Goal: Task Accomplishment & Management: Manage account settings

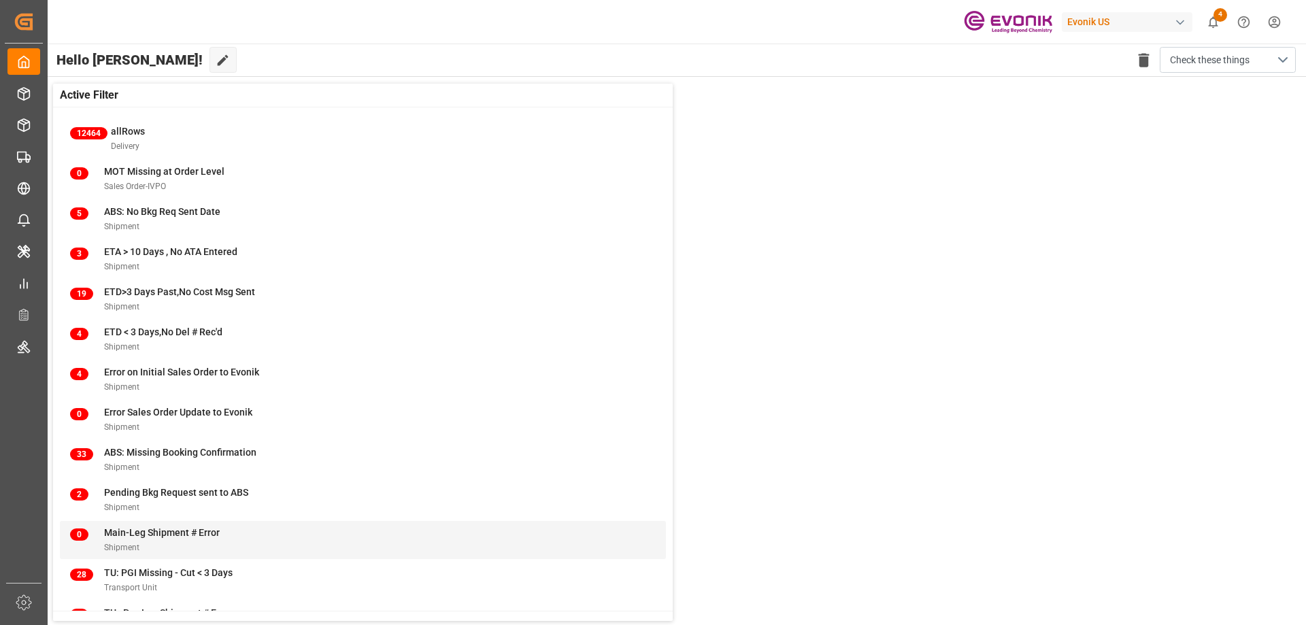
scroll to position [52, 0]
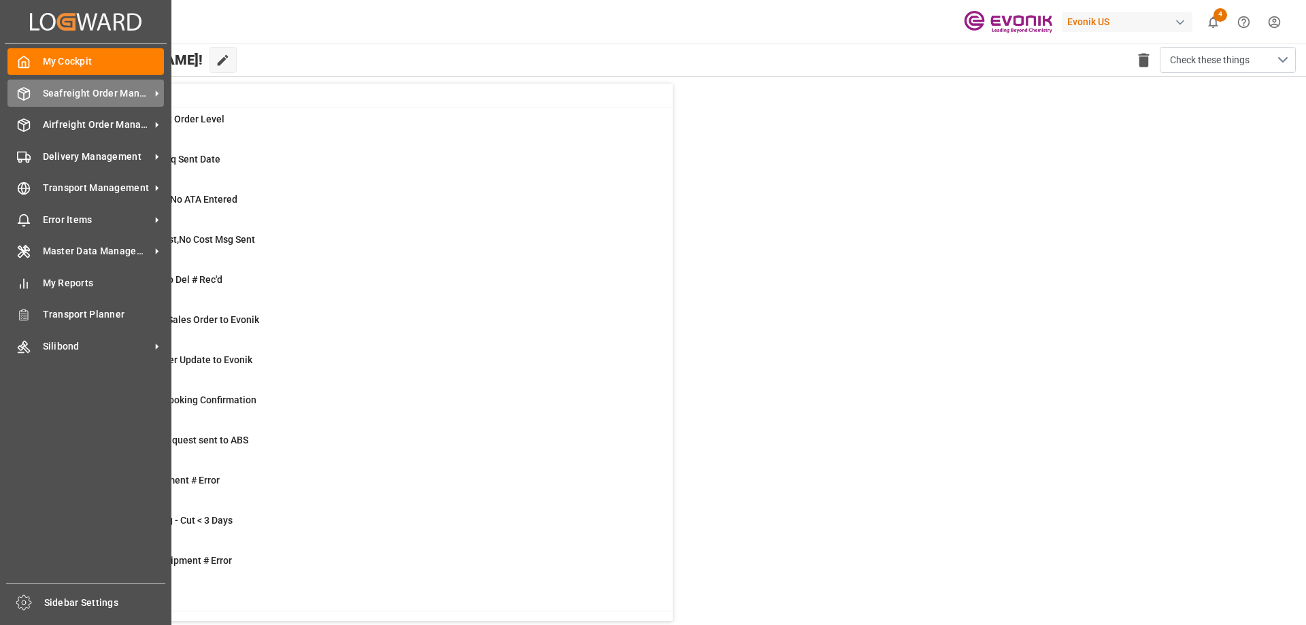
drag, startPoint x: 135, startPoint y: 87, endPoint x: 102, endPoint y: 96, distance: 34.5
click at [102, 96] on span "Seafreight Order Management" at bounding box center [96, 93] width 107 height 14
click at [46, 93] on span "Seafreight Order Management" at bounding box center [96, 93] width 107 height 14
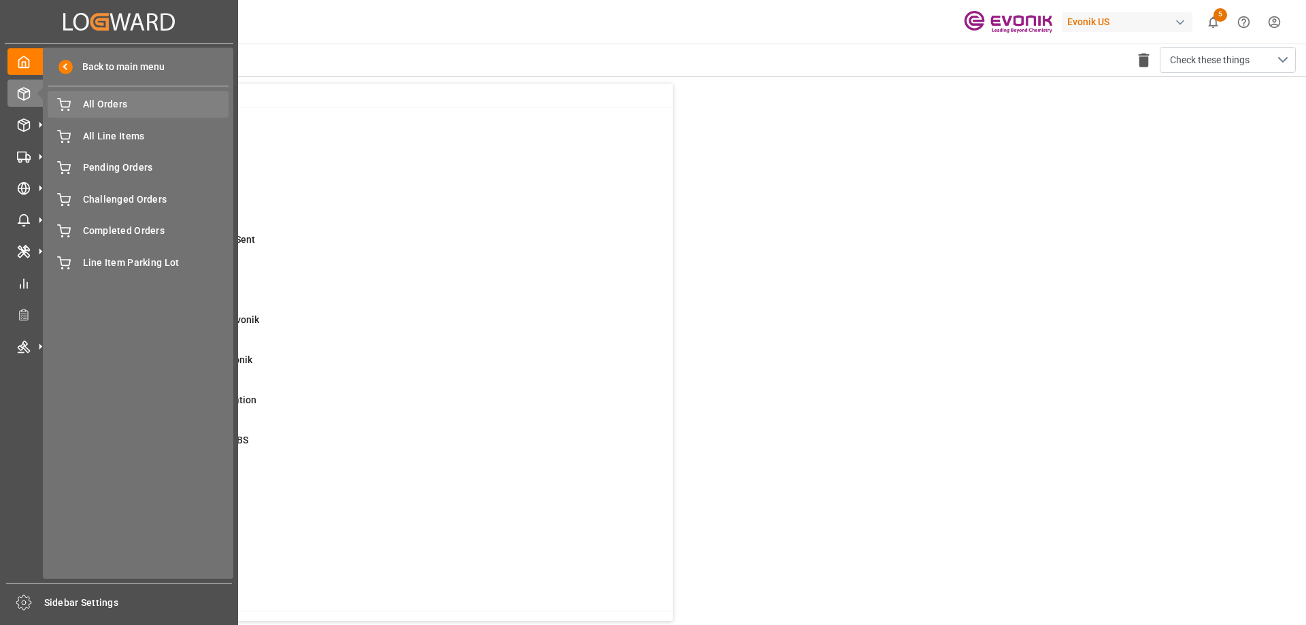
click at [118, 104] on span "All Orders" at bounding box center [156, 104] width 146 height 14
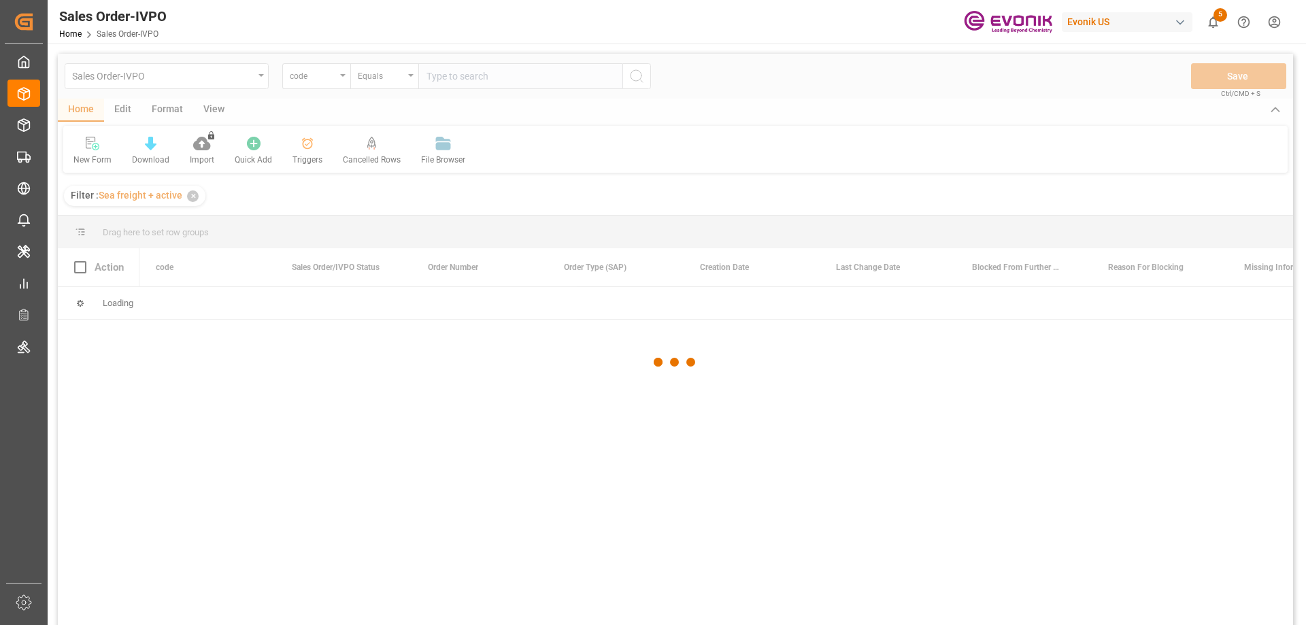
click at [340, 79] on div at bounding box center [675, 362] width 1235 height 617
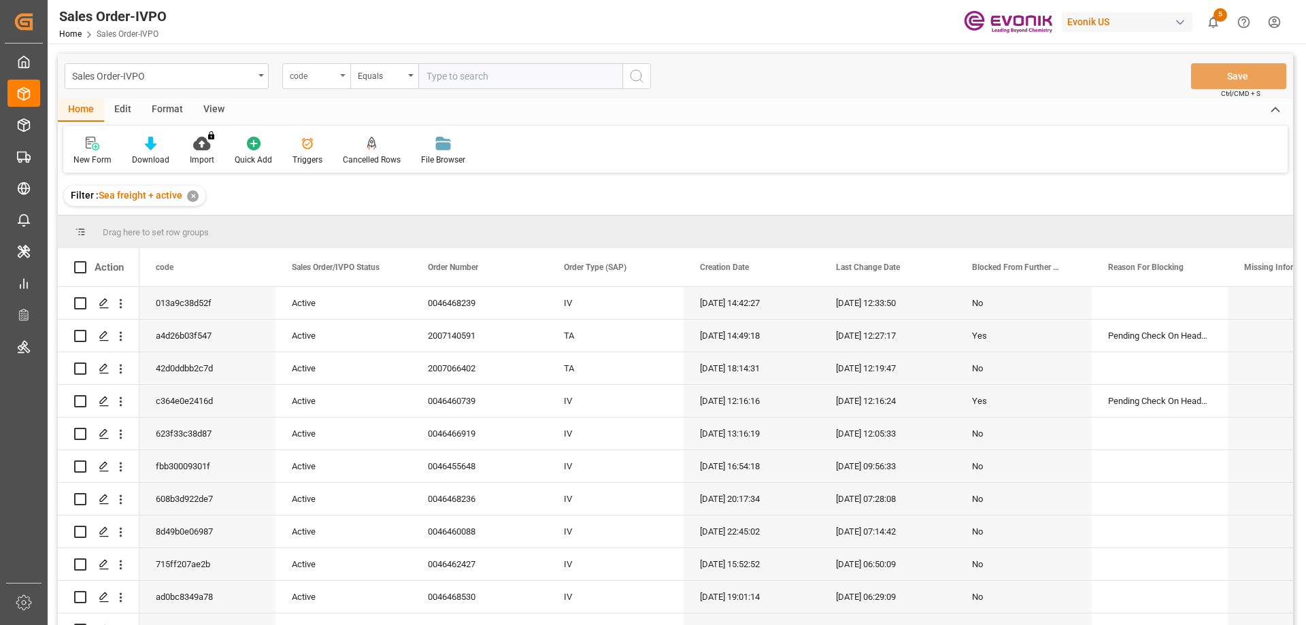
click at [339, 76] on div "code" at bounding box center [316, 76] width 68 height 26
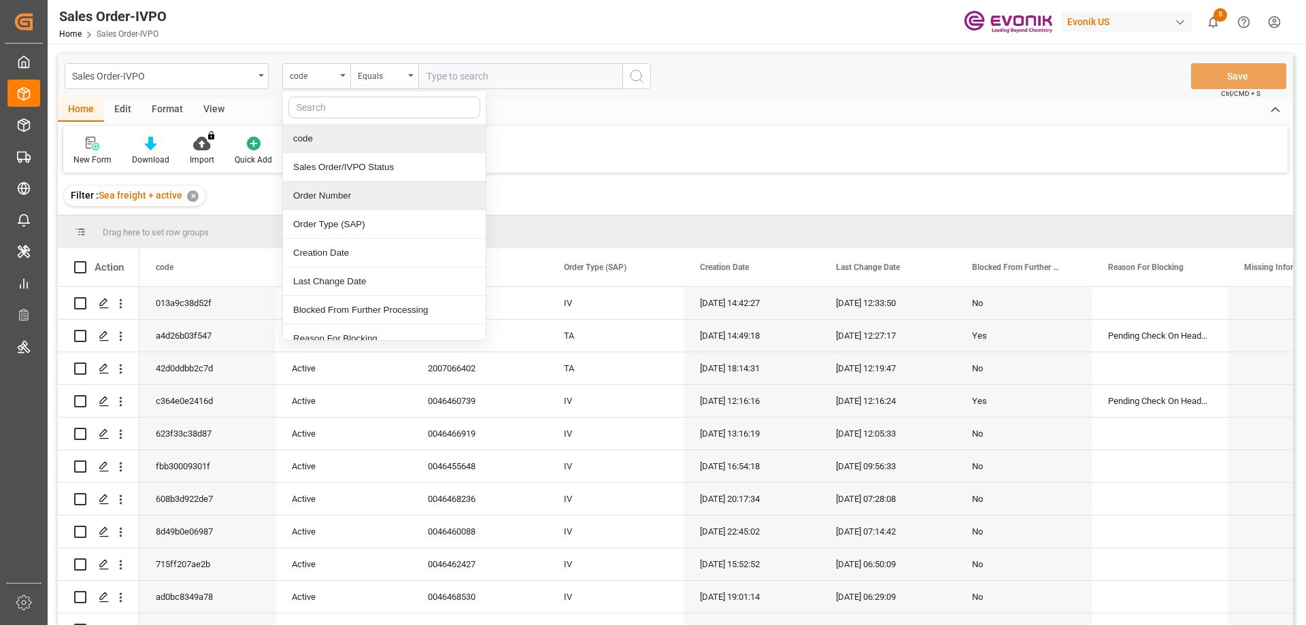
click at [346, 193] on div "Order Number" at bounding box center [384, 196] width 203 height 29
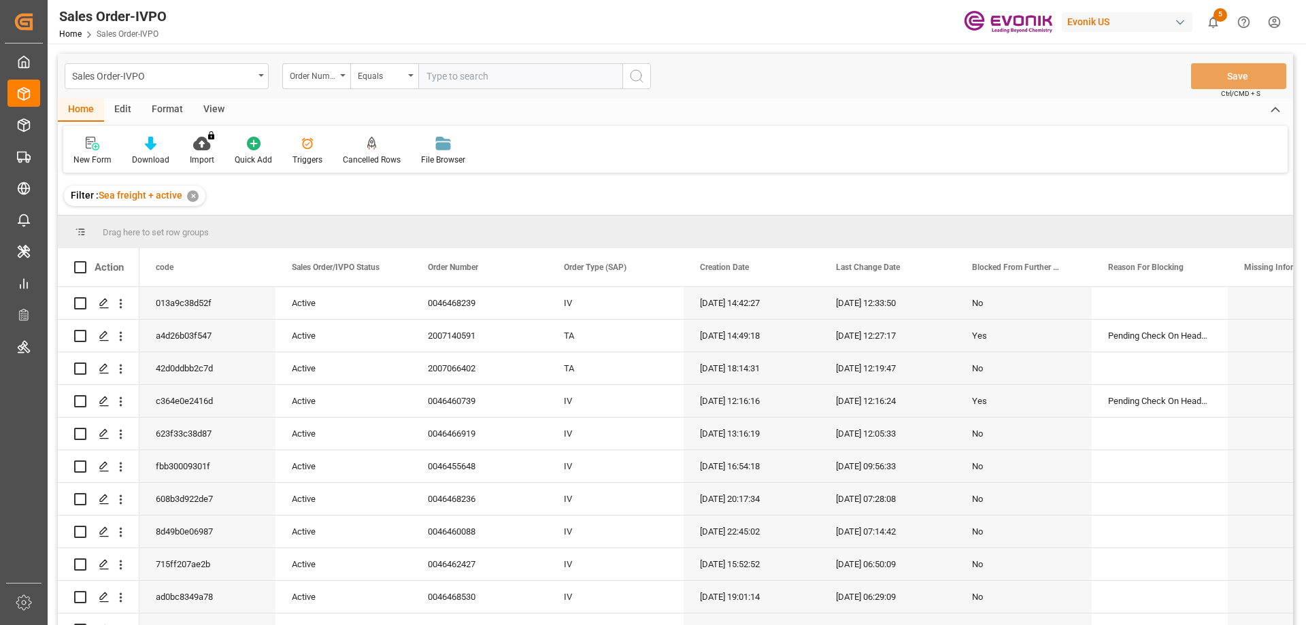
click at [468, 81] on input "text" at bounding box center [520, 76] width 204 height 26
paste input "2007048477"
type input "2007048477"
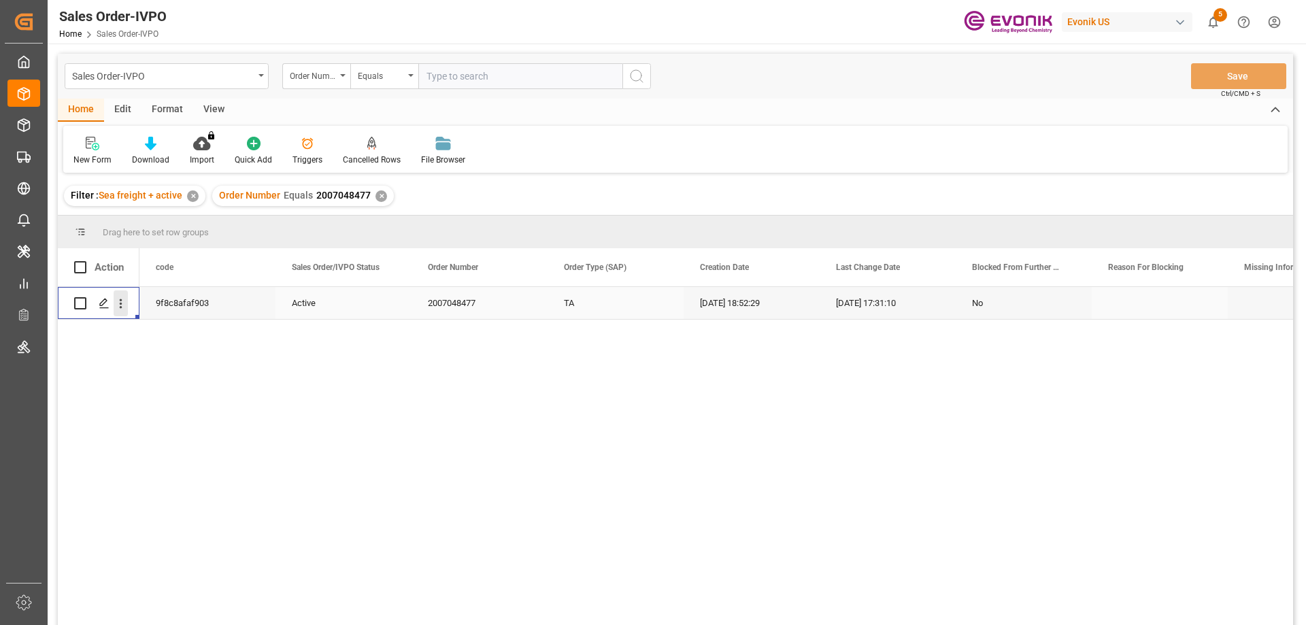
click at [118, 304] on icon "open menu" at bounding box center [121, 304] width 14 height 14
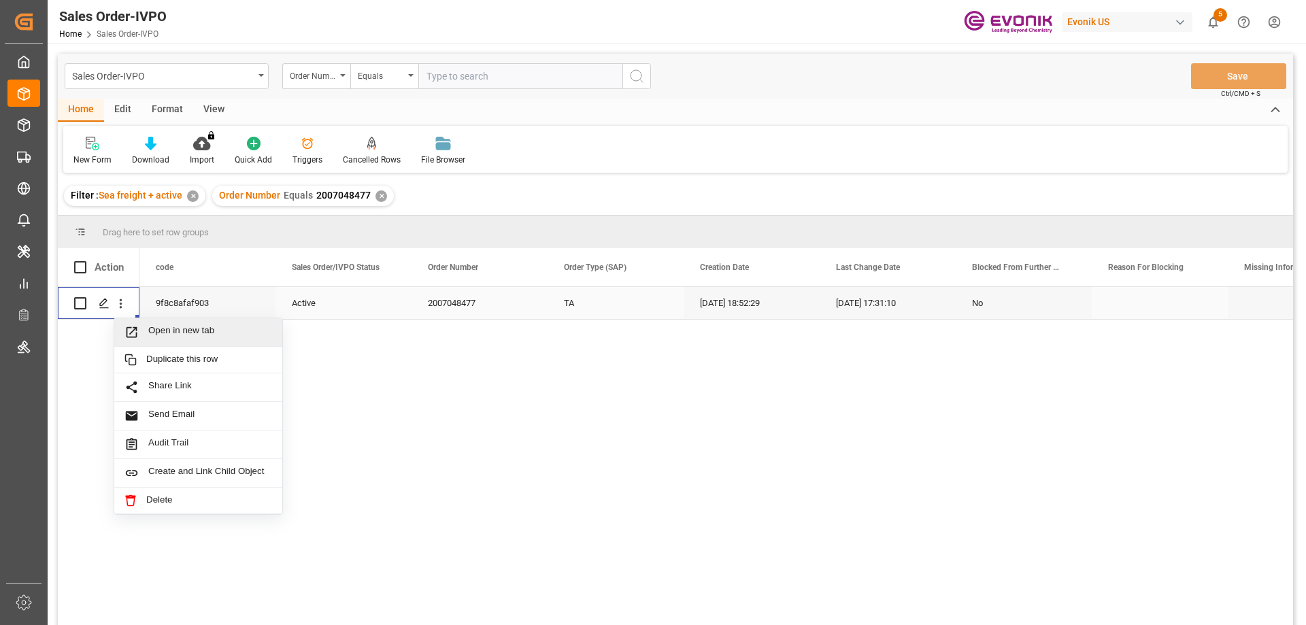
click at [186, 335] on span "Open in new tab" at bounding box center [210, 332] width 124 height 14
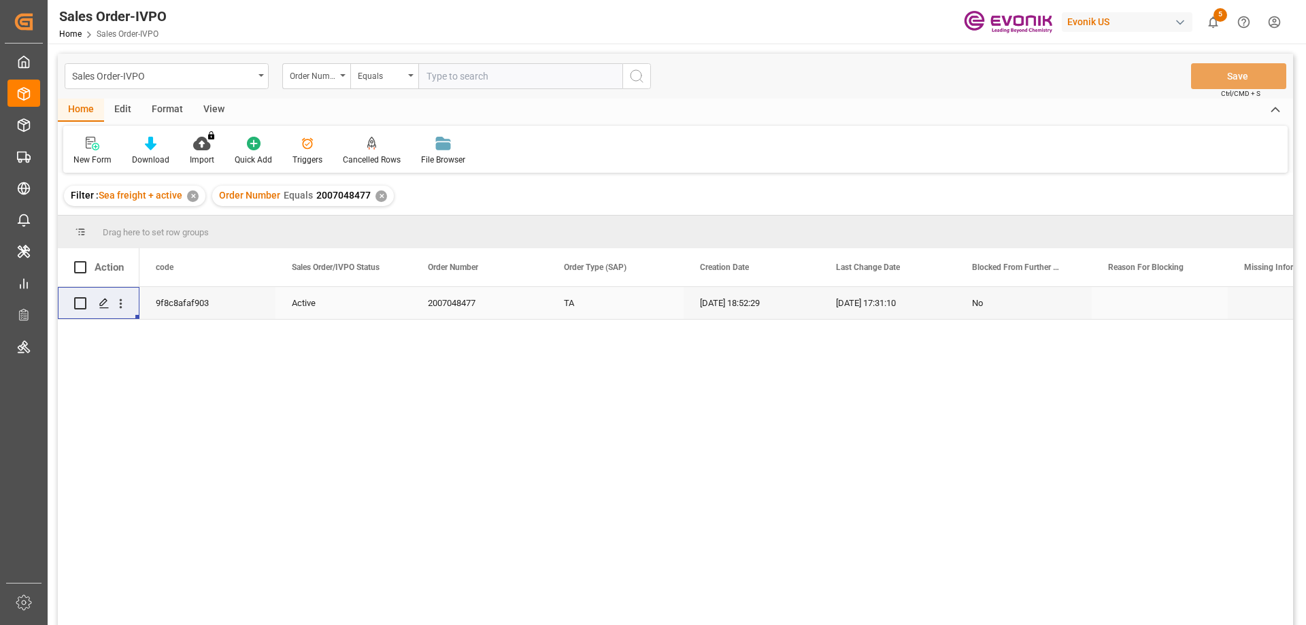
click at [447, 80] on input "text" at bounding box center [520, 76] width 204 height 26
paste input "2007140657"
type input "2007140657"
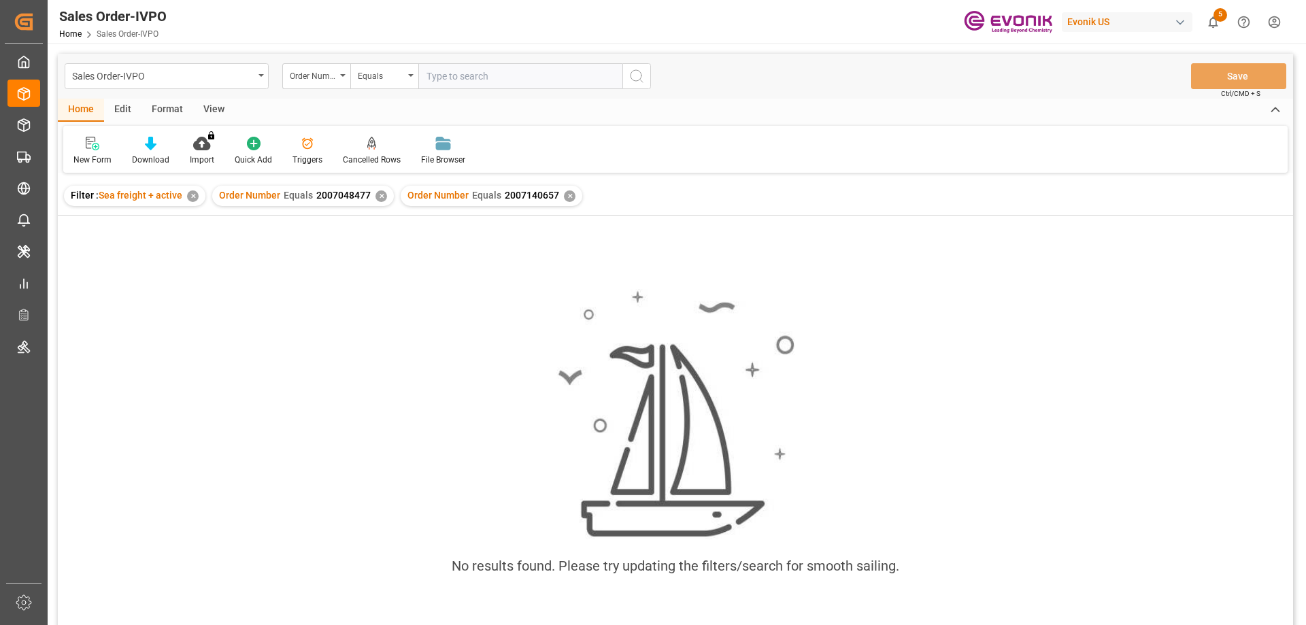
click at [381, 199] on div "✕" at bounding box center [382, 196] width 12 height 12
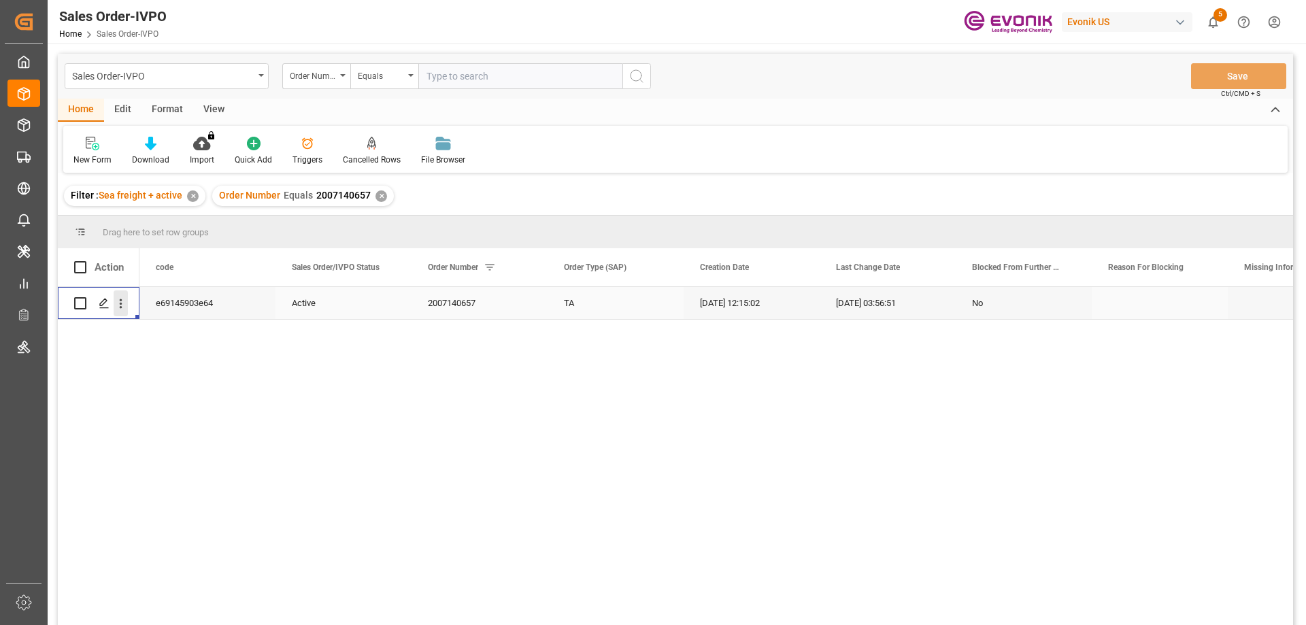
click at [118, 305] on icon "open menu" at bounding box center [121, 304] width 14 height 14
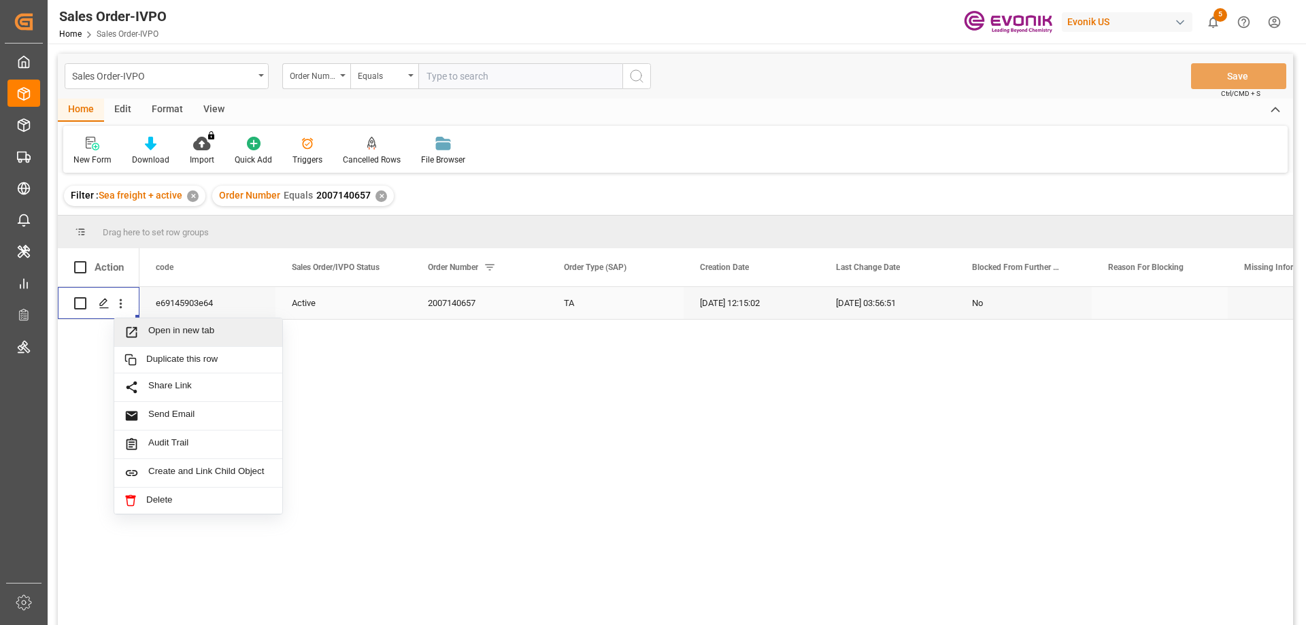
click at [163, 326] on span "Open in new tab" at bounding box center [210, 332] width 124 height 14
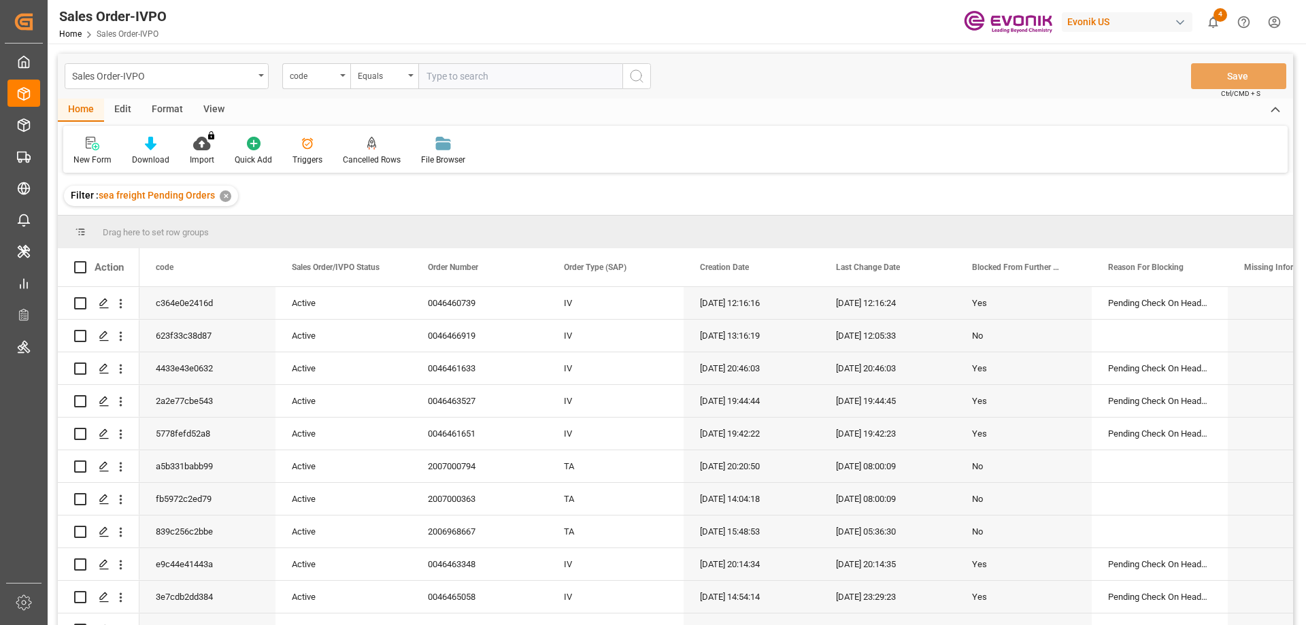
click at [209, 111] on div "View" at bounding box center [213, 110] width 41 height 23
click at [151, 145] on icon at bounding box center [155, 144] width 14 height 14
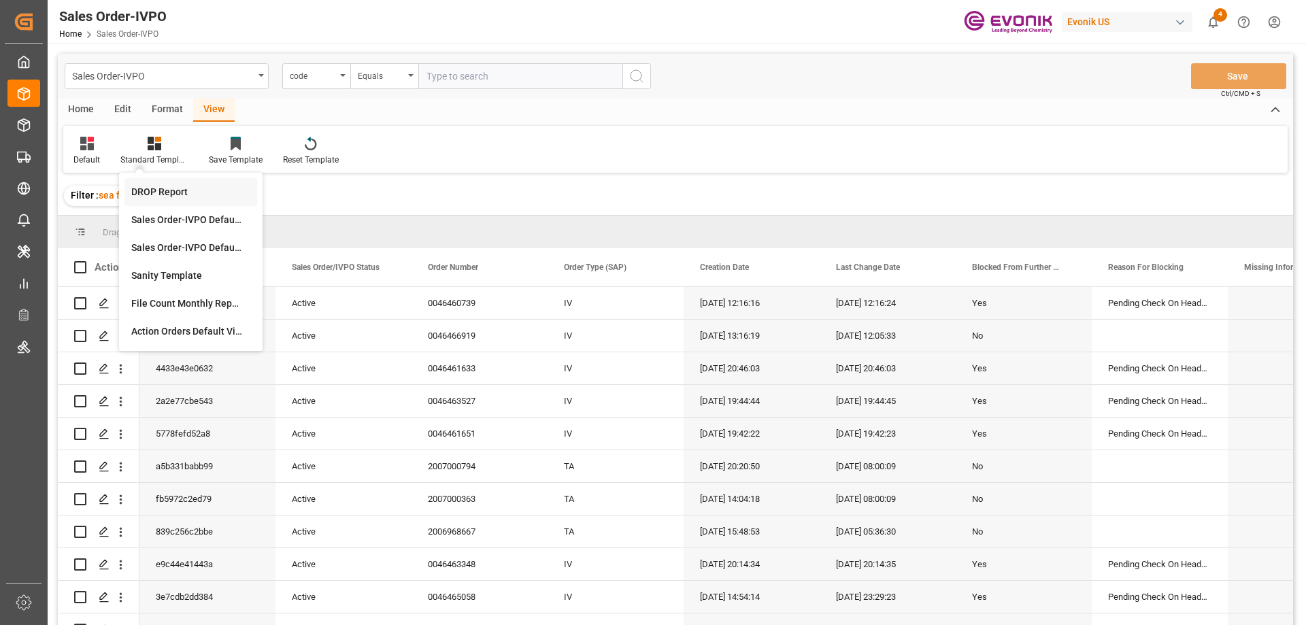
click at [156, 195] on div "DROP Report" at bounding box center [190, 192] width 119 height 14
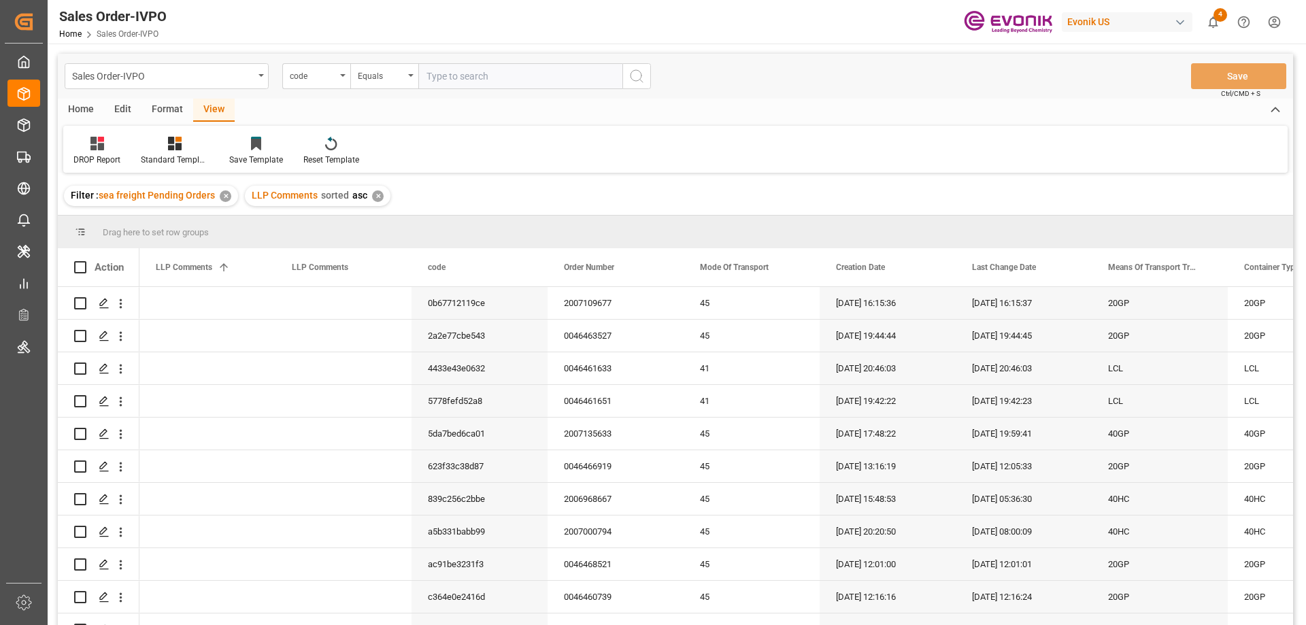
click at [84, 109] on div "Home" at bounding box center [81, 110] width 46 height 23
click at [161, 146] on div at bounding box center [150, 143] width 37 height 14
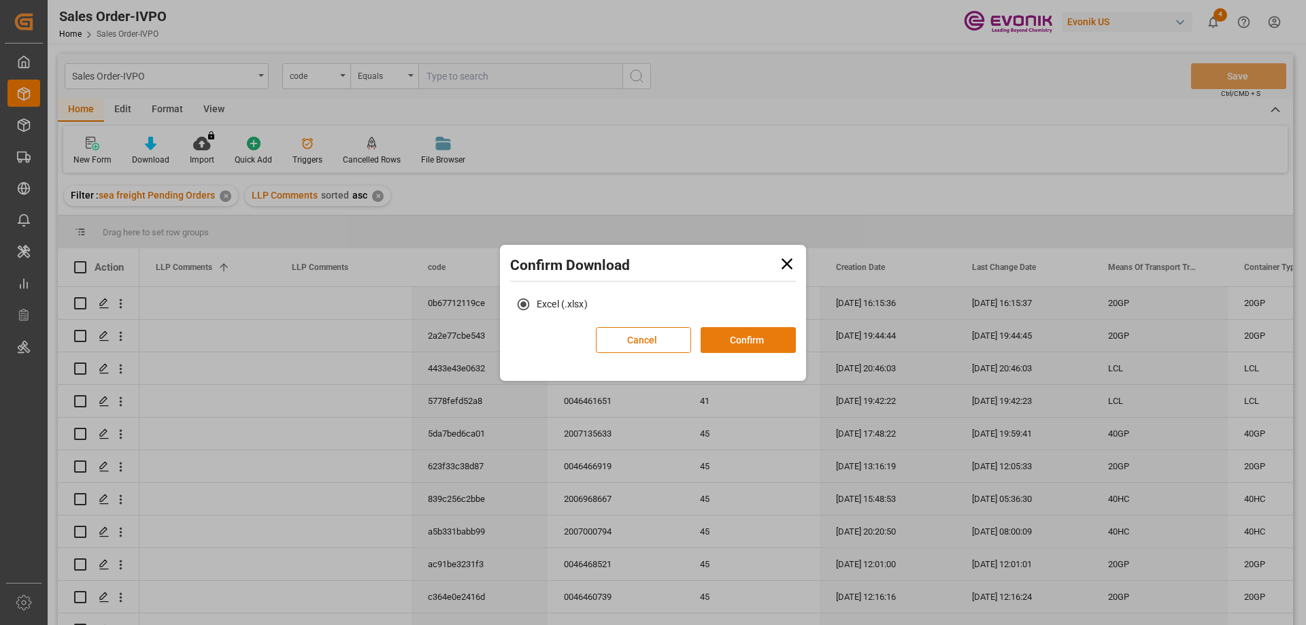
click at [722, 348] on button "Confirm" at bounding box center [748, 340] width 95 height 26
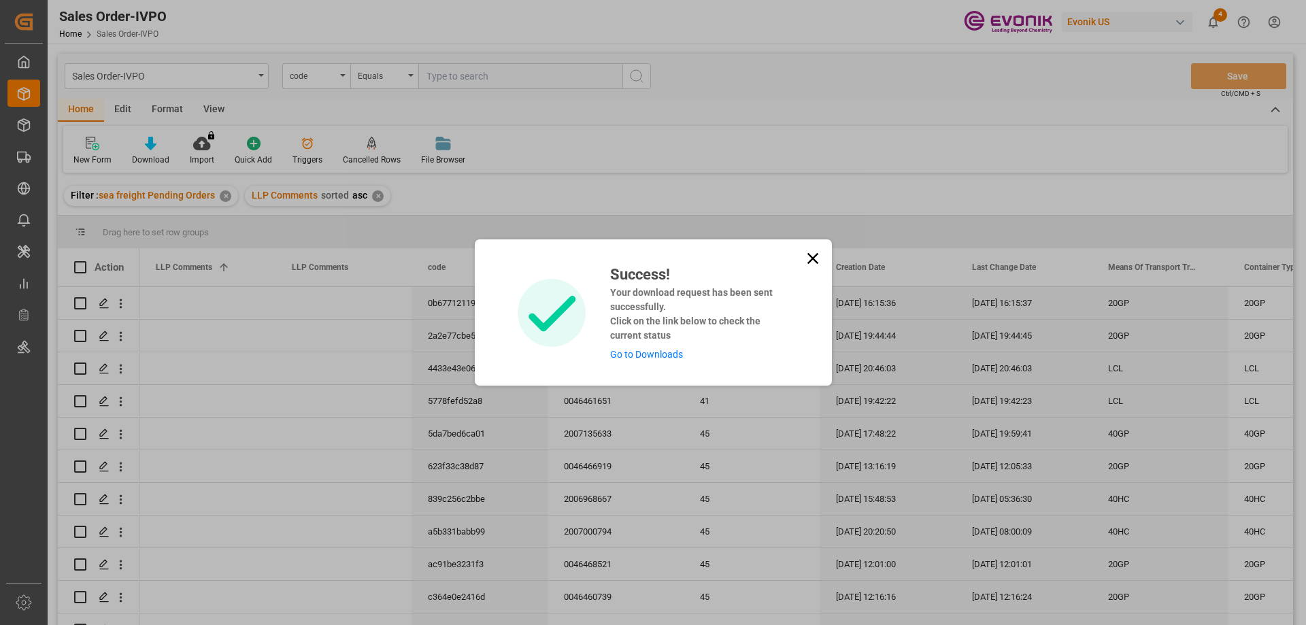
click at [649, 361] on div "Success! Your download request has been sent successfully. Click on the link be…" at bounding box center [694, 312] width 188 height 99
click at [649, 358] on link "Go to Downloads" at bounding box center [646, 354] width 73 height 11
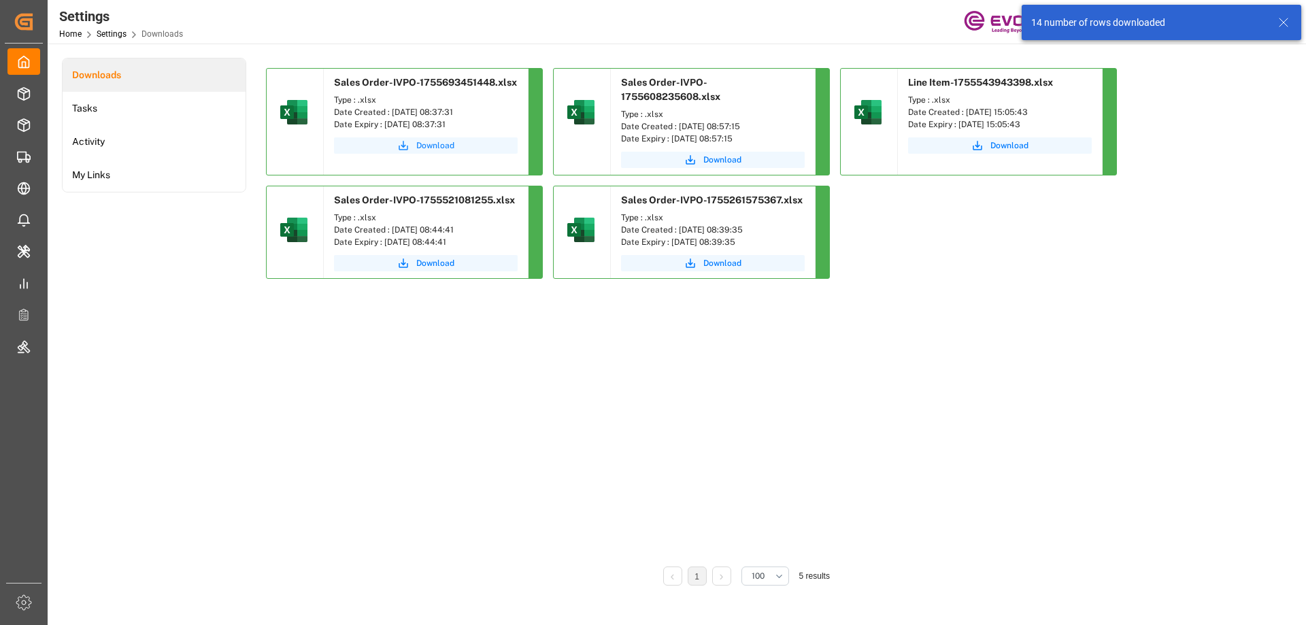
click at [435, 146] on span "Download" at bounding box center [435, 145] width 38 height 12
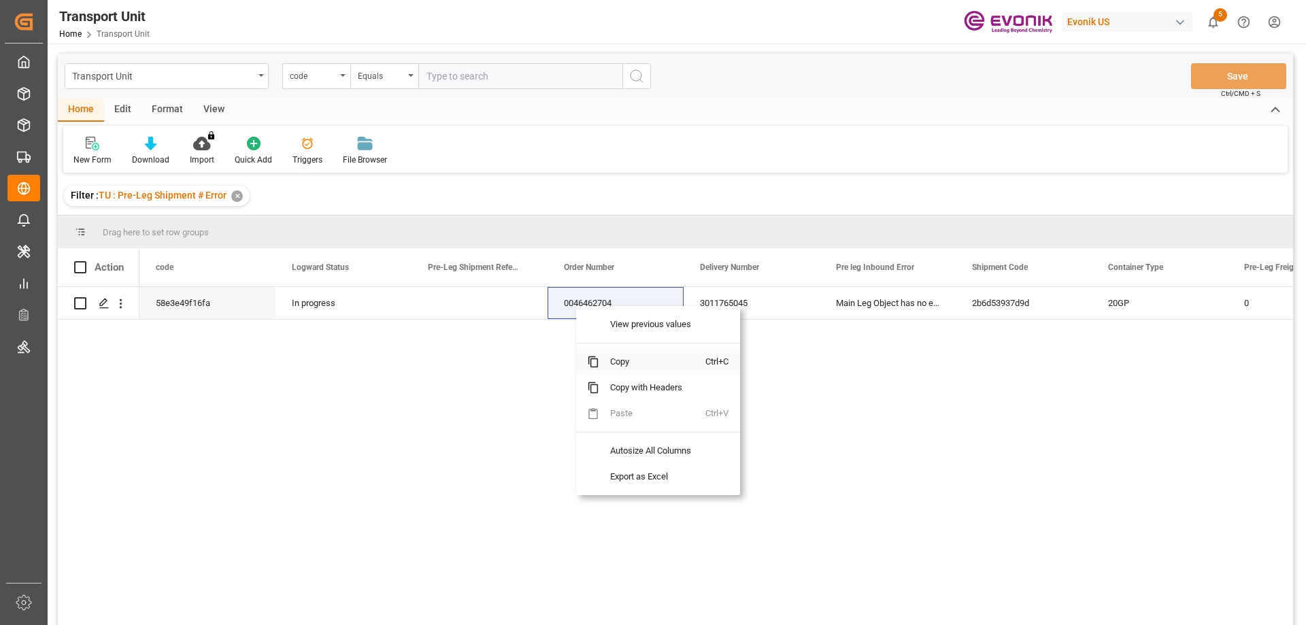
click at [615, 361] on span "Copy" at bounding box center [652, 362] width 106 height 26
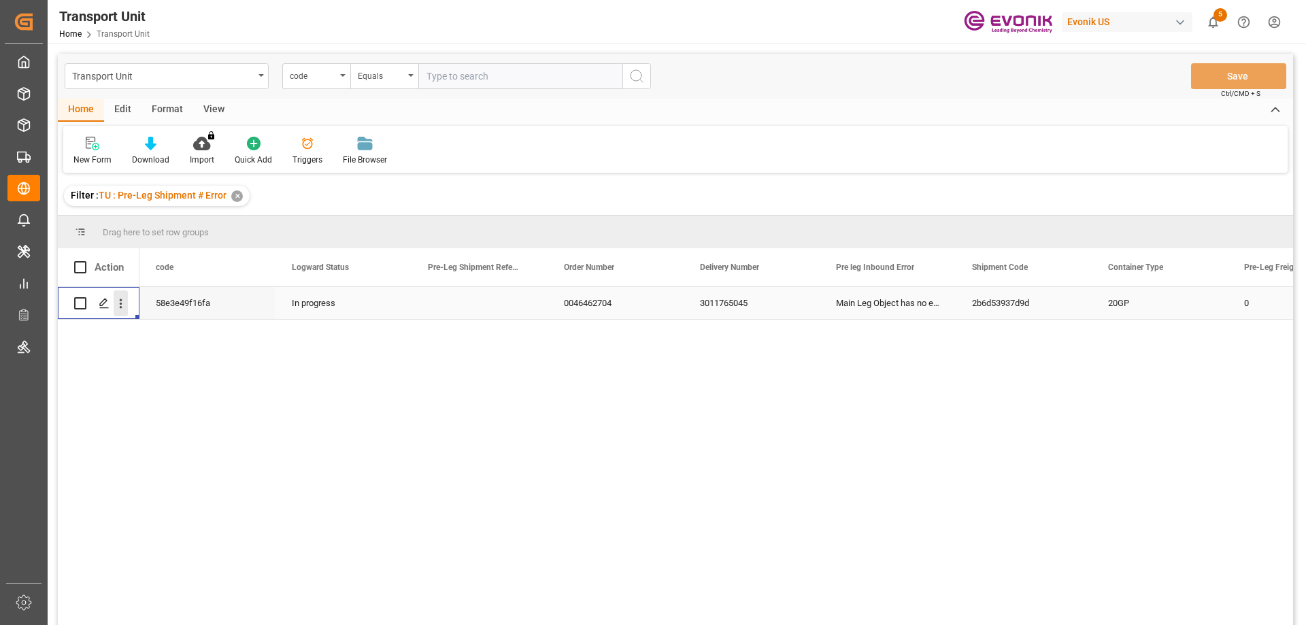
click at [120, 303] on icon "open menu" at bounding box center [121, 304] width 3 height 10
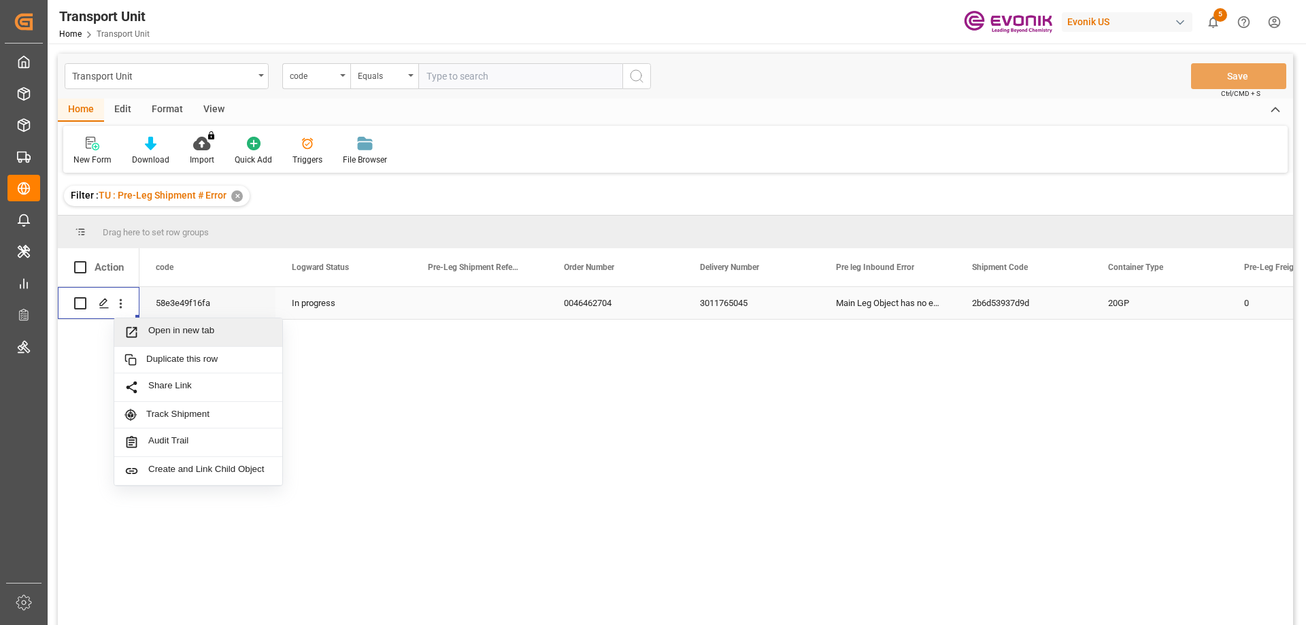
click at [189, 328] on span "Open in new tab" at bounding box center [210, 332] width 124 height 14
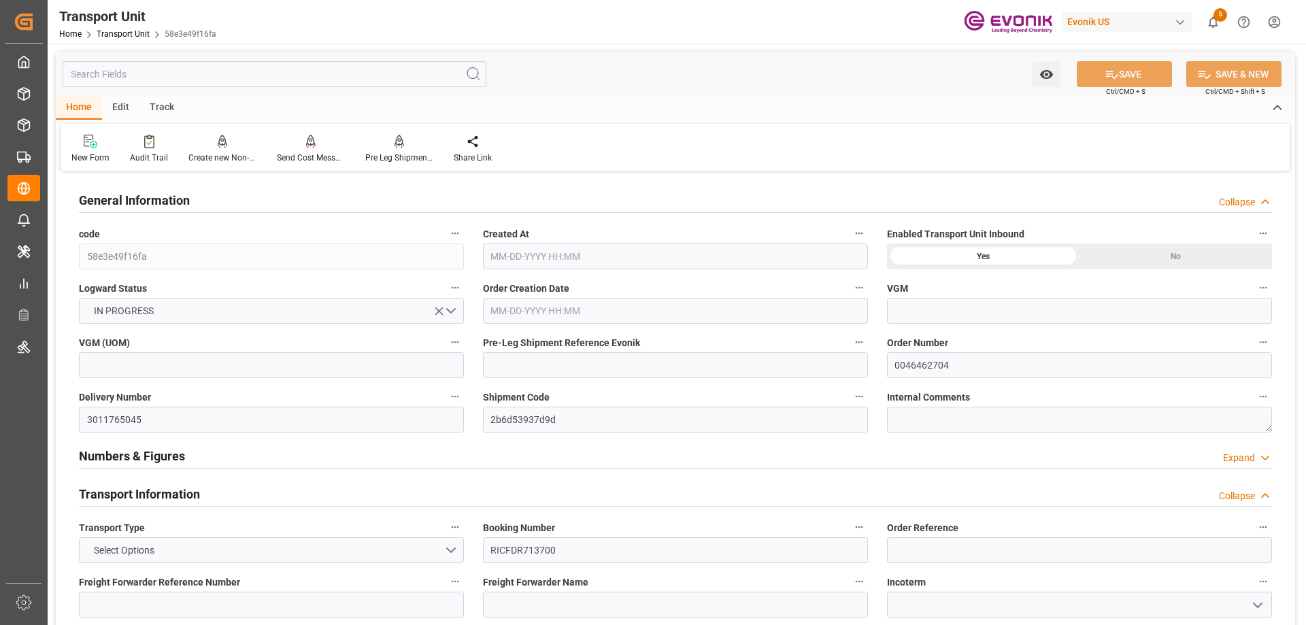
type input "ONE"
type input "Ocean Network Express"
type input "USORF"
type input "BEANR"
type input "12512"
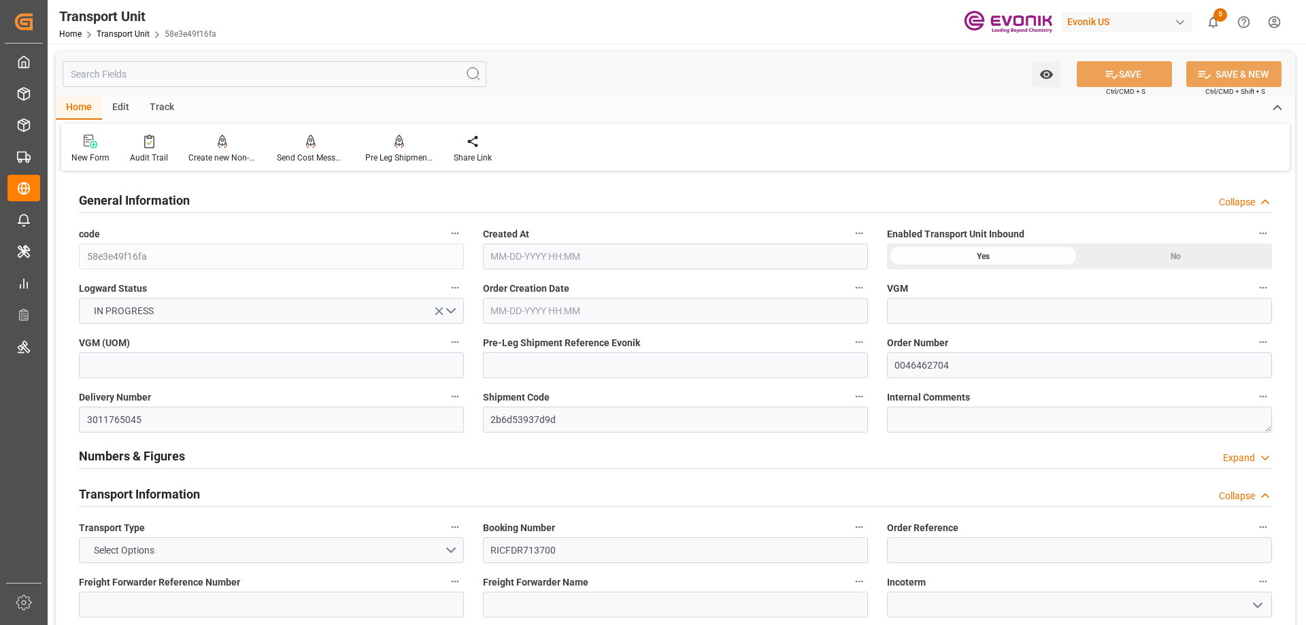
type input "[DATE] 02:28"
type input "[DATE]"
type input "[DATE] 00:00"
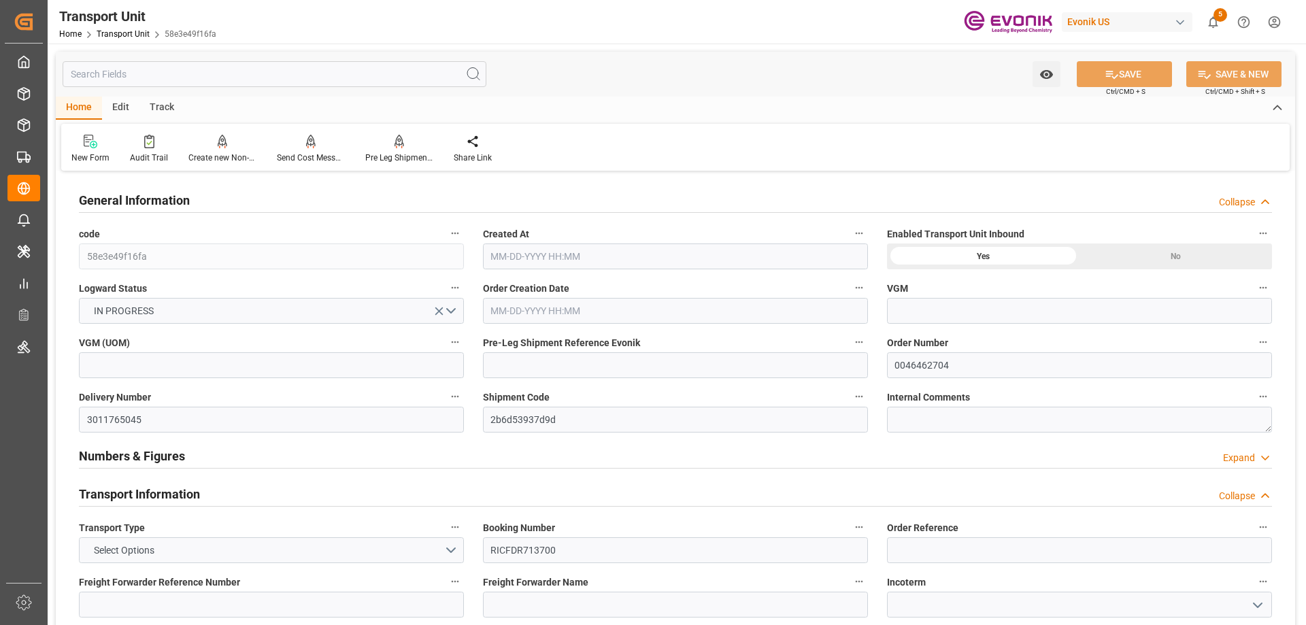
type input "09-24-2025 00:00"
type input "[DATE] 16:00"
click at [391, 152] on div "Pre Leg Shipment Inbound" at bounding box center [399, 158] width 68 height 12
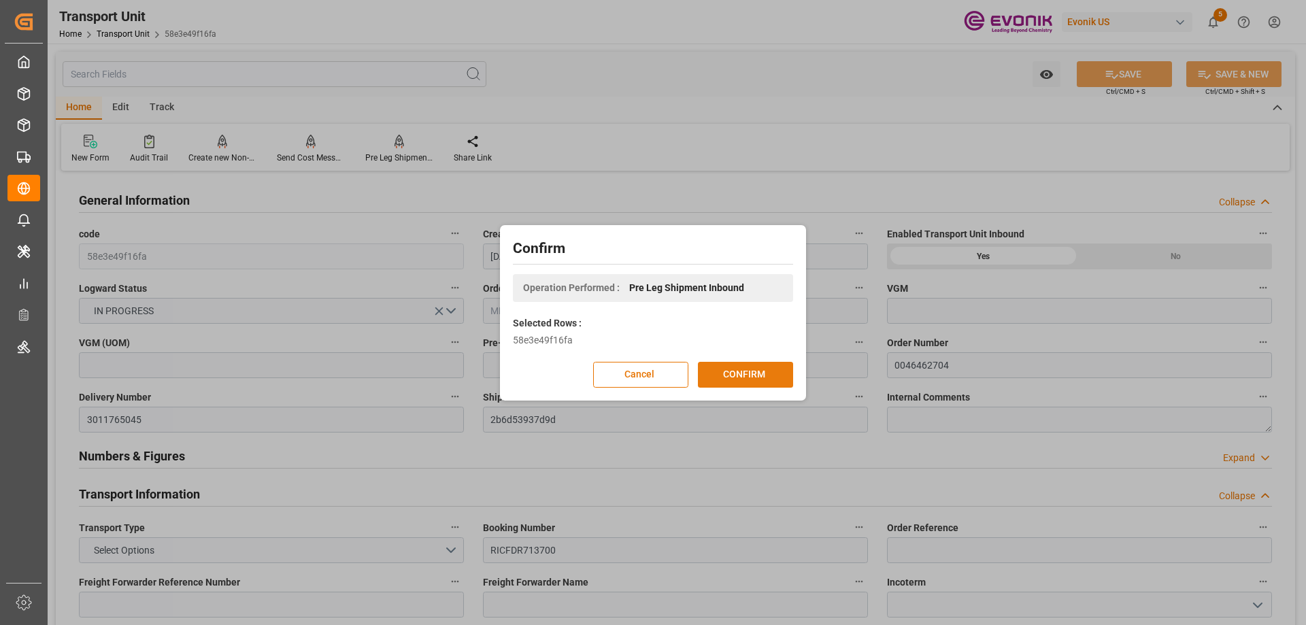
click at [726, 363] on button "CONFIRM" at bounding box center [745, 375] width 95 height 26
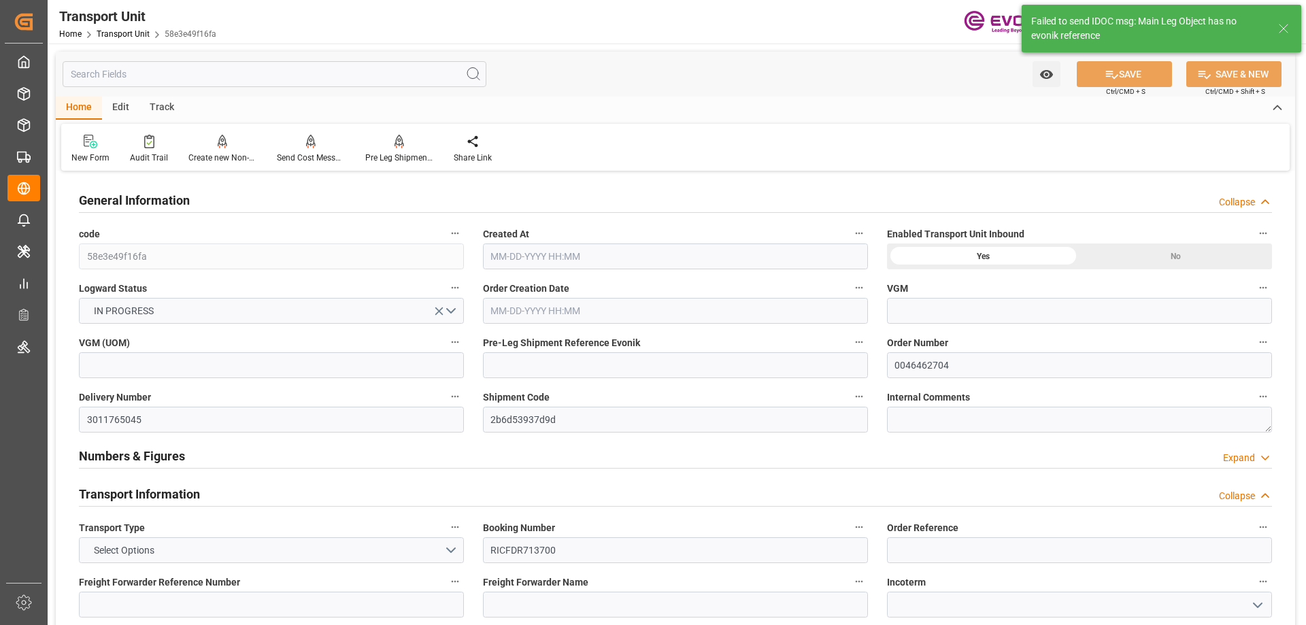
type input "ONE"
type input "Ocean Network Express"
type input "USORF"
type input "BEANR"
type input "12512"
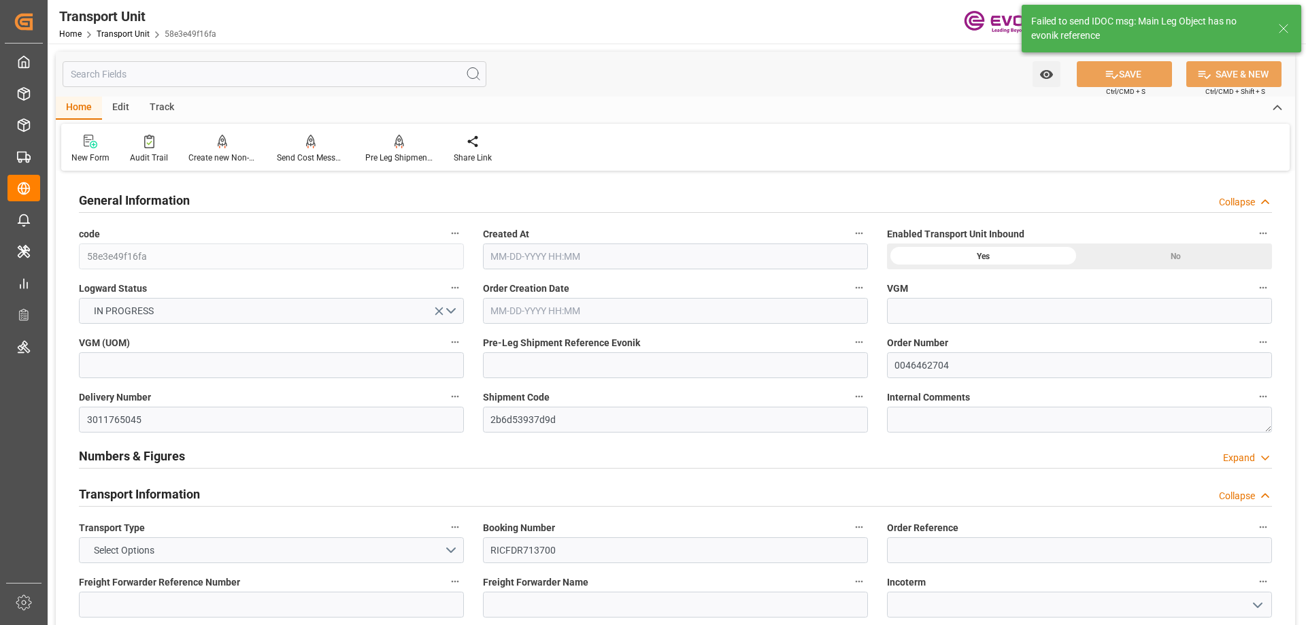
type input "07-17-2025 02:28"
type input "09-26-2025"
type input "09-01-2025 00:00"
type input "09-21-2025 00:00"
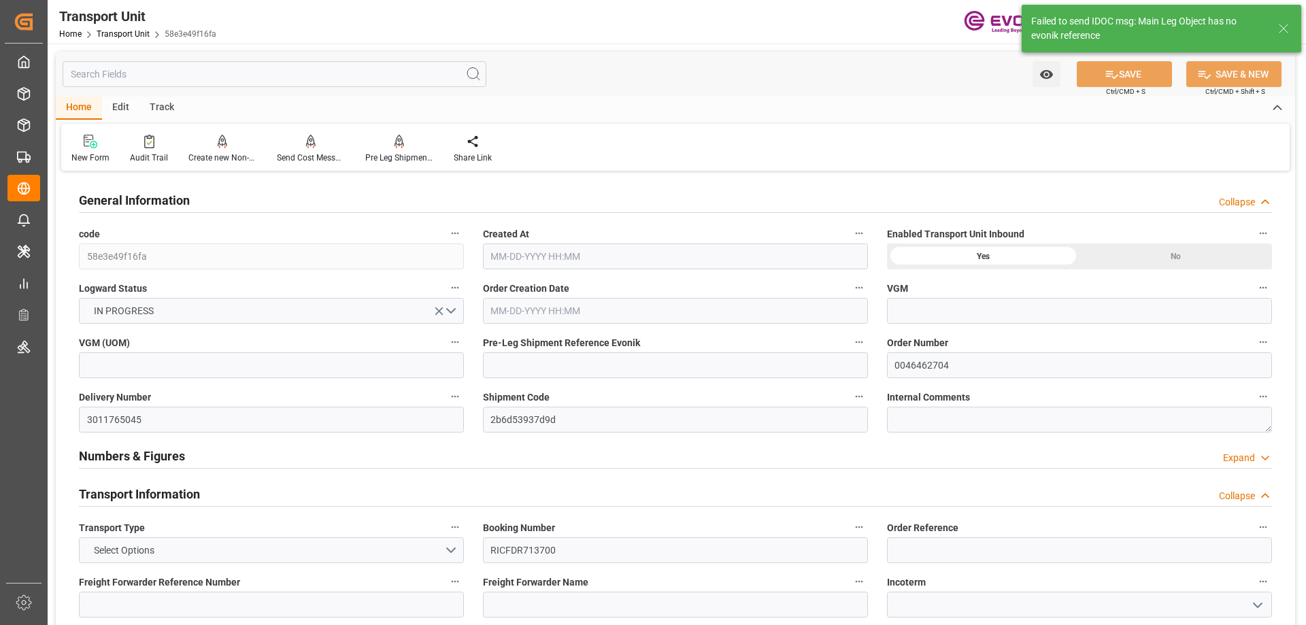
type input "09-24-2025 00:00"
type input "08-27-2025 16:00"
click at [173, 78] on input "text" at bounding box center [275, 74] width 424 height 26
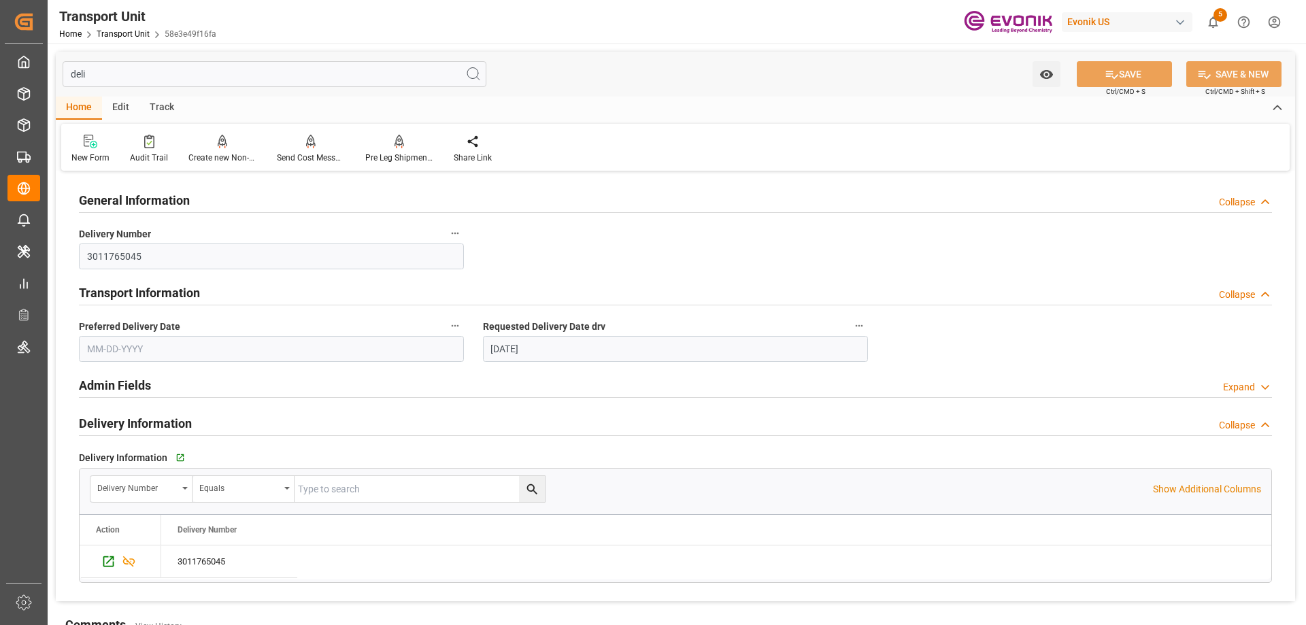
type input "deli"
click at [176, 426] on h2 "Delivery Information" at bounding box center [135, 423] width 113 height 18
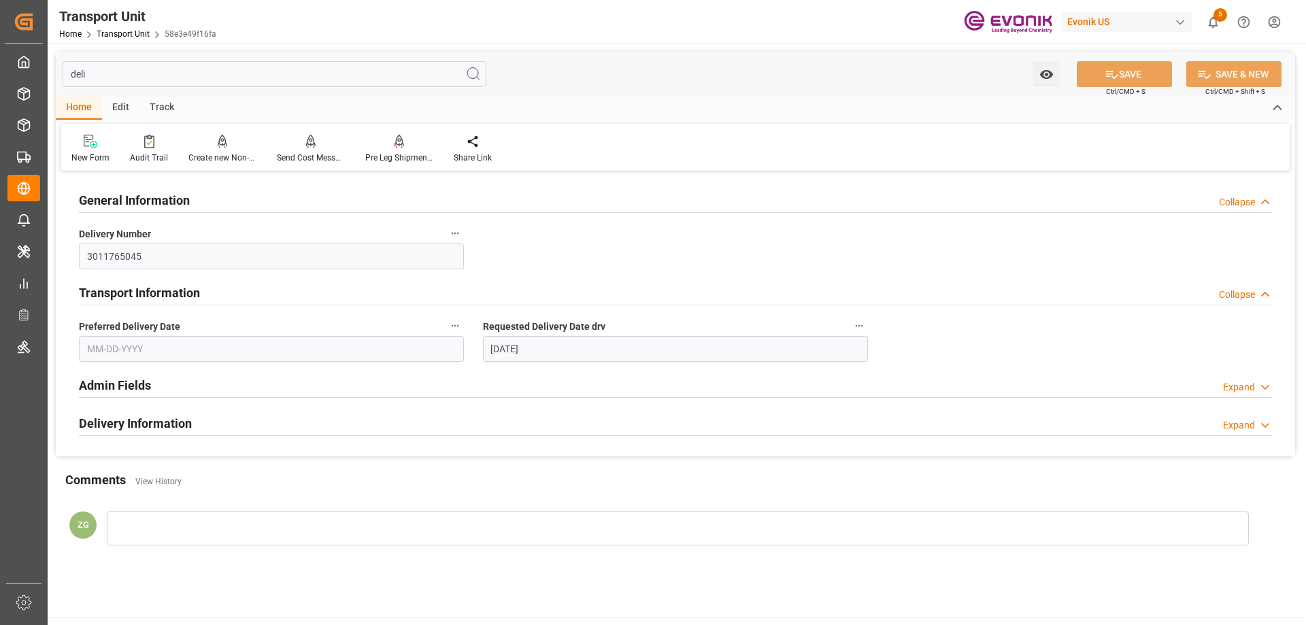
click at [152, 388] on div "Admin Fields Expand" at bounding box center [675, 384] width 1193 height 26
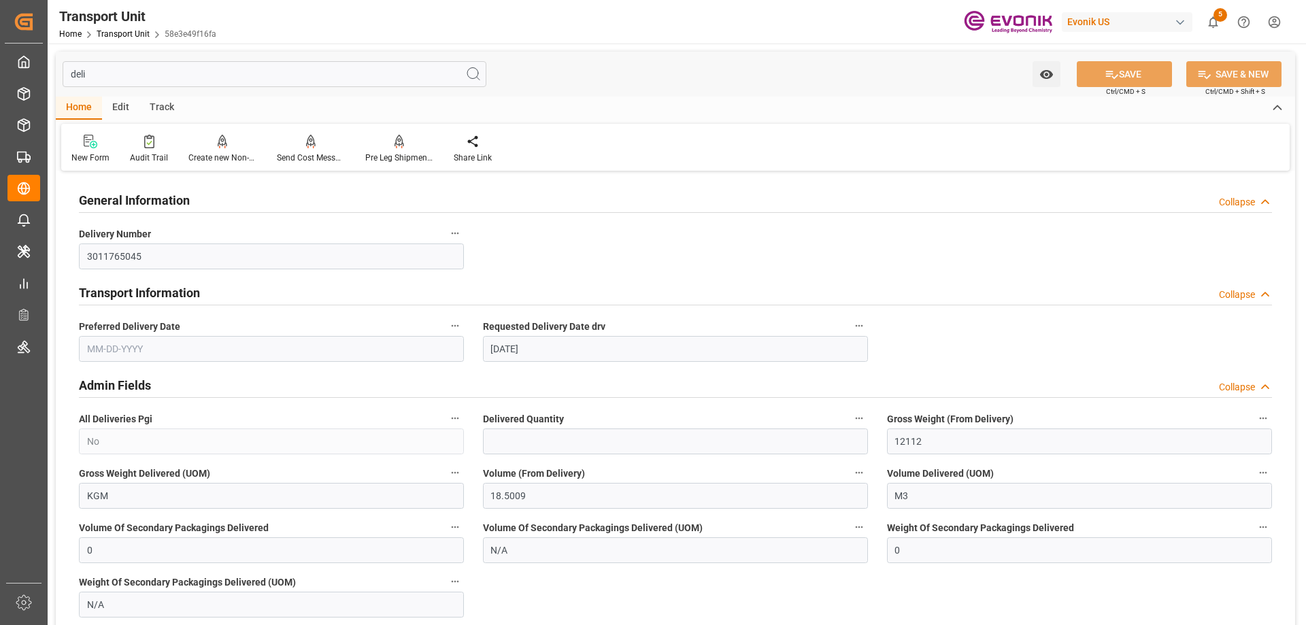
click at [195, 82] on input "deli" at bounding box center [275, 74] width 424 height 26
click at [193, 81] on input "deli" at bounding box center [275, 74] width 424 height 26
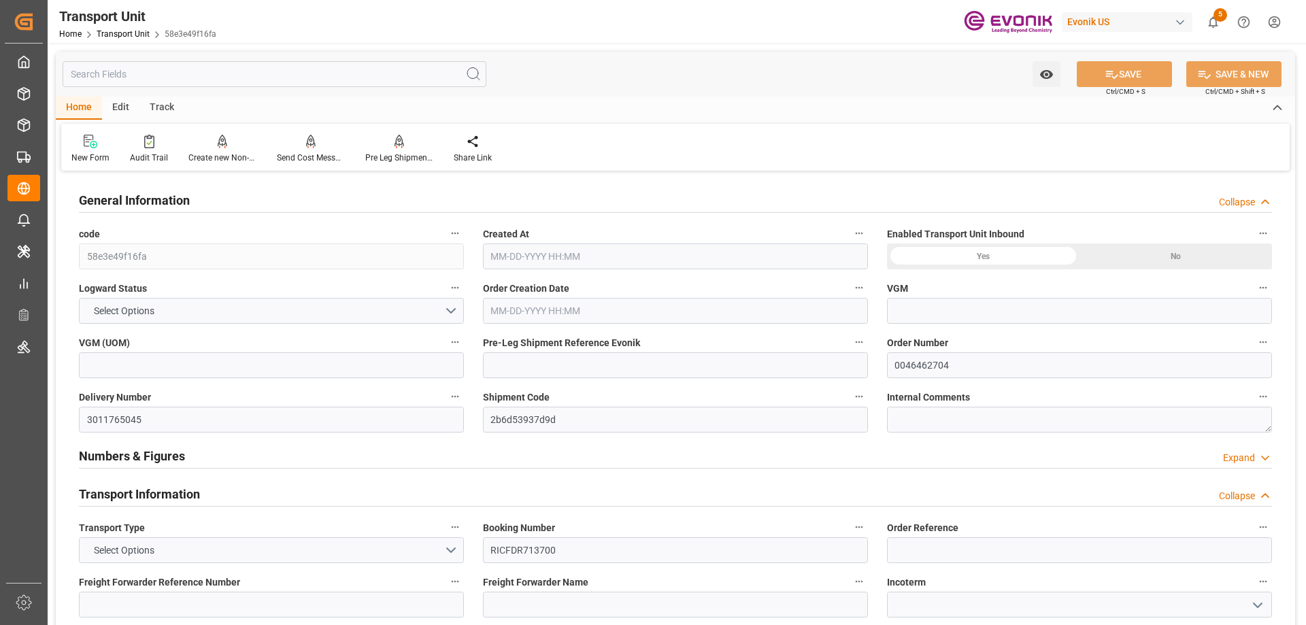
type input "ONE"
type input "Ocean Network Express"
type input "USORF"
type input "BEANR"
type input "12512"
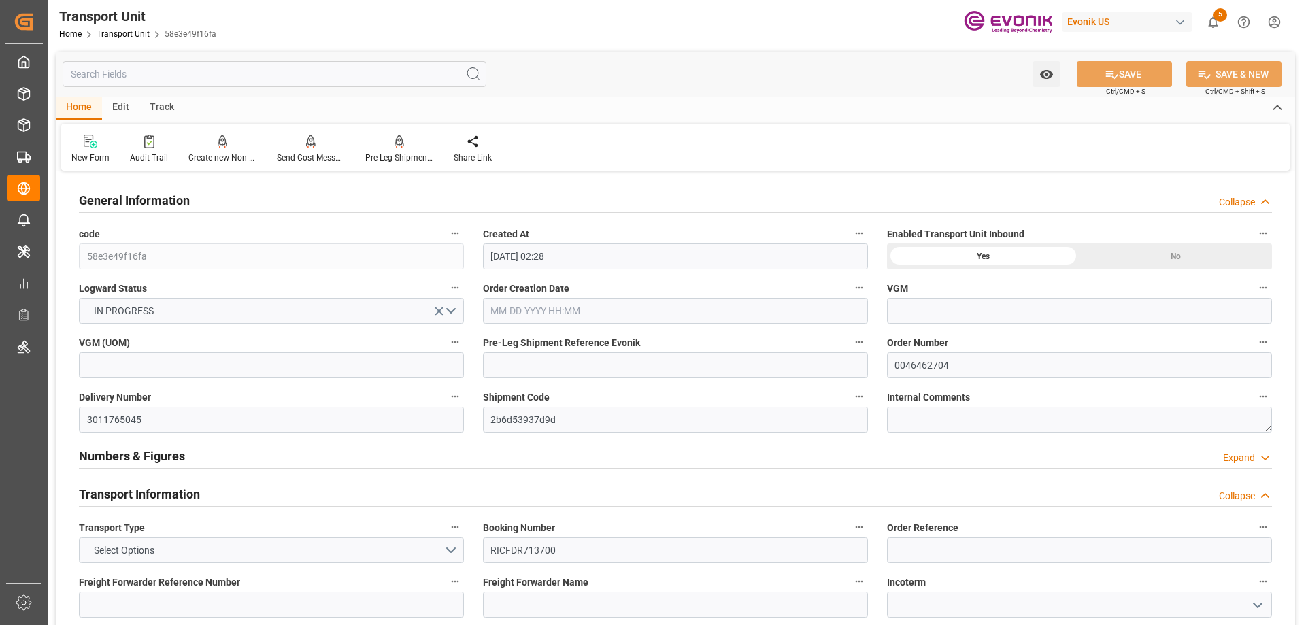
type input "07-17-2025 02:28"
type input "09-01-2025 00:00"
type input "09-21-2025 00:00"
type input "09-24-2025 00:00"
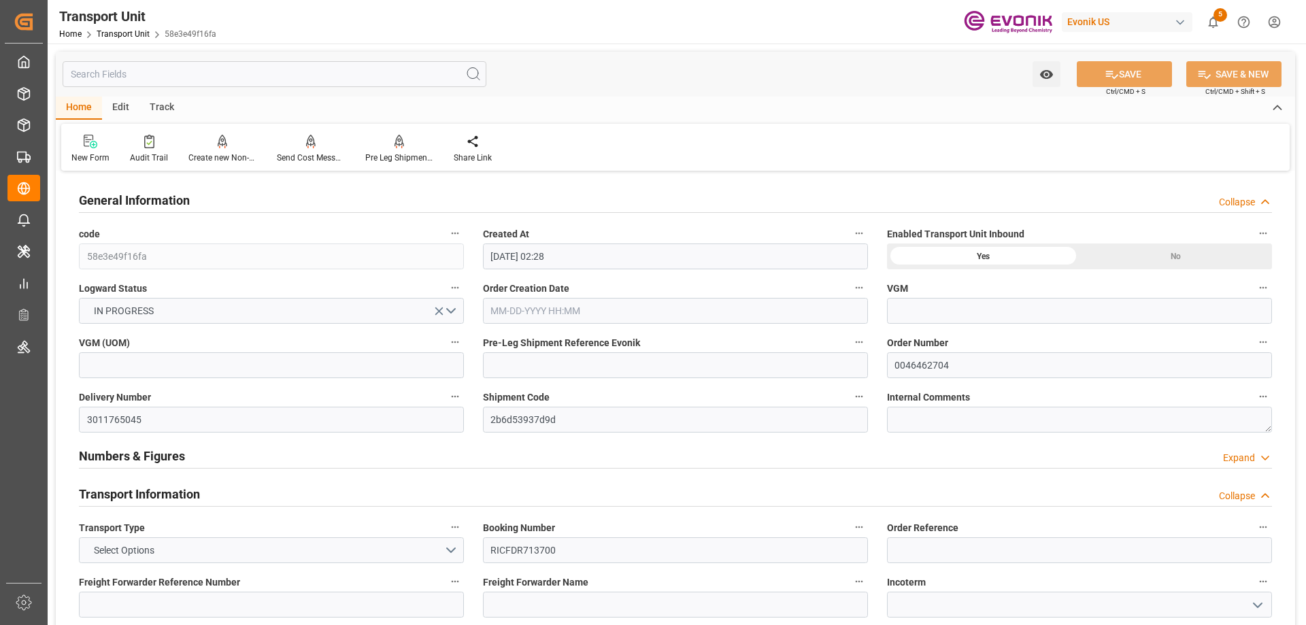
type input "08-27-2025 16:00"
click at [854, 397] on icon "button" at bounding box center [859, 396] width 11 height 11
click at [894, 423] on li "Open Parent Object" at bounding box center [912, 419] width 125 height 22
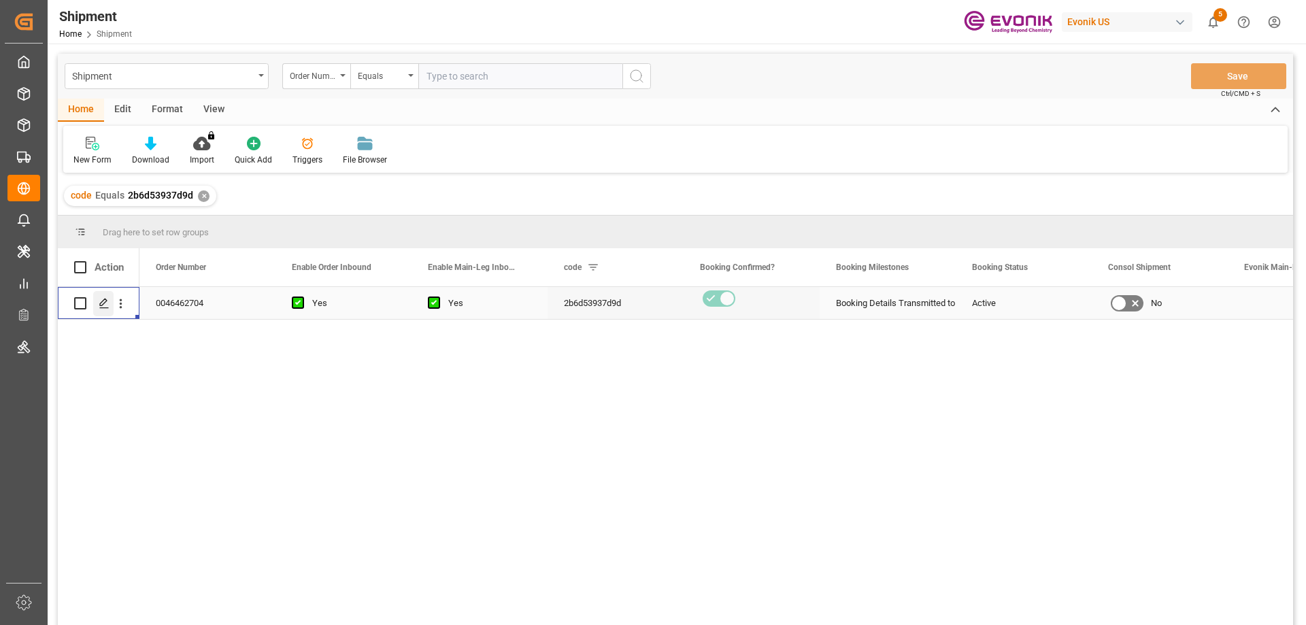
click at [105, 305] on icon "Press SPACE to select this row." at bounding box center [104, 303] width 11 height 11
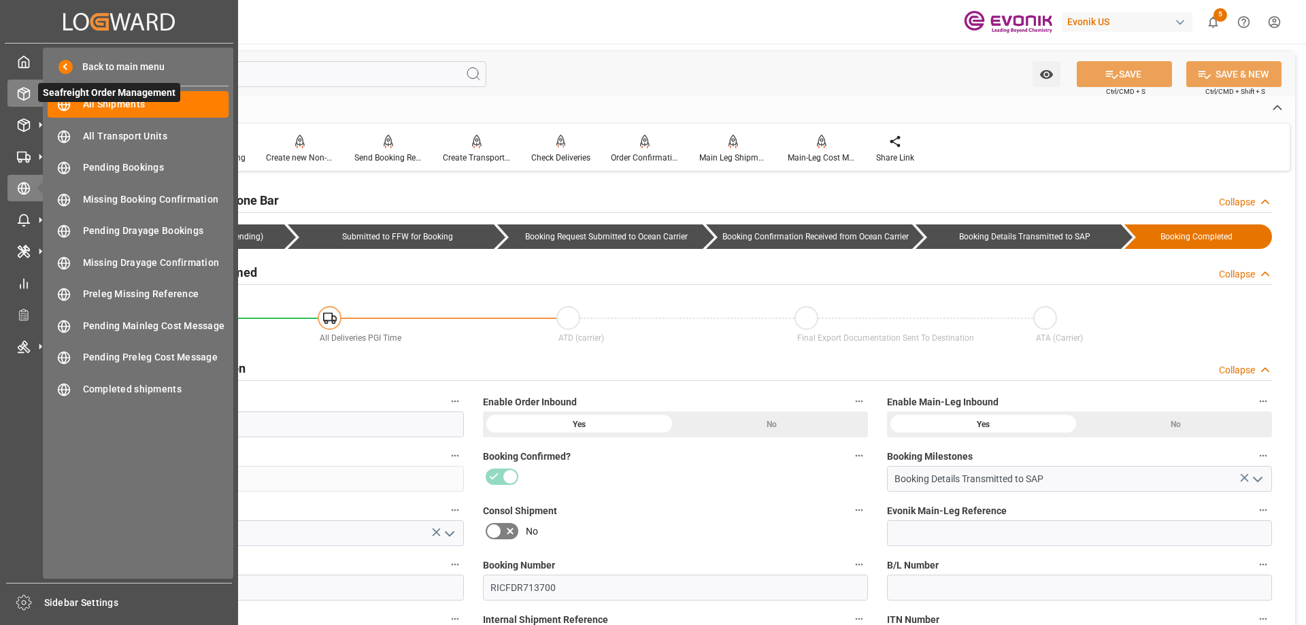
click at [29, 97] on icon at bounding box center [24, 94] width 12 height 12
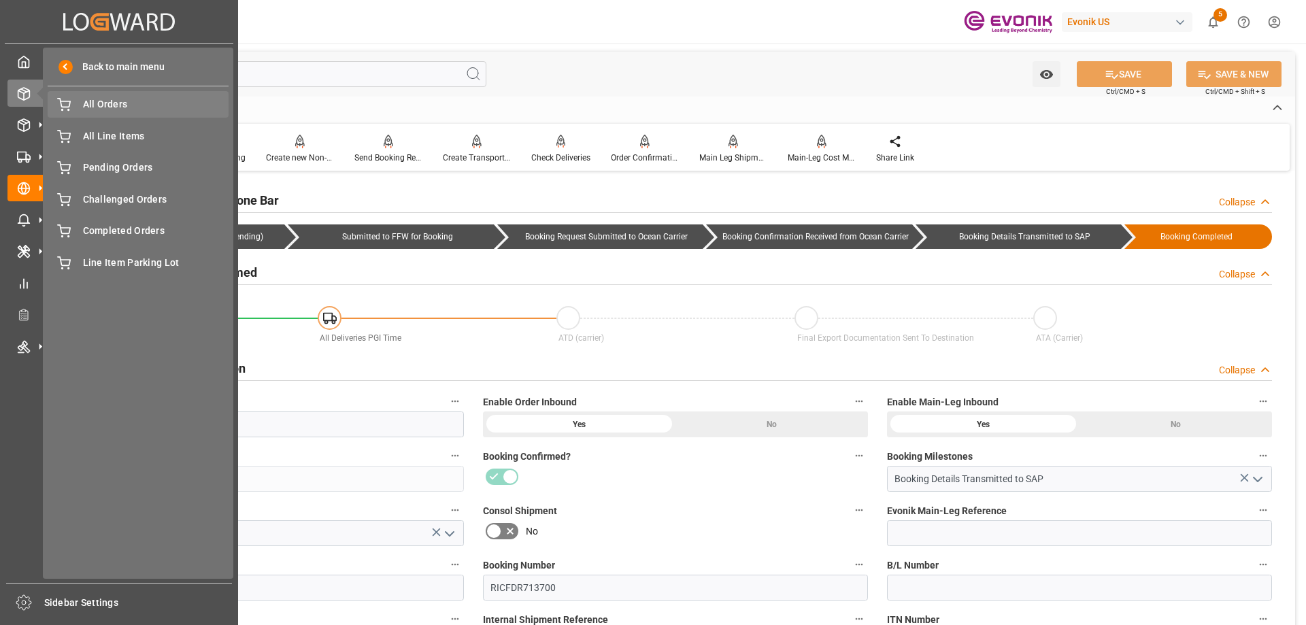
click at [129, 102] on span "All Orders" at bounding box center [156, 104] width 146 height 14
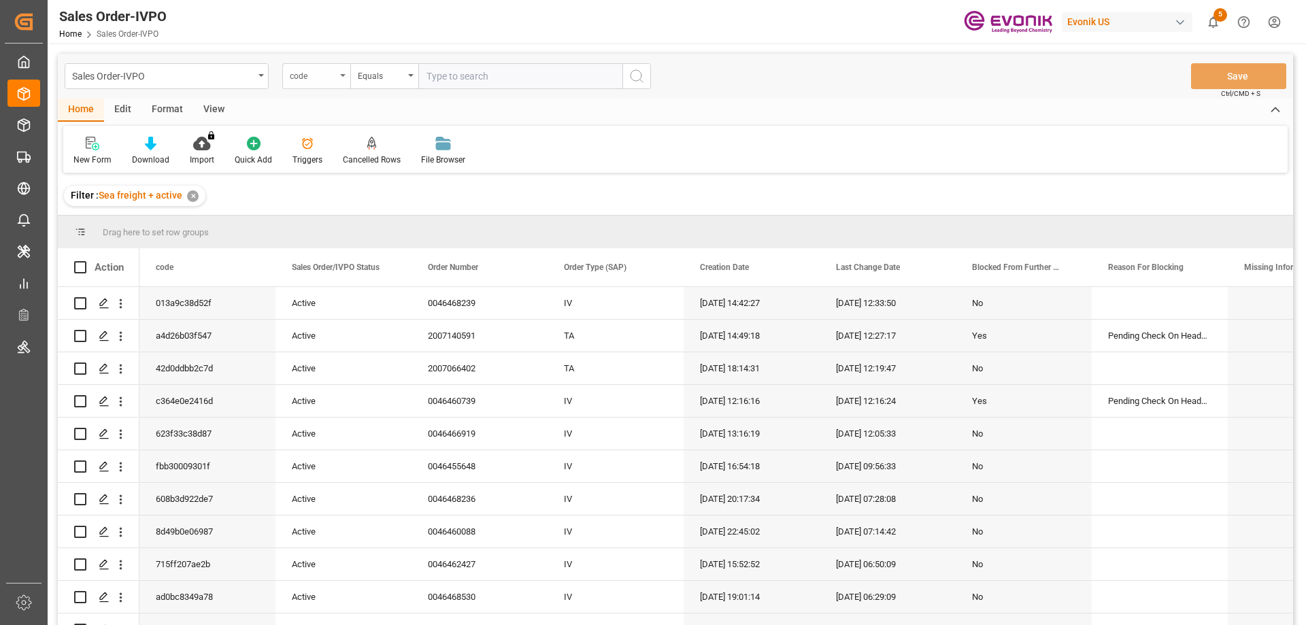
click at [320, 63] on div "code" at bounding box center [316, 76] width 68 height 26
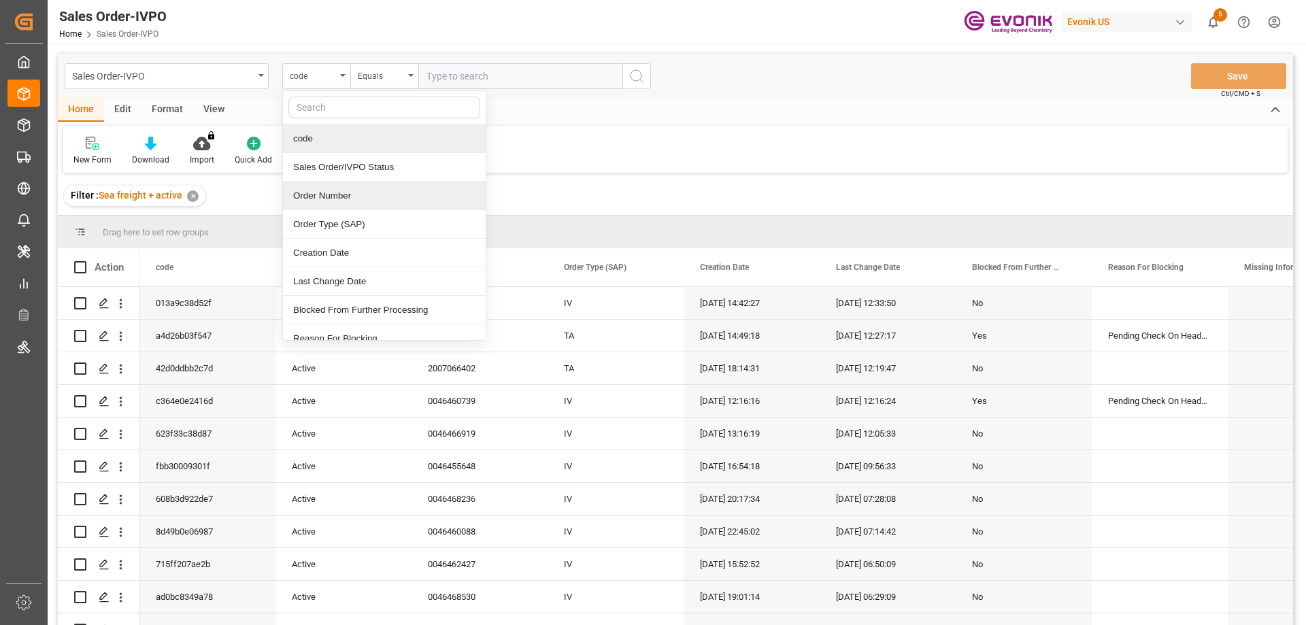
click at [341, 192] on div "Order Number" at bounding box center [384, 196] width 203 height 29
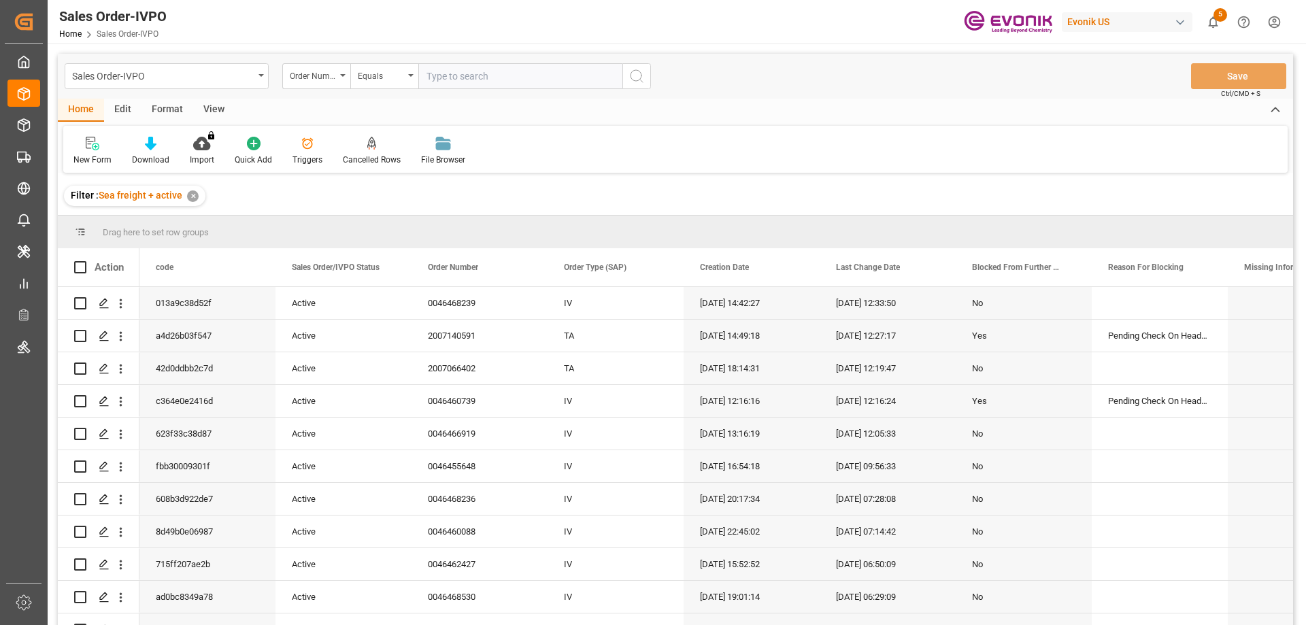
click at [480, 74] on input "text" at bounding box center [520, 76] width 204 height 26
paste input "0046468239"
type input "0046468239"
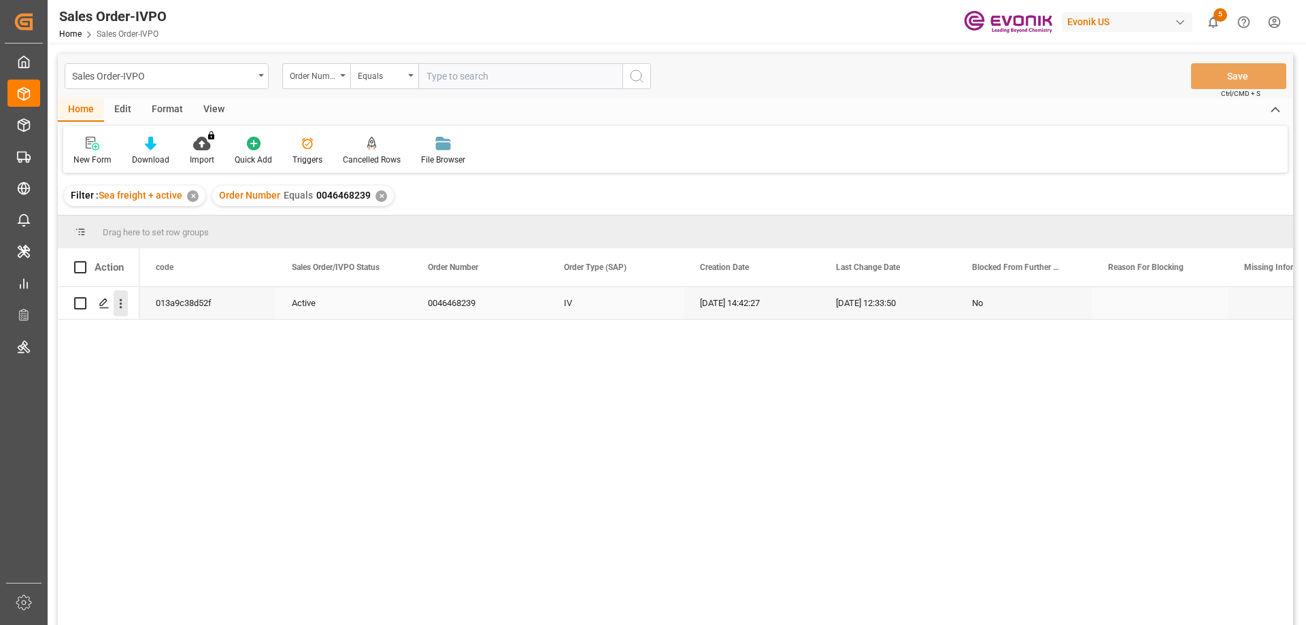
click at [119, 302] on icon "open menu" at bounding box center [121, 304] width 14 height 14
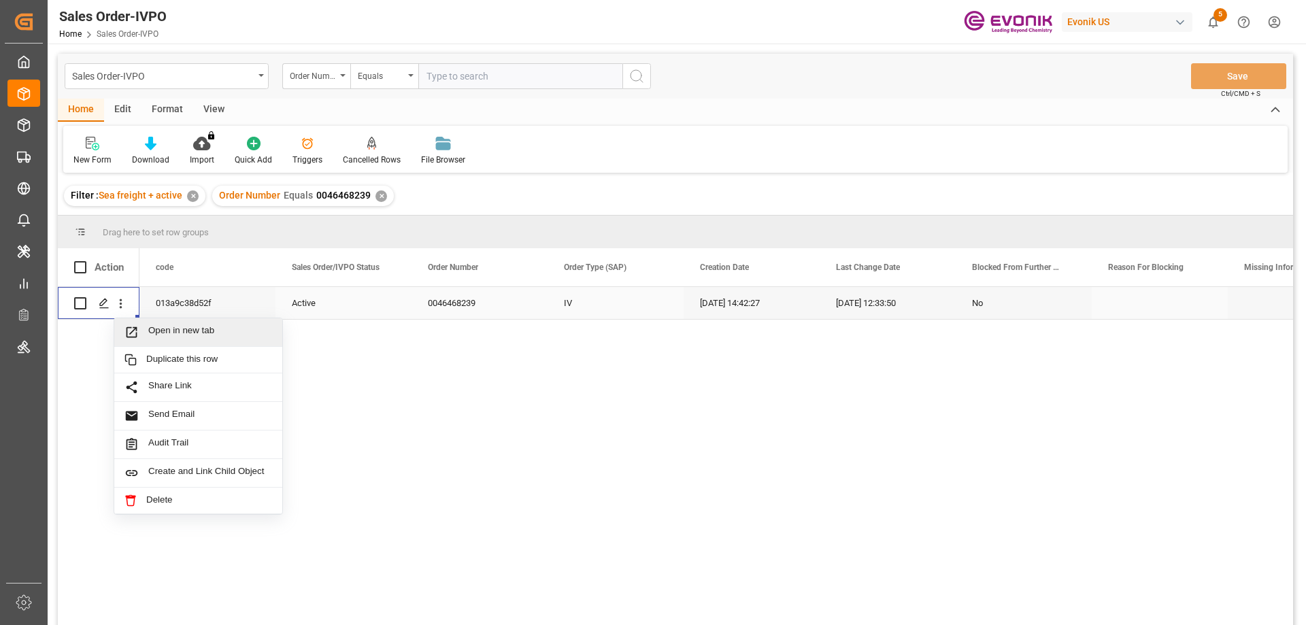
click at [159, 327] on span "Open in new tab" at bounding box center [210, 332] width 124 height 14
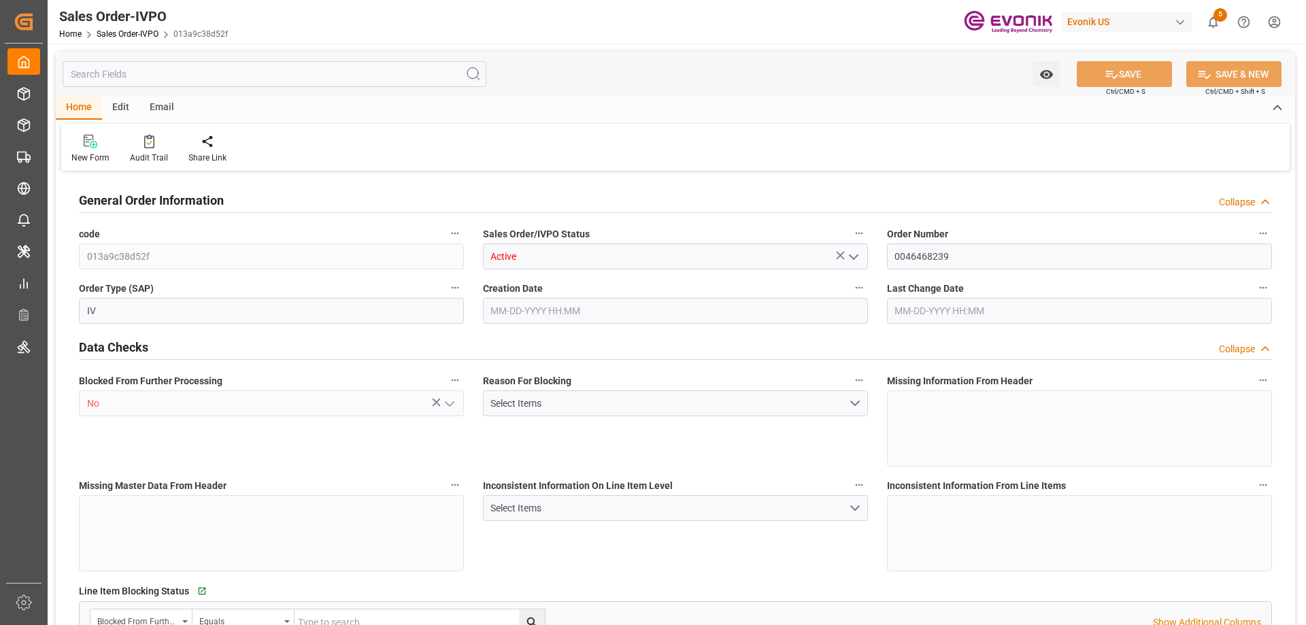
type input "CNSHA"
type input "0"
type input "1"
type input "4383.5"
type input "[DATE] 14:42"
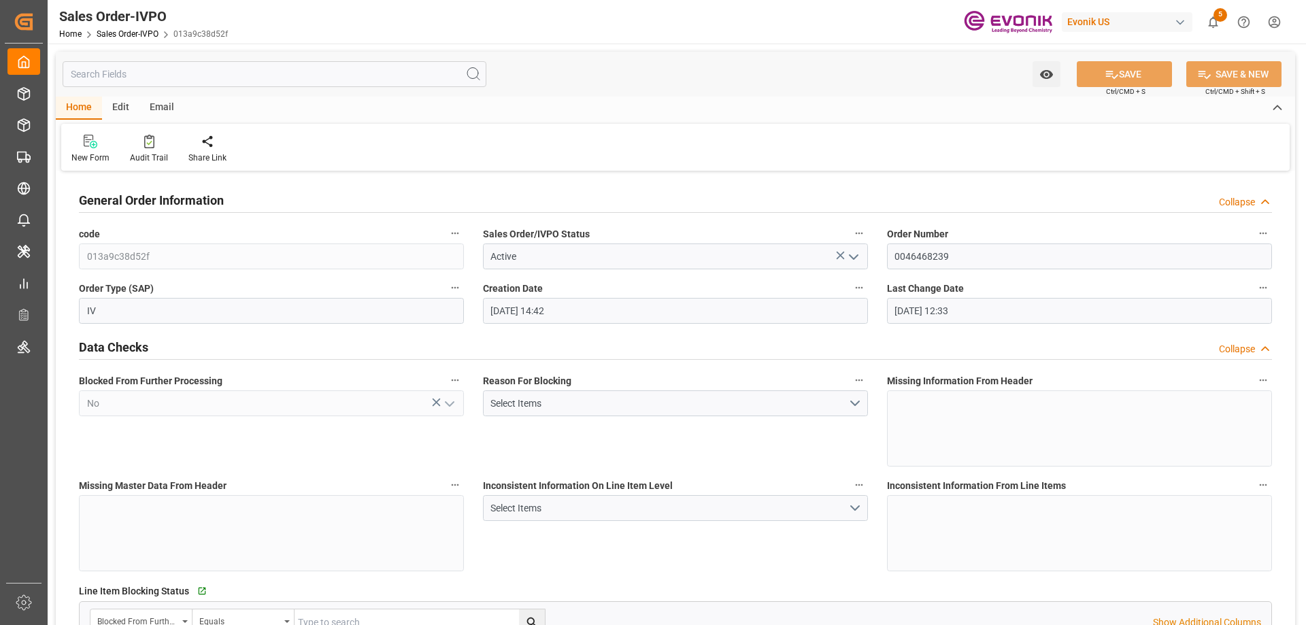
type input "[DATE] 12:33"
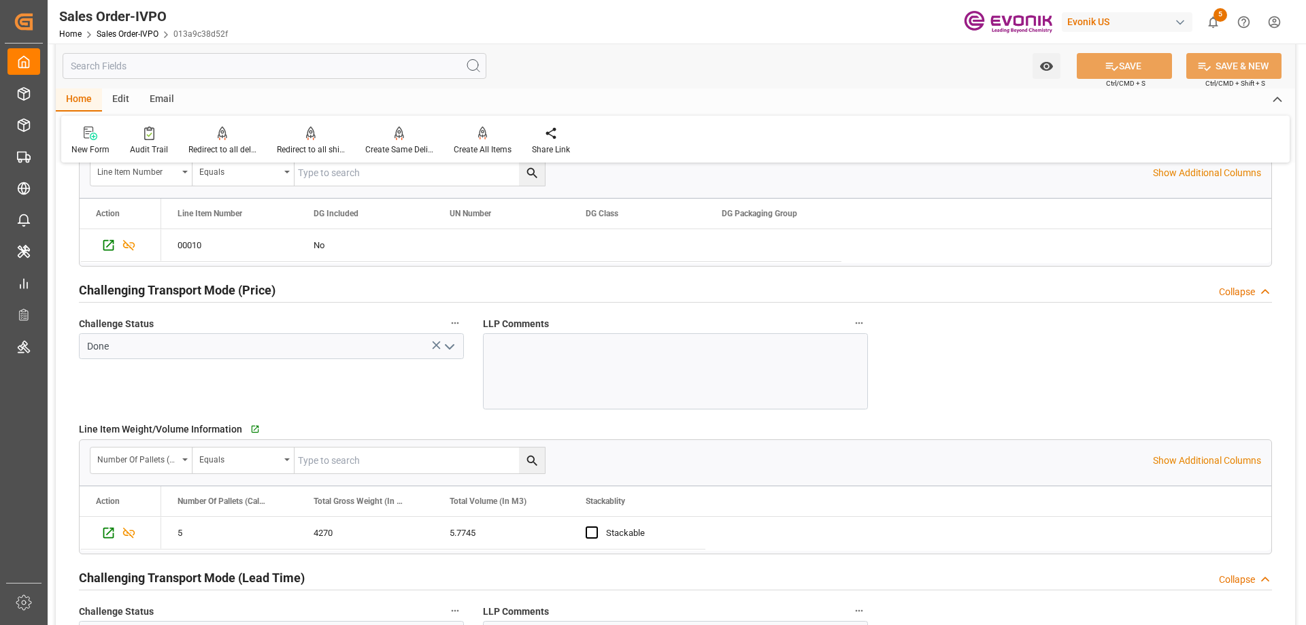
scroll to position [1633, 0]
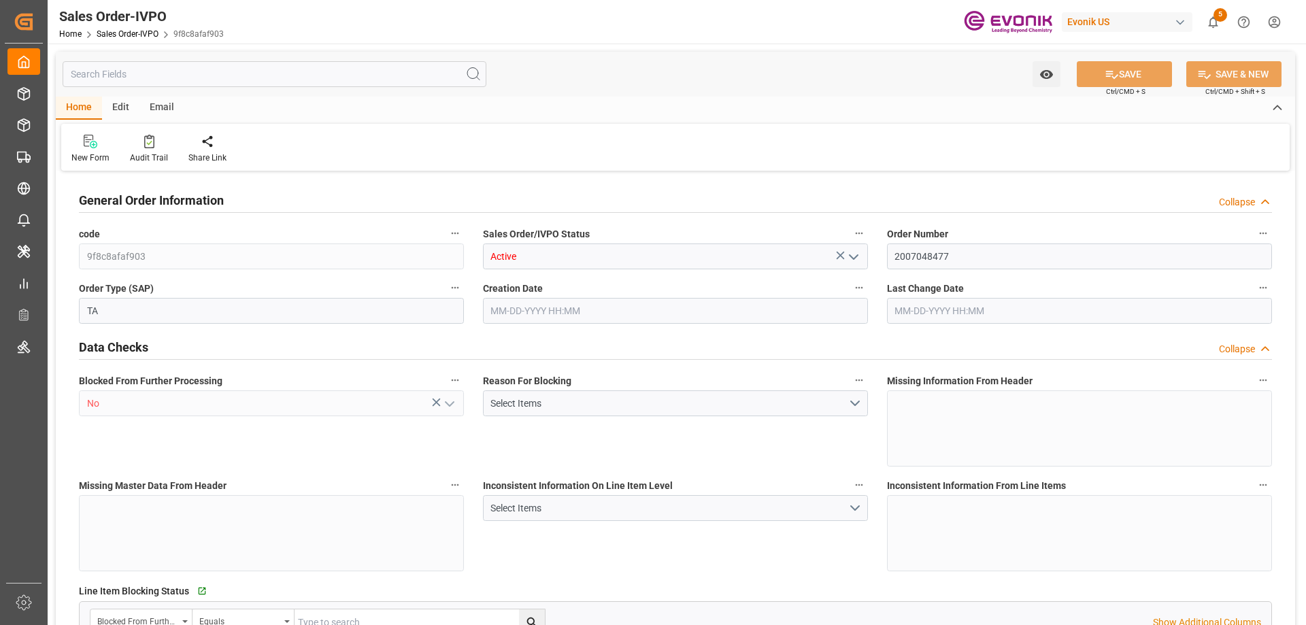
type input "BRSSZ"
type input "0"
type input "1"
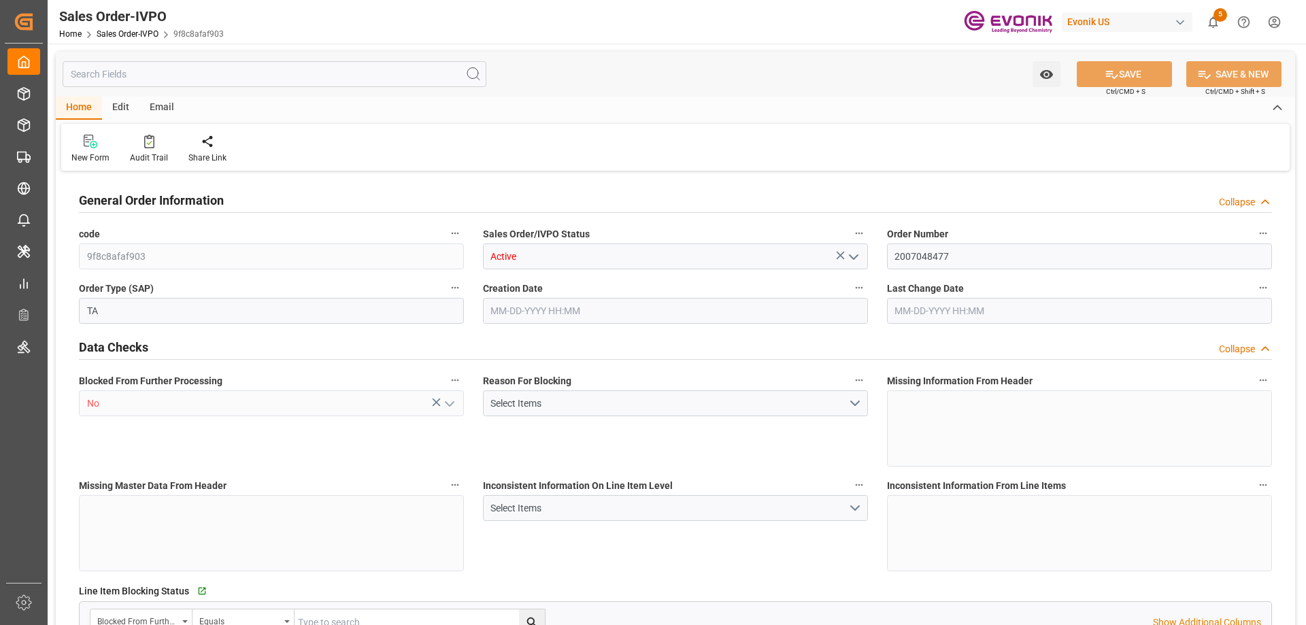
type input "8070"
type input "13.2102"
type input "17000"
type input "30"
type input "06-12-2025 18:52"
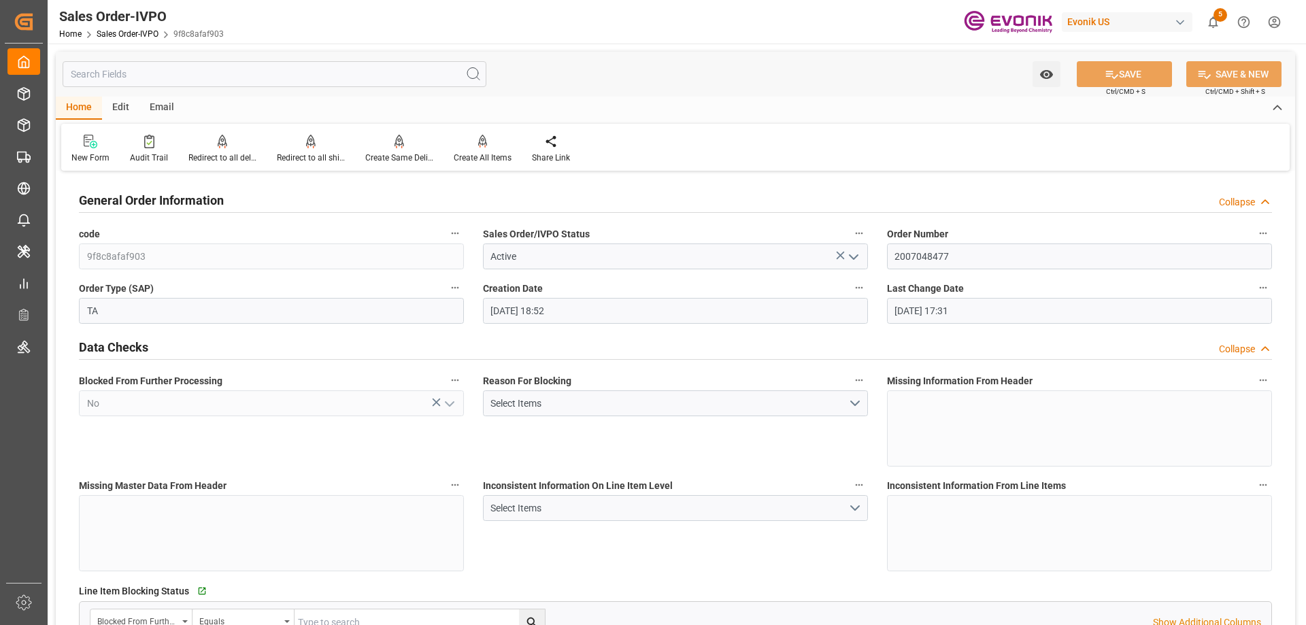
type input "07-11-2025 17:31"
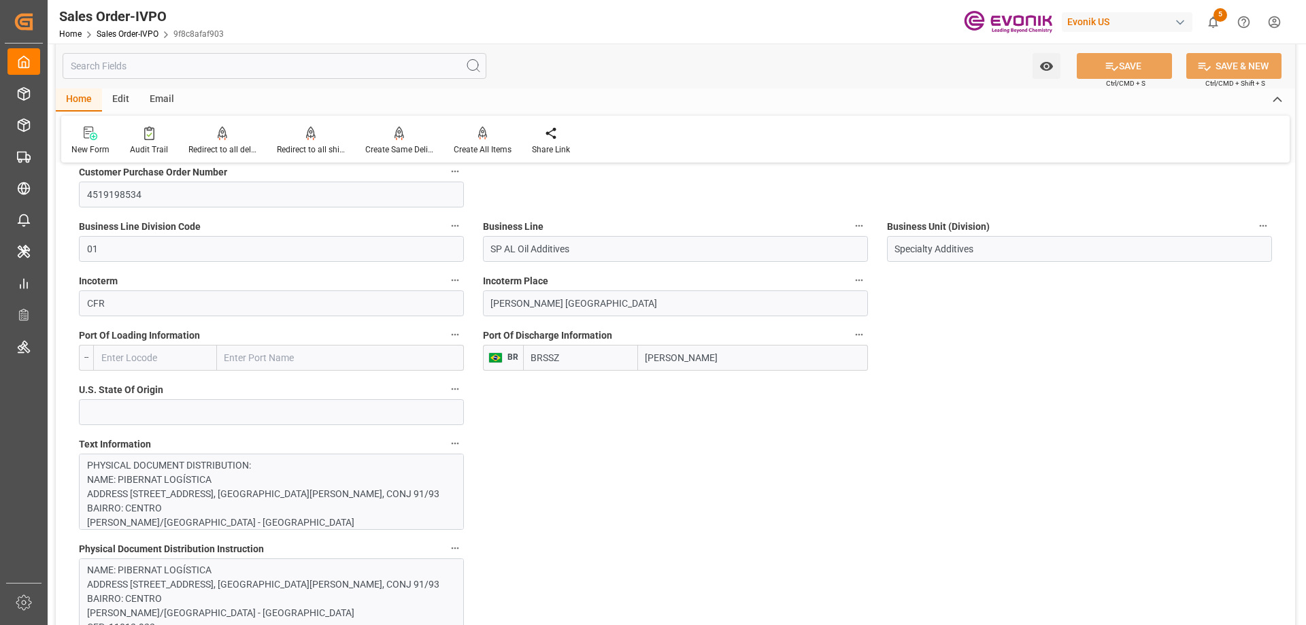
scroll to position [816, 0]
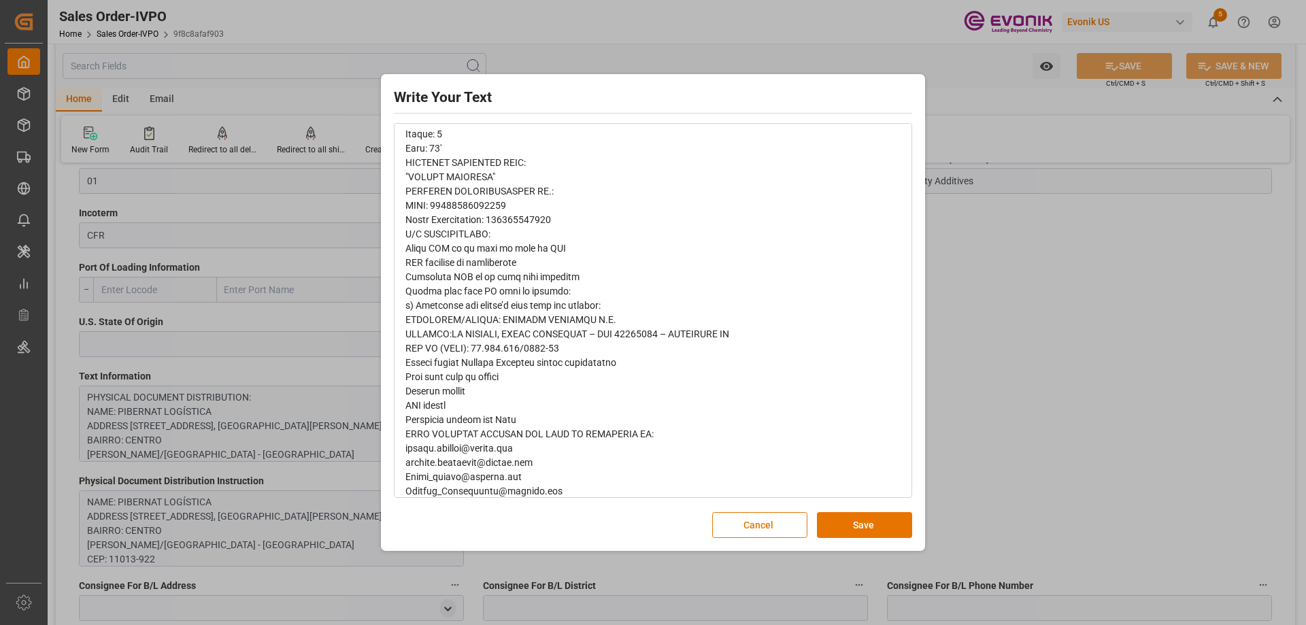
scroll to position [674, 0]
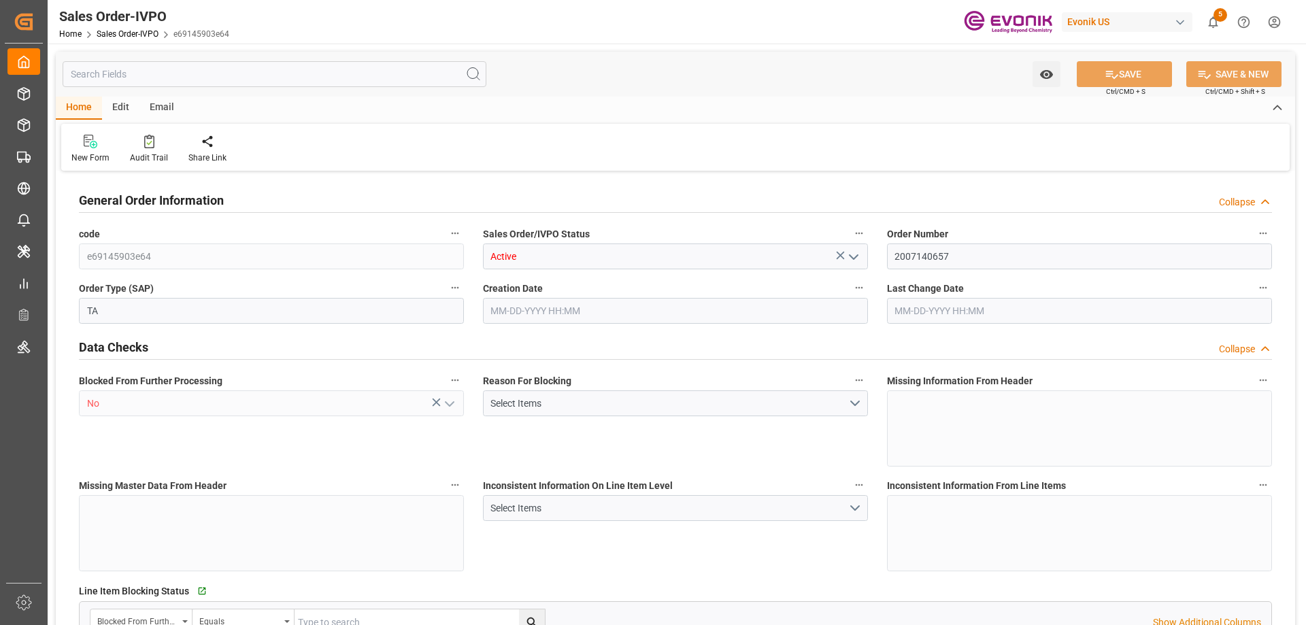
type input "GTSTC"
type input "0"
type input "1"
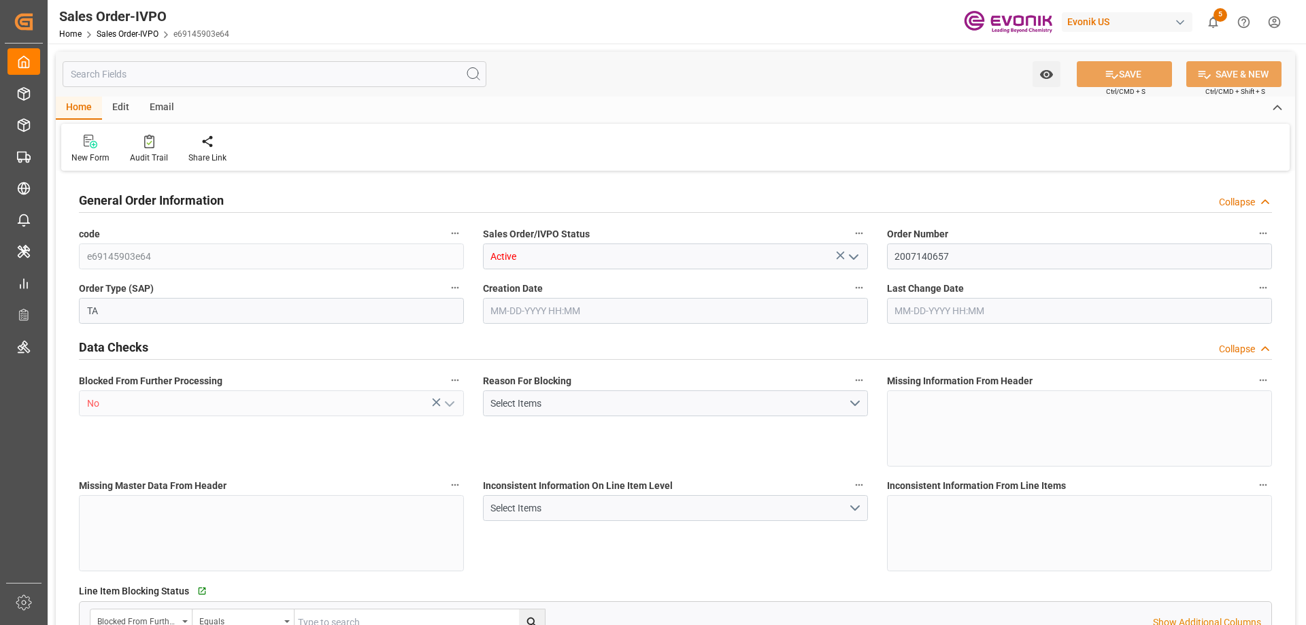
type input "5772.672"
type input "15.3364"
type input "17000"
type input "30"
type input "08-15-2025 12:15"
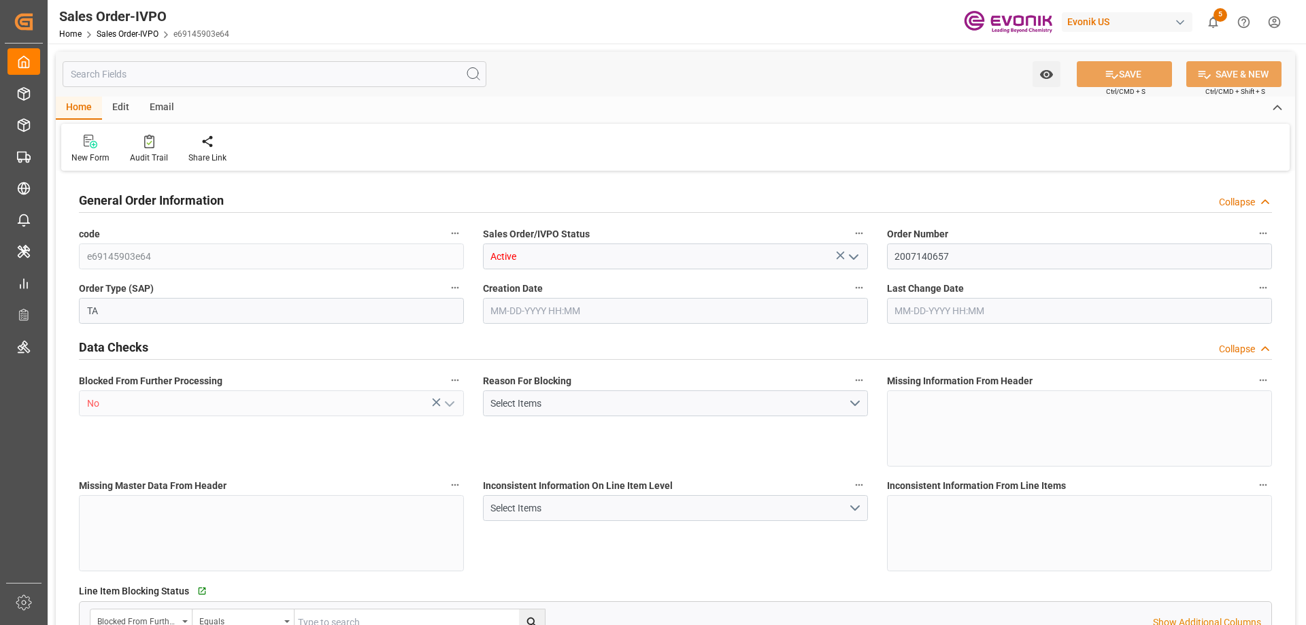
type input "[DATE] 03:56"
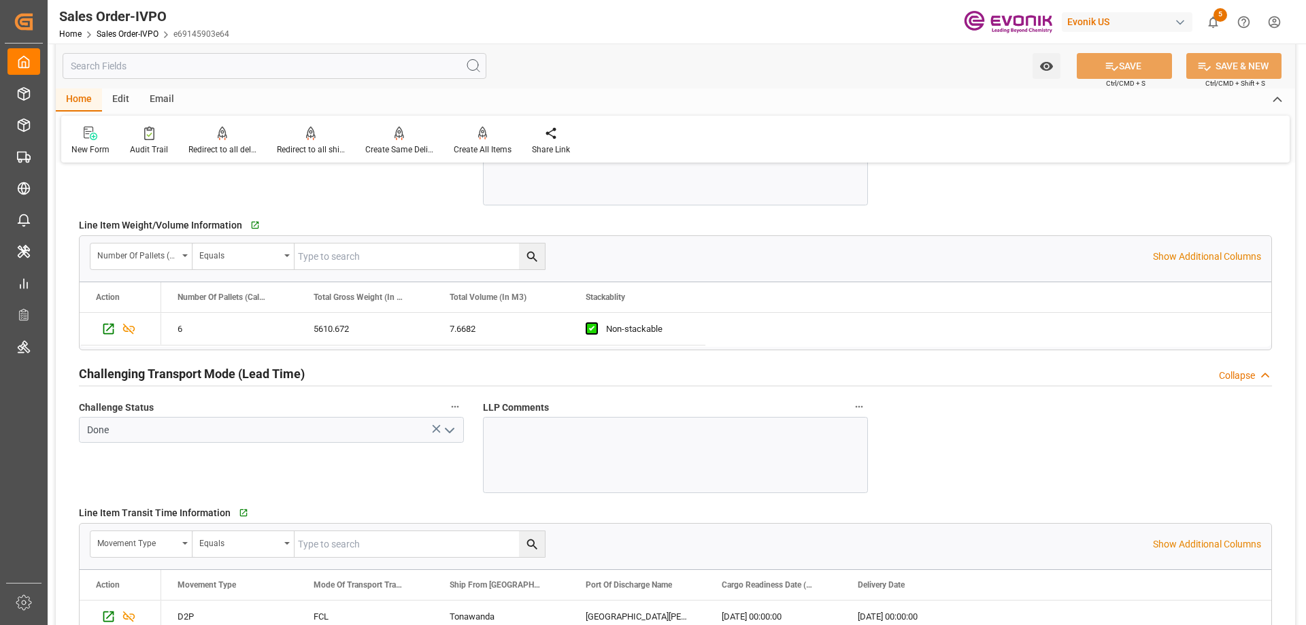
scroll to position [2041, 0]
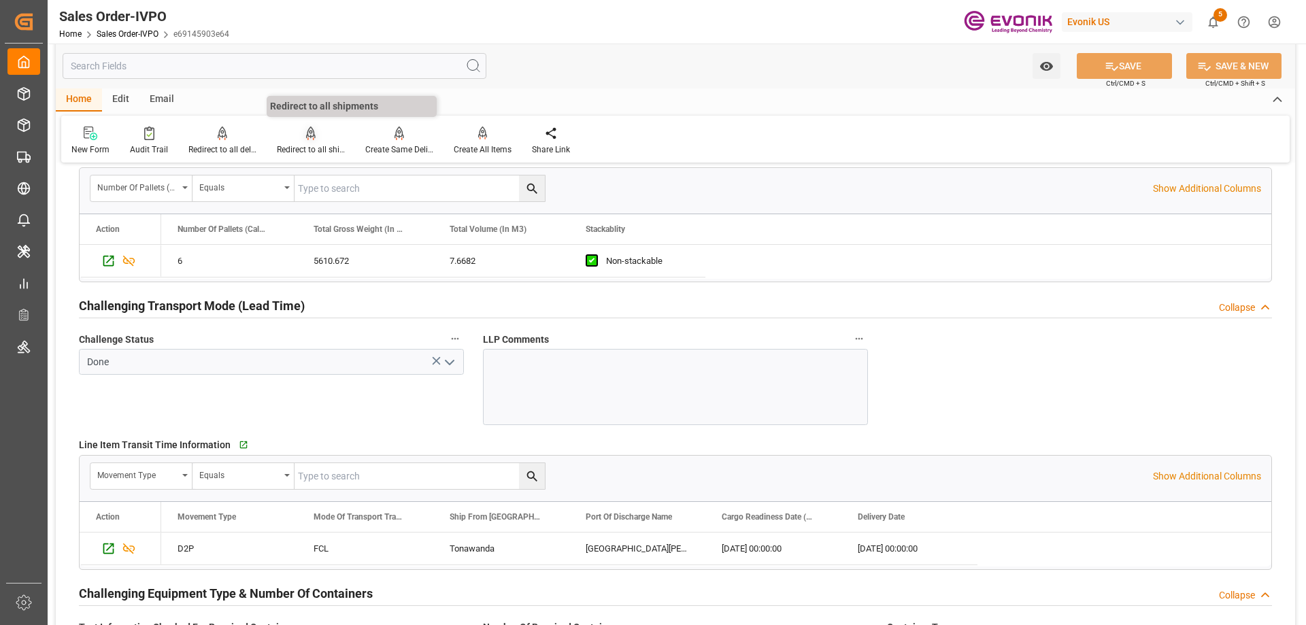
click at [309, 148] on div "Redirect to all shipments" at bounding box center [311, 150] width 68 height 12
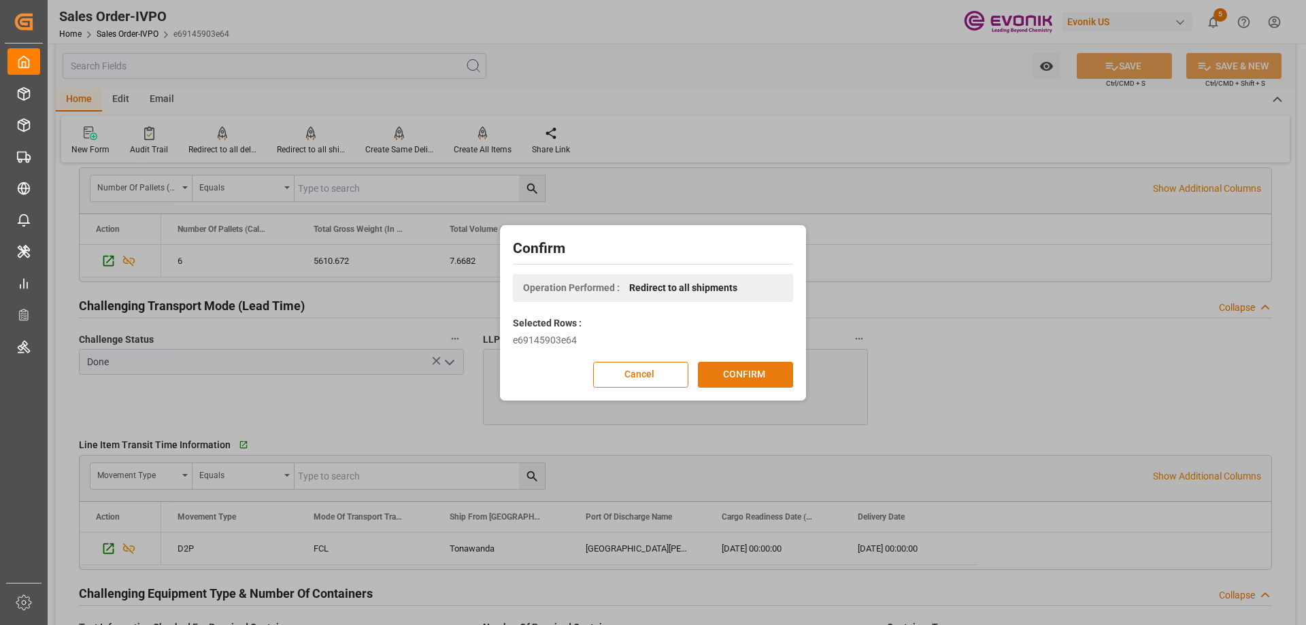
click at [714, 376] on button "CONFIRM" at bounding box center [745, 375] width 95 height 26
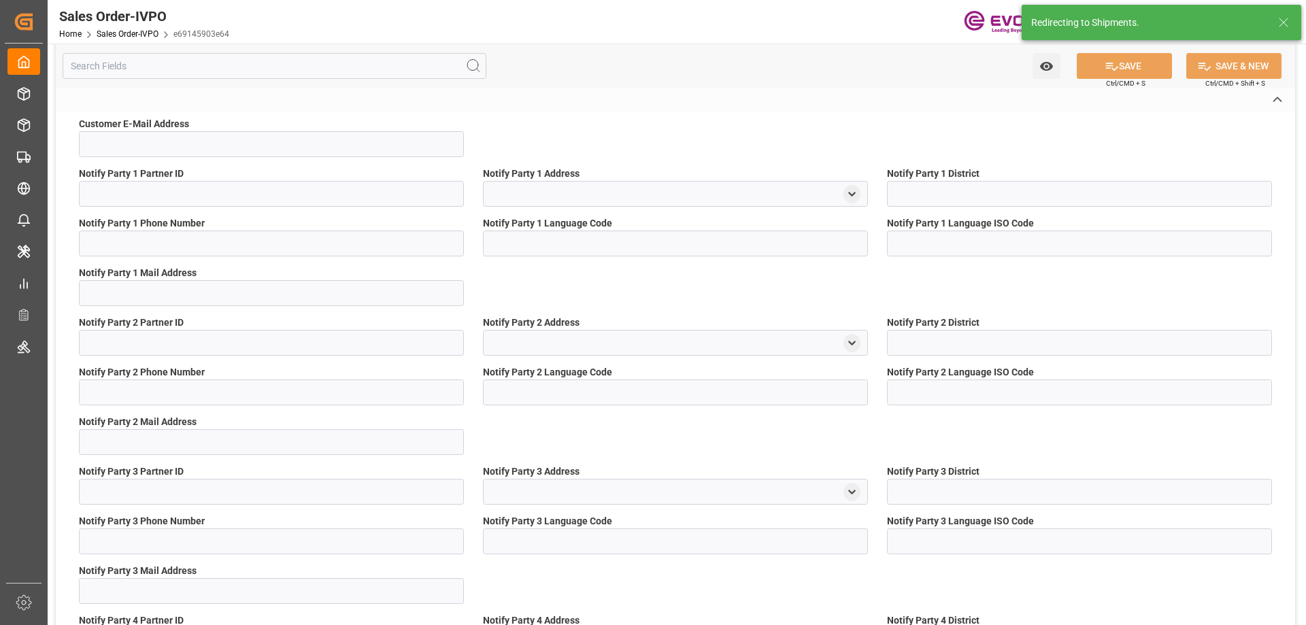
type input "e69145903e64"
type input "Active"
type input "2007140657"
type input "TA"
type input "No"
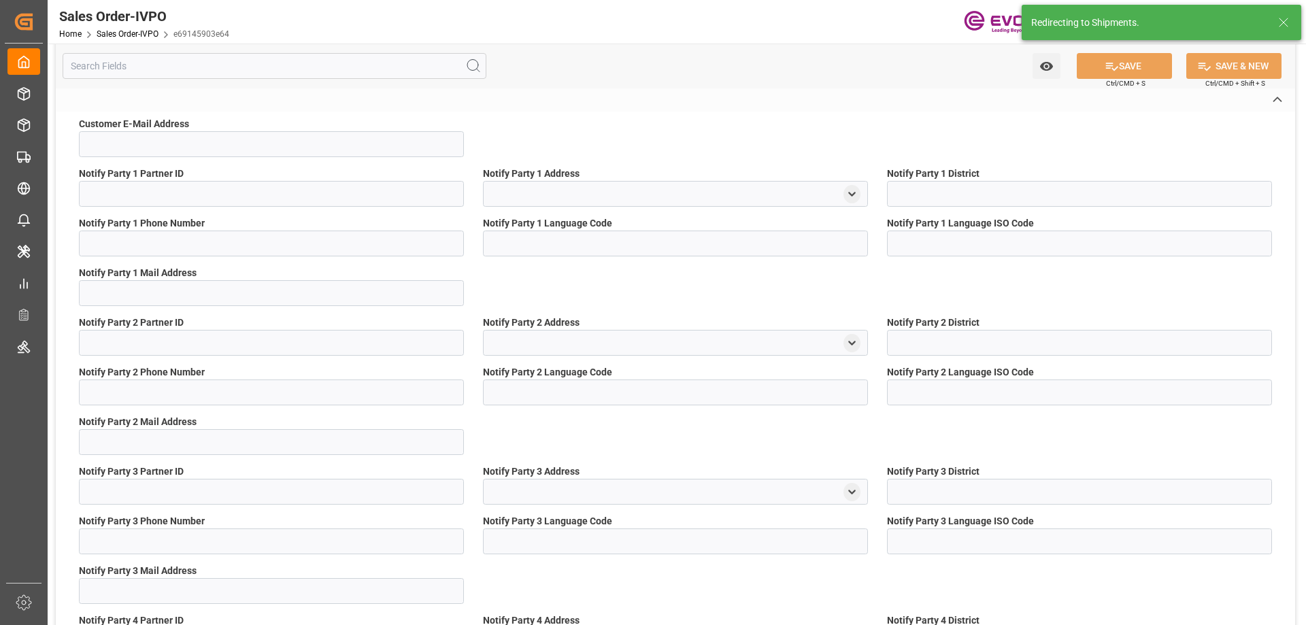
type input "D2P"
type input "45"
type input "FCL"
type input "0006"
type input "20GP"
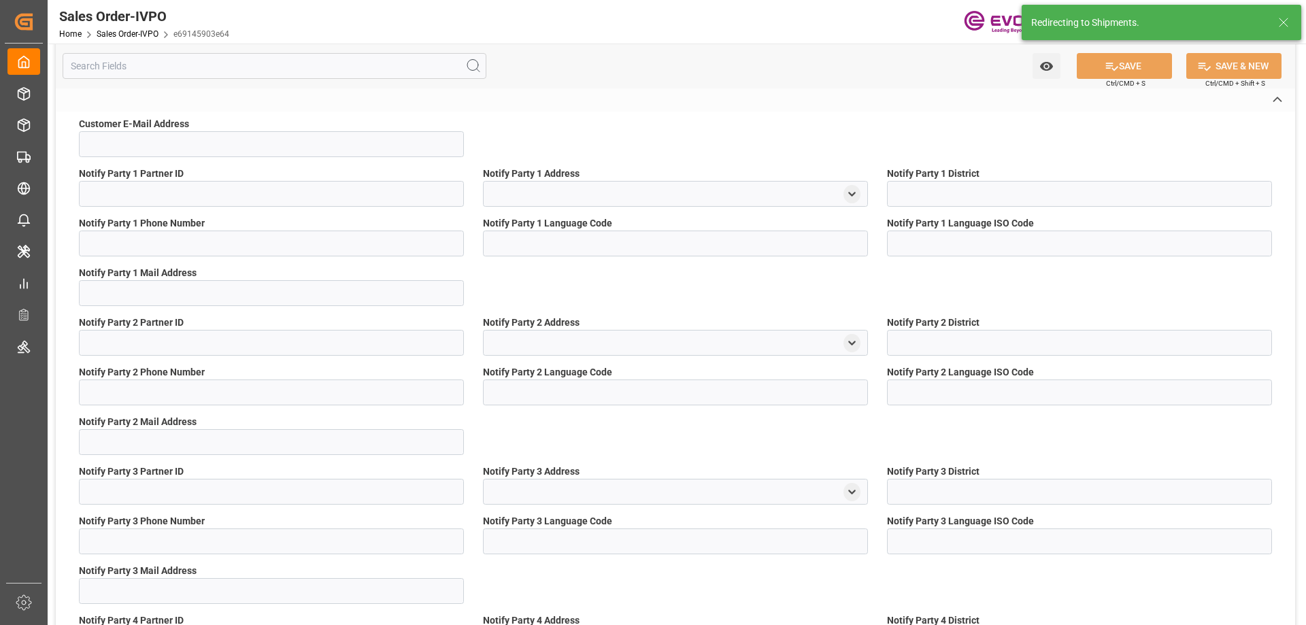
type textarea "No Tank Container"
type input "1002827"
type input "24"
type input "SM AO Active Oxygens"
type input "Smart Materials"
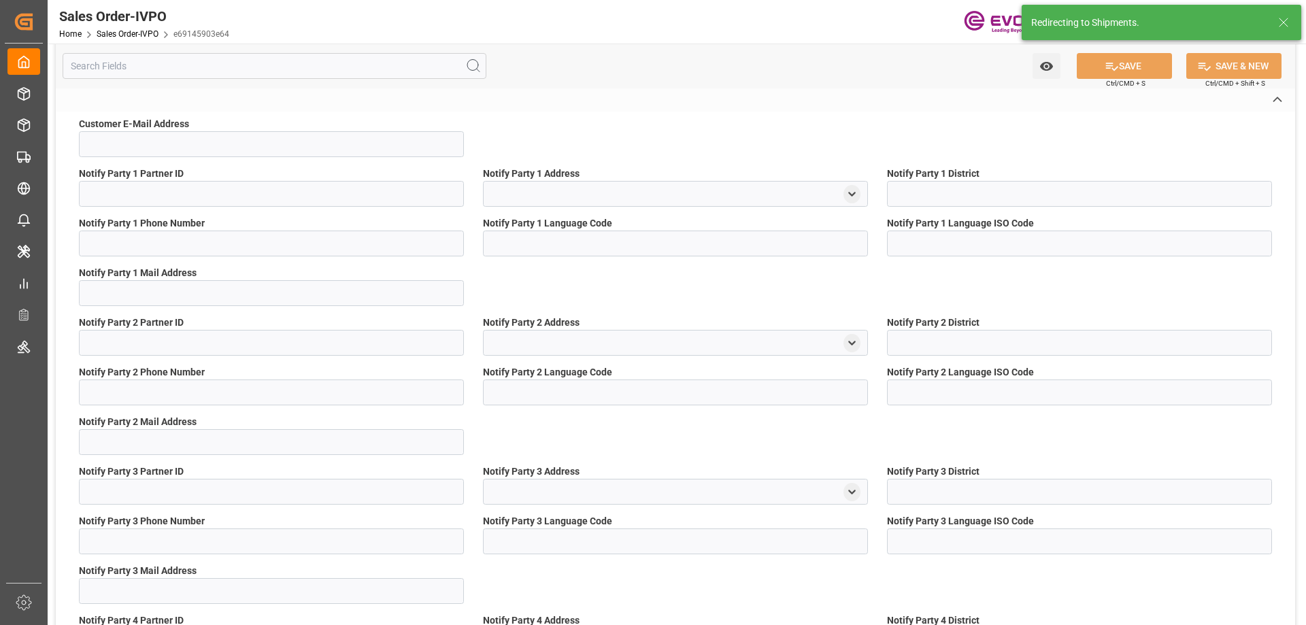
type input "CFR"
type input "Santo Tomas de Castilla"
type input "[GEOGRAPHIC_DATA][PERSON_NAME]"
type textarea "Not required"
type textarea "RESELLER"
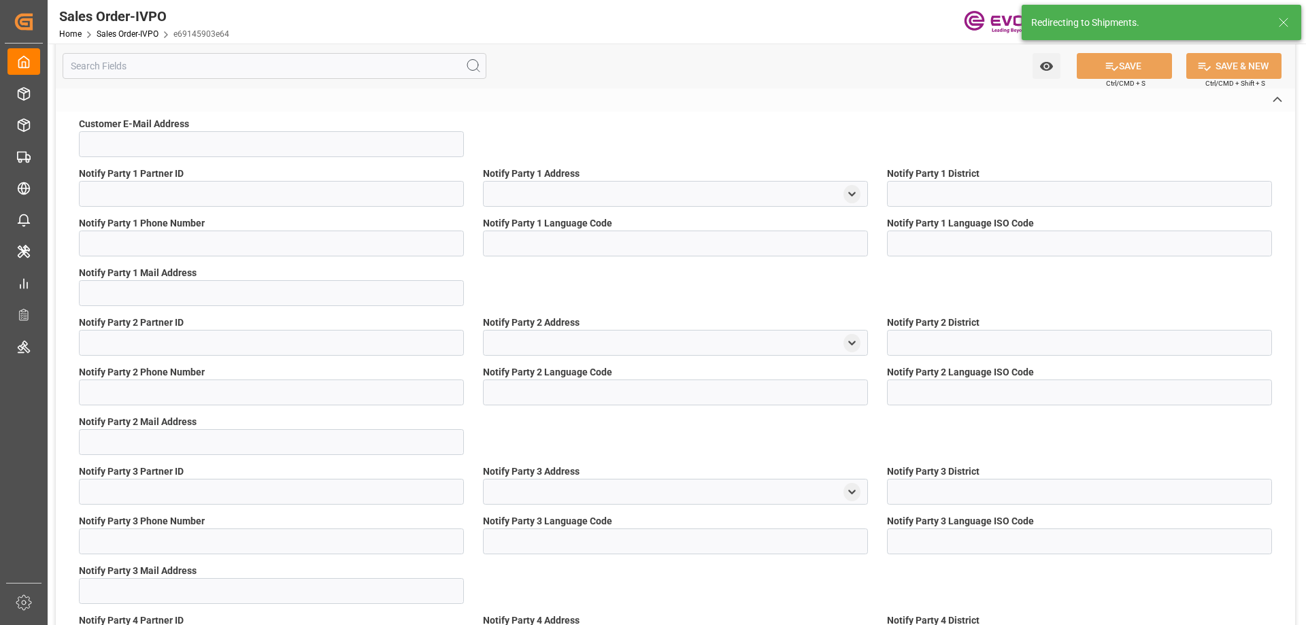
type textarea "NIT 39099784"
type textarea "OBL released at destination"
type input "GT"
type input "Done"
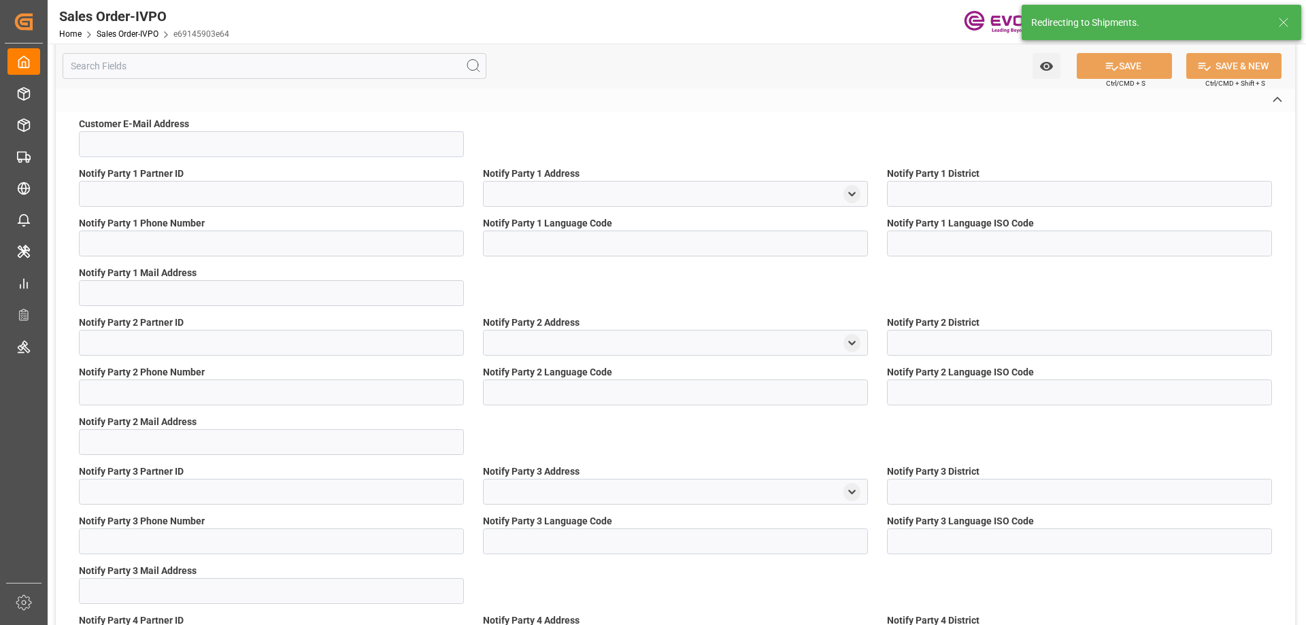
type input "20GP"
type input "Done"
type input "GTSTC"
type input "0"
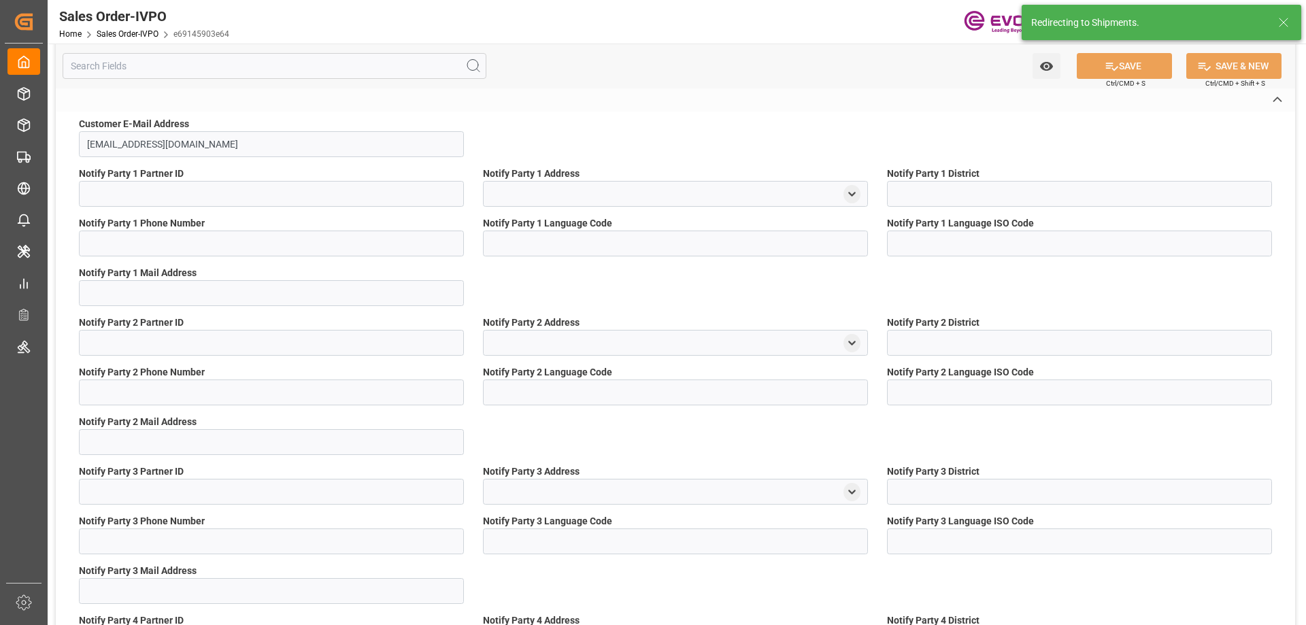
type input "1"
type input "5772.672"
type input "15.3364"
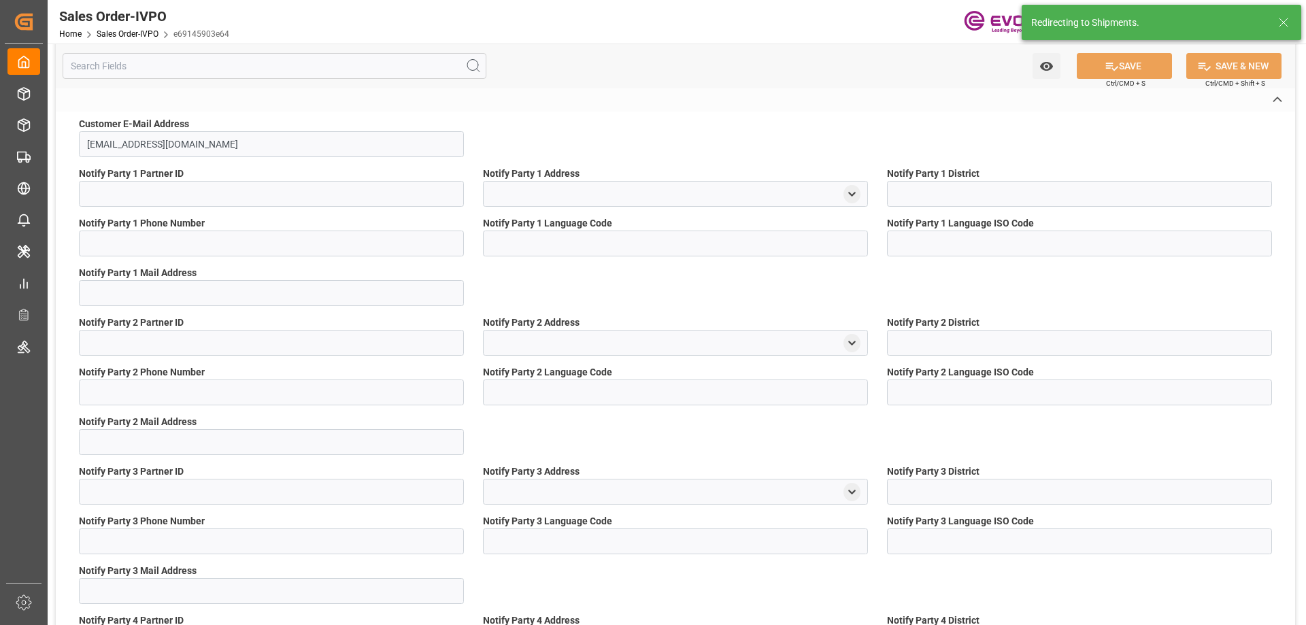
type input "17000"
type input "30"
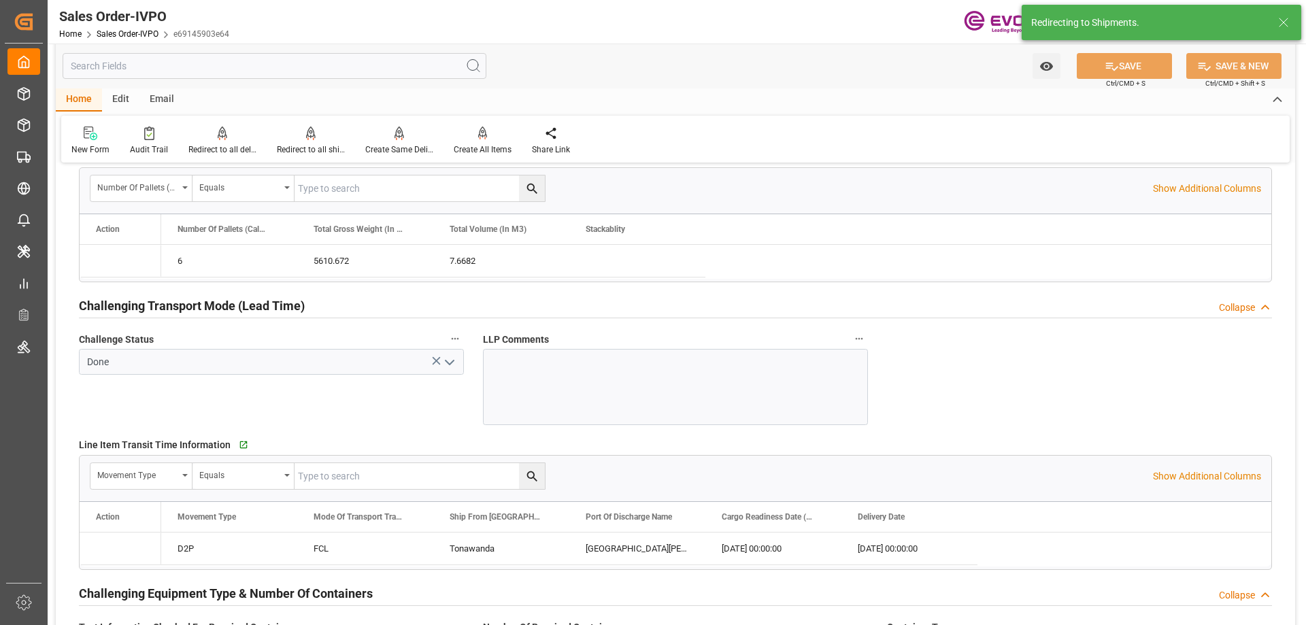
type input "08-15-2025 12:15"
type input "[DATE] 03:56"
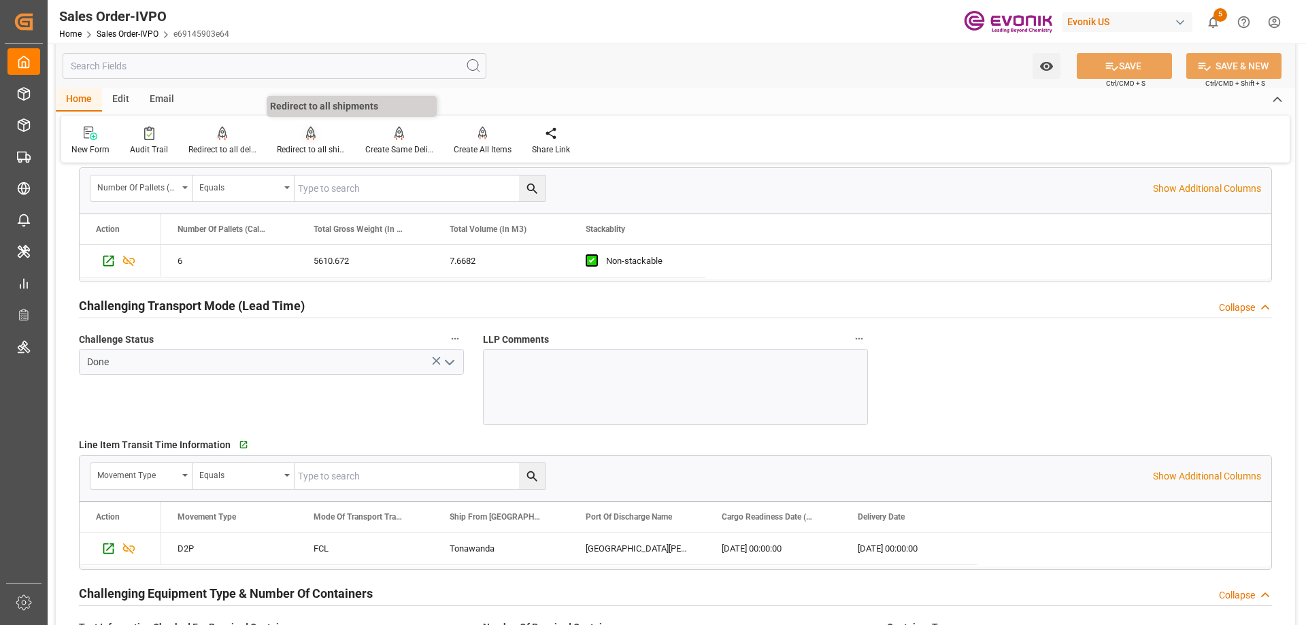
click at [290, 146] on div "Redirect to all shipments" at bounding box center [311, 150] width 68 height 12
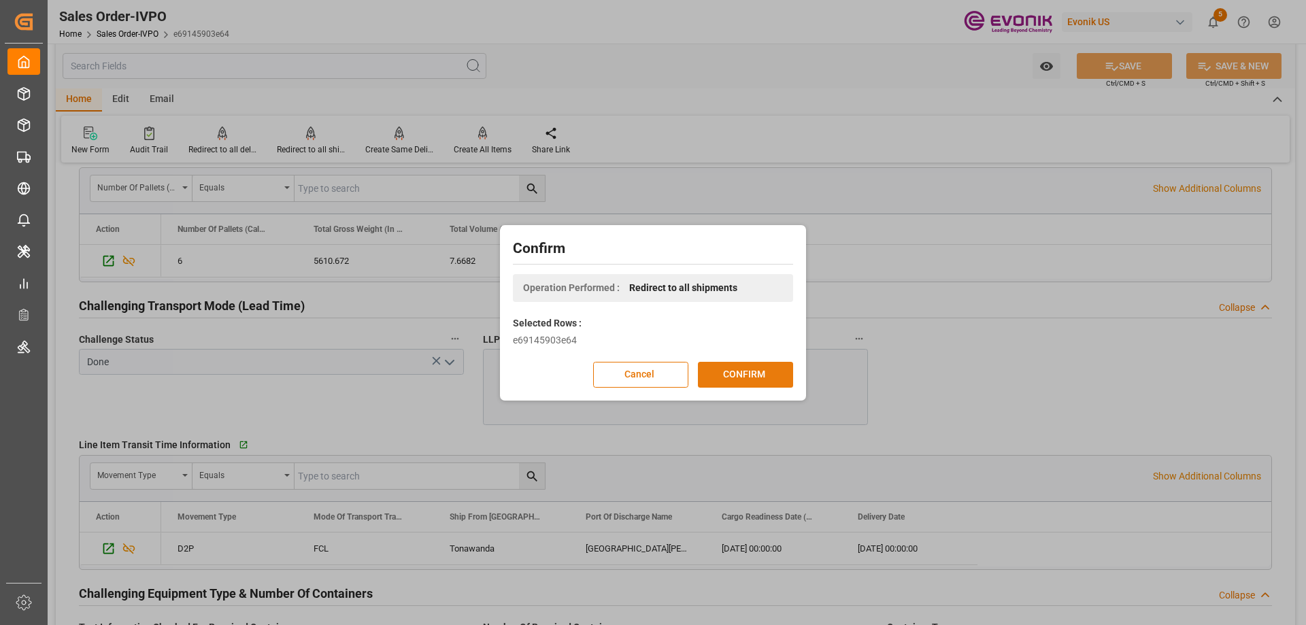
click at [737, 371] on button "CONFIRM" at bounding box center [745, 375] width 95 height 26
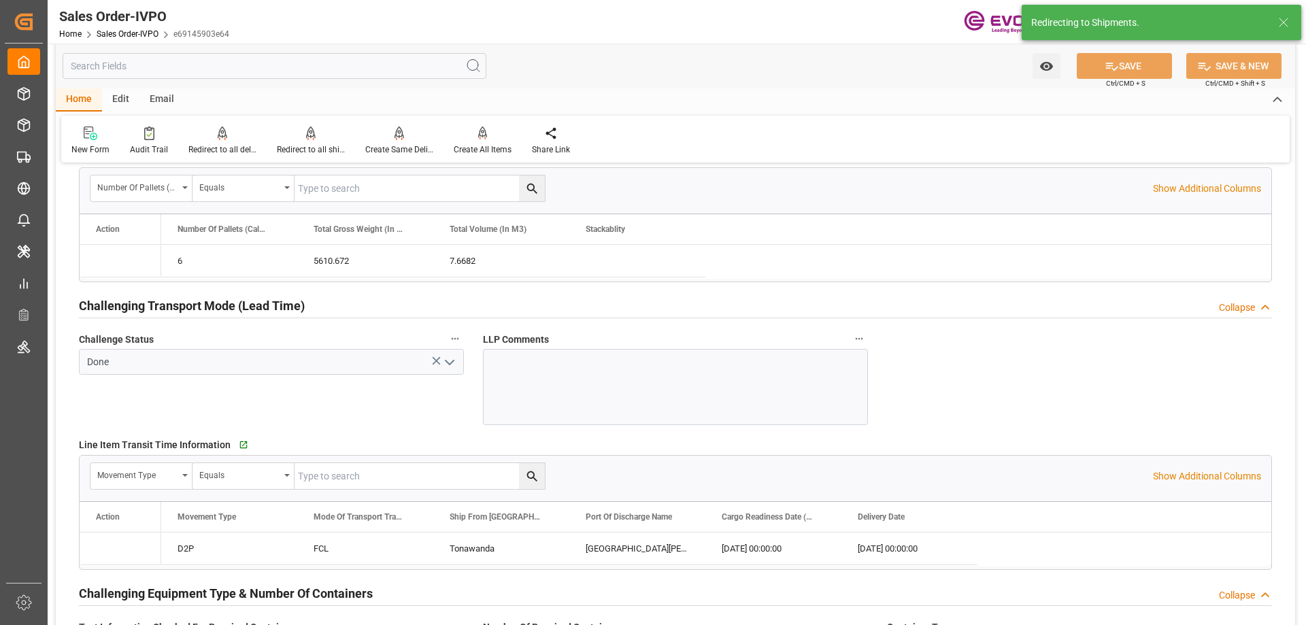
type input "08-15-2025 12:15"
type input "08-20-2025 03:56"
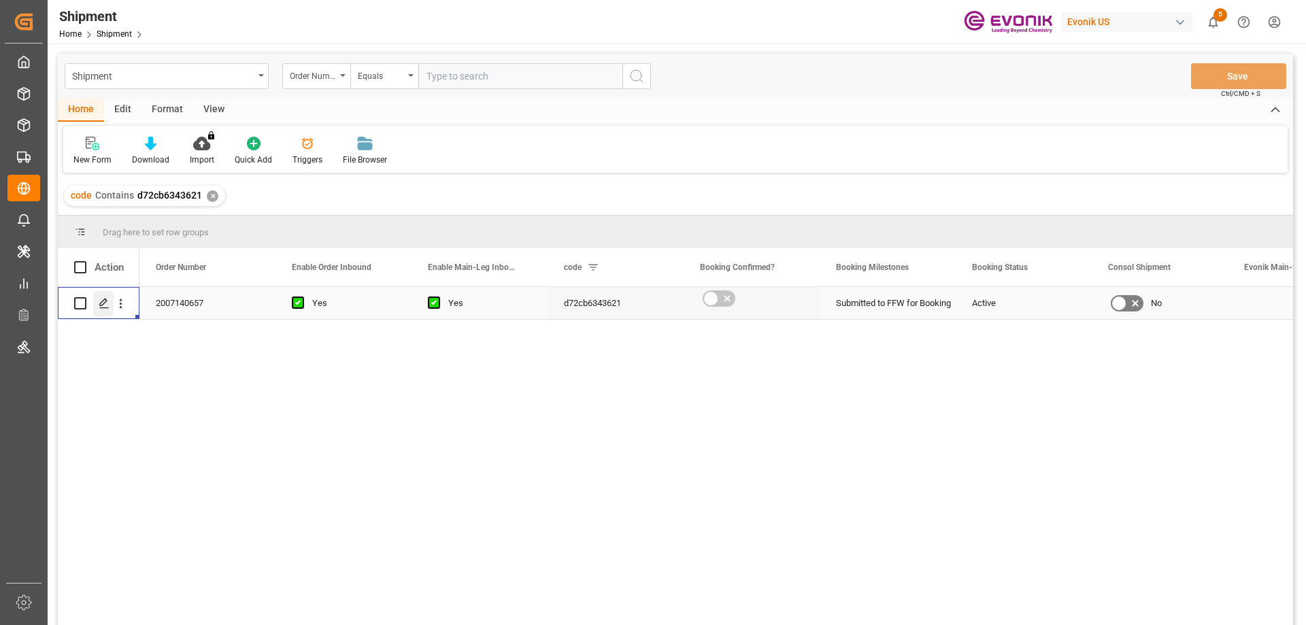
click at [99, 305] on icon "Press SPACE to select this row." at bounding box center [104, 303] width 11 height 11
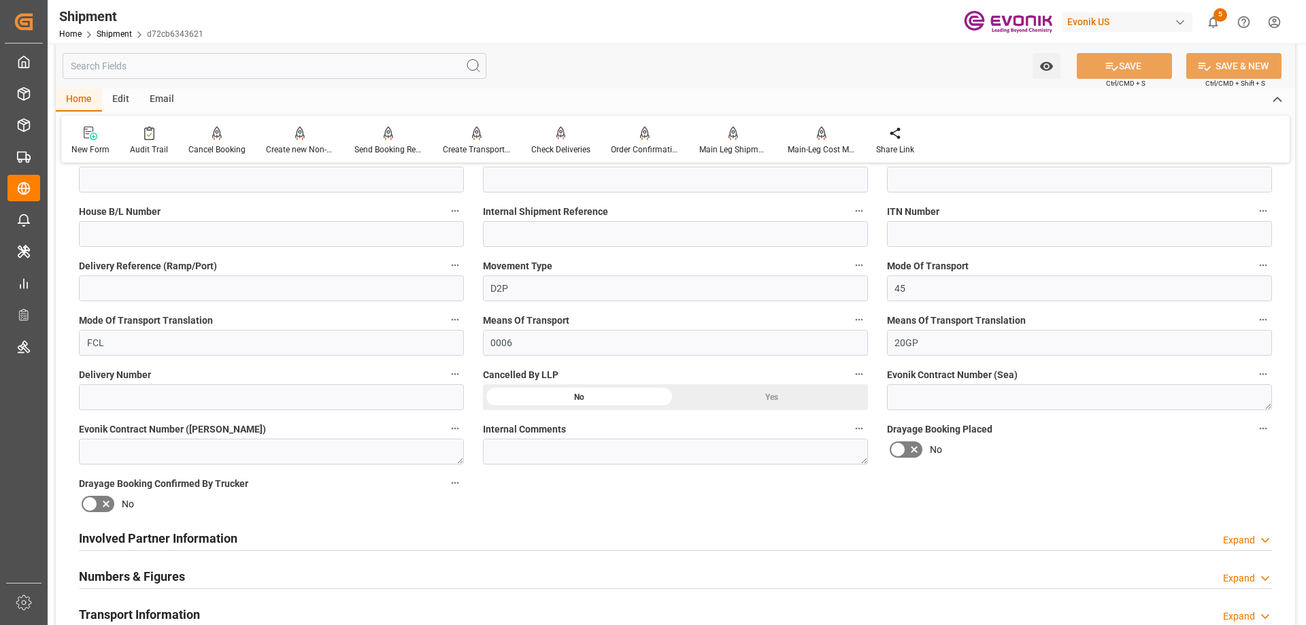
scroll to position [136, 0]
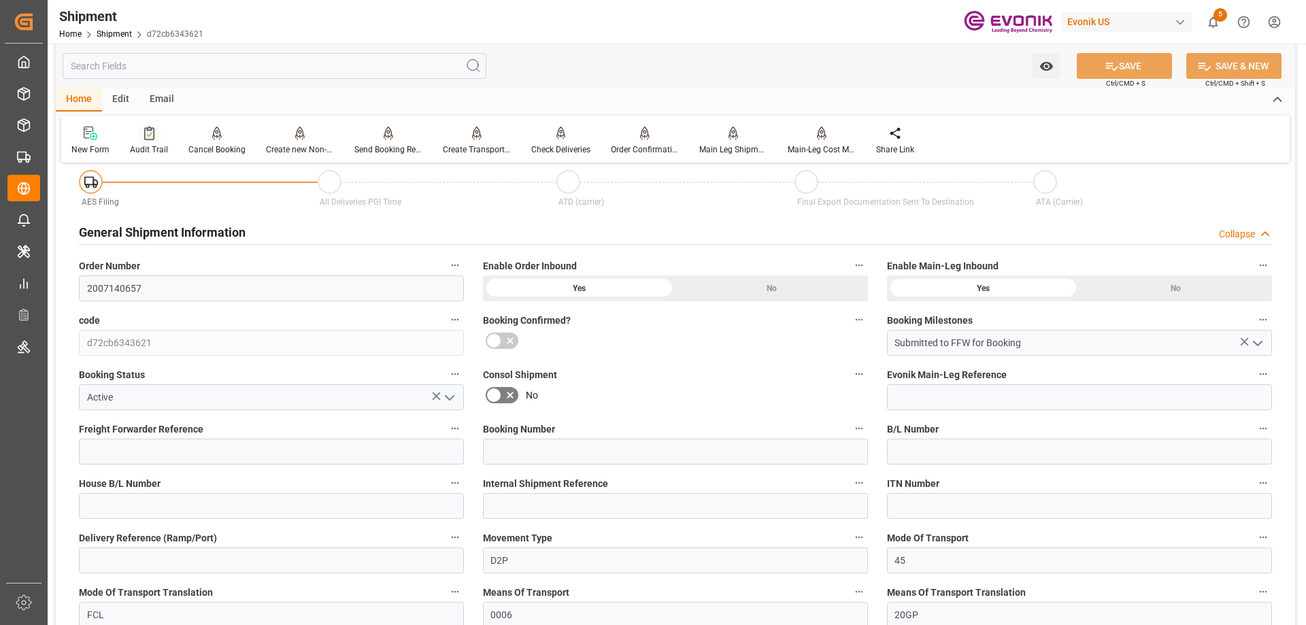
click at [155, 142] on div "Audit Trail" at bounding box center [149, 141] width 59 height 30
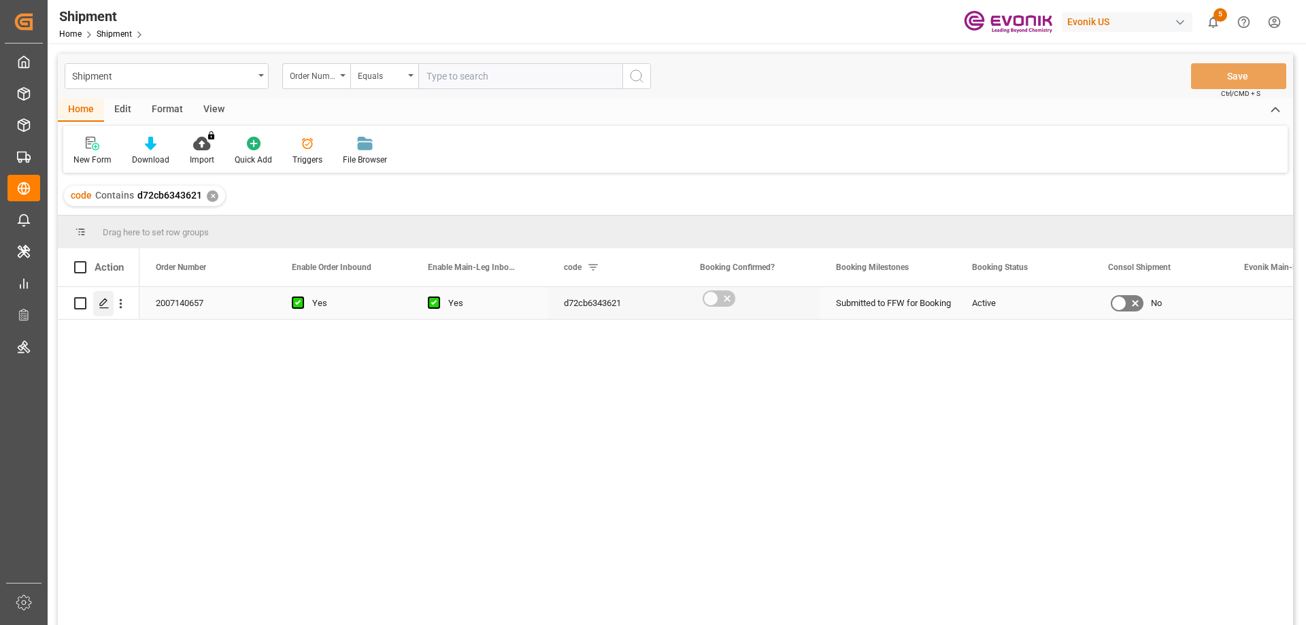
click at [100, 306] on polygon "Press SPACE to select this row." at bounding box center [103, 302] width 7 height 7
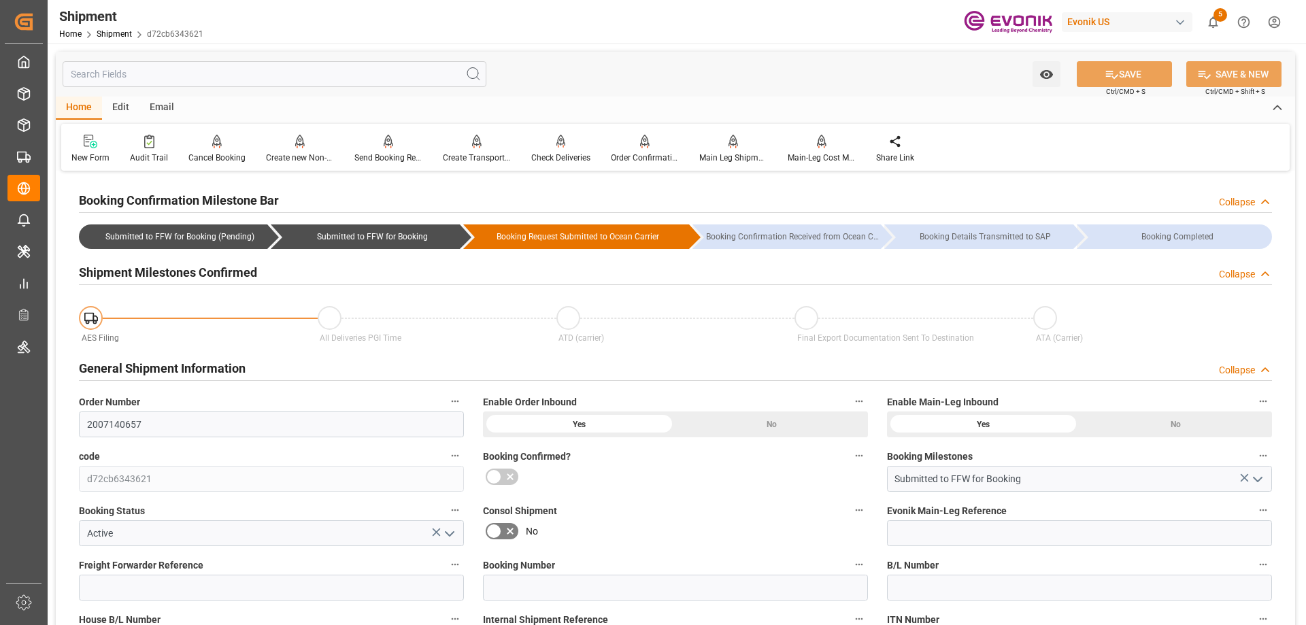
click at [253, 73] on input "text" at bounding box center [275, 74] width 424 height 26
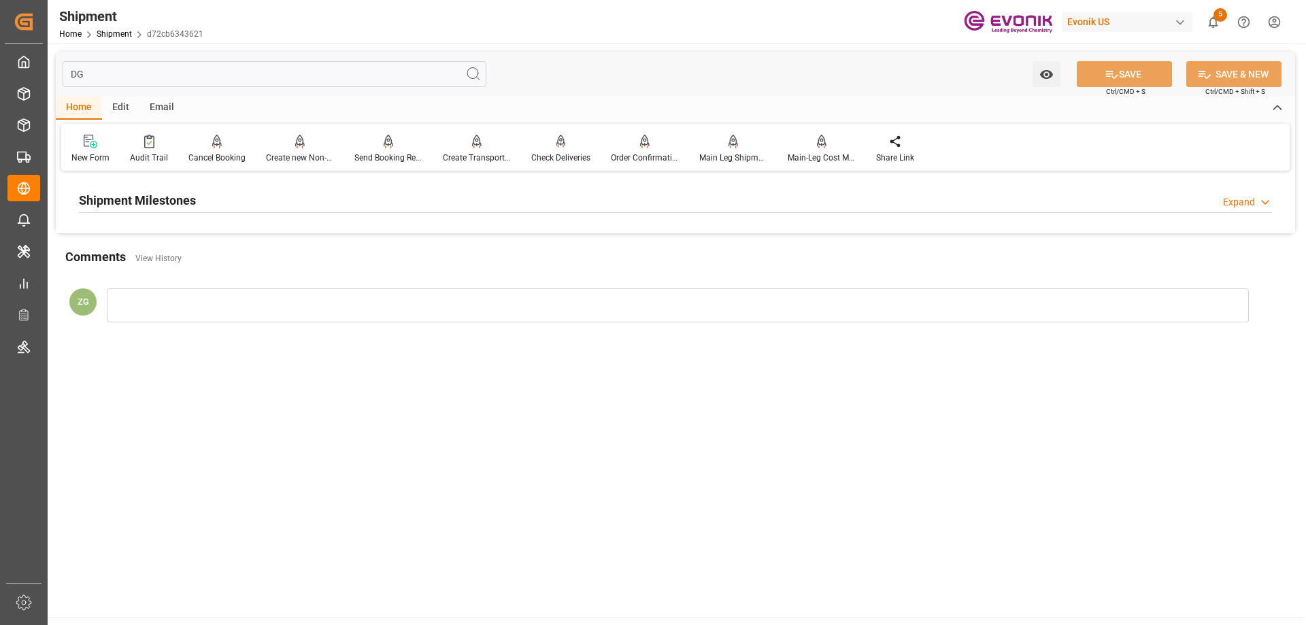
type input "D"
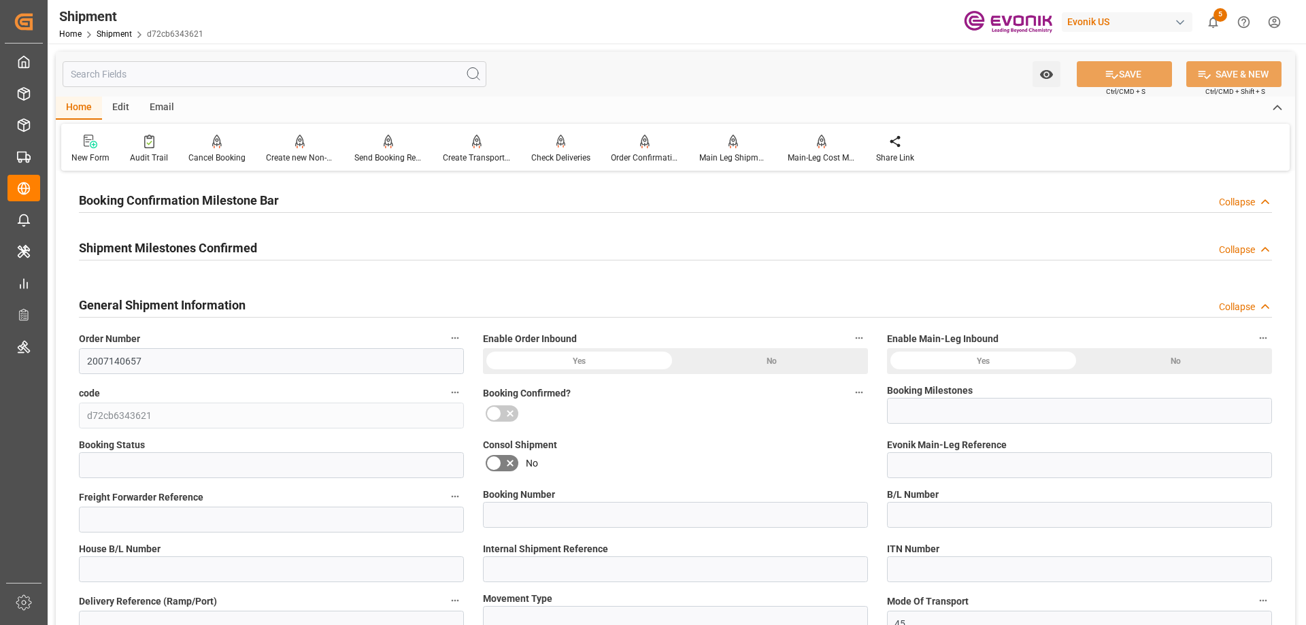
type input "Submitted to FFW for Booking"
type input "Active"
type input "D2P"
type input "0006"
type input "20GP"
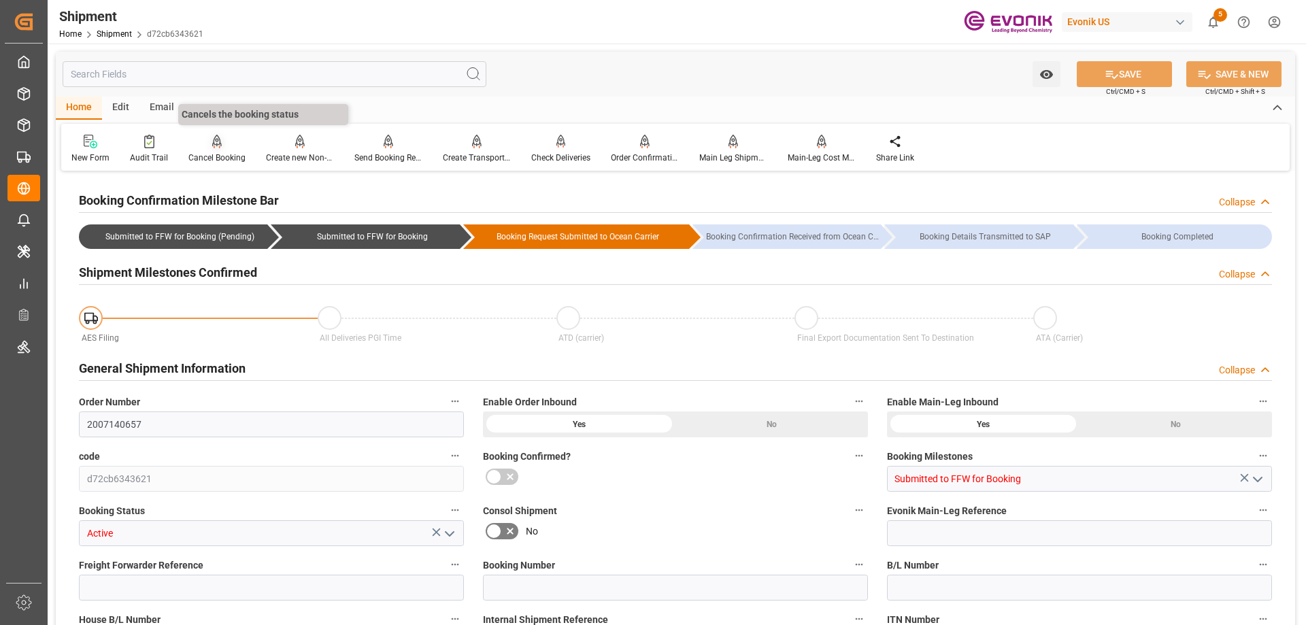
type input "24"
type input "DR"
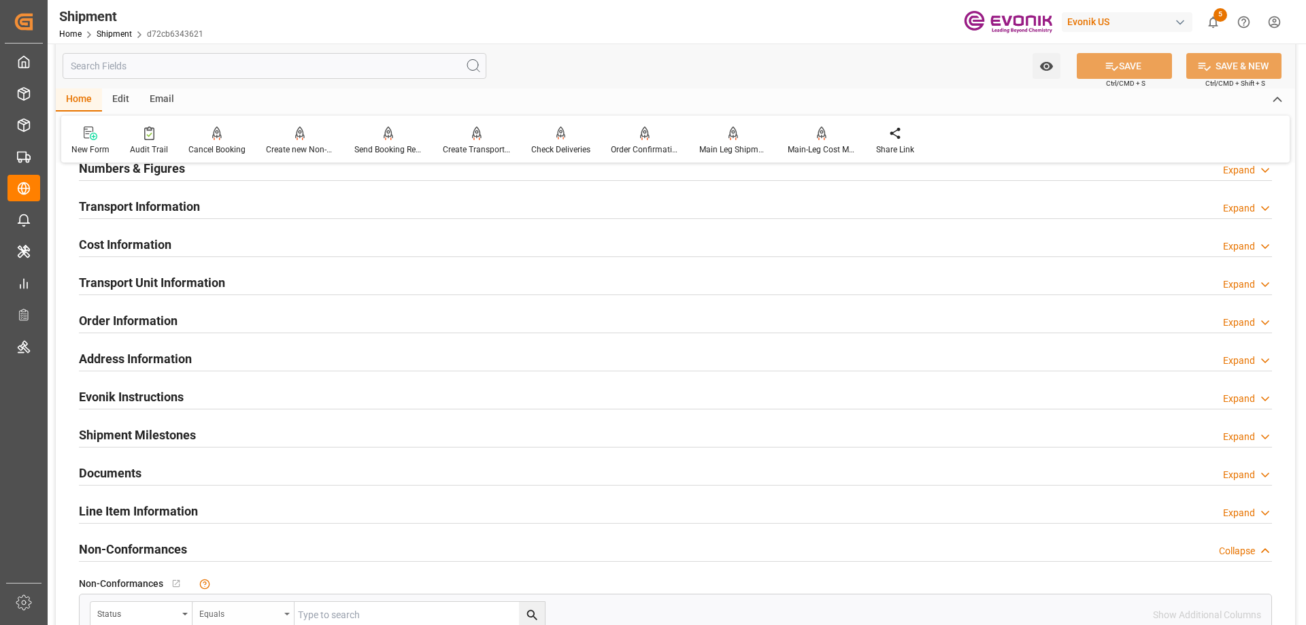
scroll to position [1020, 0]
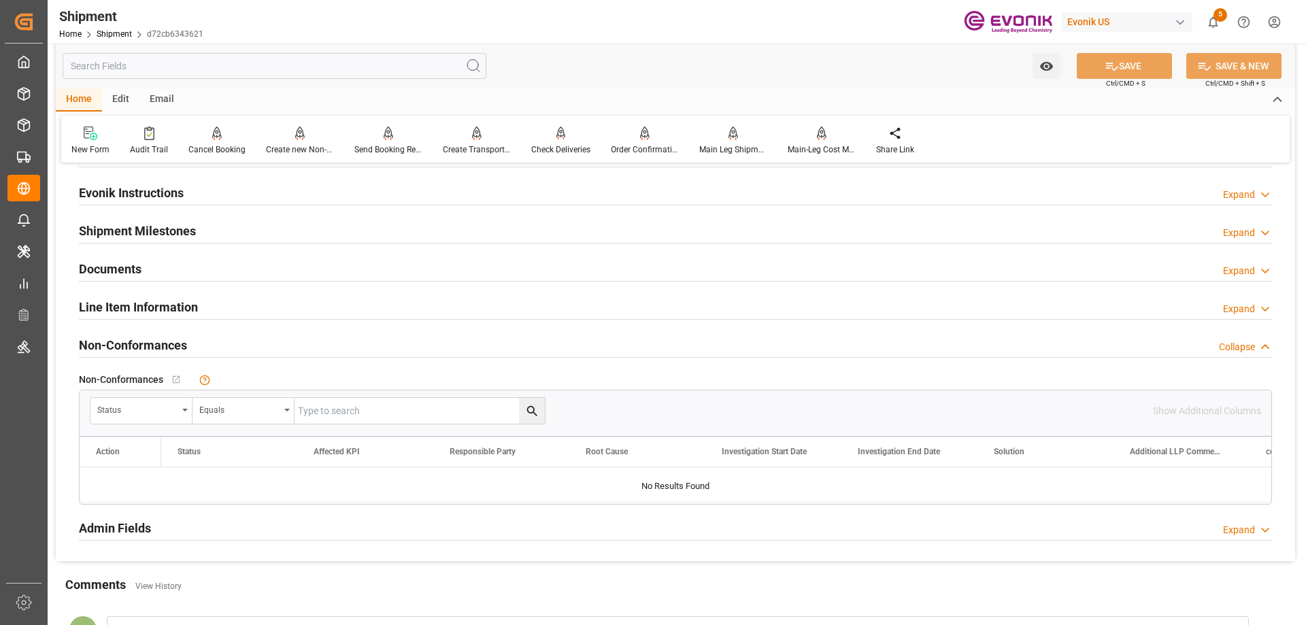
click at [129, 310] on h2 "Line Item Information" at bounding box center [138, 307] width 119 height 18
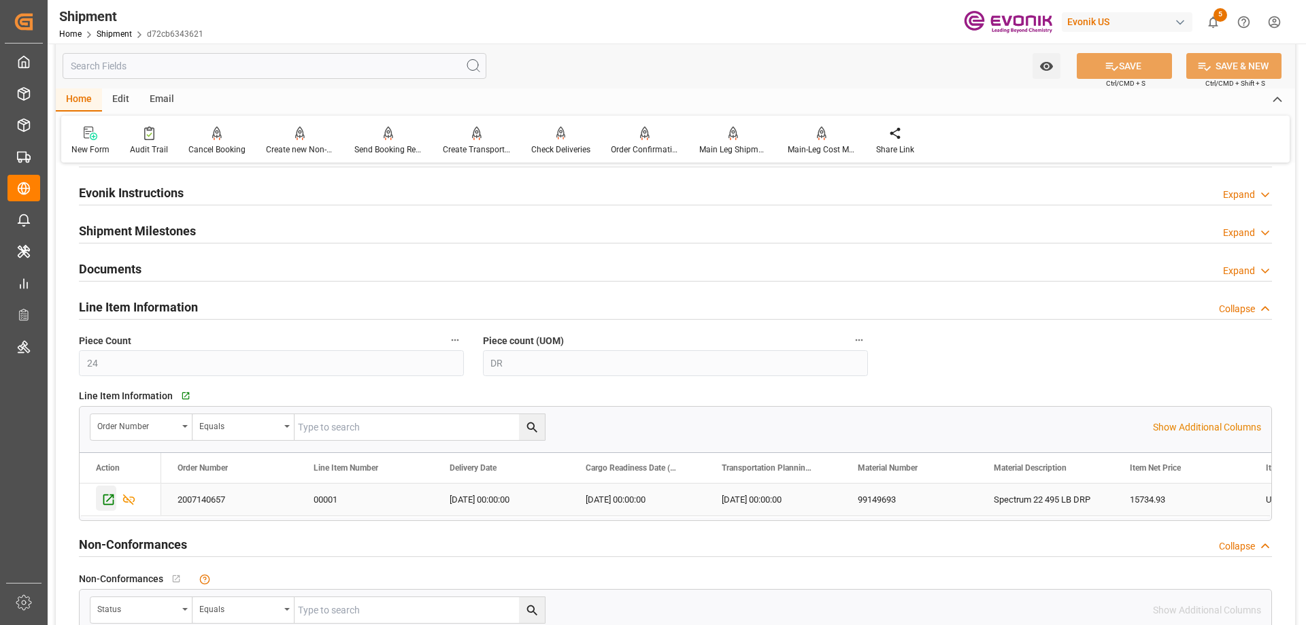
click at [111, 486] on div "Press SPACE to select this row." at bounding box center [106, 498] width 20 height 25
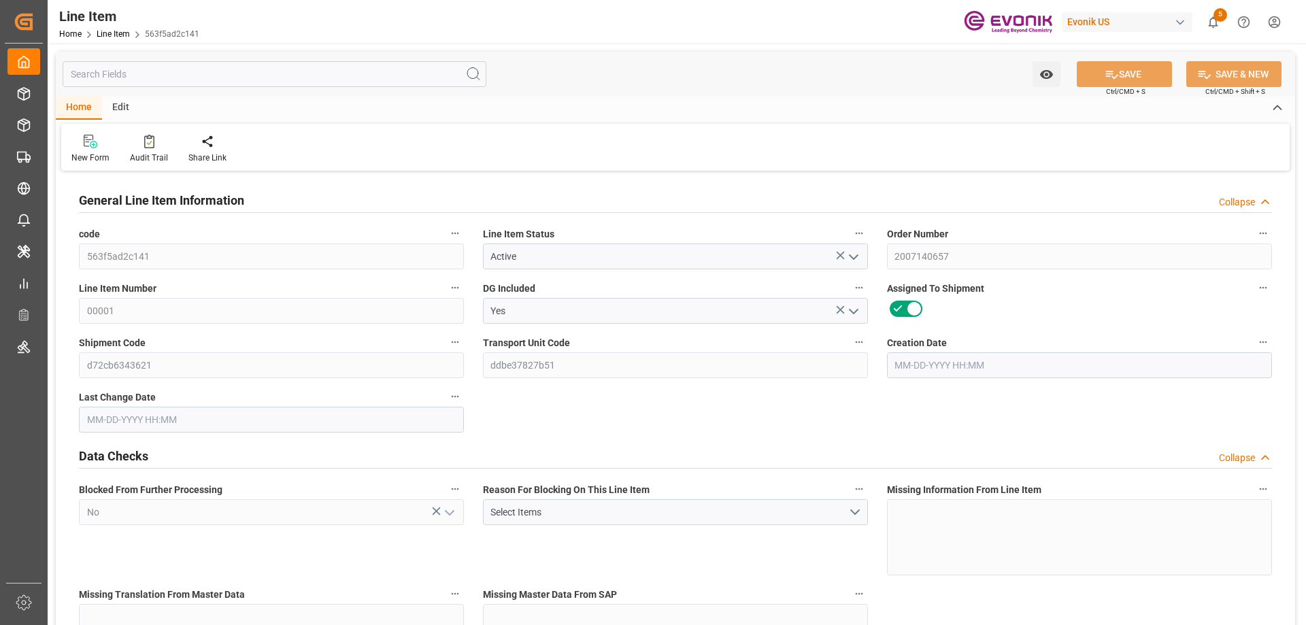
type input "6"
type input "5610.672"
type input "5388.672"
type input "7.6682"
type input "24"
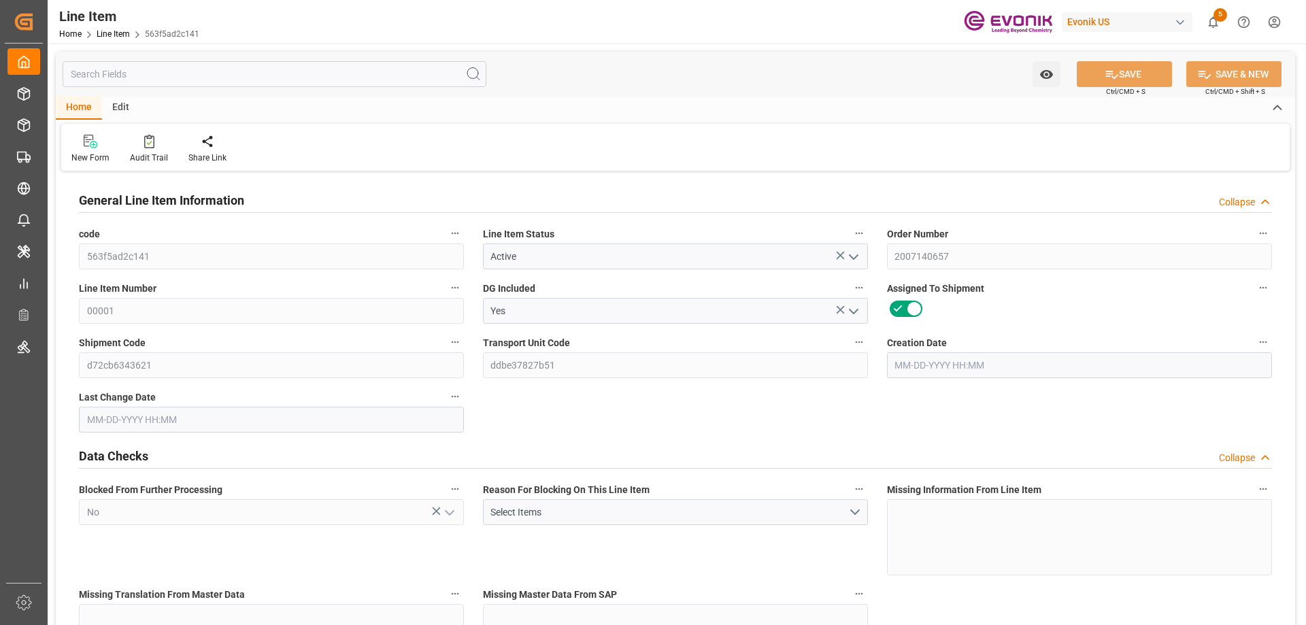
type input "15734.93"
type input "24"
type input "5610.672"
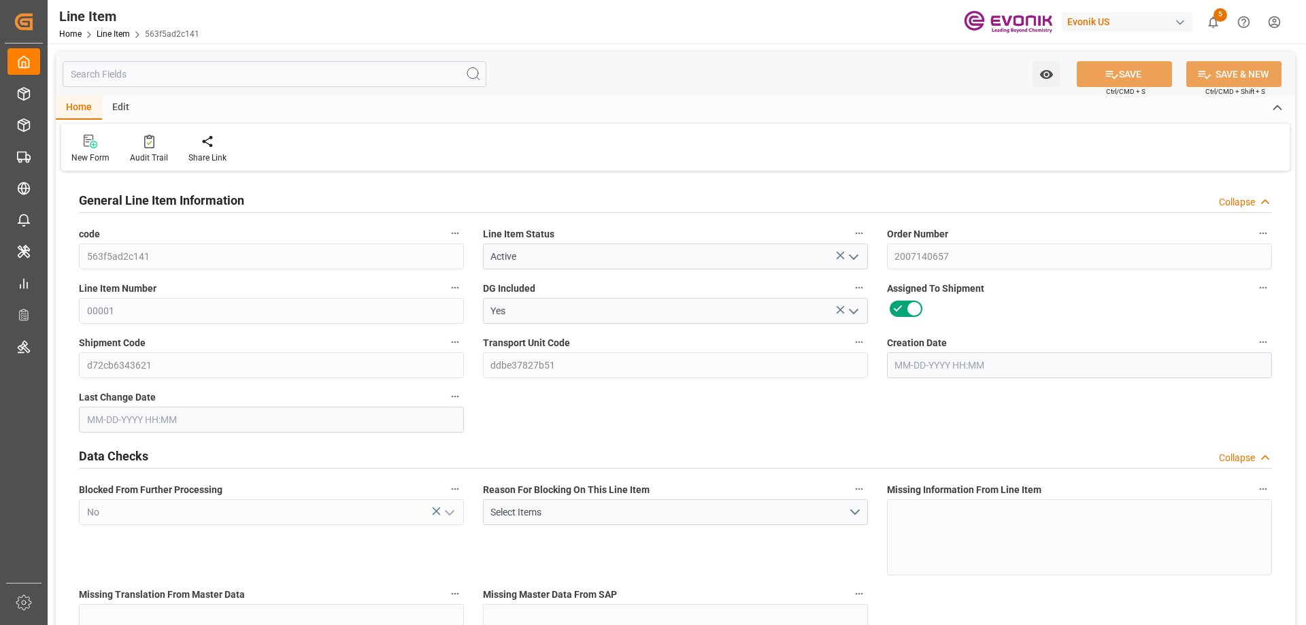
type input "5772.672"
type input "5388.672"
type input "7.6682"
type input "7668.168"
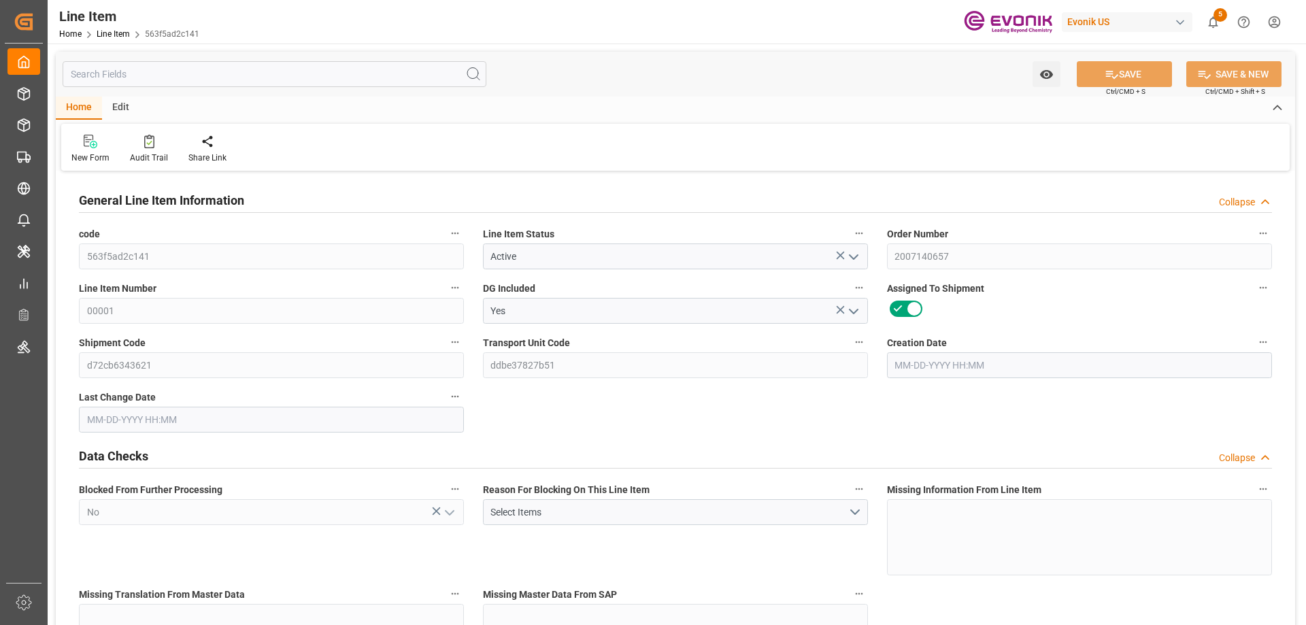
type input "0"
type input "08-15-2025 12:15"
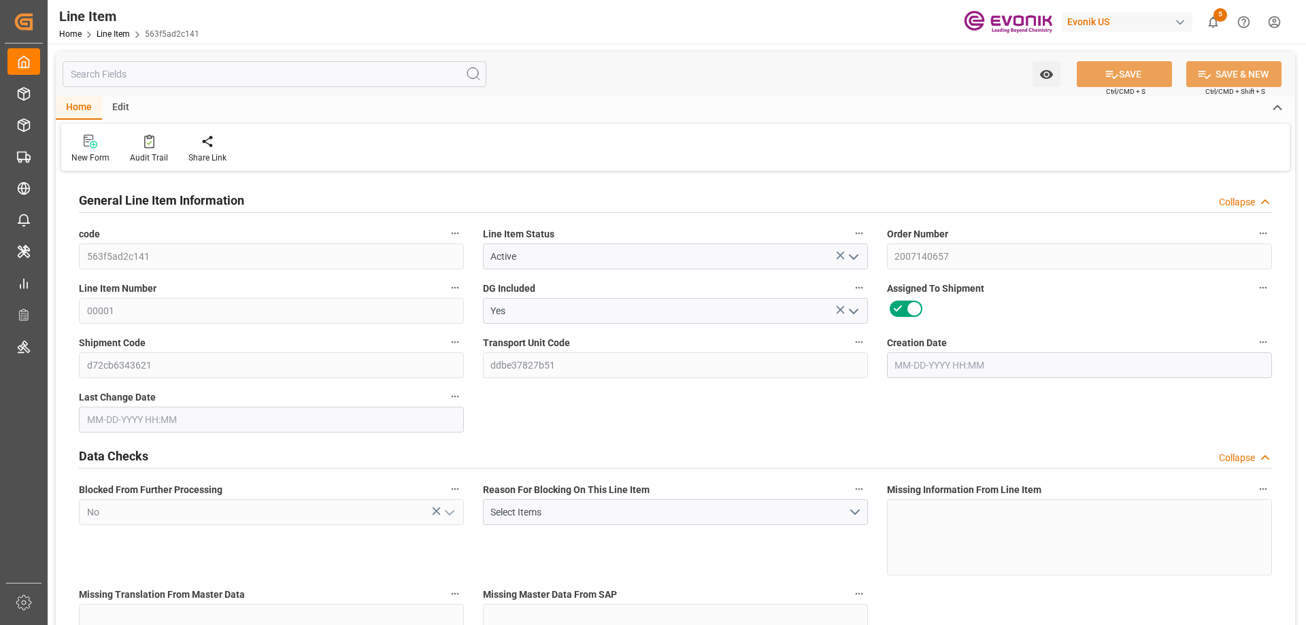
type input "08-20-2025 11:10"
type input "10-08-2025"
type input "08-29-2025"
type input "08-24-2025"
click at [212, 72] on input "text" at bounding box center [275, 74] width 424 height 26
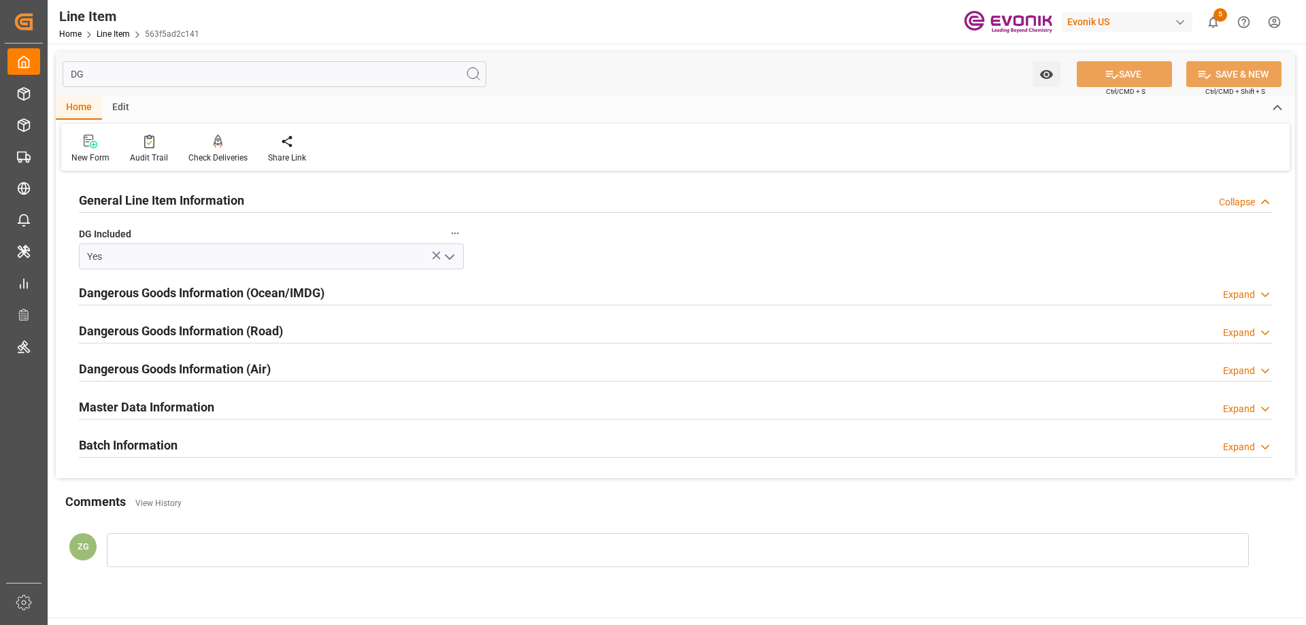
click at [153, 446] on h2 "Batch Information" at bounding box center [128, 445] width 99 height 18
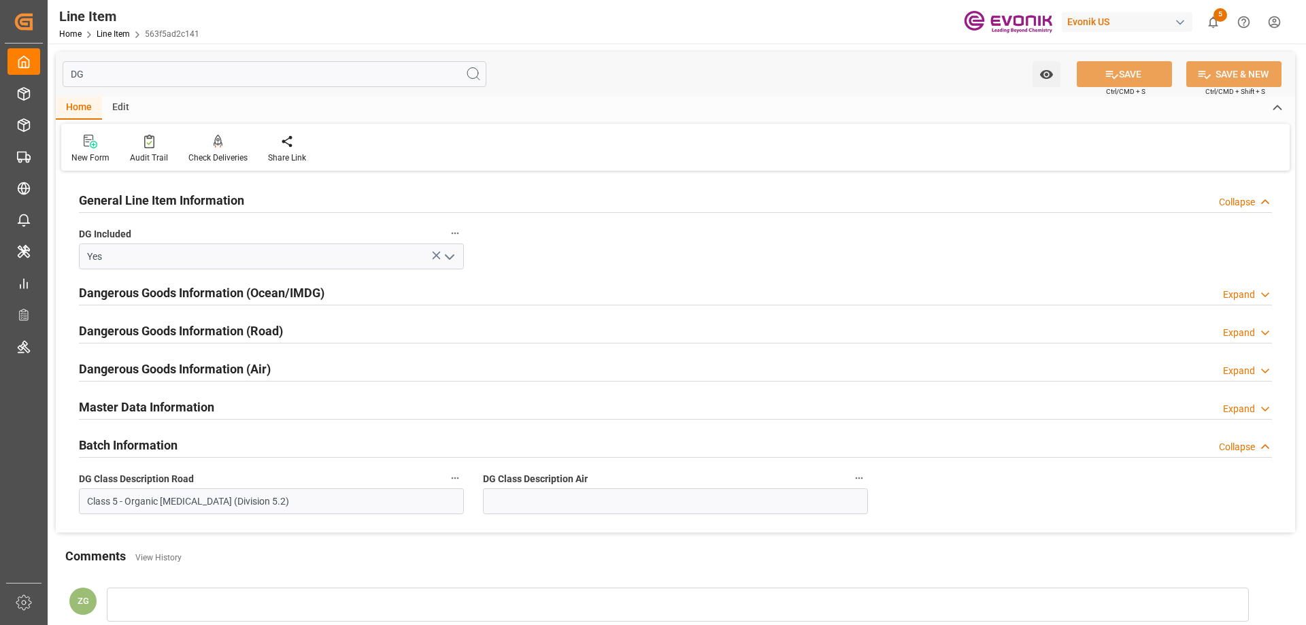
click at [135, 440] on h2 "Batch Information" at bounding box center [128, 445] width 99 height 18
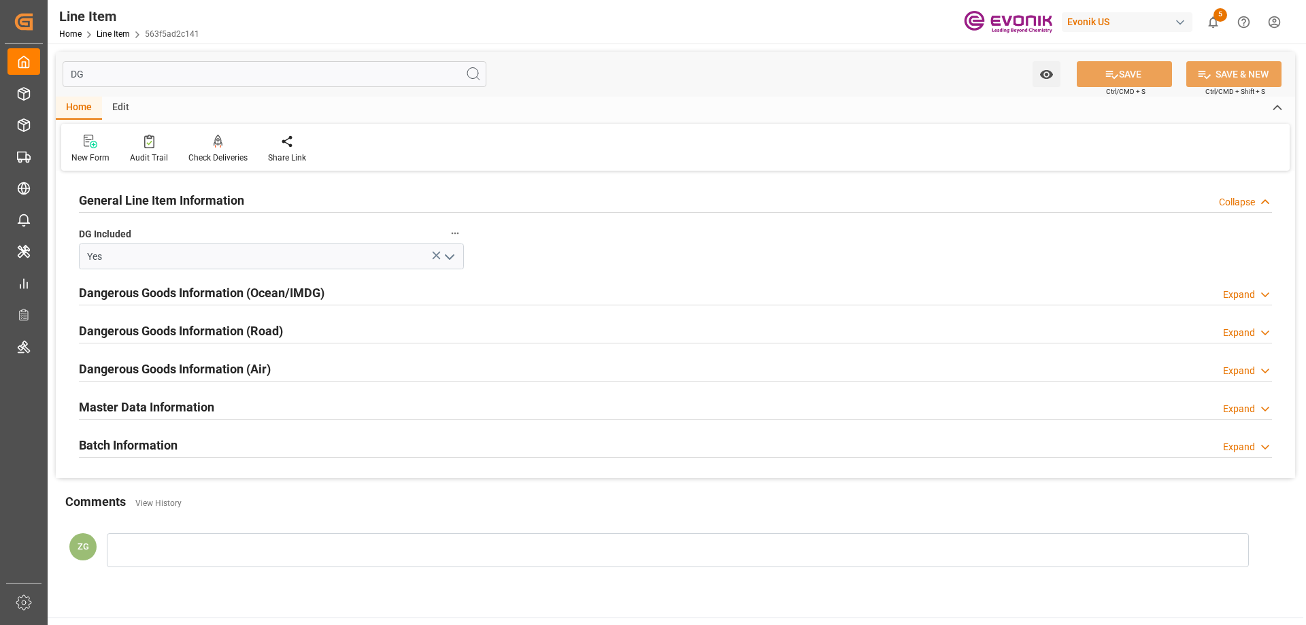
click at [137, 435] on div "Batch Information" at bounding box center [128, 444] width 99 height 26
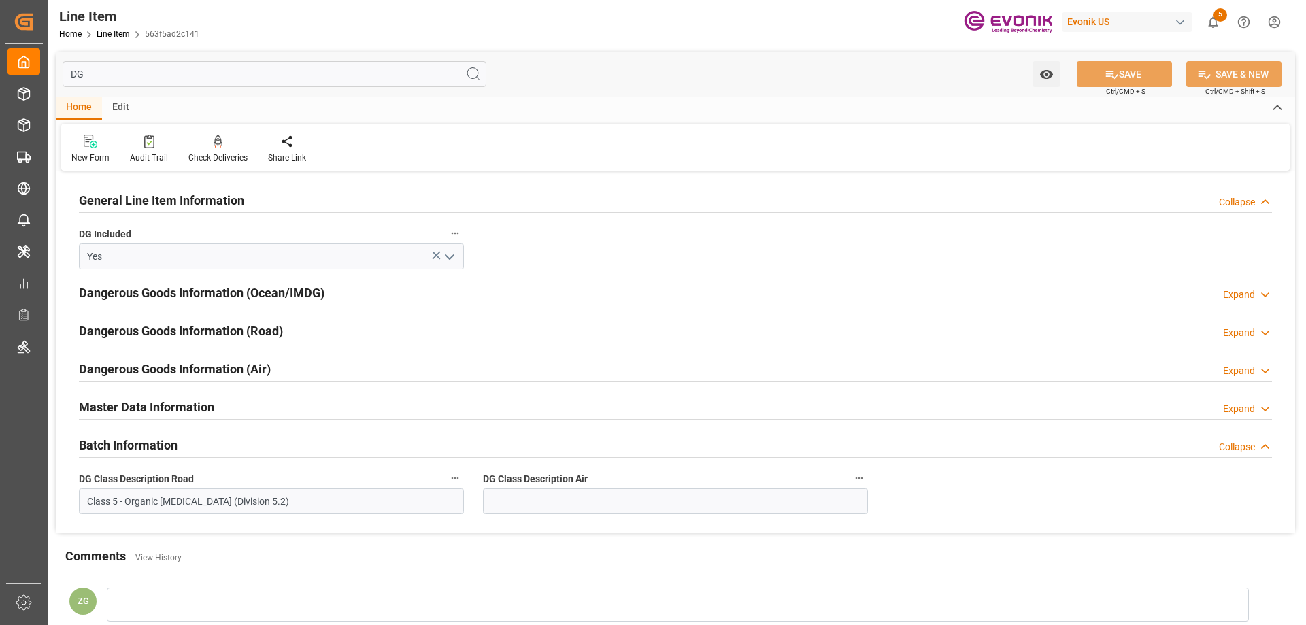
click at [137, 416] on h2 "Master Data Information" at bounding box center [146, 407] width 135 height 18
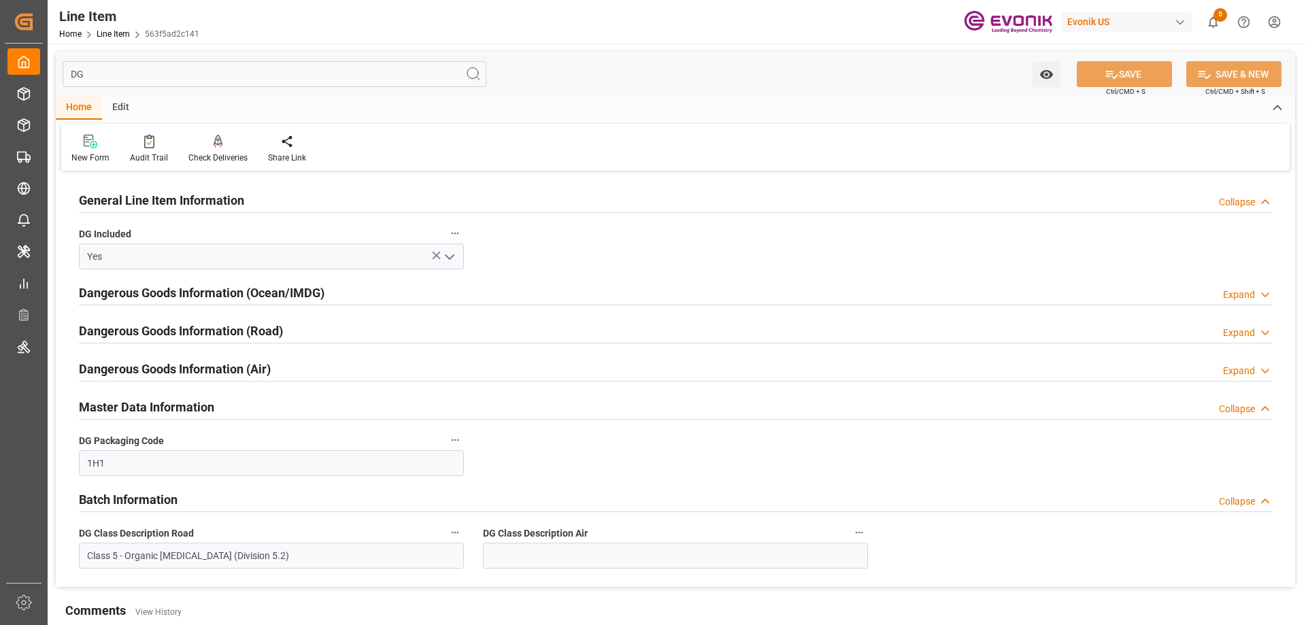
click at [133, 408] on h2 "Master Data Information" at bounding box center [146, 407] width 135 height 18
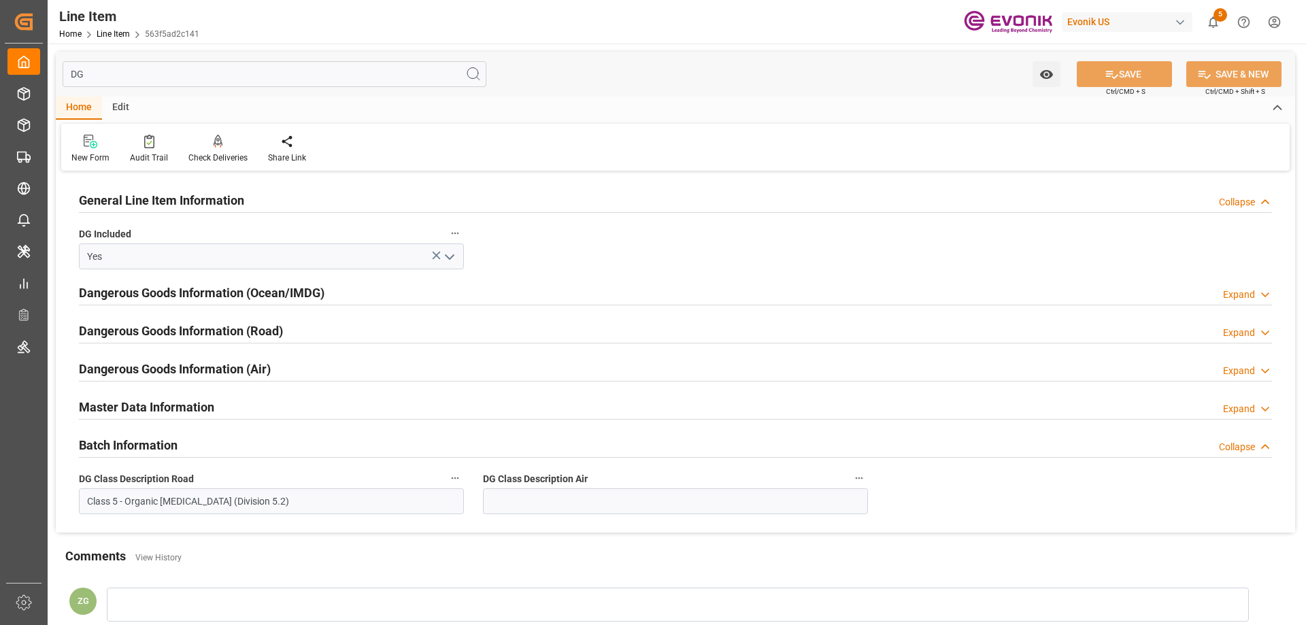
click at [148, 380] on div "Dangerous Goods Information (Air)" at bounding box center [175, 368] width 192 height 26
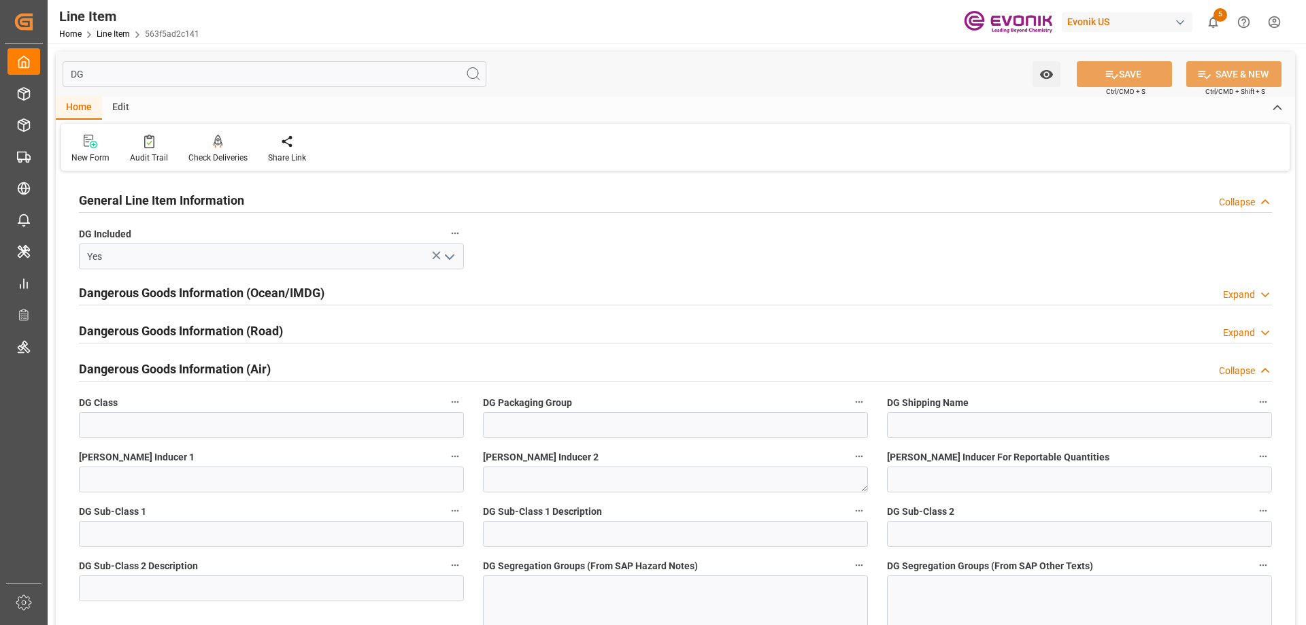
click at [159, 337] on h2 "Dangerous Goods Information (Road)" at bounding box center [181, 331] width 204 height 18
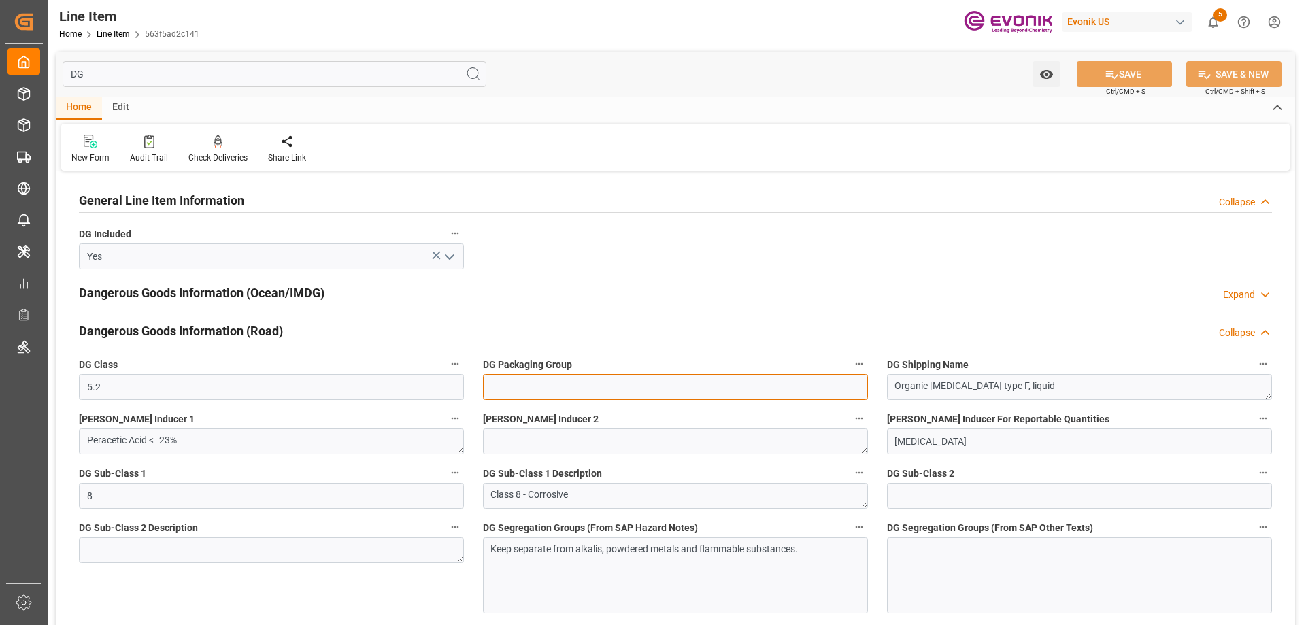
click at [516, 395] on input at bounding box center [675, 387] width 385 height 26
click at [174, 293] on h2 "Dangerous Goods Information (Ocean/IMDG)" at bounding box center [202, 293] width 246 height 18
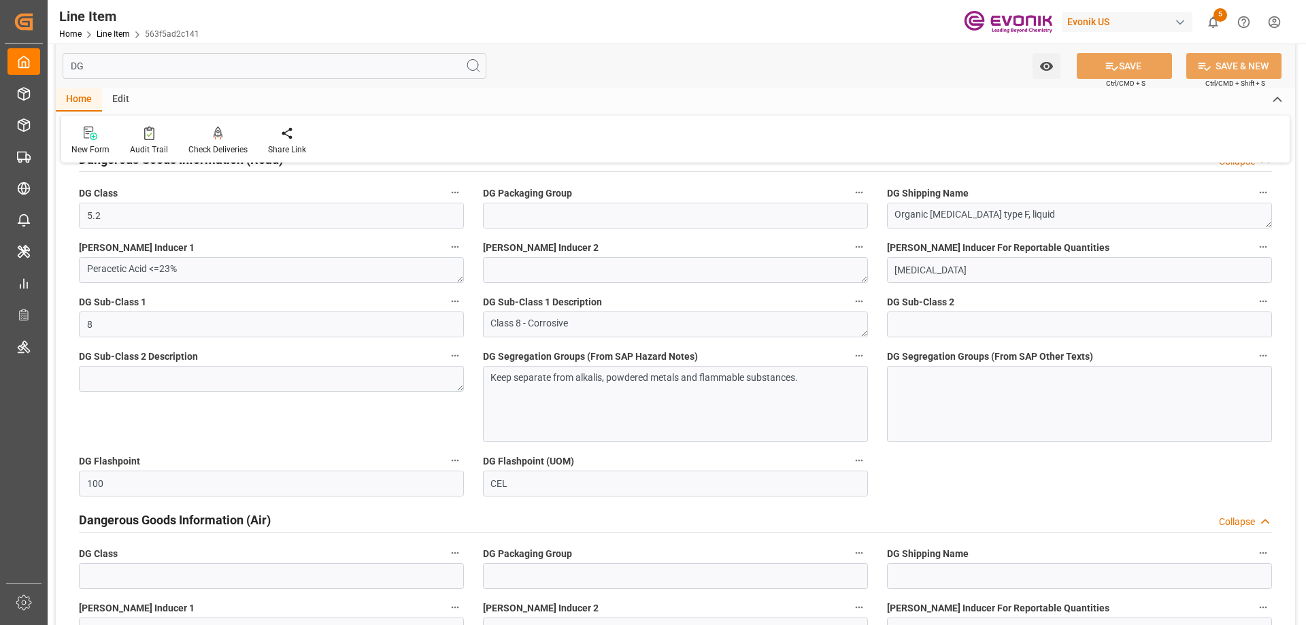
scroll to position [680, 0]
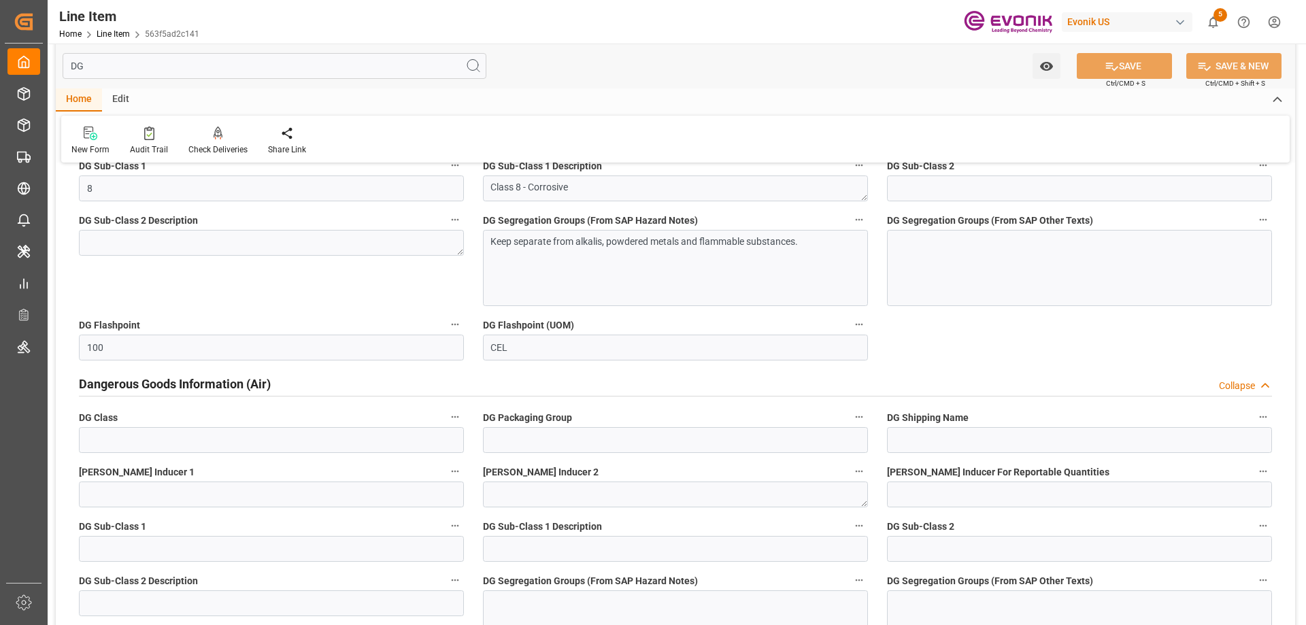
click at [195, 384] on h2 "Dangerous Goods Information (Air)" at bounding box center [175, 384] width 192 height 18
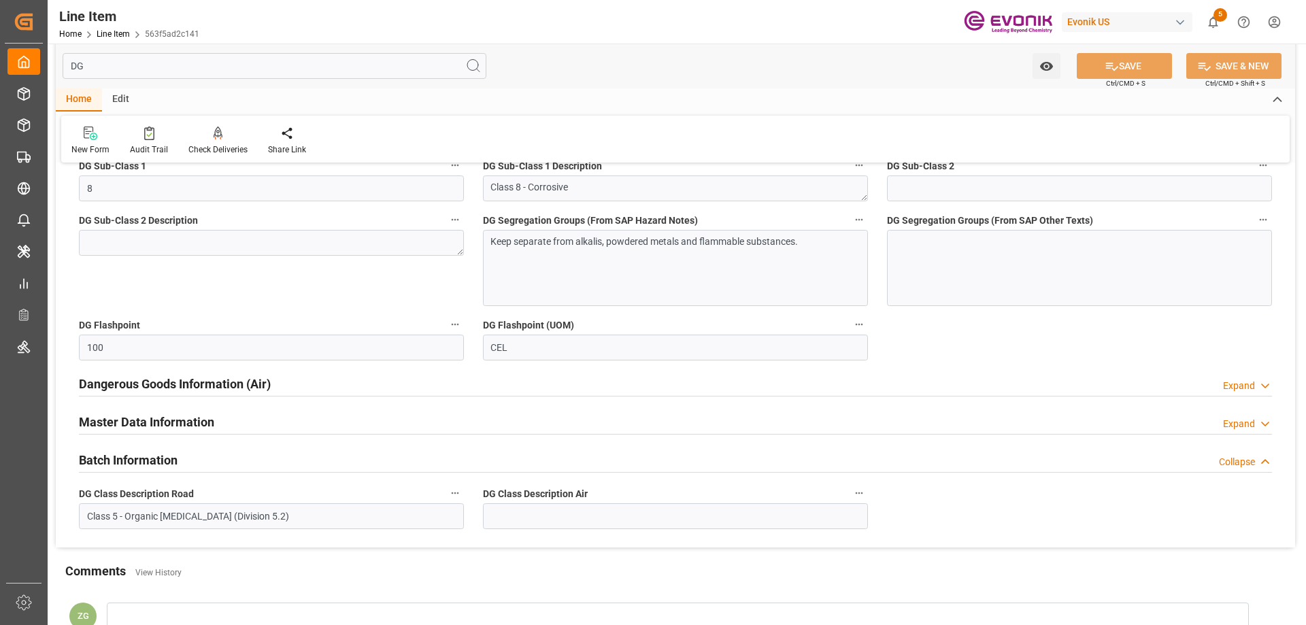
click at [159, 460] on h2 "Batch Information" at bounding box center [128, 460] width 99 height 18
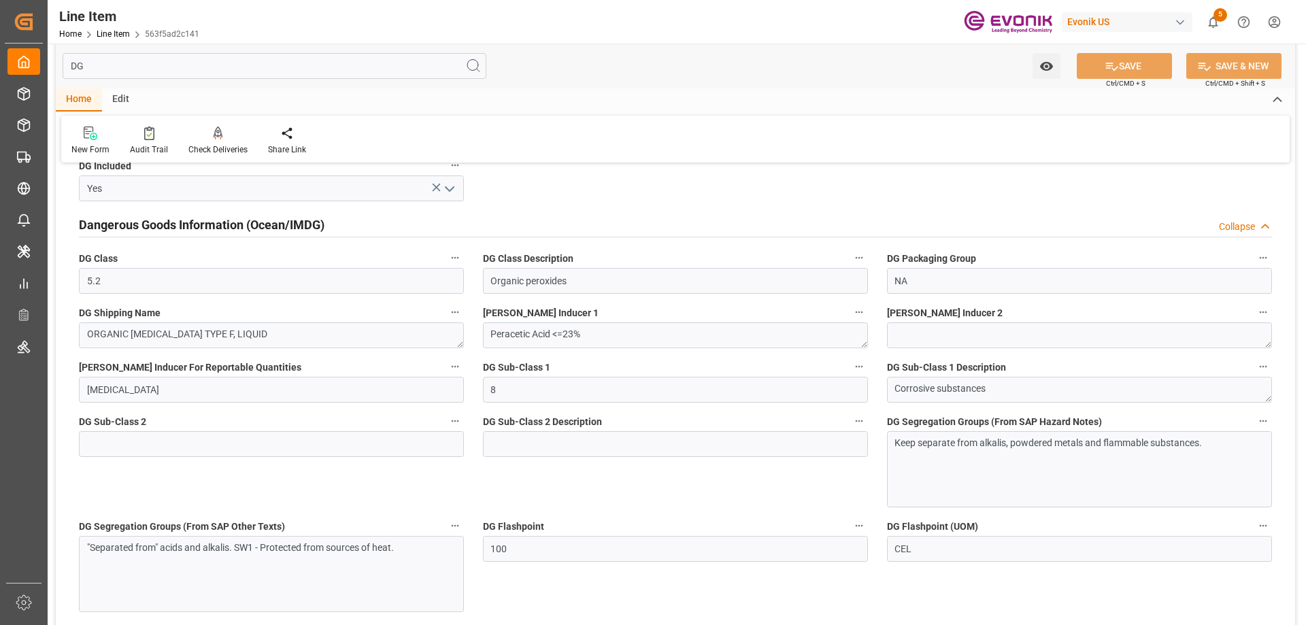
scroll to position [0, 0]
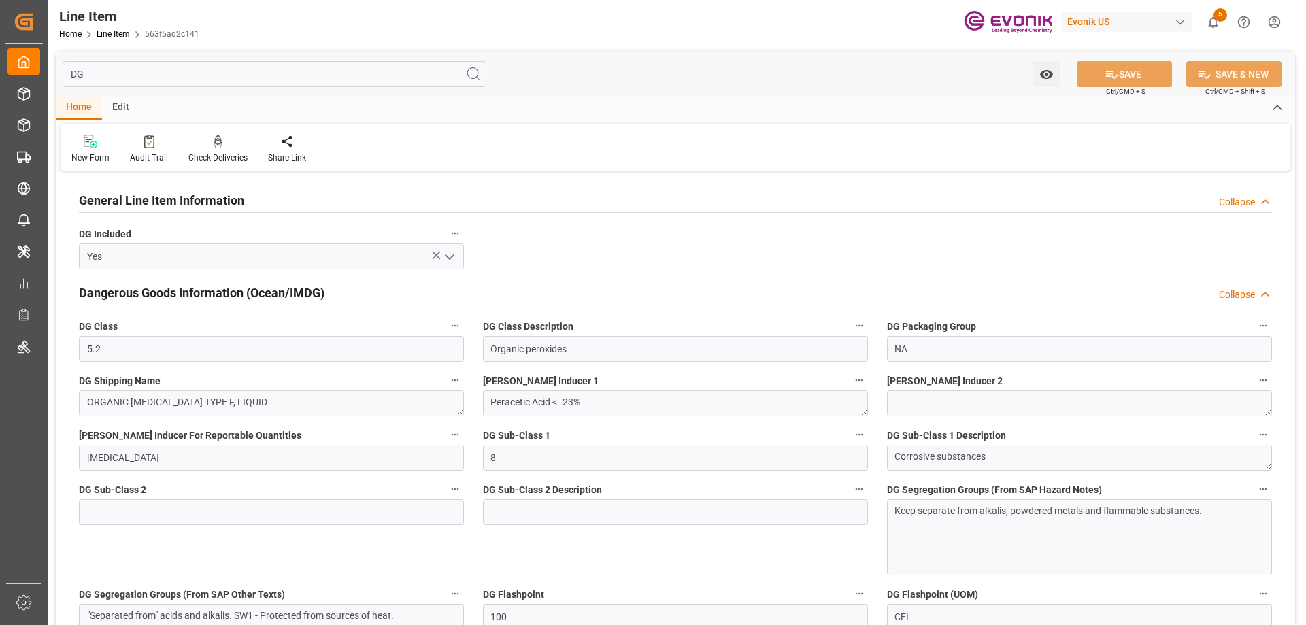
drag, startPoint x: 118, startPoint y: 74, endPoint x: 52, endPoint y: 61, distance: 67.2
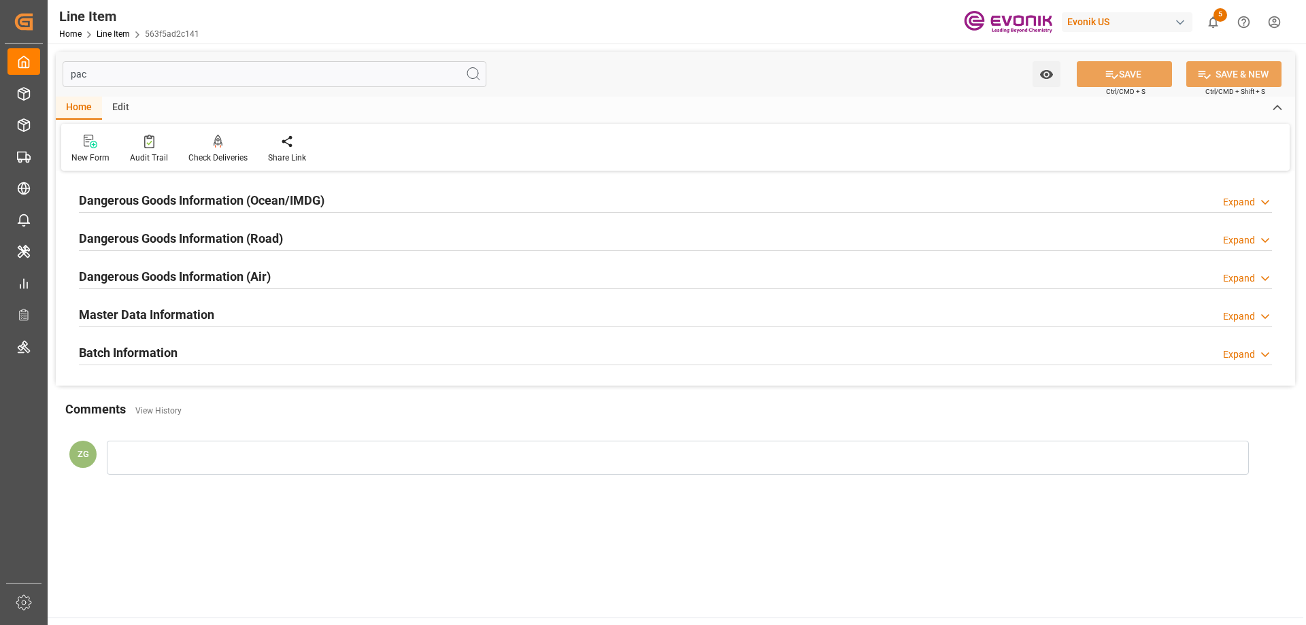
type input "pac"
click at [168, 193] on h2 "Dangerous Goods Information (Ocean/IMDG)" at bounding box center [202, 200] width 246 height 18
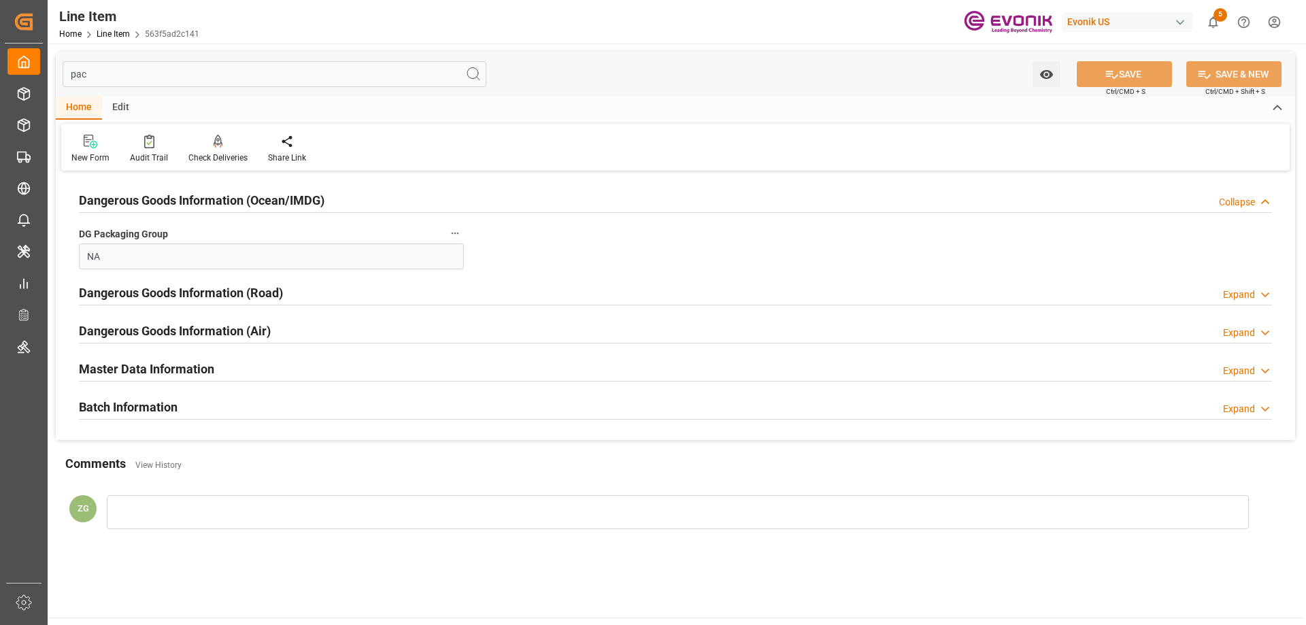
click at [161, 286] on h2 "Dangerous Goods Information (Road)" at bounding box center [181, 293] width 204 height 18
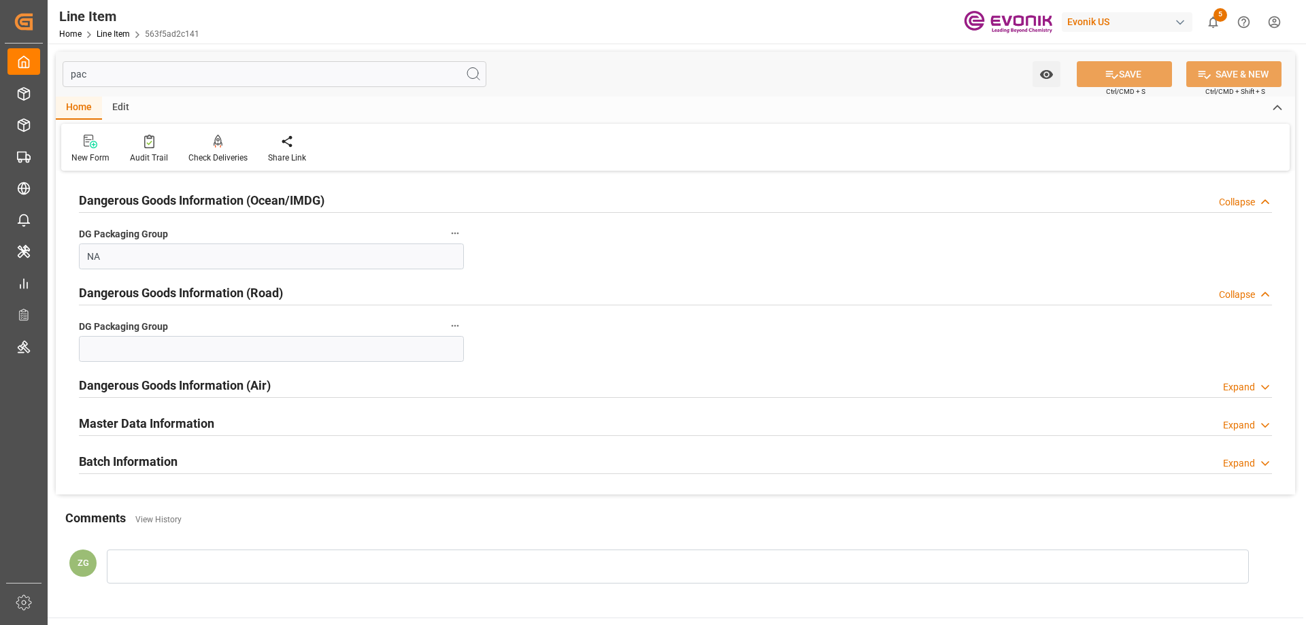
click at [162, 297] on h2 "Dangerous Goods Information (Road)" at bounding box center [181, 293] width 204 height 18
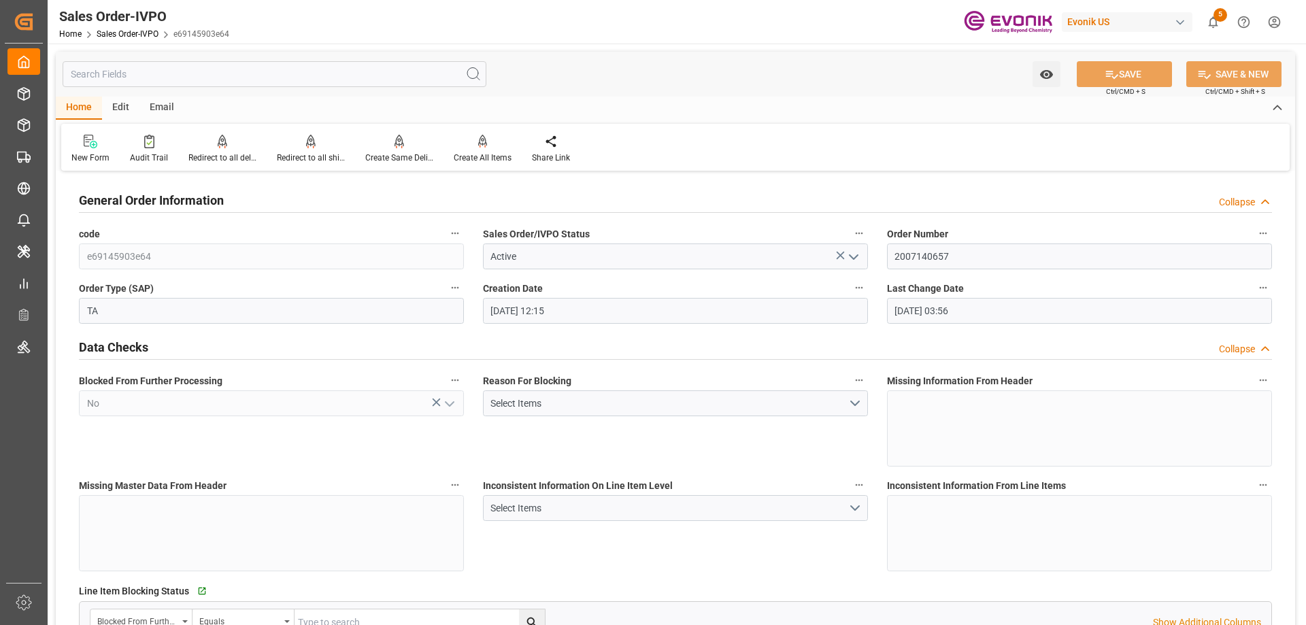
scroll to position [2041, 0]
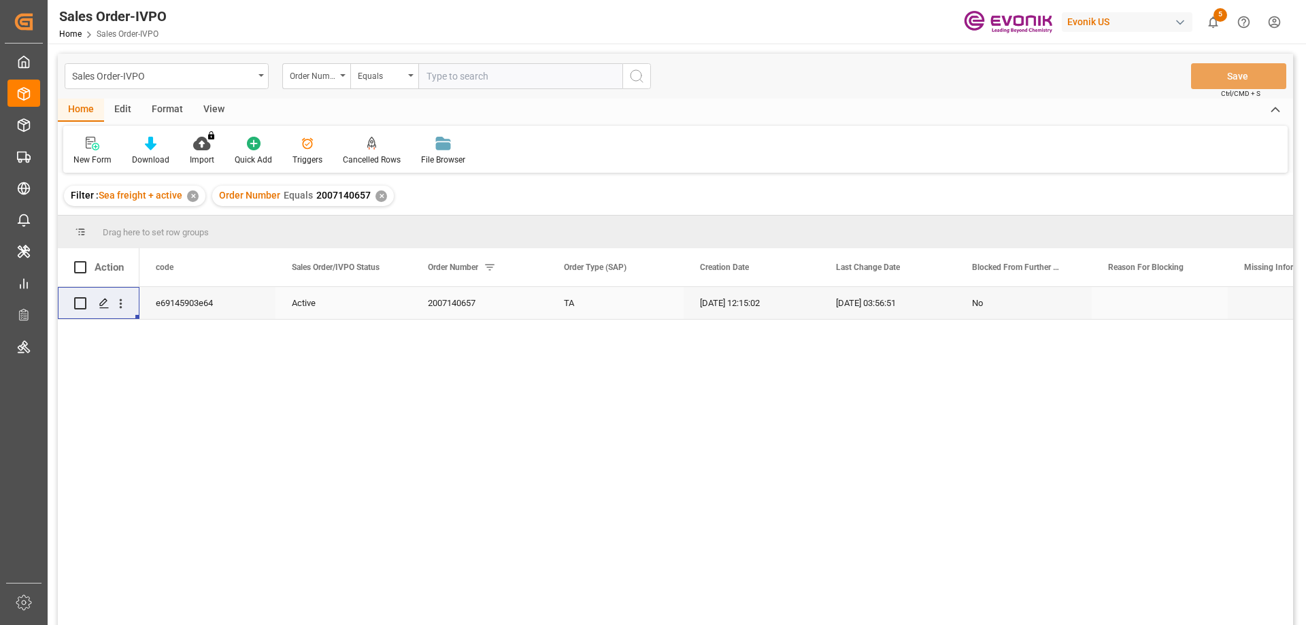
click at [446, 71] on input "text" at bounding box center [520, 76] width 204 height 26
paste input "0046462427"
type input "0046462427"
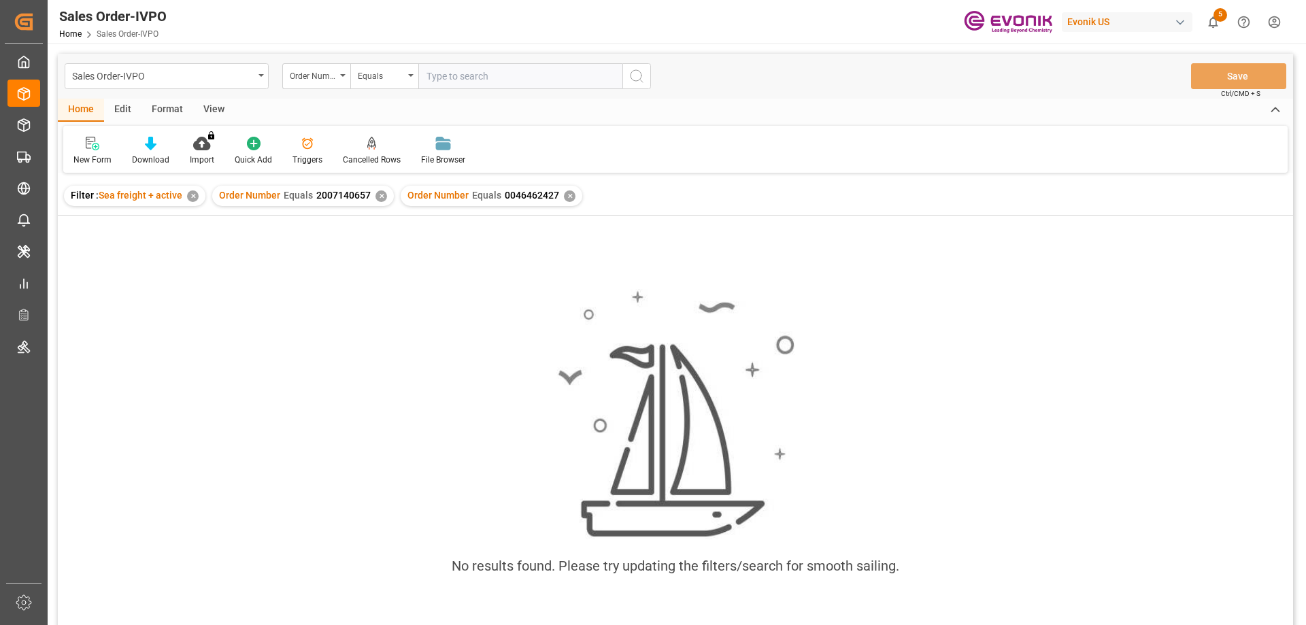
click at [380, 194] on div "✕" at bounding box center [382, 196] width 12 height 12
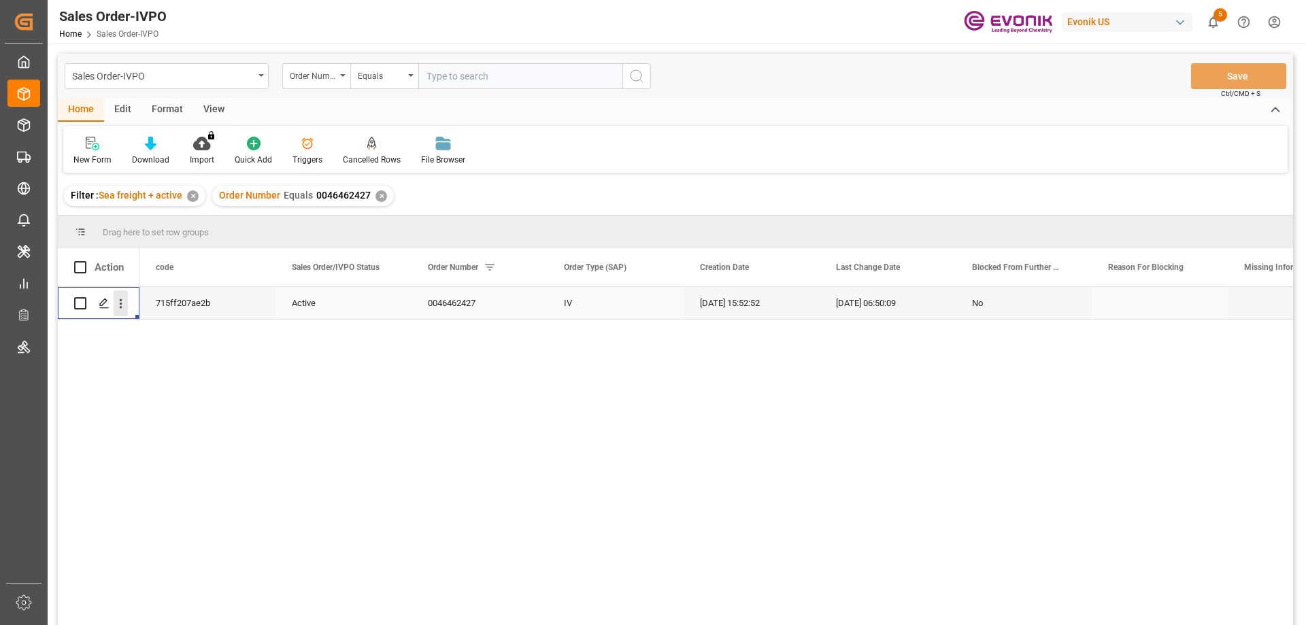
click at [121, 298] on icon "open menu" at bounding box center [121, 304] width 14 height 14
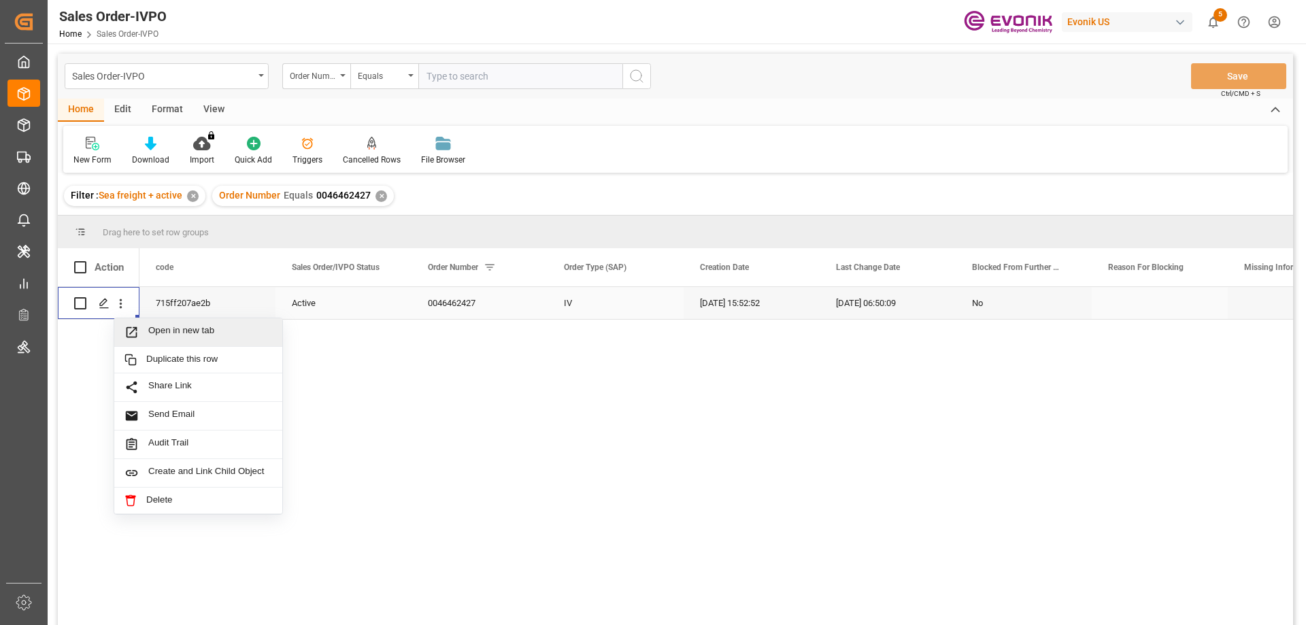
click at [158, 327] on span "Open in new tab" at bounding box center [210, 332] width 124 height 14
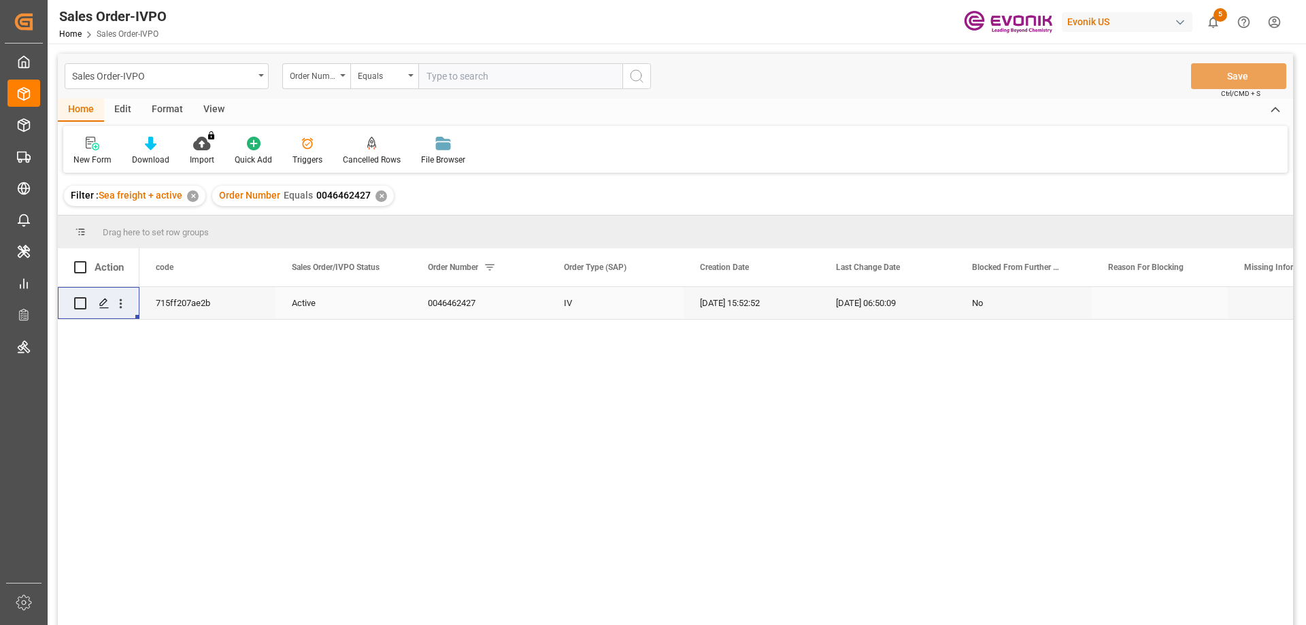
click at [454, 78] on input "text" at bounding box center [520, 76] width 204 height 26
paste input "2007083740"
type input "2007083740"
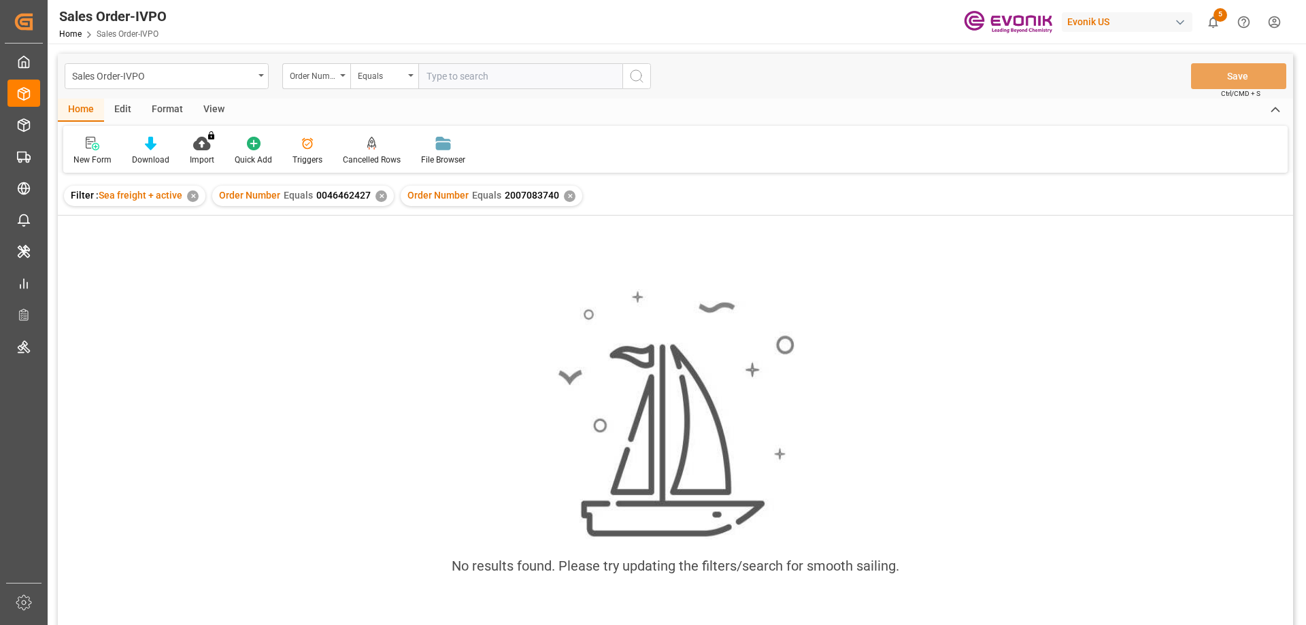
click at [376, 195] on div "✕" at bounding box center [382, 196] width 12 height 12
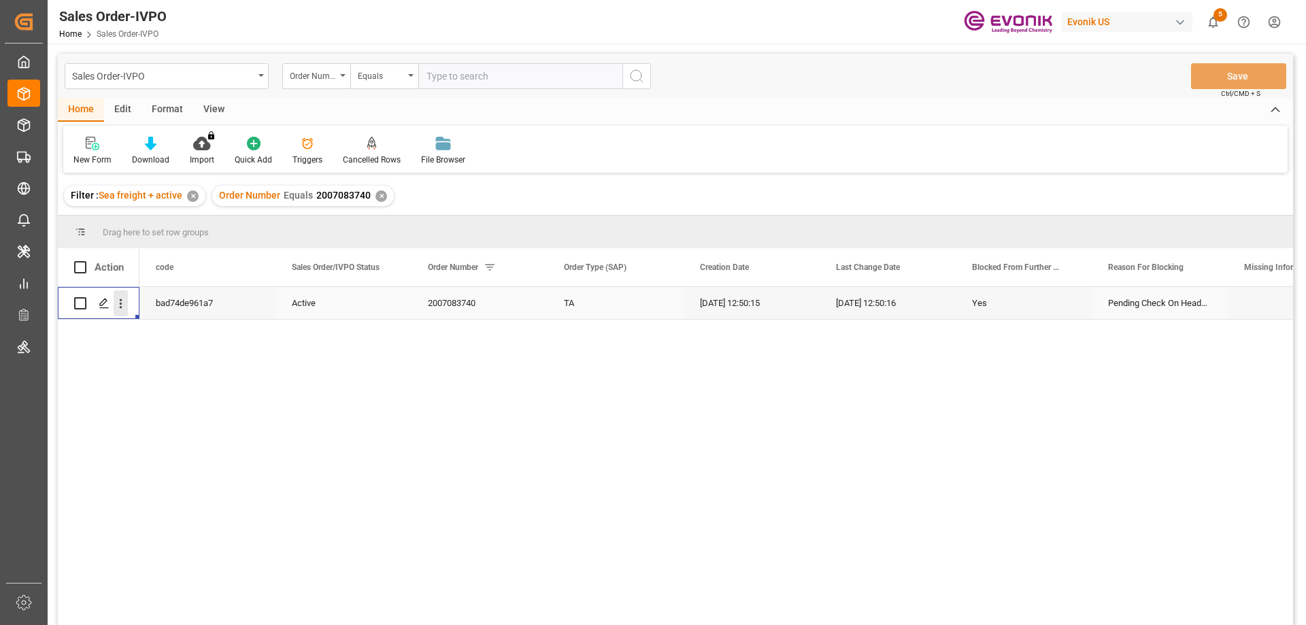
click at [115, 303] on icon "open menu" at bounding box center [121, 304] width 14 height 14
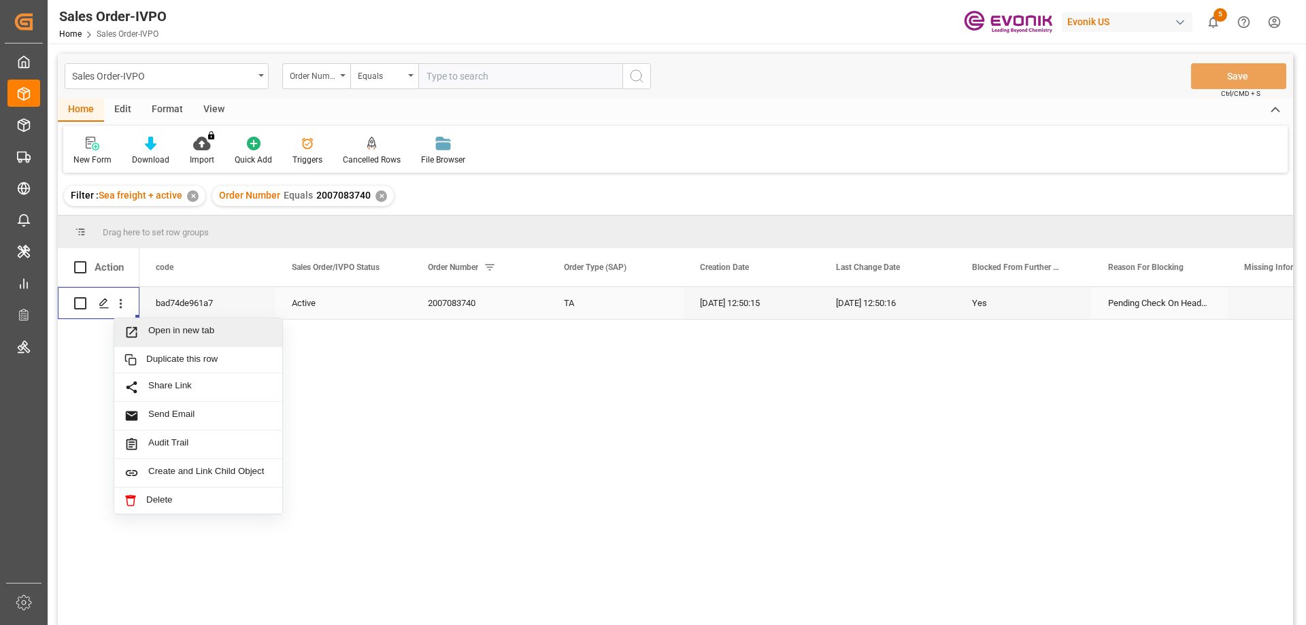
click at [154, 329] on span "Open in new tab" at bounding box center [210, 332] width 124 height 14
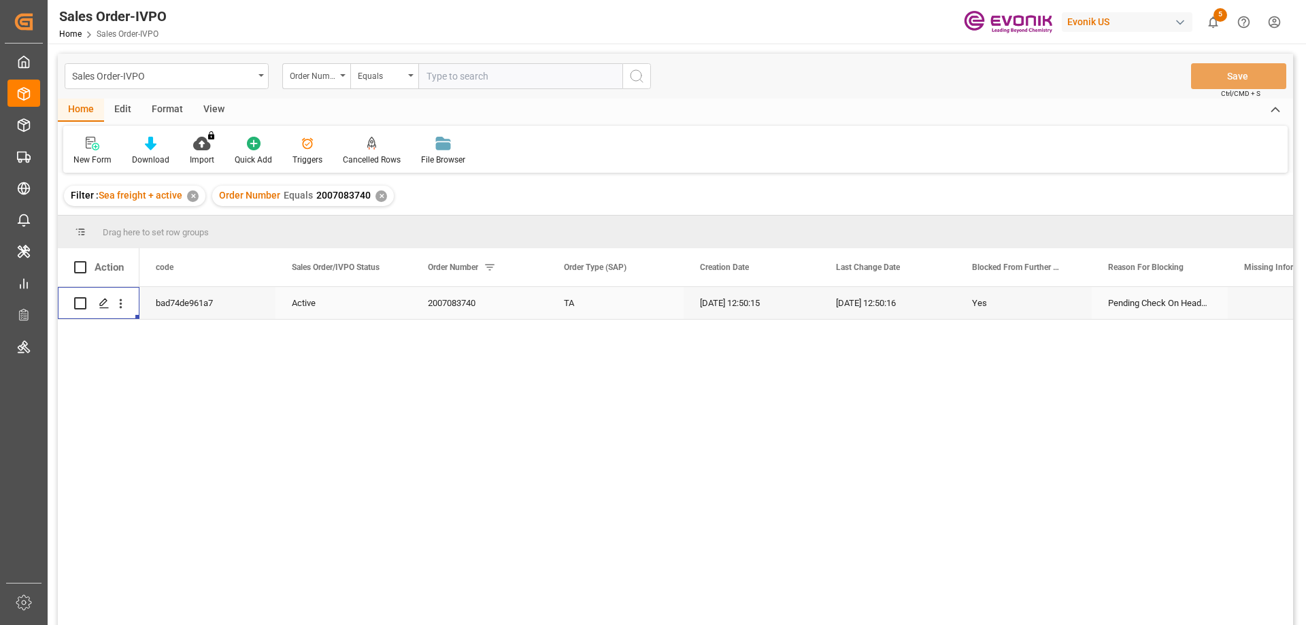
click at [457, 73] on input "text" at bounding box center [520, 76] width 204 height 26
paste input "2007060242"
type input "2007060242"
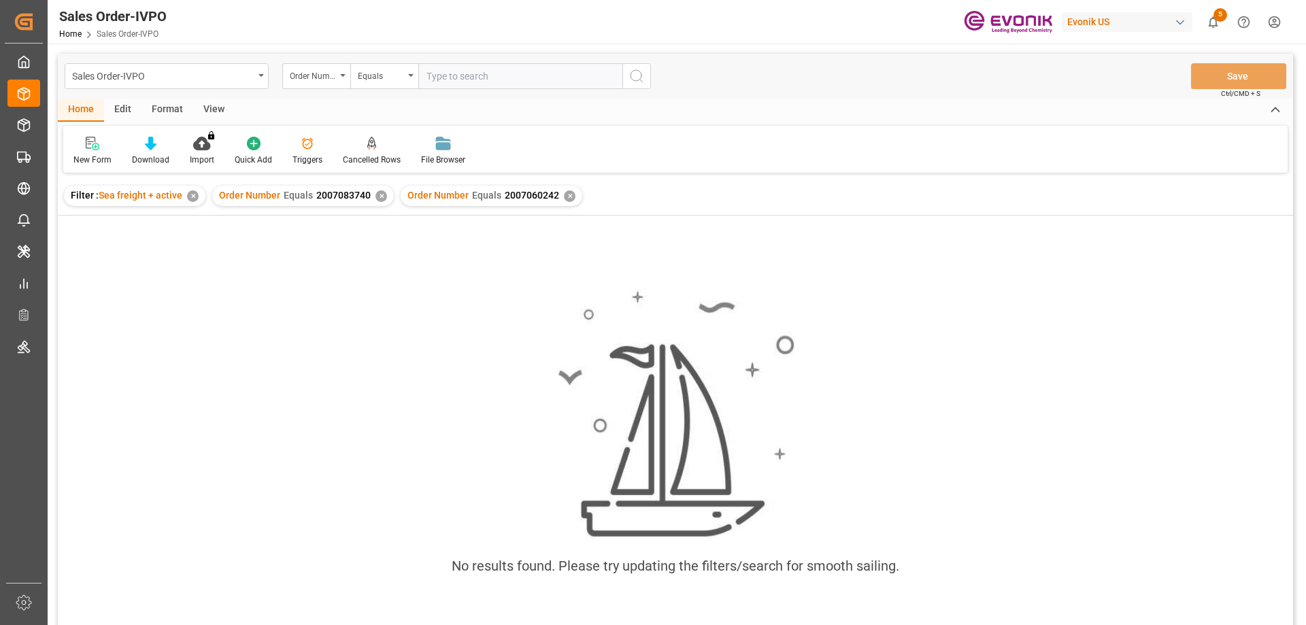
click at [376, 195] on div "✕" at bounding box center [382, 196] width 12 height 12
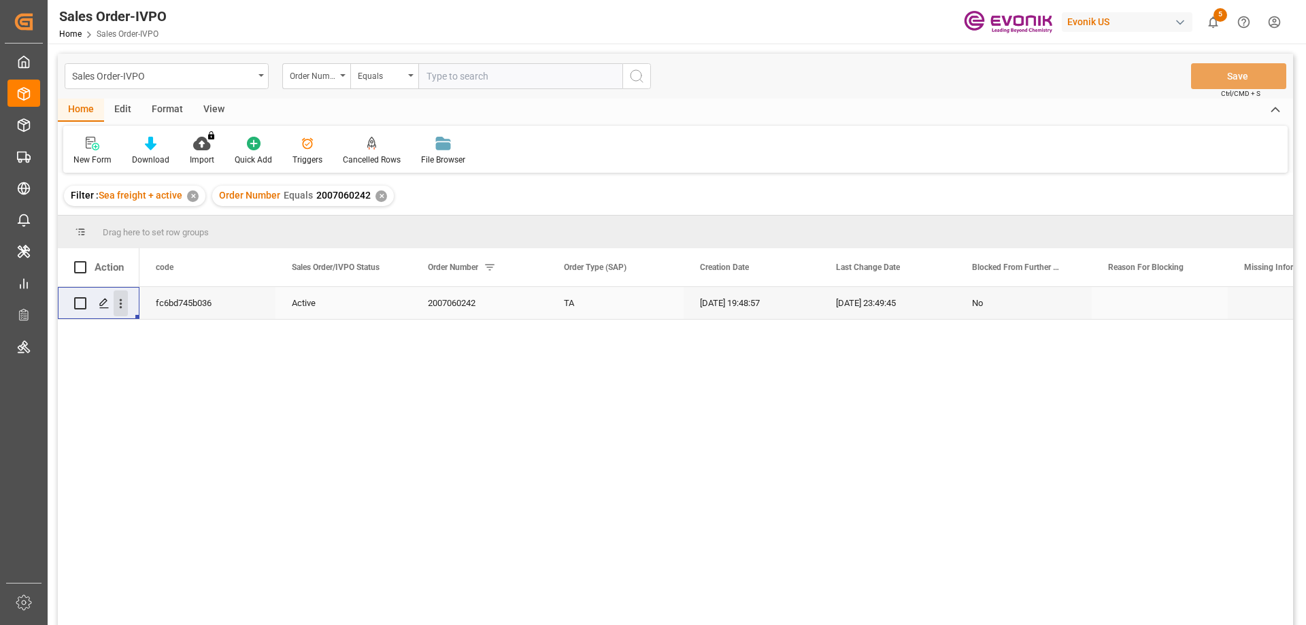
click at [123, 299] on icon "open menu" at bounding box center [121, 304] width 14 height 14
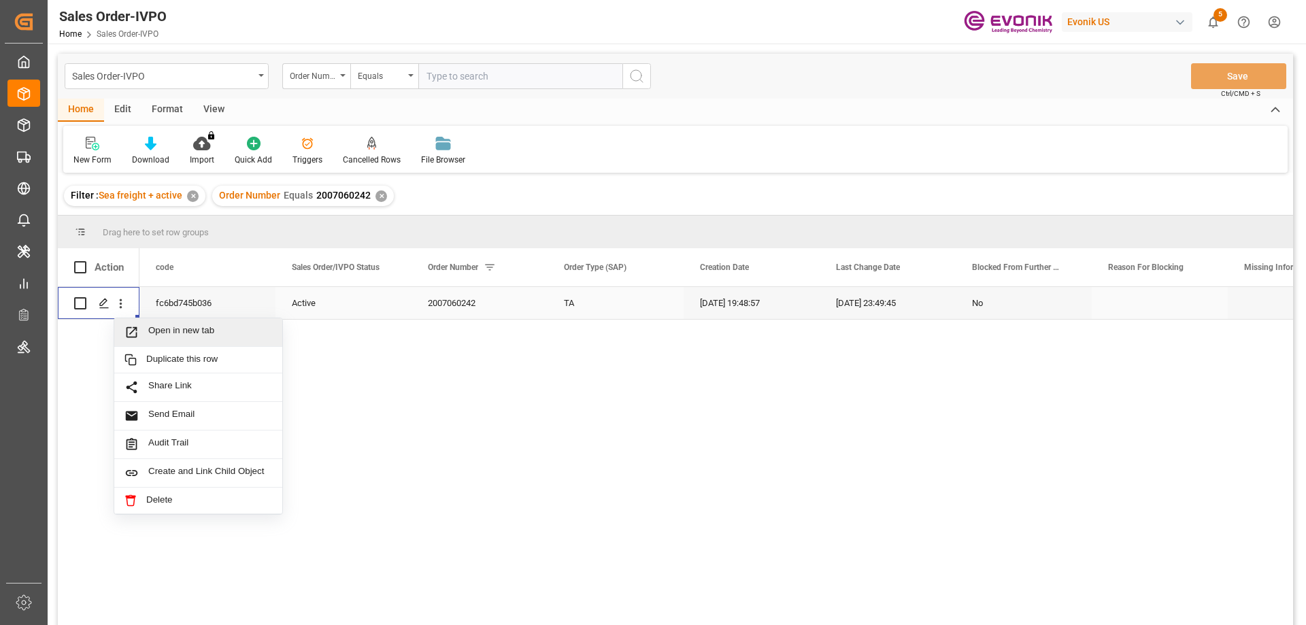
click at [161, 324] on div "Open in new tab" at bounding box center [198, 332] width 168 height 29
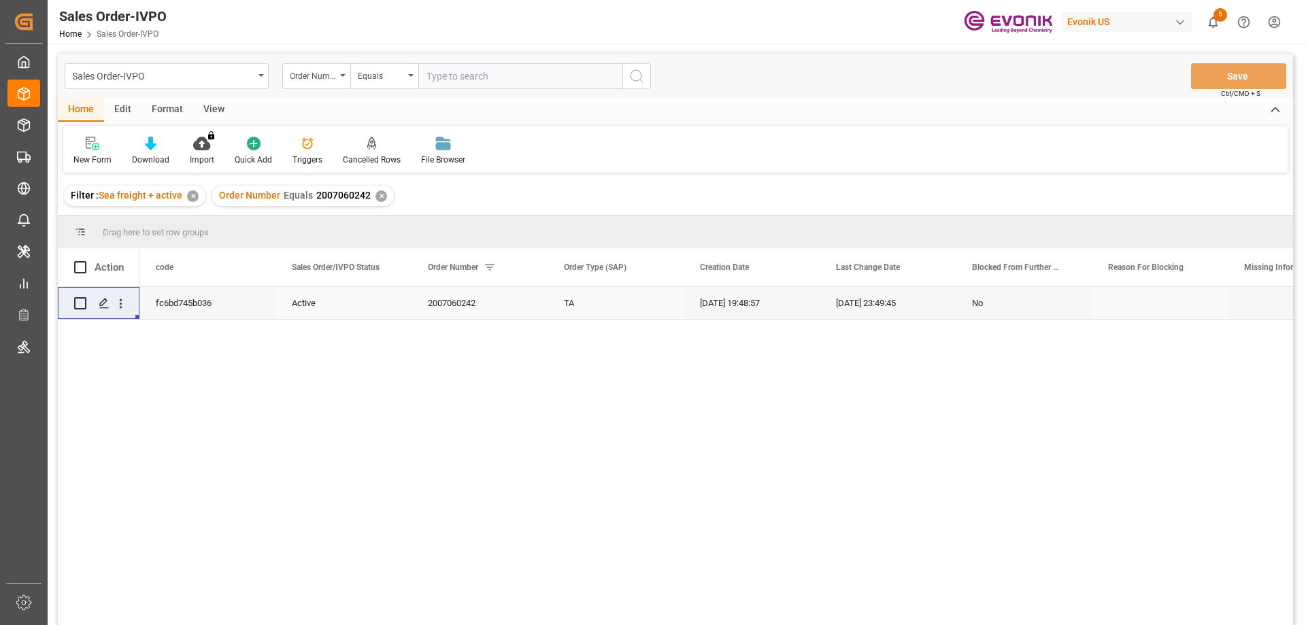
click at [501, 77] on input "text" at bounding box center [520, 76] width 204 height 26
paste input "0046460782"
type input "0046460782"
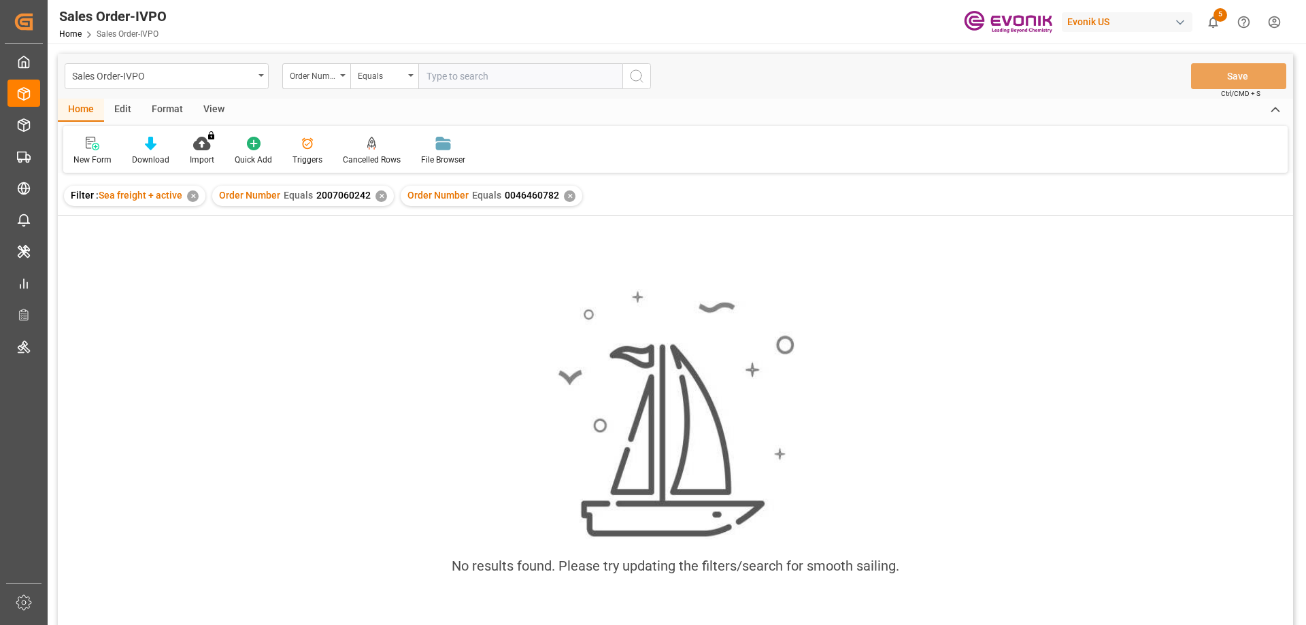
click at [376, 191] on div "✕" at bounding box center [382, 196] width 12 height 12
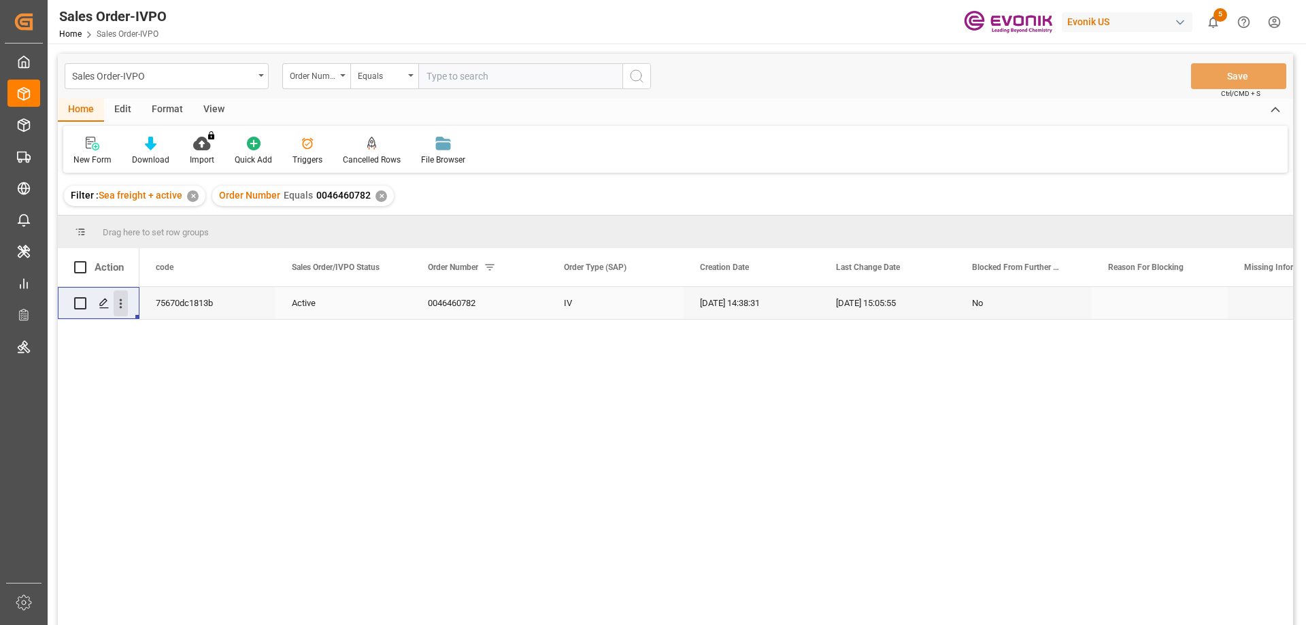
click at [122, 301] on icon "open menu" at bounding box center [121, 304] width 14 height 14
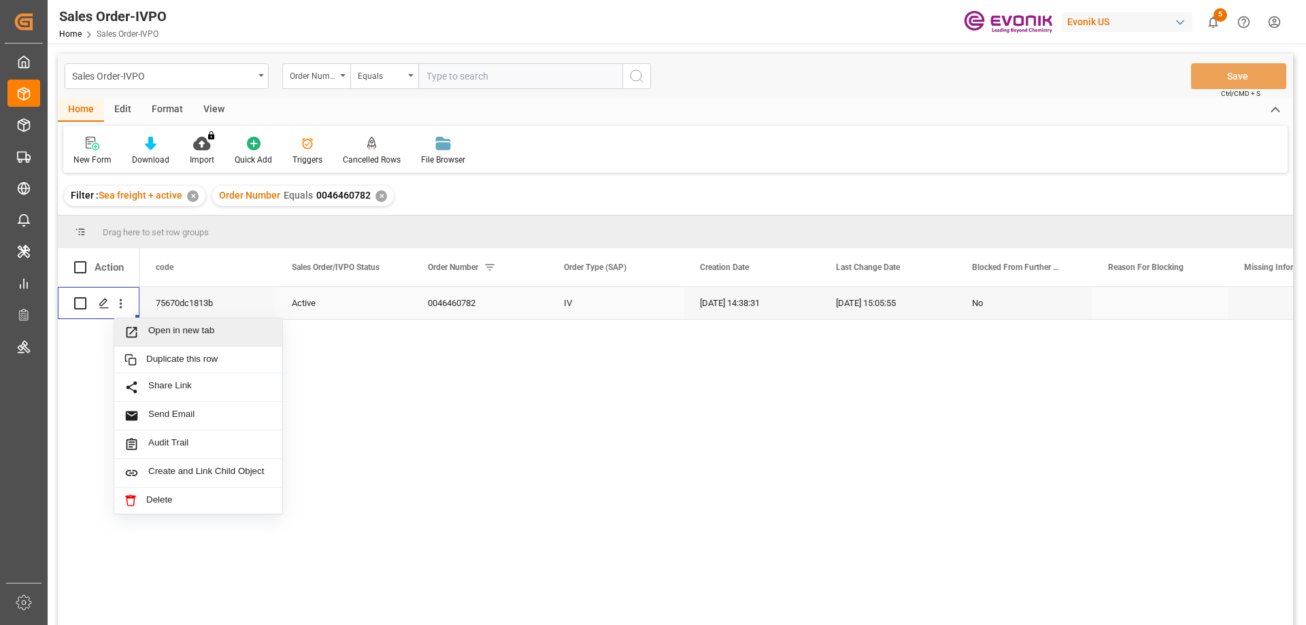
click at [157, 327] on span "Open in new tab" at bounding box center [210, 332] width 124 height 14
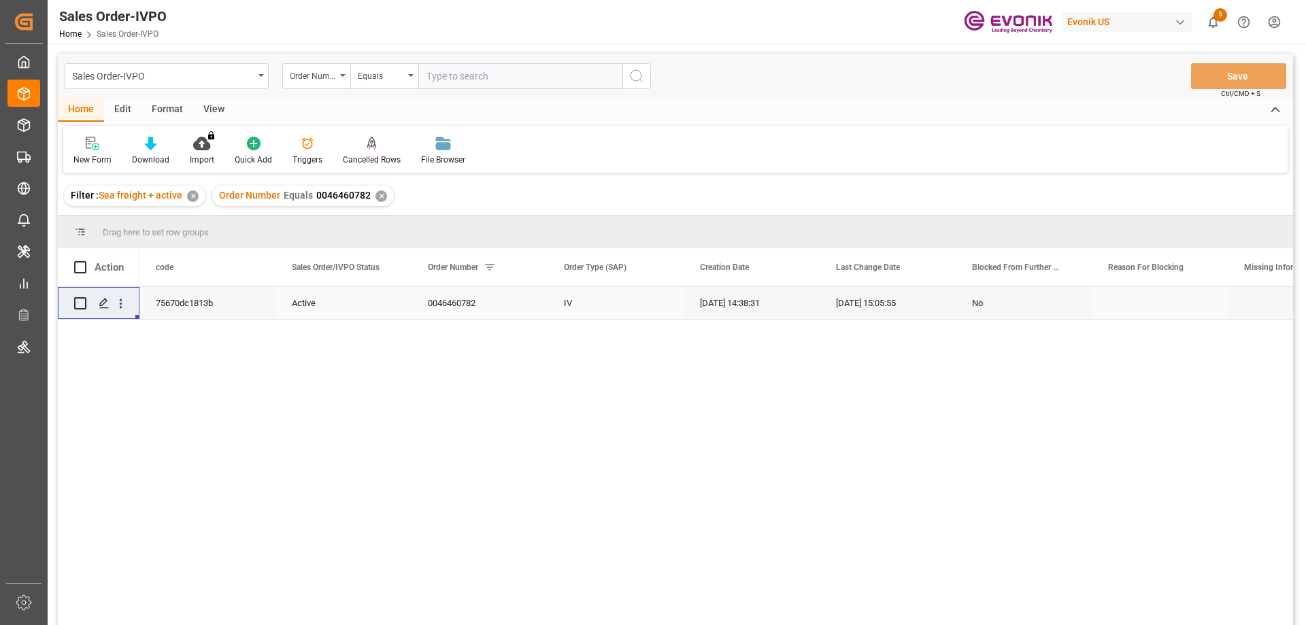
click at [516, 76] on input "text" at bounding box center [520, 76] width 204 height 26
paste input "0046466919"
type input "0046466919"
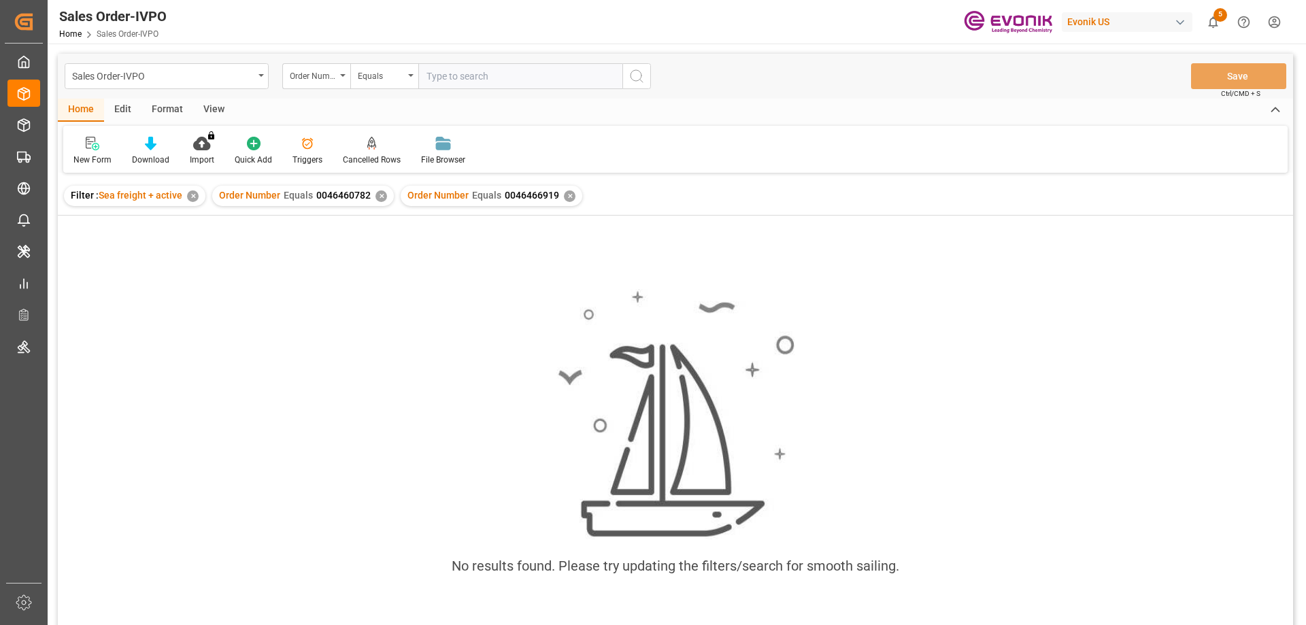
click at [376, 196] on div "✕" at bounding box center [382, 196] width 12 height 12
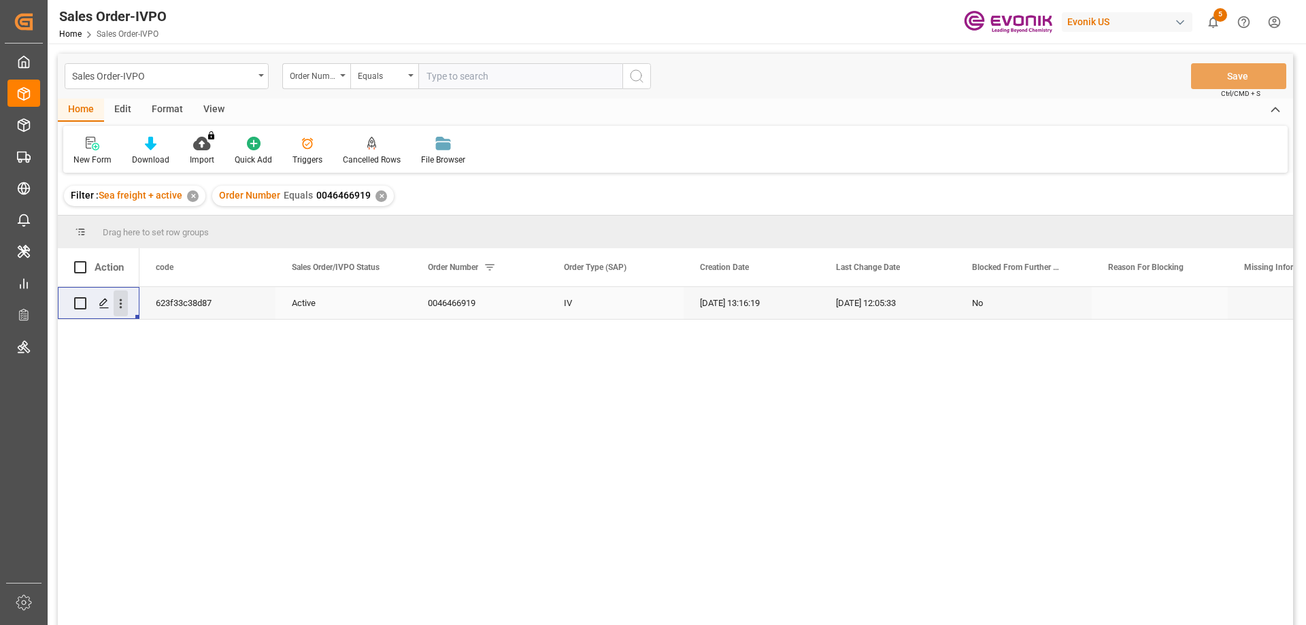
click at [123, 305] on icon "open menu" at bounding box center [121, 304] width 14 height 14
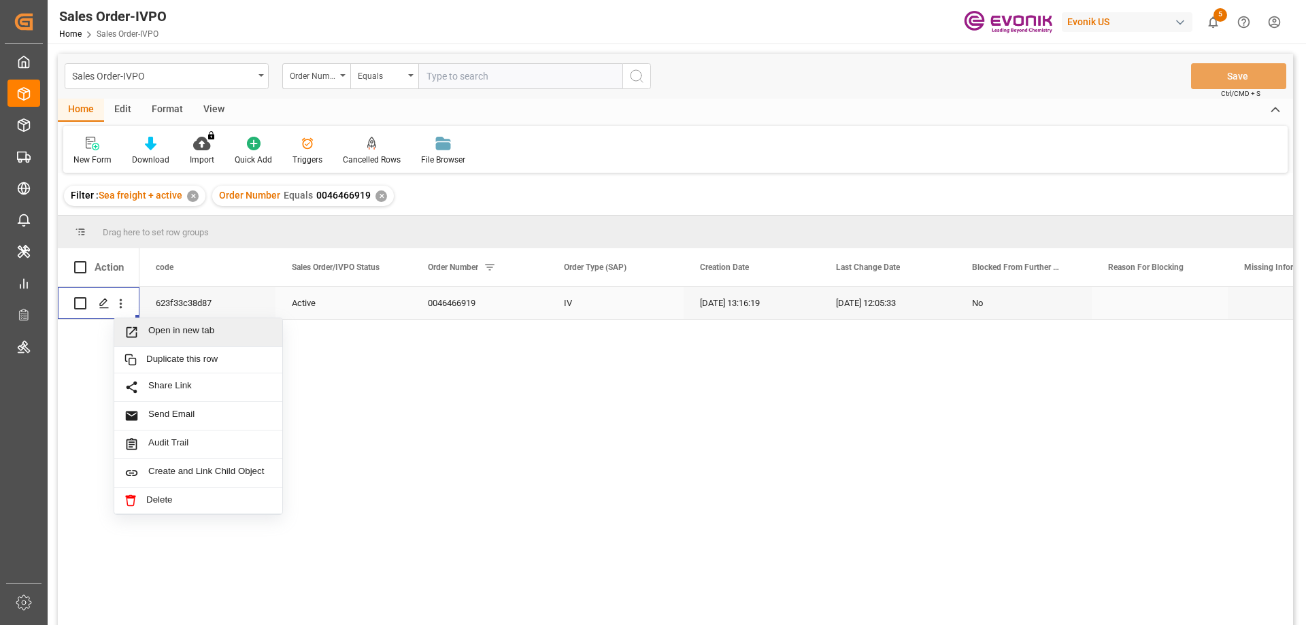
click at [162, 327] on span "Open in new tab" at bounding box center [210, 332] width 124 height 14
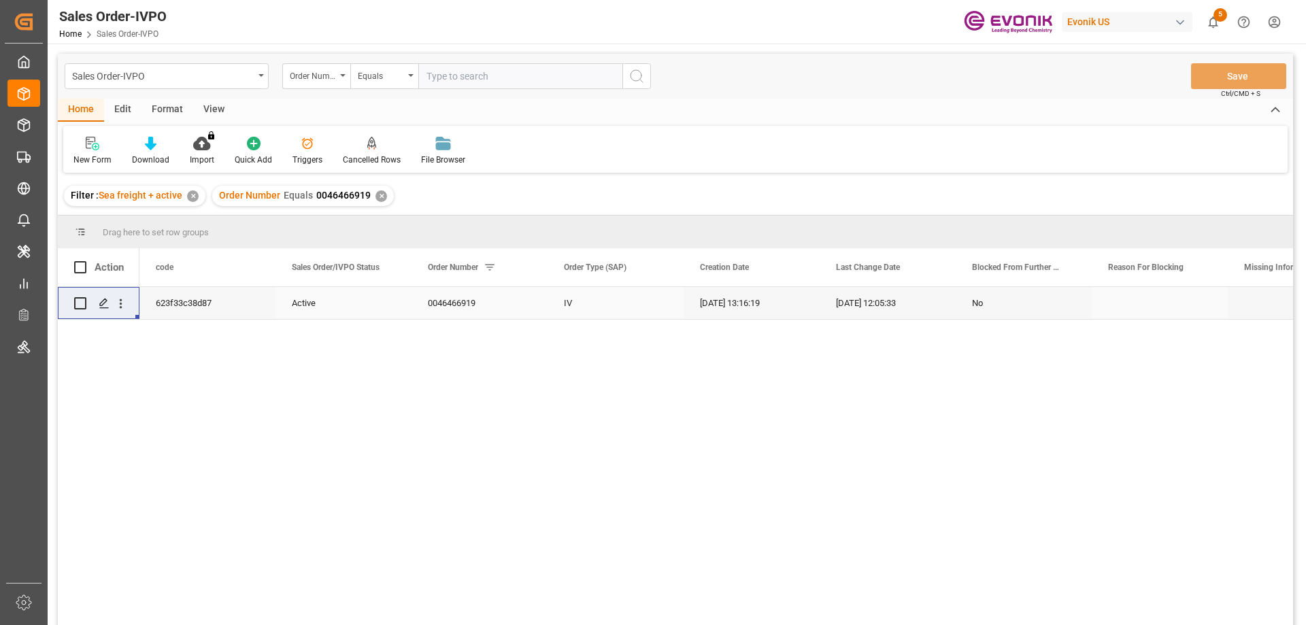
click at [312, 195] on div "Order Number Equals 0046466919" at bounding box center [295, 195] width 152 height 14
drag, startPoint x: 312, startPoint y: 196, endPoint x: 368, endPoint y: 198, distance: 55.8
click at [368, 198] on div "Order Number Equals 0046466919 ✕" at bounding box center [303, 196] width 182 height 20
copy span "0046466919"
click at [505, 81] on input "text" at bounding box center [520, 76] width 204 height 26
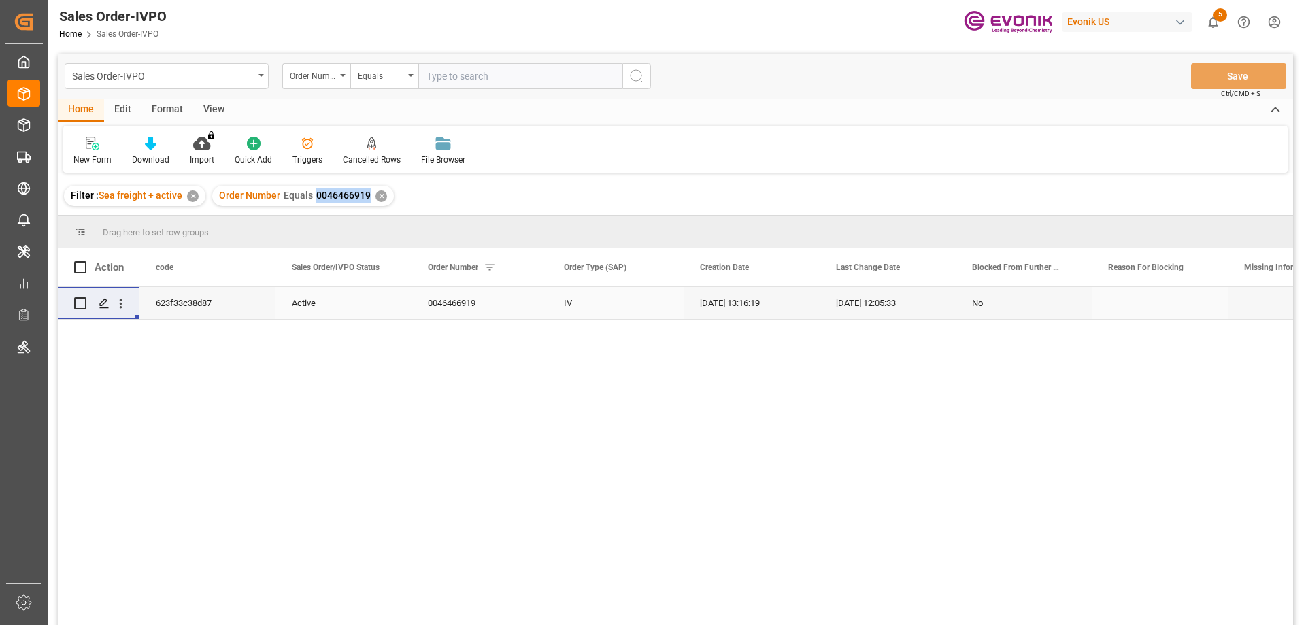
paste input "0046463527"
type input "0046463527"
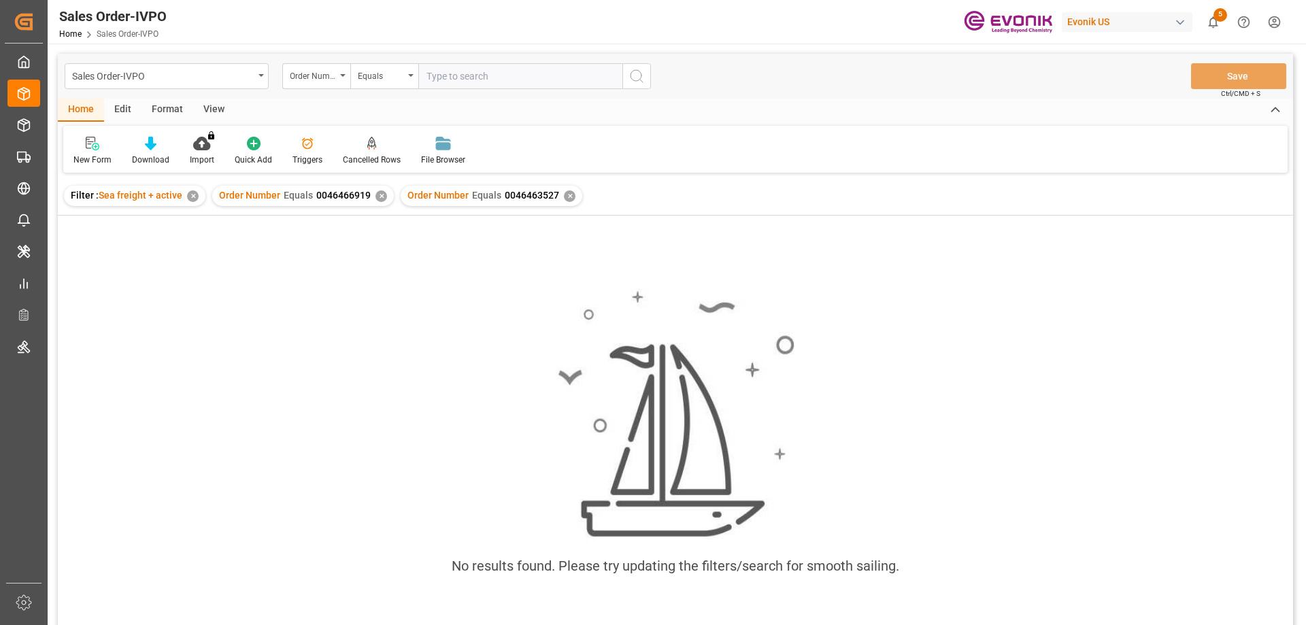
click at [380, 199] on div "✕" at bounding box center [382, 196] width 12 height 12
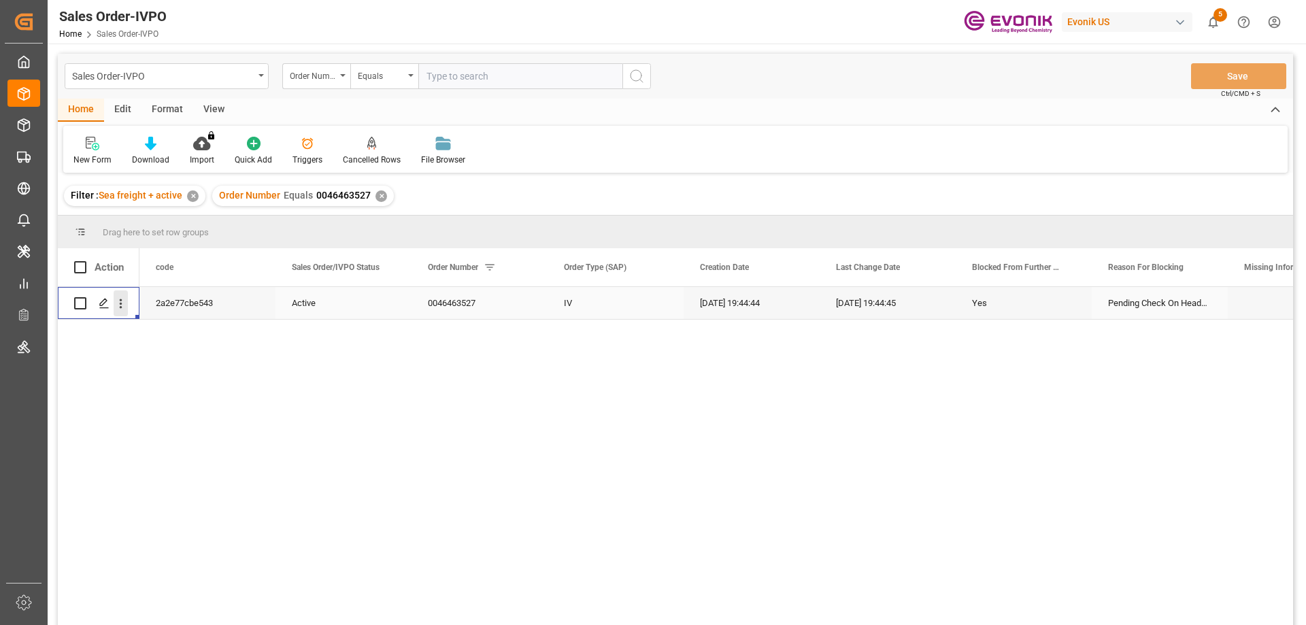
click at [118, 301] on icon "open menu" at bounding box center [121, 304] width 14 height 14
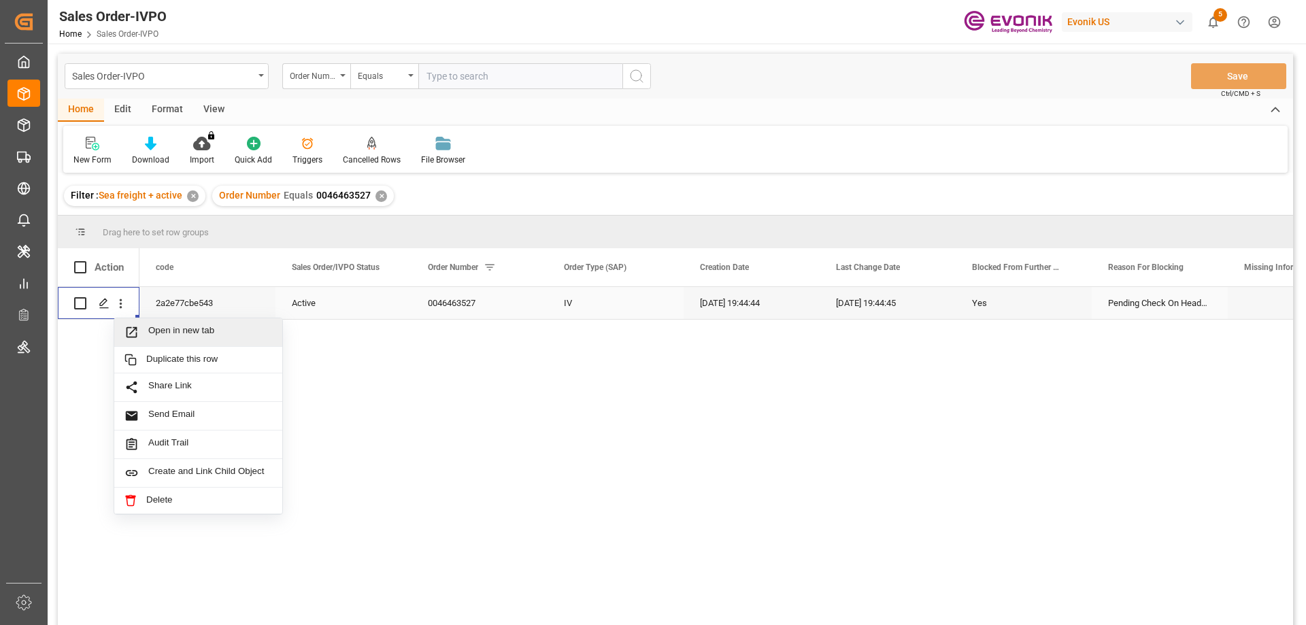
click at [180, 337] on span "Open in new tab" at bounding box center [210, 332] width 124 height 14
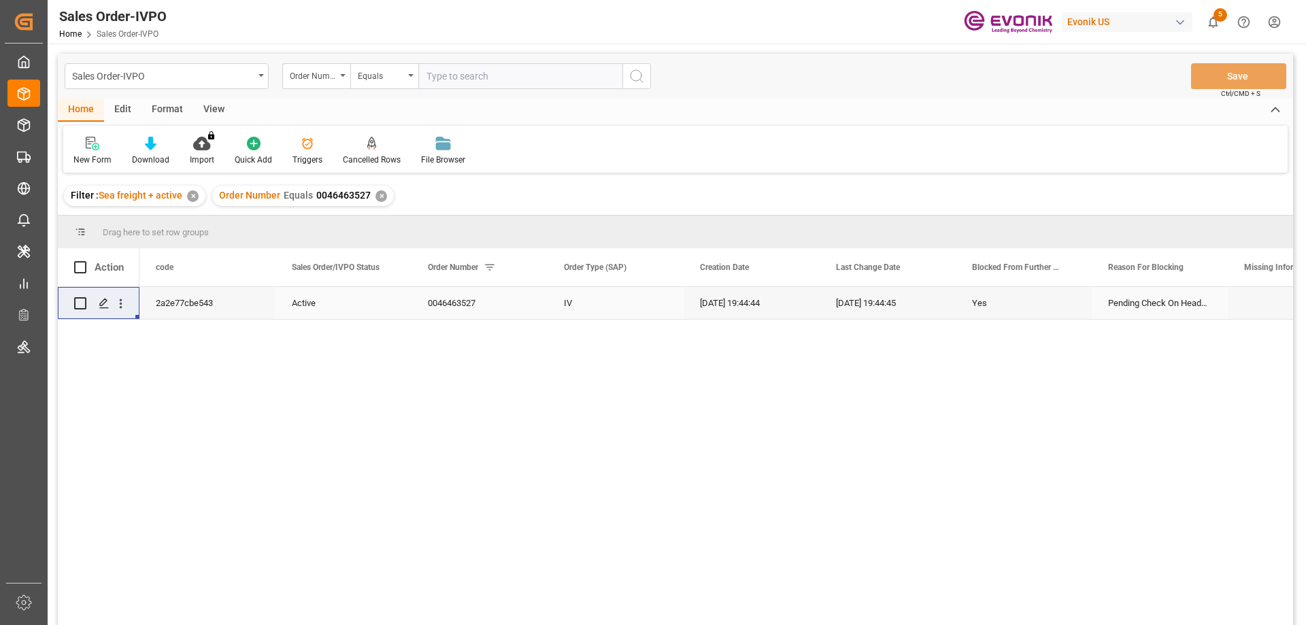
click at [445, 86] on input "text" at bounding box center [520, 76] width 204 height 26
paste input "2007060242"
type input "2007060242"
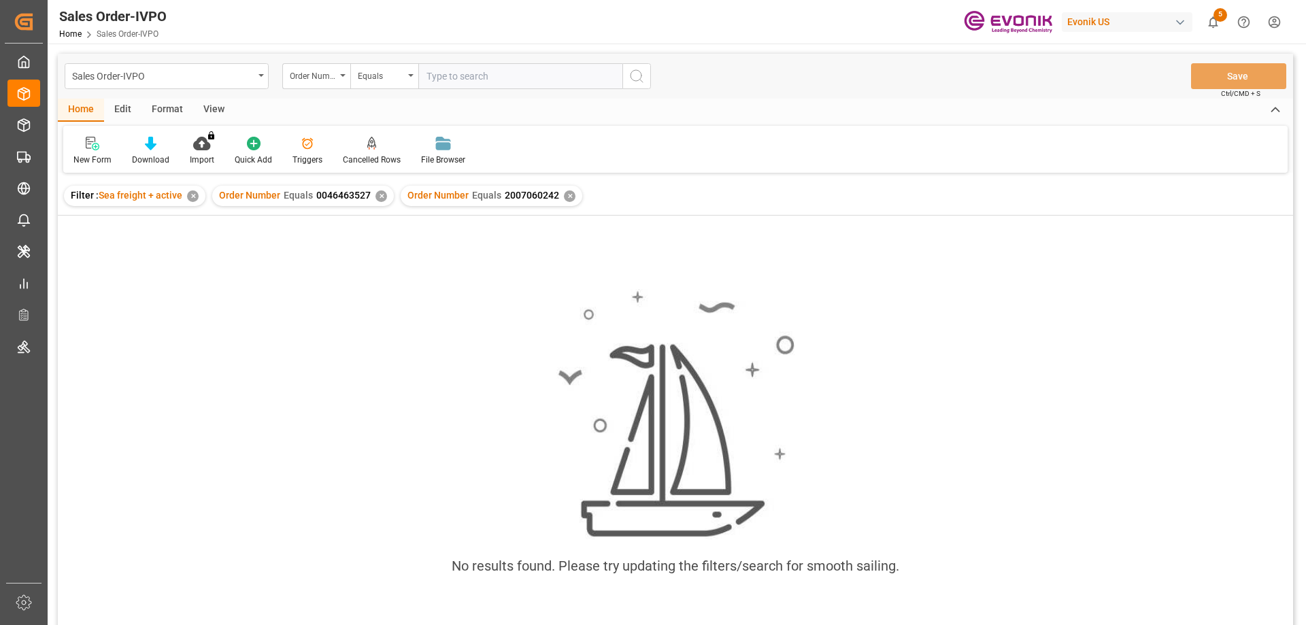
click at [380, 193] on div "✕" at bounding box center [382, 196] width 12 height 12
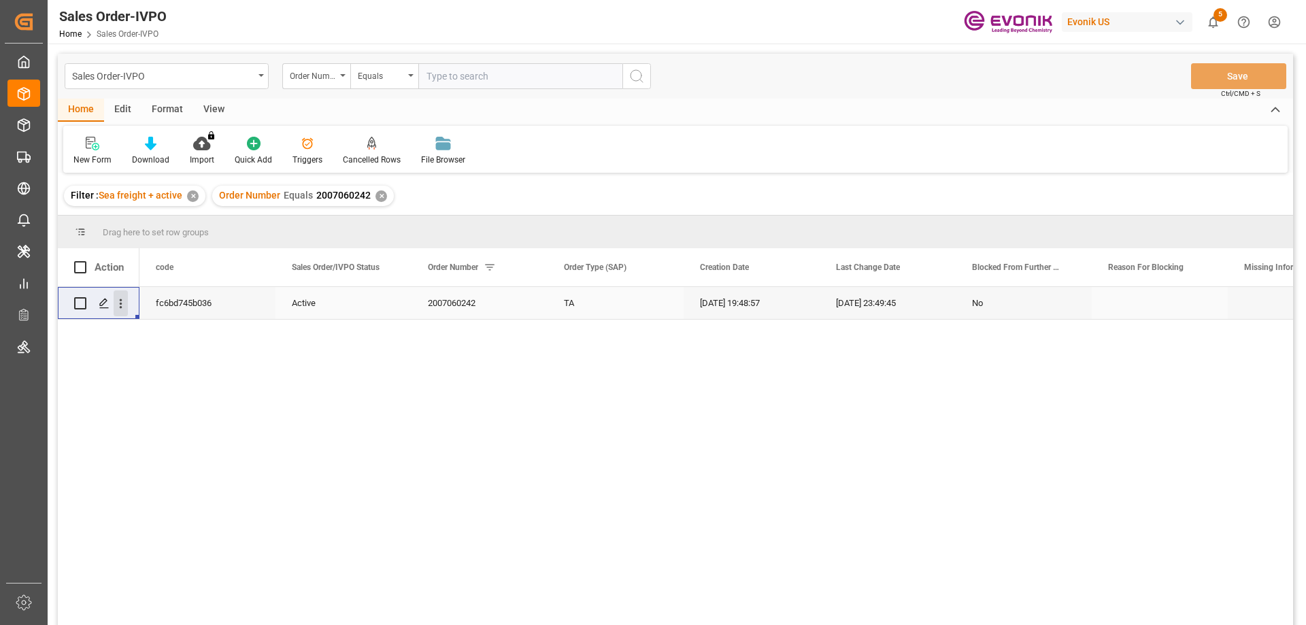
click at [121, 300] on icon "open menu" at bounding box center [121, 304] width 3 height 10
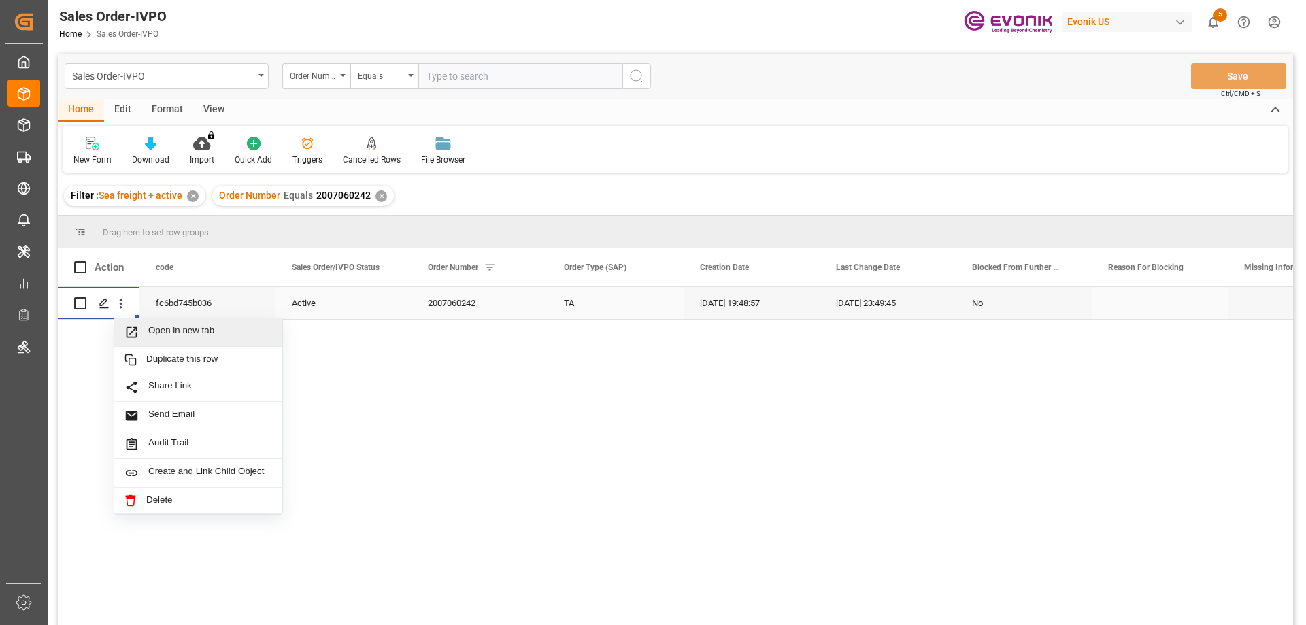
click at [173, 323] on div "Open in new tab" at bounding box center [198, 332] width 168 height 29
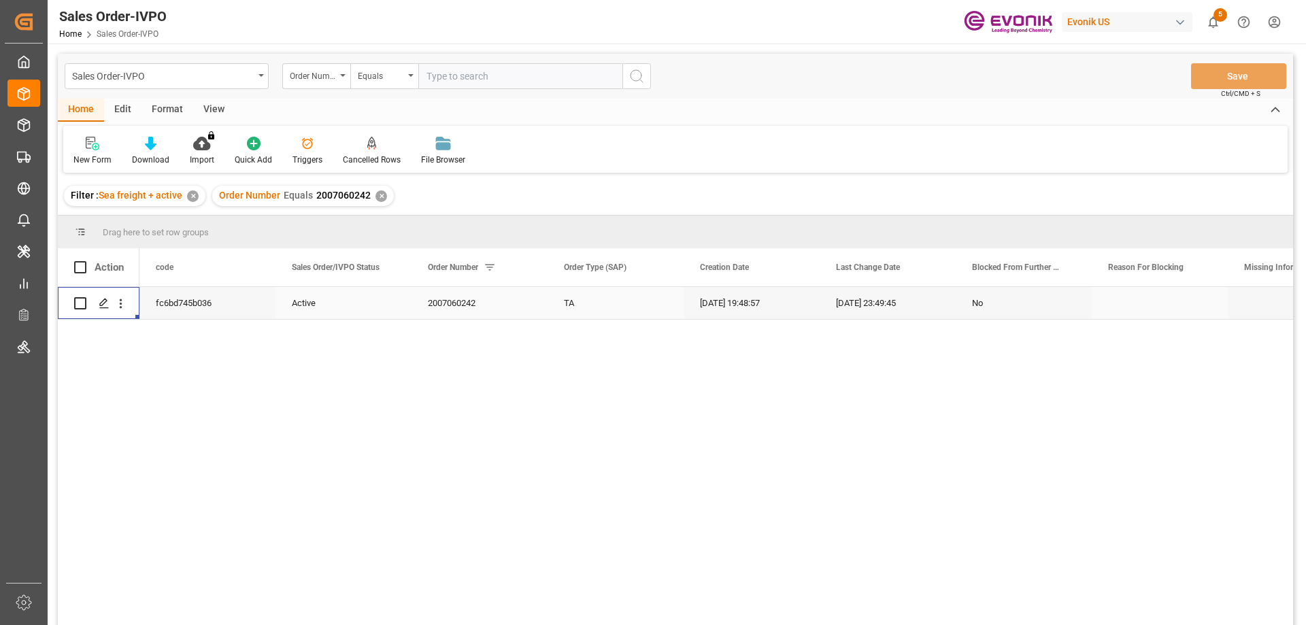
click at [559, 72] on input "text" at bounding box center [520, 76] width 204 height 26
paste input "0046440300"
type input "0046440300"
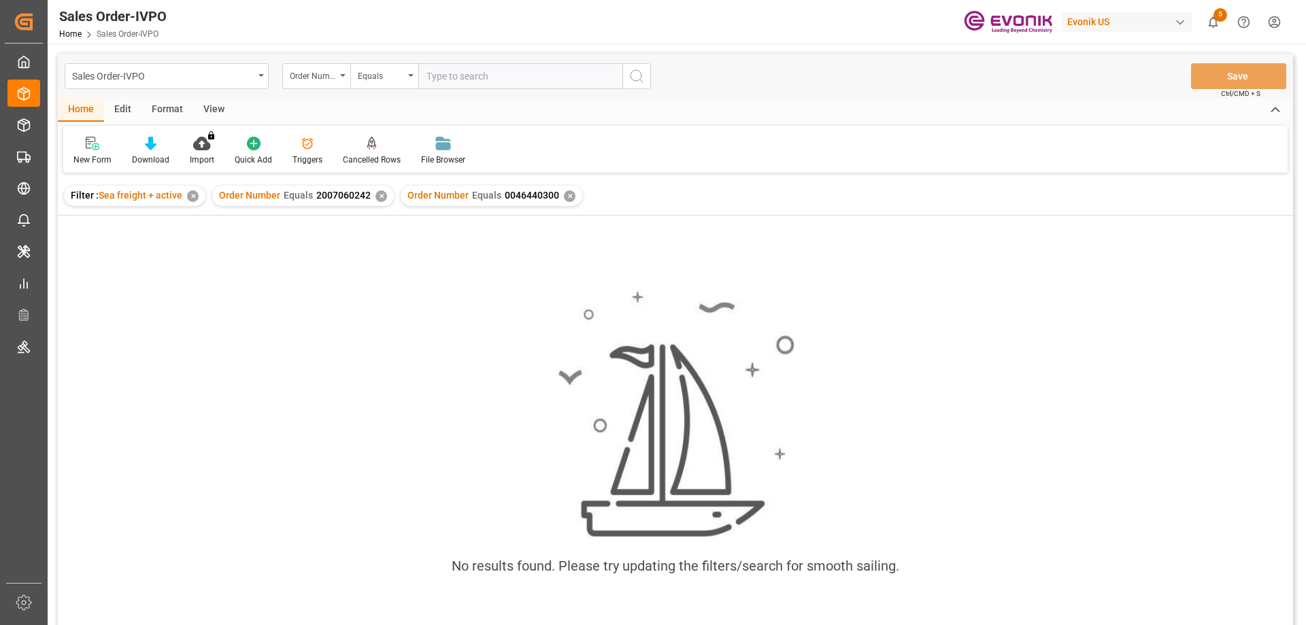
click at [380, 200] on div "✕" at bounding box center [382, 196] width 12 height 12
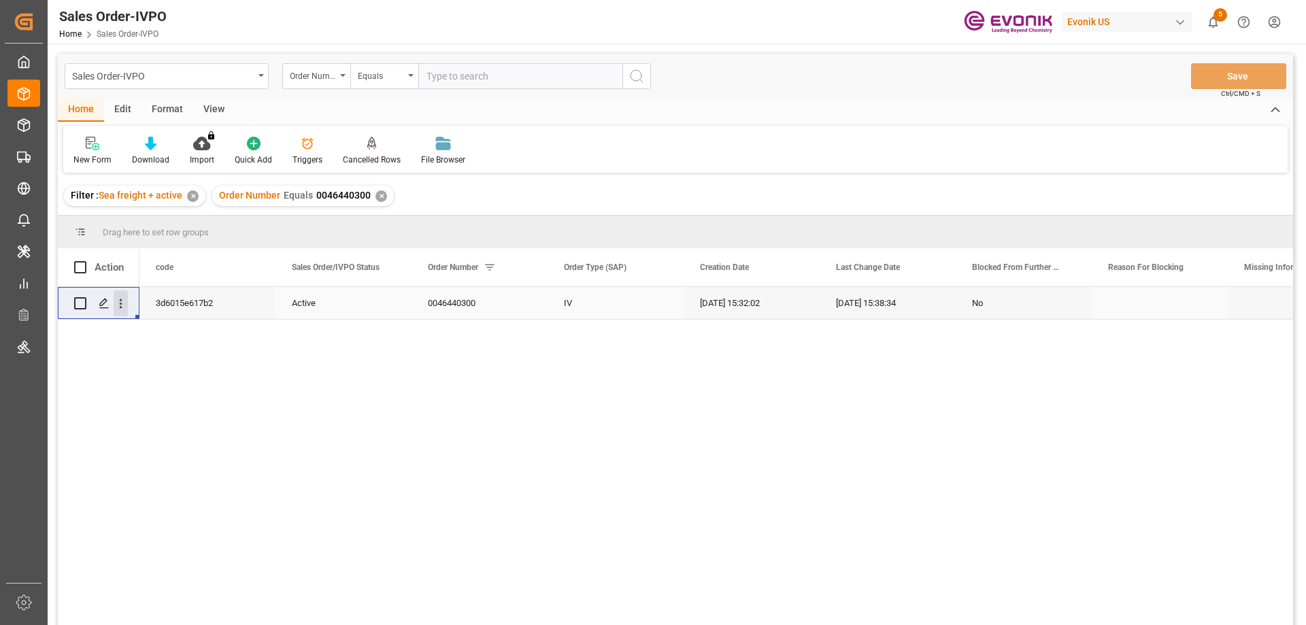
click at [124, 299] on icon "open menu" at bounding box center [121, 304] width 14 height 14
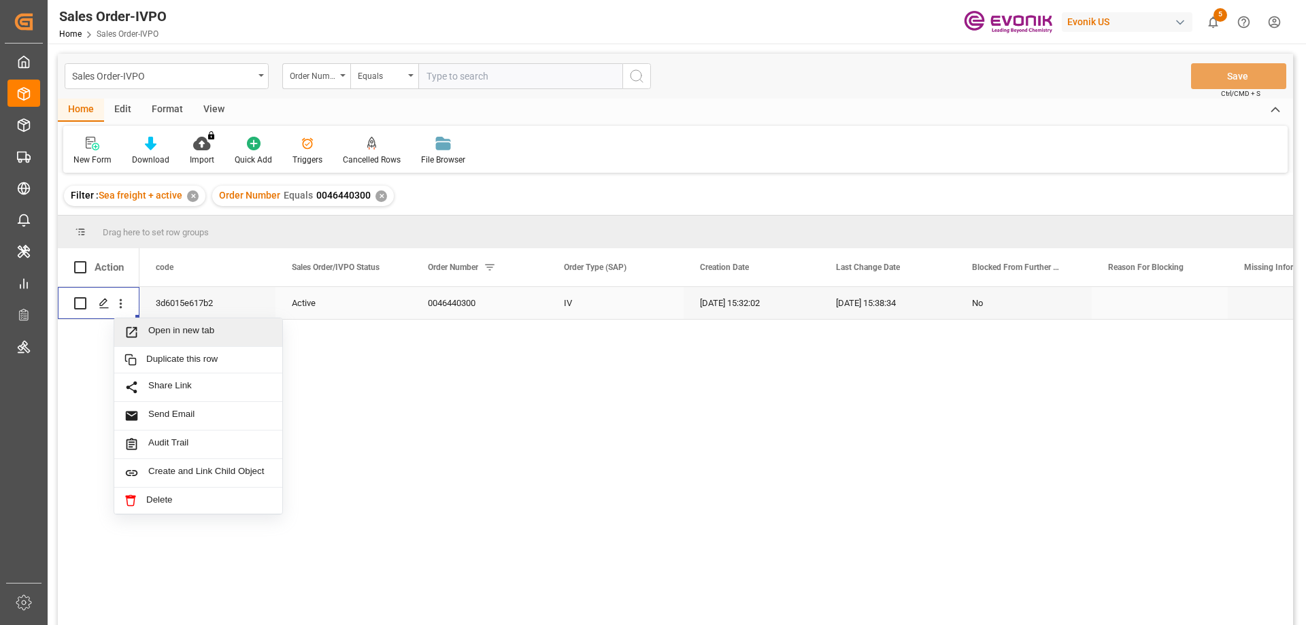
click at [163, 325] on span "Open in new tab" at bounding box center [210, 332] width 124 height 14
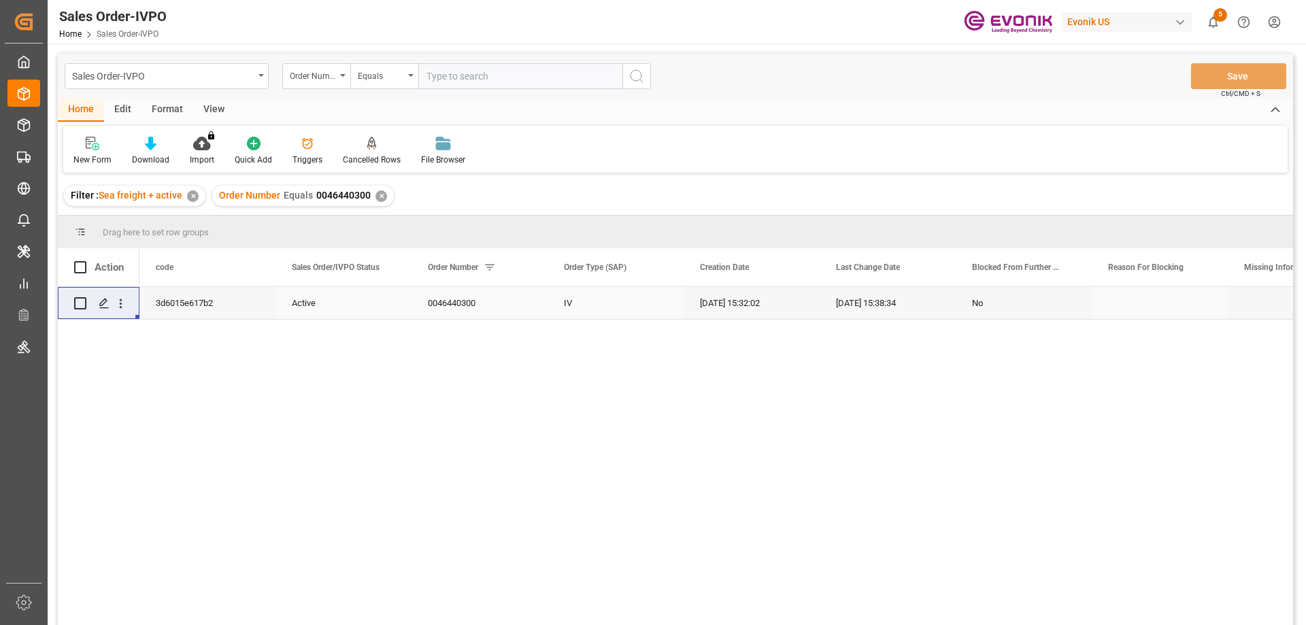
click at [472, 82] on input "text" at bounding box center [520, 76] width 204 height 26
paste input "0046461651"
type input "0046461651"
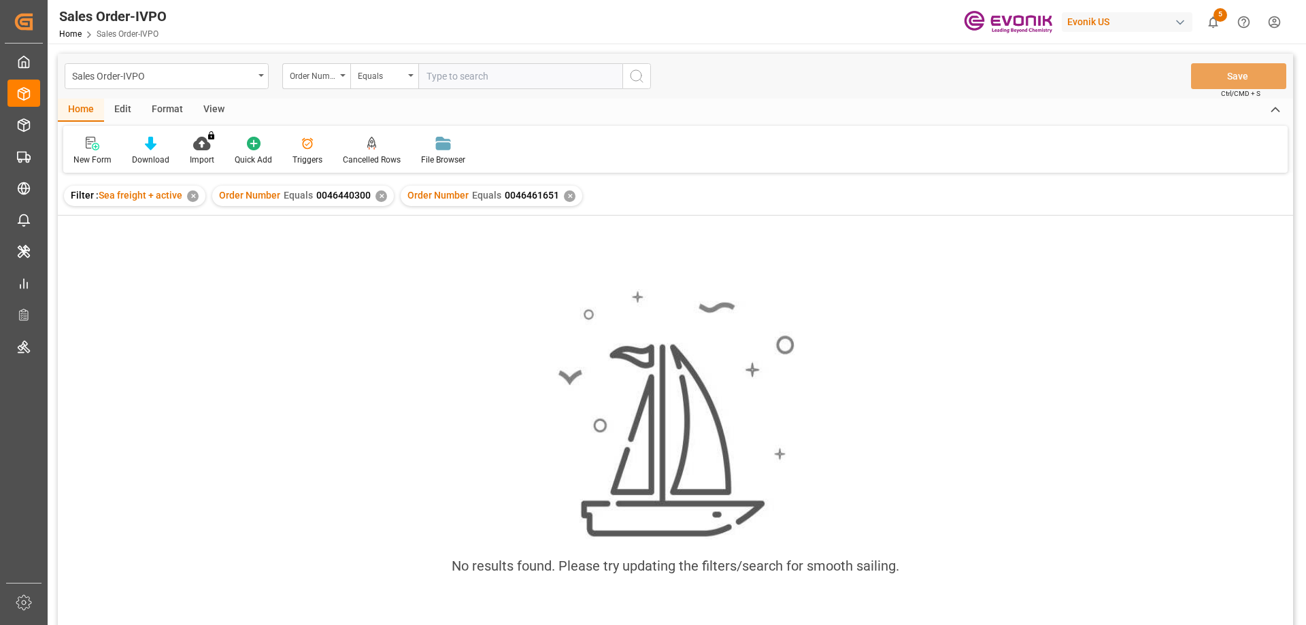
click at [376, 196] on div "✕" at bounding box center [382, 196] width 12 height 12
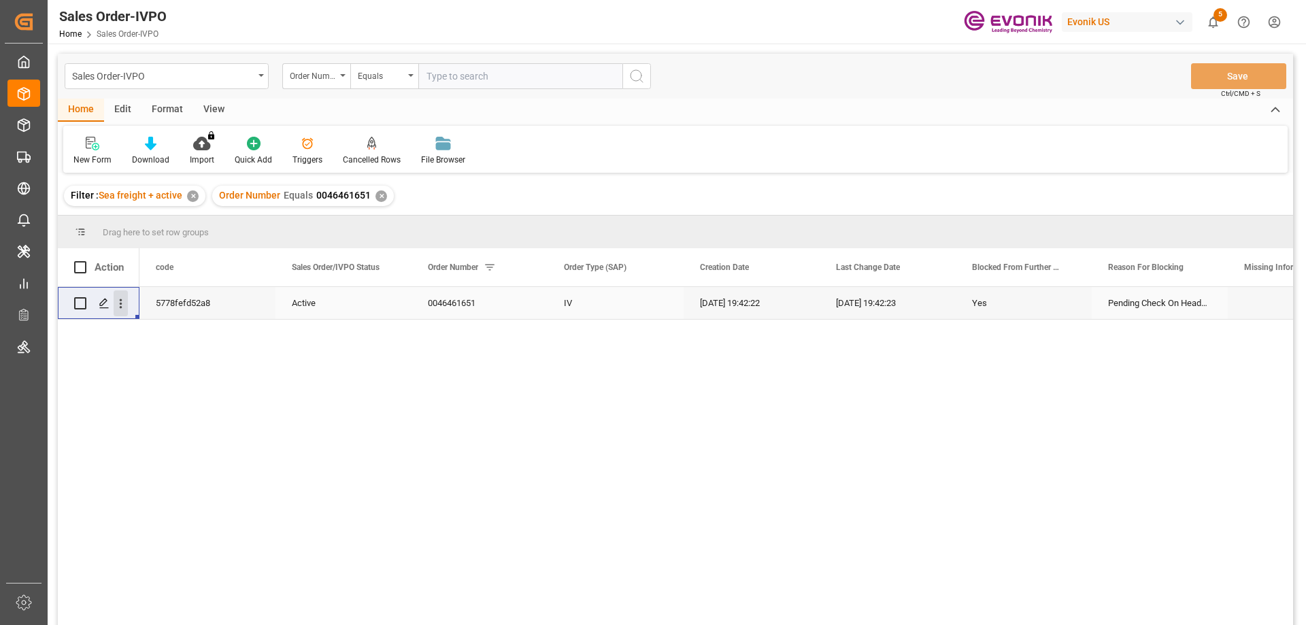
click at [126, 303] on icon "open menu" at bounding box center [121, 304] width 14 height 14
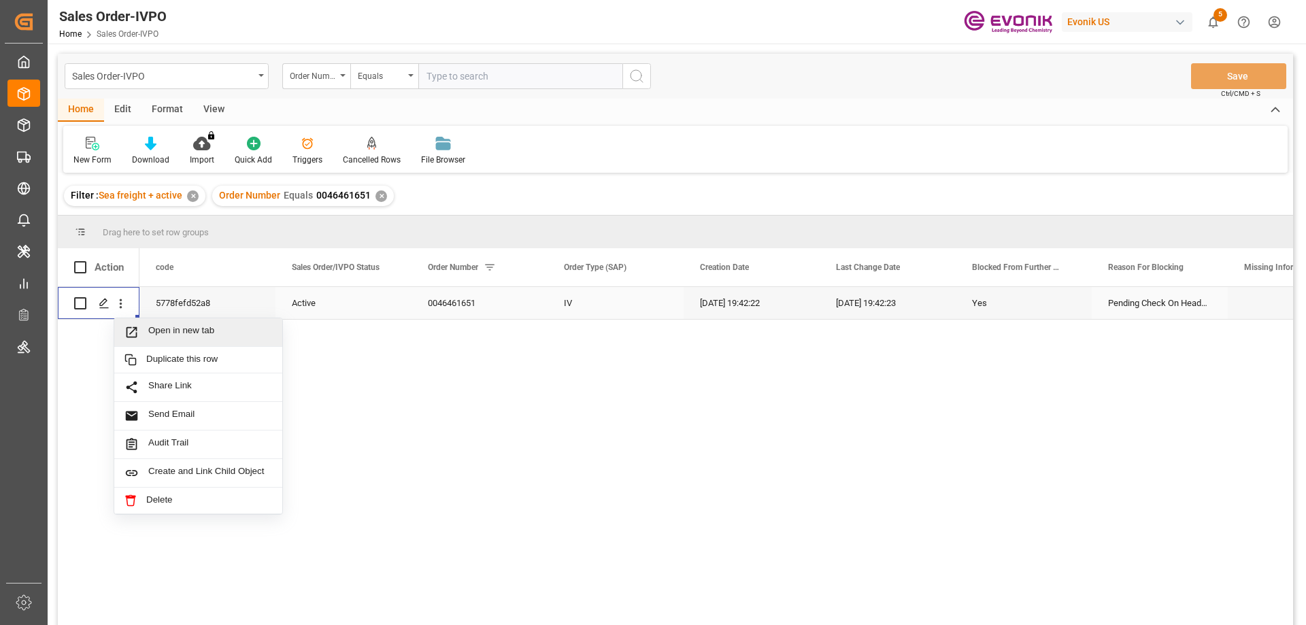
click at [167, 323] on div "Open in new tab" at bounding box center [198, 332] width 168 height 29
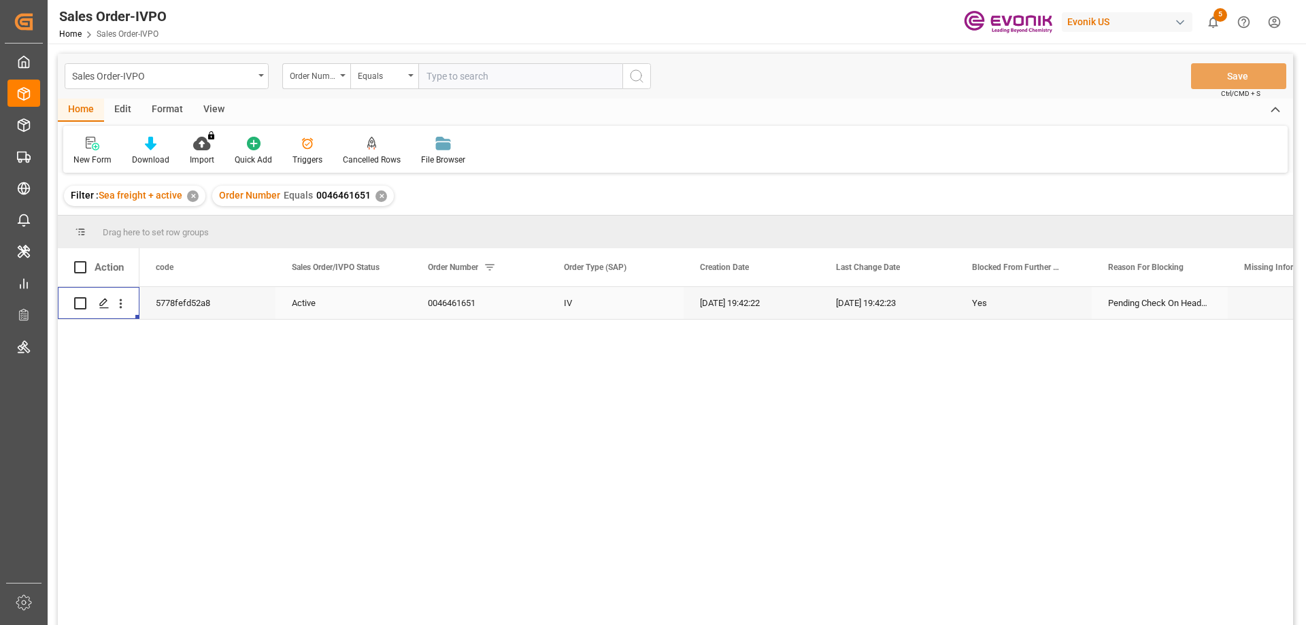
click at [489, 86] on input "text" at bounding box center [520, 76] width 204 height 26
paste input "0046468521"
type input "0046468521"
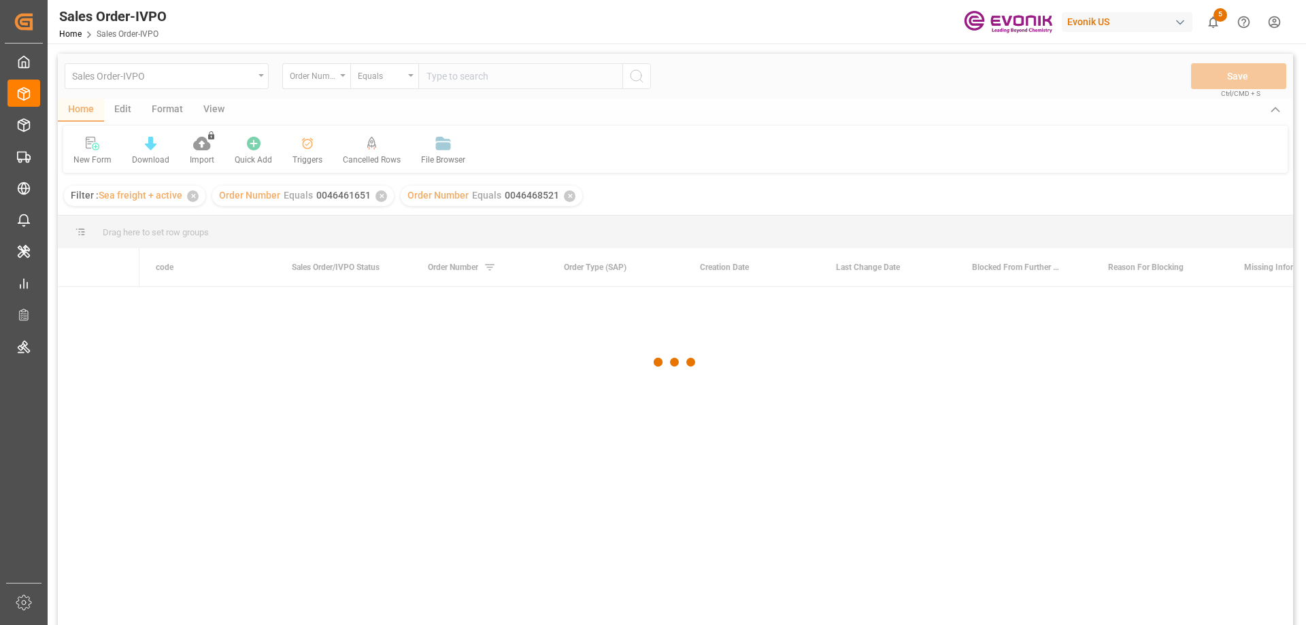
click at [384, 199] on div "✕" at bounding box center [382, 196] width 12 height 12
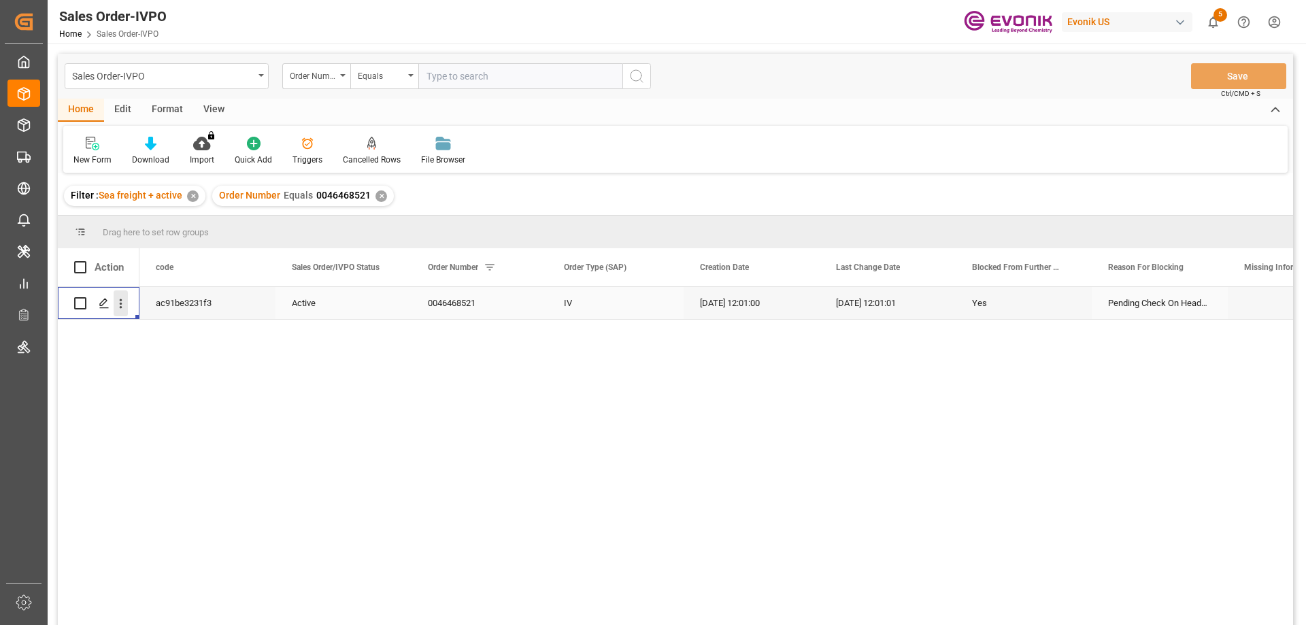
click at [117, 304] on icon "open menu" at bounding box center [121, 304] width 14 height 14
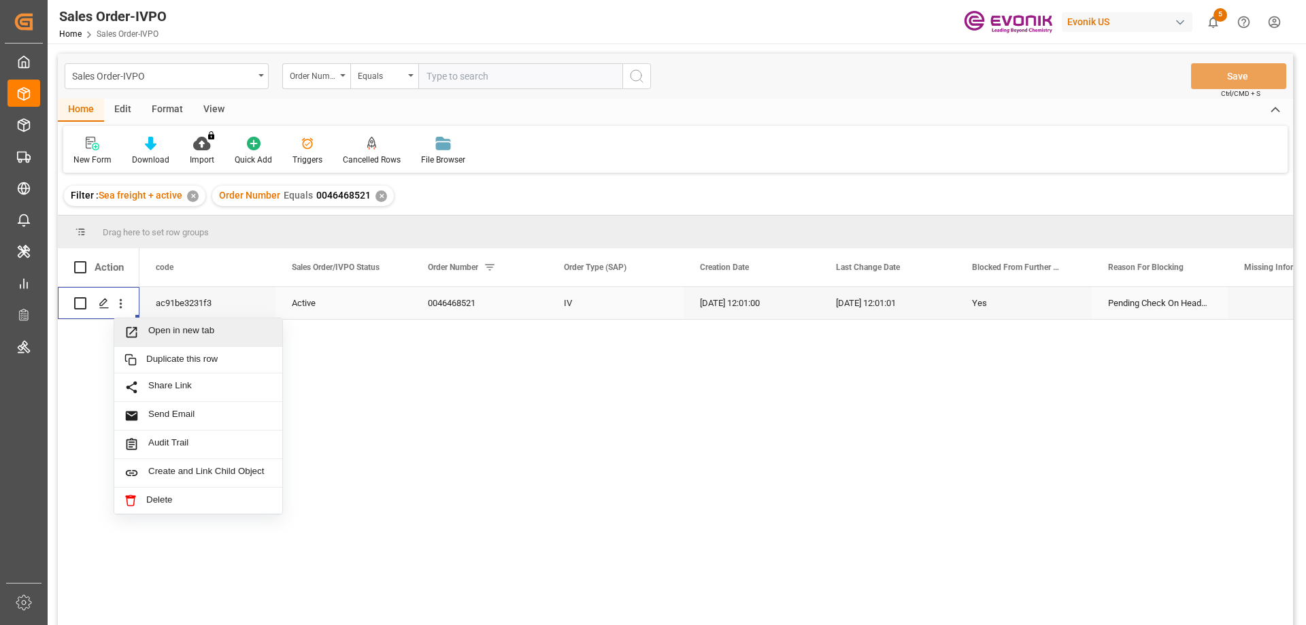
click at [154, 330] on span "Open in new tab" at bounding box center [210, 332] width 124 height 14
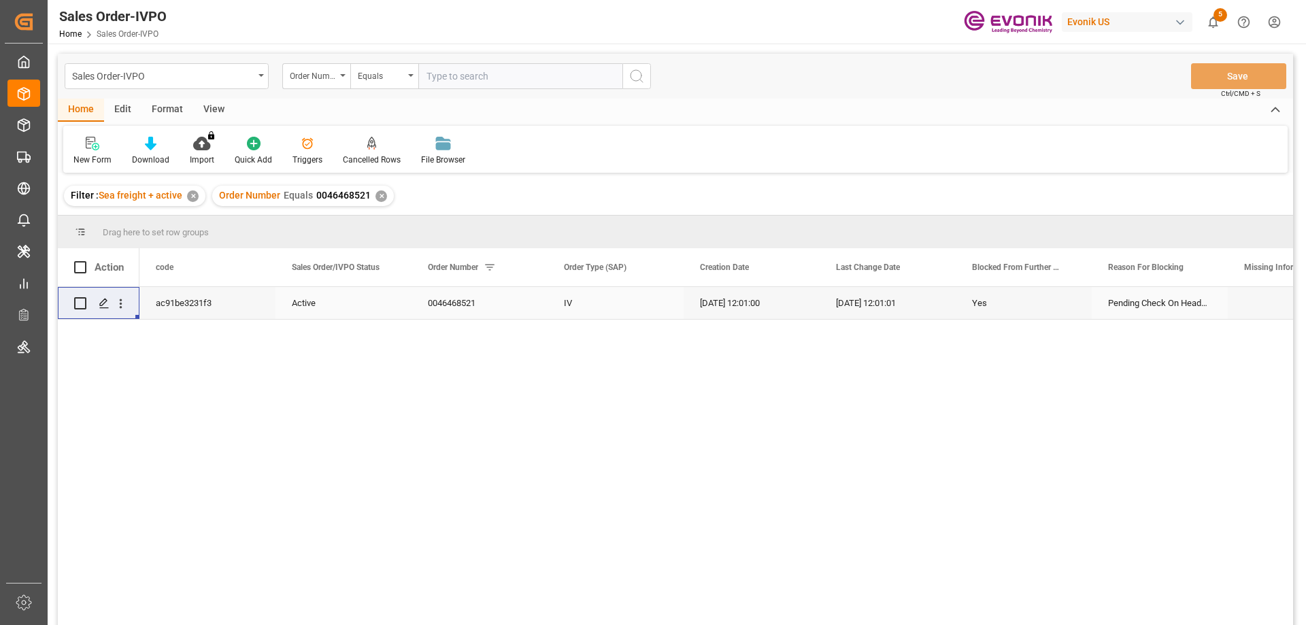
click at [448, 68] on input "text" at bounding box center [520, 76] width 204 height 26
paste input "2007064725"
type input "2007064725"
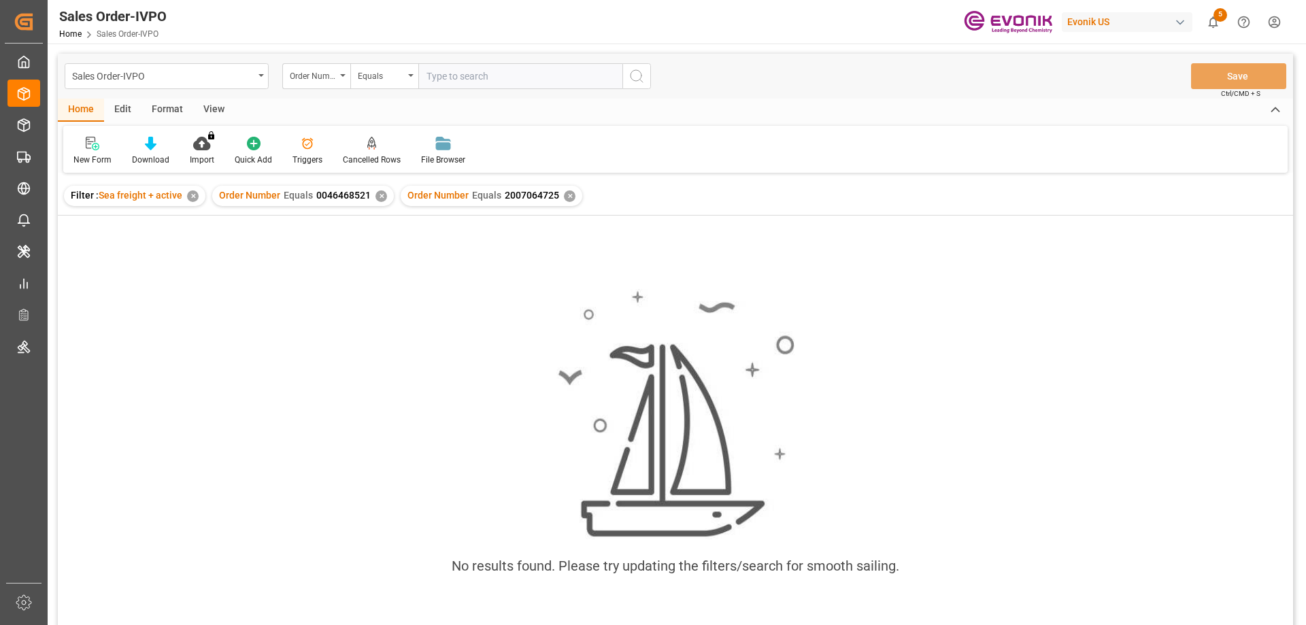
click at [376, 193] on div "✕" at bounding box center [382, 196] width 12 height 12
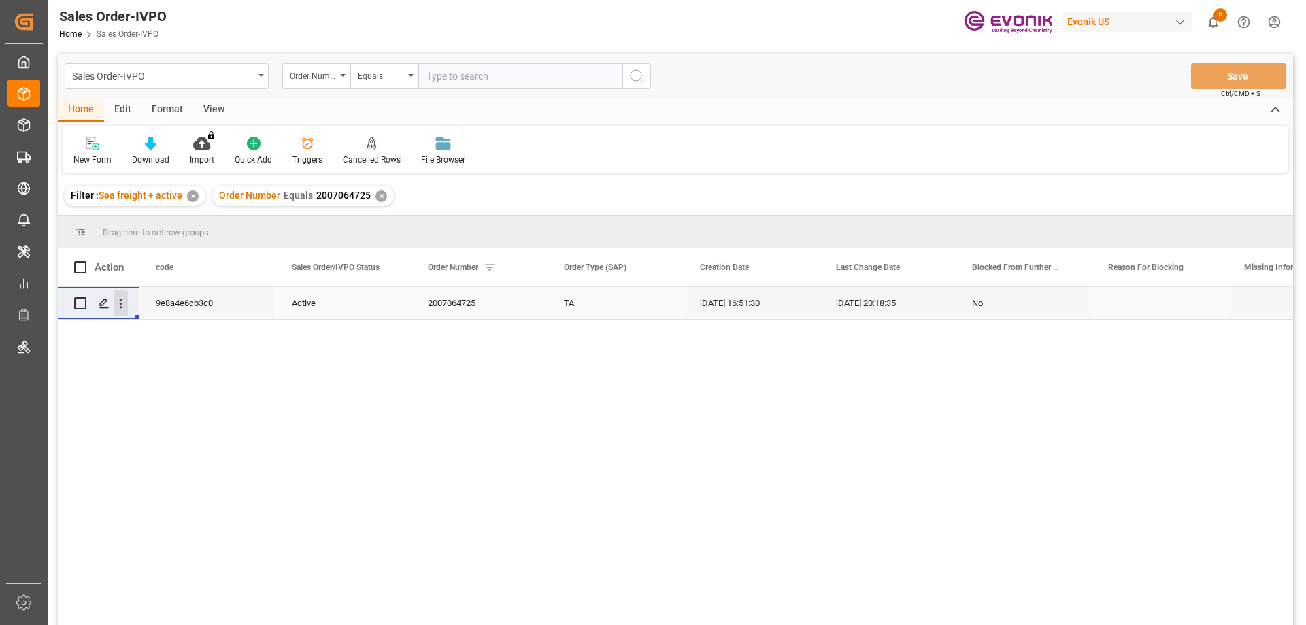
click at [125, 301] on icon "open menu" at bounding box center [121, 304] width 14 height 14
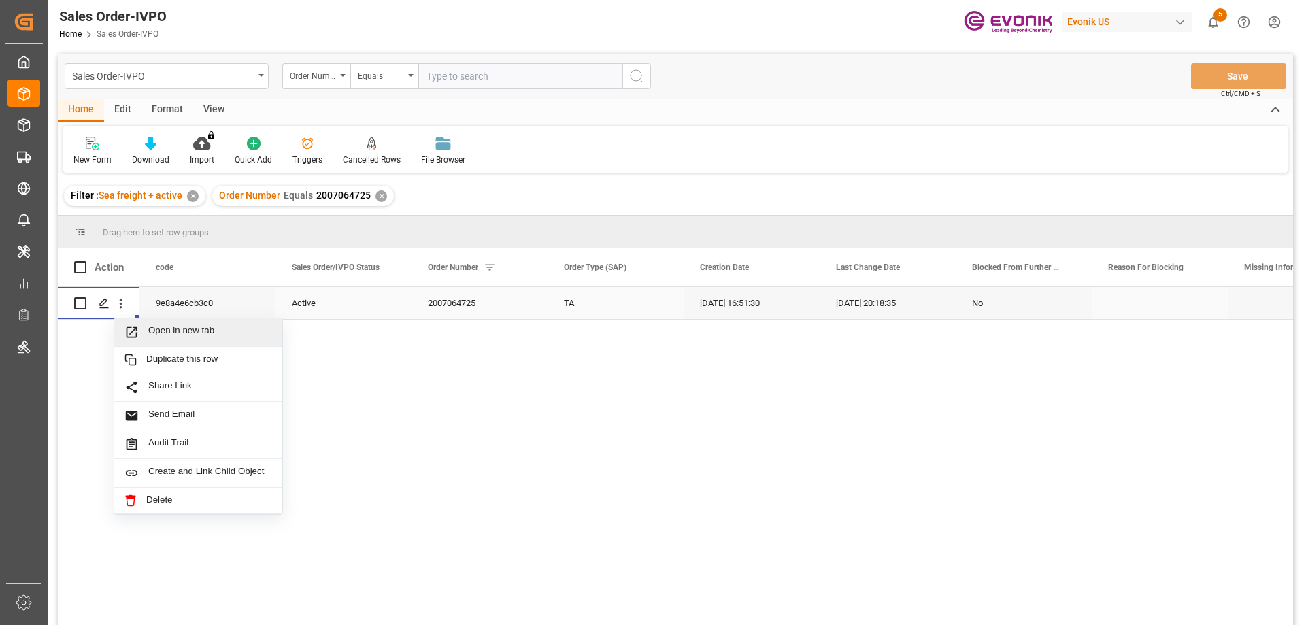
click at [177, 331] on span "Open in new tab" at bounding box center [210, 332] width 124 height 14
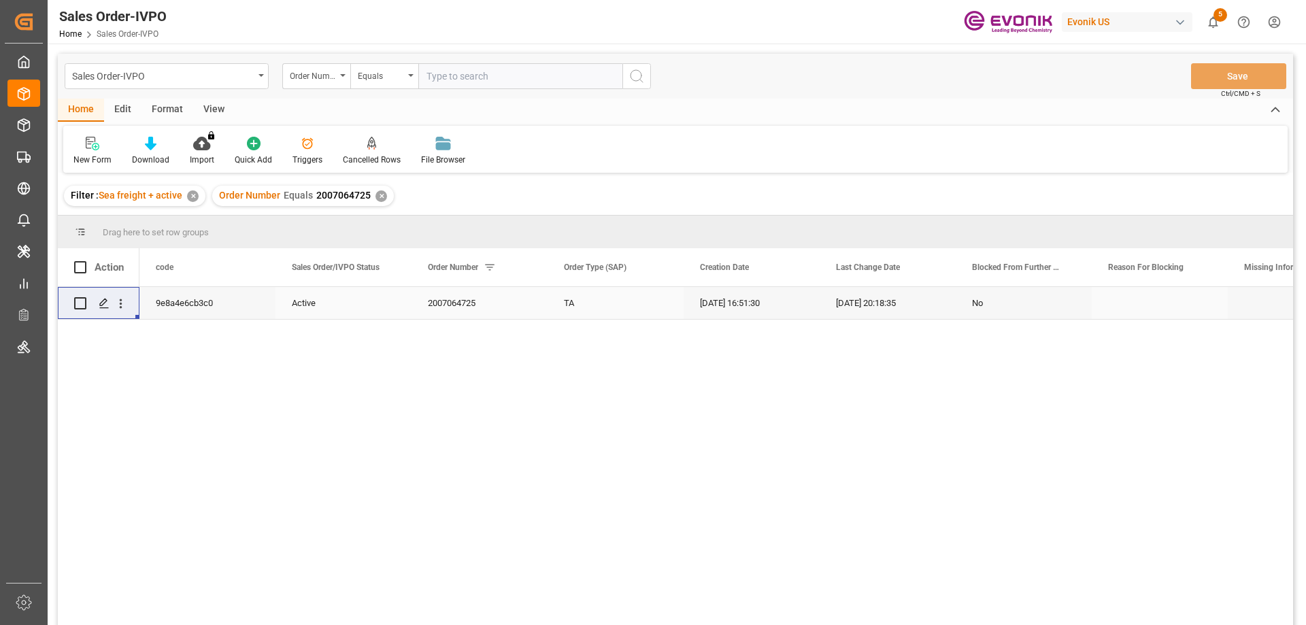
click at [493, 71] on input "text" at bounding box center [520, 76] width 204 height 26
paste input "2007064725"
type input "2007064725"
click at [381, 195] on div "✕" at bounding box center [382, 196] width 12 height 12
click at [125, 299] on icon "open menu" at bounding box center [121, 304] width 14 height 14
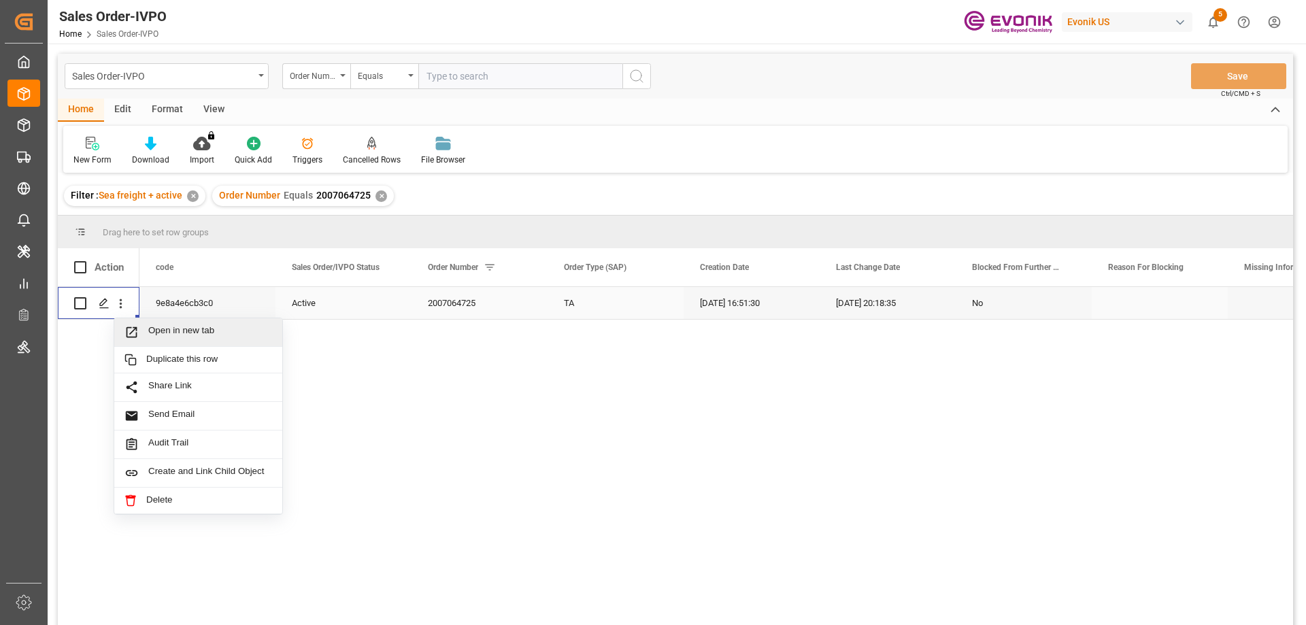
click at [159, 325] on div "Open in new tab" at bounding box center [198, 332] width 168 height 29
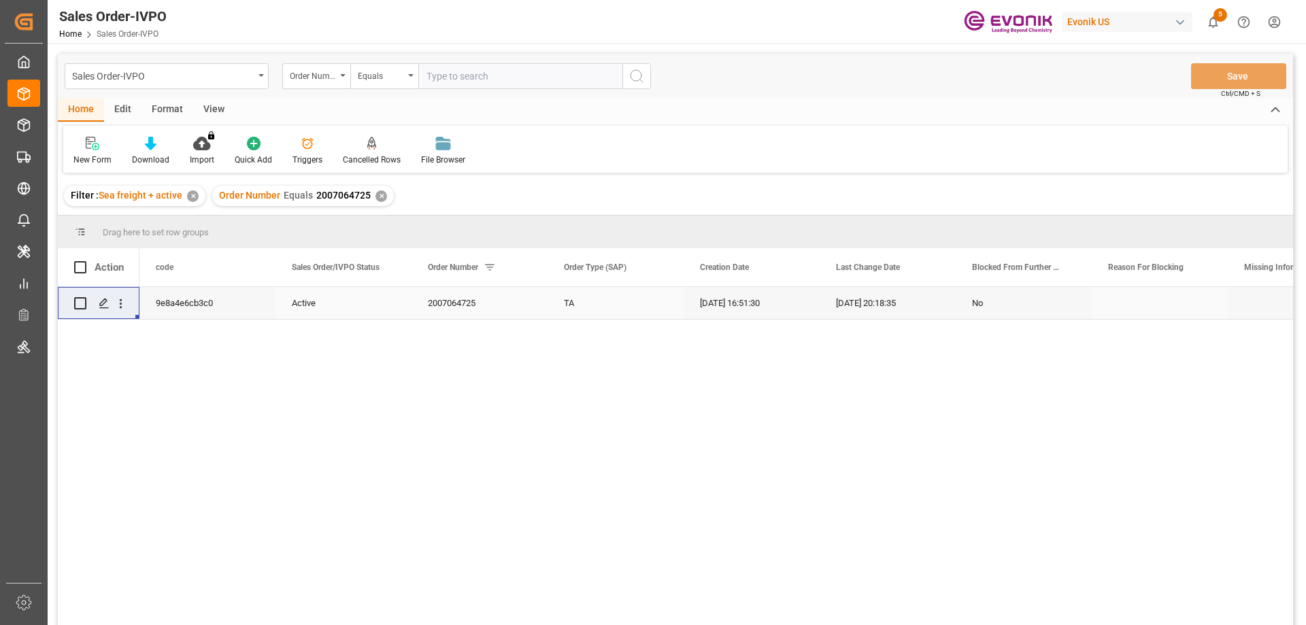
click at [538, 70] on input "text" at bounding box center [520, 76] width 204 height 26
paste input "46465077"
type input "0046465077"
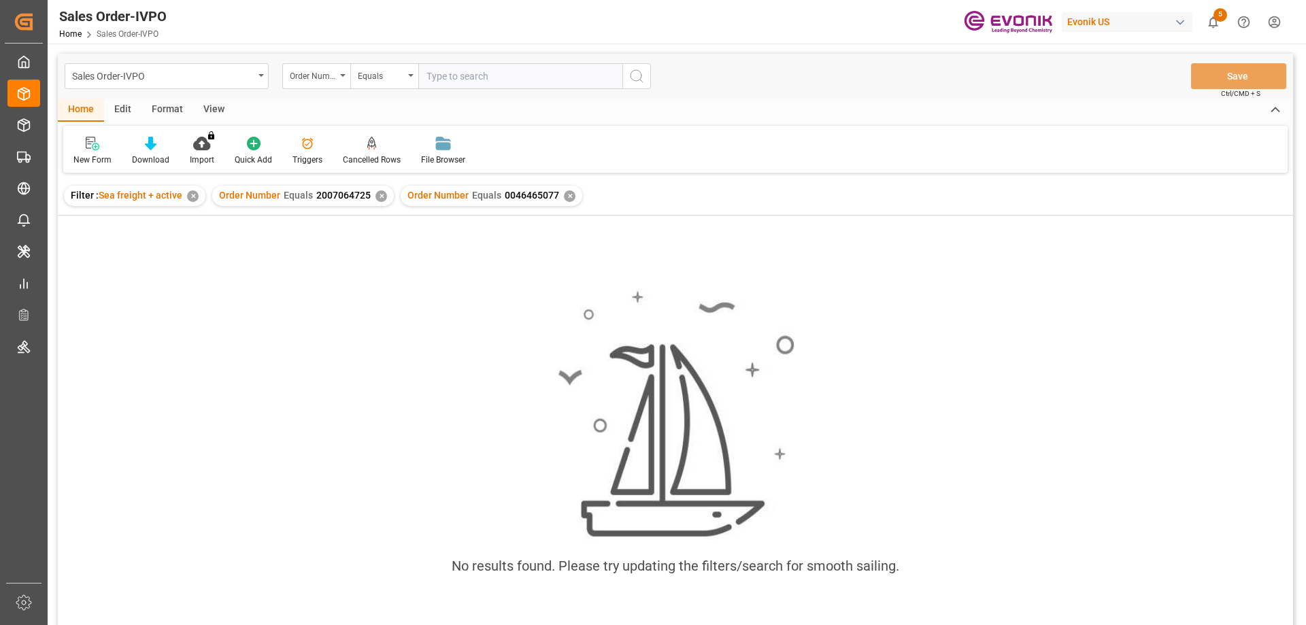
click at [382, 193] on div "✕" at bounding box center [382, 196] width 12 height 12
click at [497, 72] on input "text" at bounding box center [520, 76] width 204 height 26
paste input "0046458499"
type input "0046458499"
click at [377, 197] on div "✕" at bounding box center [382, 196] width 12 height 12
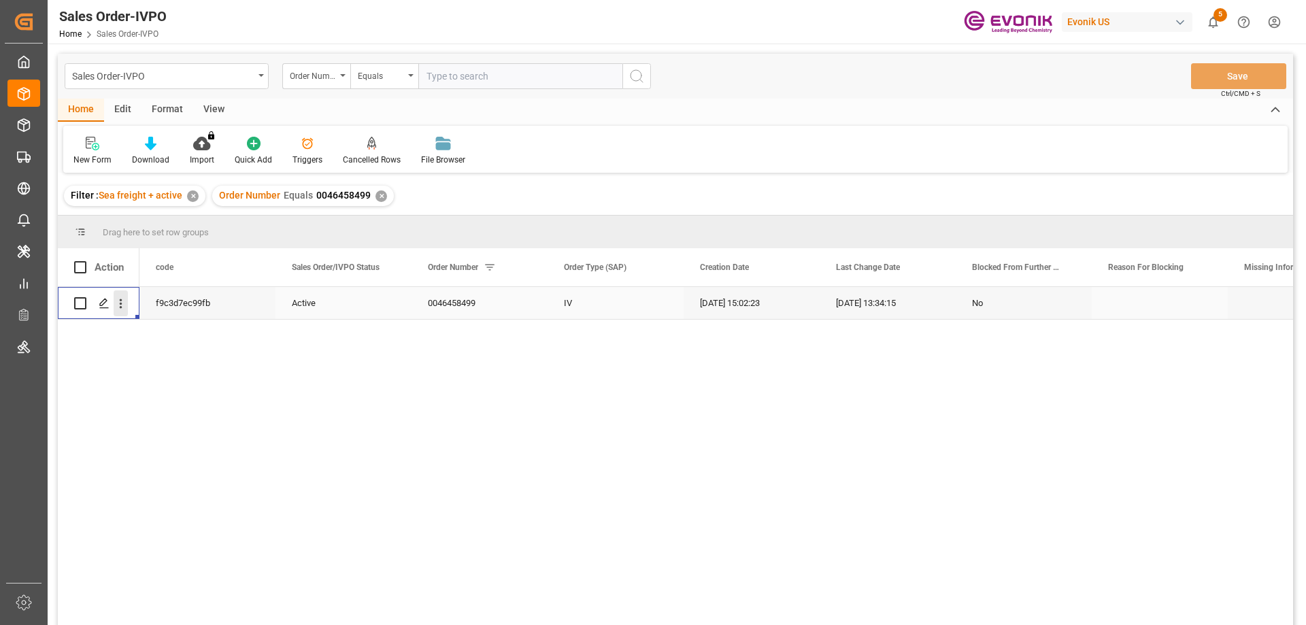
click at [119, 301] on icon "open menu" at bounding box center [121, 304] width 14 height 14
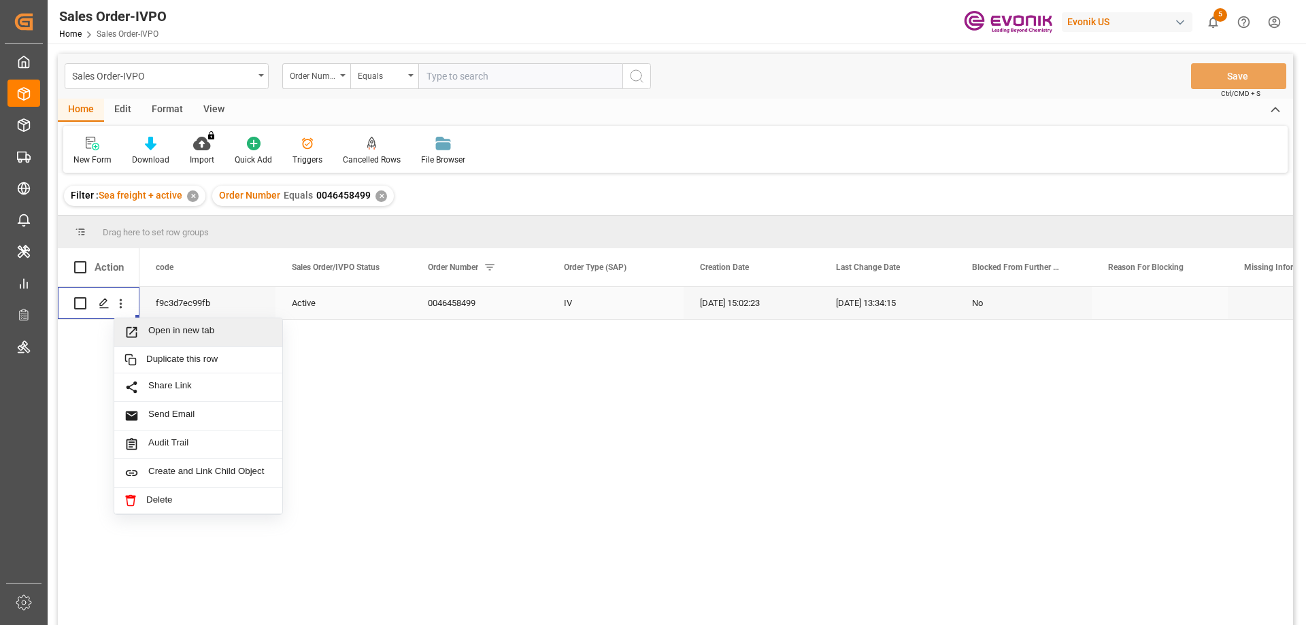
click at [167, 338] on span "Open in new tab" at bounding box center [210, 332] width 124 height 14
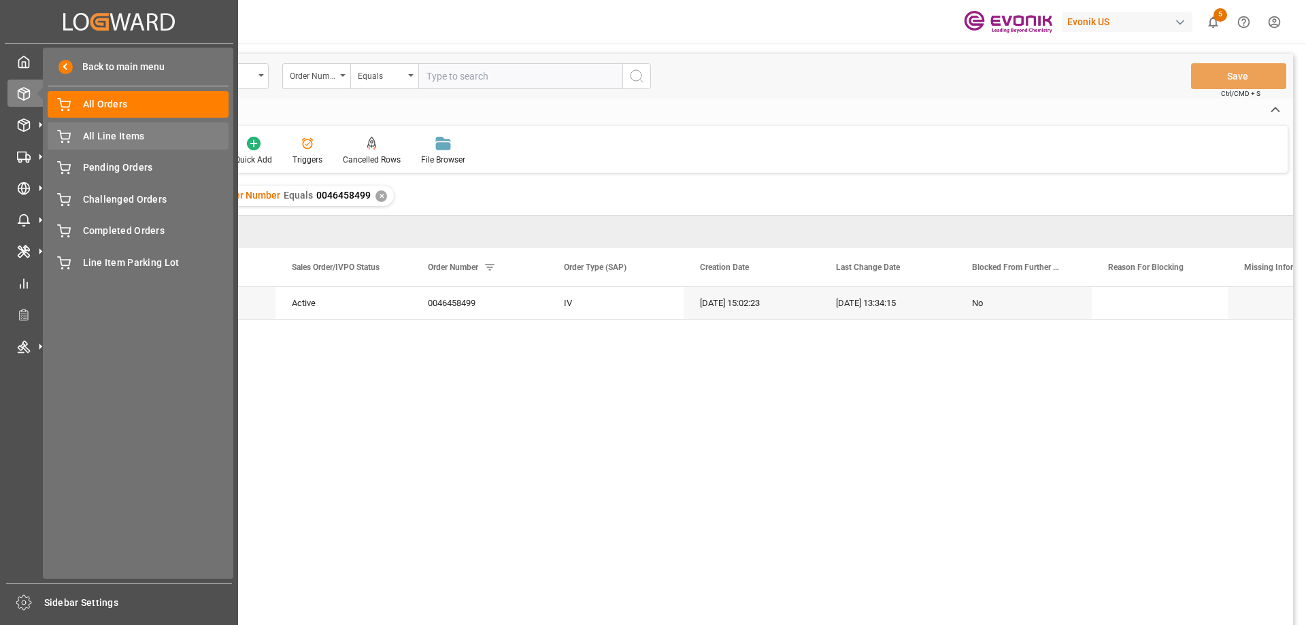
click at [101, 135] on span "All Line Items" at bounding box center [156, 136] width 146 height 14
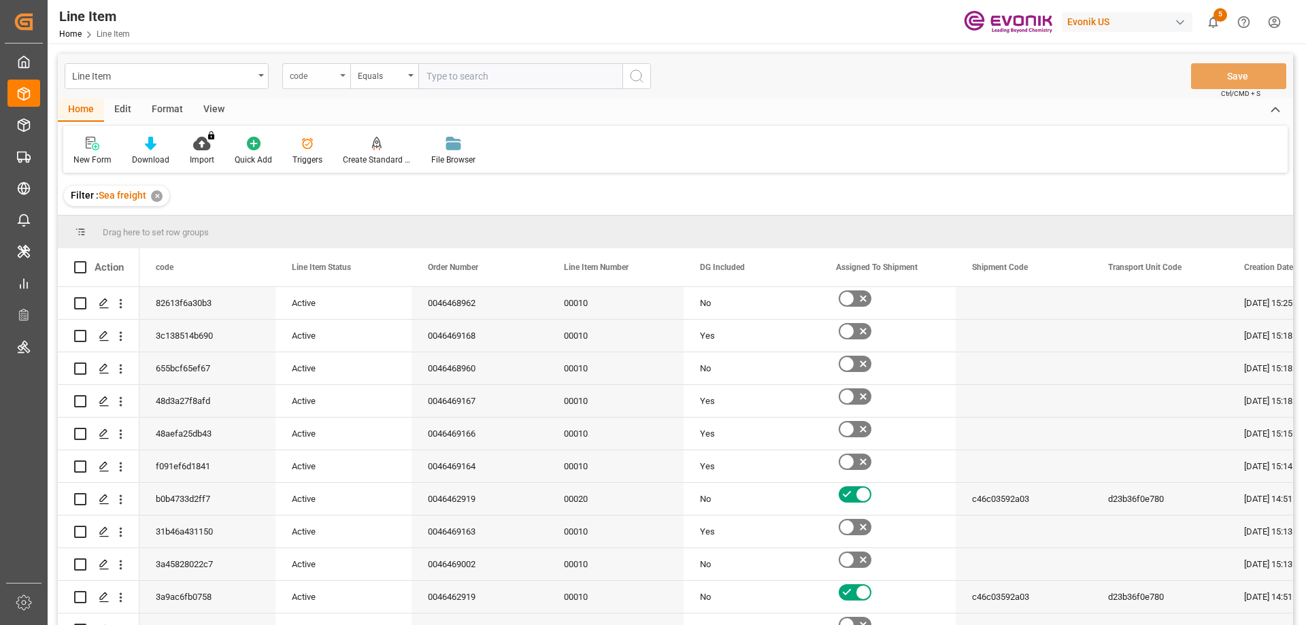
click at [336, 79] on div "code" at bounding box center [316, 76] width 68 height 26
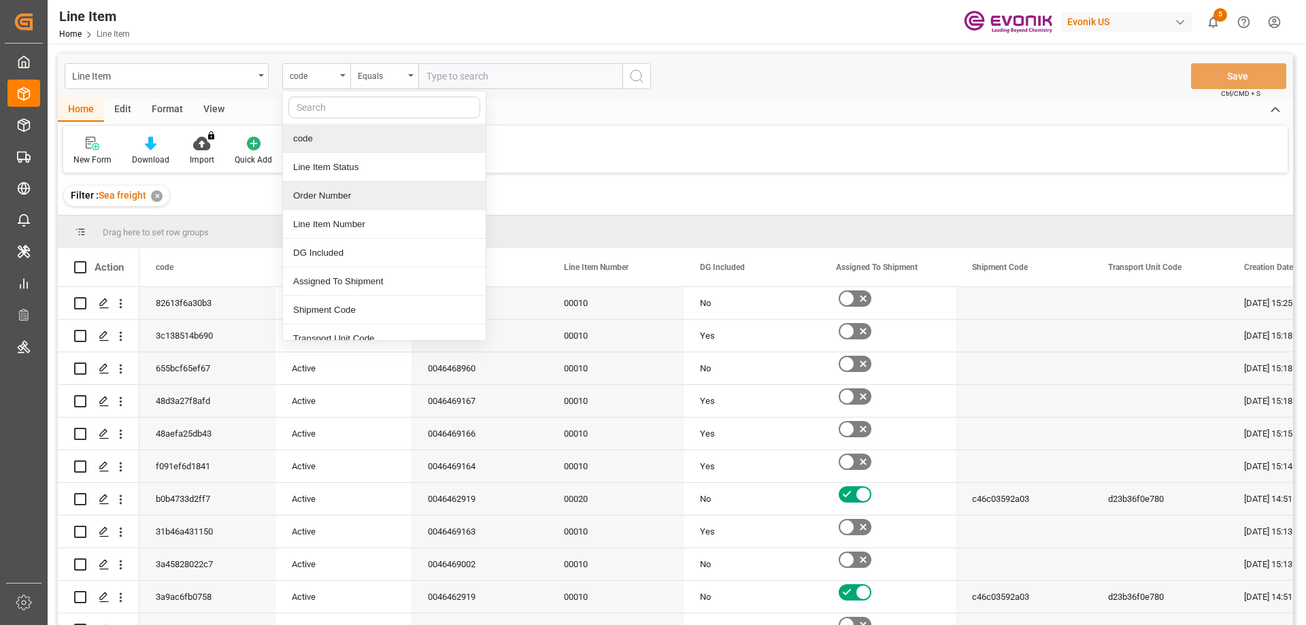
click at [317, 195] on div "Order Number" at bounding box center [384, 196] width 203 height 29
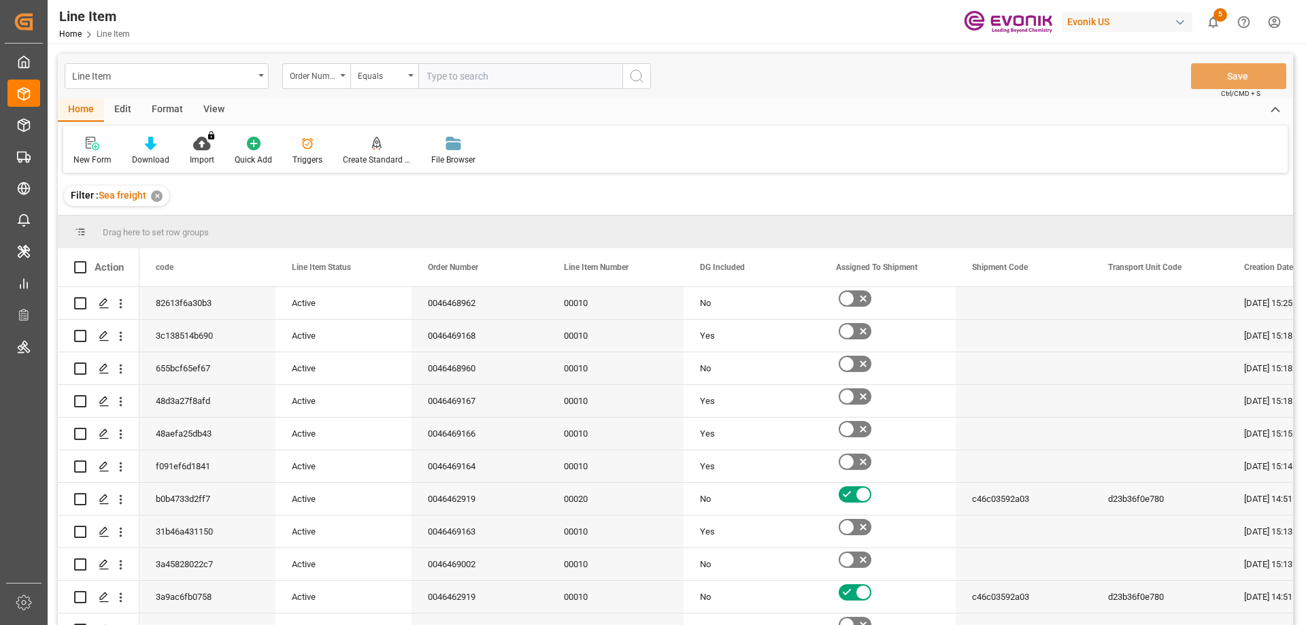
click at [209, 107] on div "View" at bounding box center [213, 110] width 41 height 23
click at [170, 142] on div at bounding box center [154, 143] width 68 height 14
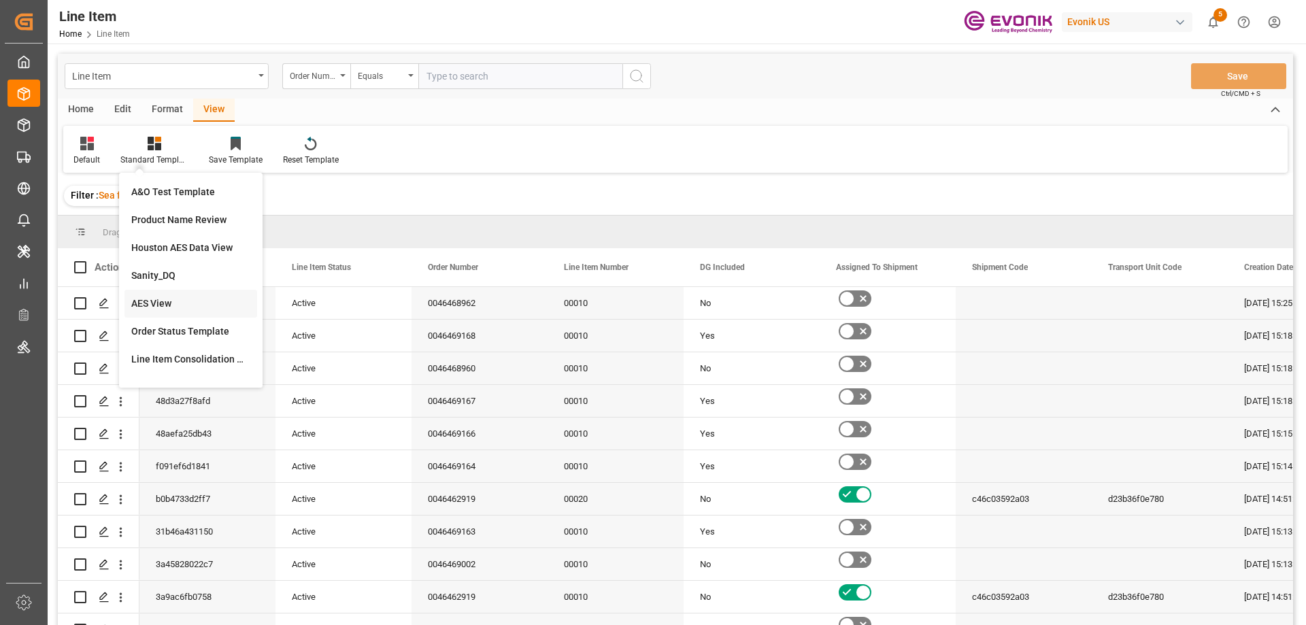
click at [149, 302] on div "AES View" at bounding box center [190, 304] width 119 height 14
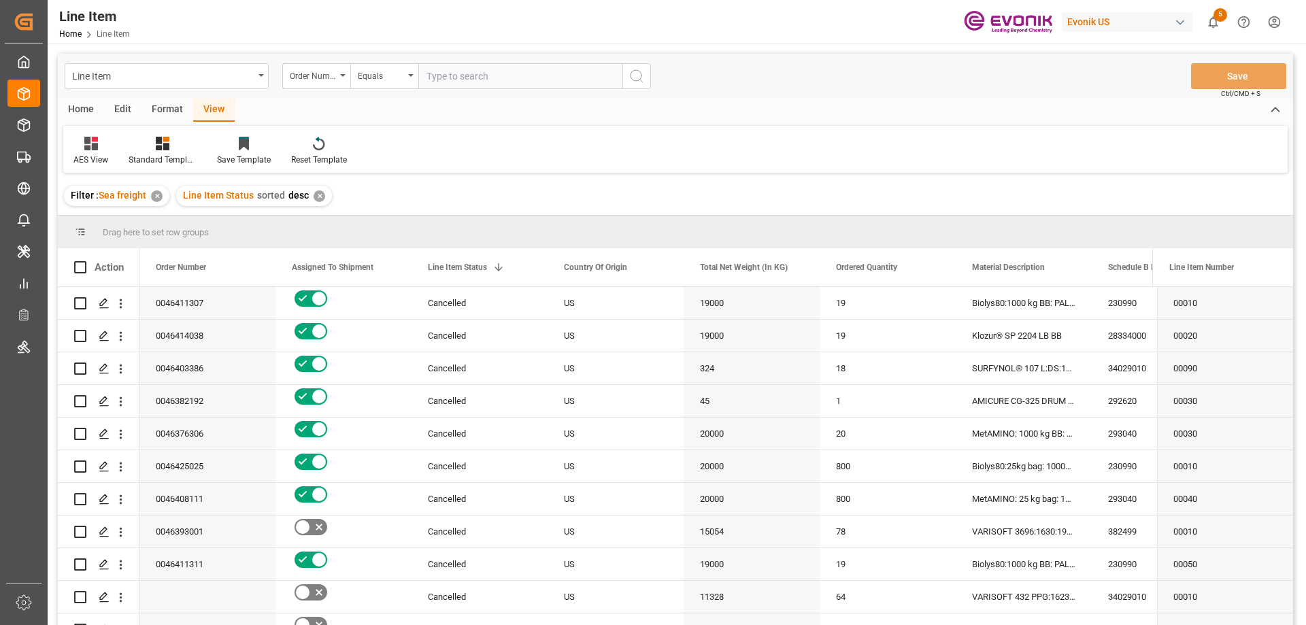
click at [473, 74] on input "text" at bounding box center [520, 76] width 204 height 26
paste input "2007139141"
type input "2007139141"
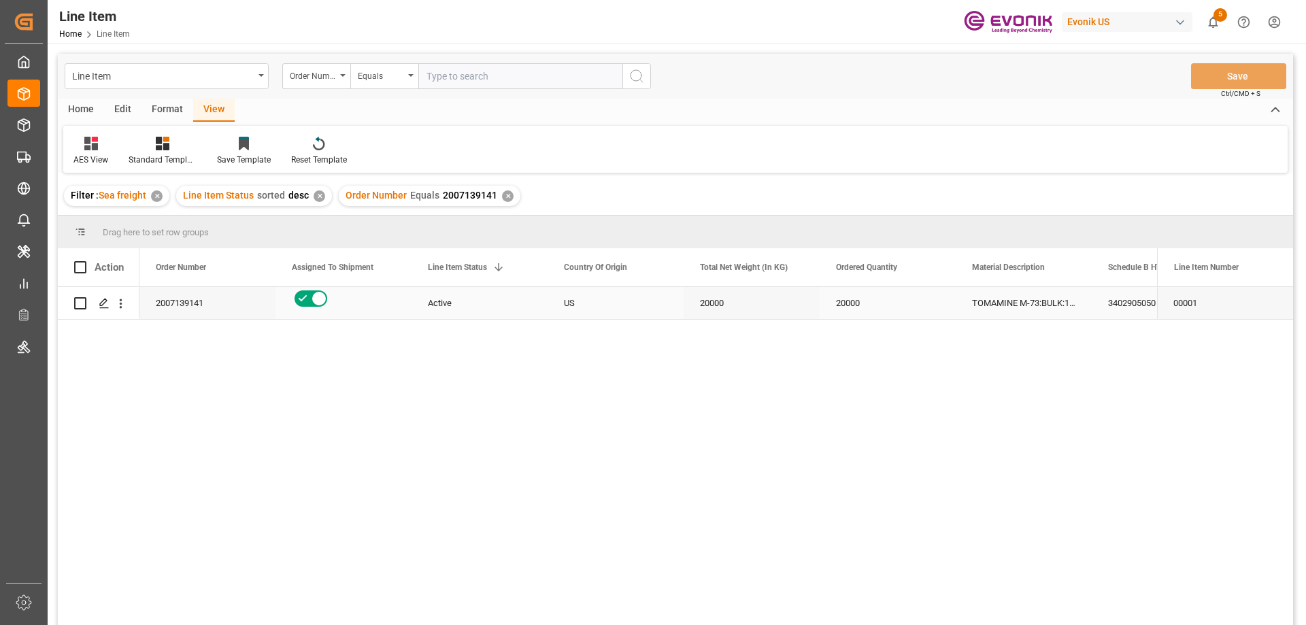
click at [521, 300] on div "Active" at bounding box center [479, 303] width 103 height 31
click at [981, 301] on div "3402905050" at bounding box center [1024, 303] width 136 height 32
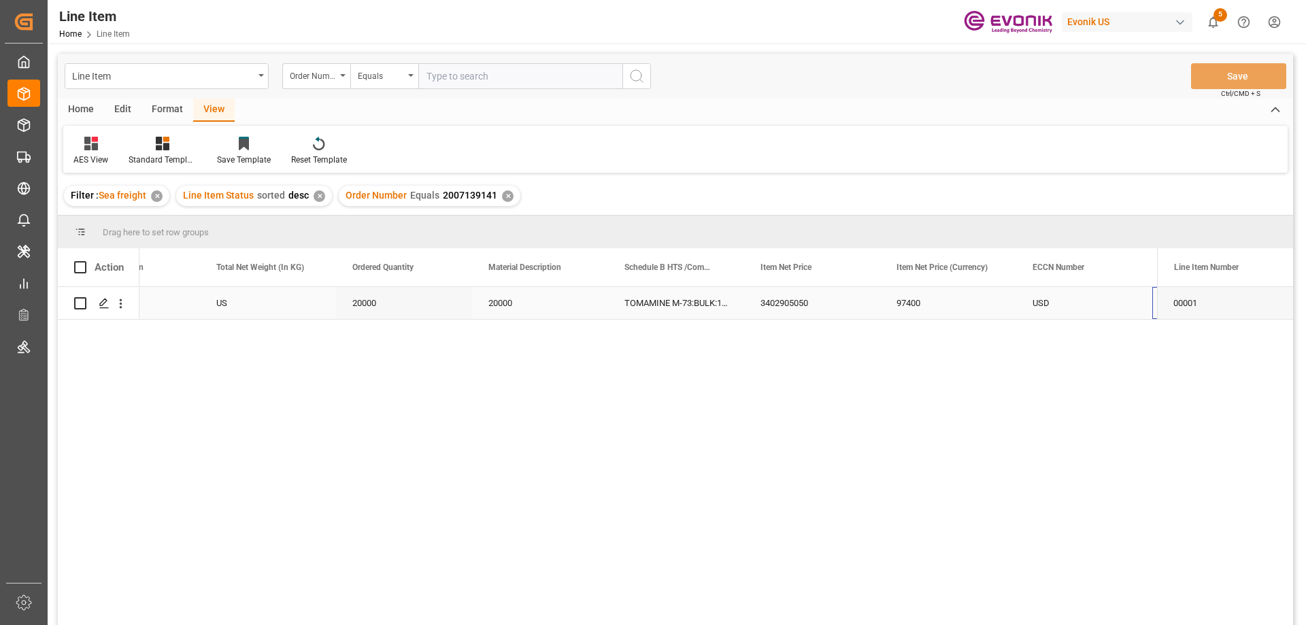
scroll to position [0, 0]
click at [767, 305] on div "USD" at bounding box center [812, 303] width 136 height 32
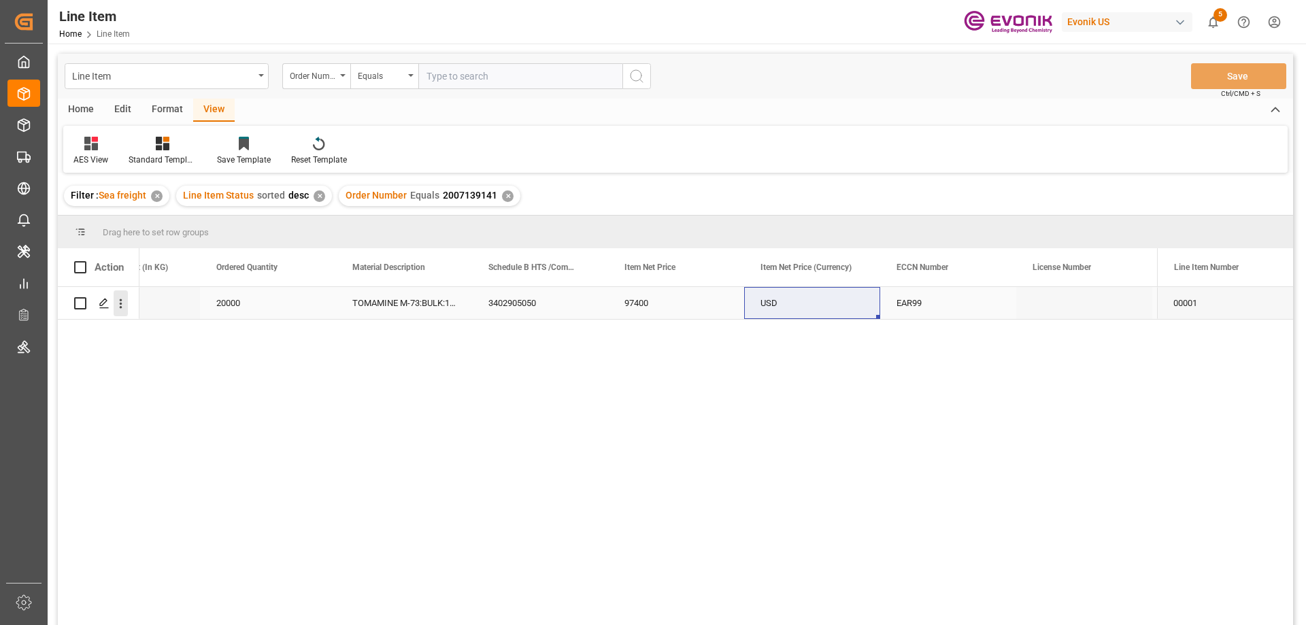
click at [120, 300] on icon "open menu" at bounding box center [121, 304] width 3 height 10
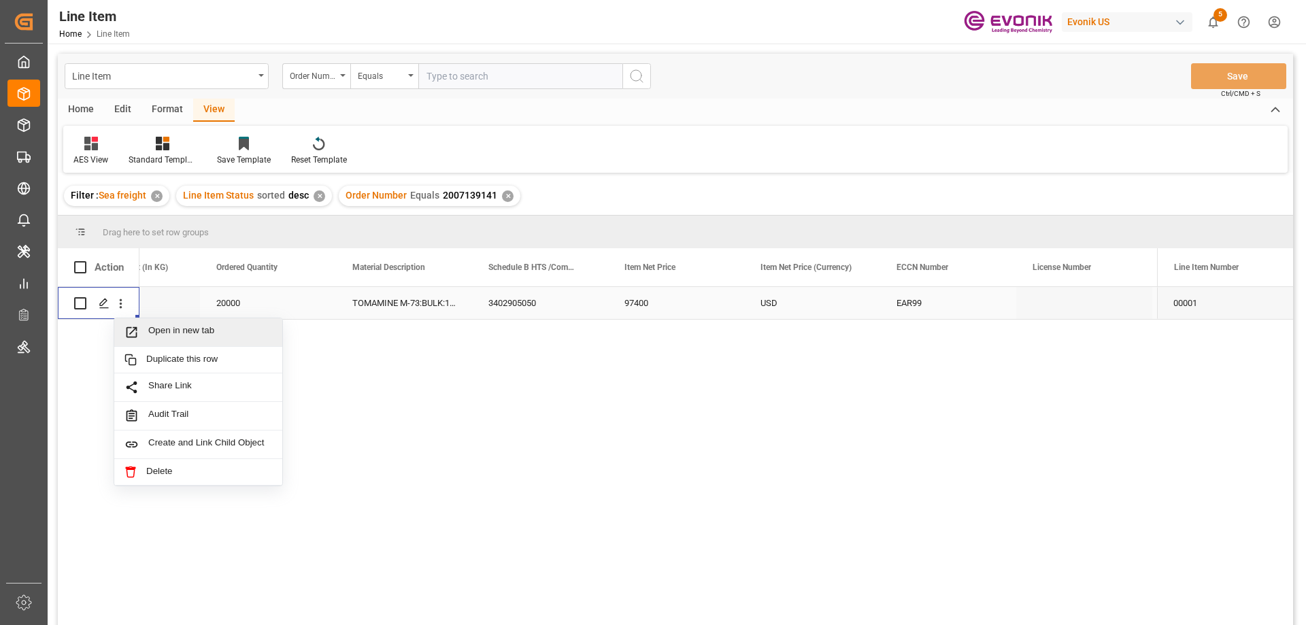
click at [172, 325] on div "Open in new tab" at bounding box center [198, 332] width 168 height 29
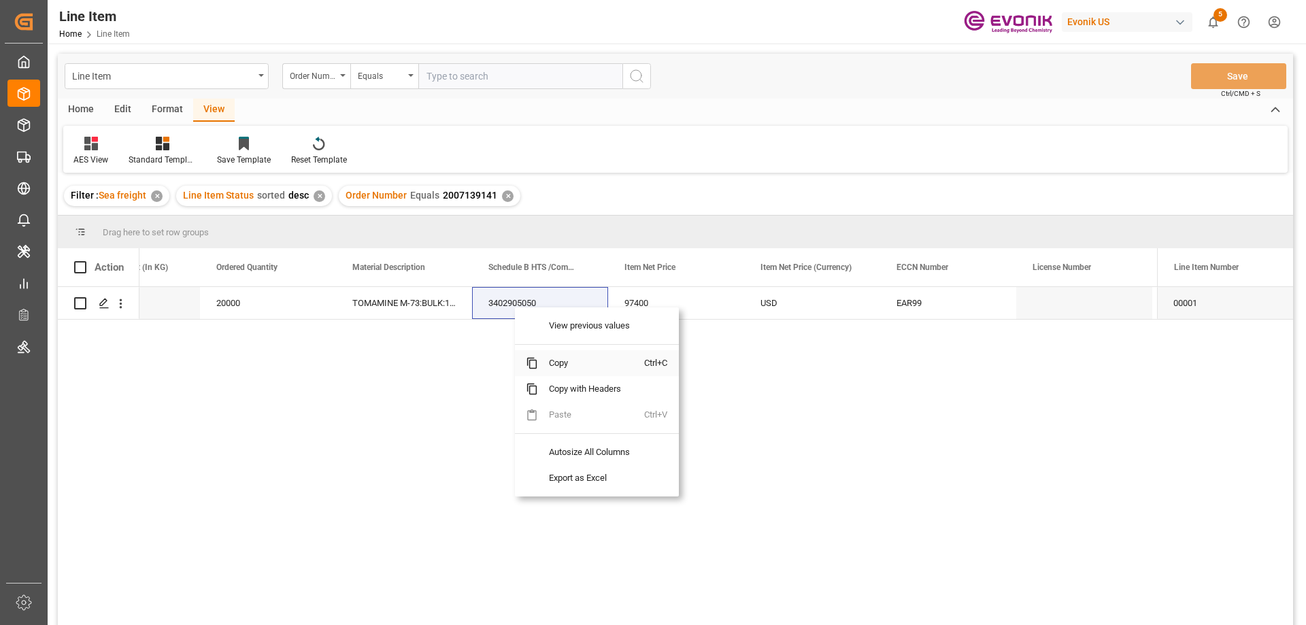
click at [571, 362] on span "Copy" at bounding box center [591, 363] width 106 height 26
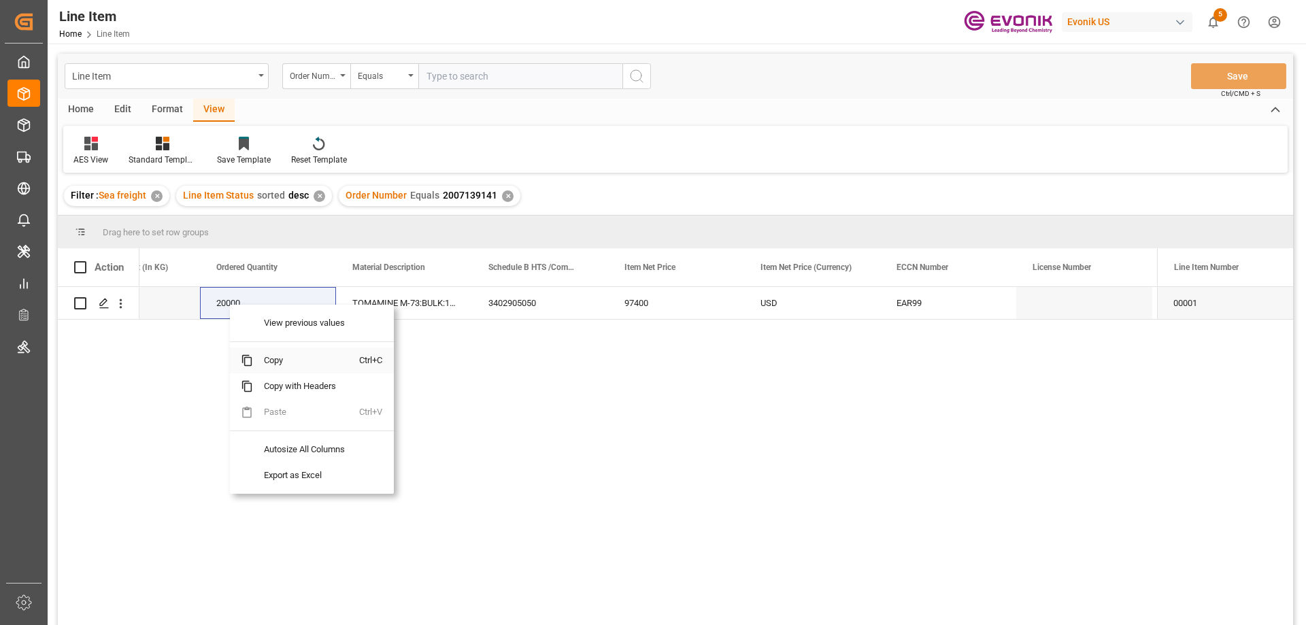
click at [278, 357] on span "Copy" at bounding box center [306, 361] width 106 height 26
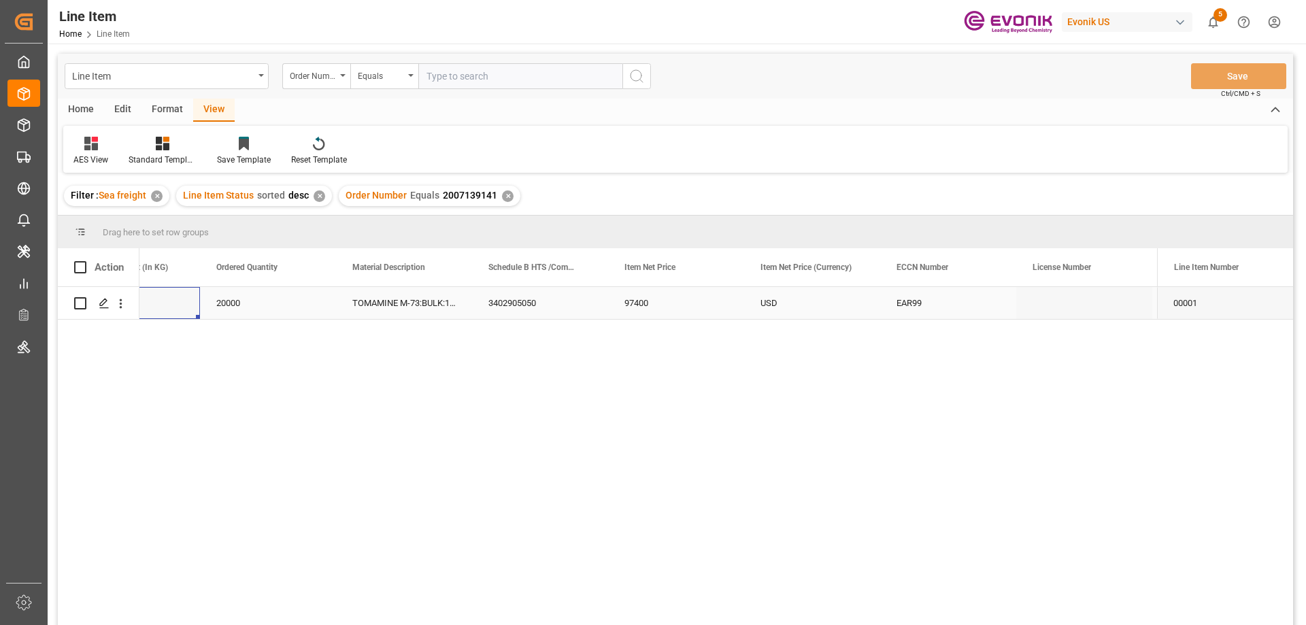
click at [168, 303] on div "20000" at bounding box center [132, 303] width 136 height 32
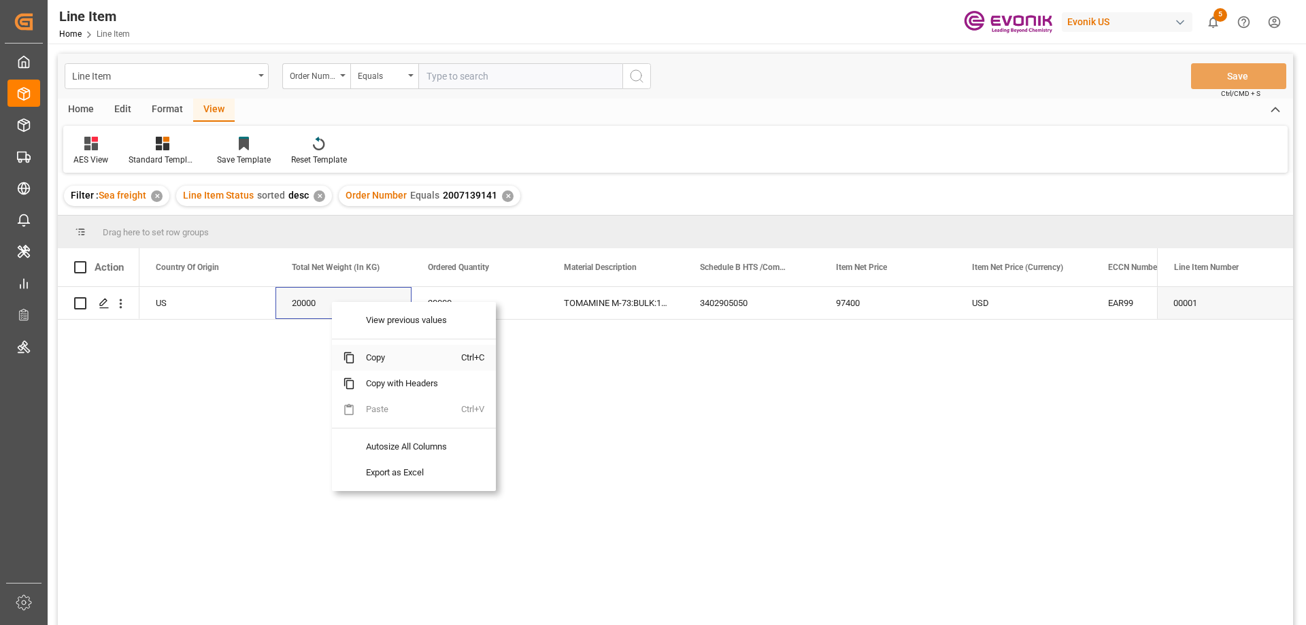
click at [373, 362] on span "Copy" at bounding box center [408, 358] width 106 height 26
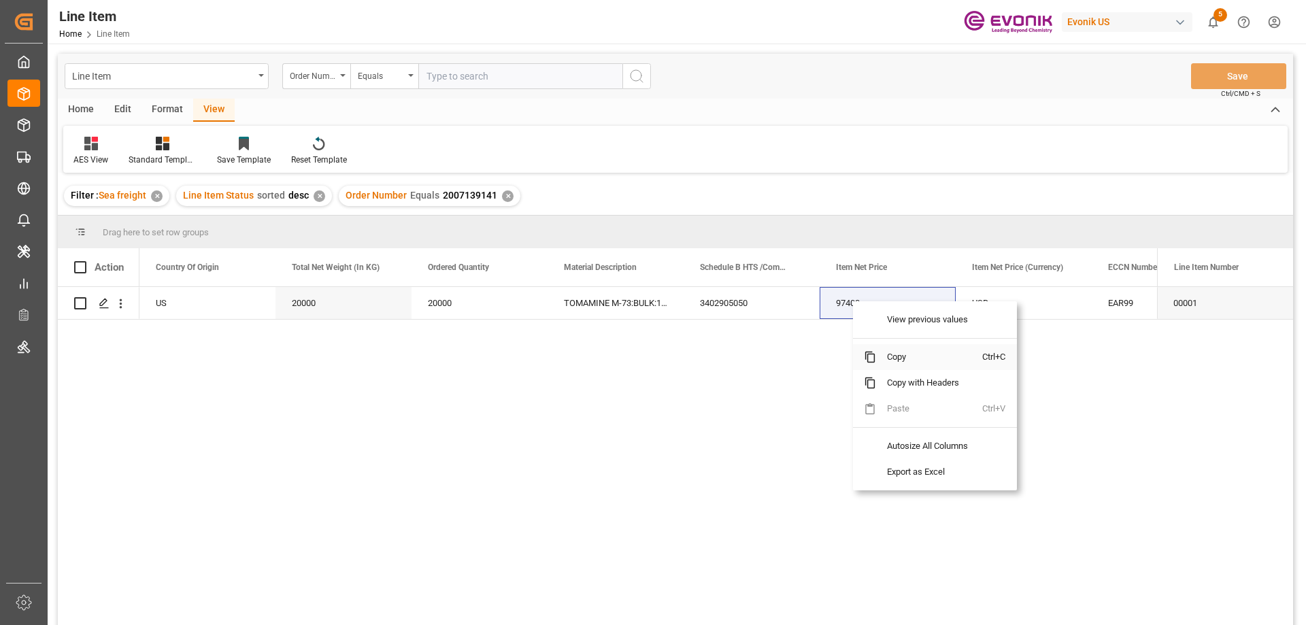
click at [901, 357] on span "Copy" at bounding box center [929, 357] width 106 height 26
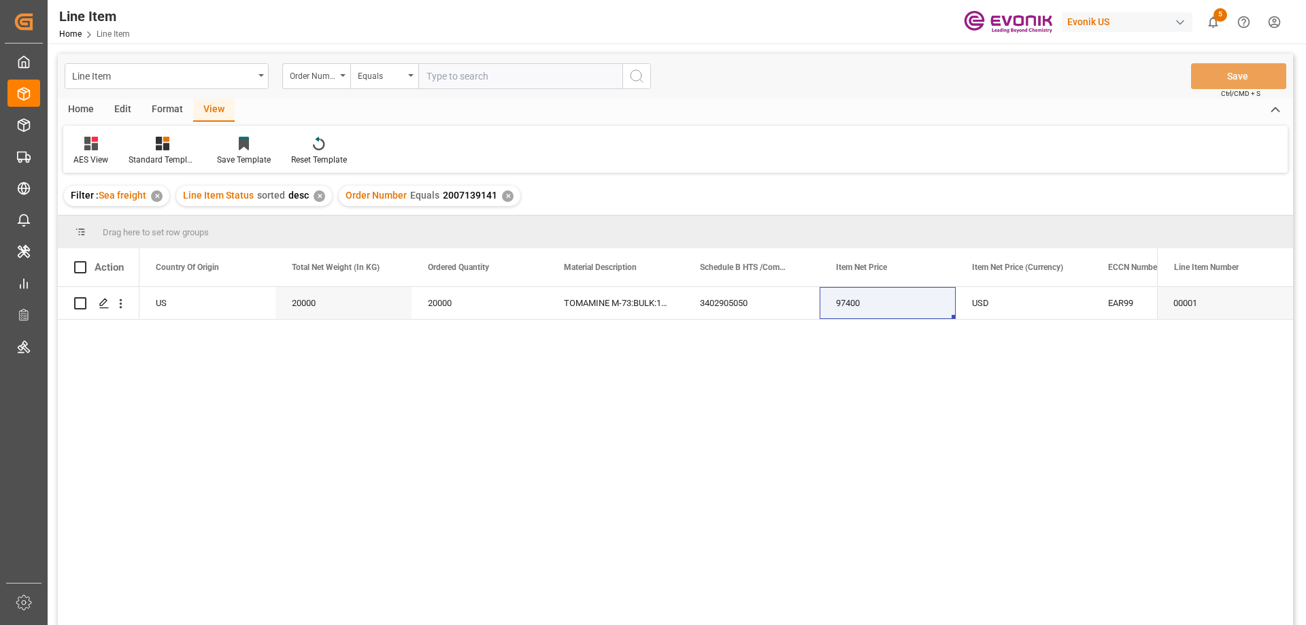
paste input "2007139140"
click at [525, 78] on input "text" at bounding box center [520, 76] width 204 height 26
type input "2007139140"
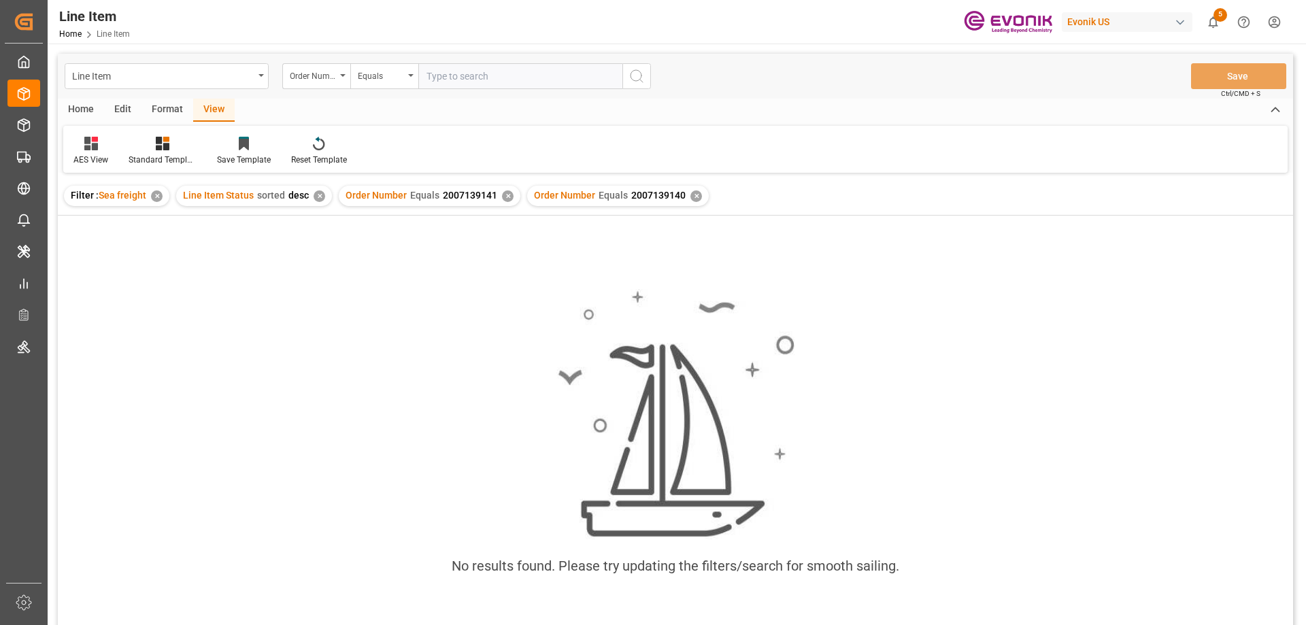
click at [507, 198] on div "✕" at bounding box center [508, 196] width 12 height 12
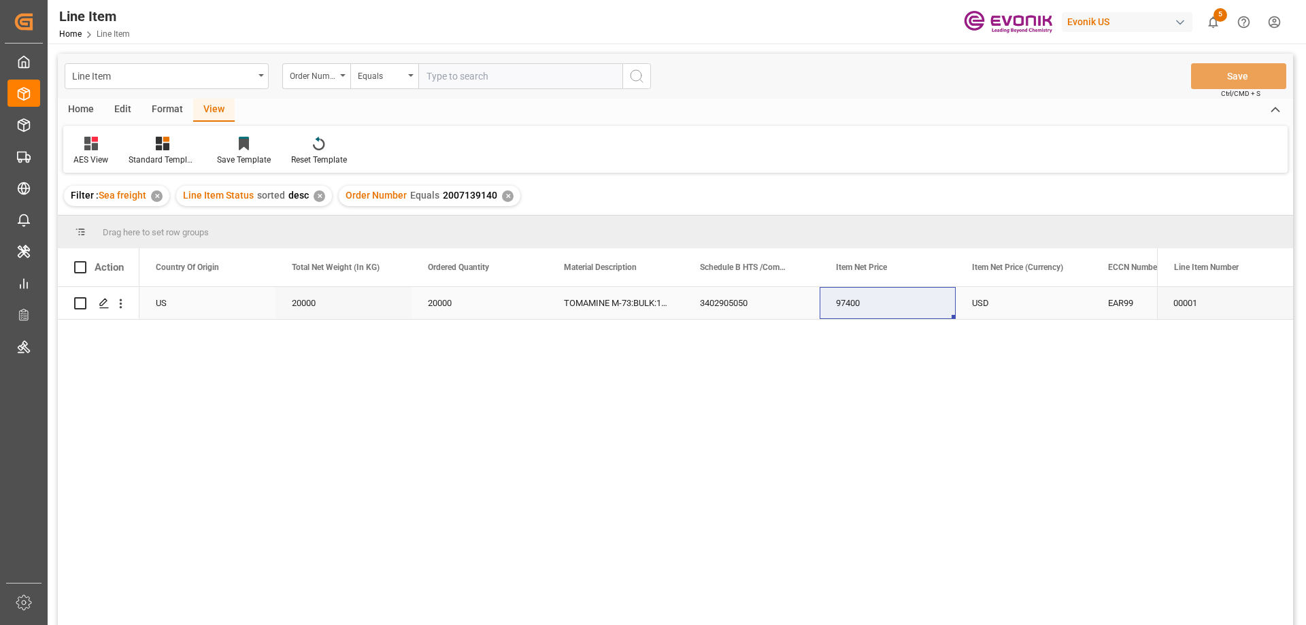
click at [202, 299] on div "US" at bounding box center [207, 303] width 136 height 32
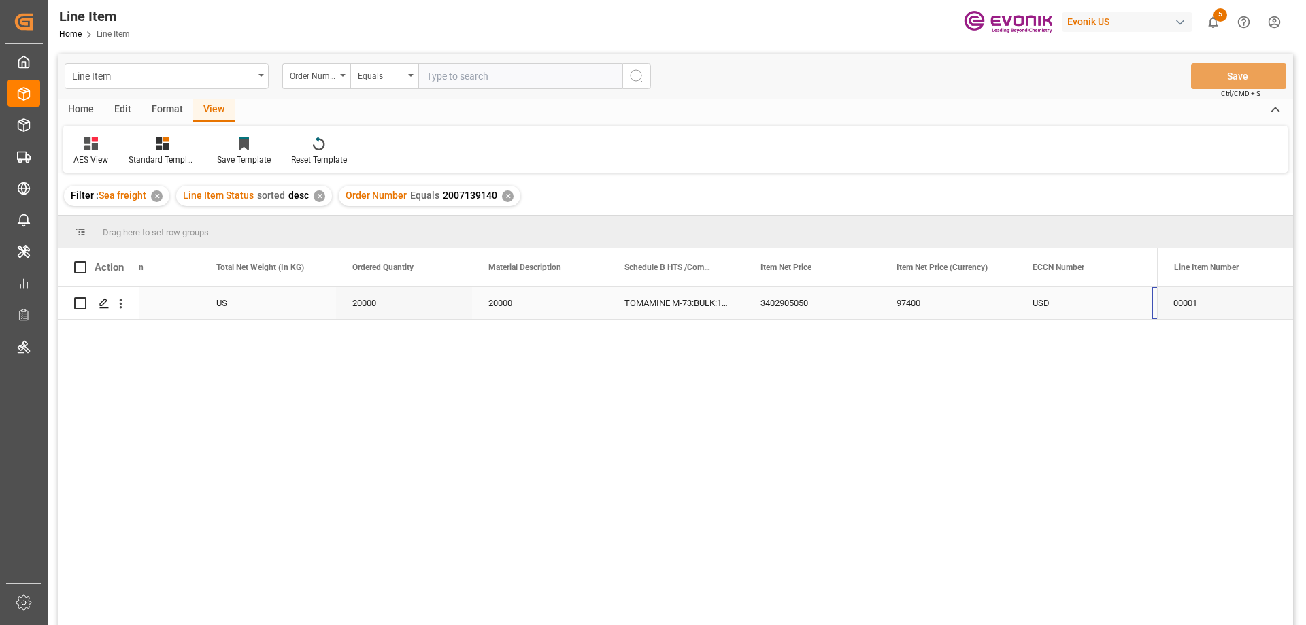
scroll to position [0, 484]
click at [128, 299] on div "Press SPACE to select this row." at bounding box center [120, 303] width 35 height 26
click at [125, 299] on icon "open menu" at bounding box center [121, 304] width 14 height 14
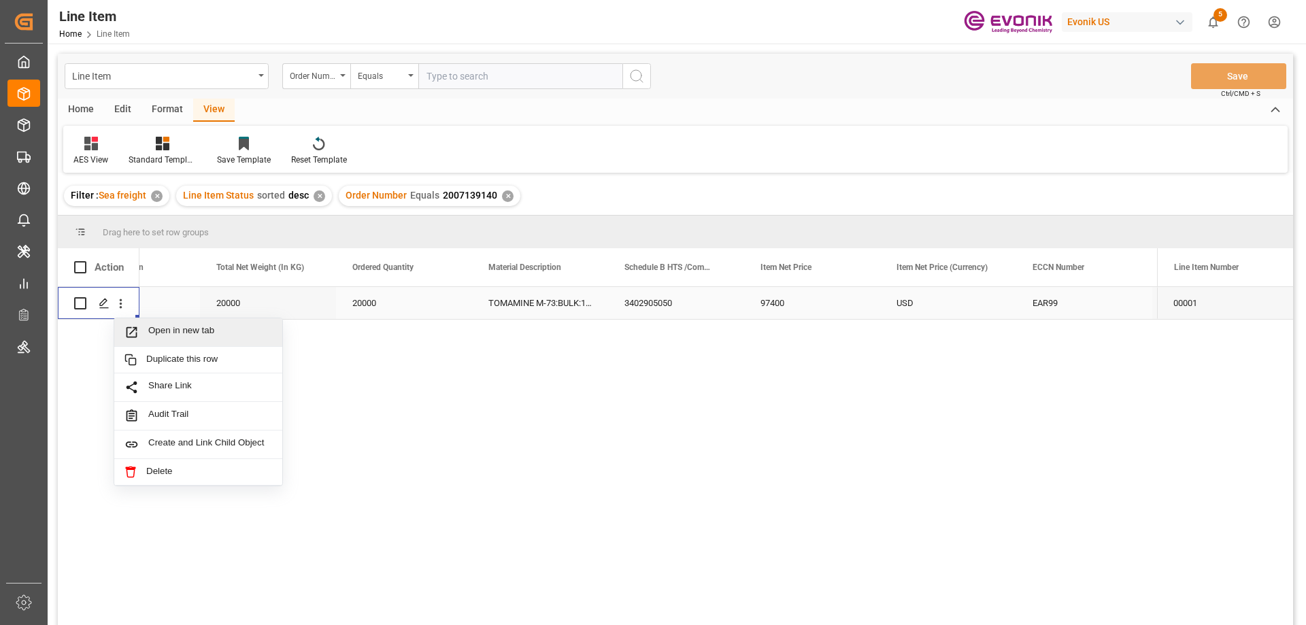
click at [161, 327] on span "Open in new tab" at bounding box center [210, 332] width 124 height 14
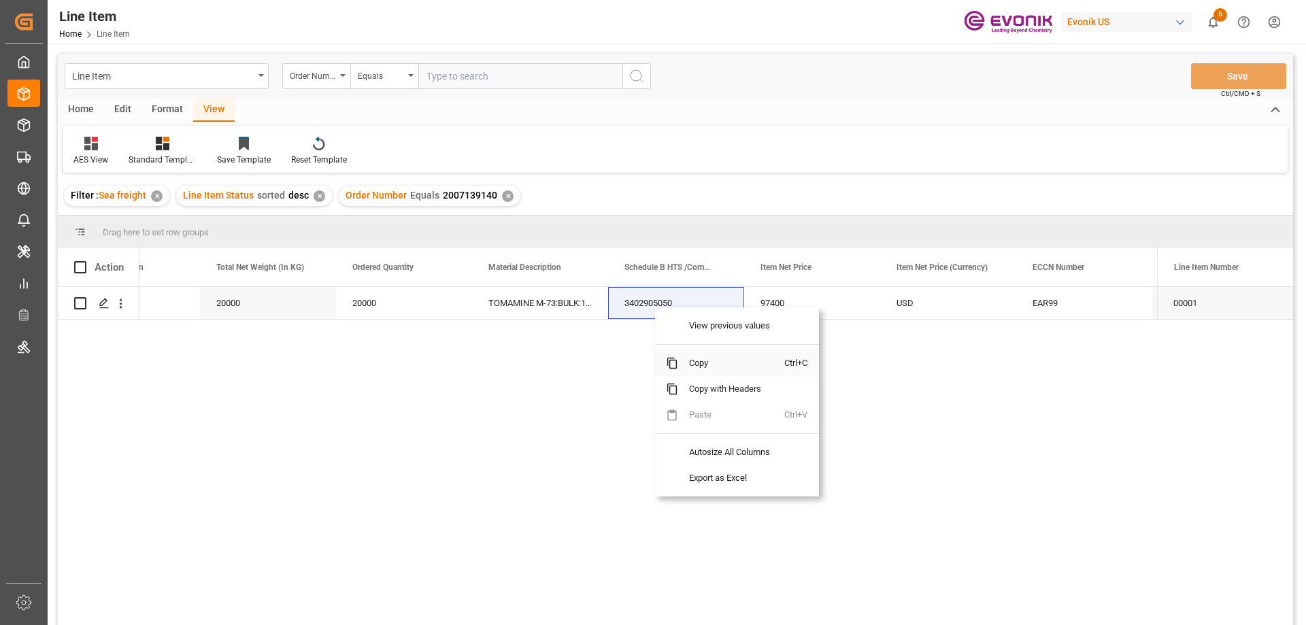
click at [699, 361] on span "Copy" at bounding box center [731, 363] width 106 height 26
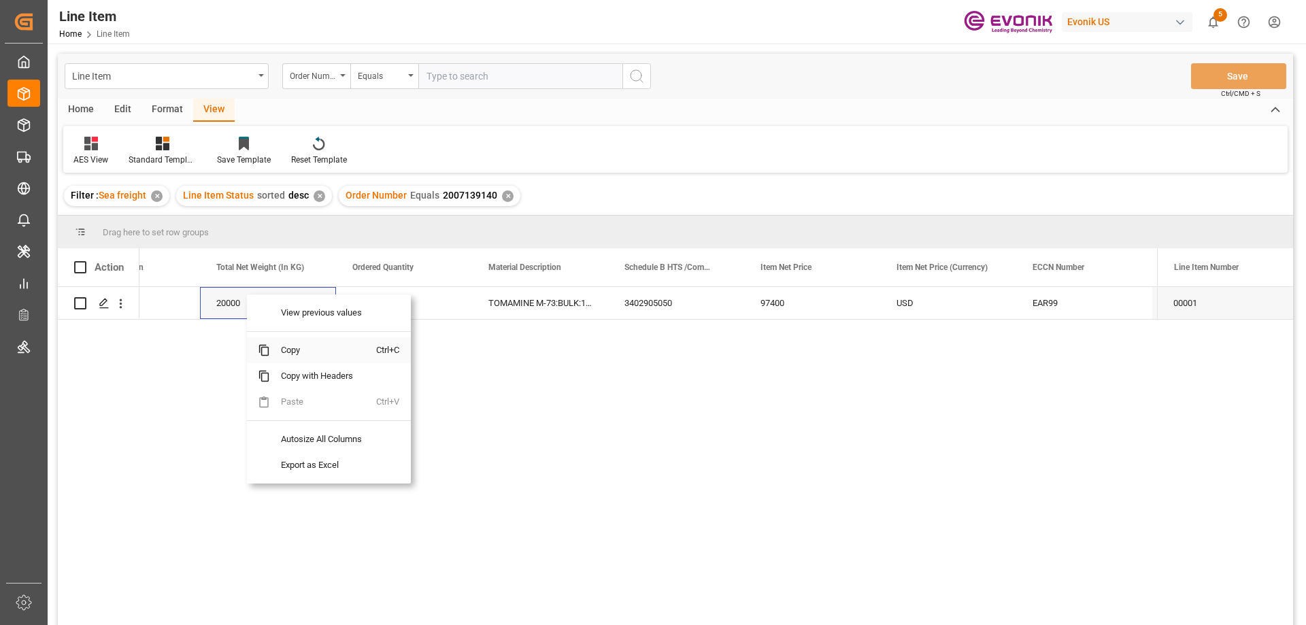
click at [305, 344] on span "Copy" at bounding box center [323, 350] width 106 height 26
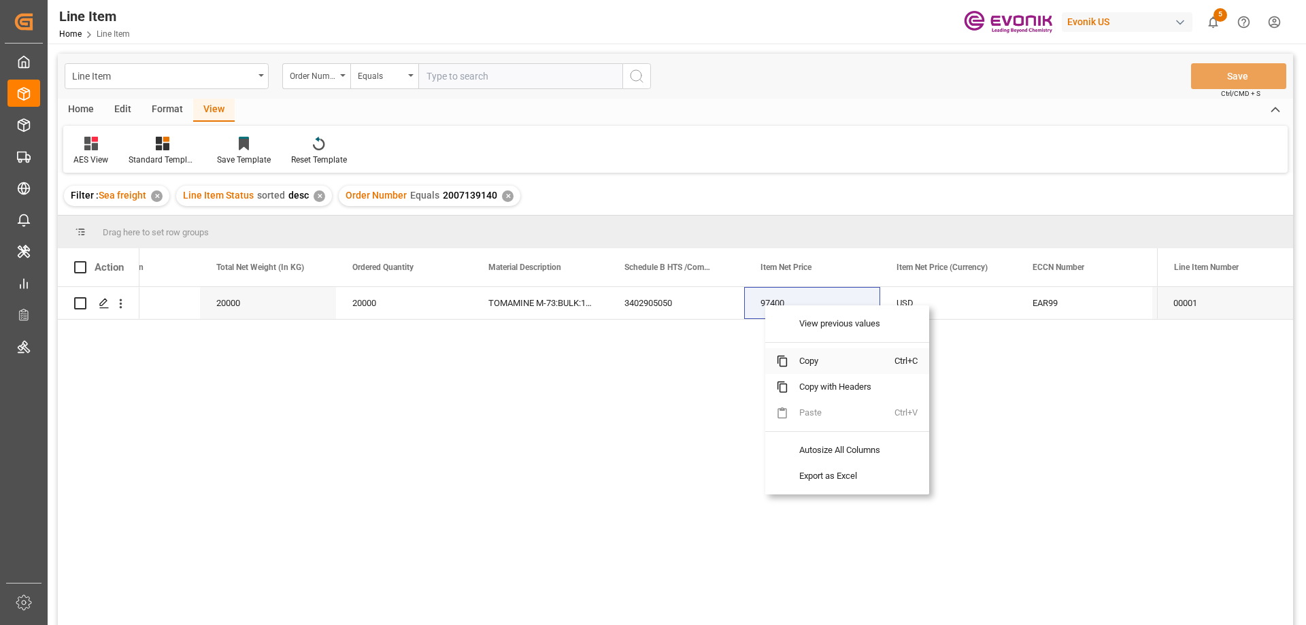
click at [816, 362] on span "Copy" at bounding box center [841, 361] width 106 height 26
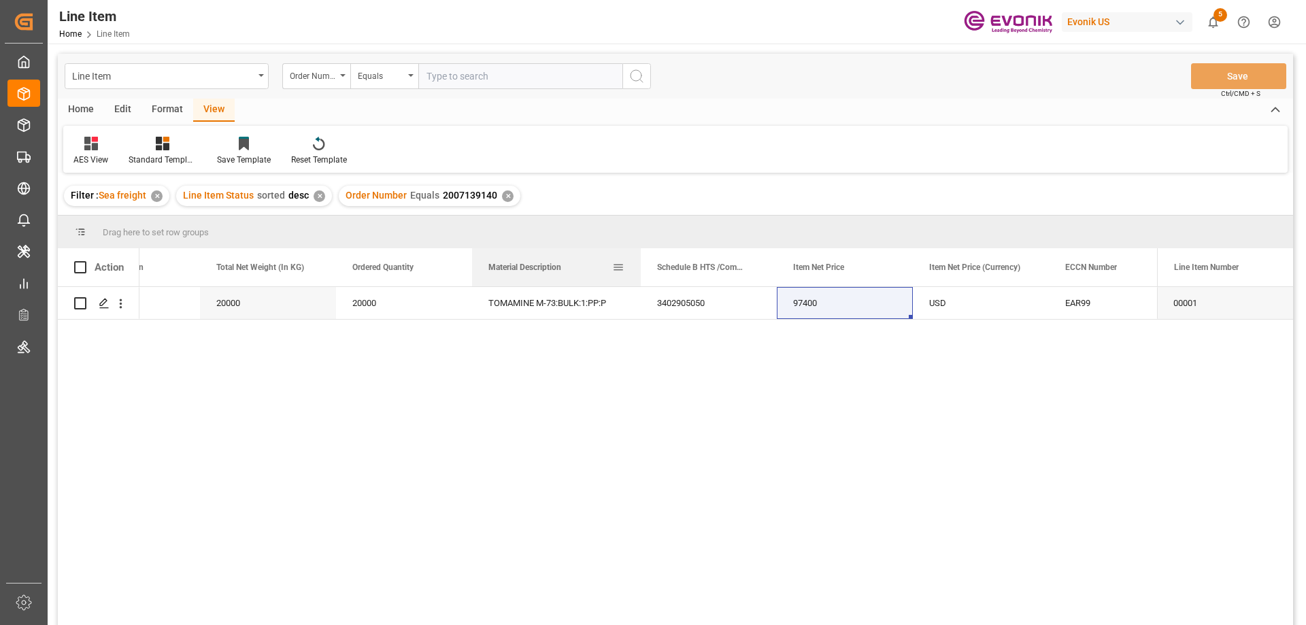
drag, startPoint x: 607, startPoint y: 265, endPoint x: 639, endPoint y: 270, distance: 33.1
click at [639, 270] on div at bounding box center [640, 267] width 5 height 38
click at [463, 73] on input "text" at bounding box center [520, 76] width 204 height 26
paste input "2007139141"
type input "2007139141"
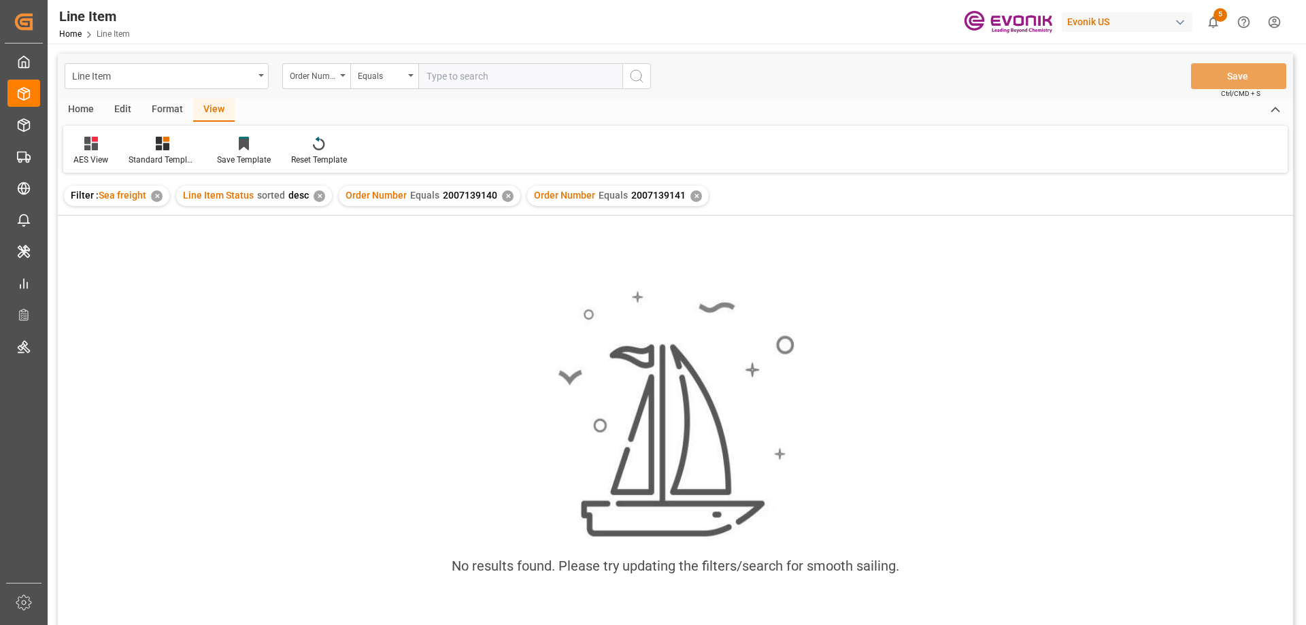
click at [502, 198] on div "✕" at bounding box center [508, 196] width 12 height 12
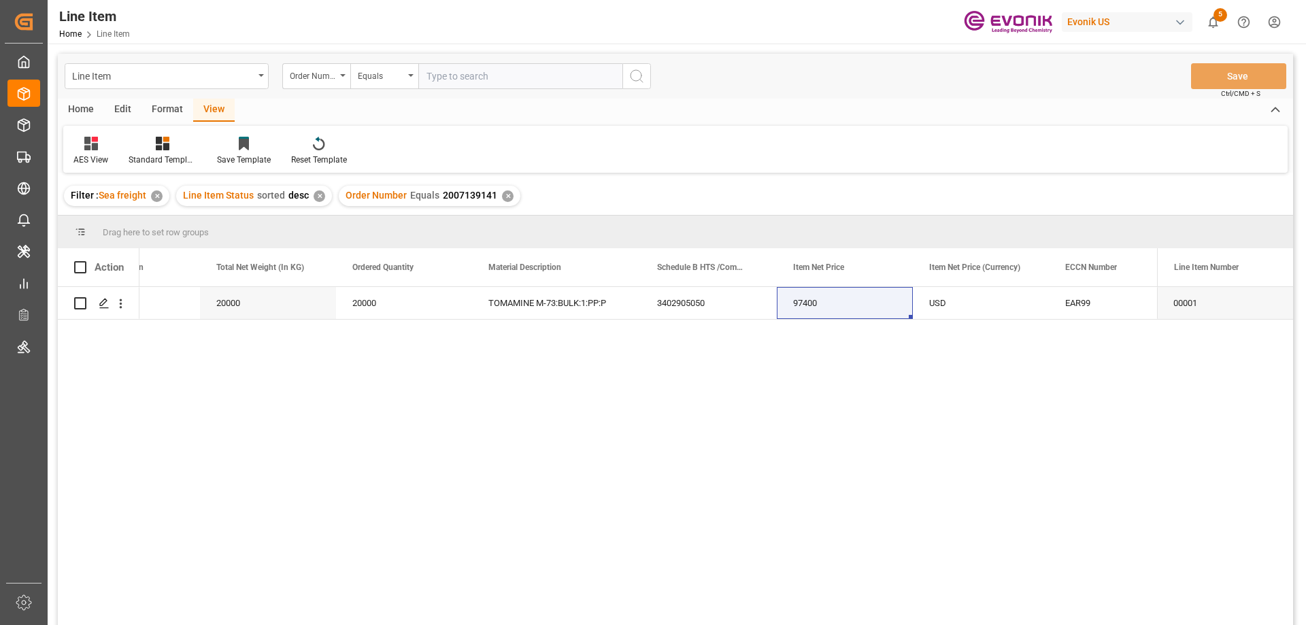
click at [476, 85] on input "text" at bounding box center [520, 76] width 204 height 26
paste input "2007139196"
type input "2007139196"
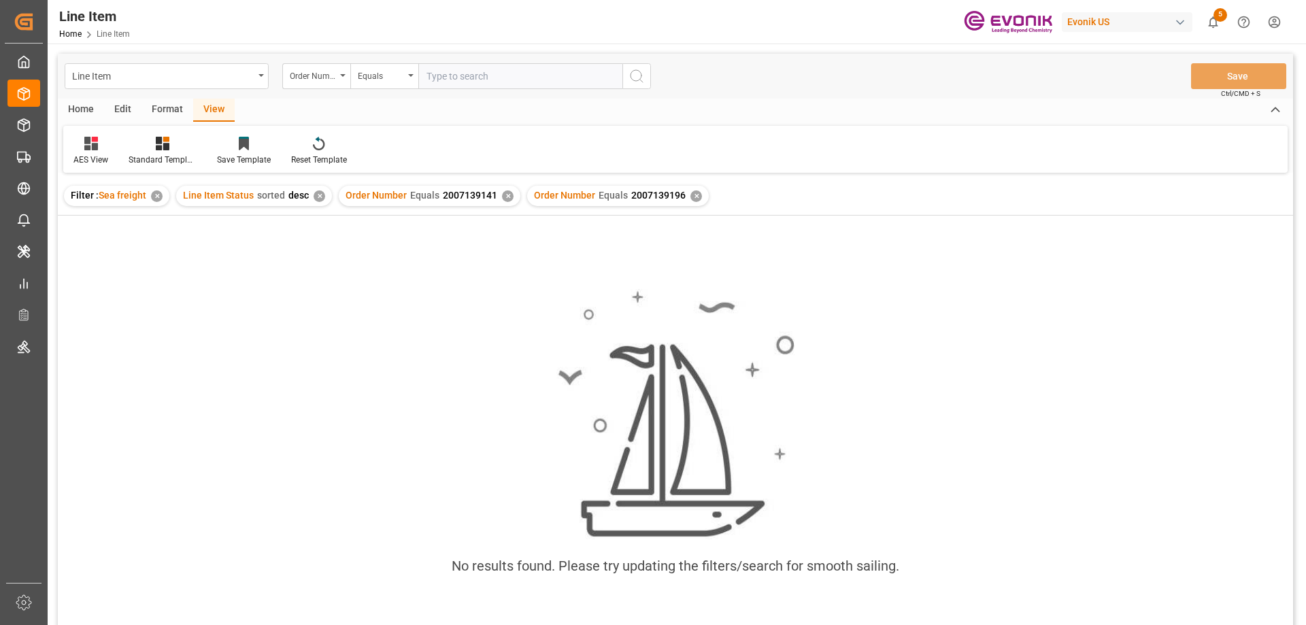
click at [508, 195] on div "✕" at bounding box center [508, 196] width 12 height 12
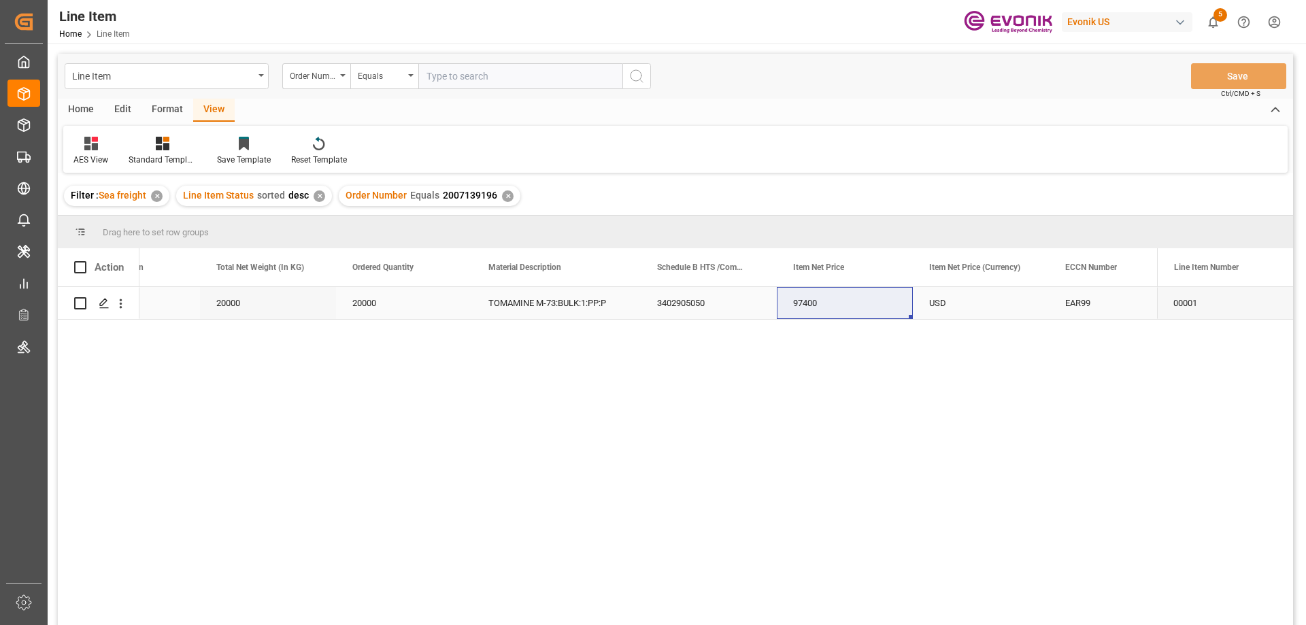
click at [499, 288] on div "TOMAMINE M-73:BULK:1:PP:P" at bounding box center [556, 303] width 169 height 32
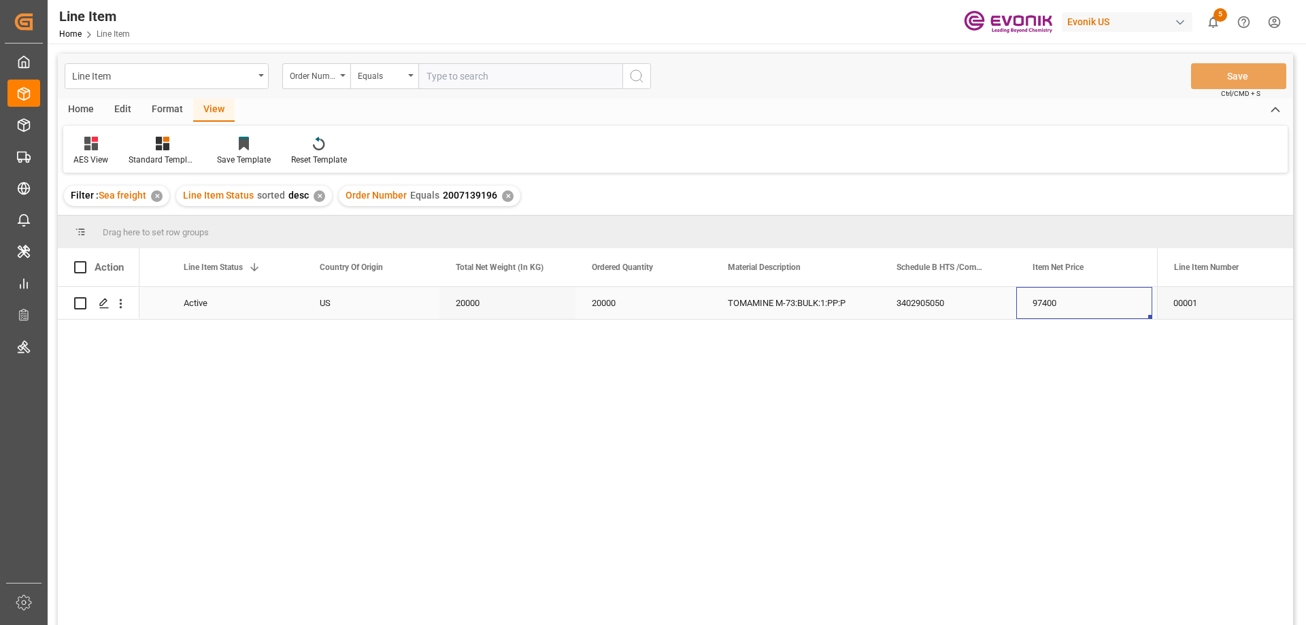
scroll to position [0, 380]
click at [118, 301] on icon "open menu" at bounding box center [121, 304] width 14 height 14
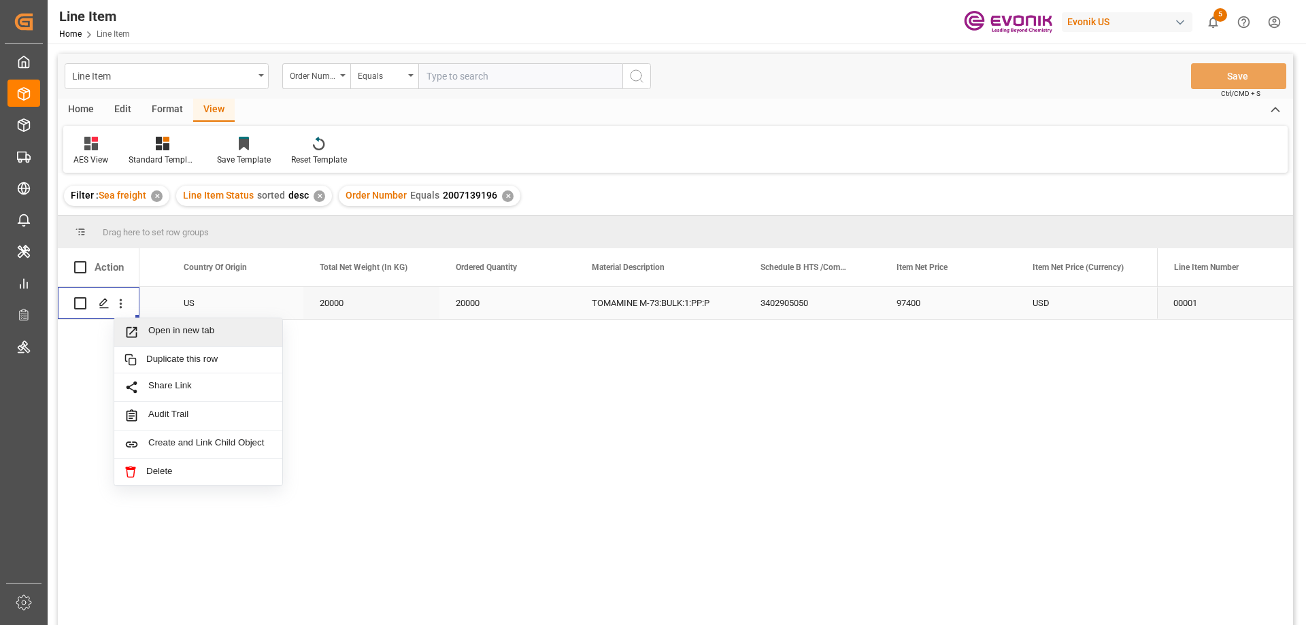
click at [157, 331] on span "Open in new tab" at bounding box center [210, 332] width 124 height 14
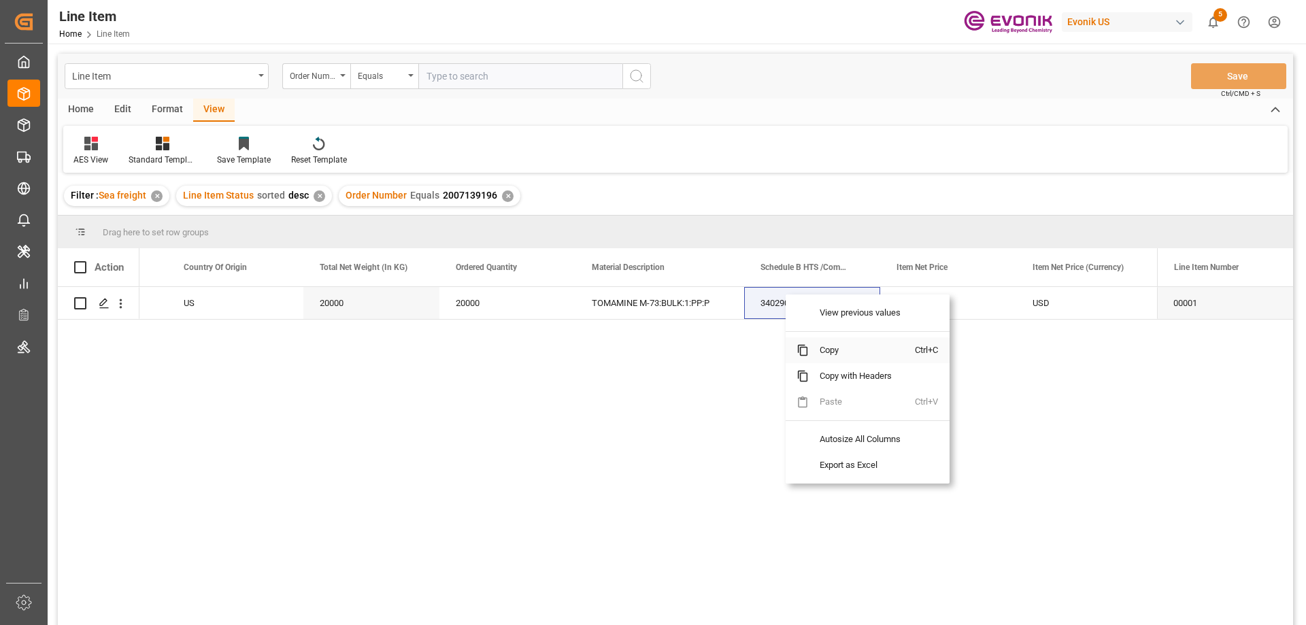
click at [829, 346] on span "Copy" at bounding box center [862, 350] width 106 height 26
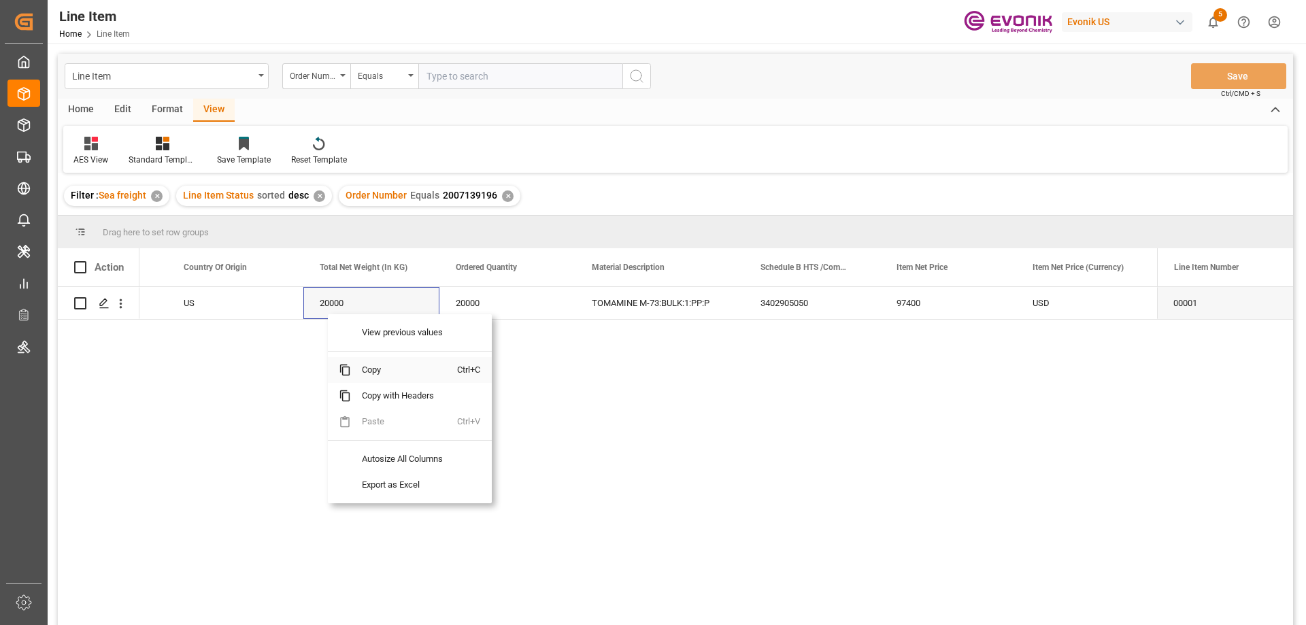
click at [386, 373] on span "Copy" at bounding box center [404, 370] width 106 height 26
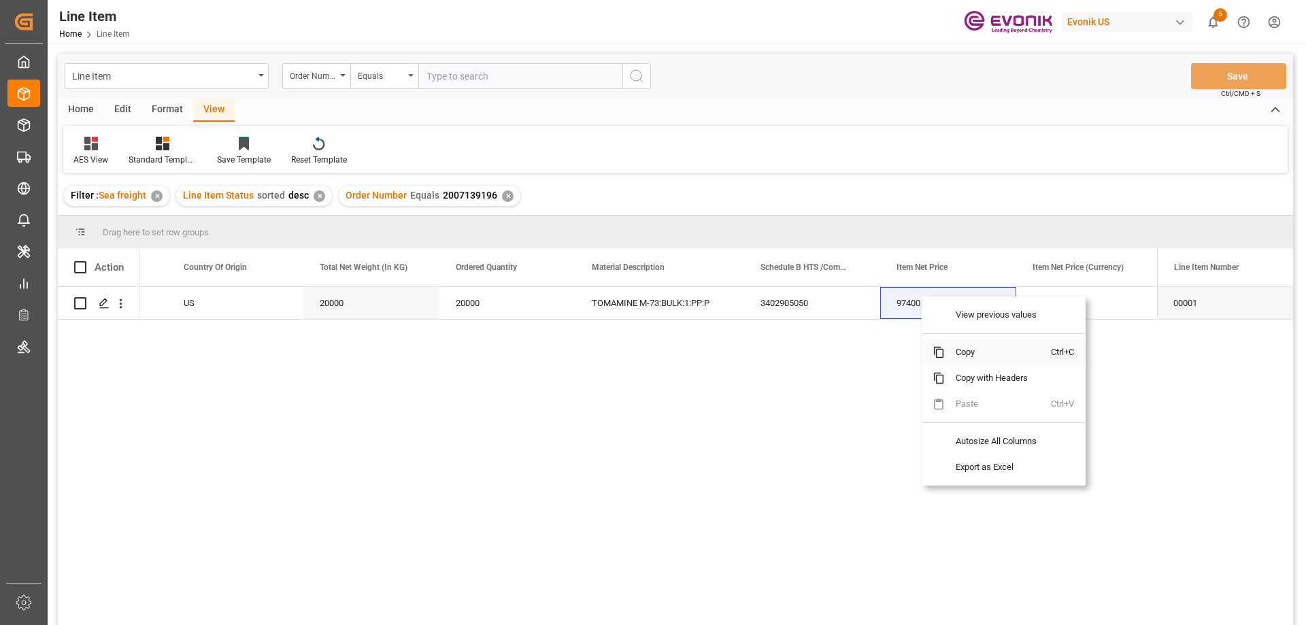
click at [992, 346] on span "Copy" at bounding box center [998, 352] width 106 height 26
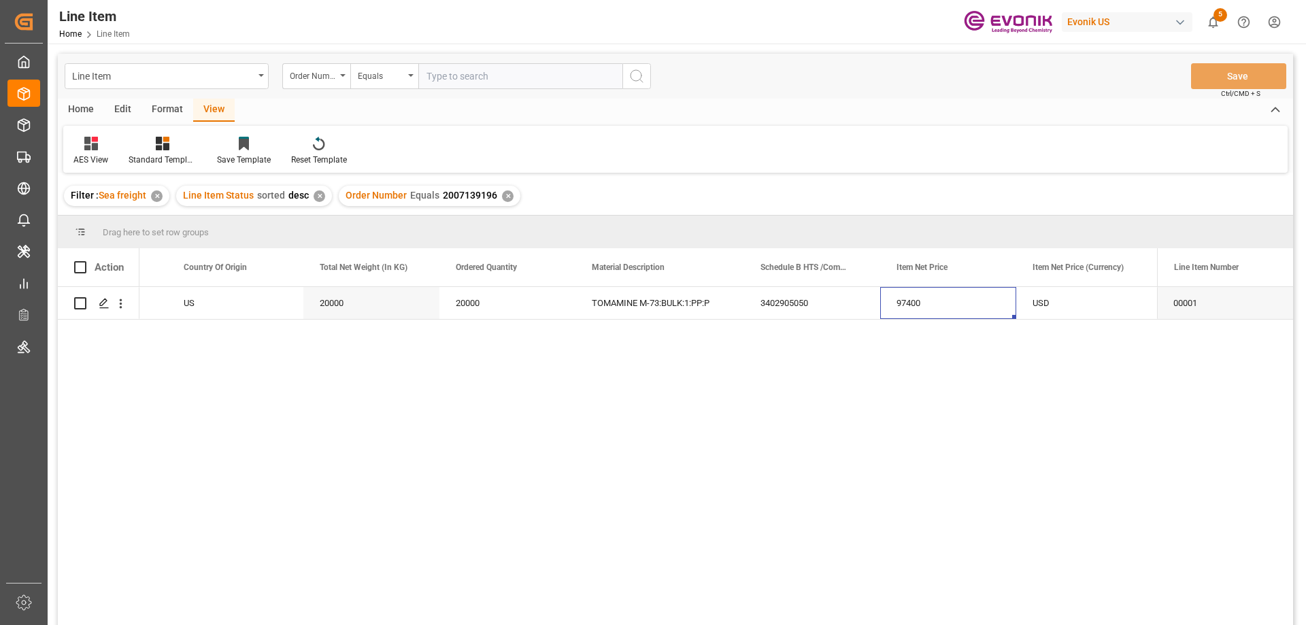
click at [530, 71] on input "text" at bounding box center [520, 76] width 204 height 26
paste input "0046468239"
type input "0046468239"
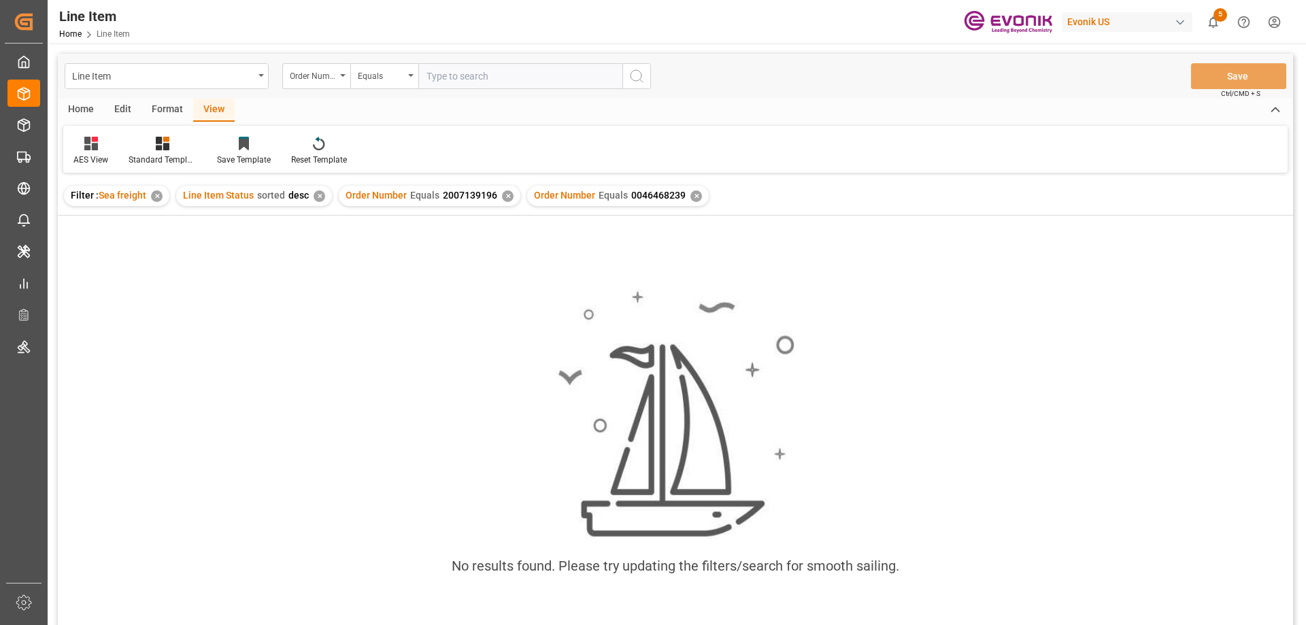
click at [502, 196] on div "✕" at bounding box center [508, 196] width 12 height 12
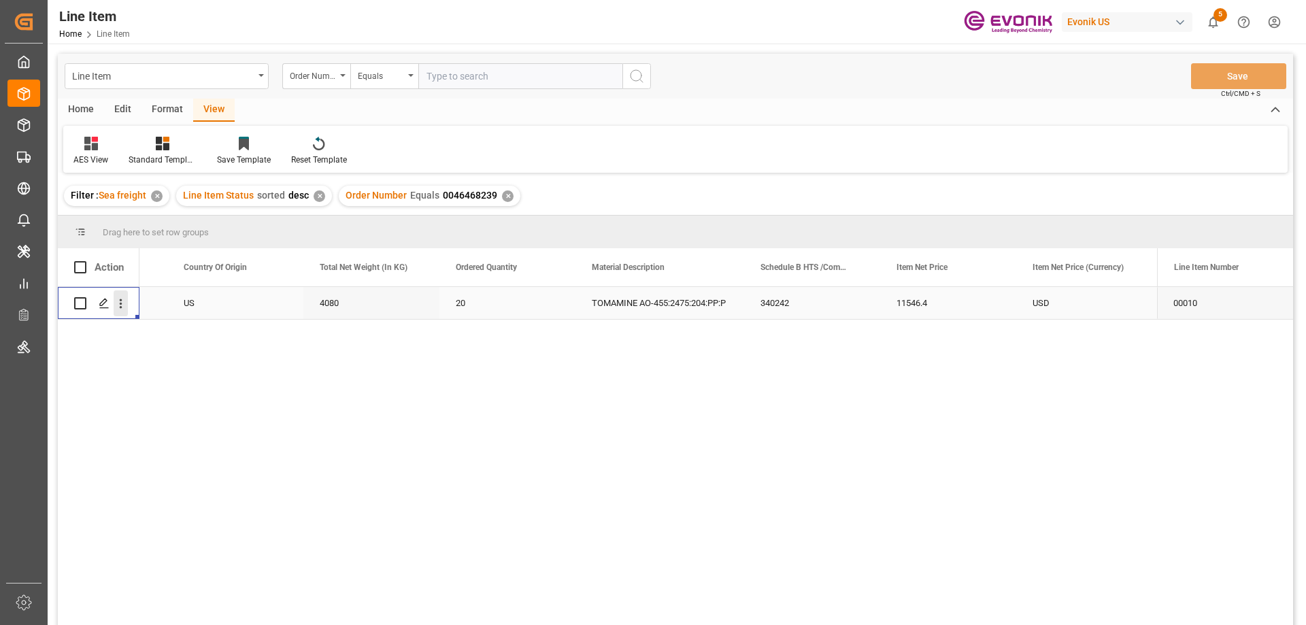
click at [121, 298] on icon "open menu" at bounding box center [121, 304] width 14 height 14
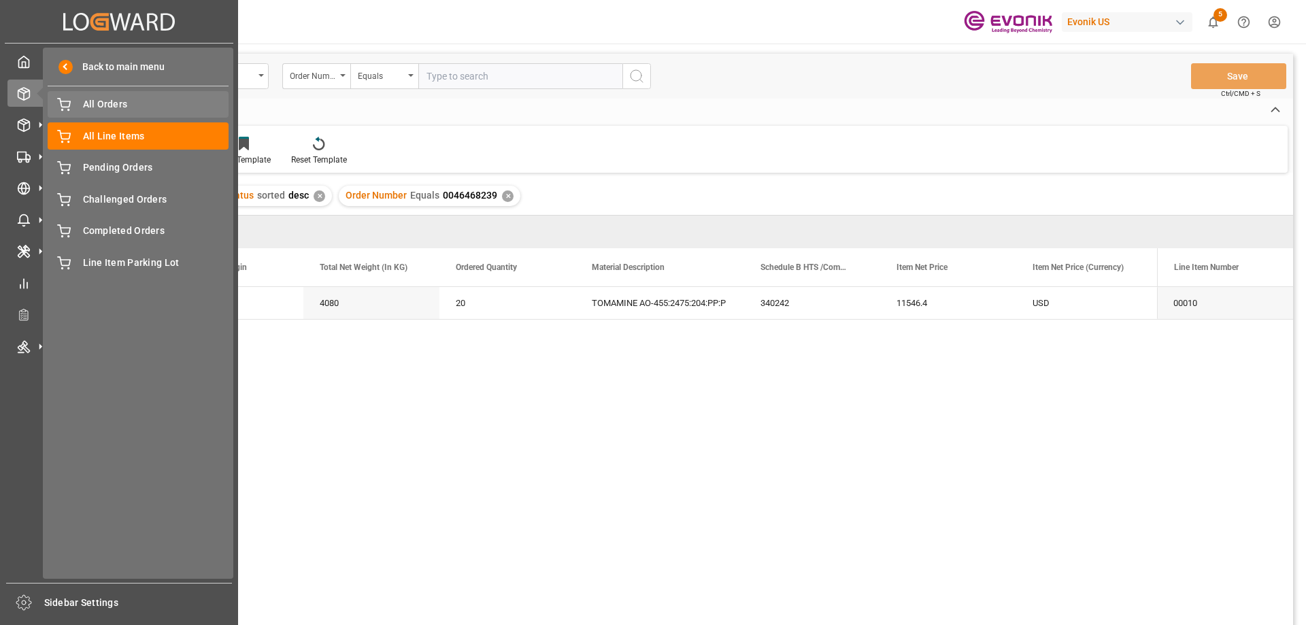
drag, startPoint x: 93, startPoint y: 104, endPoint x: 78, endPoint y: 101, distance: 15.2
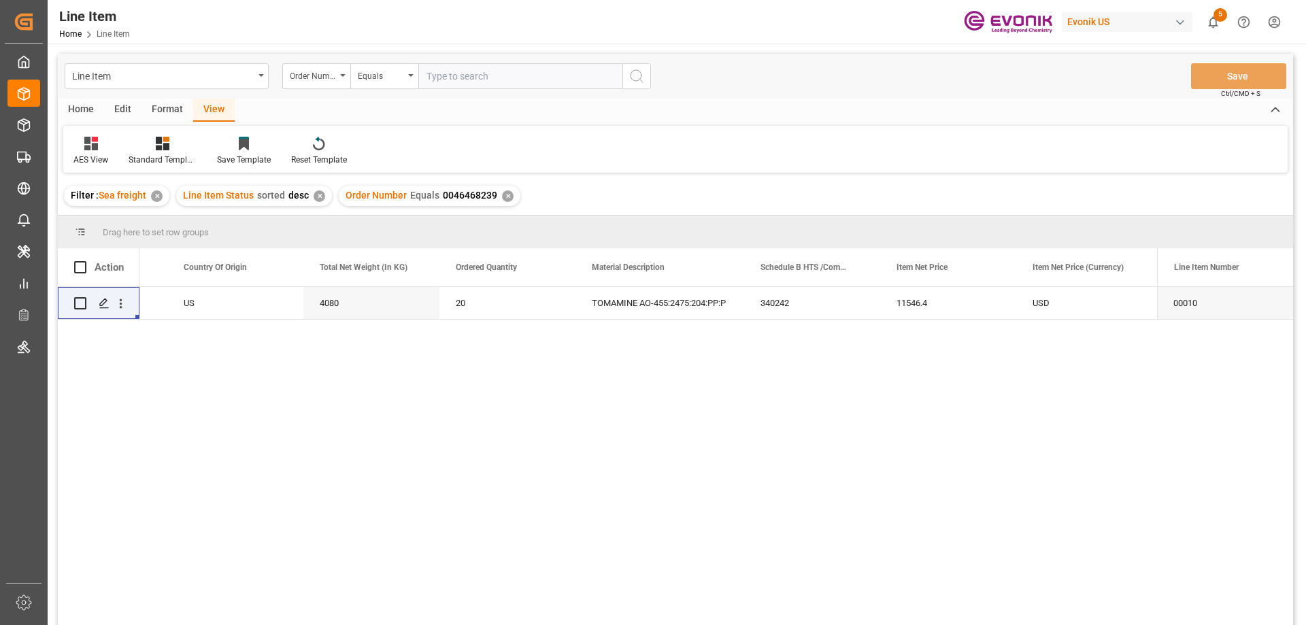
click at [470, 75] on input "text" at bounding box center [520, 76] width 204 height 26
paste input "2006999564"
type input "2006999564"
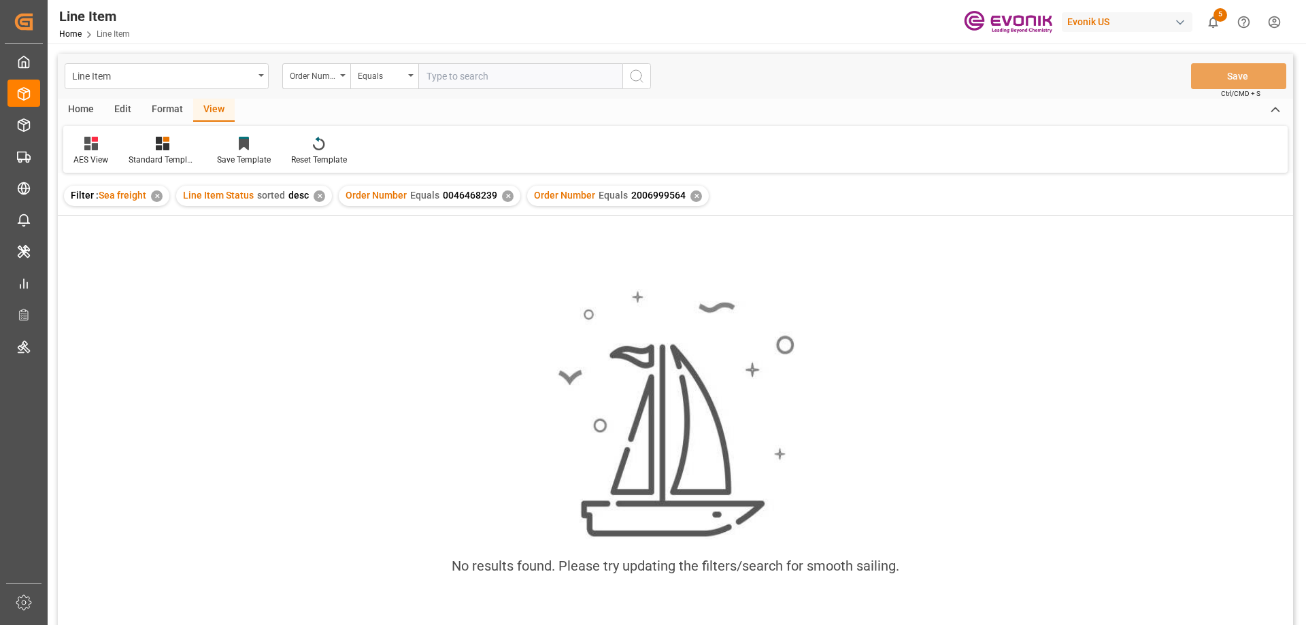
click at [502, 201] on div "✕" at bounding box center [508, 196] width 12 height 12
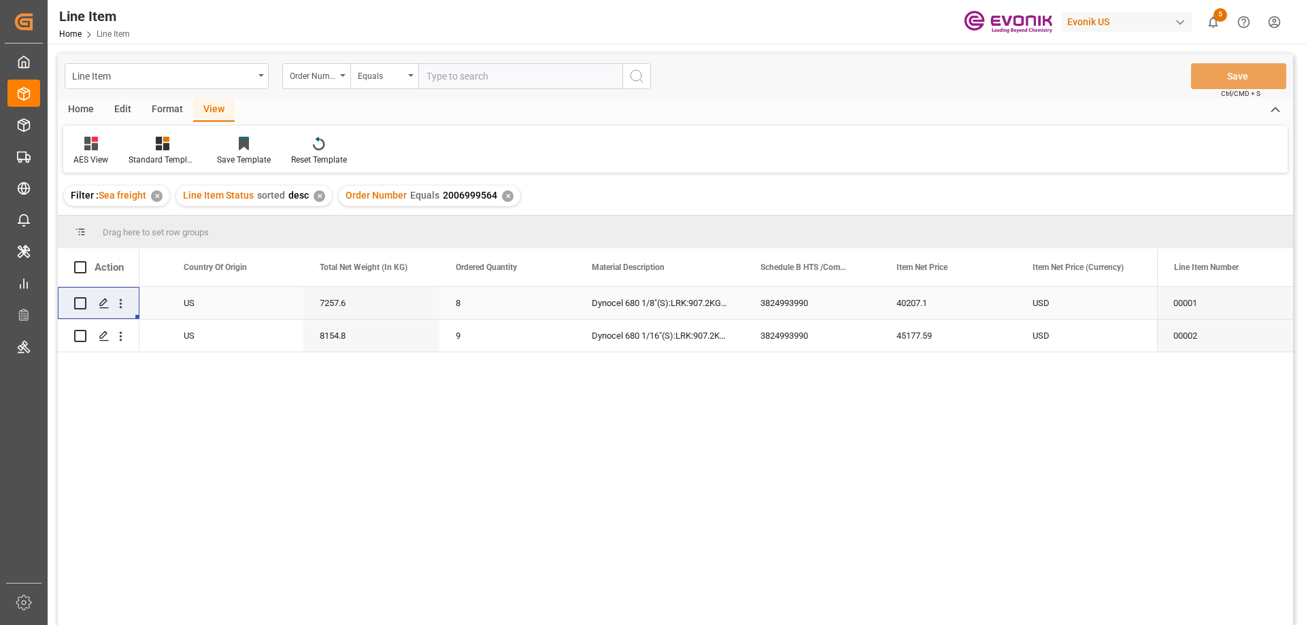
click at [565, 310] on div "8" at bounding box center [507, 303] width 136 height 32
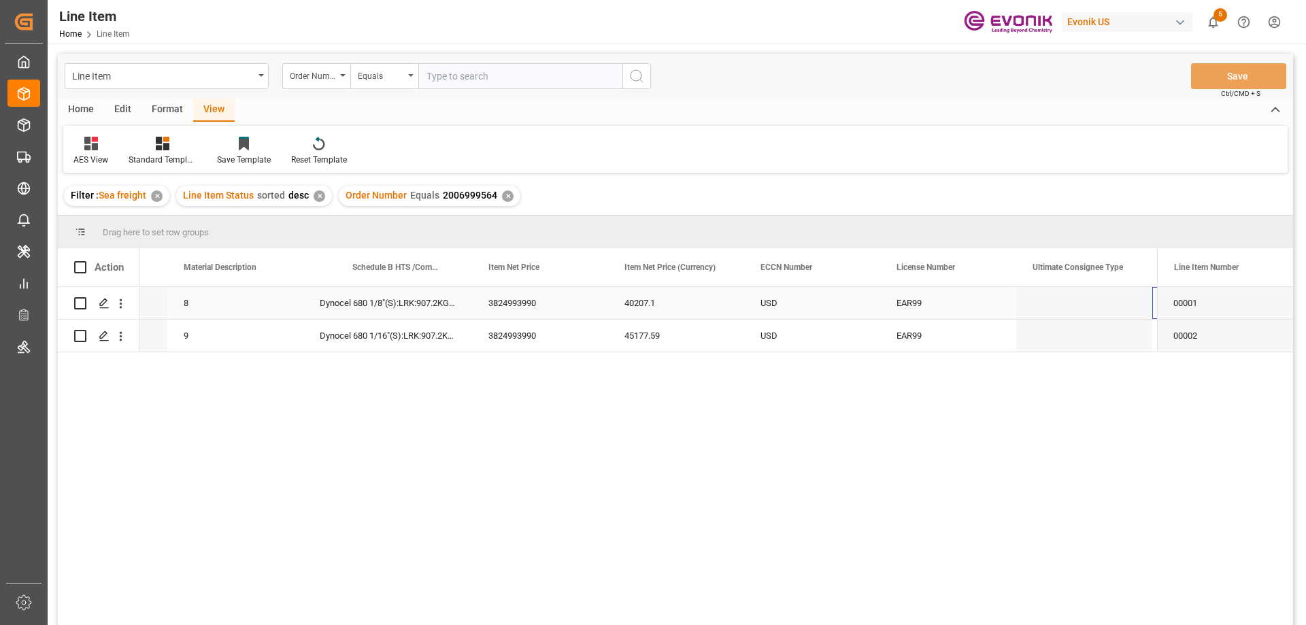
scroll to position [0, 925]
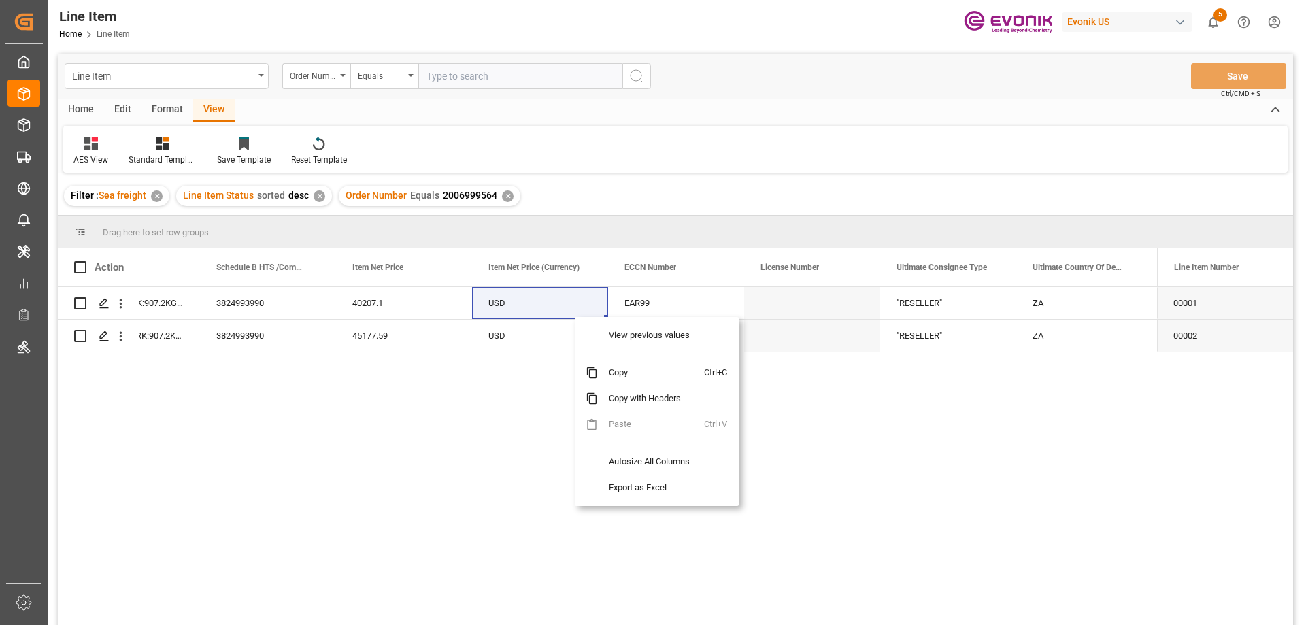
click at [486, 413] on div "8 Dynocel 680 1/8"(S):LRK:907.2KG/BB 3824993990 40207.1 USD EAR99 "RESELLER" ZA…" at bounding box center [648, 460] width 1018 height 347
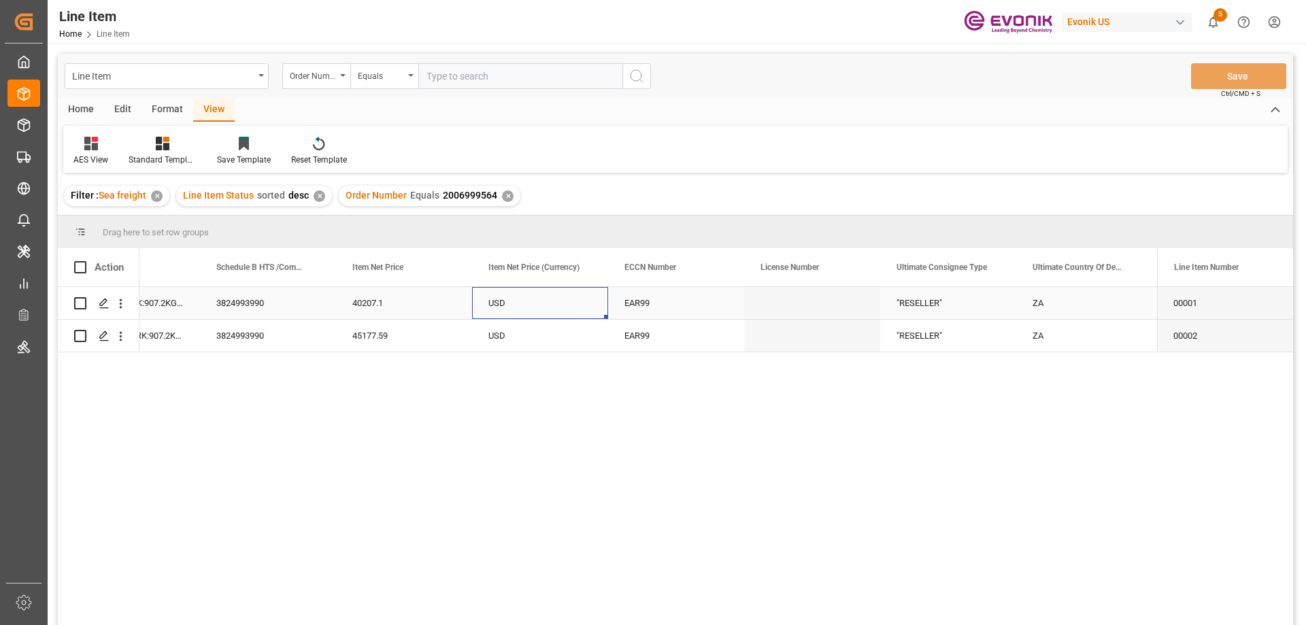
click at [543, 311] on div "USD" at bounding box center [540, 303] width 136 height 32
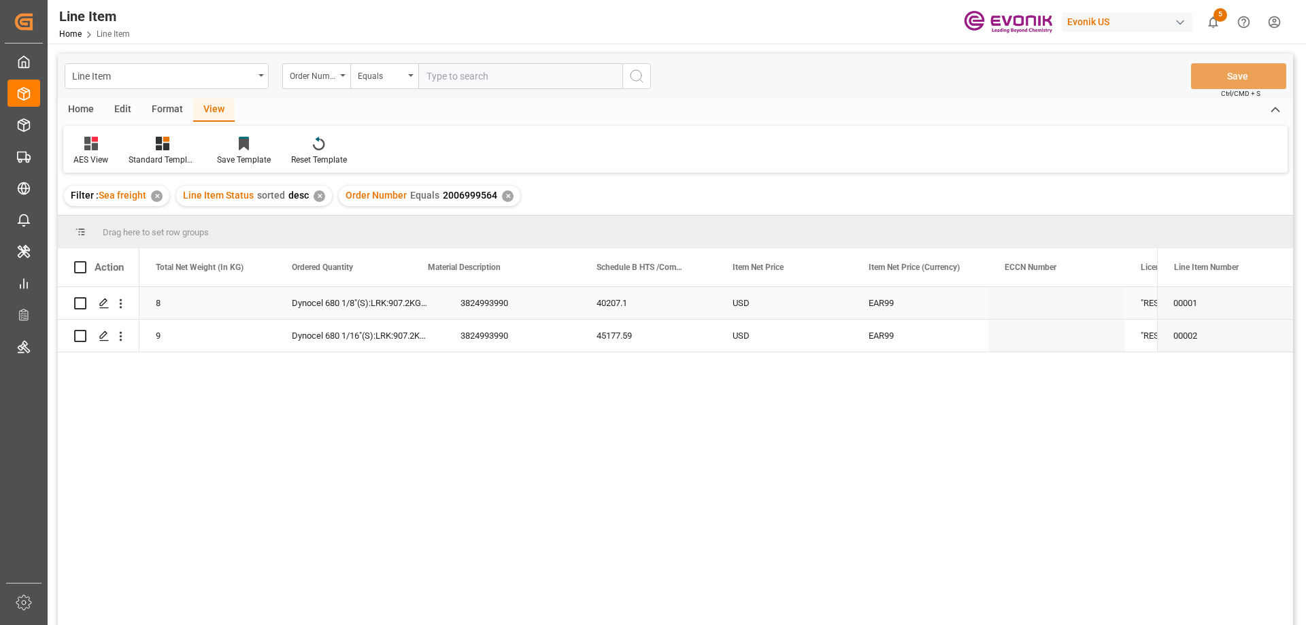
scroll to position [0, 272]
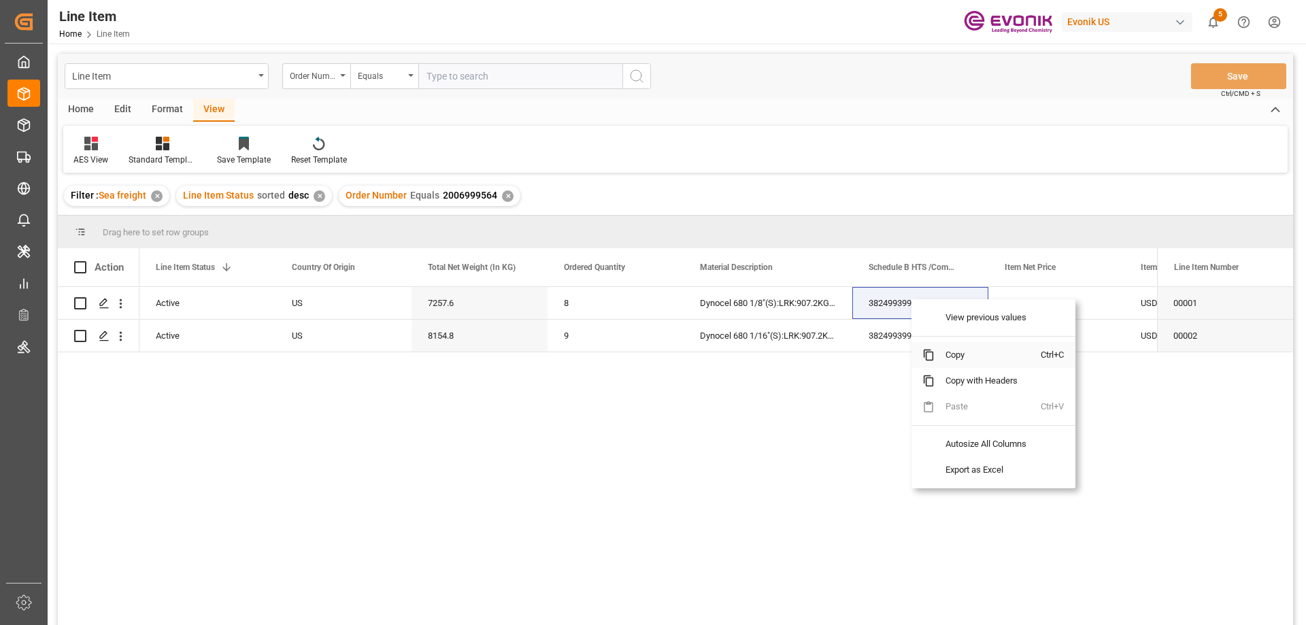
click at [954, 351] on span "Copy" at bounding box center [988, 355] width 106 height 26
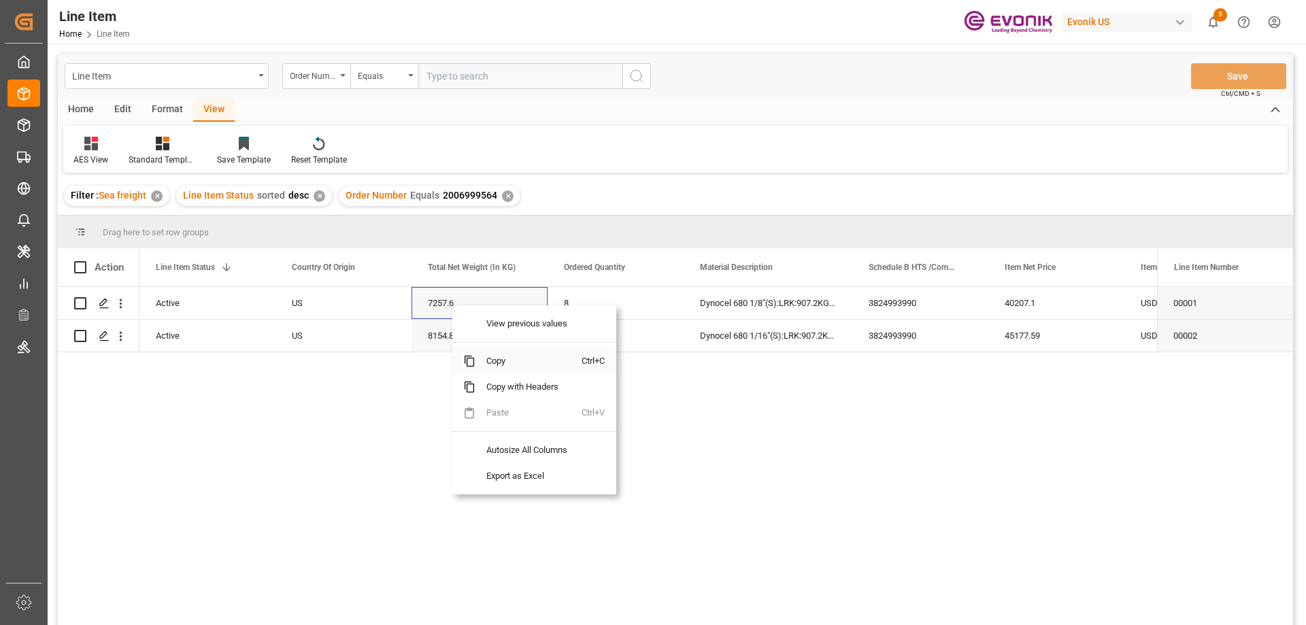
click at [508, 365] on span "Copy" at bounding box center [529, 361] width 106 height 26
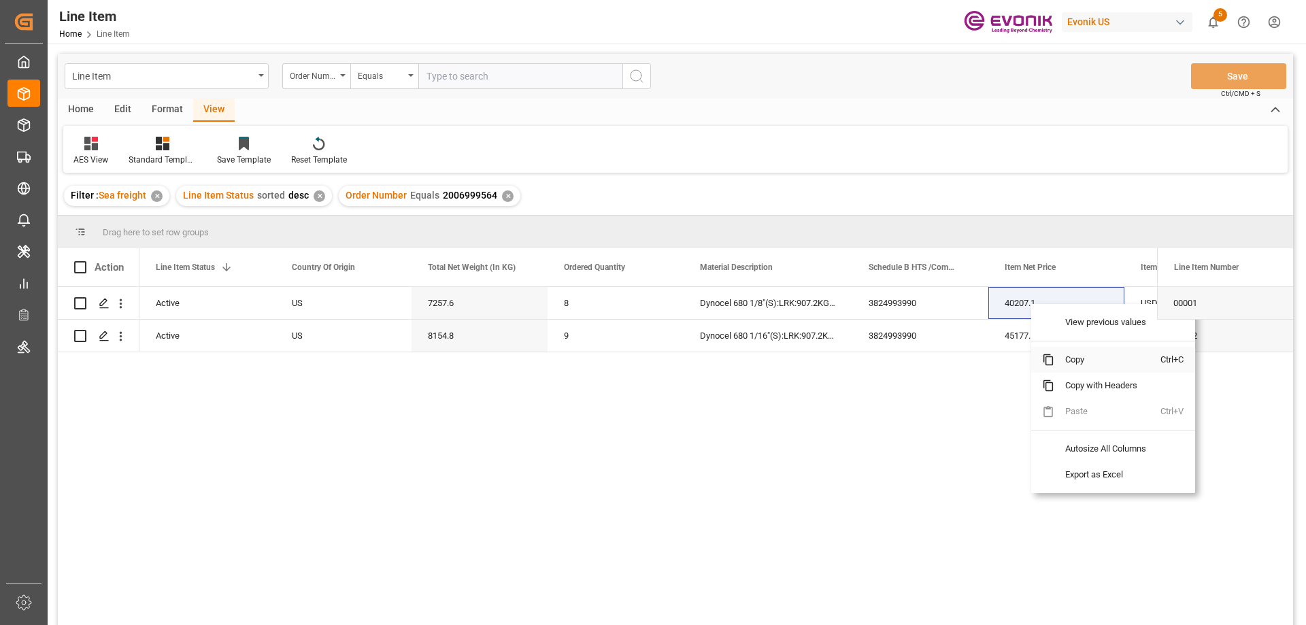
click at [1070, 358] on span "Copy" at bounding box center [1107, 360] width 106 height 26
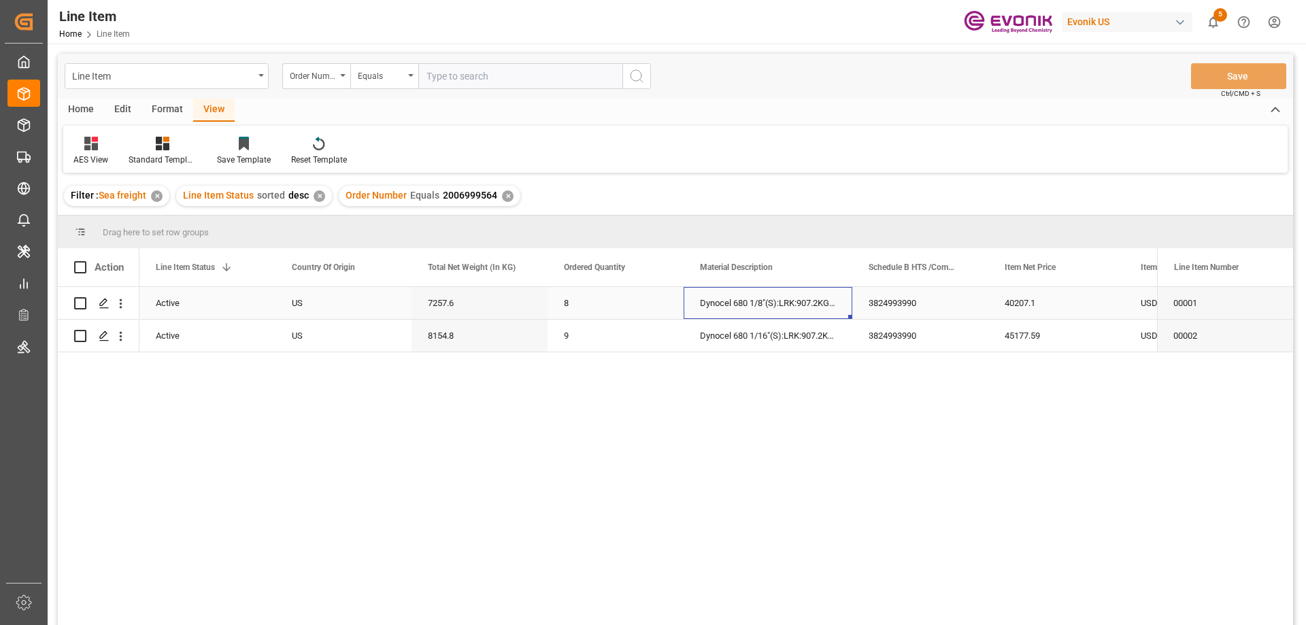
click at [741, 306] on div "Dynocel 680 1/8"(S):LRK:907.2KG/BB" at bounding box center [768, 303] width 169 height 32
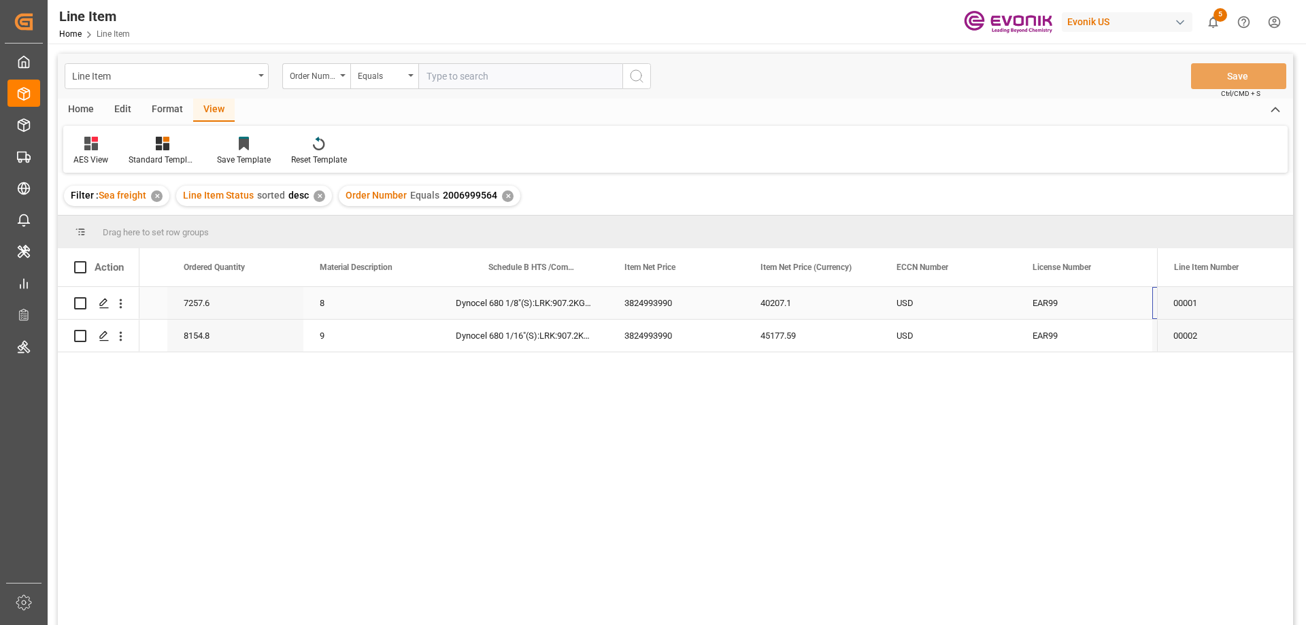
scroll to position [0, 652]
click at [199, 301] on div "8" at bounding box center [235, 303] width 136 height 32
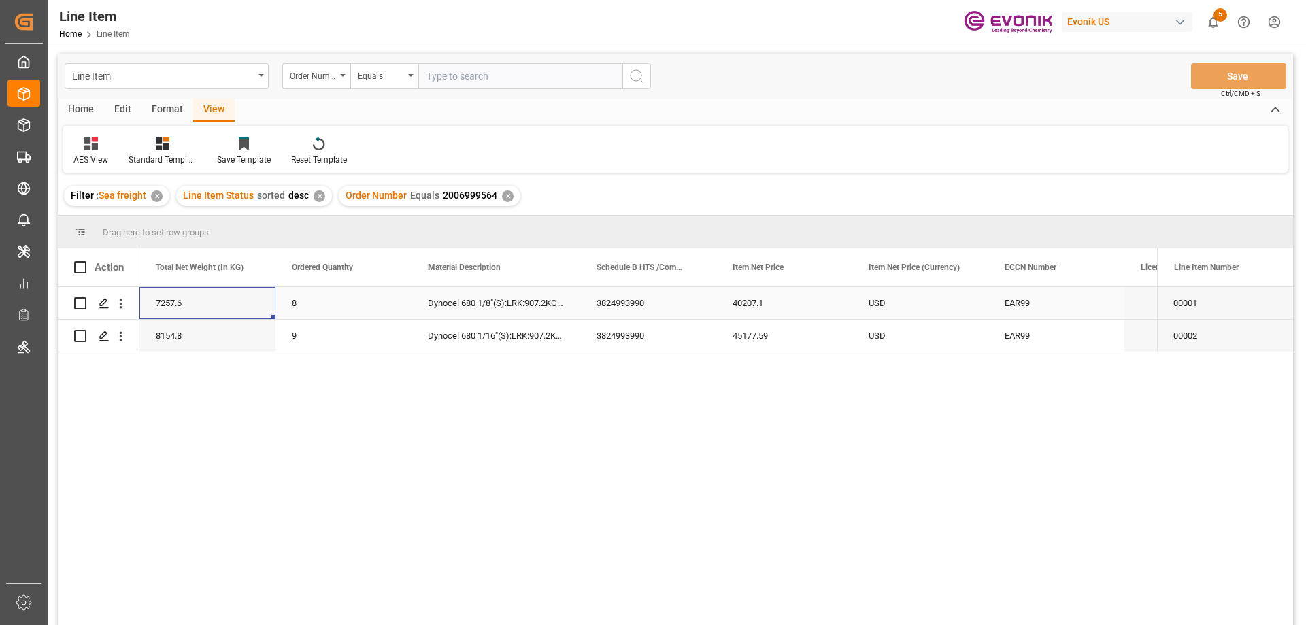
scroll to position [0, 408]
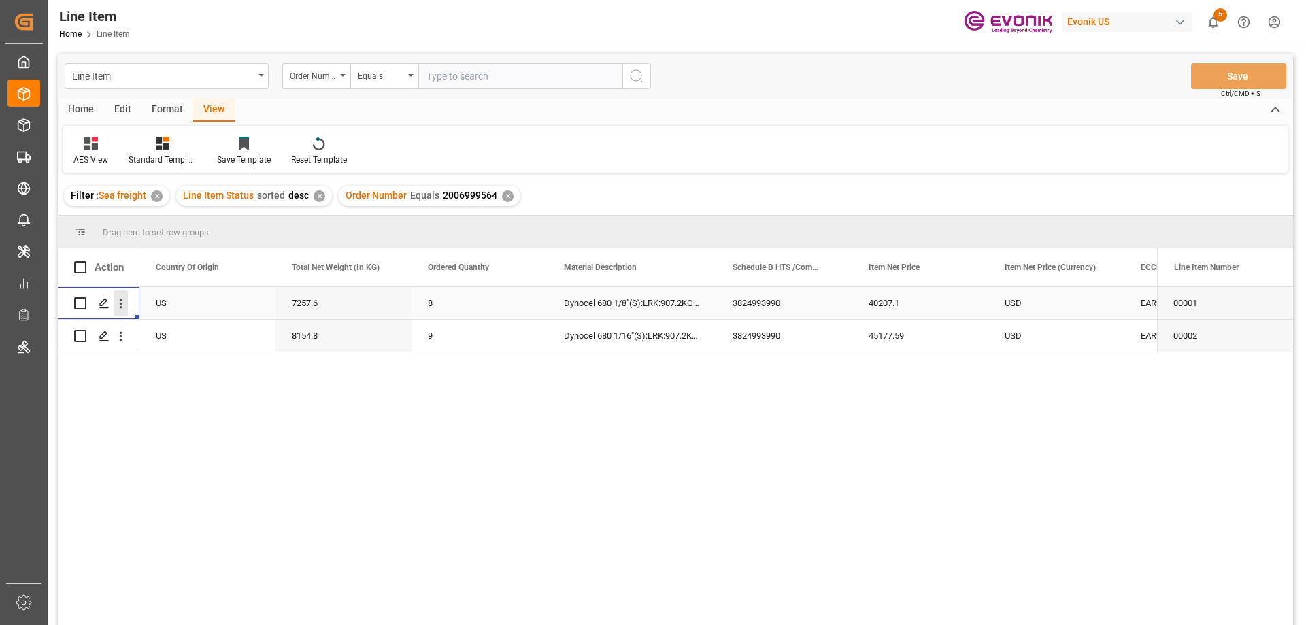
click at [125, 297] on icon "open menu" at bounding box center [121, 304] width 14 height 14
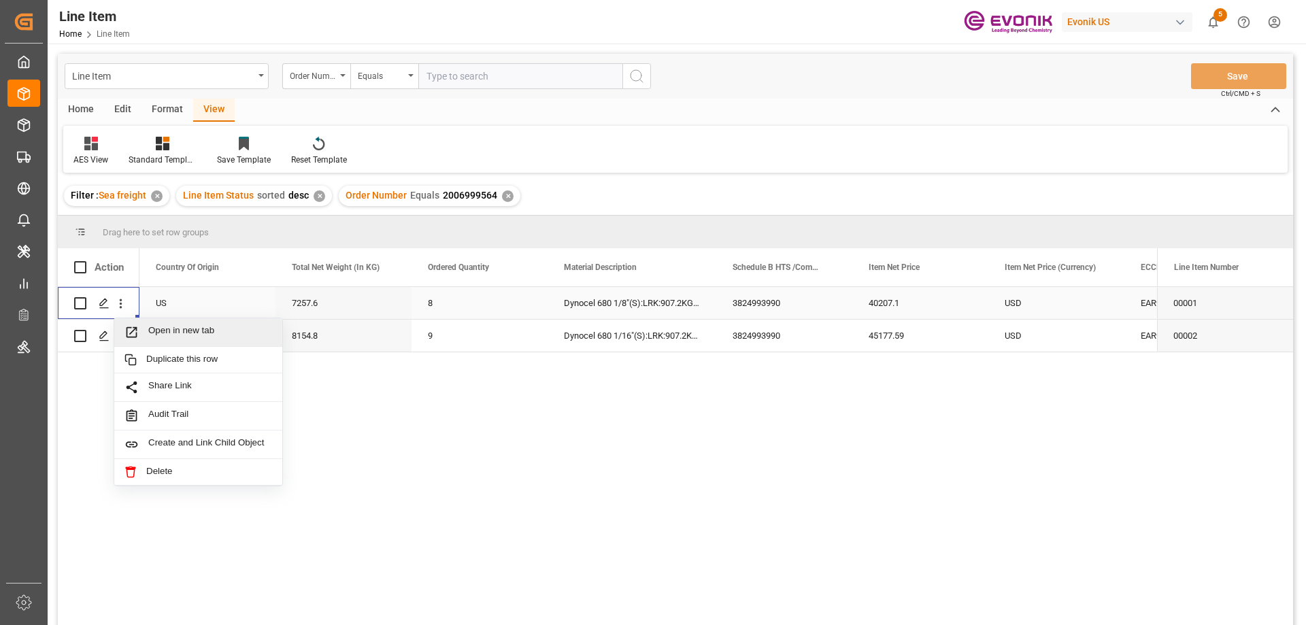
click at [156, 327] on span "Open in new tab" at bounding box center [210, 332] width 124 height 14
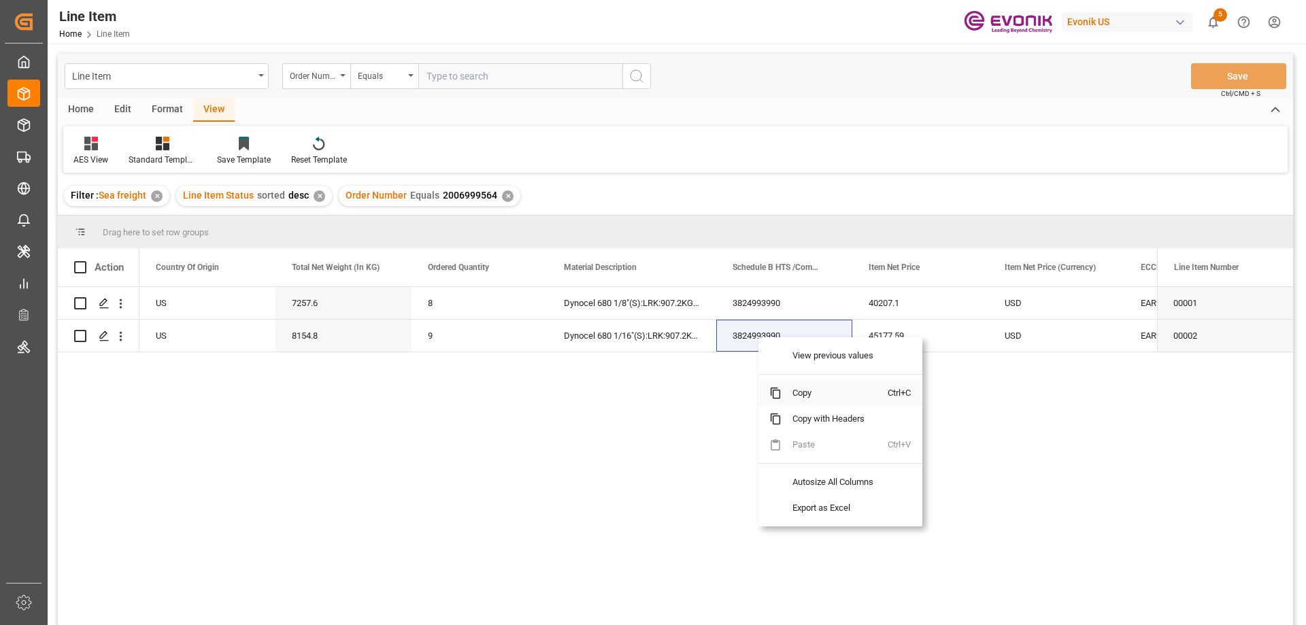
click at [788, 388] on span "Copy" at bounding box center [835, 393] width 106 height 26
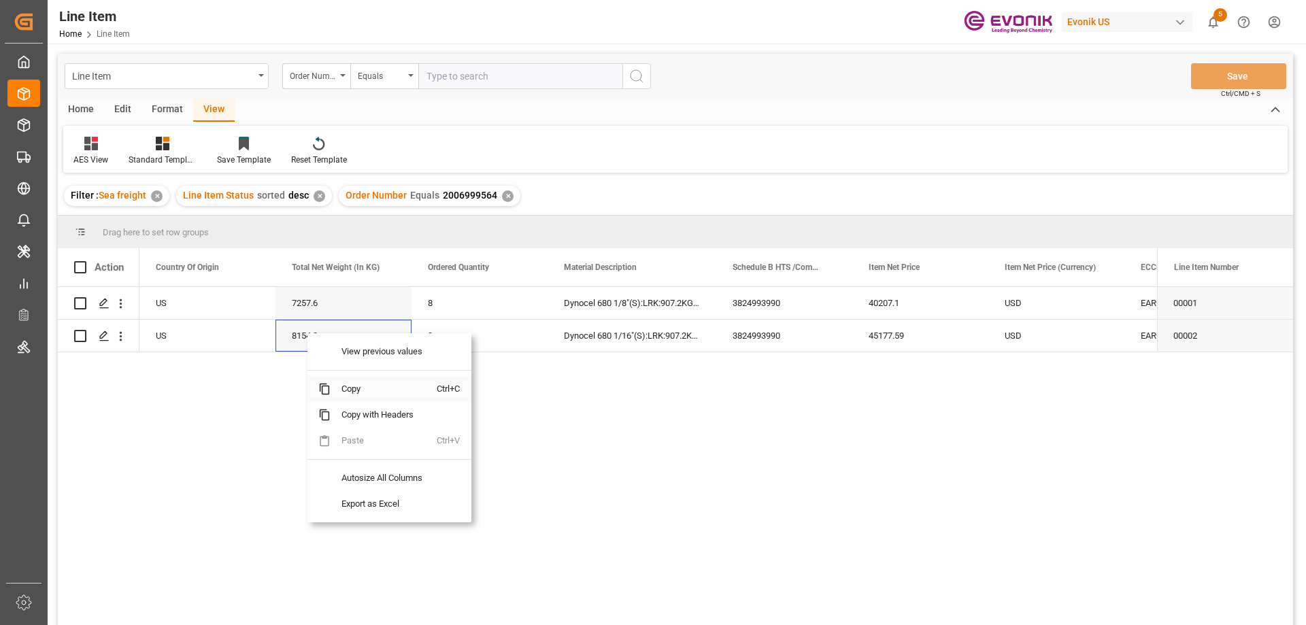
click at [353, 392] on span "Copy" at bounding box center [384, 389] width 106 height 26
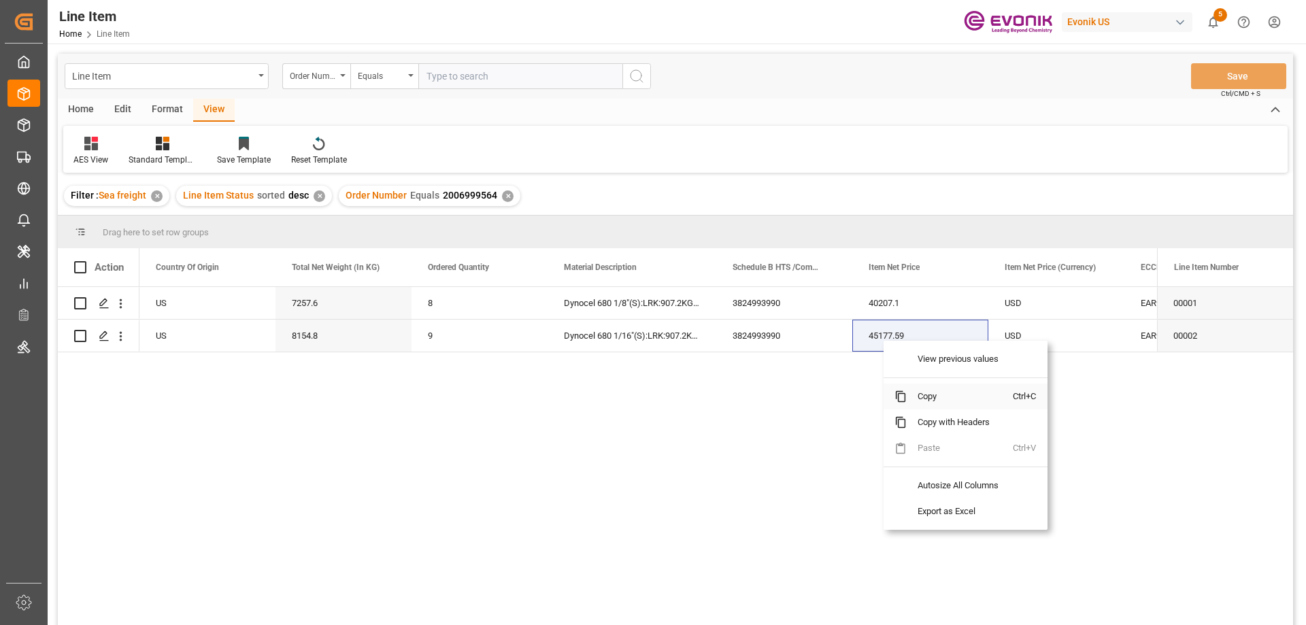
click at [922, 399] on span "Copy" at bounding box center [960, 397] width 106 height 26
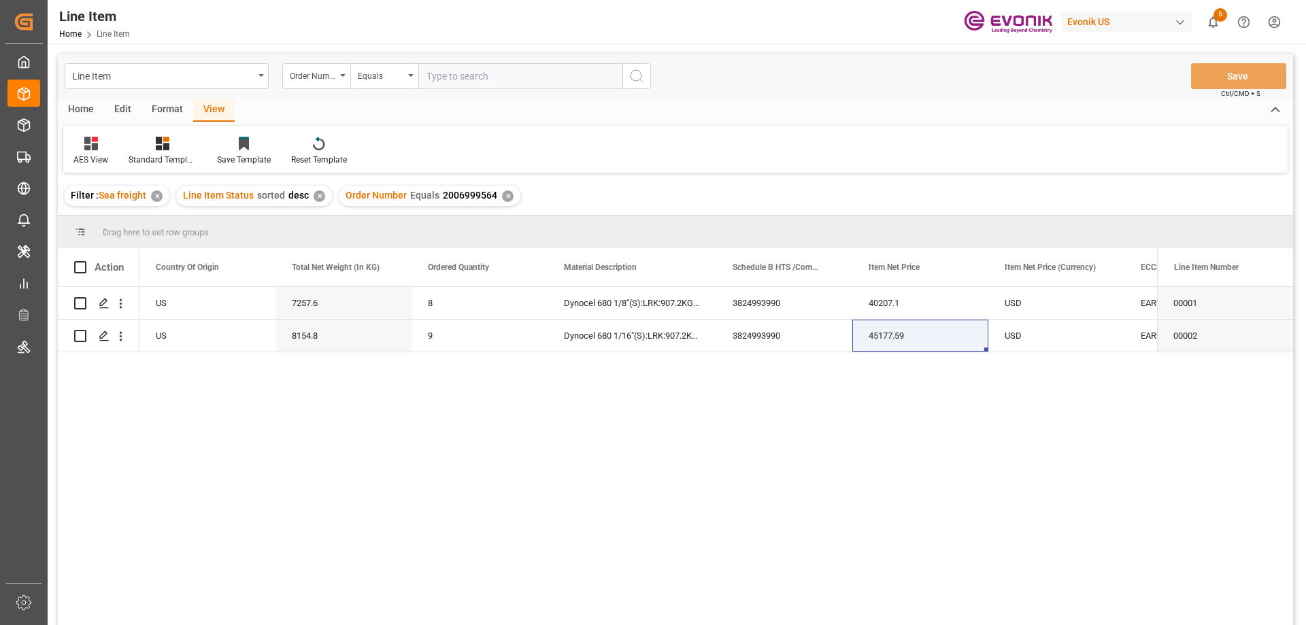
click at [510, 71] on input "text" at bounding box center [520, 76] width 204 height 26
paste input "2006999539"
type input "2006999539"
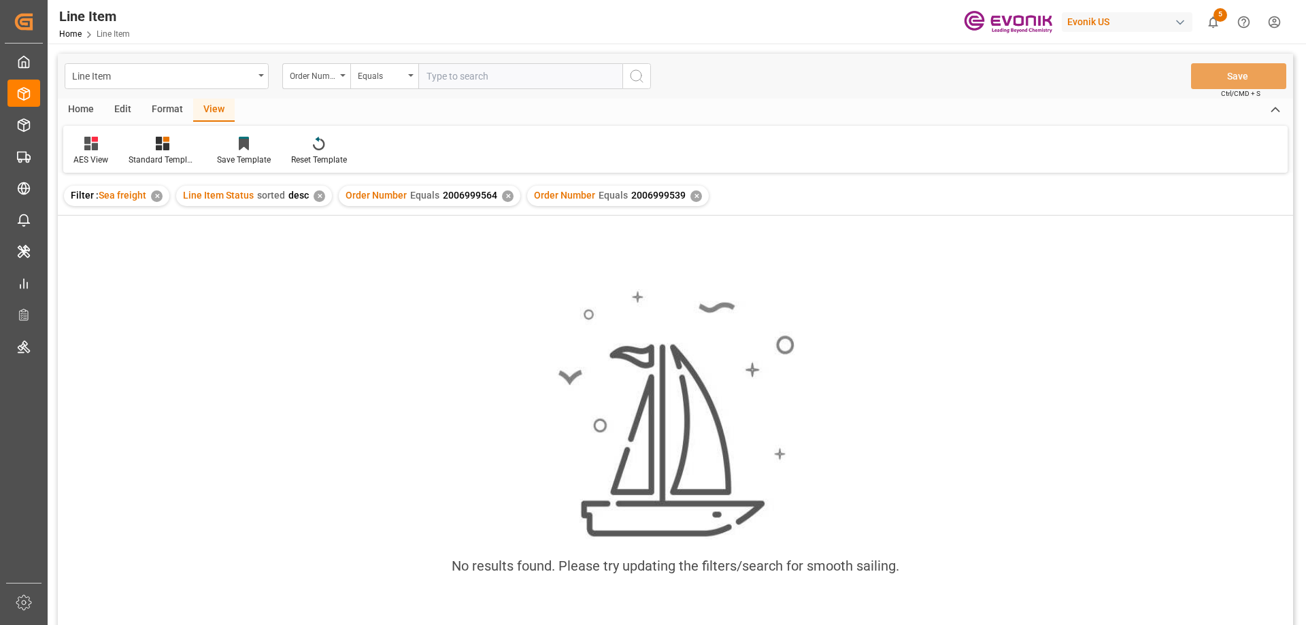
click at [507, 199] on div "✕" at bounding box center [508, 196] width 12 height 12
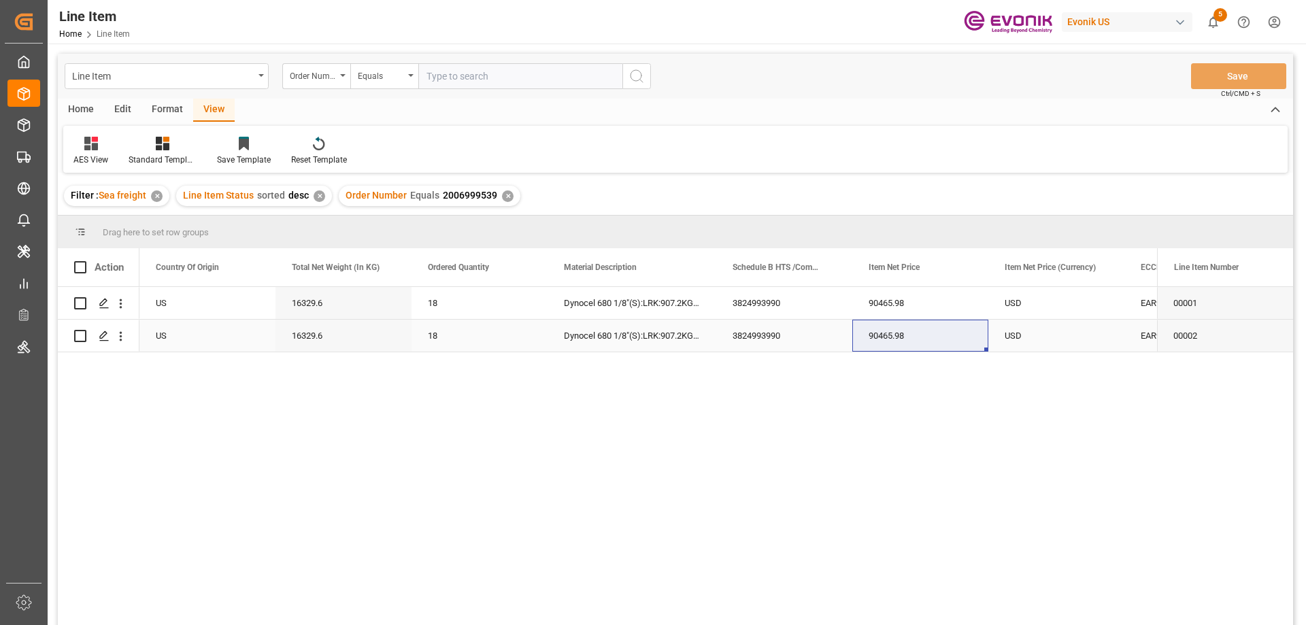
click at [570, 325] on div "Dynocel 680 1/8"(S):LRK:907.2KG/BB" at bounding box center [632, 336] width 169 height 32
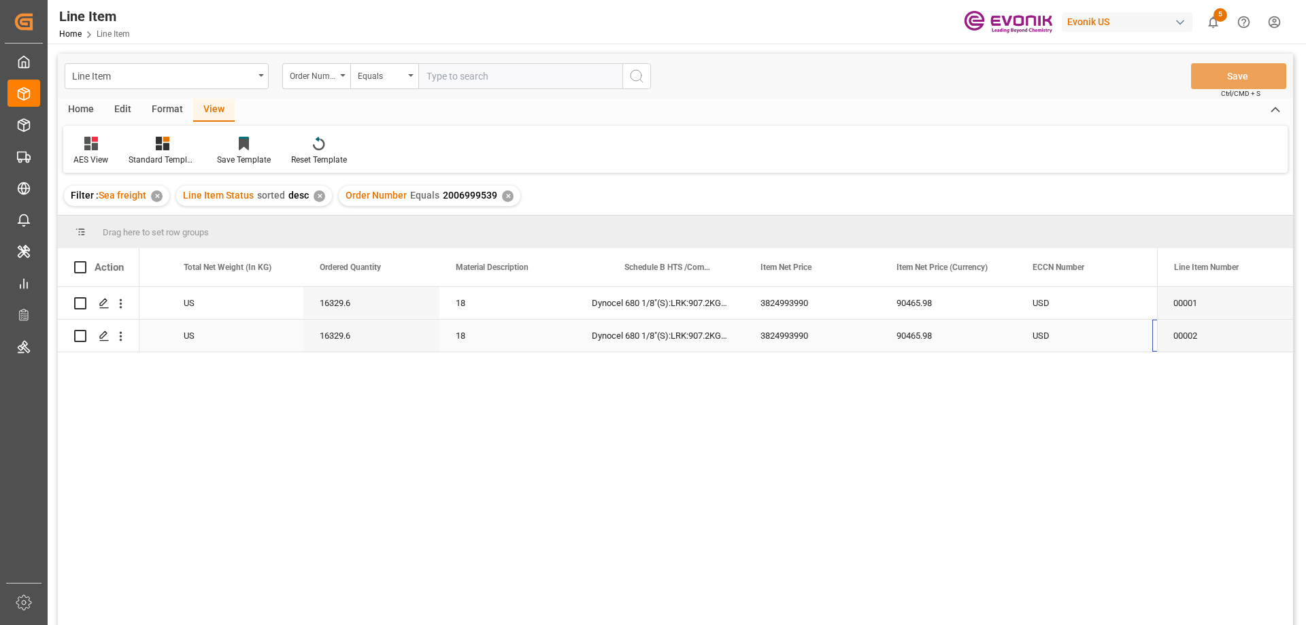
scroll to position [0, 516]
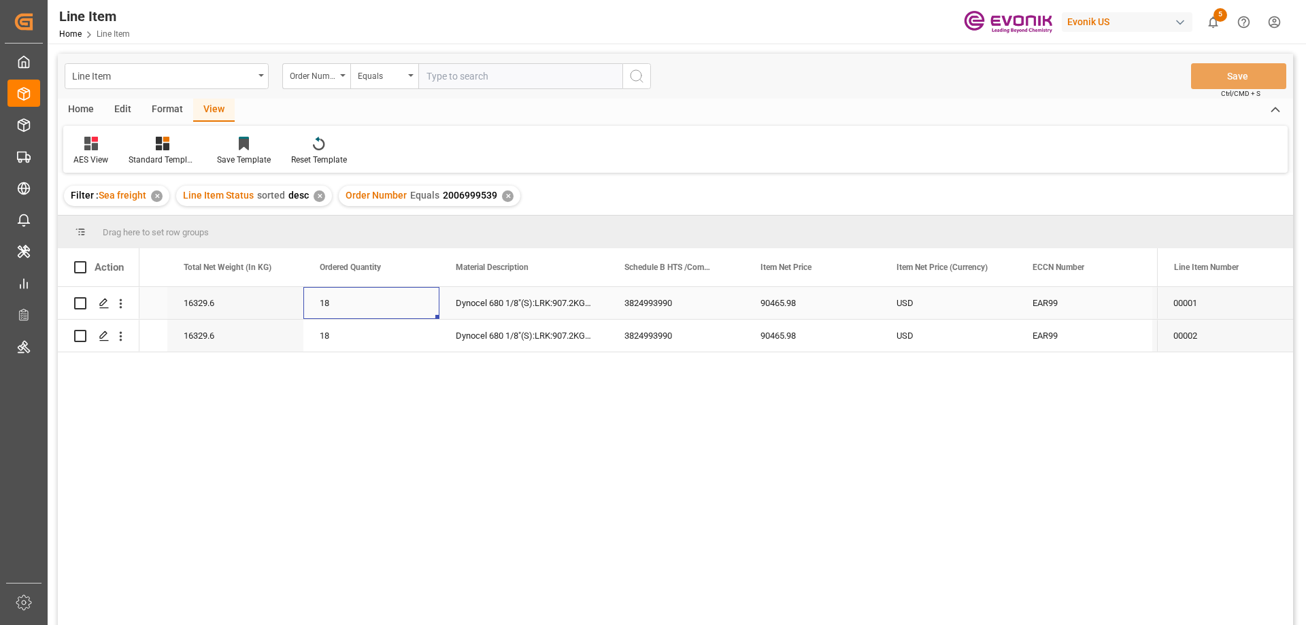
click at [405, 313] on div "18" at bounding box center [371, 303] width 136 height 32
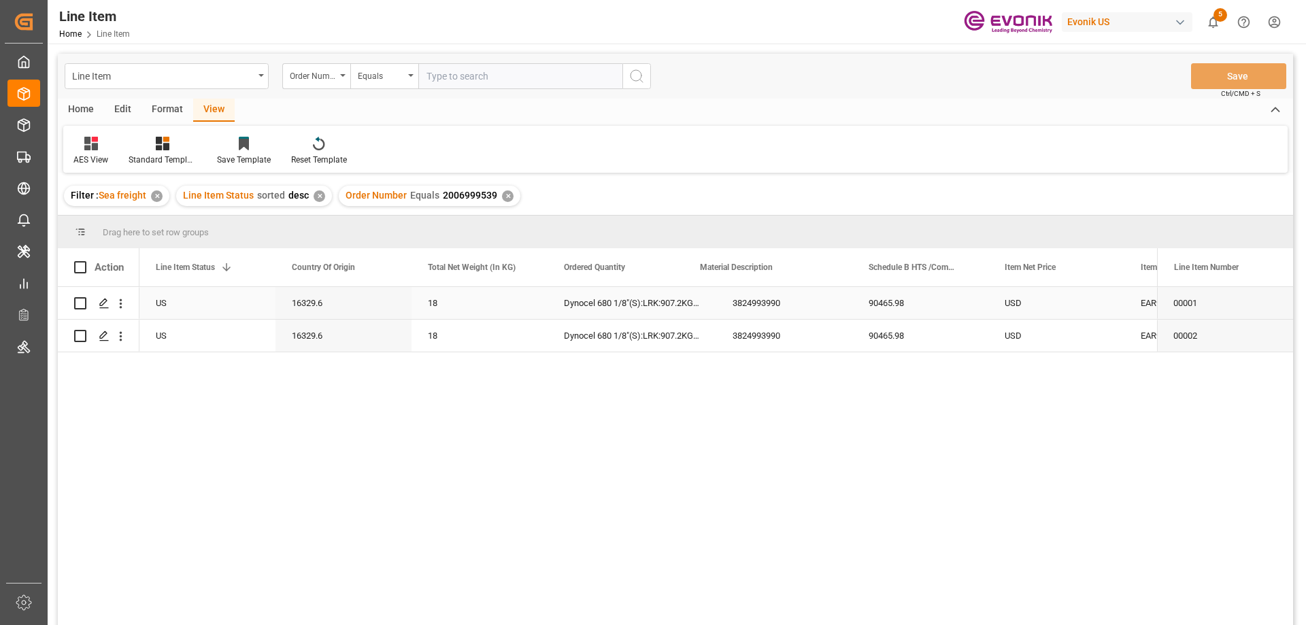
scroll to position [0, 272]
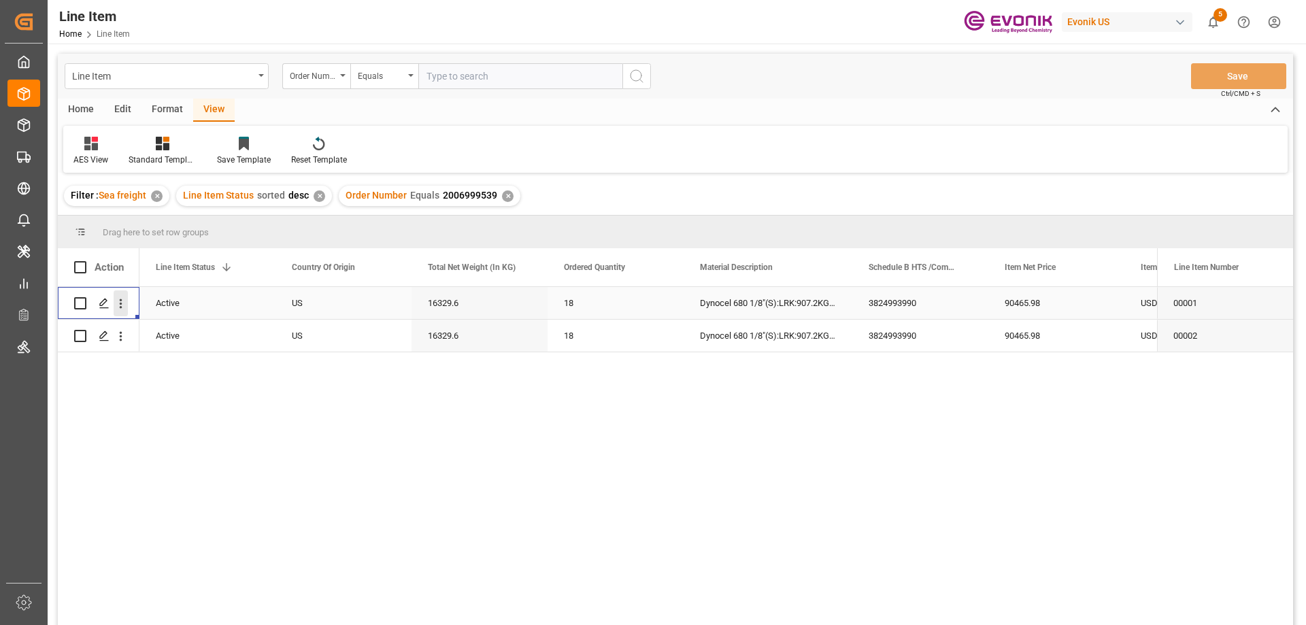
click at [120, 305] on icon "open menu" at bounding box center [121, 304] width 14 height 14
click at [157, 325] on div "Open in new tab" at bounding box center [198, 332] width 168 height 29
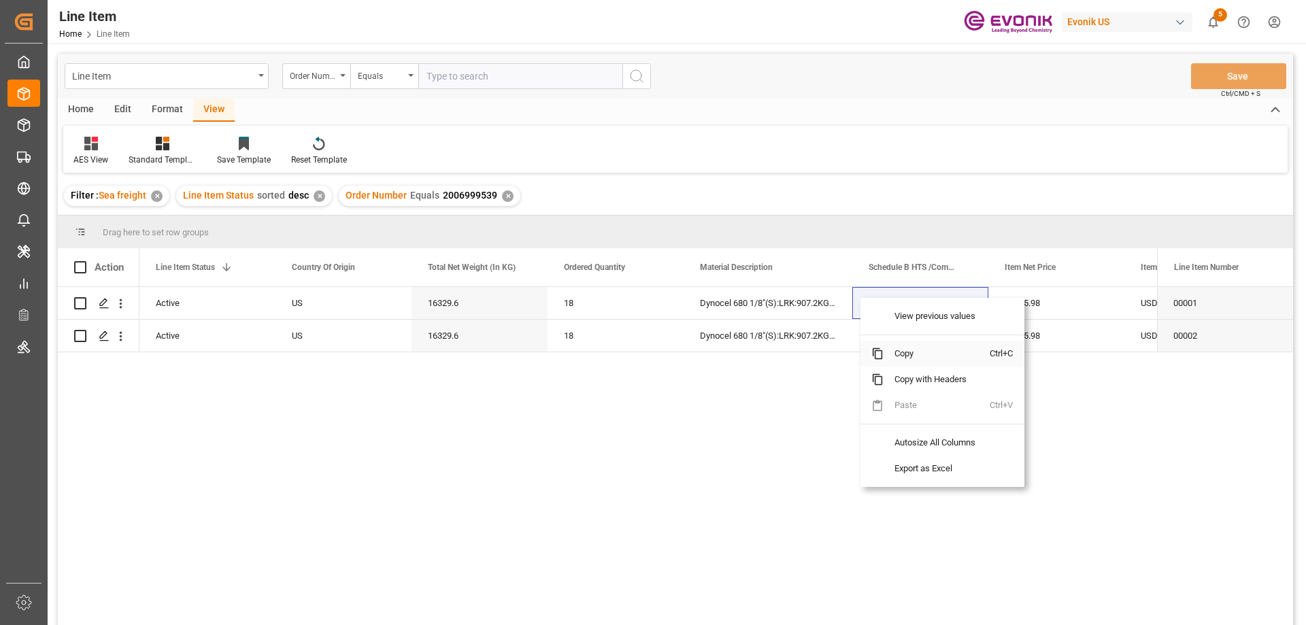
click at [899, 352] on span "Copy" at bounding box center [937, 354] width 106 height 26
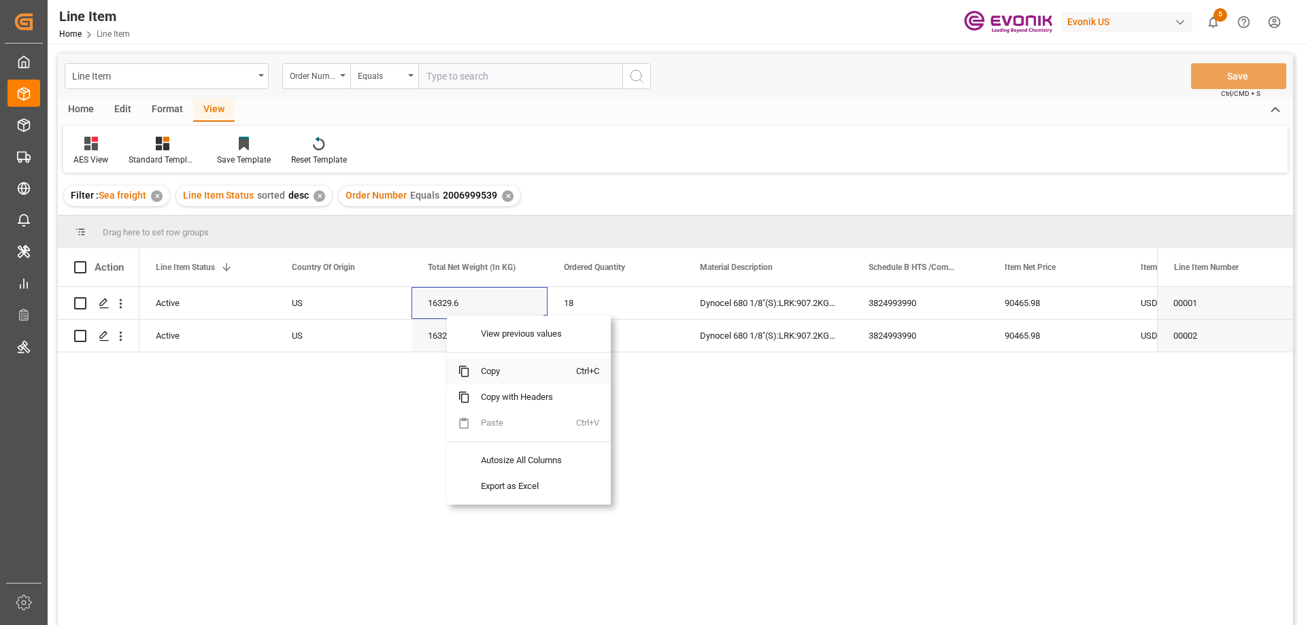
click at [486, 372] on span "Copy" at bounding box center [523, 372] width 106 height 26
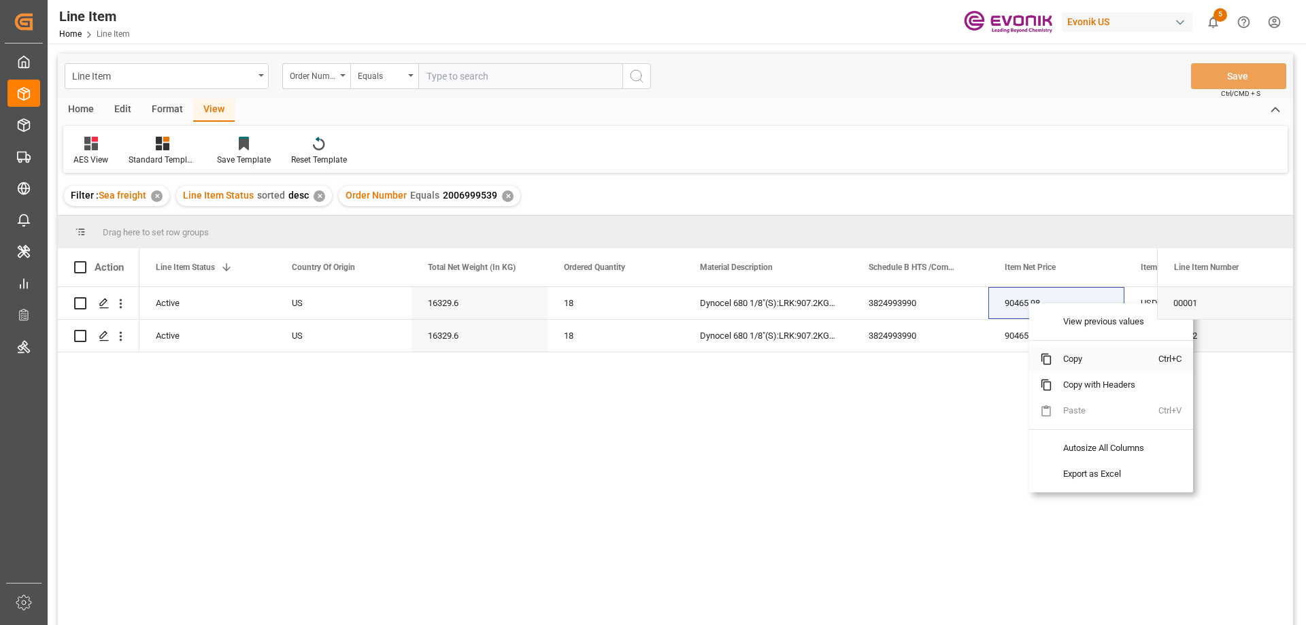
click at [1065, 359] on span "Copy" at bounding box center [1105, 359] width 106 height 26
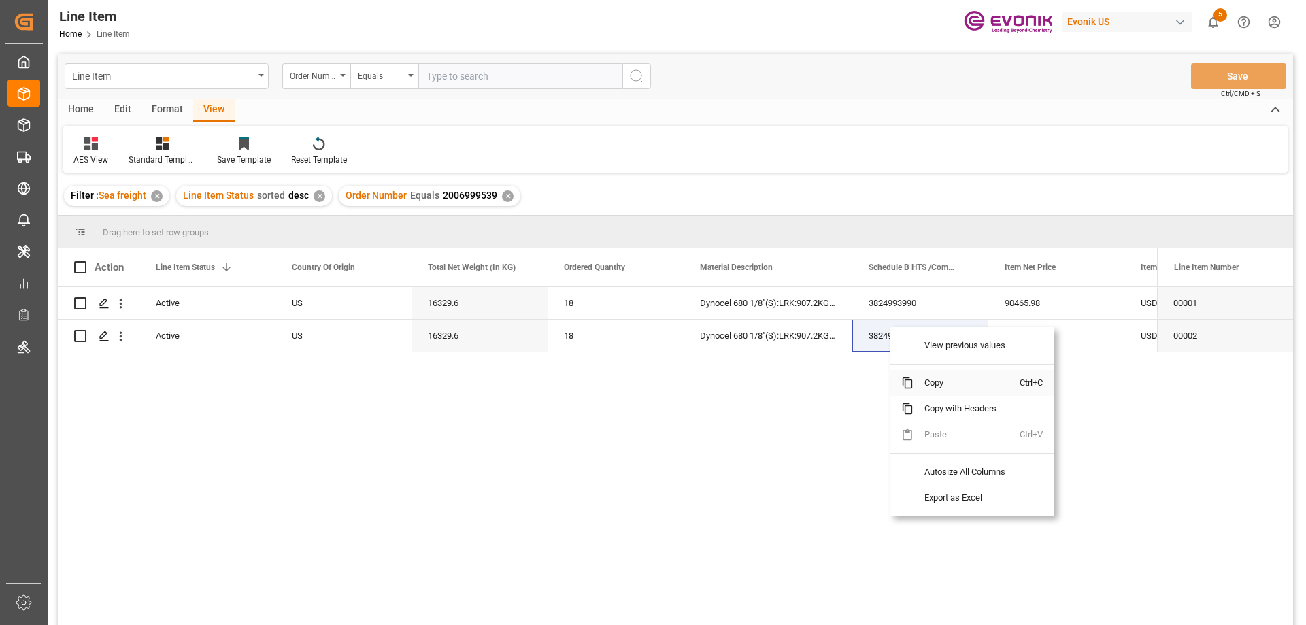
click at [944, 382] on span "Copy" at bounding box center [967, 383] width 106 height 26
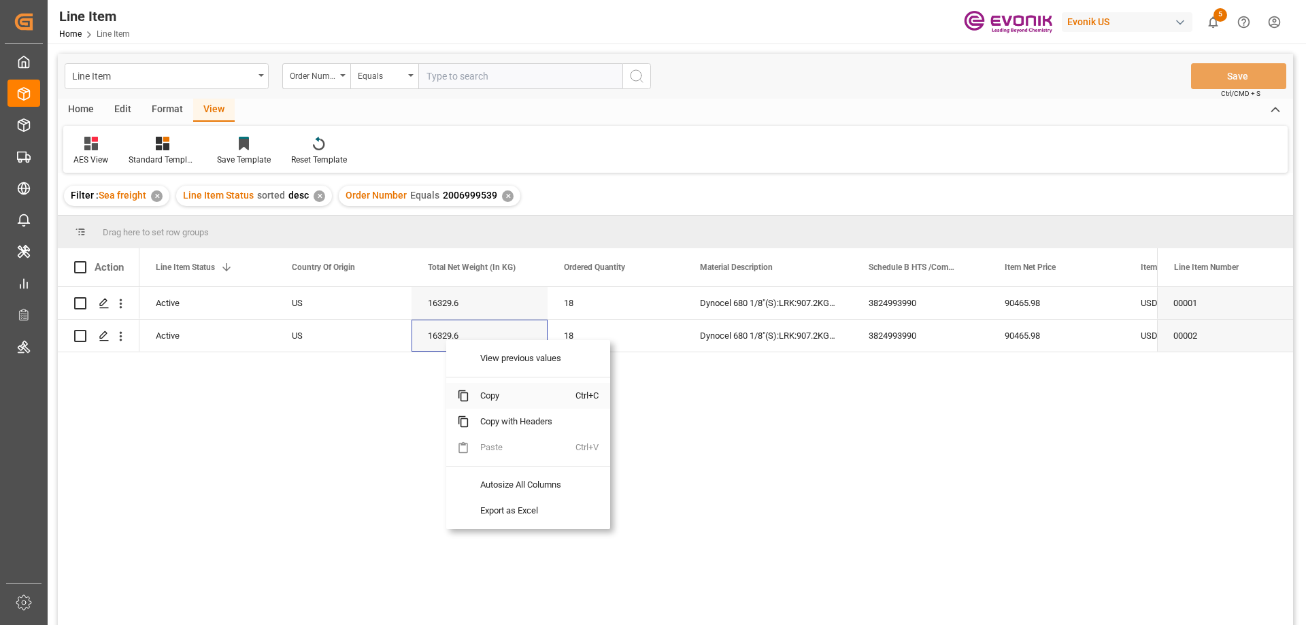
click at [501, 392] on span "Copy" at bounding box center [522, 396] width 106 height 26
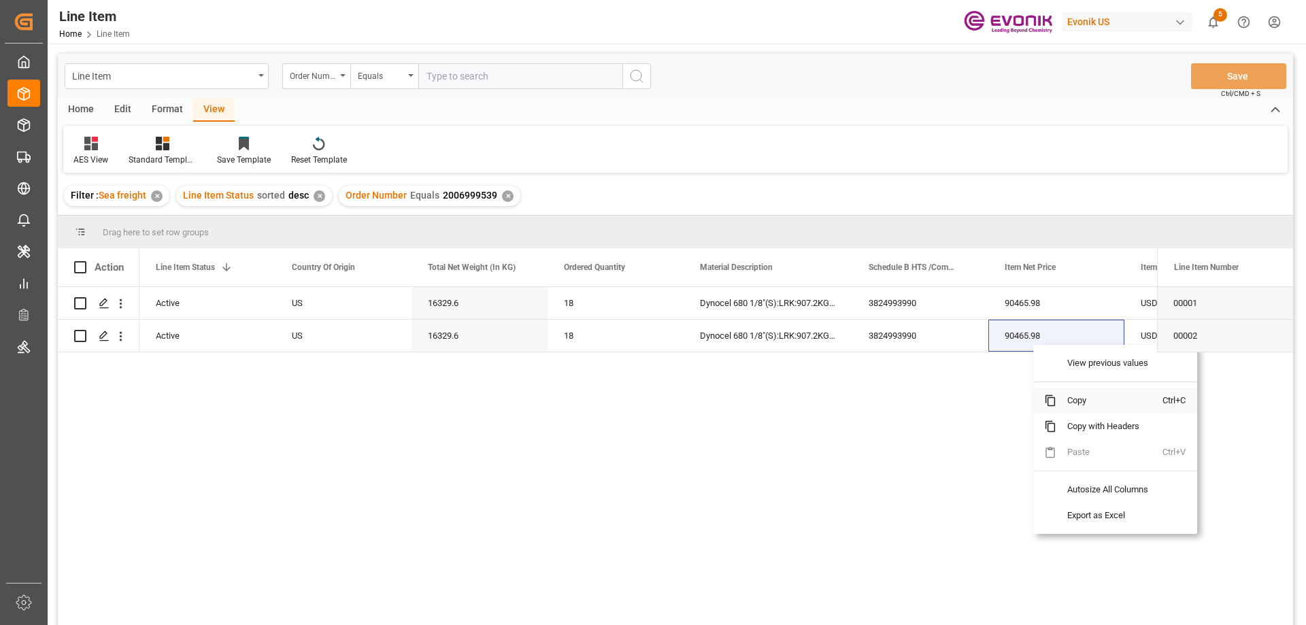
click at [1078, 393] on span "Copy" at bounding box center [1110, 401] width 106 height 26
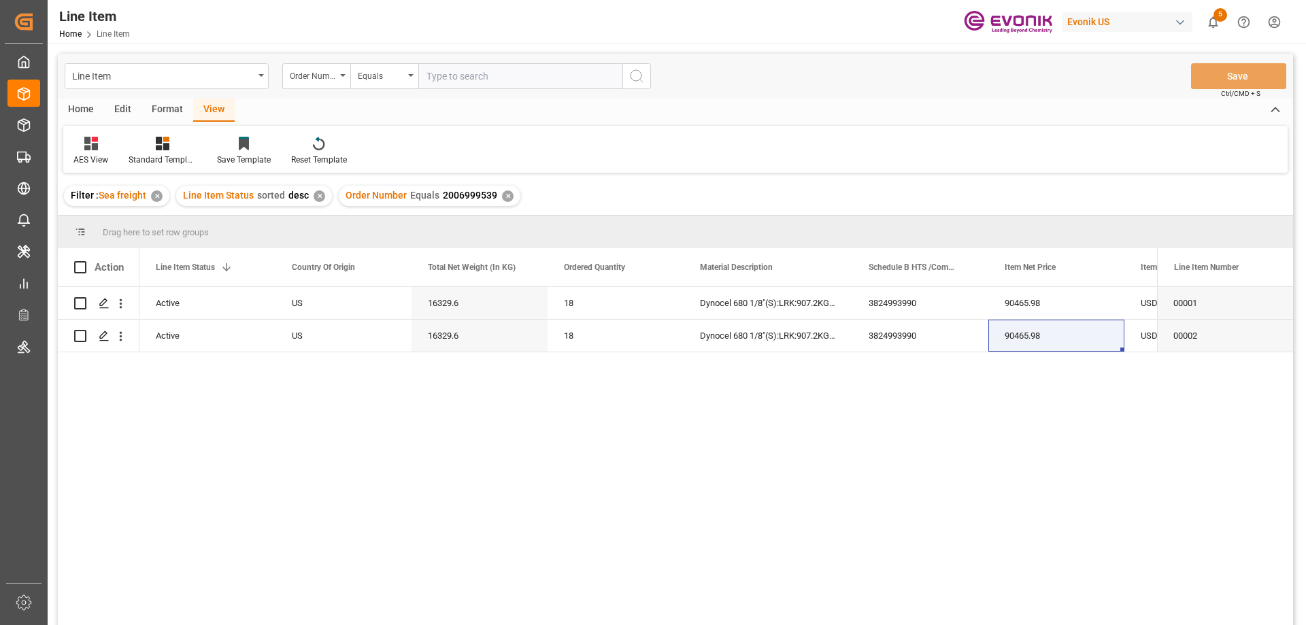
click at [457, 74] on input "text" at bounding box center [520, 76] width 204 height 26
paste input "2007123580"
type input "2007123580"
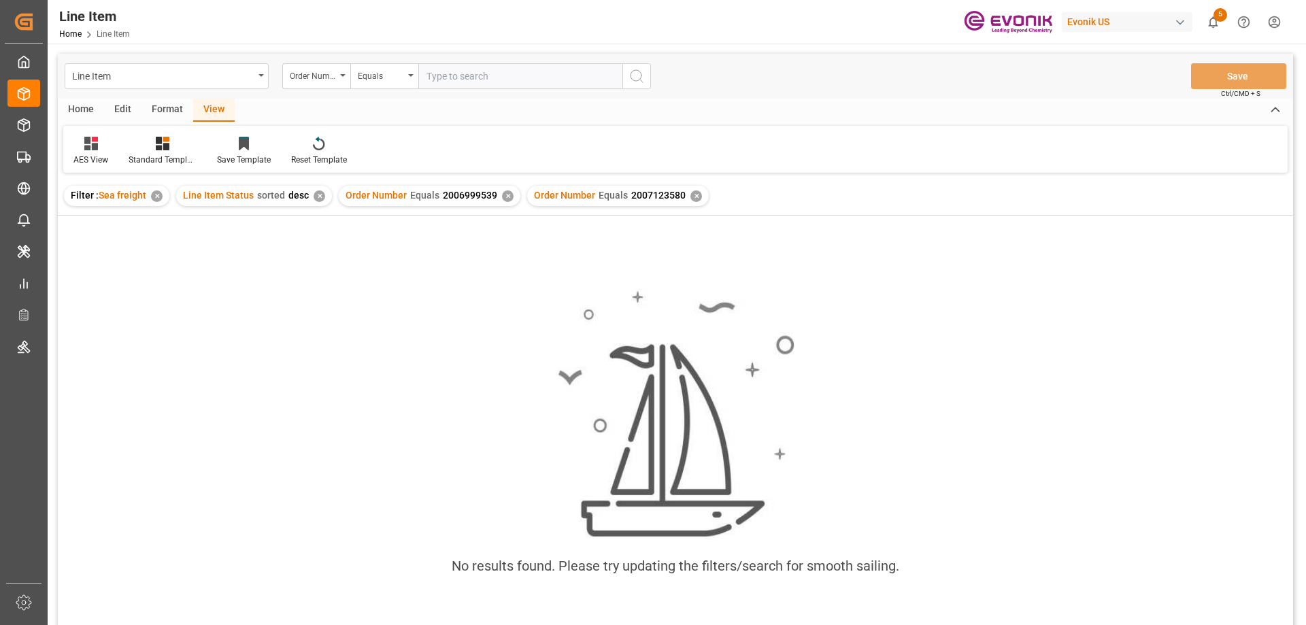
click at [504, 196] on div "✕" at bounding box center [508, 196] width 12 height 12
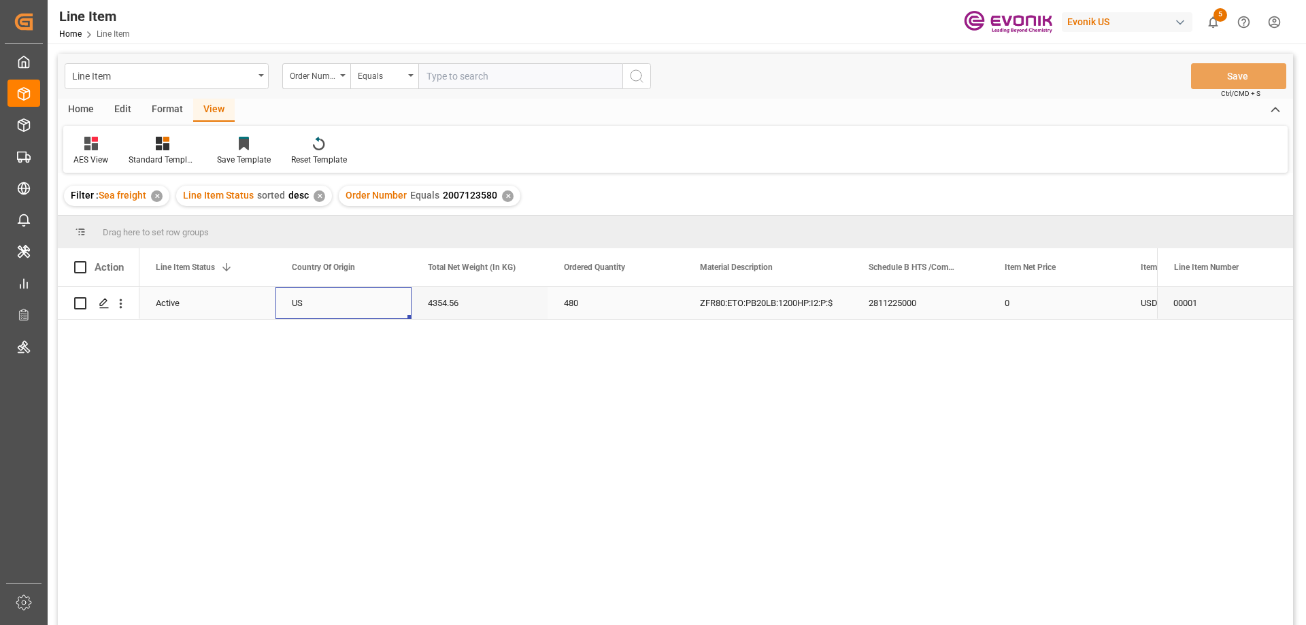
click at [374, 307] on div "US" at bounding box center [344, 303] width 136 height 32
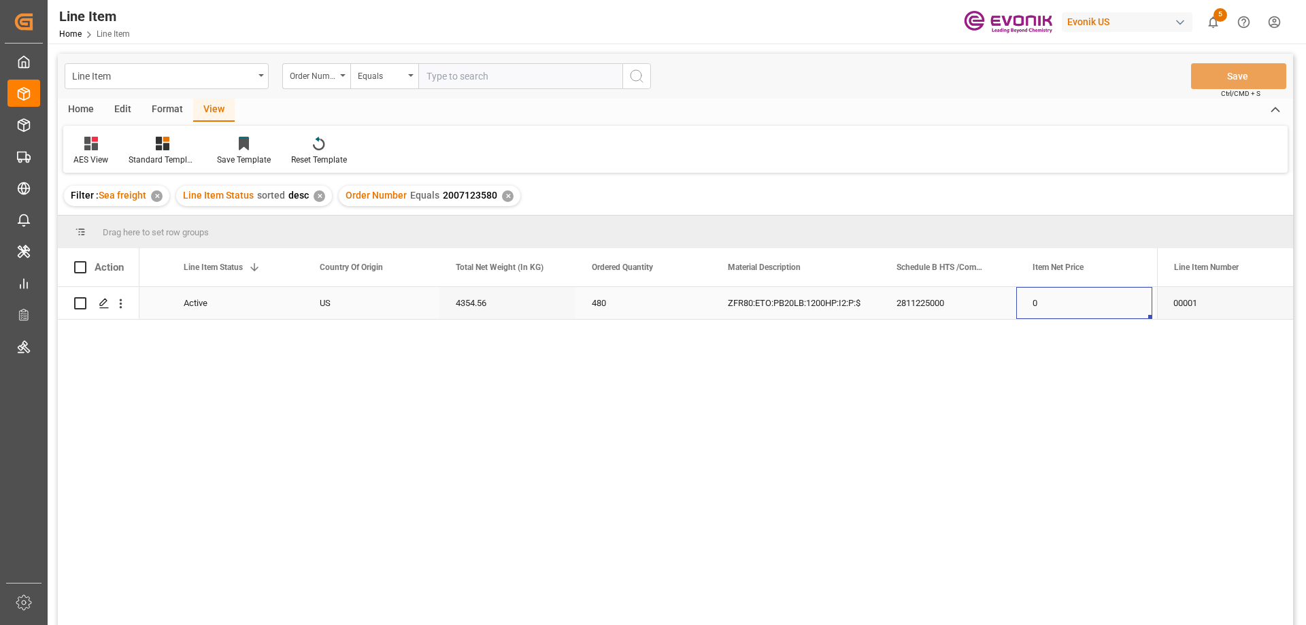
scroll to position [0, 380]
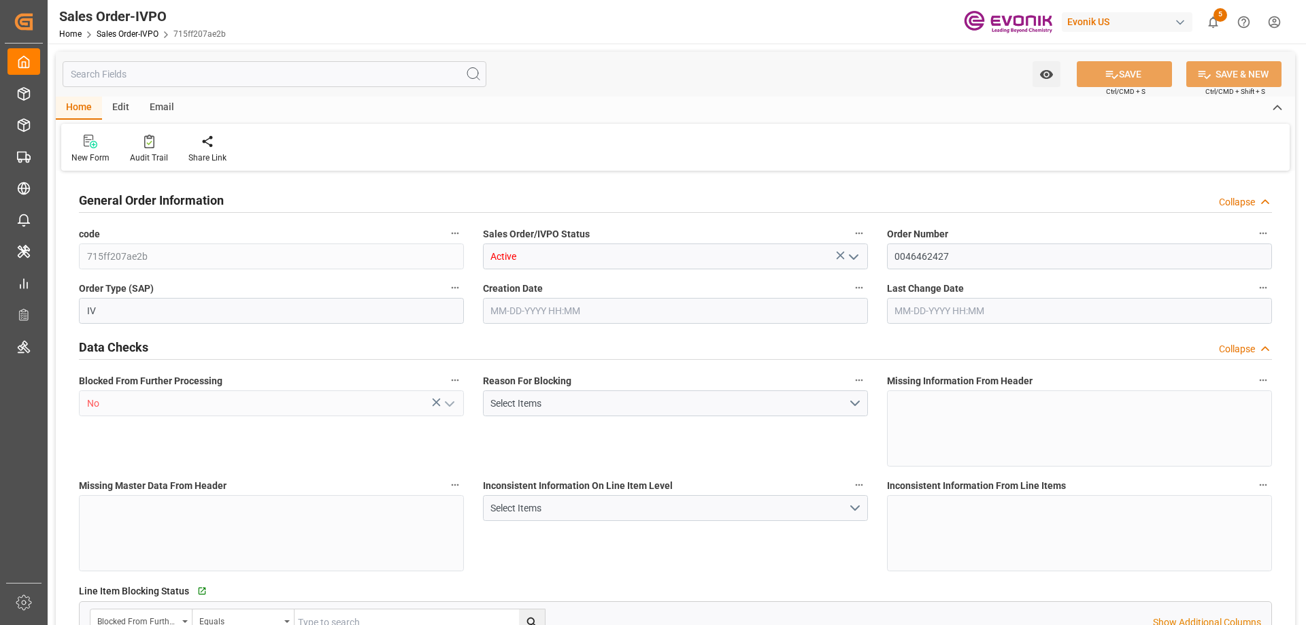
type input "JPYOK"
type input "0"
type input "1"
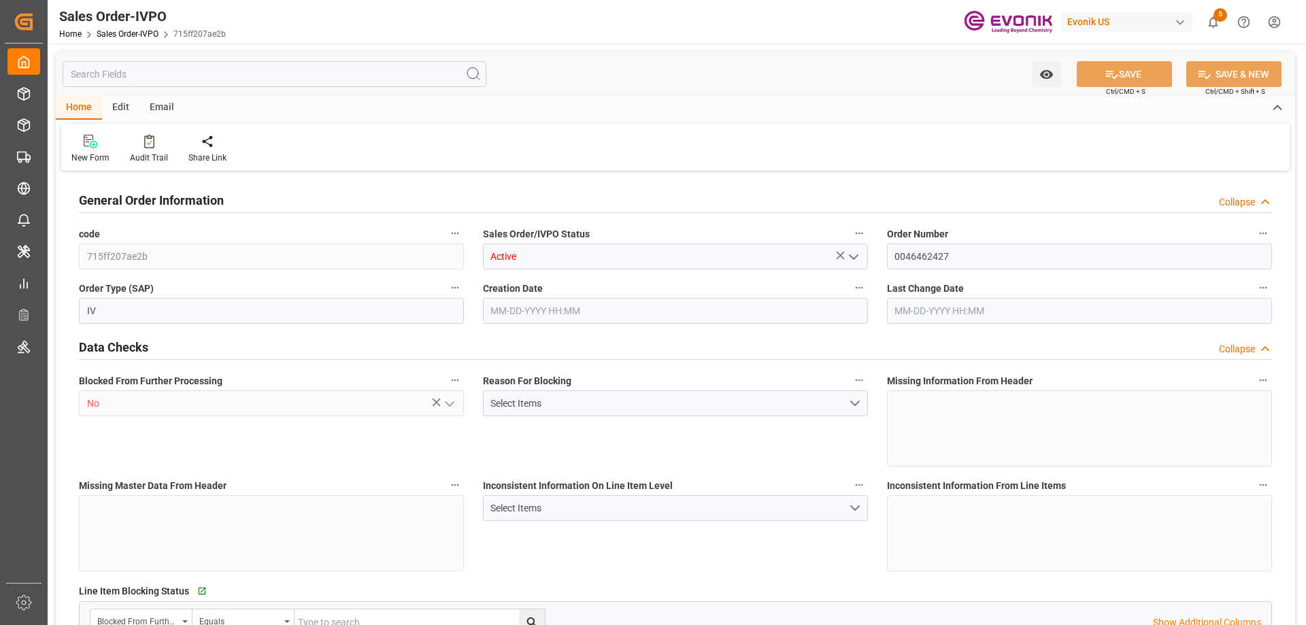
type input "16140"
type input "26.4204"
type input "17000"
type input "30"
type input "07-07-2025 15:52"
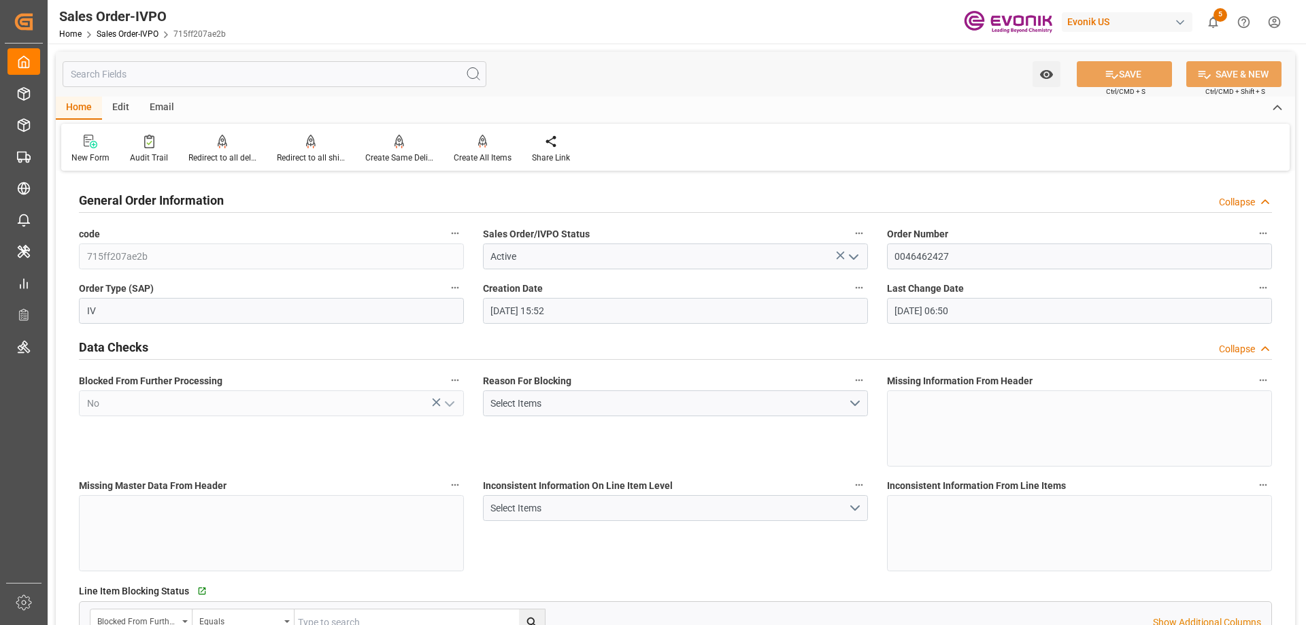
type input "08-20-2025 06:50"
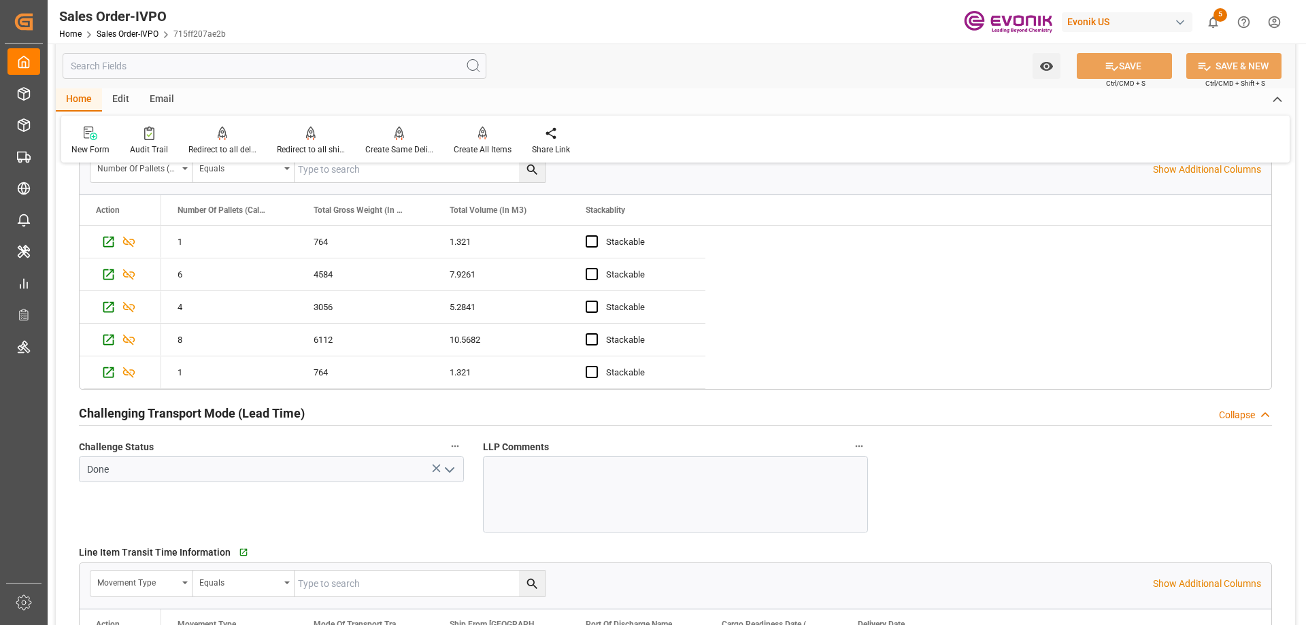
scroll to position [2585, 0]
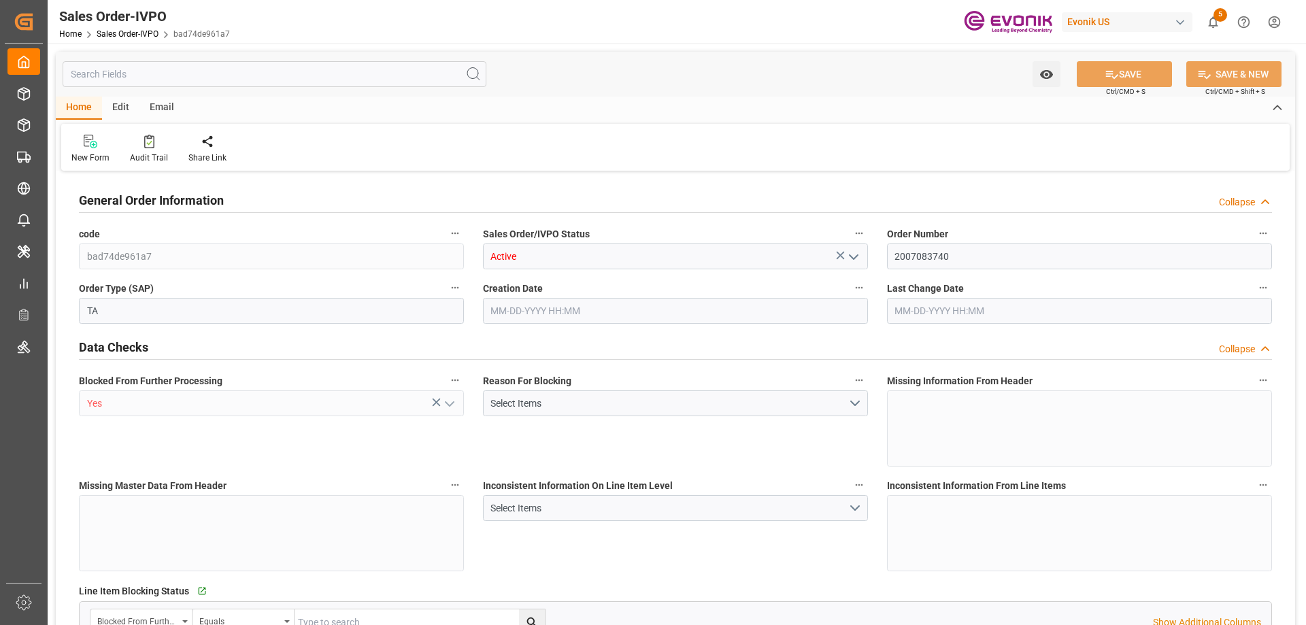
type input "CNXGA"
type input "0"
type input "1"
type input "16200"
type input "[DATE] 12:50"
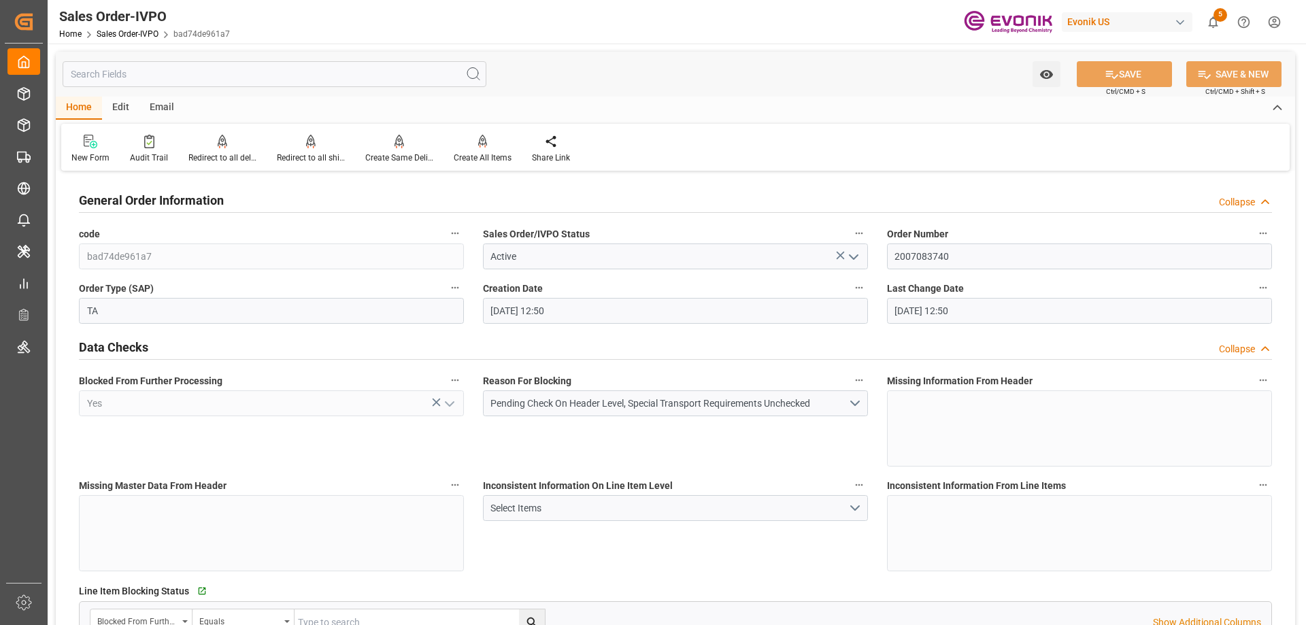
type input "[DATE] 12:50"
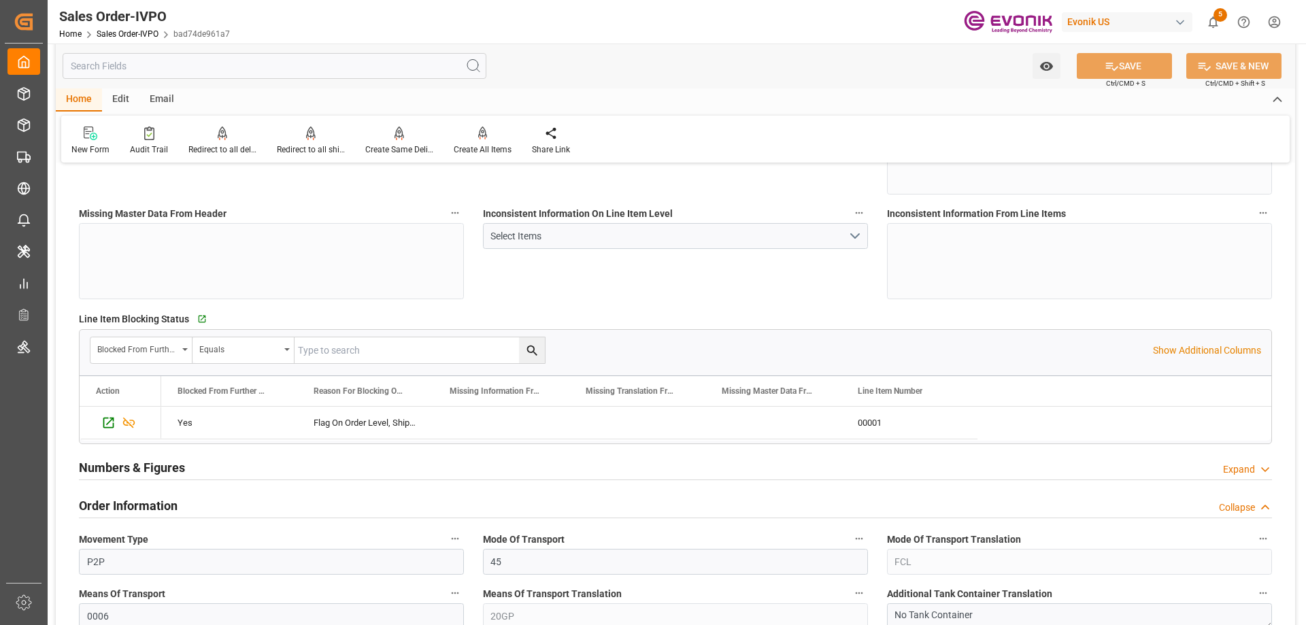
scroll to position [408, 0]
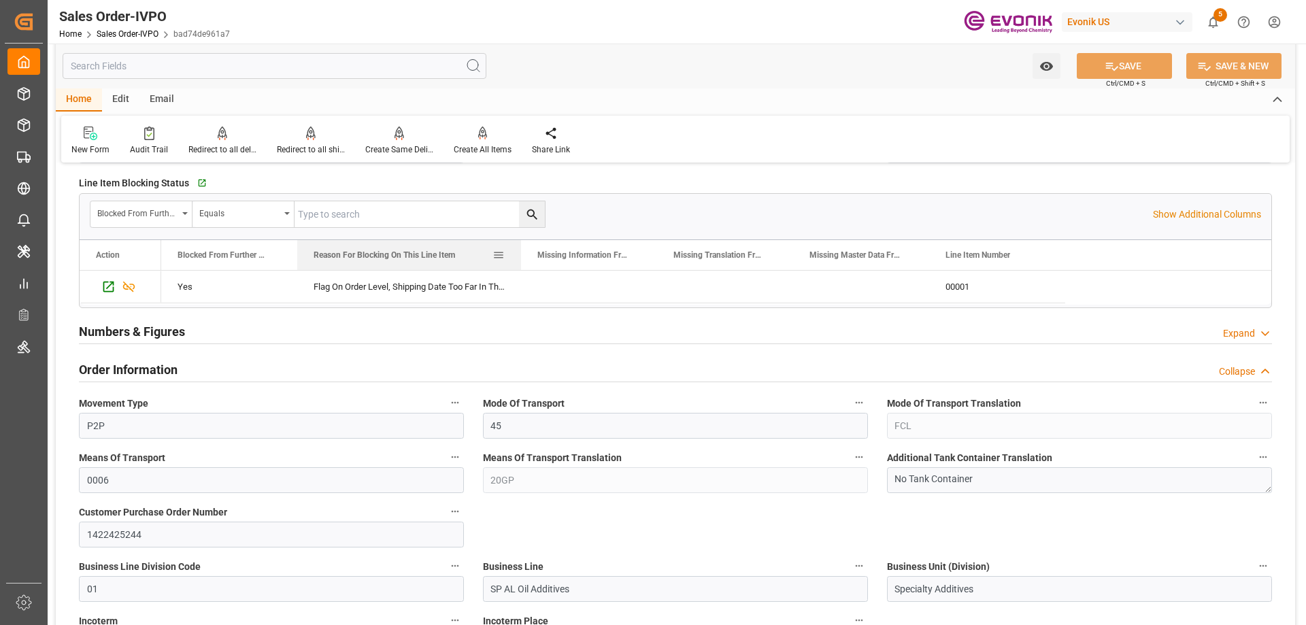
drag, startPoint x: 431, startPoint y: 252, endPoint x: 518, endPoint y: 252, distance: 87.8
click at [518, 252] on div at bounding box center [520, 255] width 5 height 30
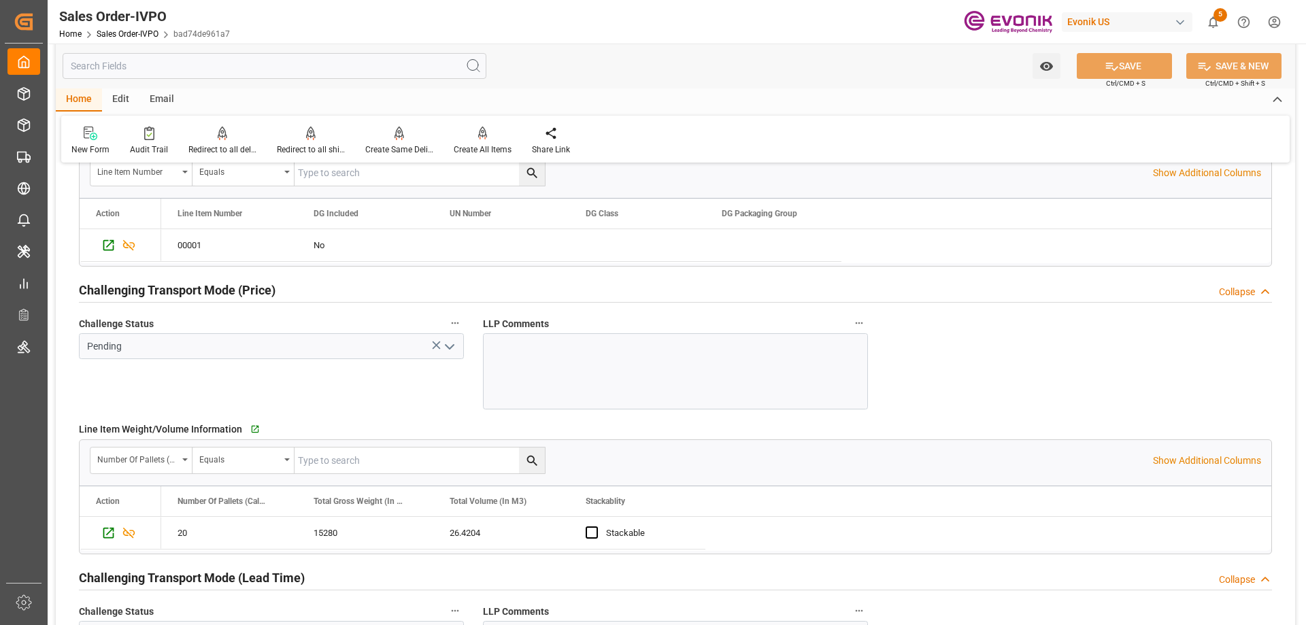
scroll to position [2177, 0]
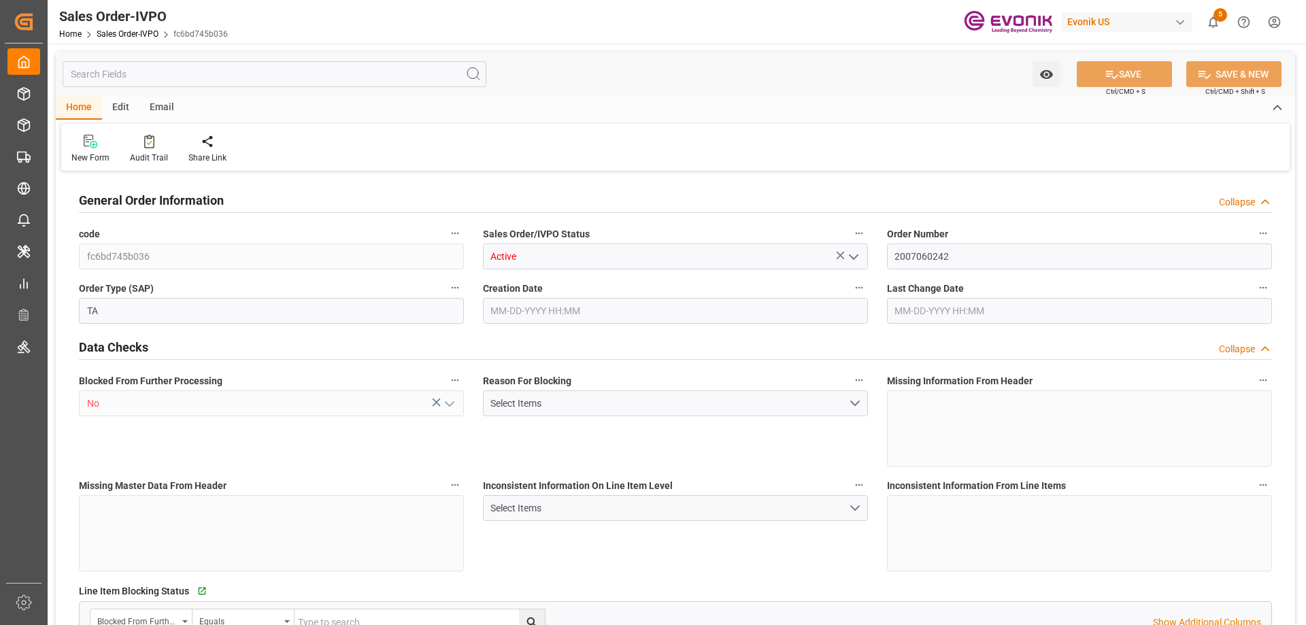
type input "MYPKG"
type input "0"
type input "1"
type input "6063"
type input "08-14-2025 19:48"
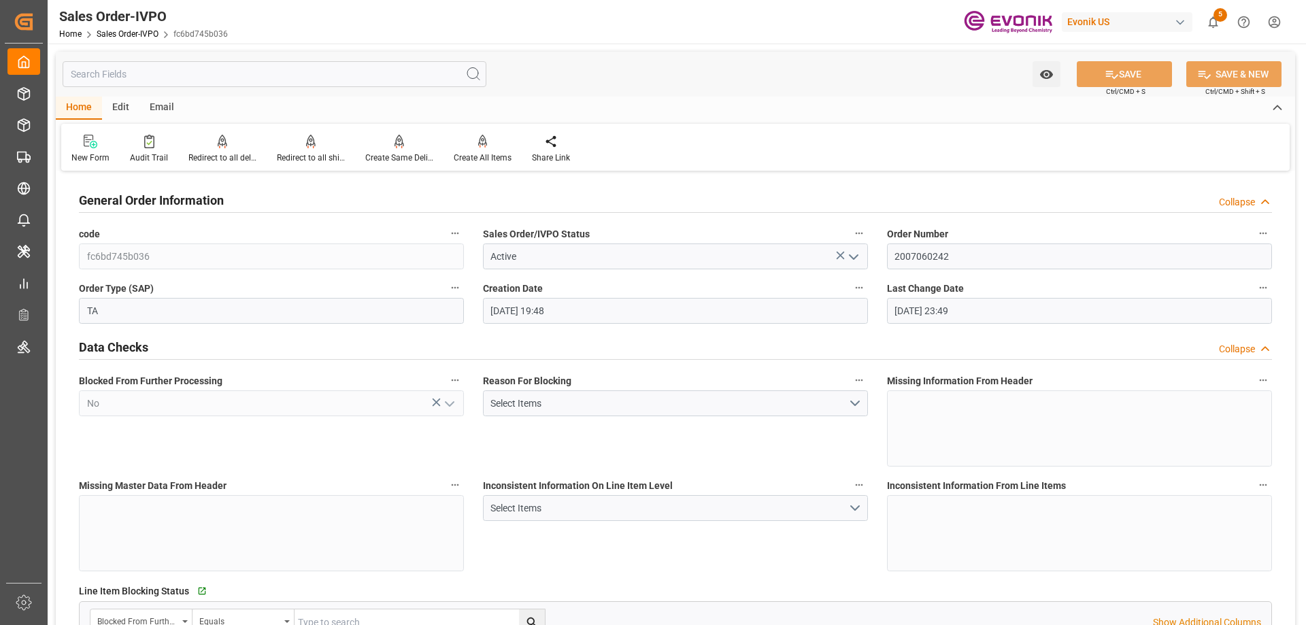
type input "[DATE] 23:49"
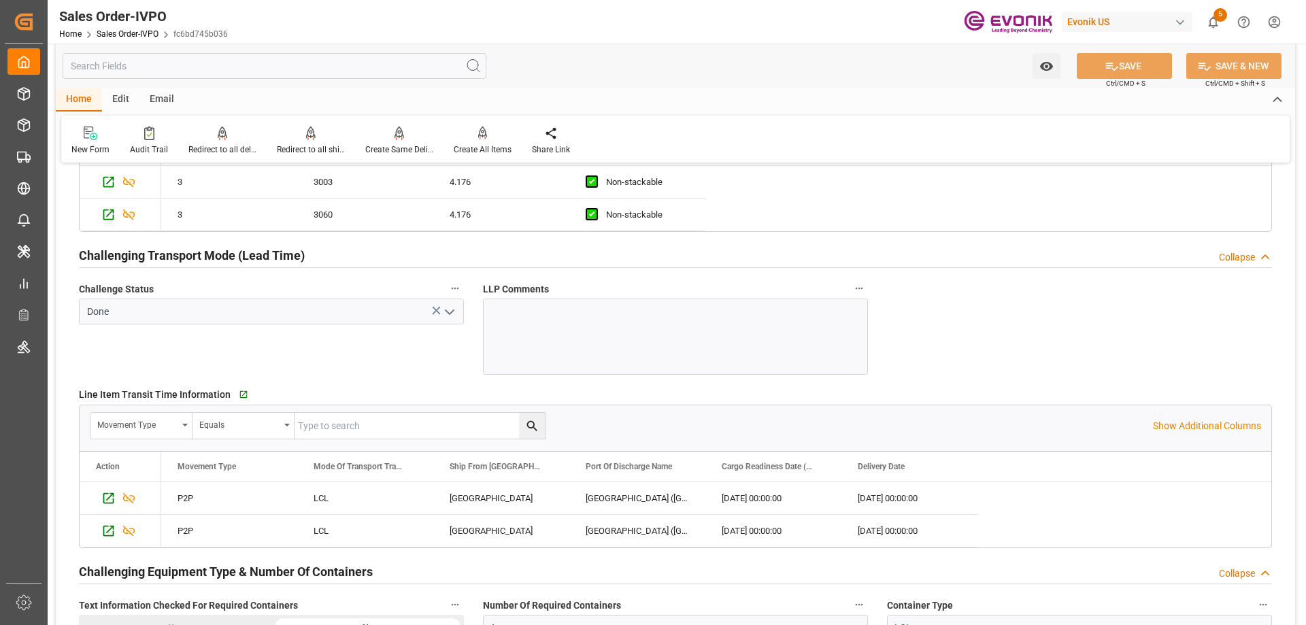
scroll to position [2245, 0]
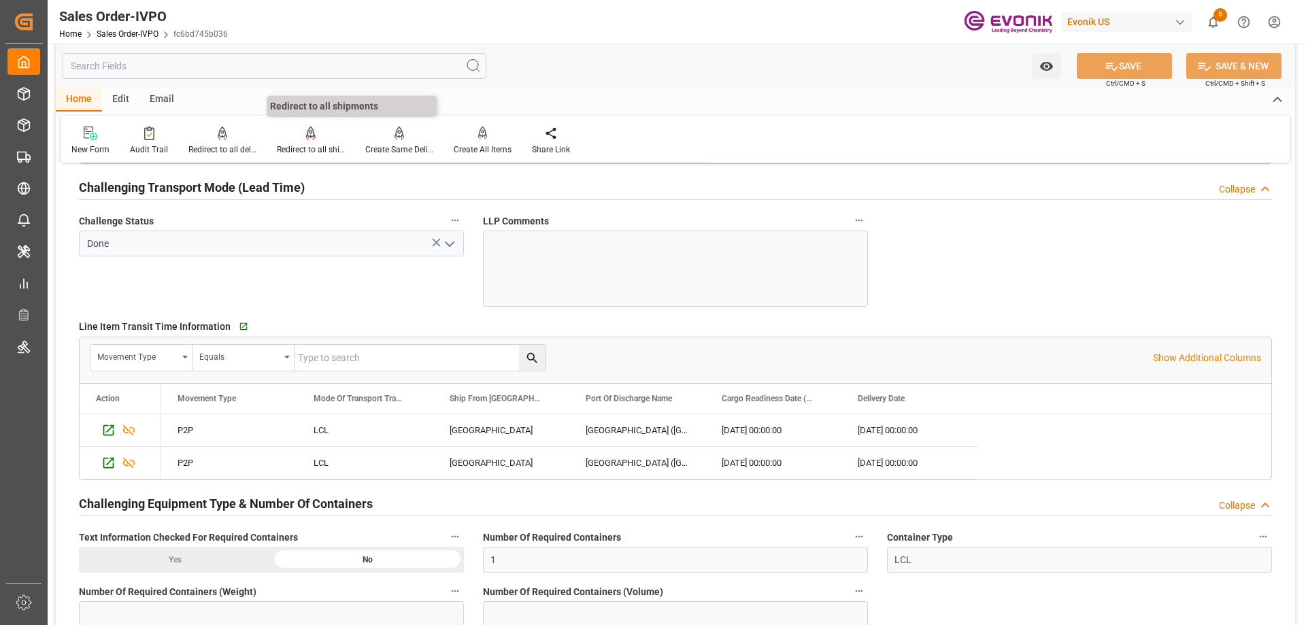
click at [309, 137] on icon at bounding box center [311, 133] width 10 height 12
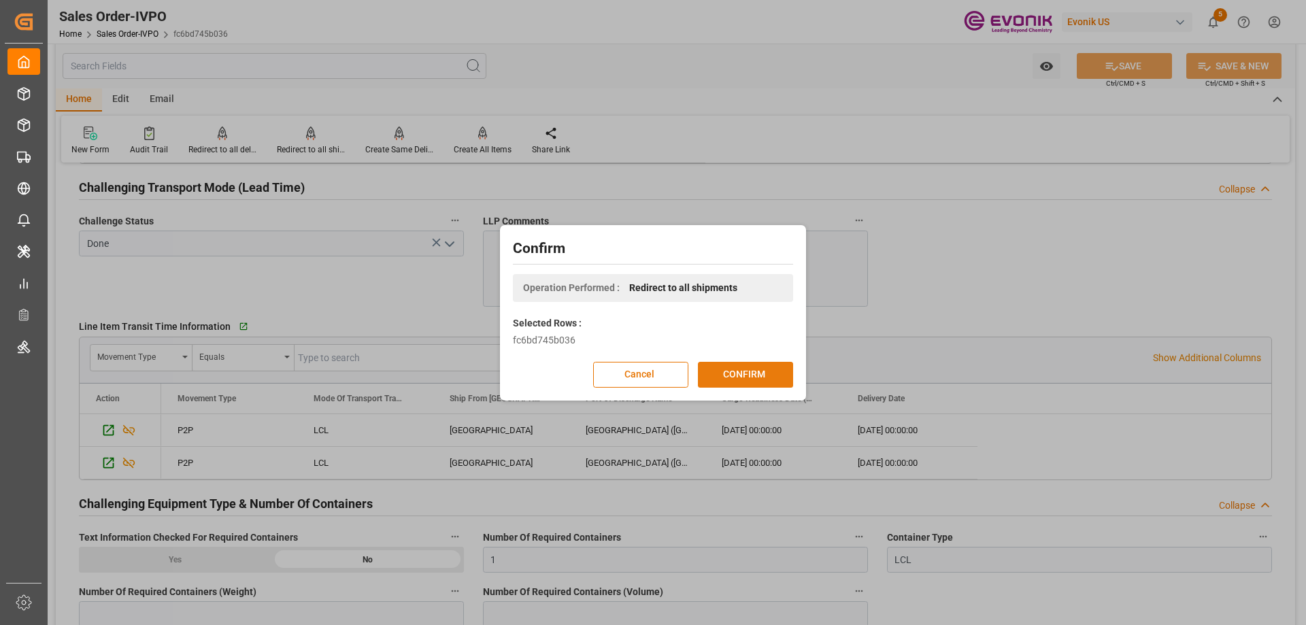
click at [780, 367] on button "CONFIRM" at bounding box center [745, 375] width 95 height 26
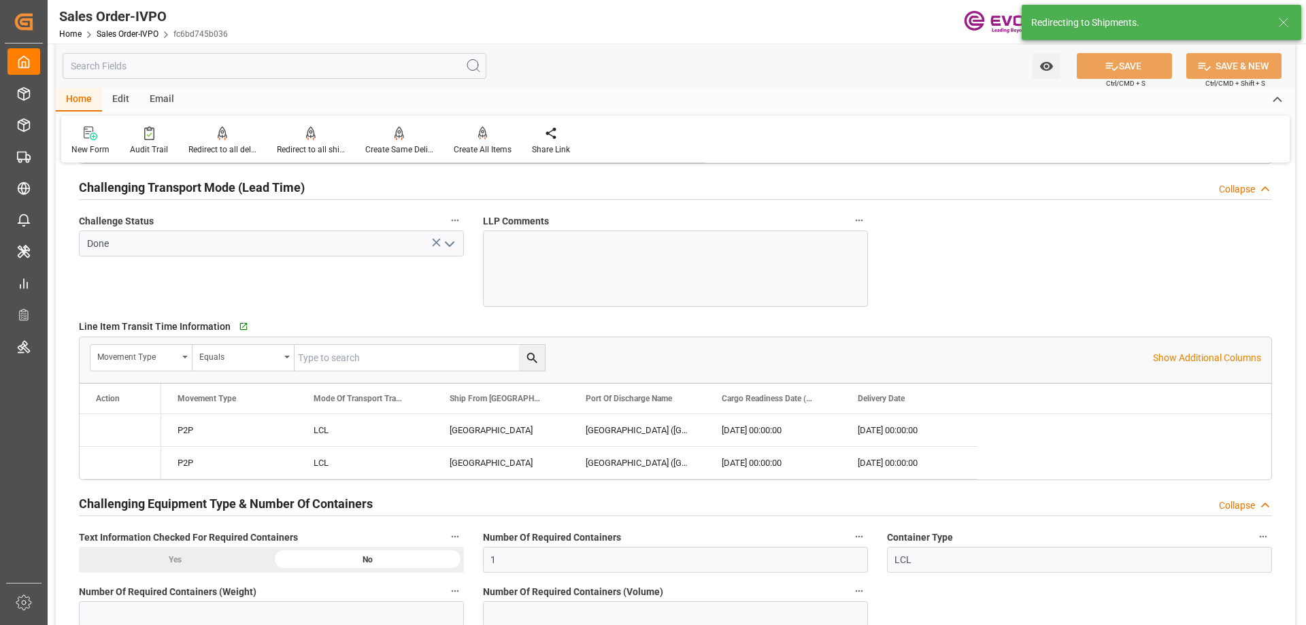
type input "08-14-2025 19:48"
type input "[DATE] 23:49"
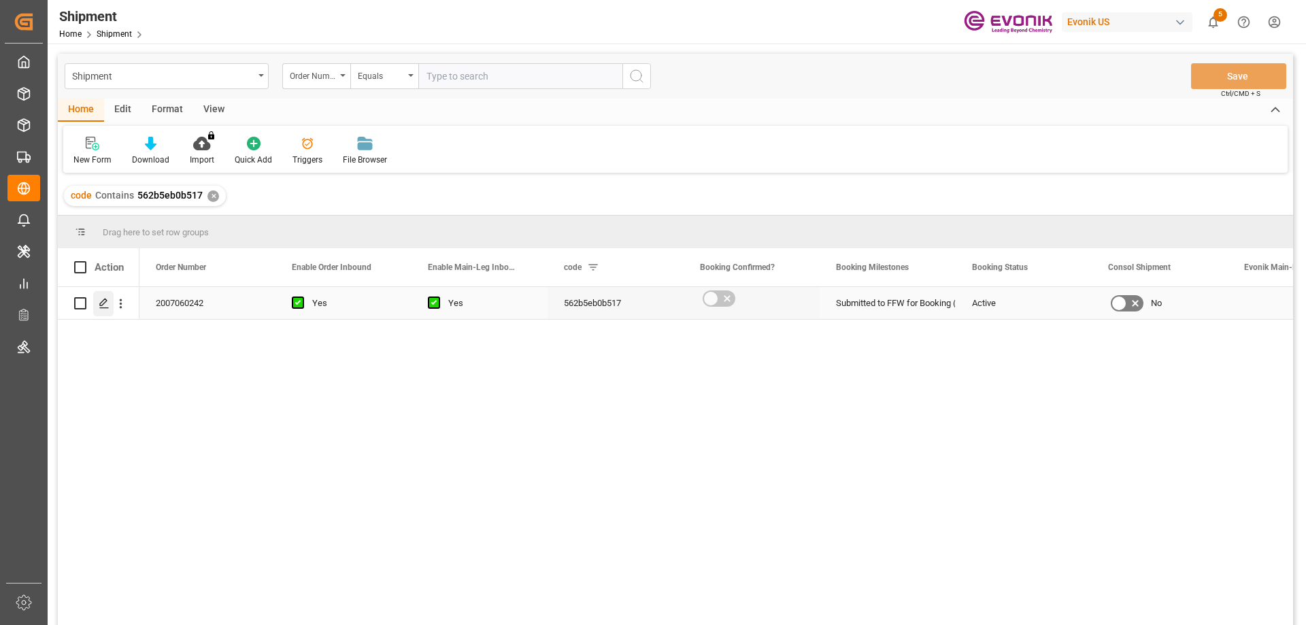
click at [97, 308] on div "Press SPACE to select this row." at bounding box center [103, 303] width 20 height 25
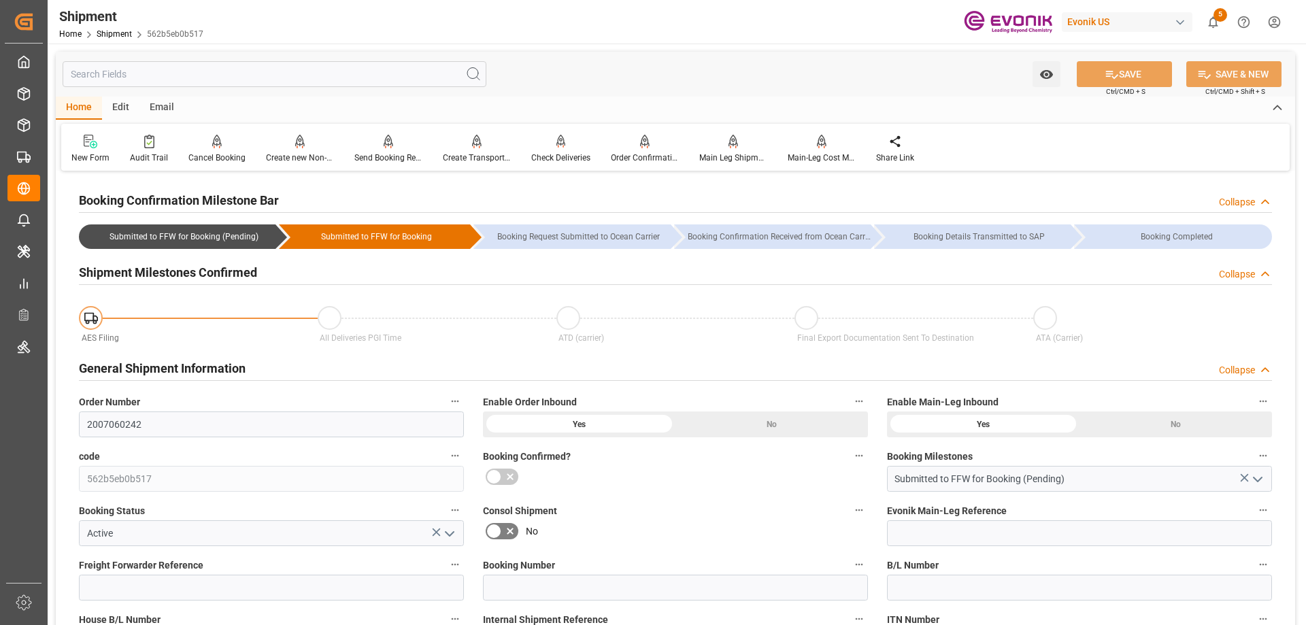
type input "[DATE] 20:00"
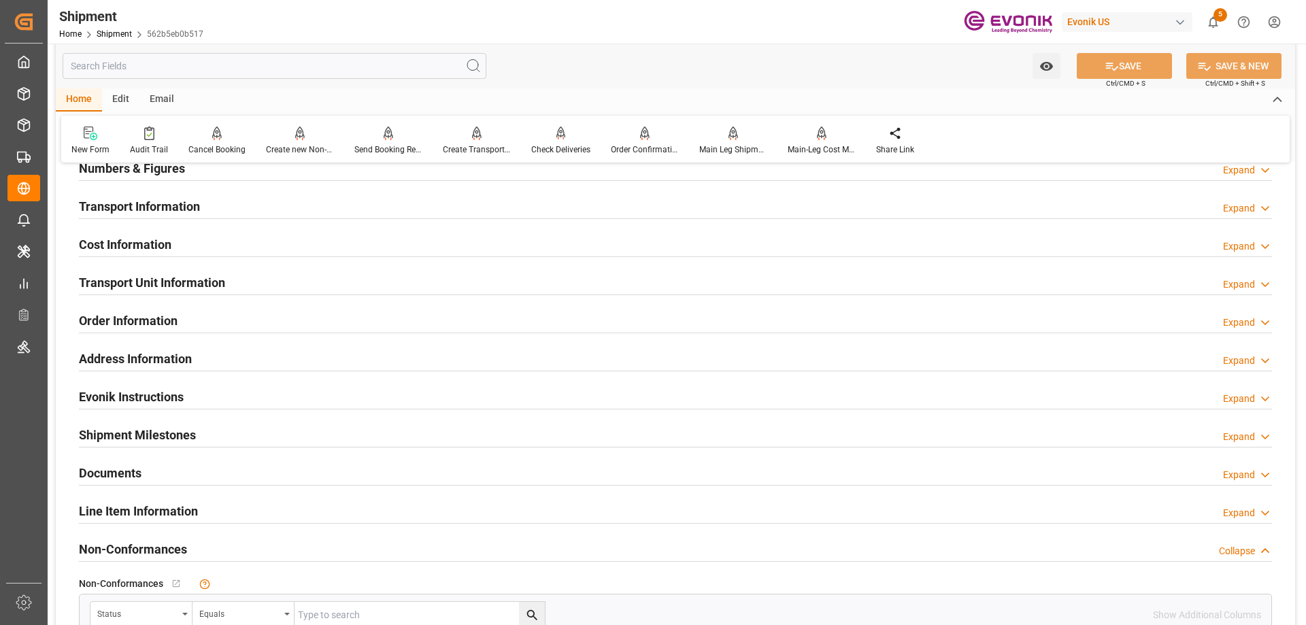
scroll to position [748, 0]
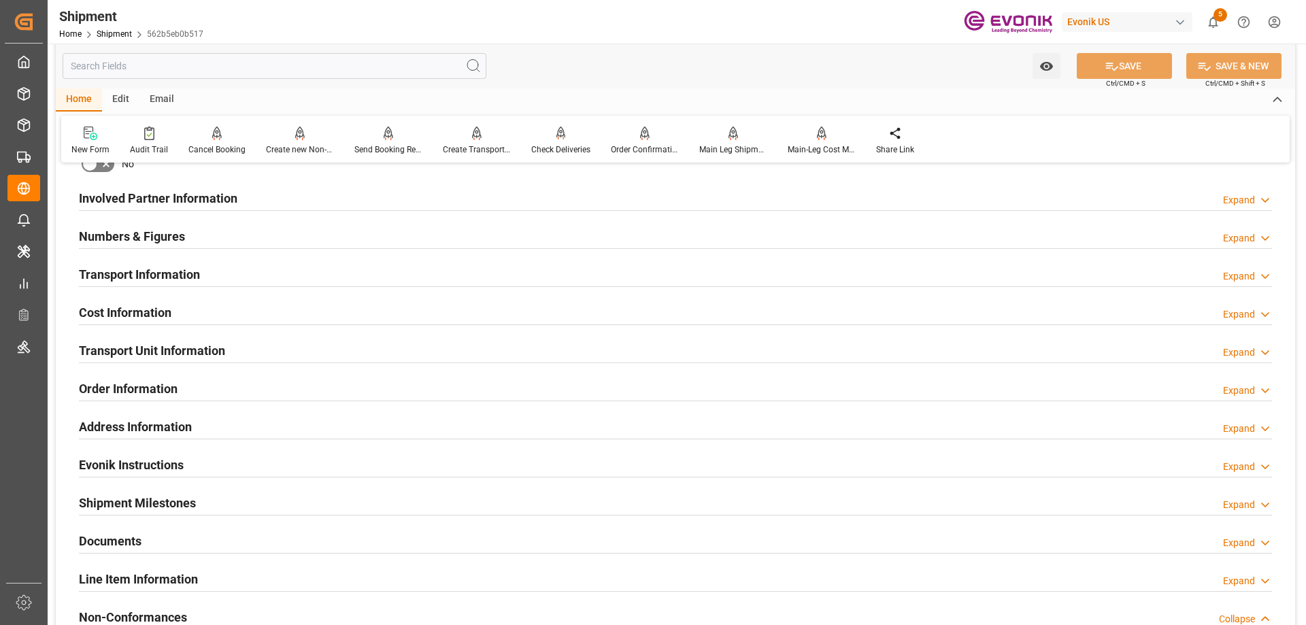
click at [173, 302] on div "Cost Information Expand" at bounding box center [675, 312] width 1193 height 26
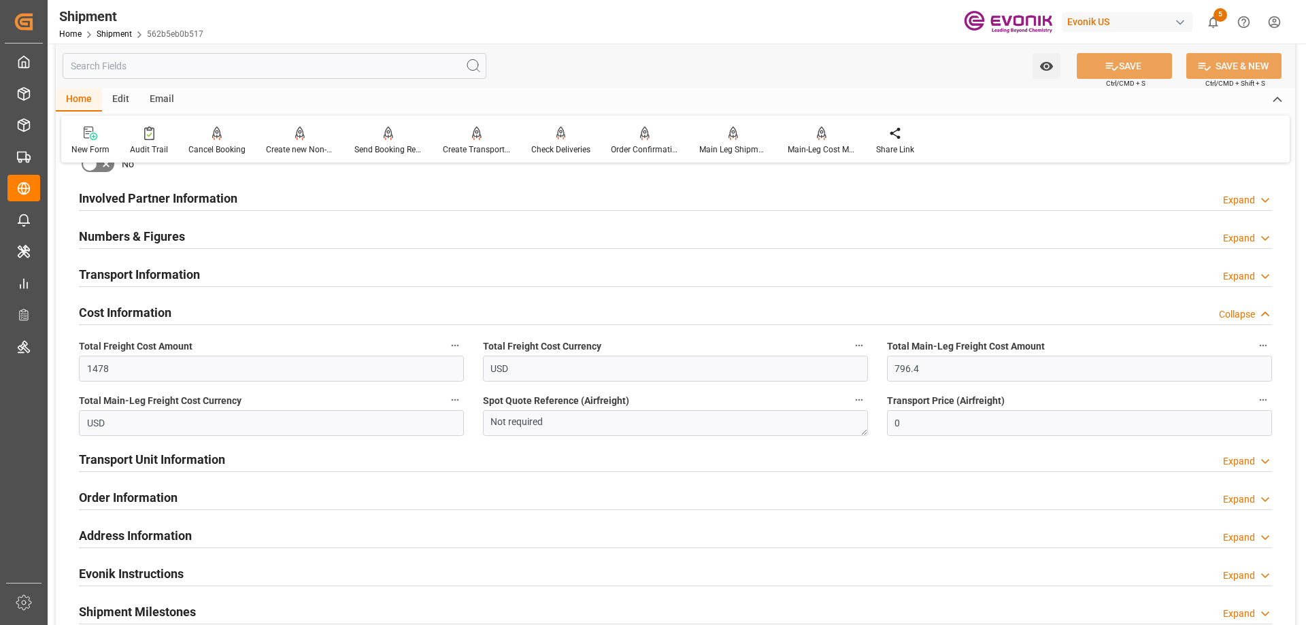
click at [165, 271] on h2 "Transport Information" at bounding box center [139, 274] width 121 height 18
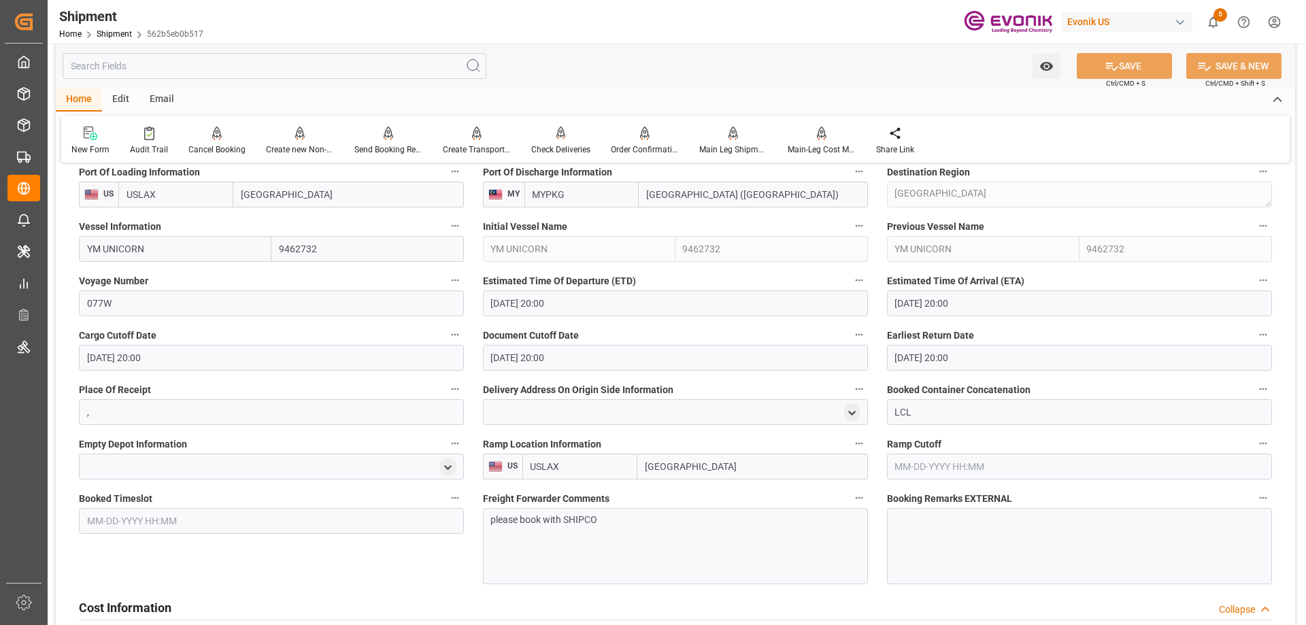
scroll to position [816, 0]
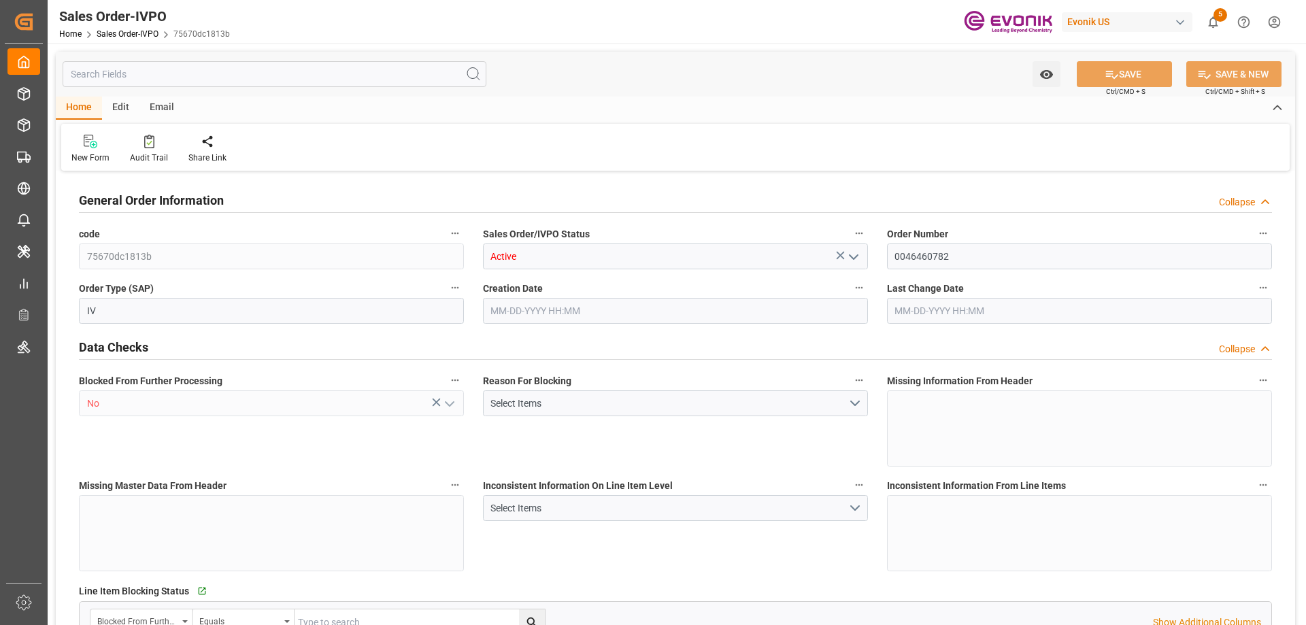
type input "BEANR"
type input "0"
type input "1"
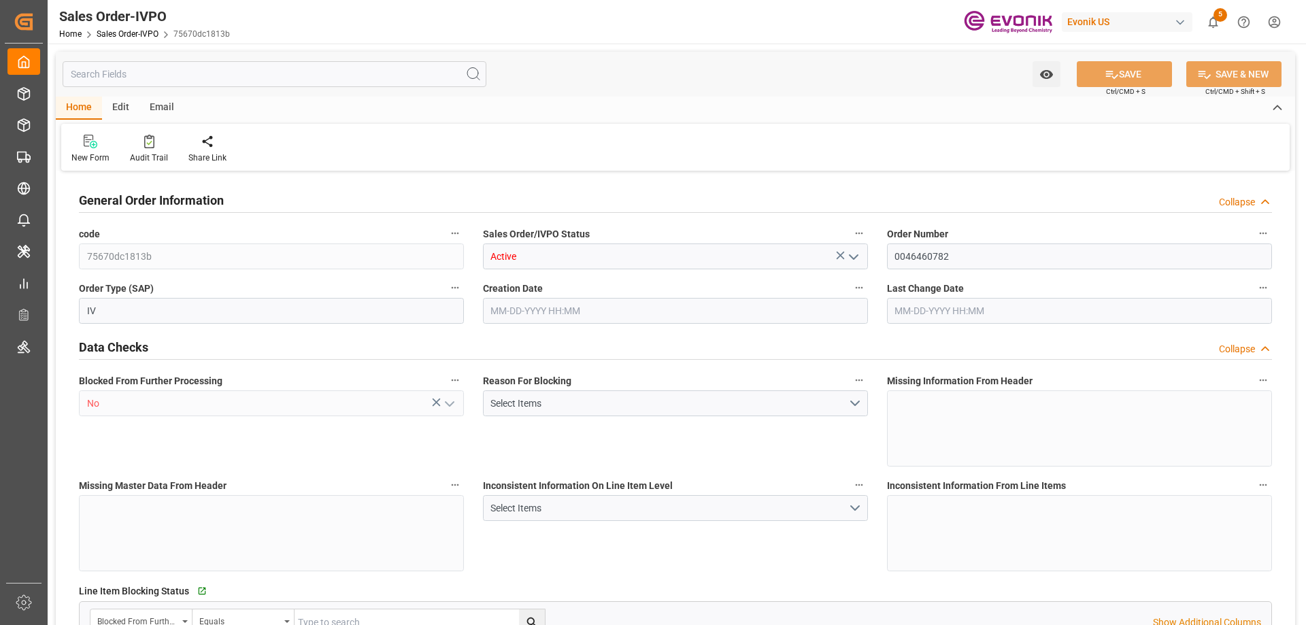
type input "16142"
type input "45.987"
type input "19000"
type input "60"
type input "07-24-2025 14:38"
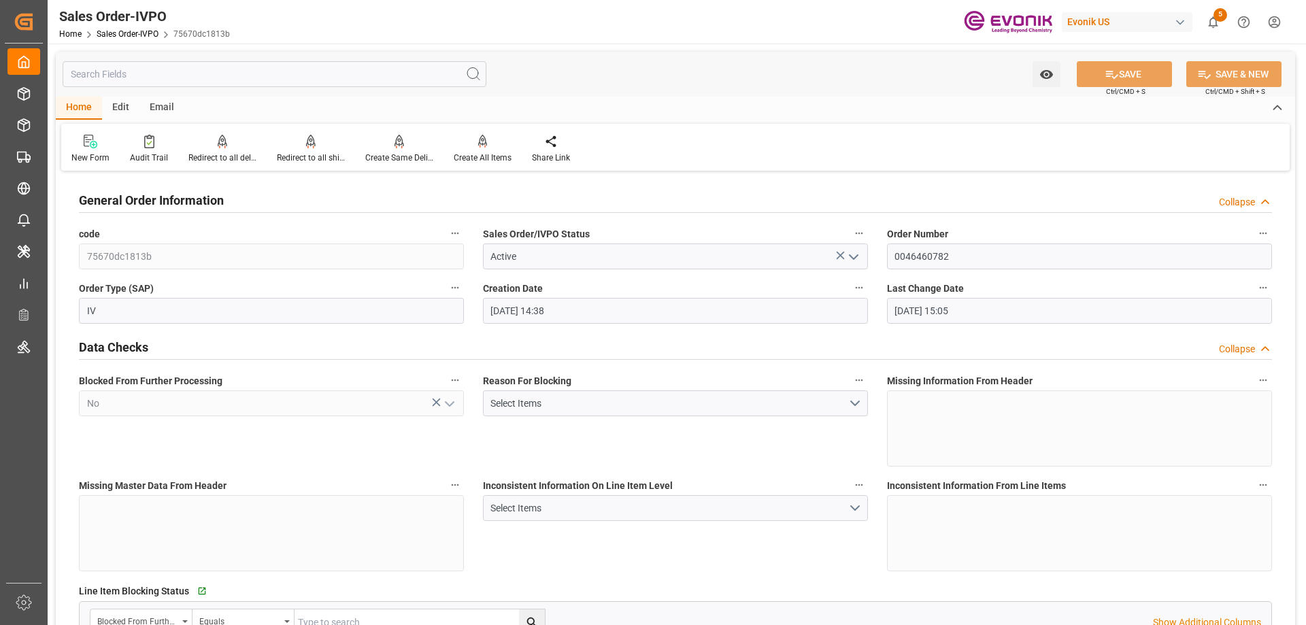
type input "07-28-2025 15:05"
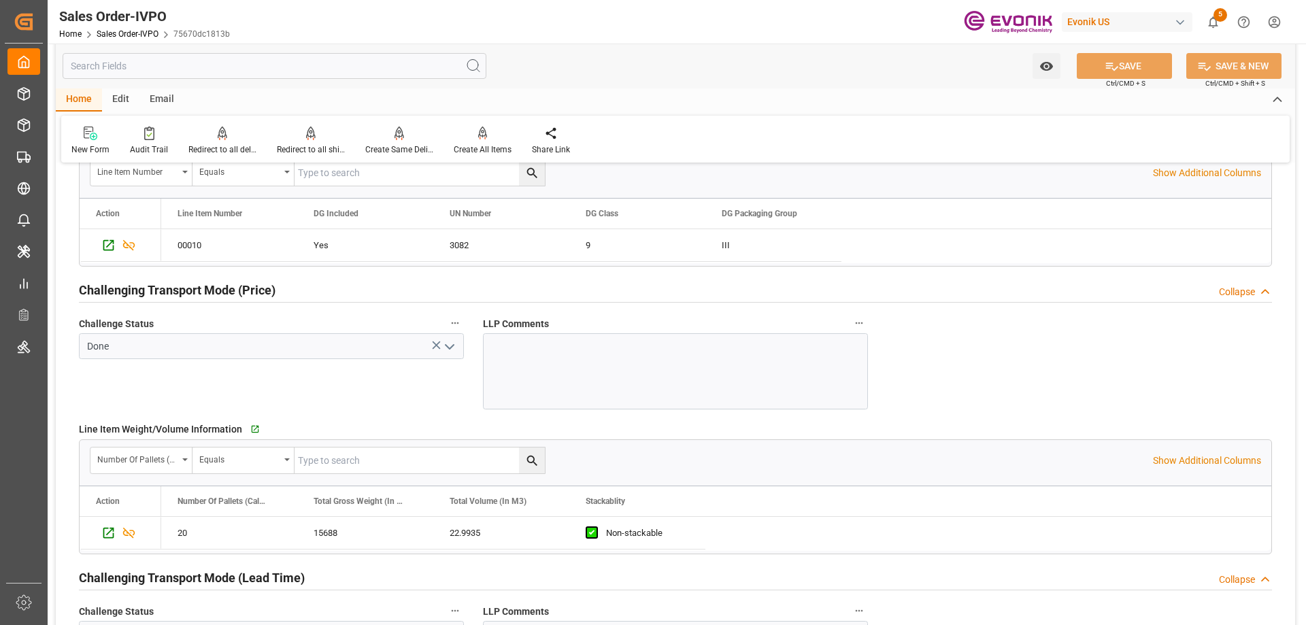
scroll to position [2177, 0]
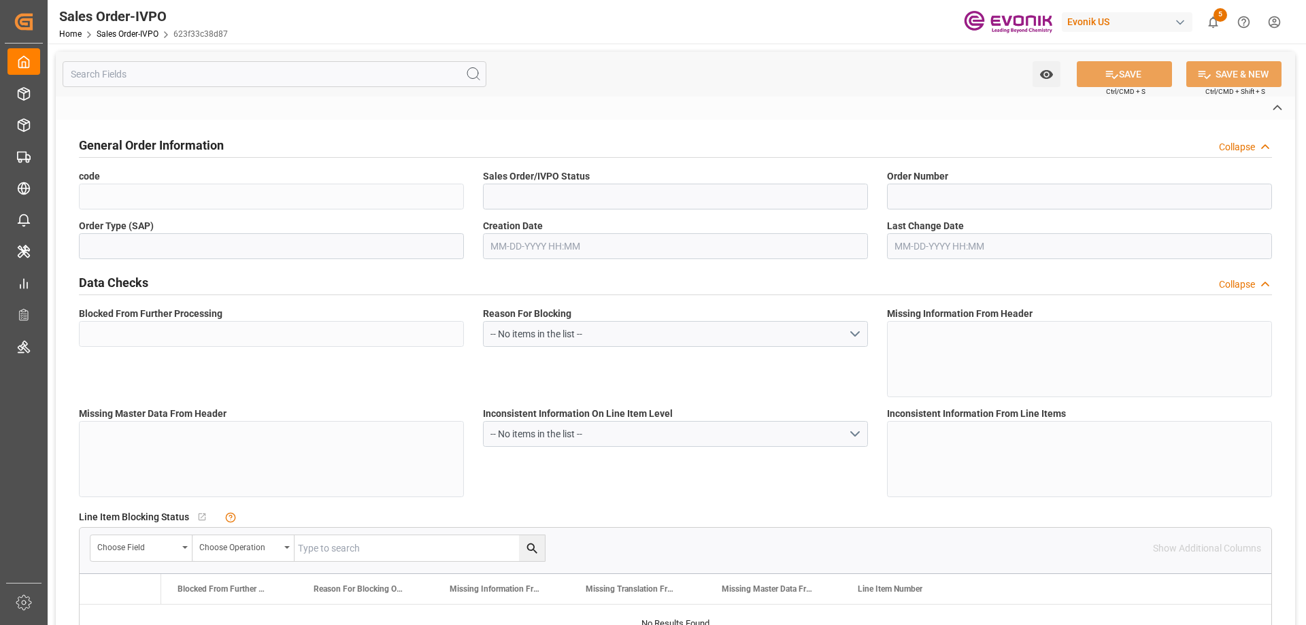
type input "623f33c38d87"
type input "Active"
type input "0046466919"
type input "IV"
type input "No"
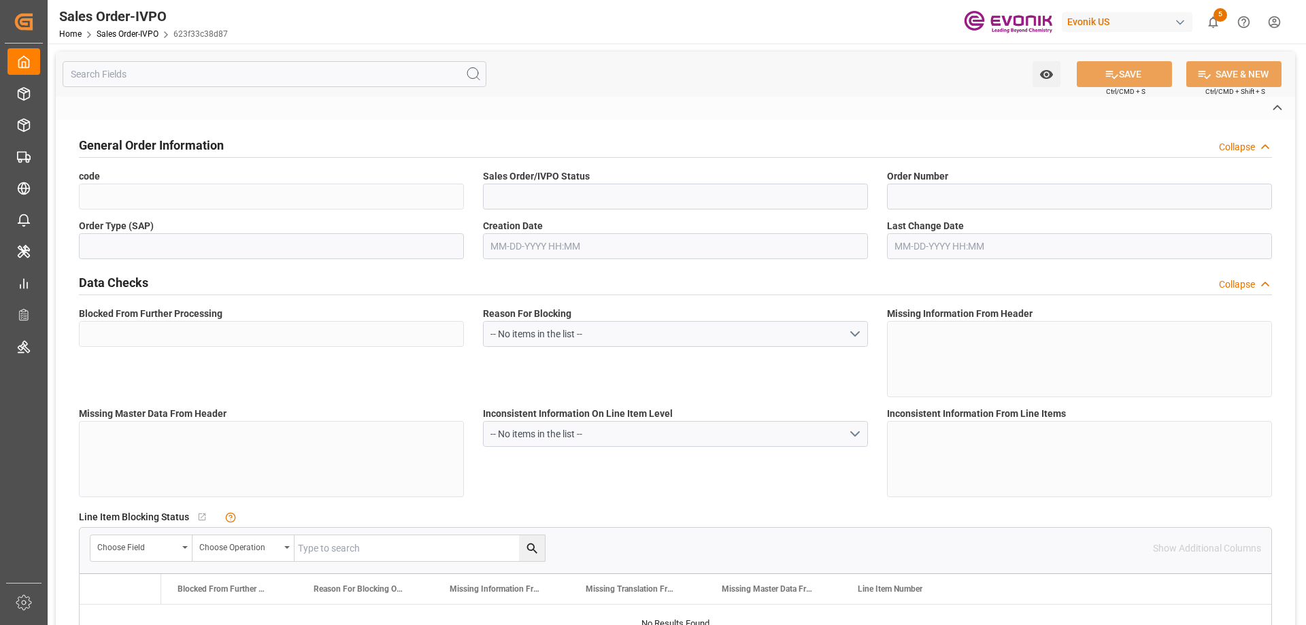
type input "D2P"
type input "45"
type input "FCL"
type input "0006"
type input "20GP"
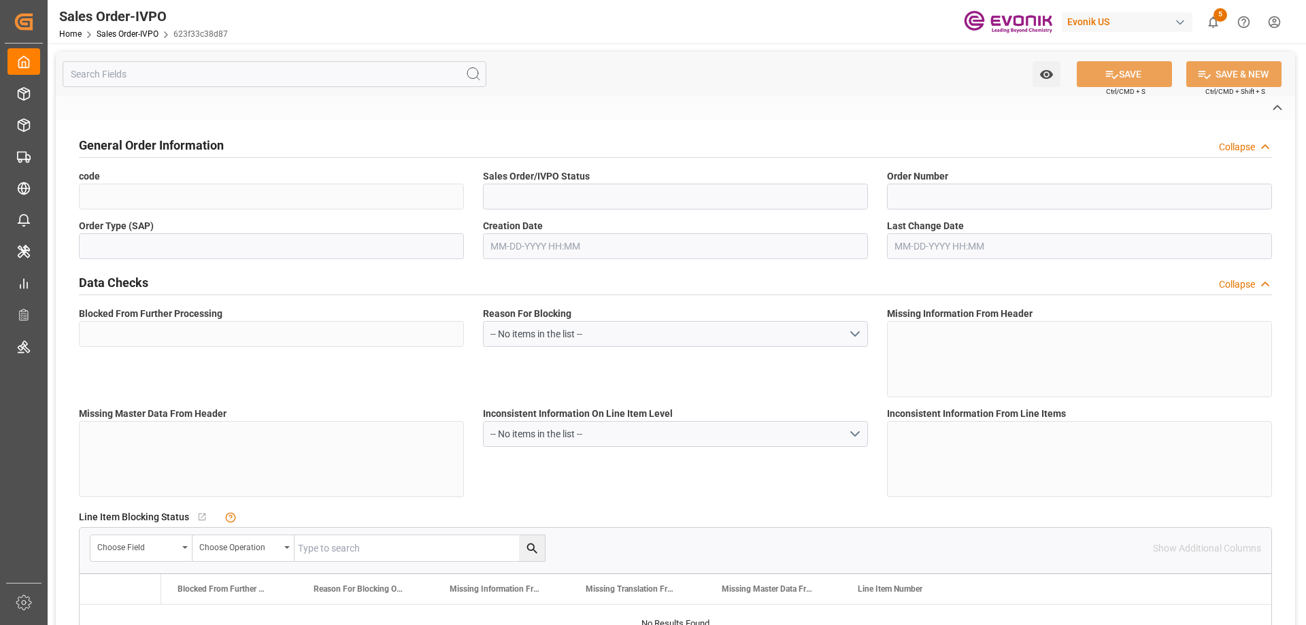
type textarea "No Tank Container"
type input "0046466919"
type input "OU"
type input "SP OU Comfort&Insul."
type input "Specialty Additives"
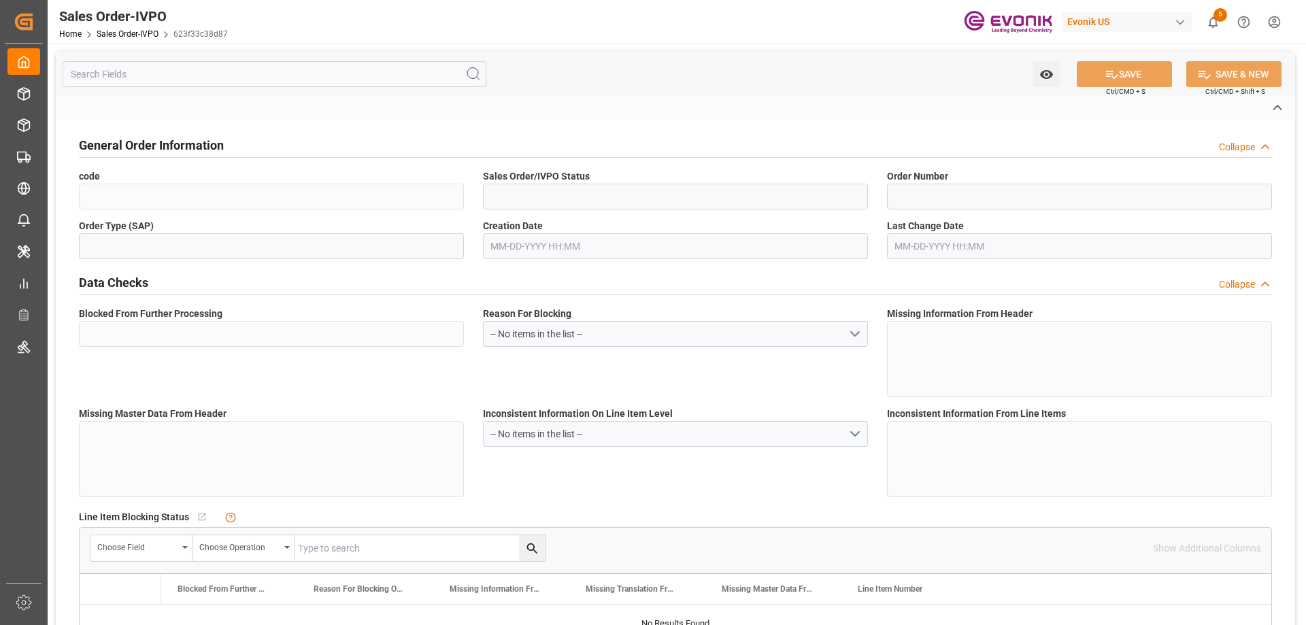
type input "CIF"
type input "[GEOGRAPHIC_DATA]"
type input "Nanjing Lukou International Apt"
type textarea "Not required"
type textarea "ESCN company code (mandatory): USCI91320100790449805E ESCN AEO code (optional):…"
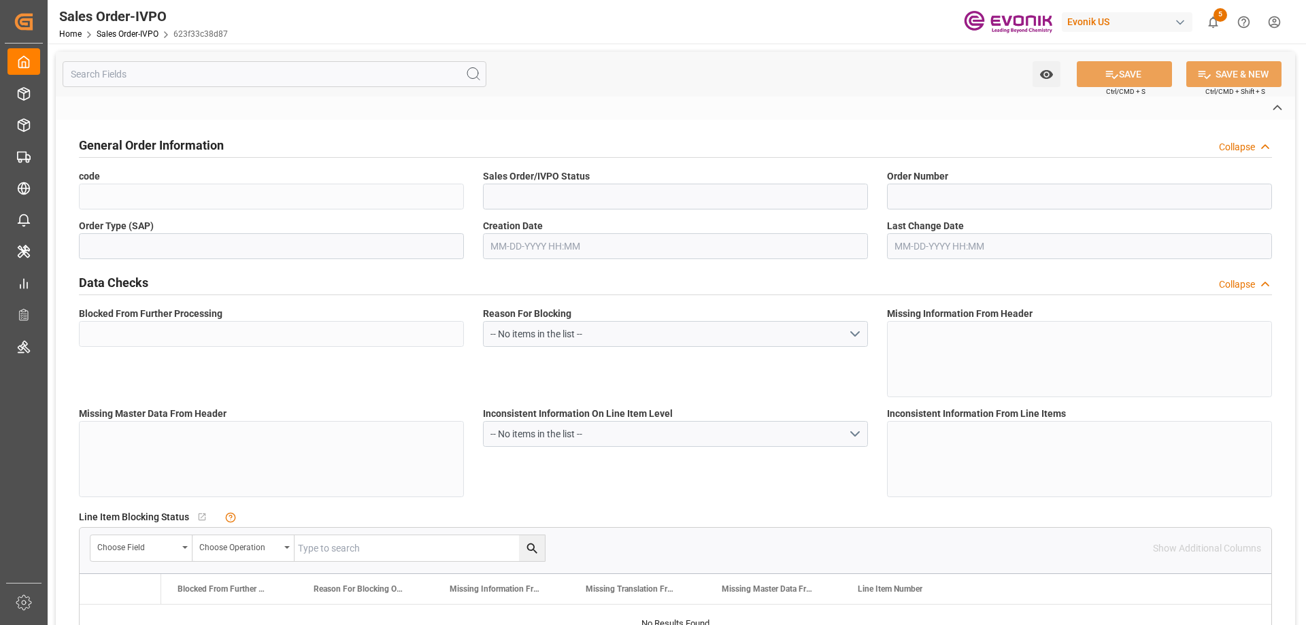
type textarea "Please DO NOT include pallet into total piece of package count."
type input "CN"
type input "Done"
type input "20GP"
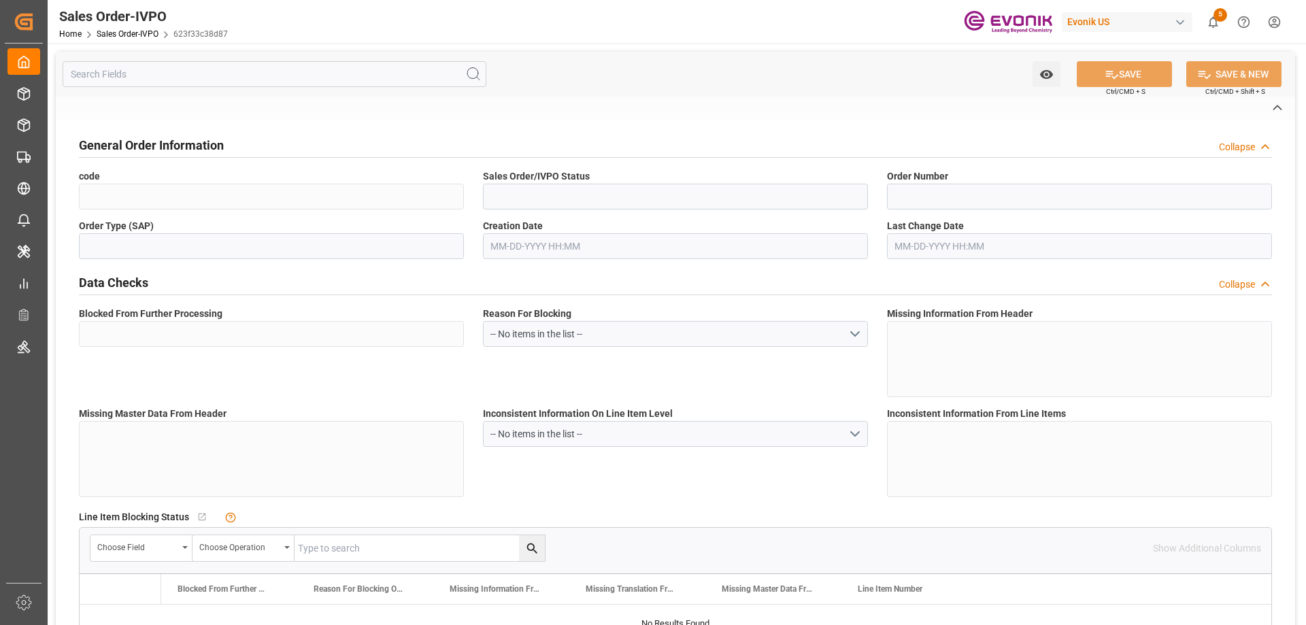
type input "Done"
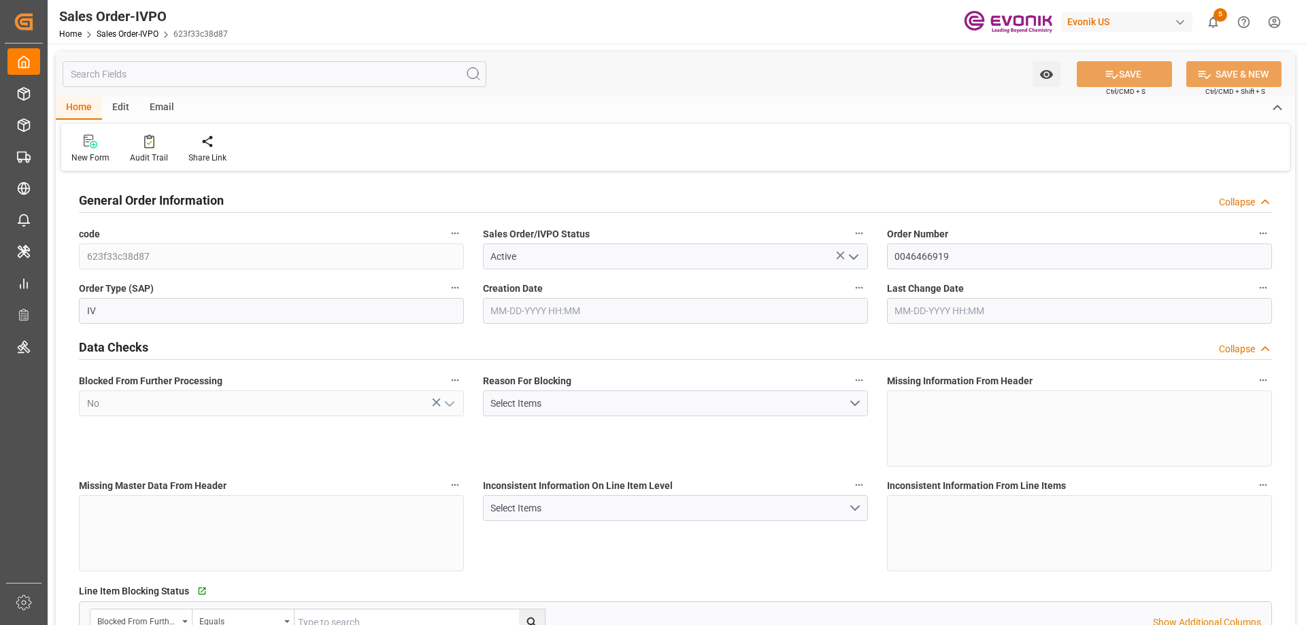
type input "CNNKG"
type input "0"
type input "1"
type input "2"
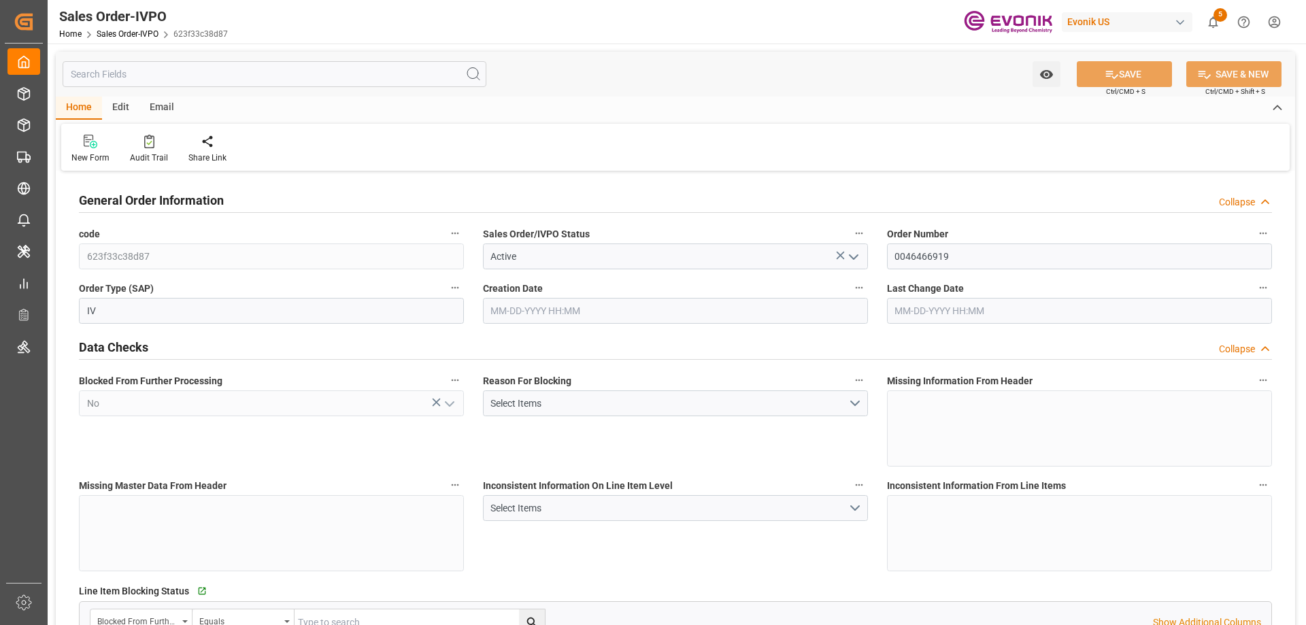
type input "14269.04"
type input "34.63"
type input "17000"
type input "30"
type input "08-05-2025 13:16"
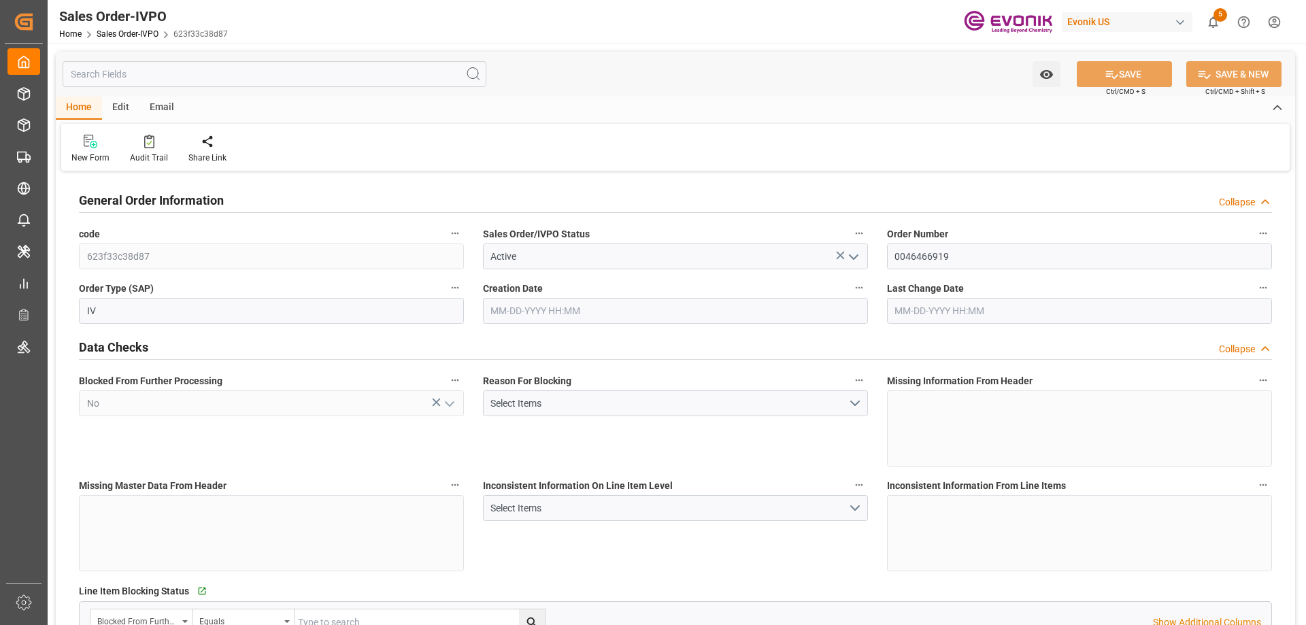
type input "[DATE] 12:05"
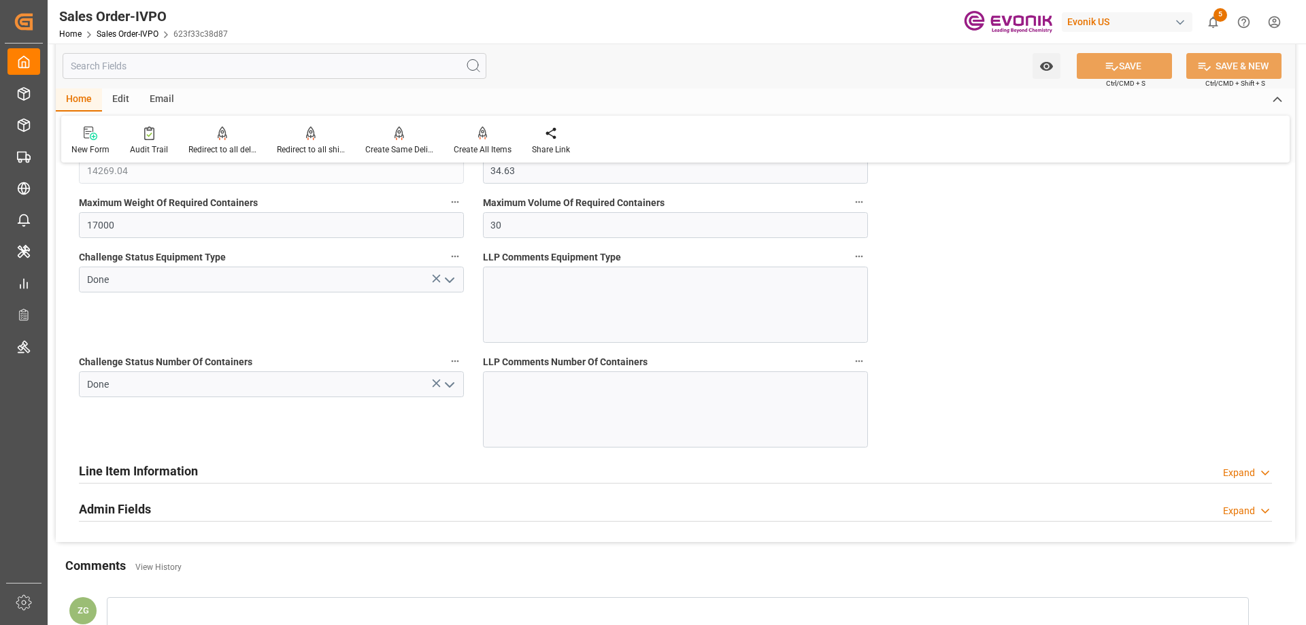
scroll to position [3402, 0]
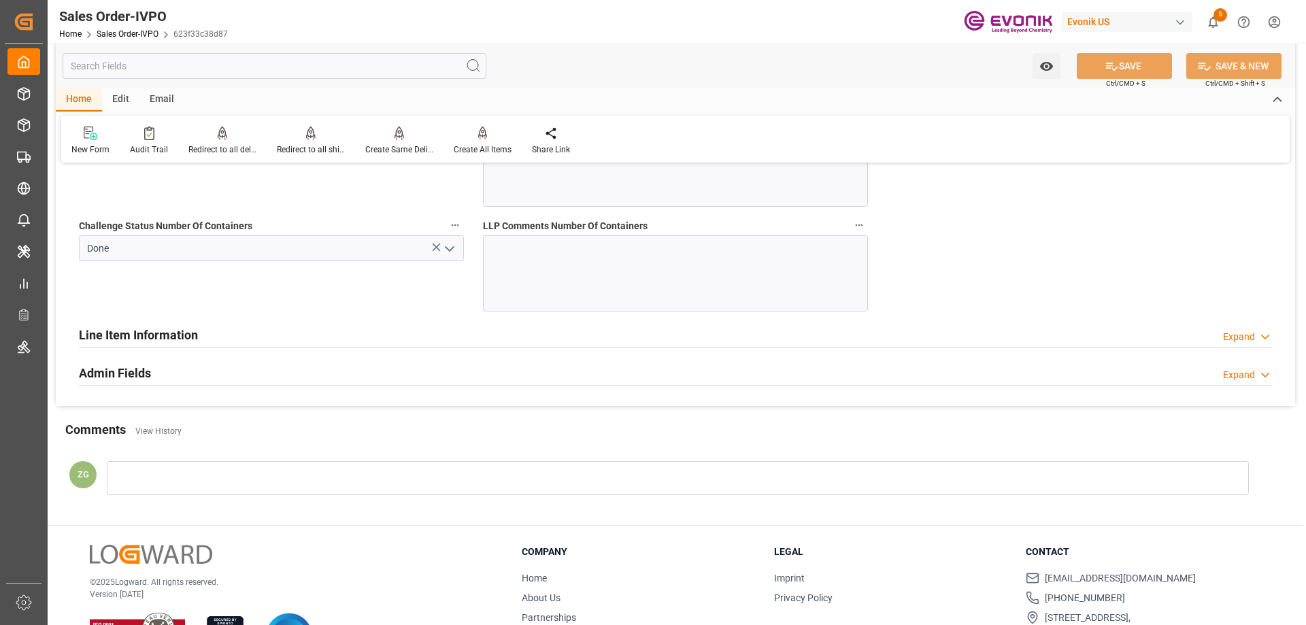
click at [126, 337] on h2 "Line Item Information" at bounding box center [138, 335] width 119 height 18
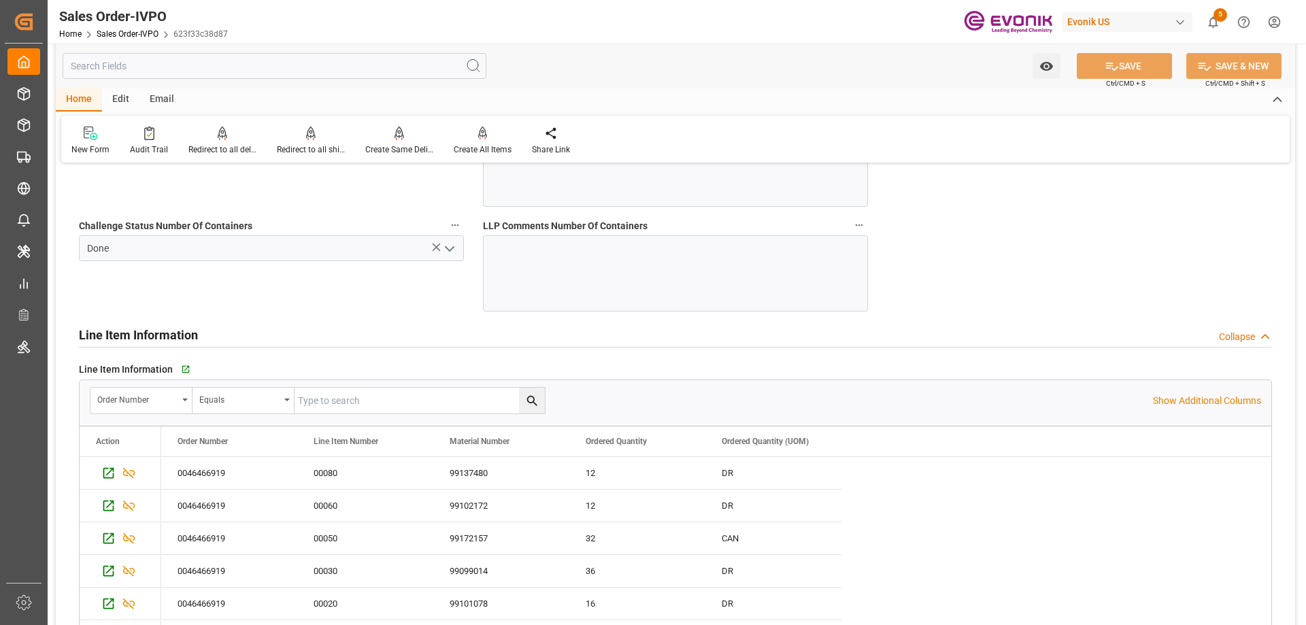
scroll to position [3470, 0]
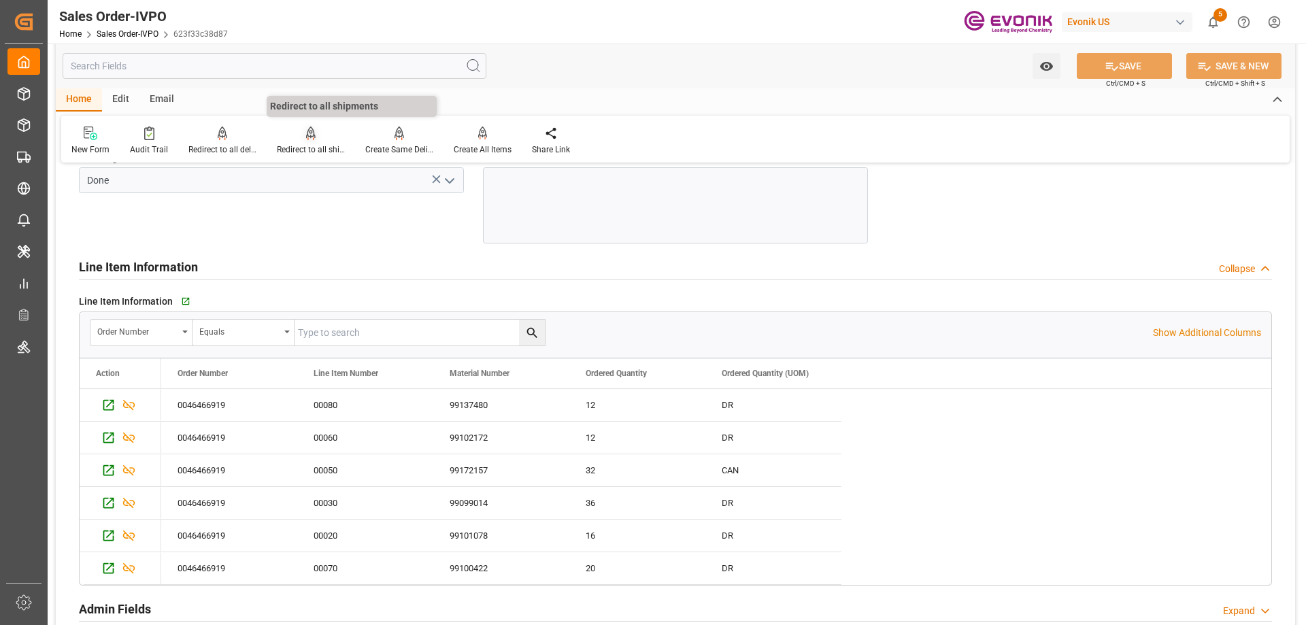
click at [306, 139] on icon at bounding box center [311, 134] width 10 height 14
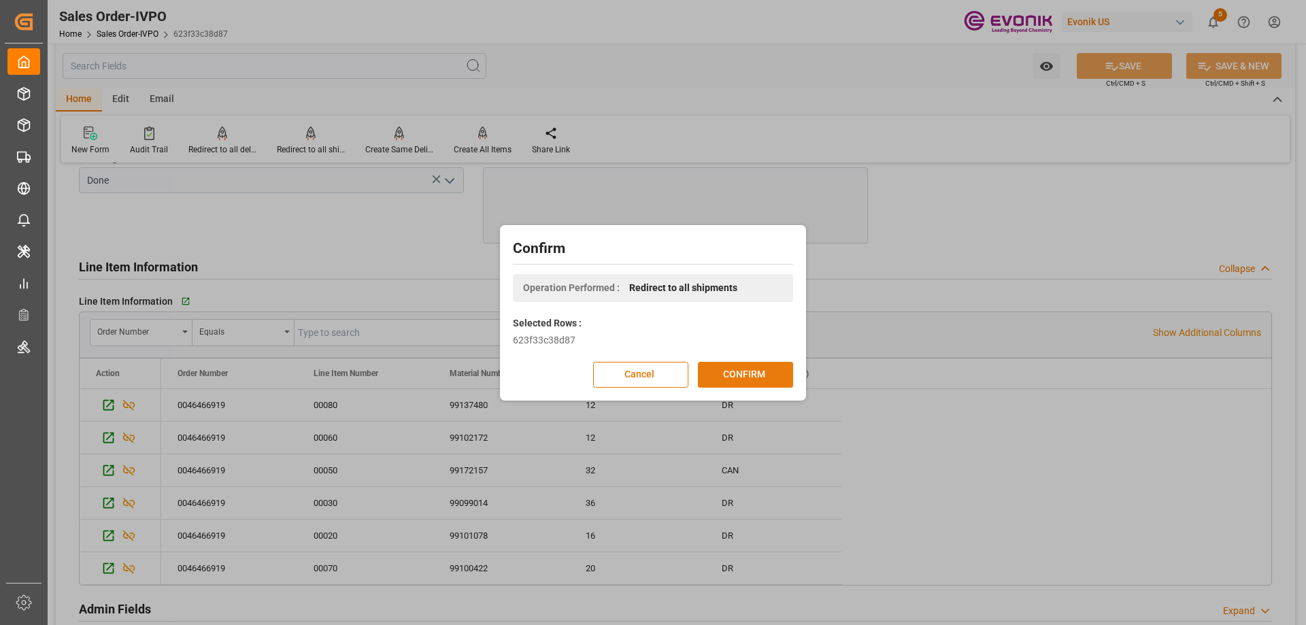
click at [727, 373] on button "CONFIRM" at bounding box center [745, 375] width 95 height 26
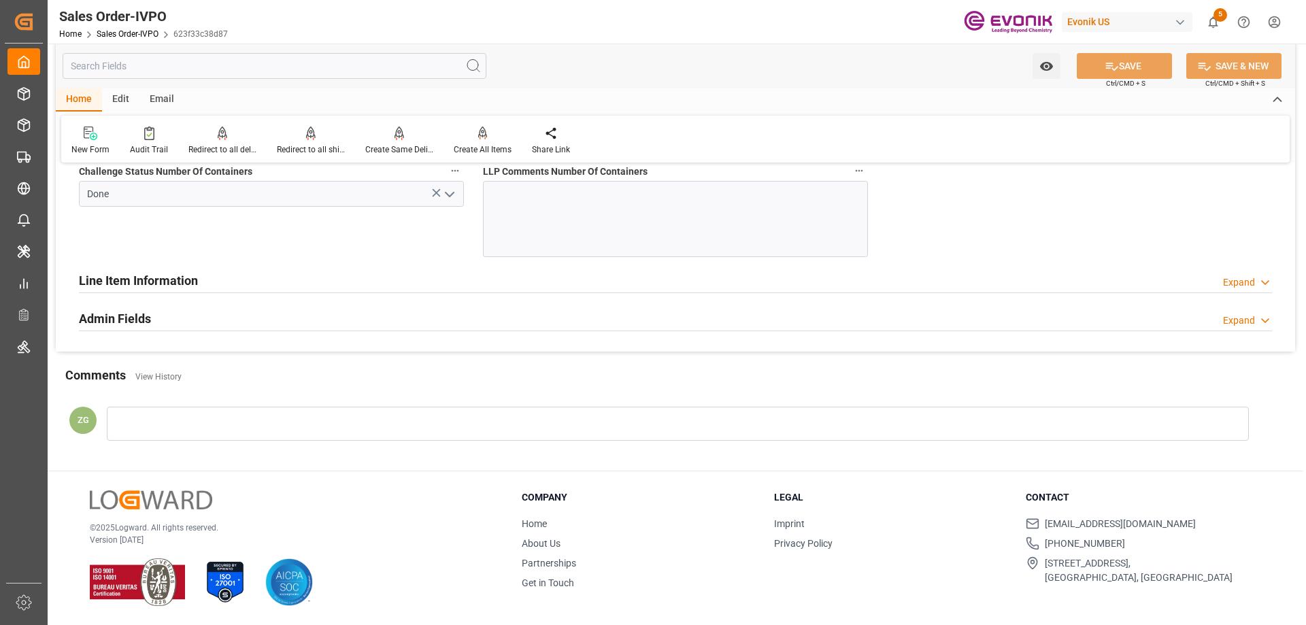
scroll to position [3456, 0]
click at [260, 281] on div "Line Item Information Expand" at bounding box center [675, 280] width 1193 height 26
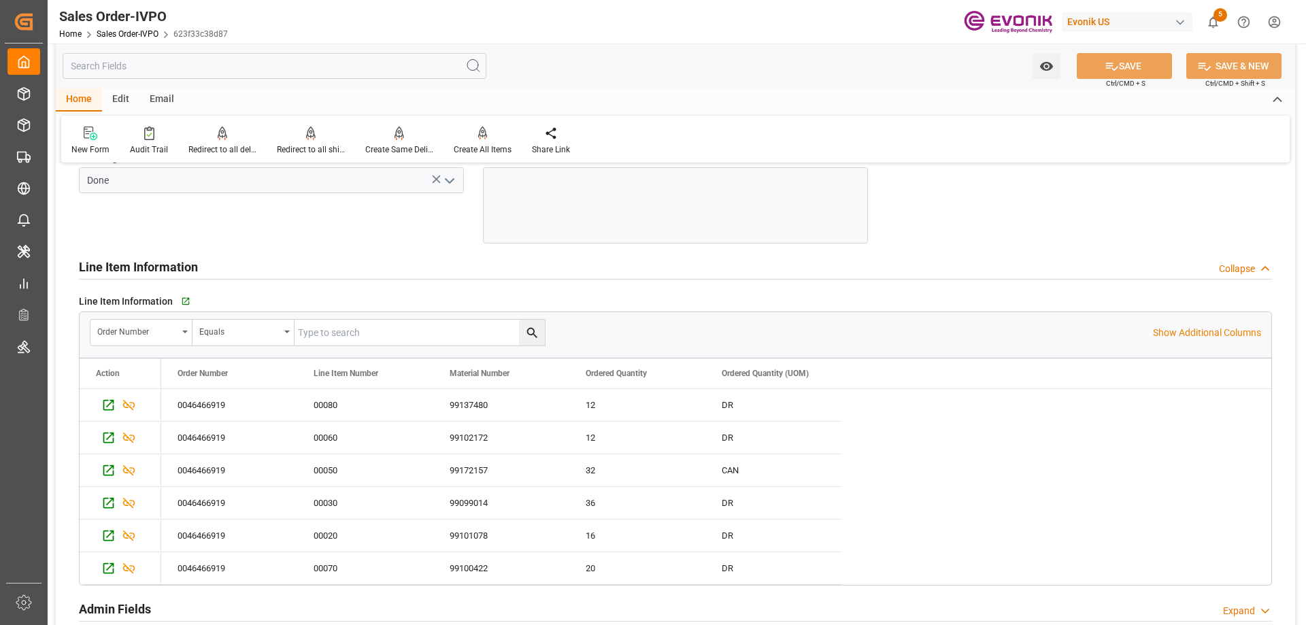
scroll to position [3538, 0]
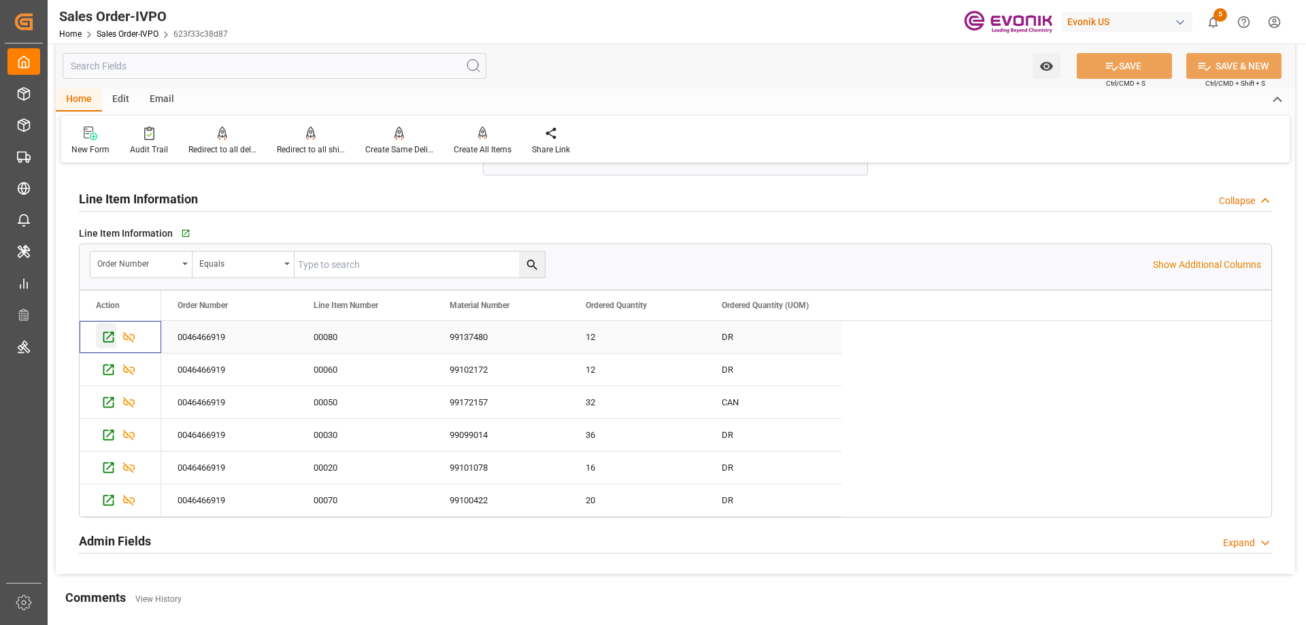
click at [107, 339] on icon "Press SPACE to select this row." at bounding box center [108, 337] width 11 height 11
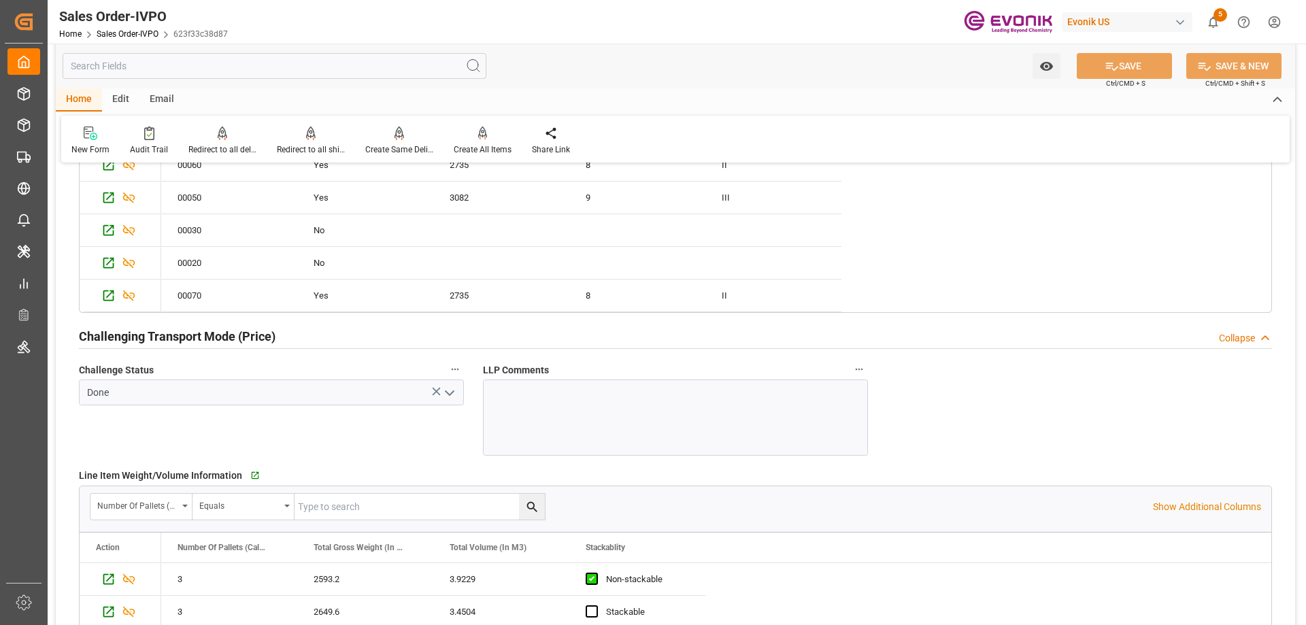
scroll to position [2313, 0]
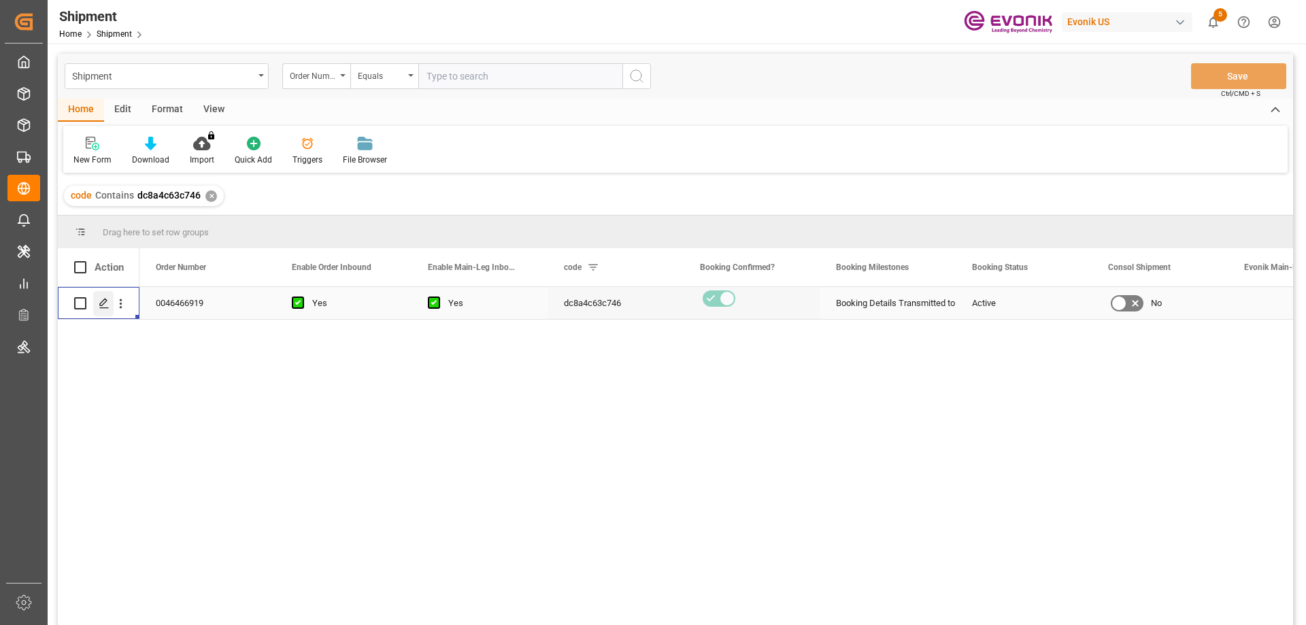
click at [99, 308] on icon "Press SPACE to select this row." at bounding box center [104, 303] width 11 height 11
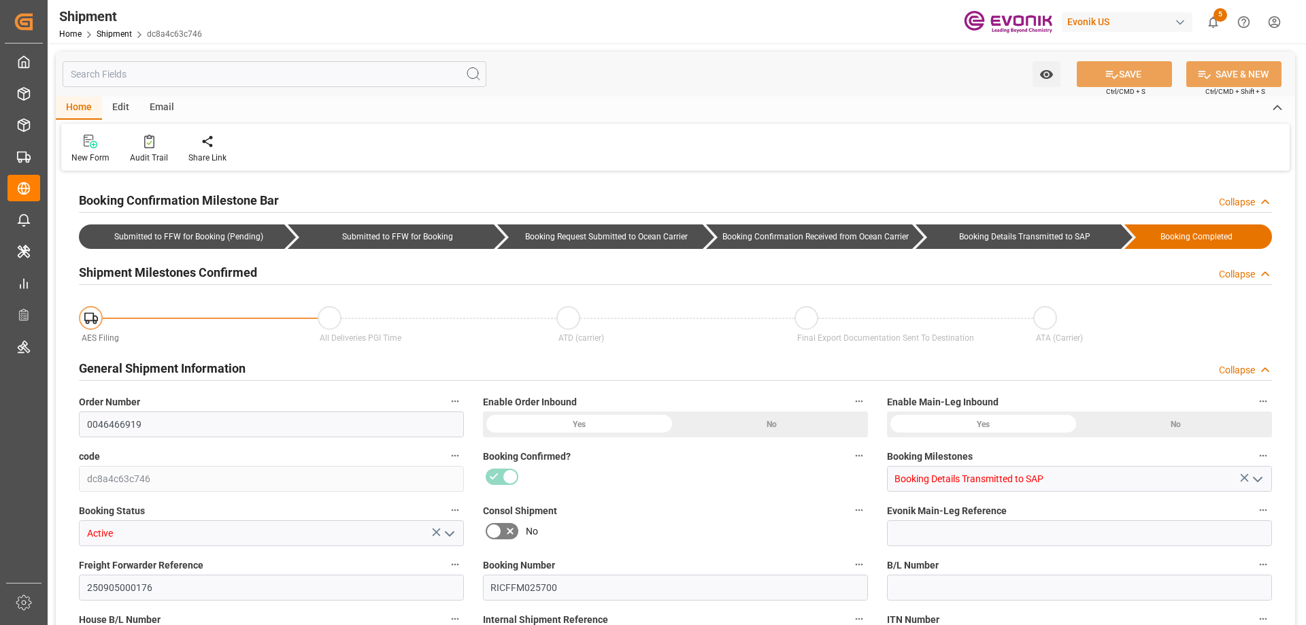
type input "116"
type input "CAN,DR"
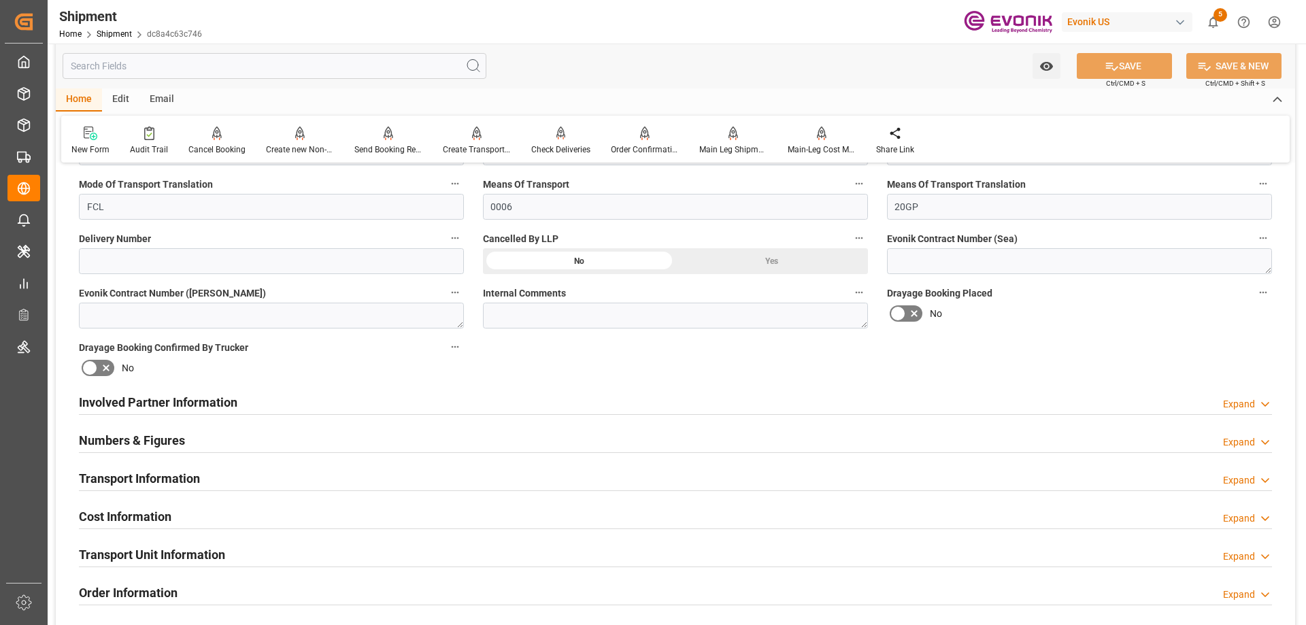
scroll to position [884, 0]
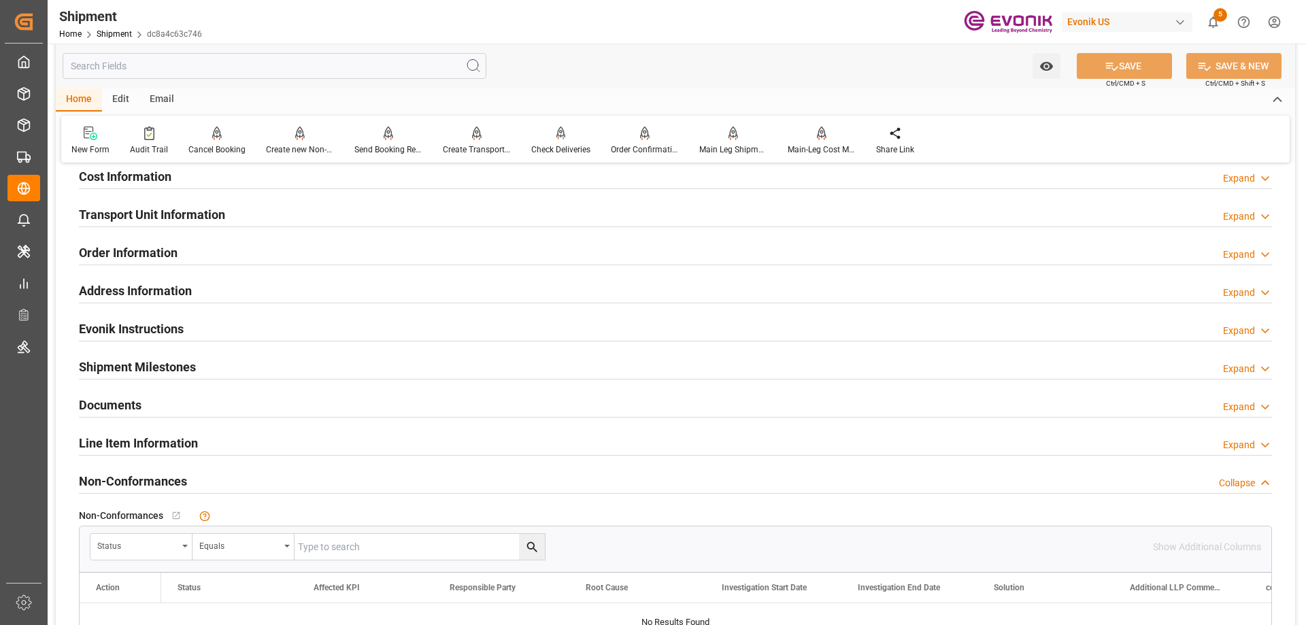
click at [198, 452] on div "Line Item Information Expand" at bounding box center [675, 442] width 1193 height 26
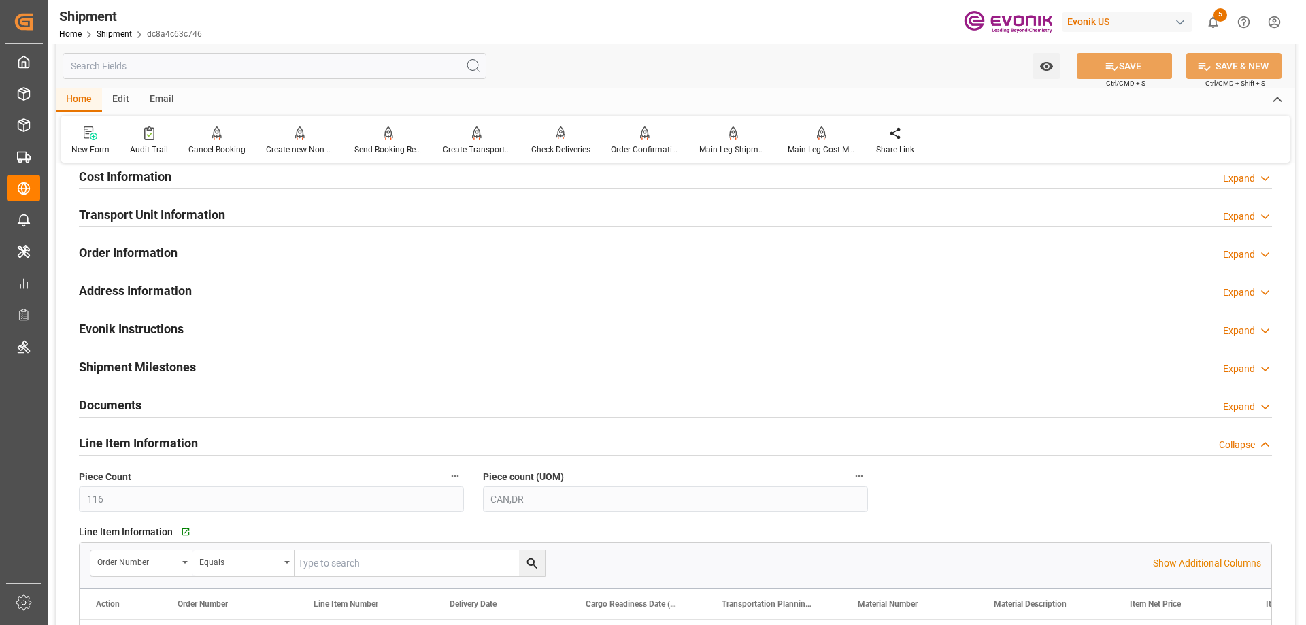
scroll to position [1157, 0]
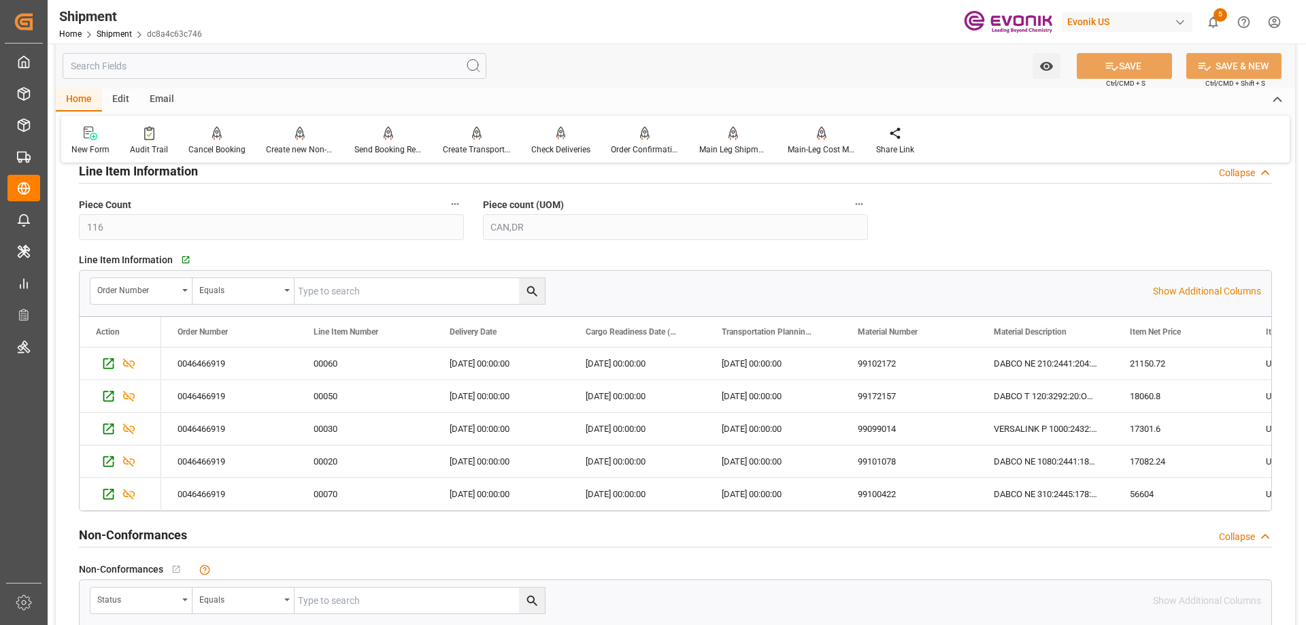
click at [0, 0] on input "text" at bounding box center [0, 0] width 0 height 0
paste input "0046466919"
type input "0046466919"
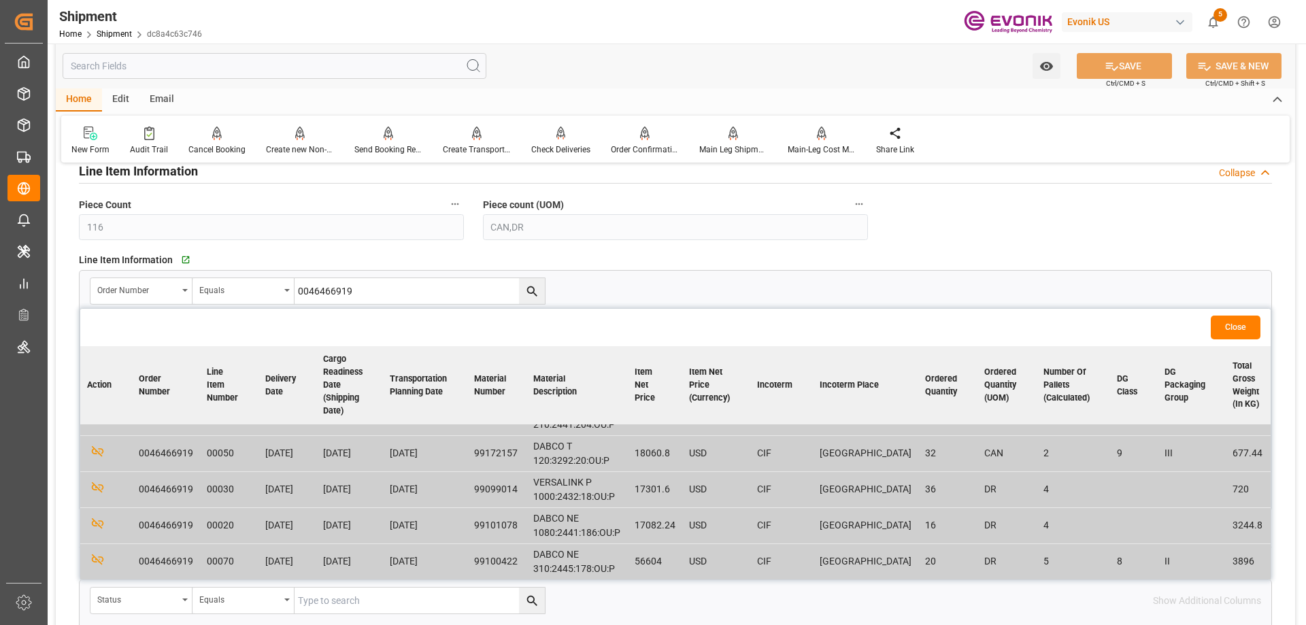
scroll to position [0, 0]
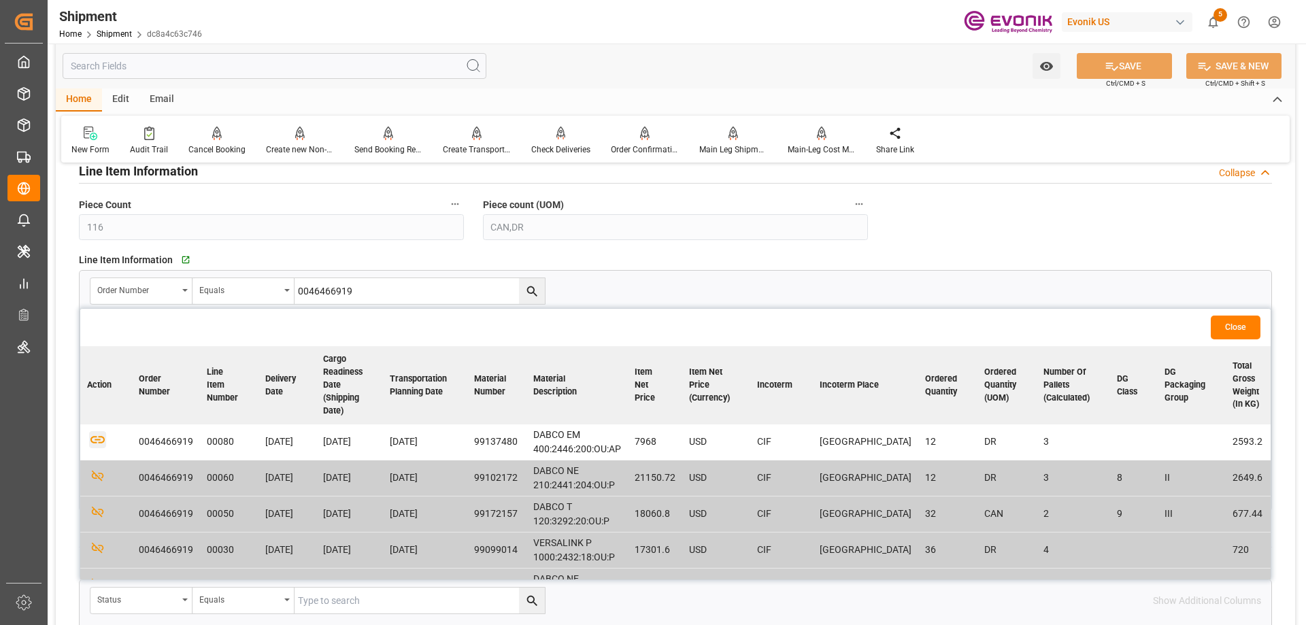
click at [101, 435] on icon "button" at bounding box center [97, 439] width 17 height 17
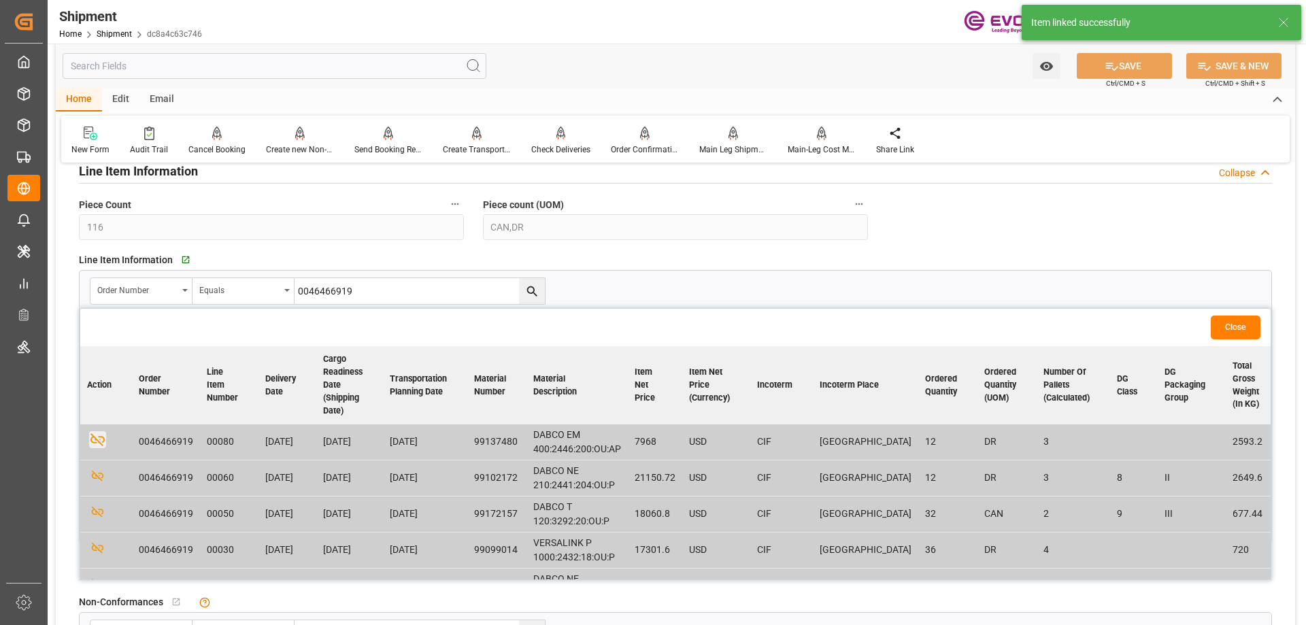
click at [1243, 333] on button "Close" at bounding box center [1236, 328] width 50 height 24
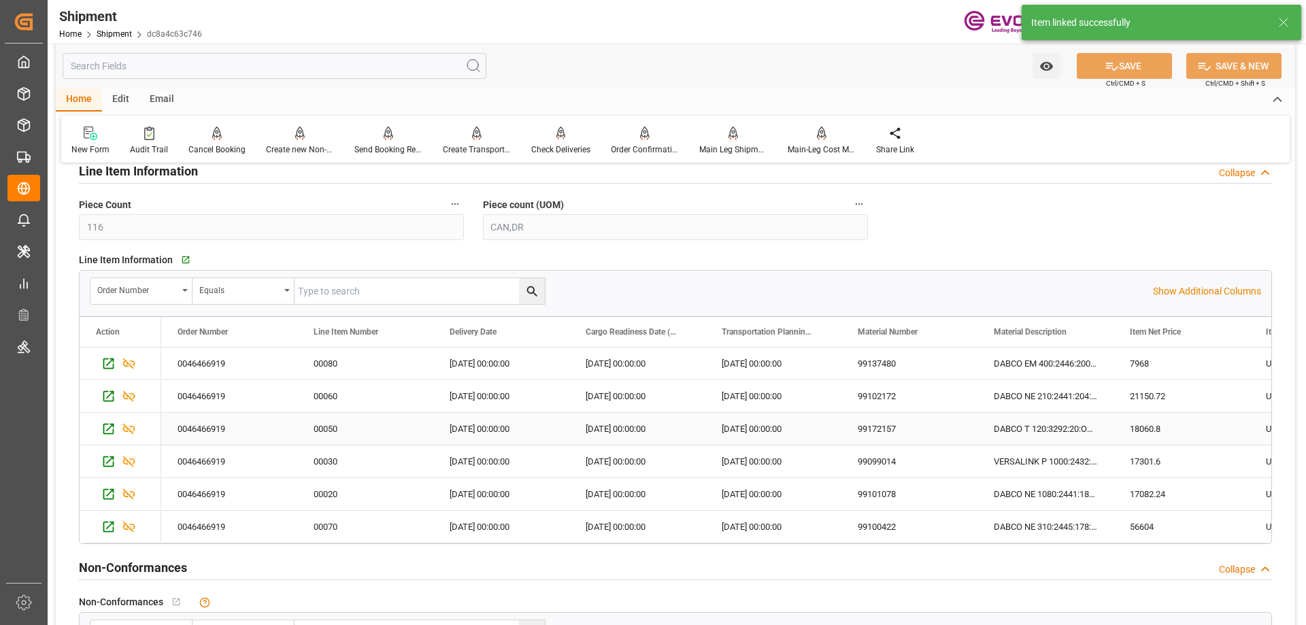
scroll to position [680, 0]
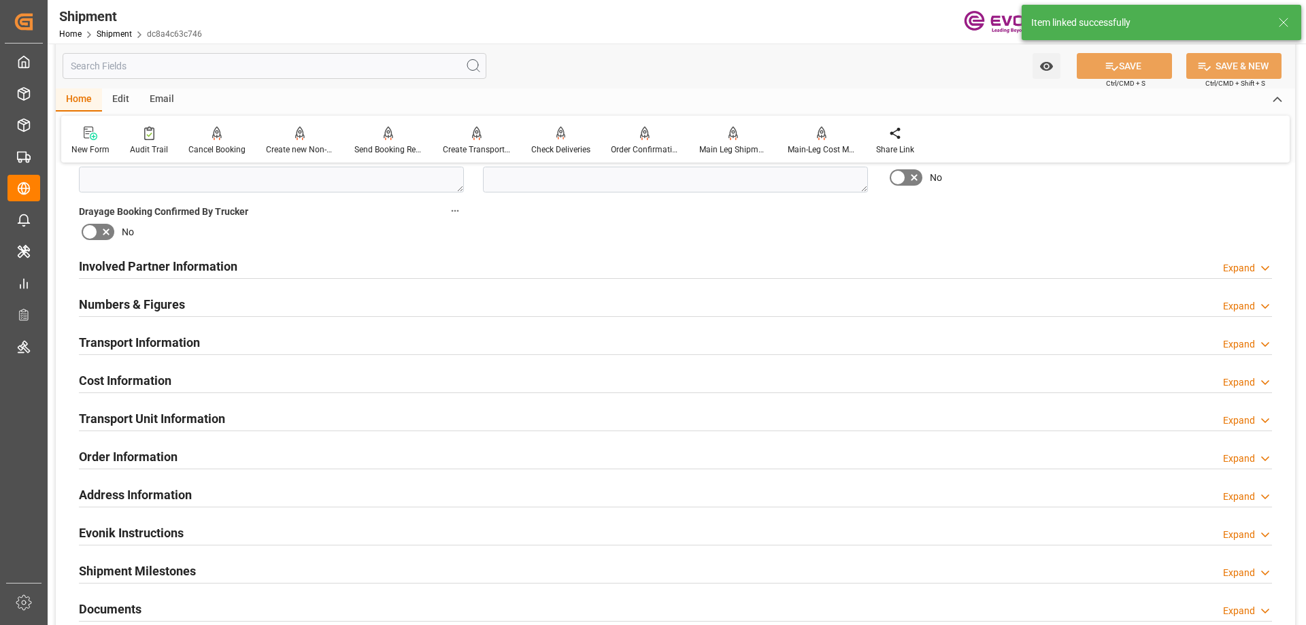
click at [174, 410] on h2 "Transport Unit Information" at bounding box center [152, 419] width 146 height 18
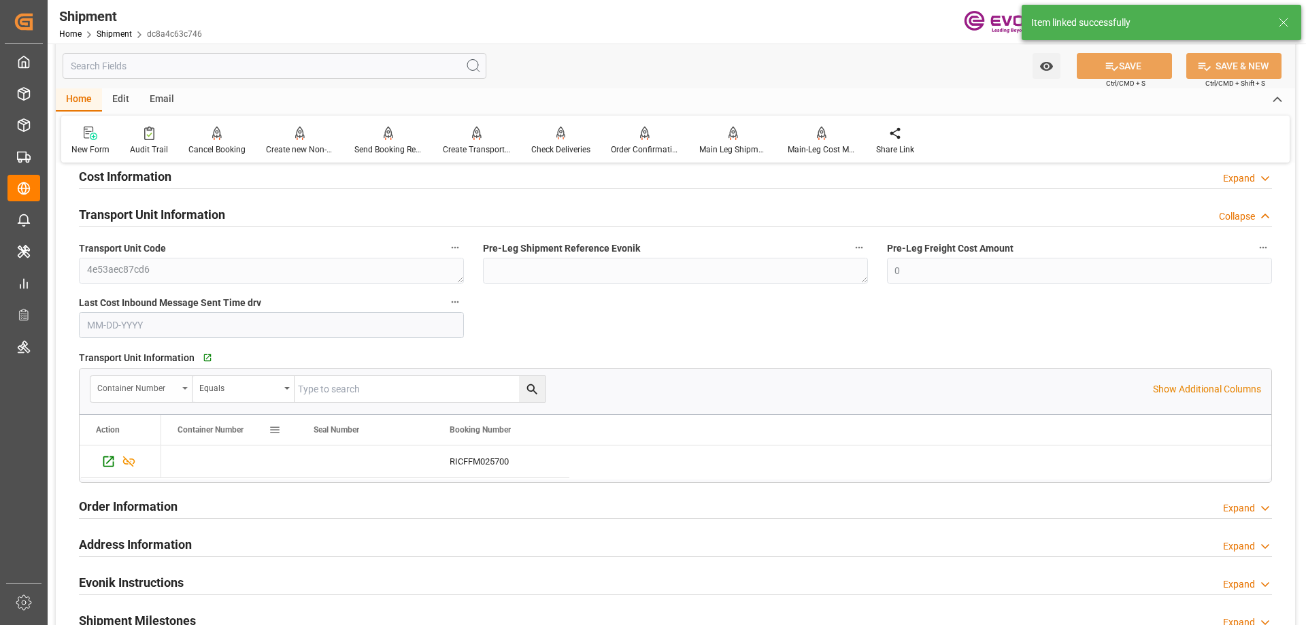
scroll to position [816, 0]
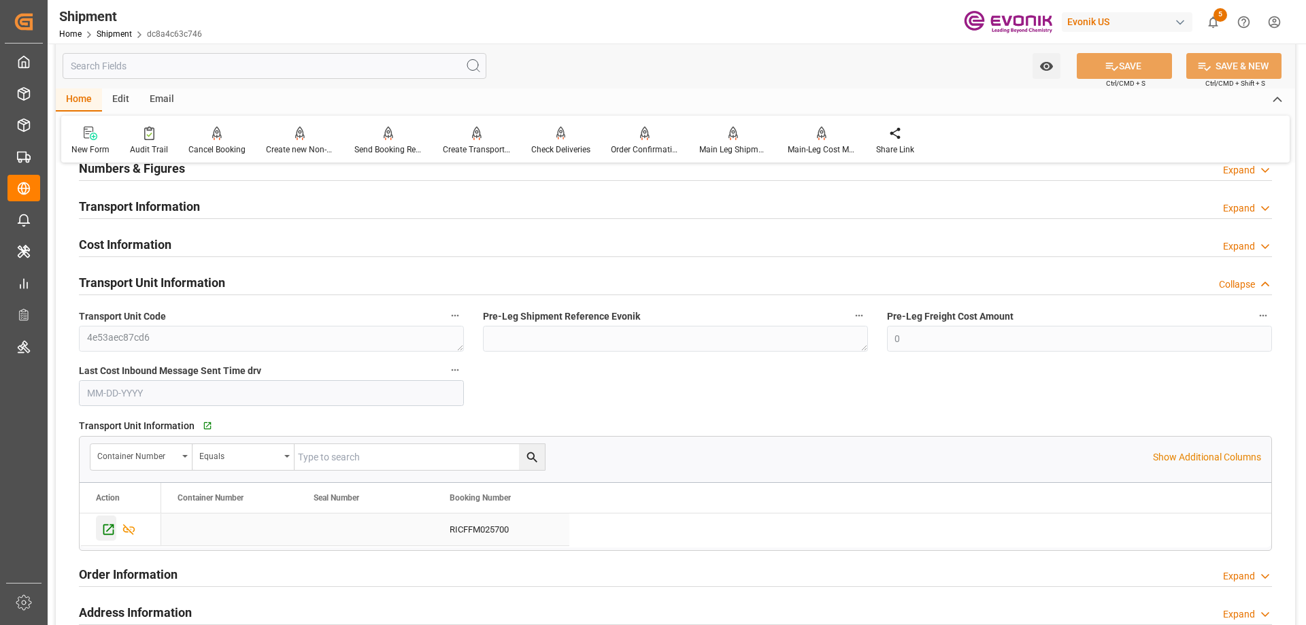
click at [109, 523] on icon "Press SPACE to select this row." at bounding box center [108, 529] width 14 height 14
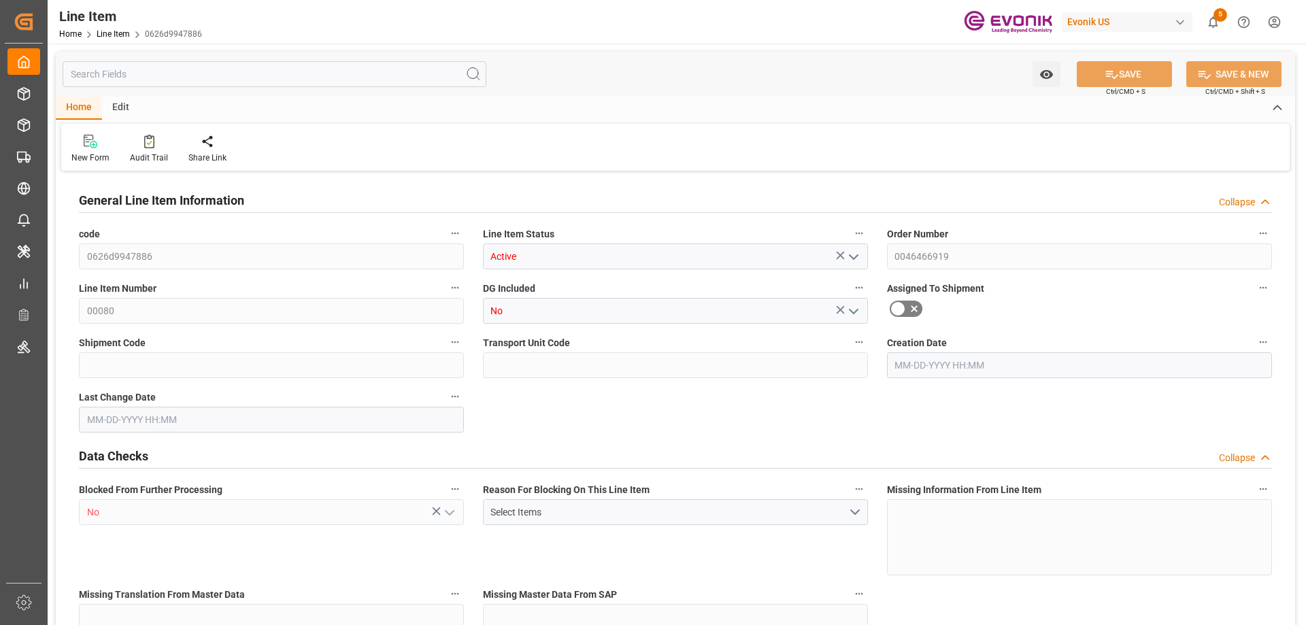
type input "3"
type input "2593.2"
type input "2400"
type input "3.9229"
type input "12"
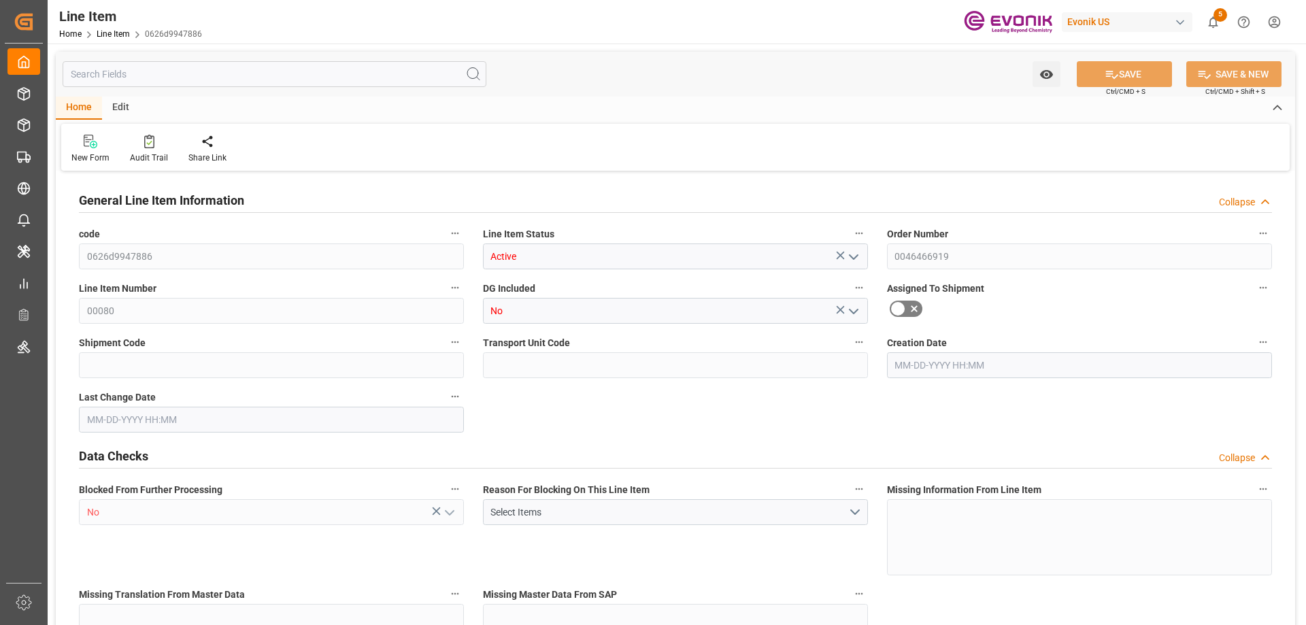
type input "7968"
type input "12"
type input "2593.2"
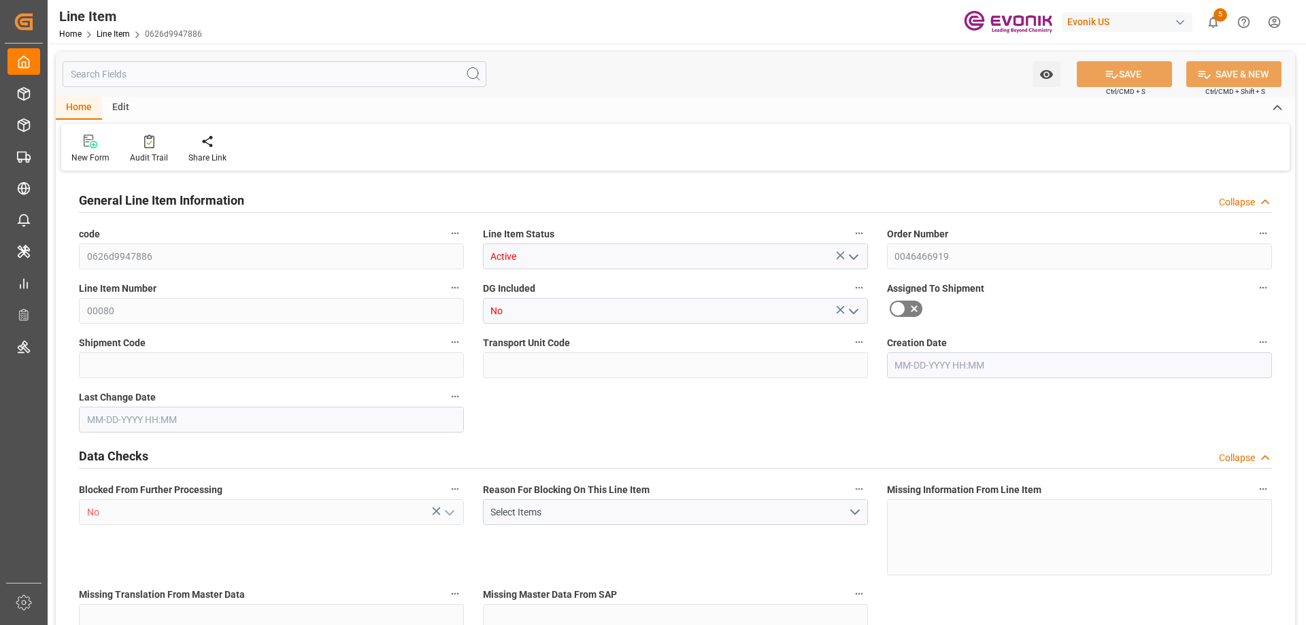
type input "2701.2"
type input "2400"
type input "3.9229"
type input "3922.932"
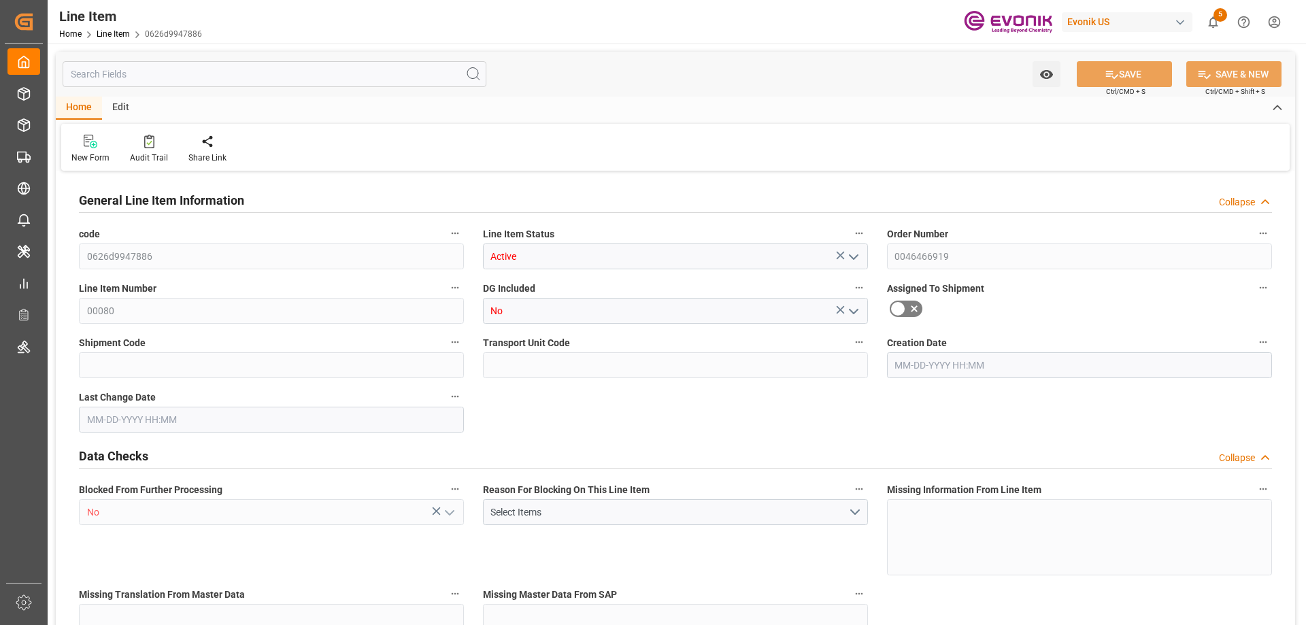
type input "0"
type input "08-20-2025 11:39"
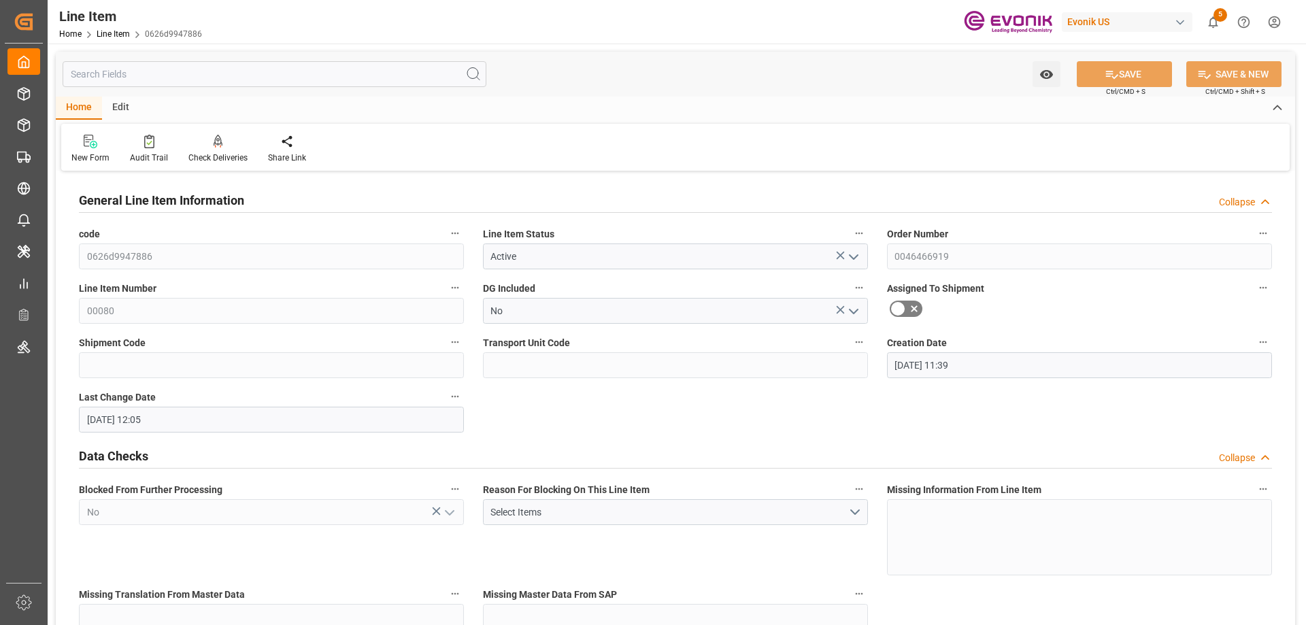
type input "08-20-2025 12:05"
type input "[DATE]"
type input "09-15-2025"
type input "09-08-2025"
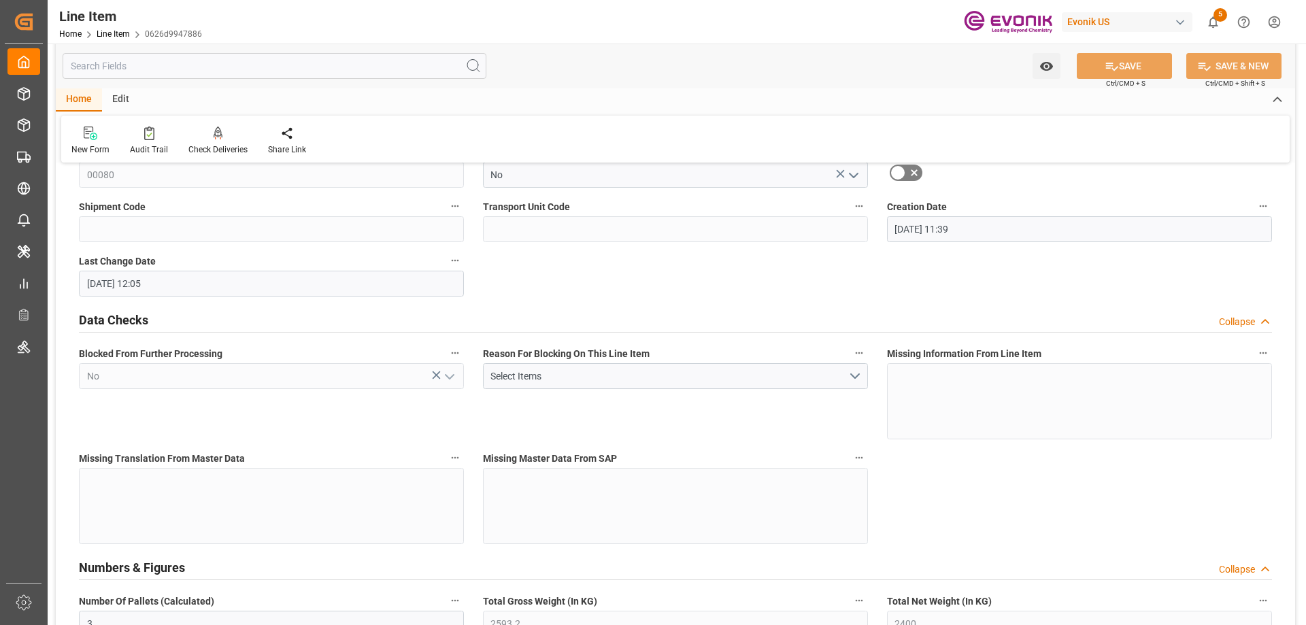
scroll to position [544, 0]
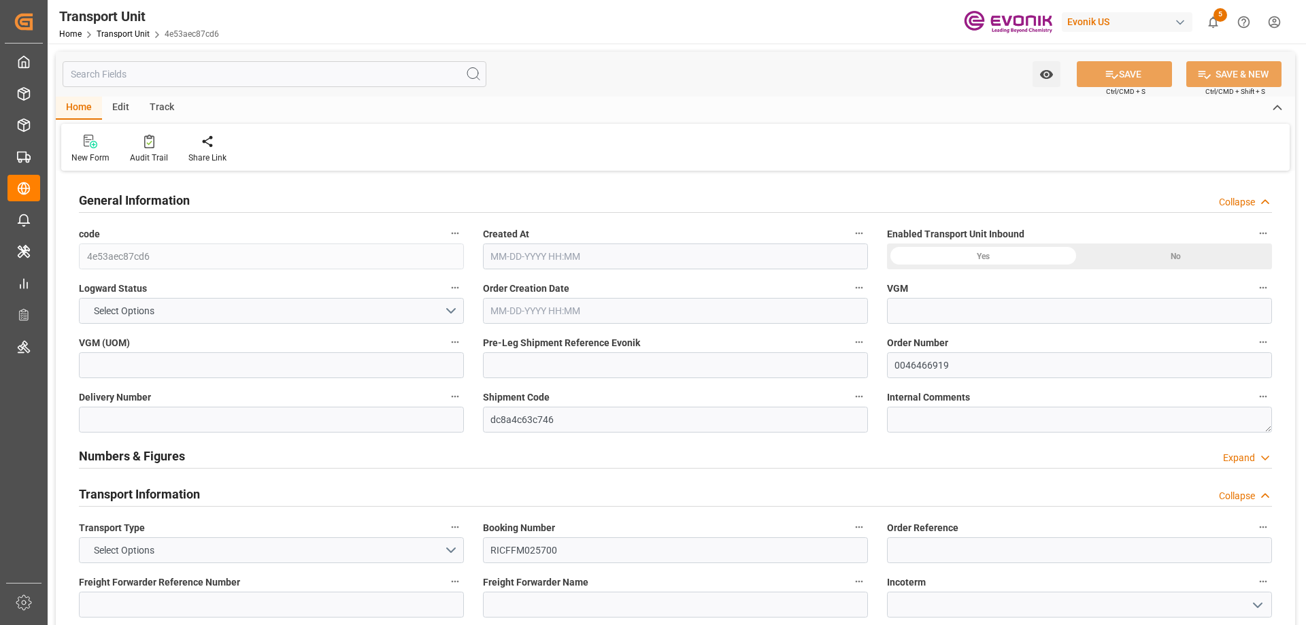
type input "ONE"
type input "Ocean Network Express"
type input "USLAX"
type input "CNNKG"
type input "11567.84"
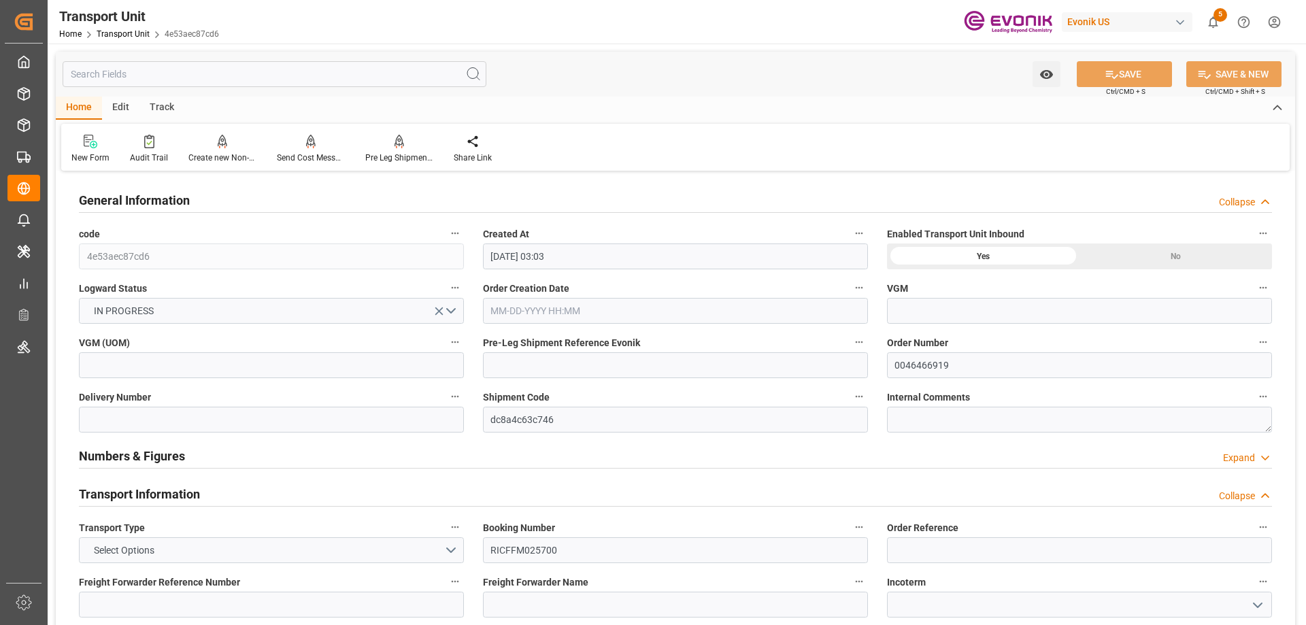
type input "08-12-2025 03:03"
type input "11-07-2025"
type input "09-29-2025 00:00"
type input "11-03-2025 00:00"
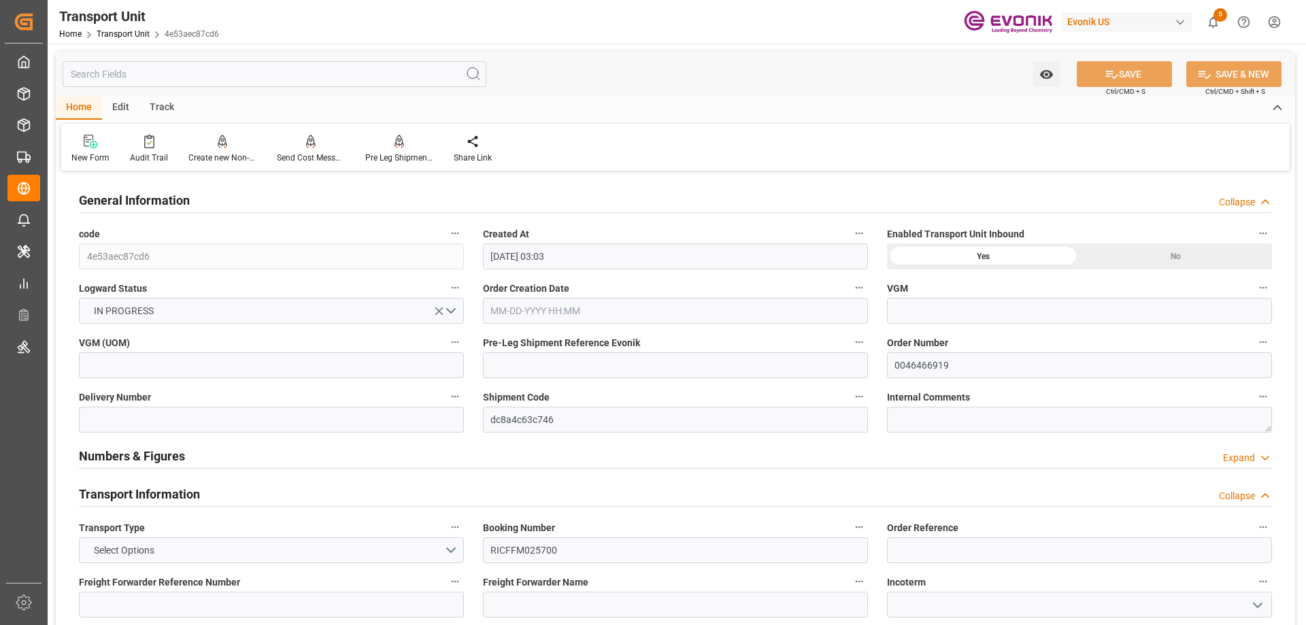
type input "10-31-2025 00:00"
type input "09-18-2025 16:00"
click input "text"
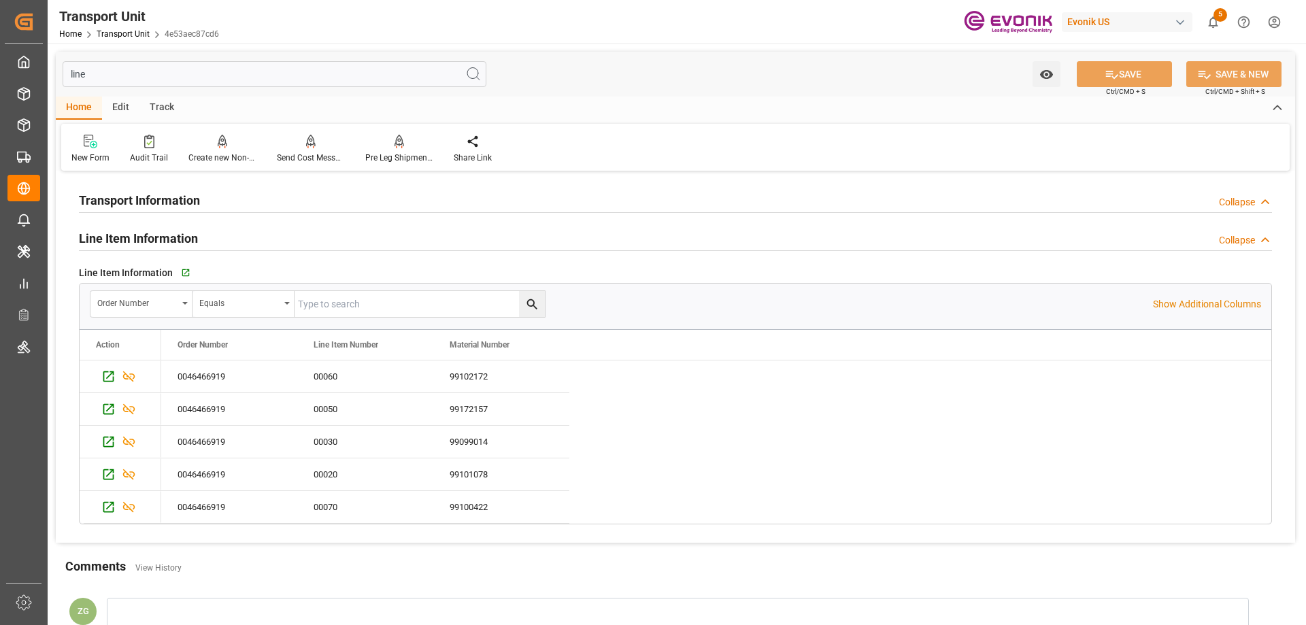
type input "line"
click input "text"
paste input "0046466919"
type input "0046466919"
click div "Order Number Equals 0046466919"
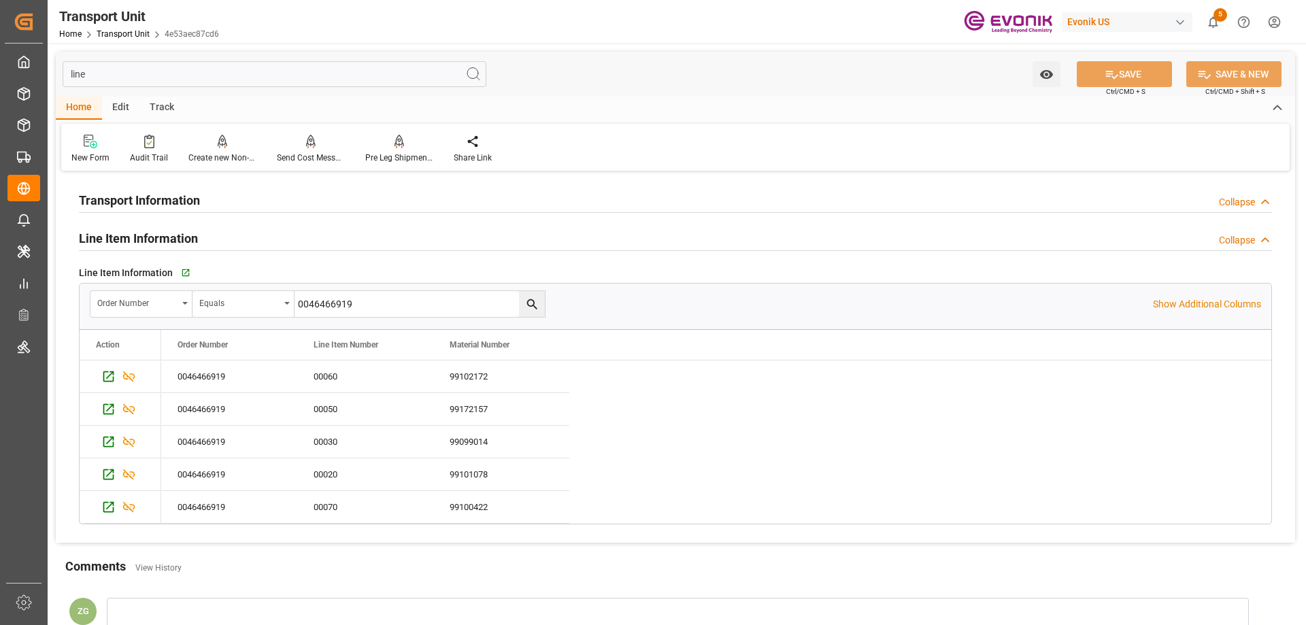
click icon "search button"
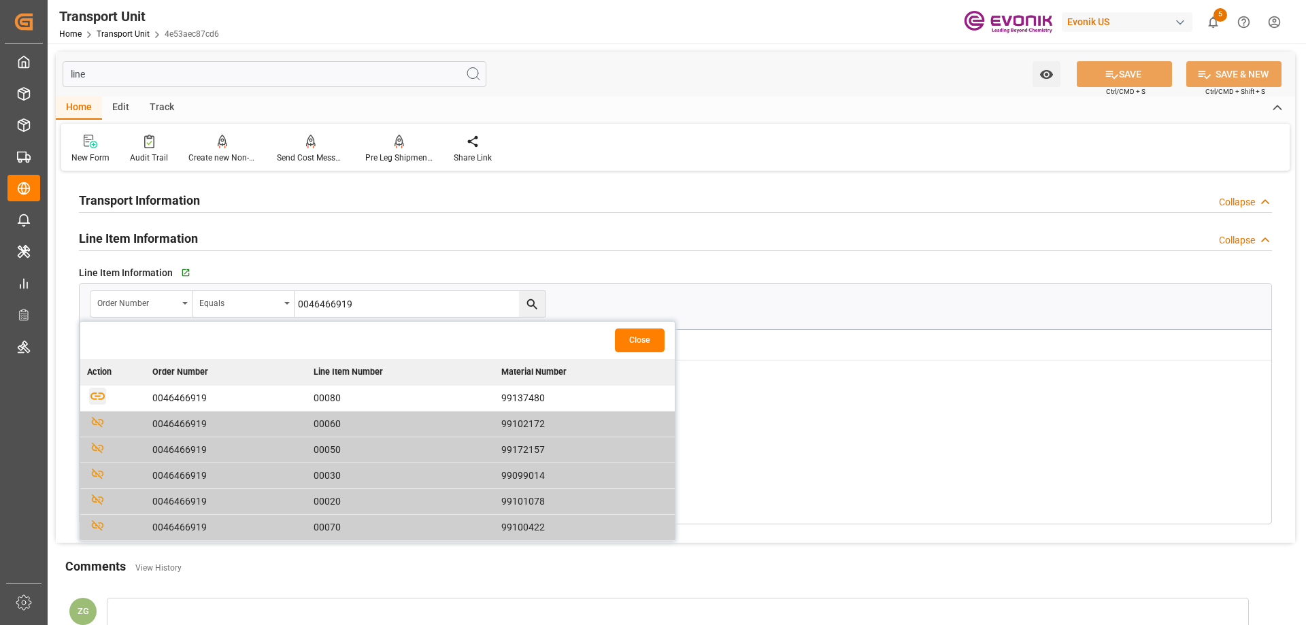
click icon "button"
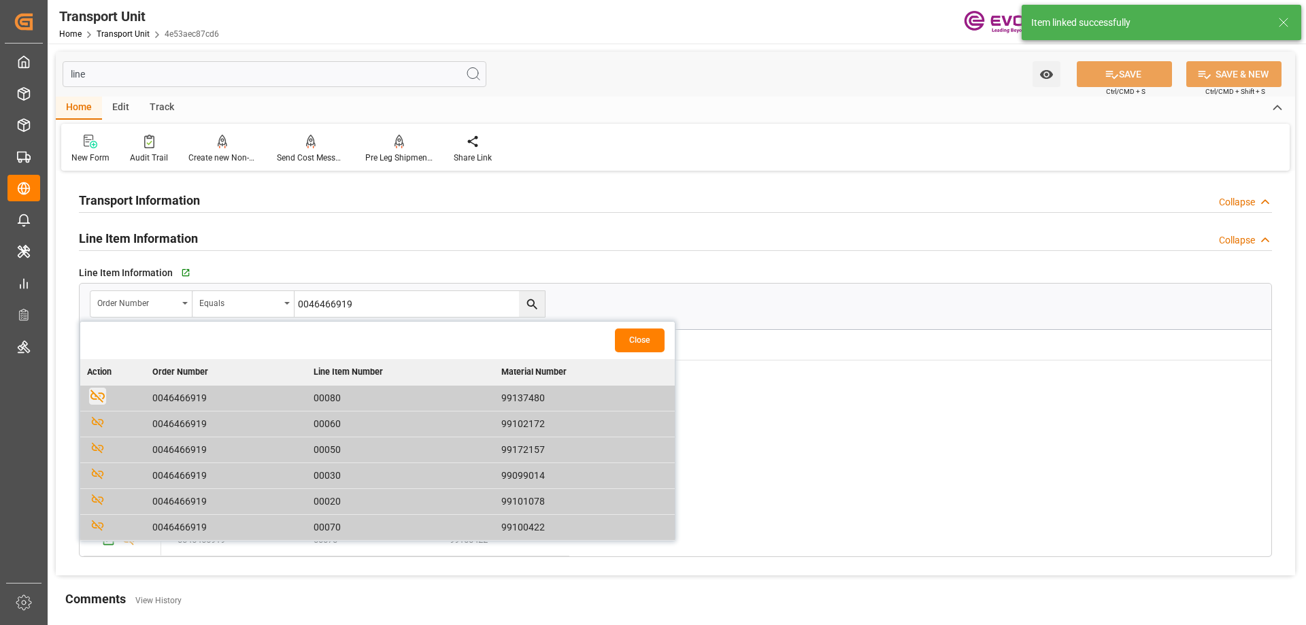
click button "Close"
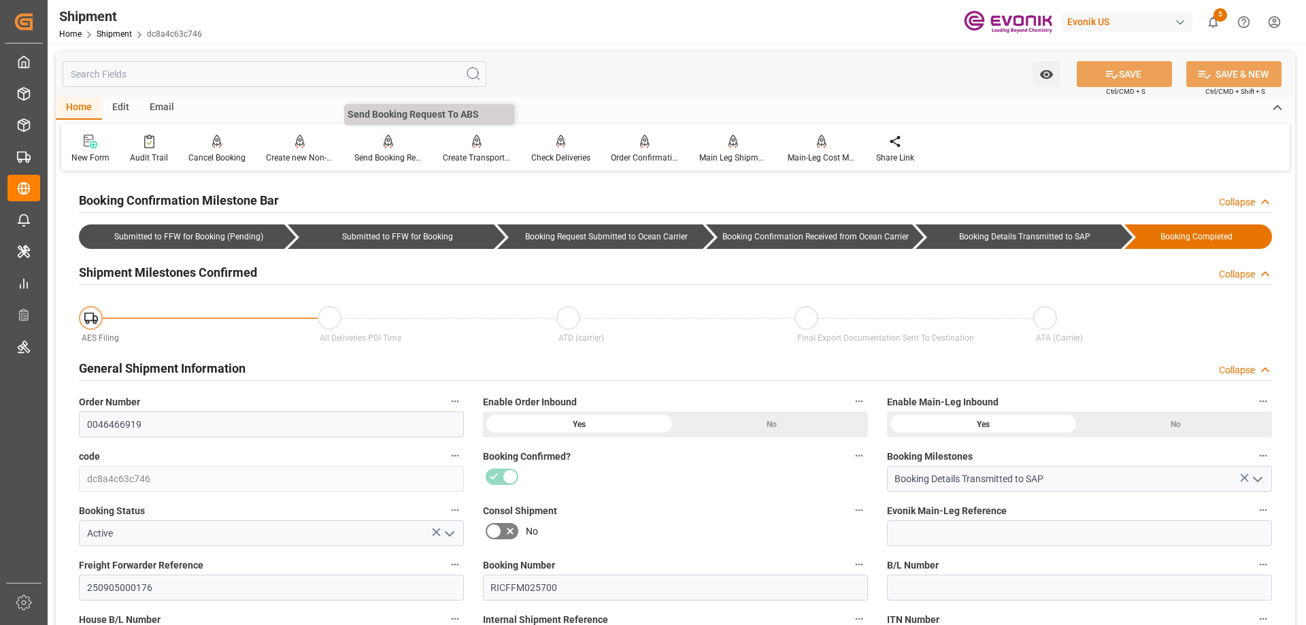
click at [379, 152] on div "Send Booking Request To ABS" at bounding box center [388, 158] width 68 height 12
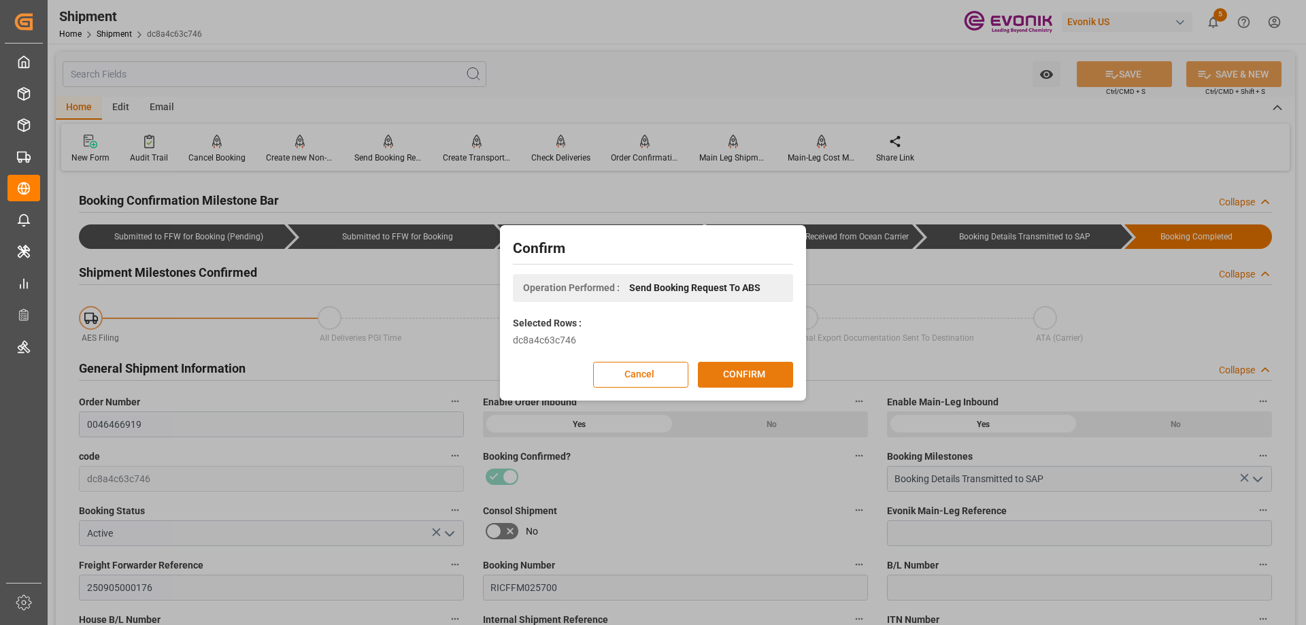
click at [736, 368] on button "CONFIRM" at bounding box center [745, 375] width 95 height 26
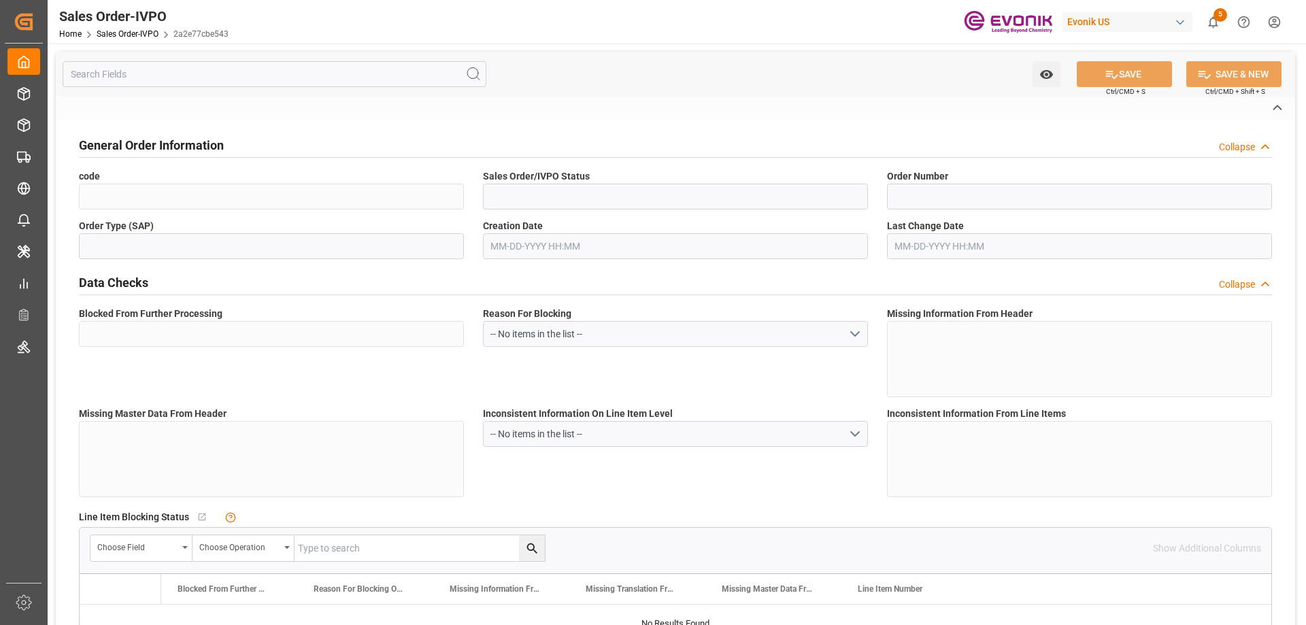
type input "2a2e77cbe543"
type input "Active"
type input "0046463527"
type input "IV"
type input "Yes"
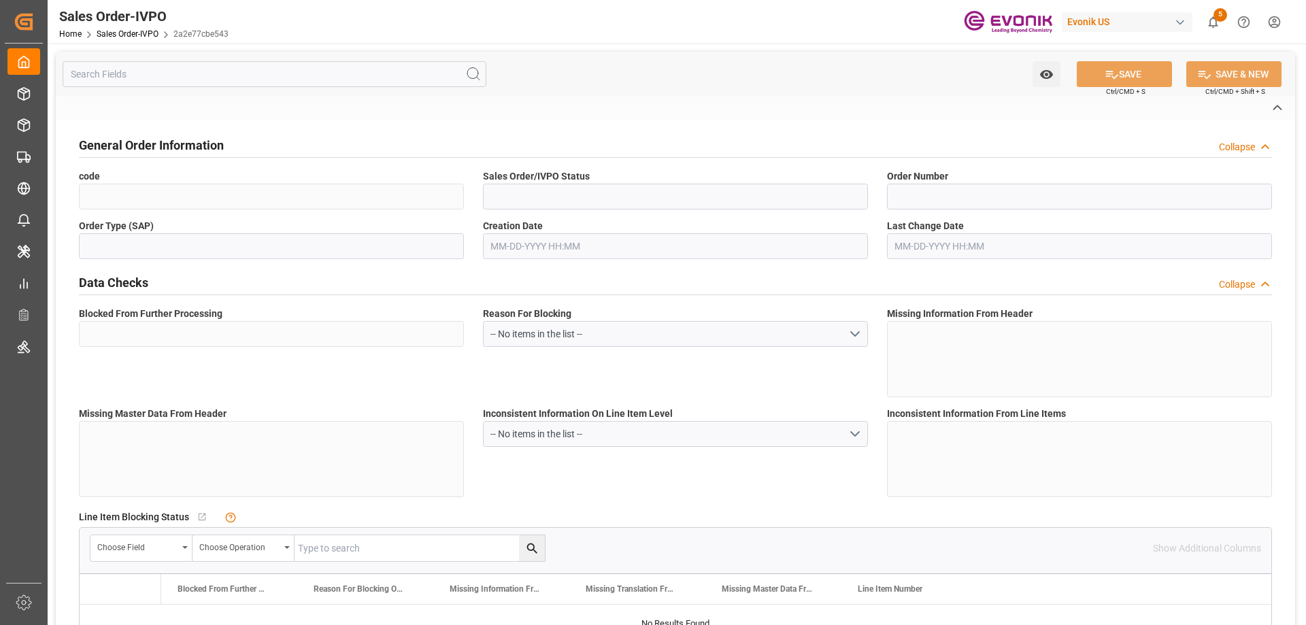
type input "D2P"
type input "45"
type input "FCL"
type input "0006"
type input "20GP"
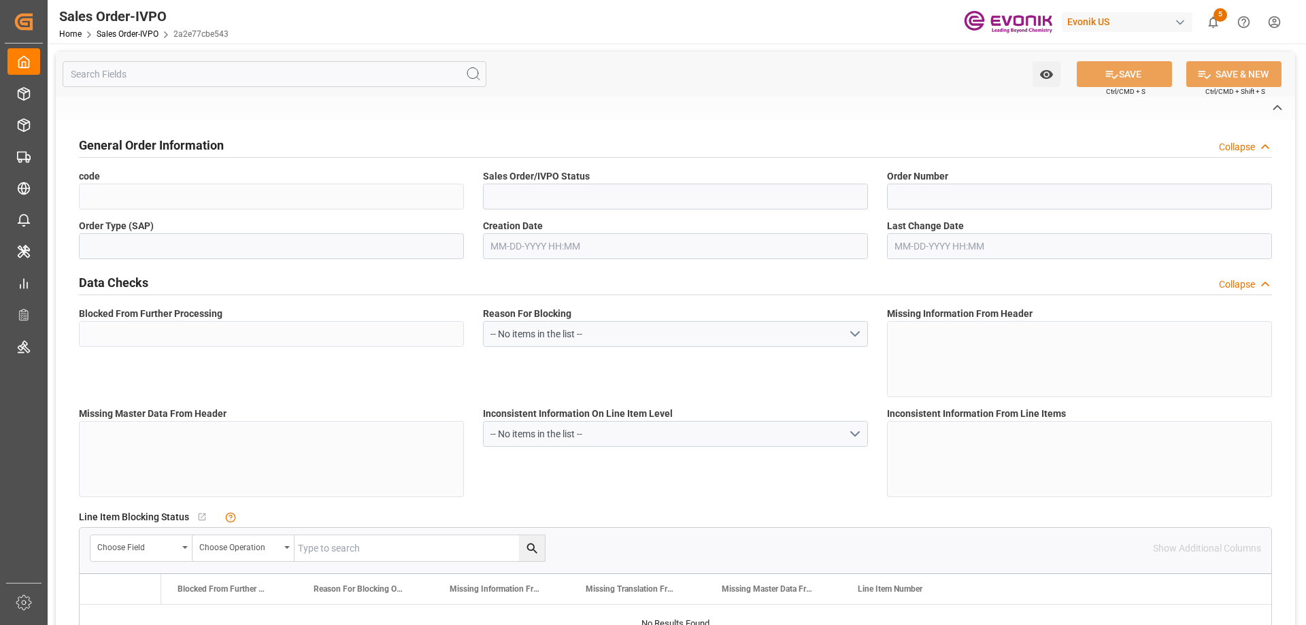
type textarea "No Tank Container"
type input "0046463527"
type input "OI"
type input "SP OI Interf.&Perf."
type input "Specialty Additives"
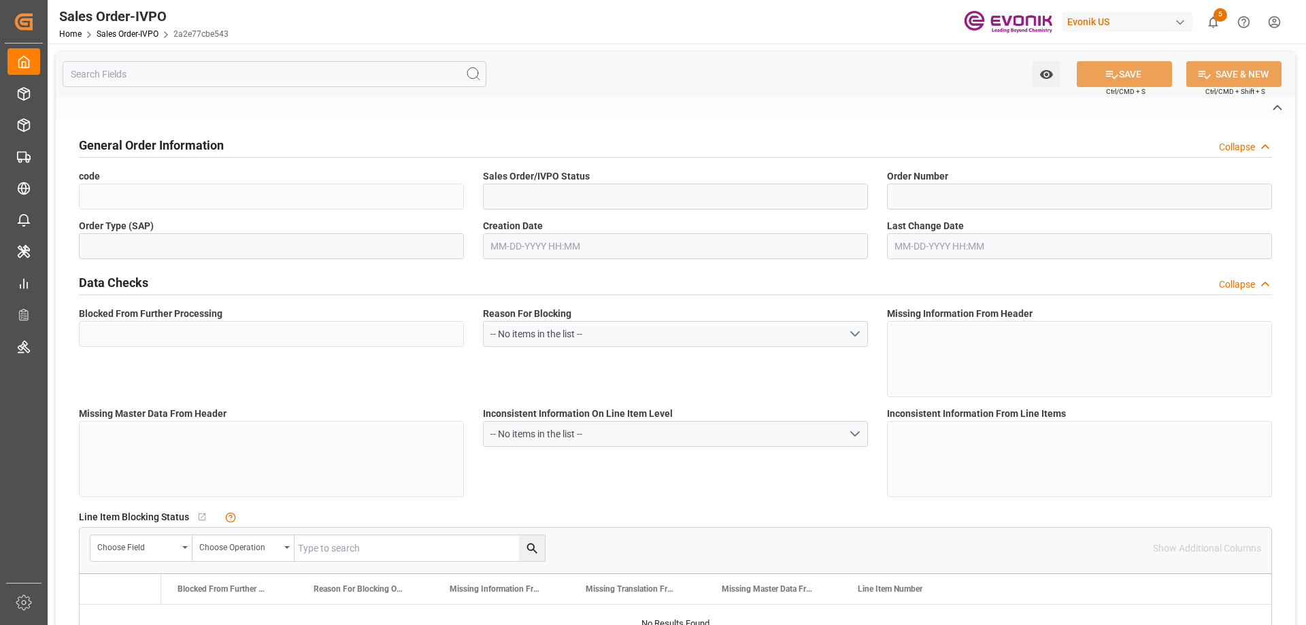
type input "CIF"
type input "Huangpu [GEOGRAPHIC_DATA]"
type input "[PHONE_NUMBER]"
type input "[DOMAIN_NAME][EMAIL_ADDRESS][DOMAIN_NAME]"
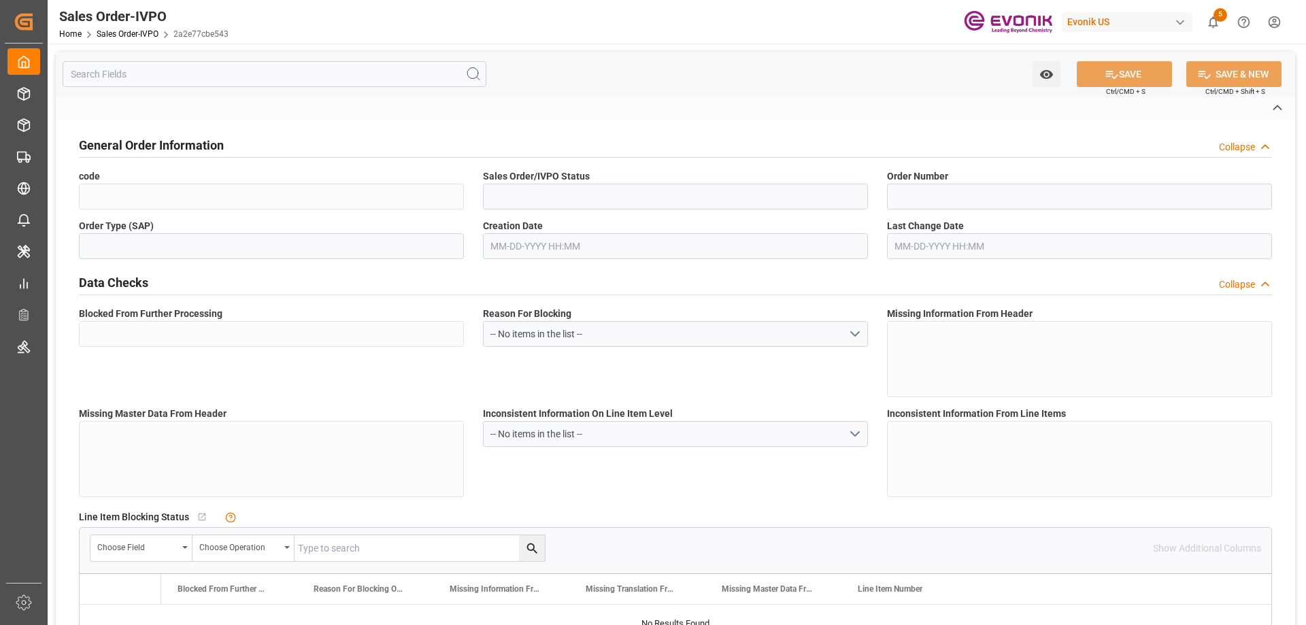
type textarea "Not required"
type textarea "RESELLER"
type textarea "VAT-ID: 91310000766462540L"
type textarea "EXPRESS B/L"
type input "CN"
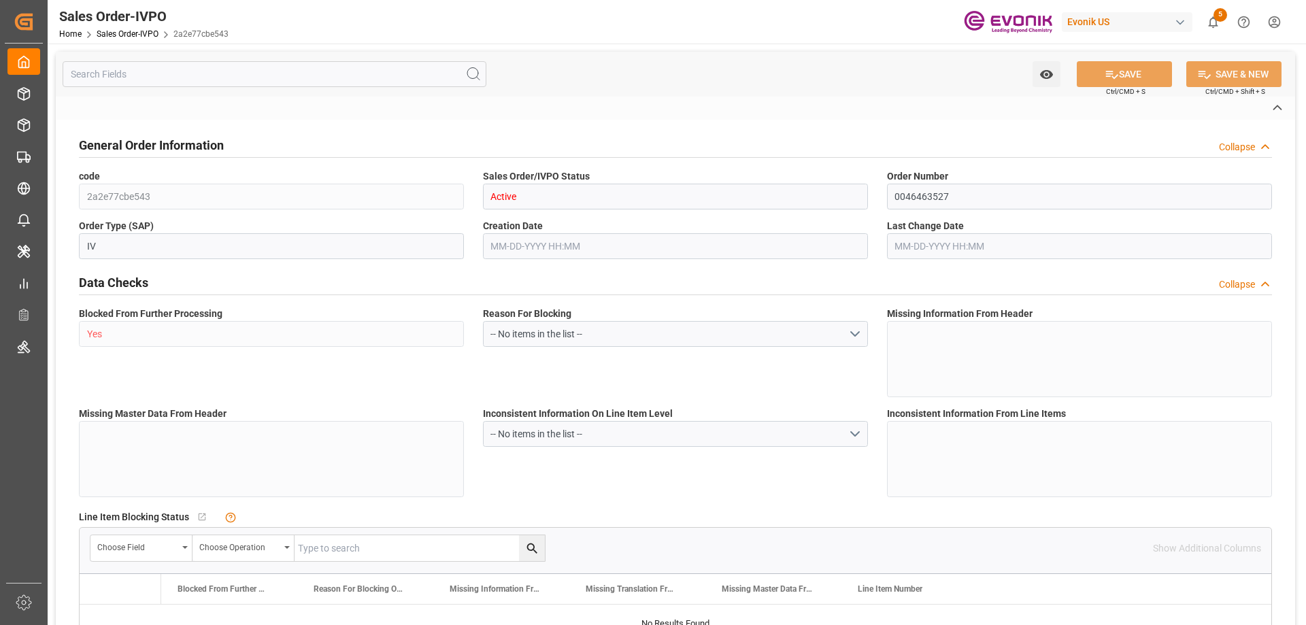
type input "Pending"
type input "20GP"
type input "Pending"
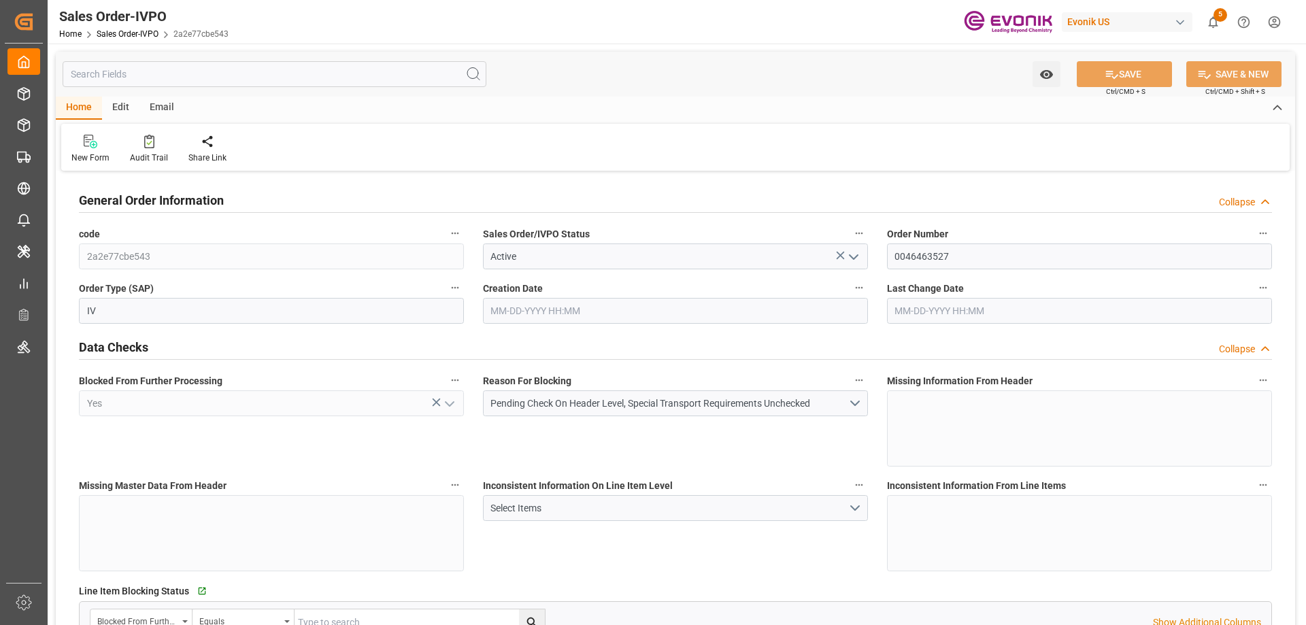
type input "CNHUN"
type input "0"
type input "1"
type input "17534"
type input "[DATE] 19:44"
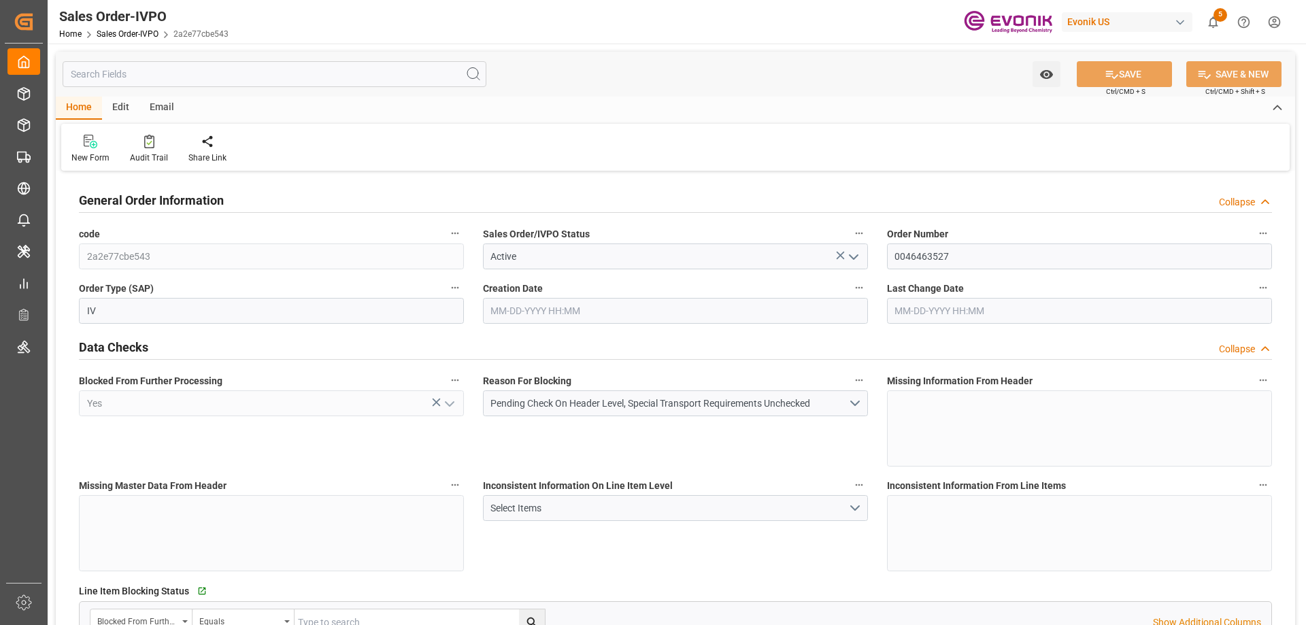
type input "[DATE] 19:44"
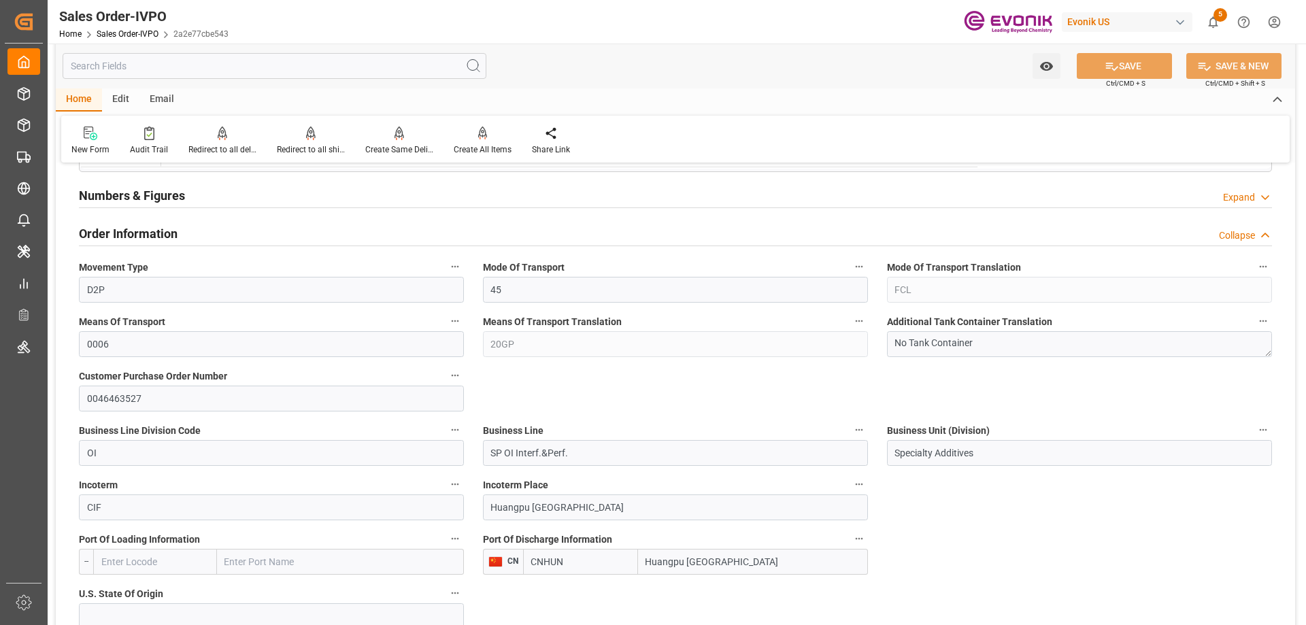
scroll to position [612, 0]
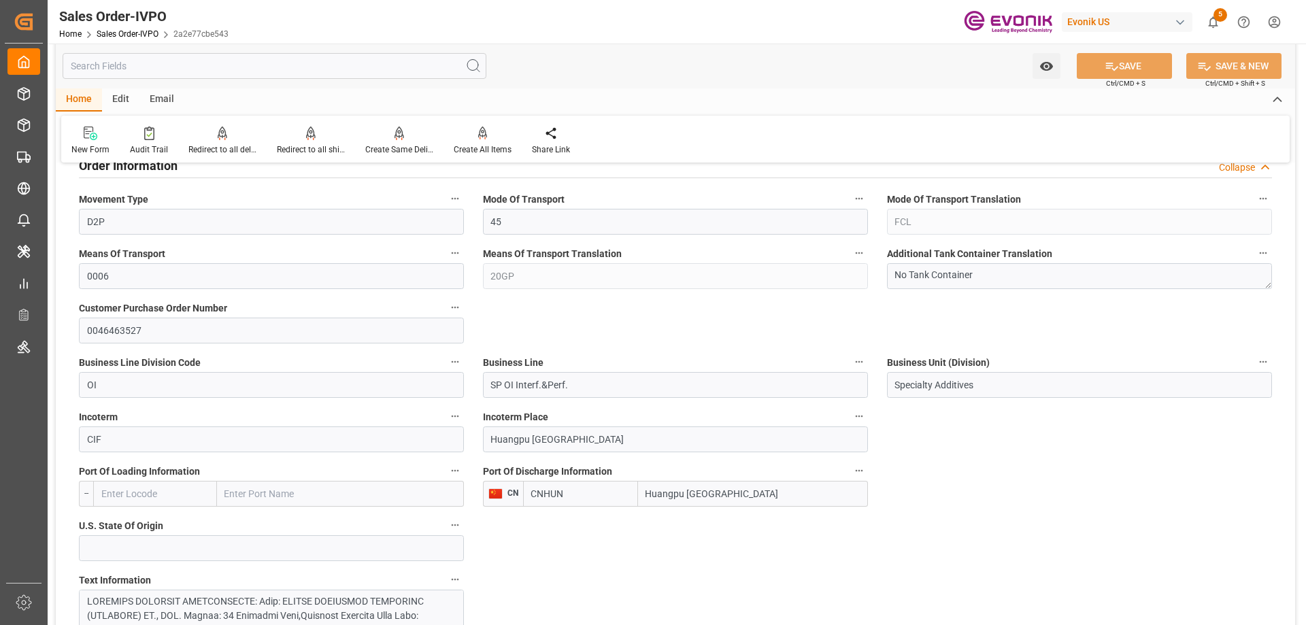
click at [220, 64] on input "text" at bounding box center [275, 66] width 424 height 26
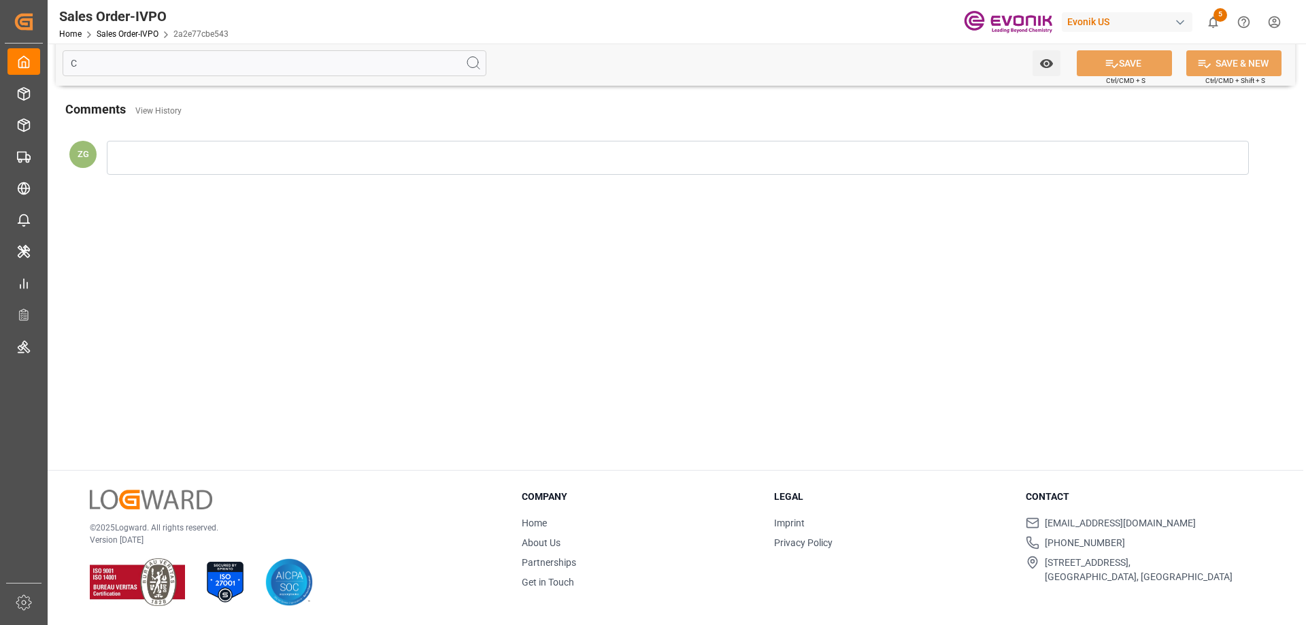
scroll to position [0, 0]
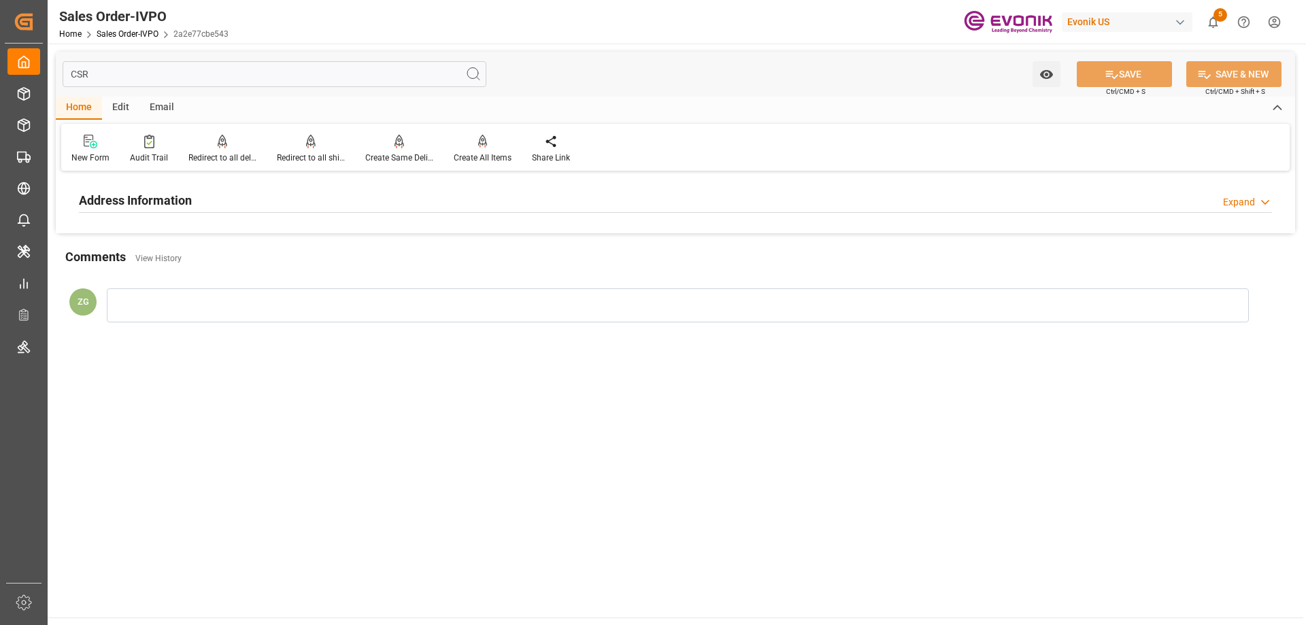
type input "CSR"
click at [237, 191] on div "Address Information Expand" at bounding box center [675, 199] width 1193 height 26
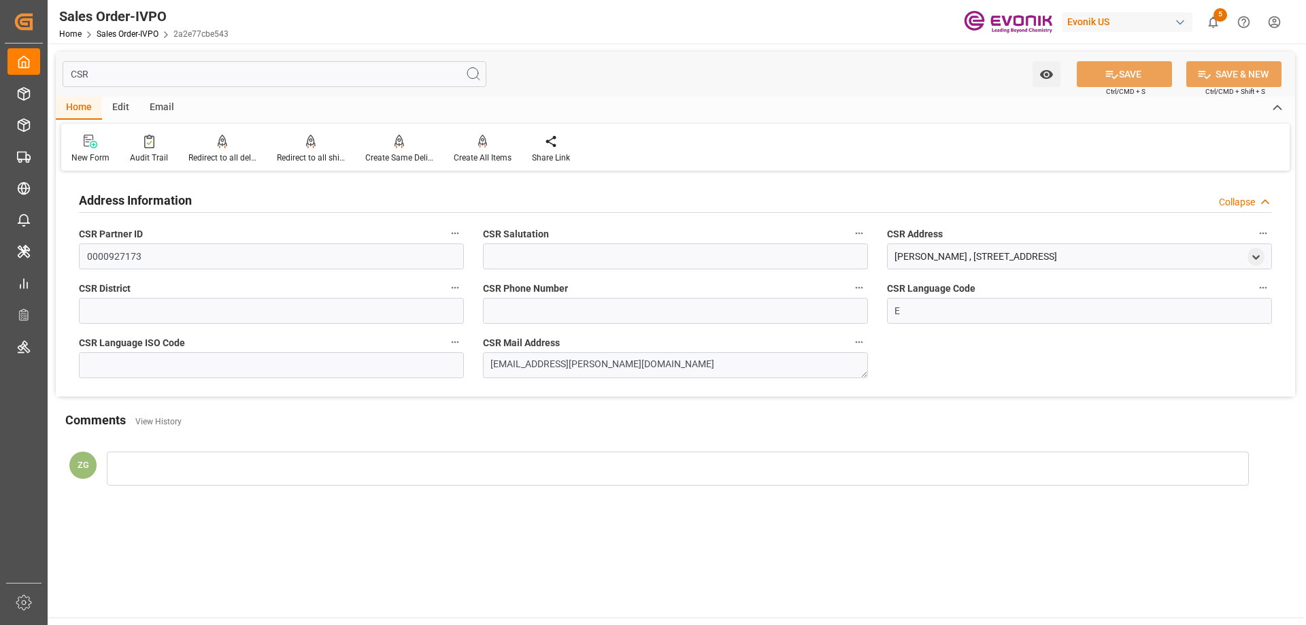
click at [663, 376] on div "CSR Mail Address vic.rodriguez@evonik.com" at bounding box center [675, 356] width 404 height 54
drag, startPoint x: 653, startPoint y: 368, endPoint x: 488, endPoint y: 366, distance: 165.3
click at [488, 366] on textarea "vic.rodriguez@evonik.com" at bounding box center [675, 365] width 385 height 26
click at [137, 75] on input "CSR" at bounding box center [275, 74] width 424 height 26
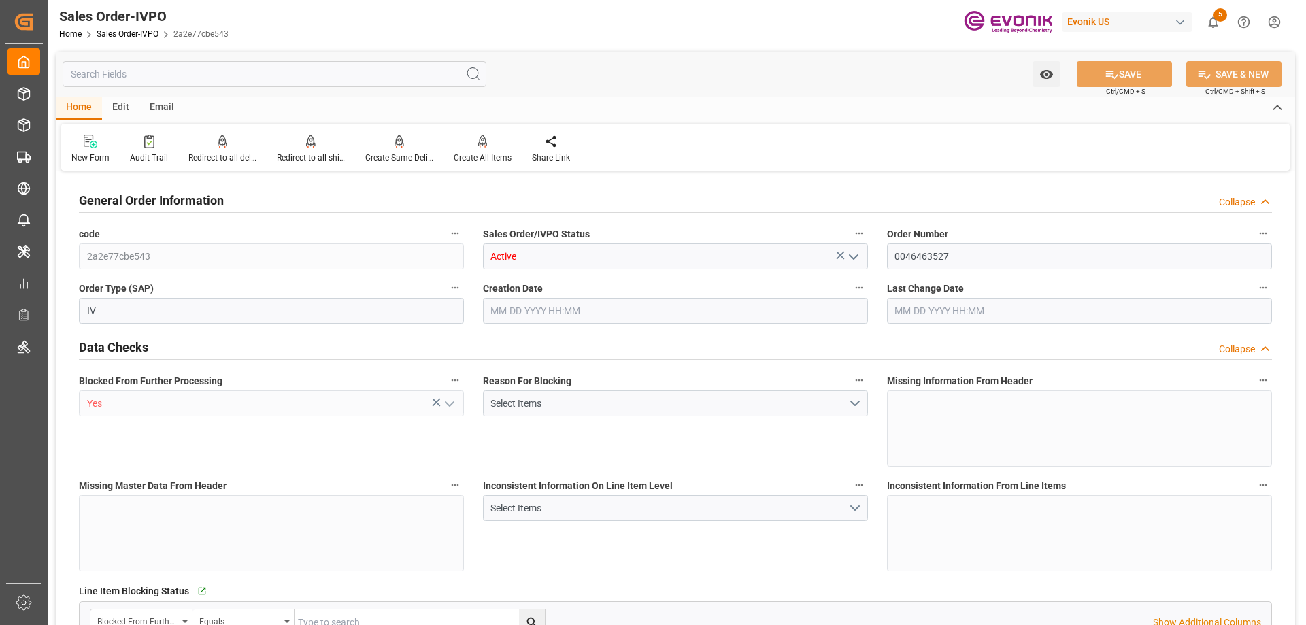
type input "CNHUN"
type input "0"
type input "1"
type input "17534"
type input "08-19-2025 19:44"
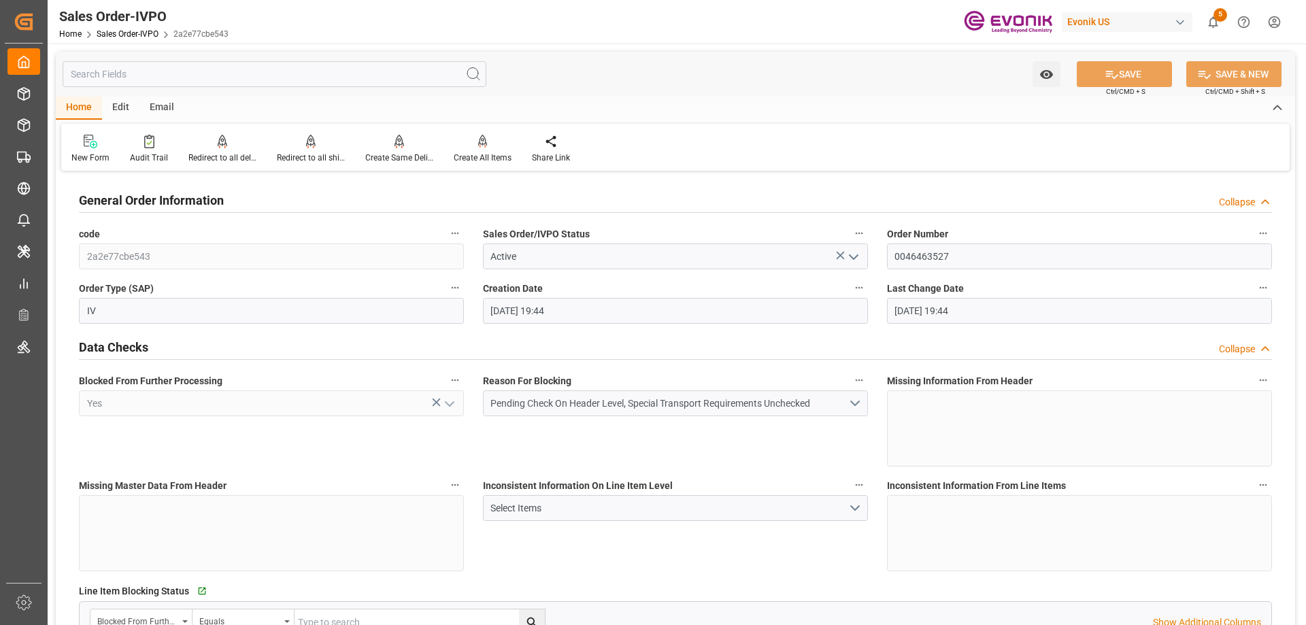
type input "08-19-2025 19:44"
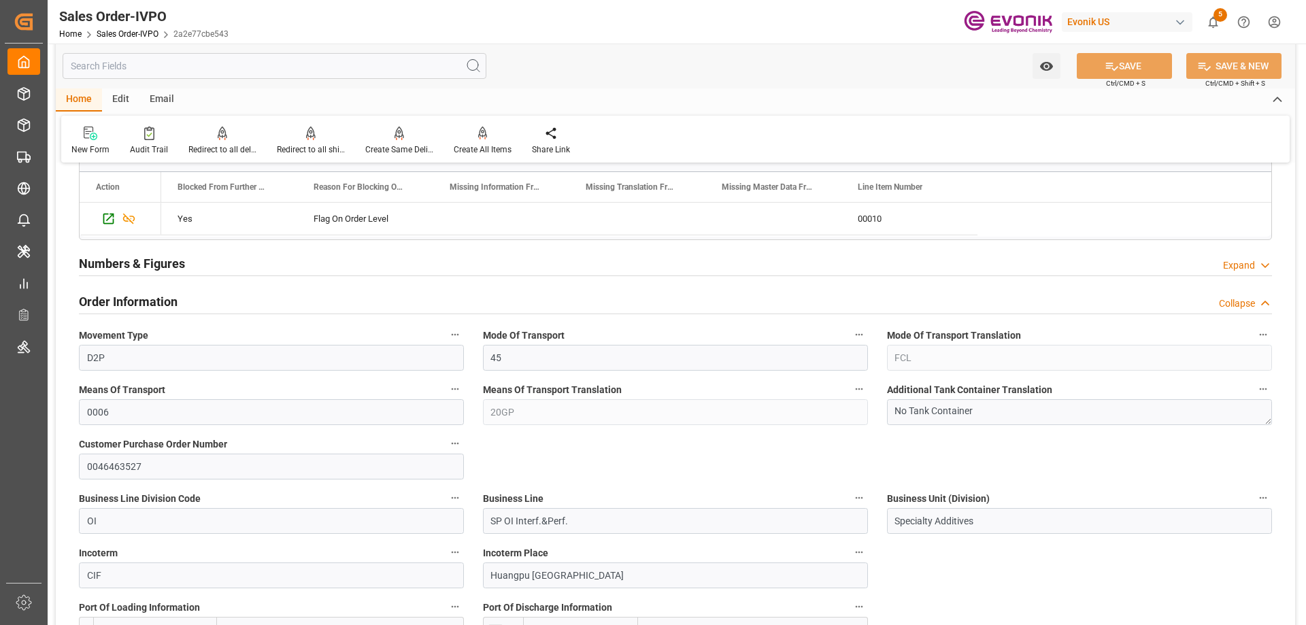
scroll to position [748, 0]
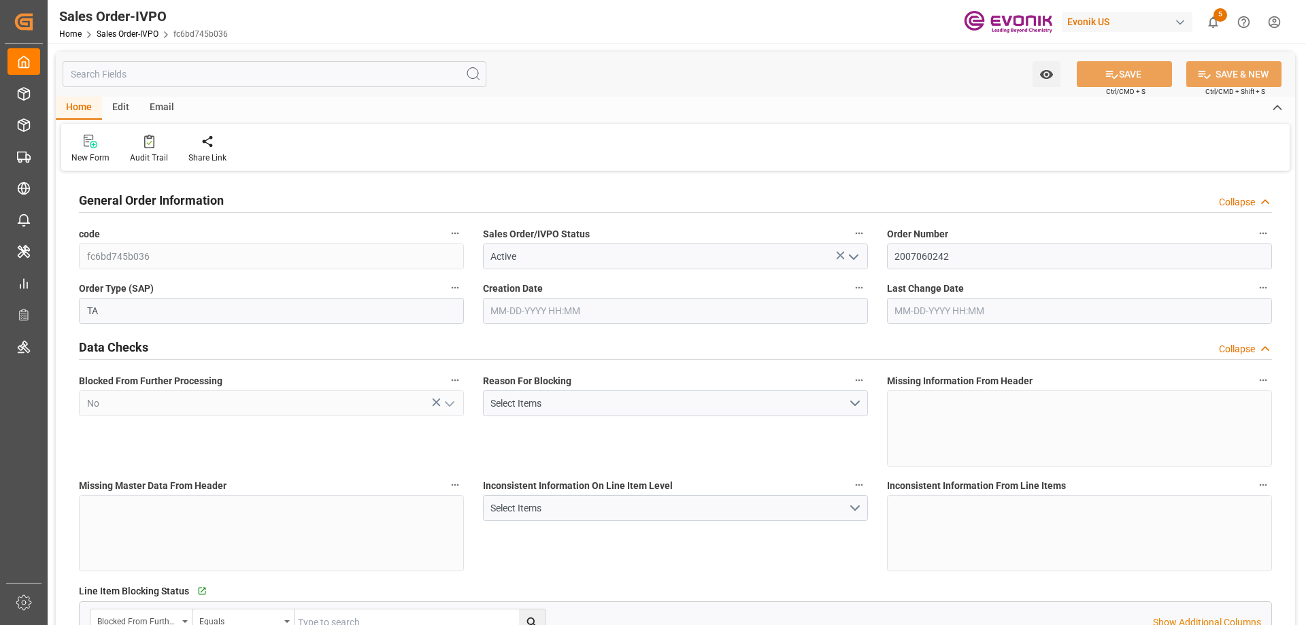
type input "MYPKG"
type input "0"
type input "1"
type input "6063"
type input "[DATE] 19:48"
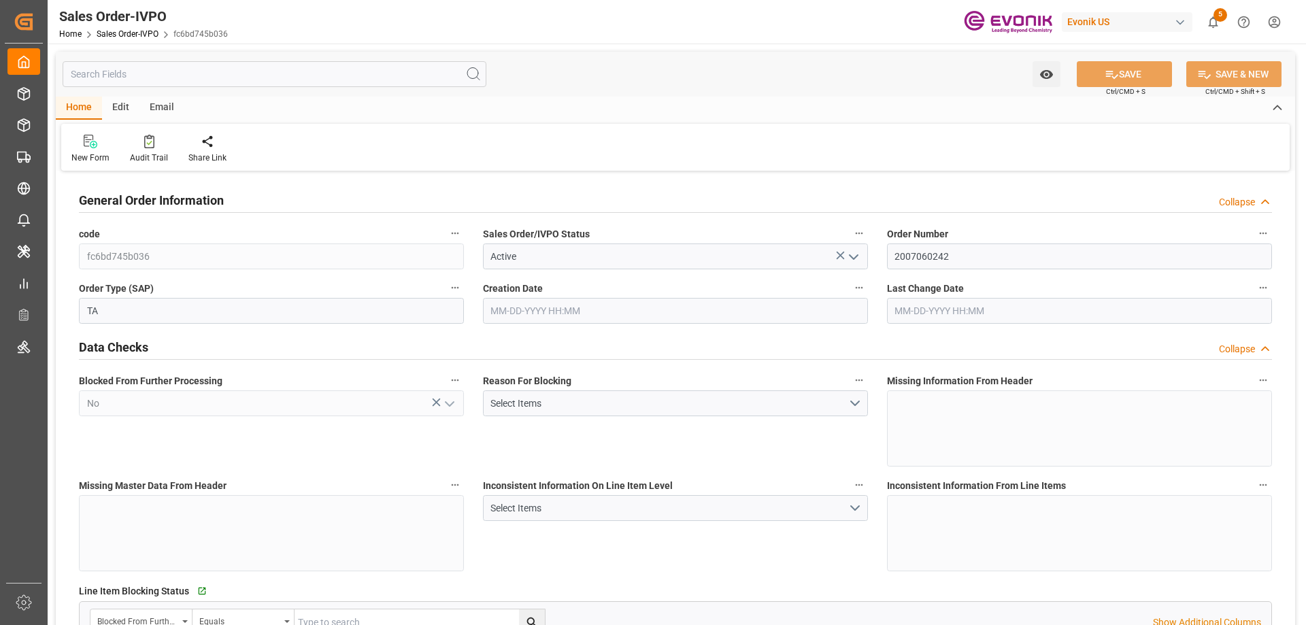
type input "[DATE] 23:49"
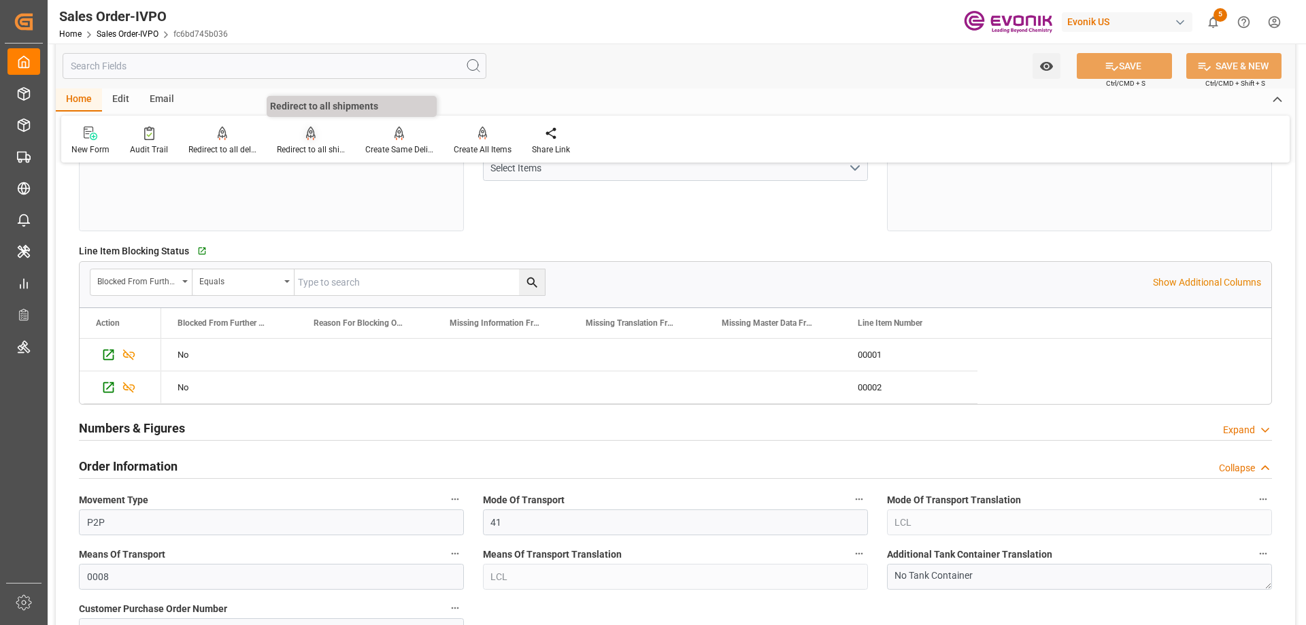
click at [307, 146] on div "Redirect to all shipments" at bounding box center [311, 150] width 68 height 12
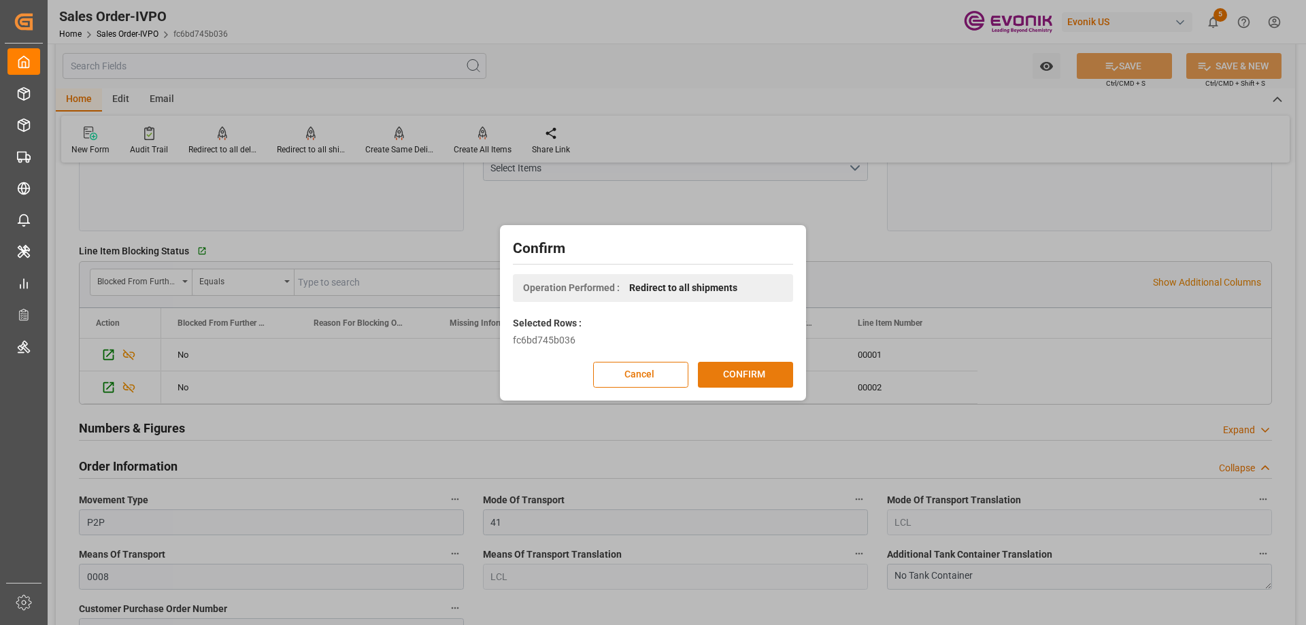
click at [741, 378] on button "CONFIRM" at bounding box center [745, 375] width 95 height 26
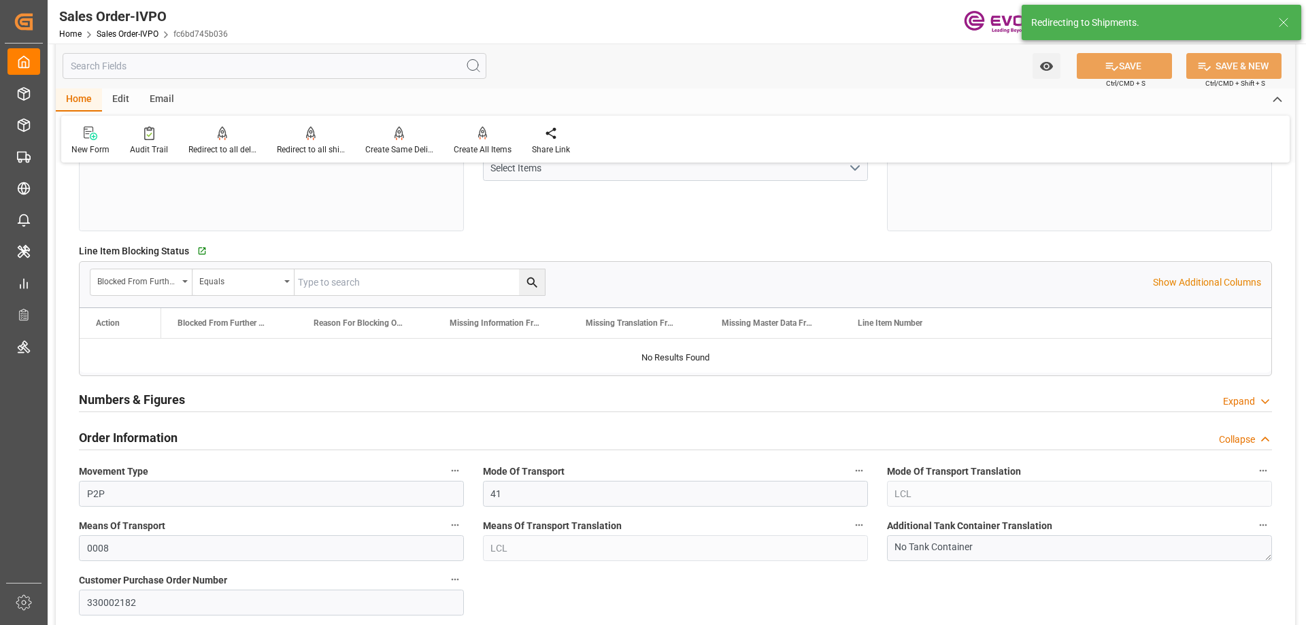
type input "MYPKG"
type input "0"
type input "1"
type input "6063"
type input "08-14-2025 19:48"
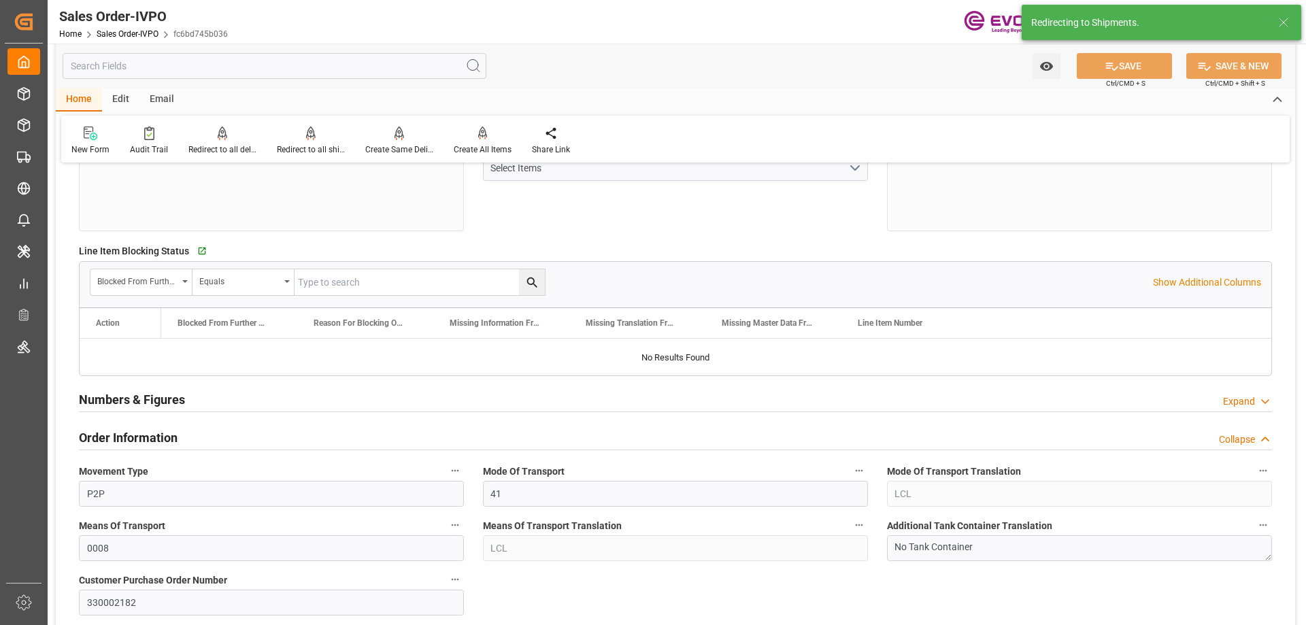
type input "[DATE] 23:49"
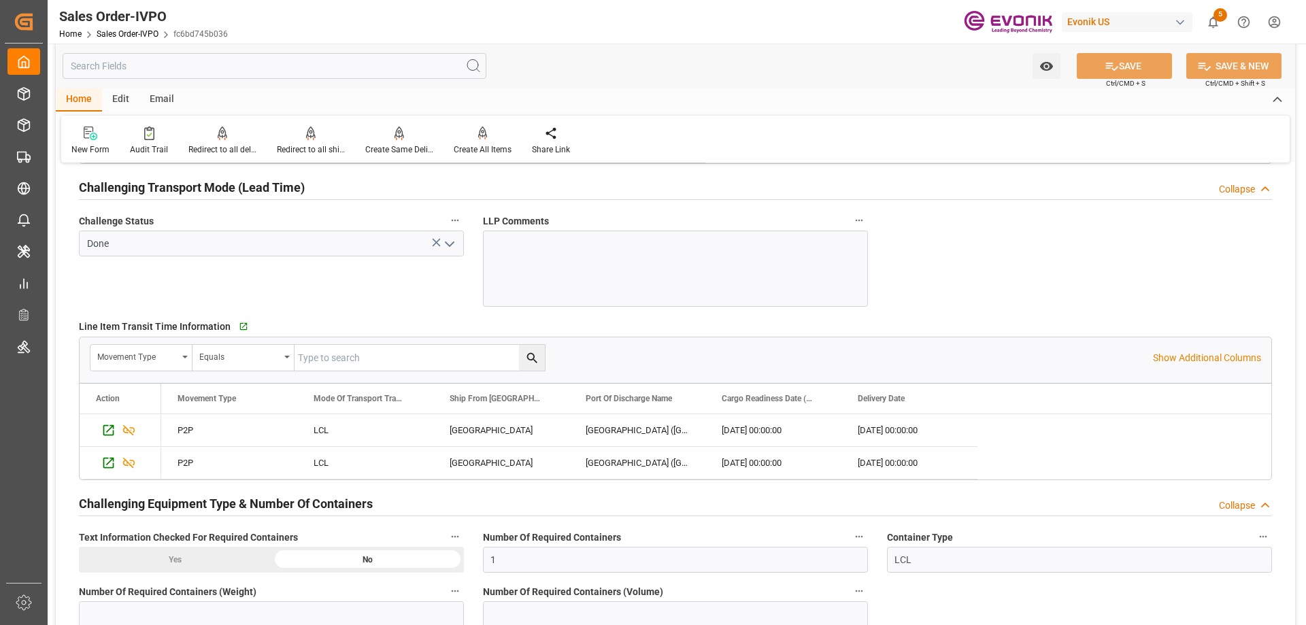
scroll to position [2313, 0]
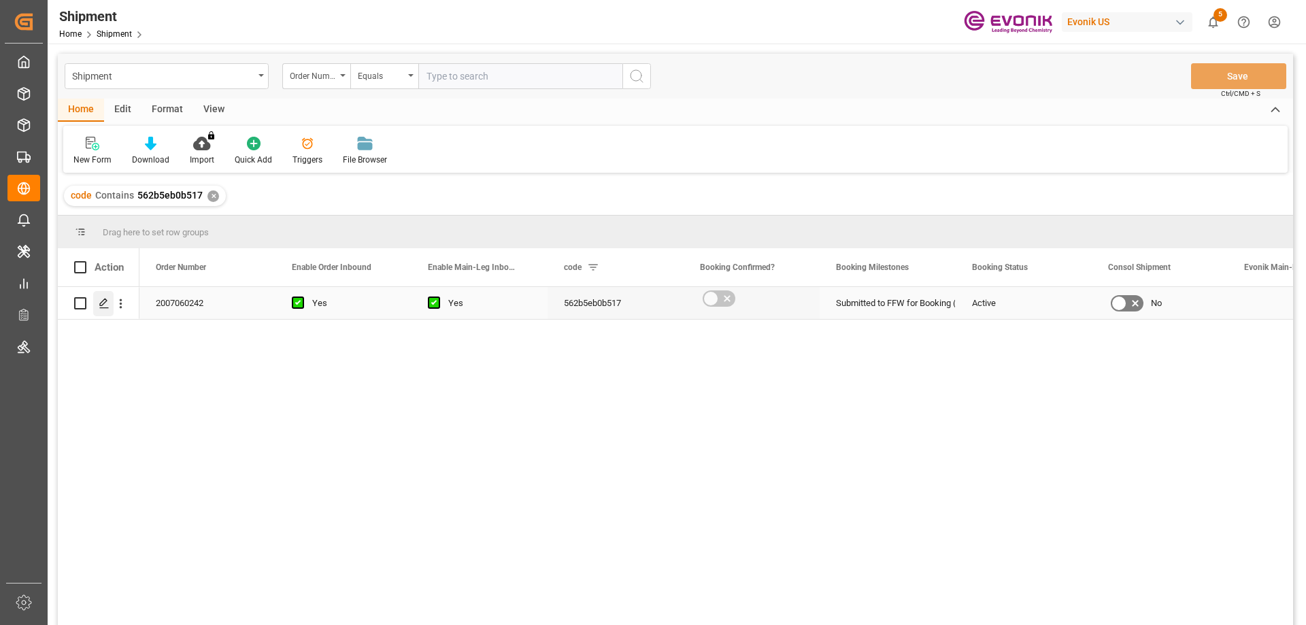
click at [103, 303] on icon "Press SPACE to select this row." at bounding box center [104, 303] width 11 height 11
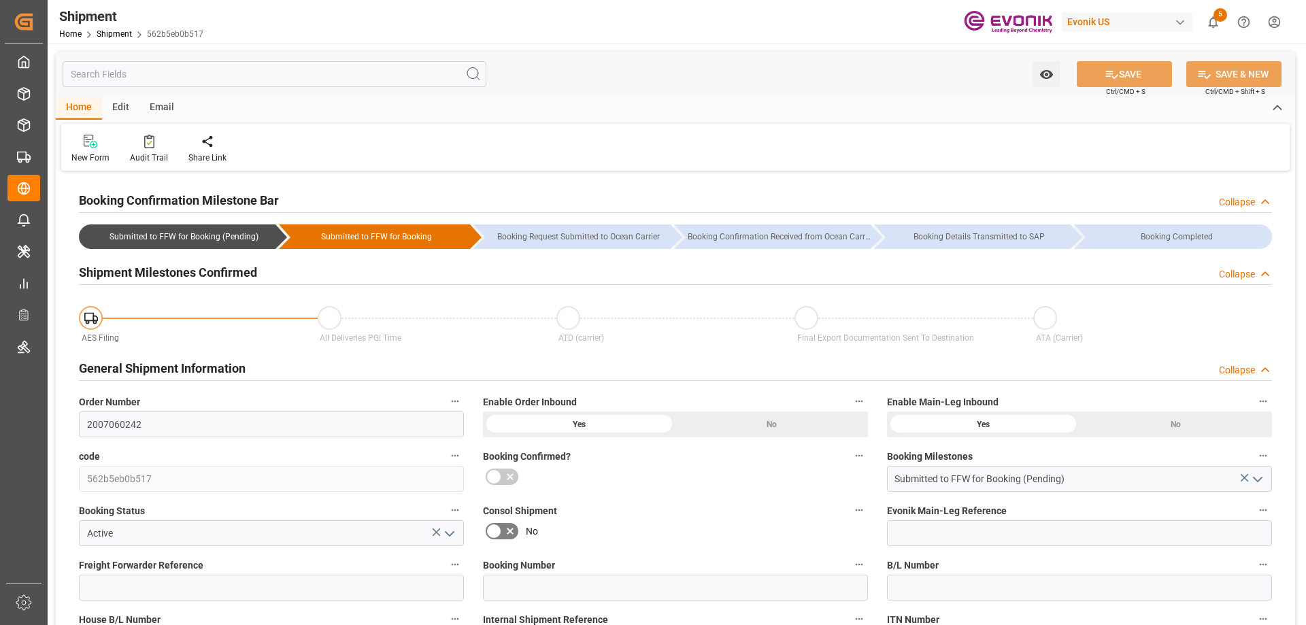
type input "AC Containerline"
type input "Leschaco Inc."
type input "USLAX"
type input "MYPKG"
type input "9462732"
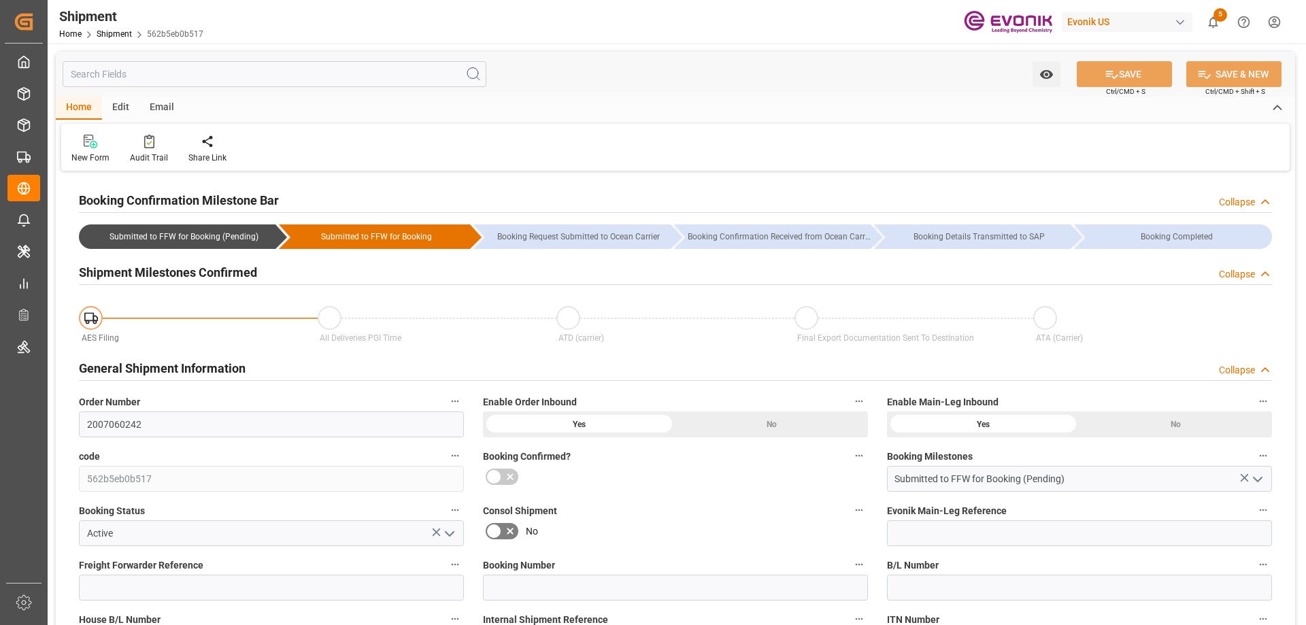
type input "9462732"
type input "USLAX"
type input "[DATE] 20:00"
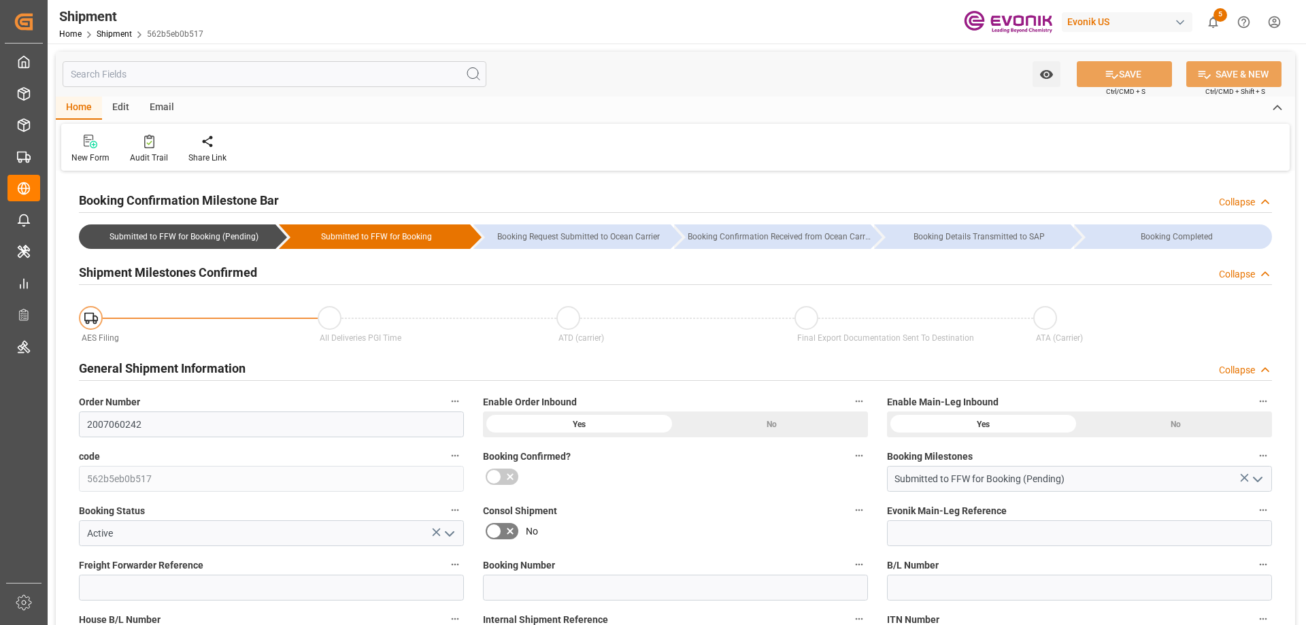
type input "[DATE] 20:00"
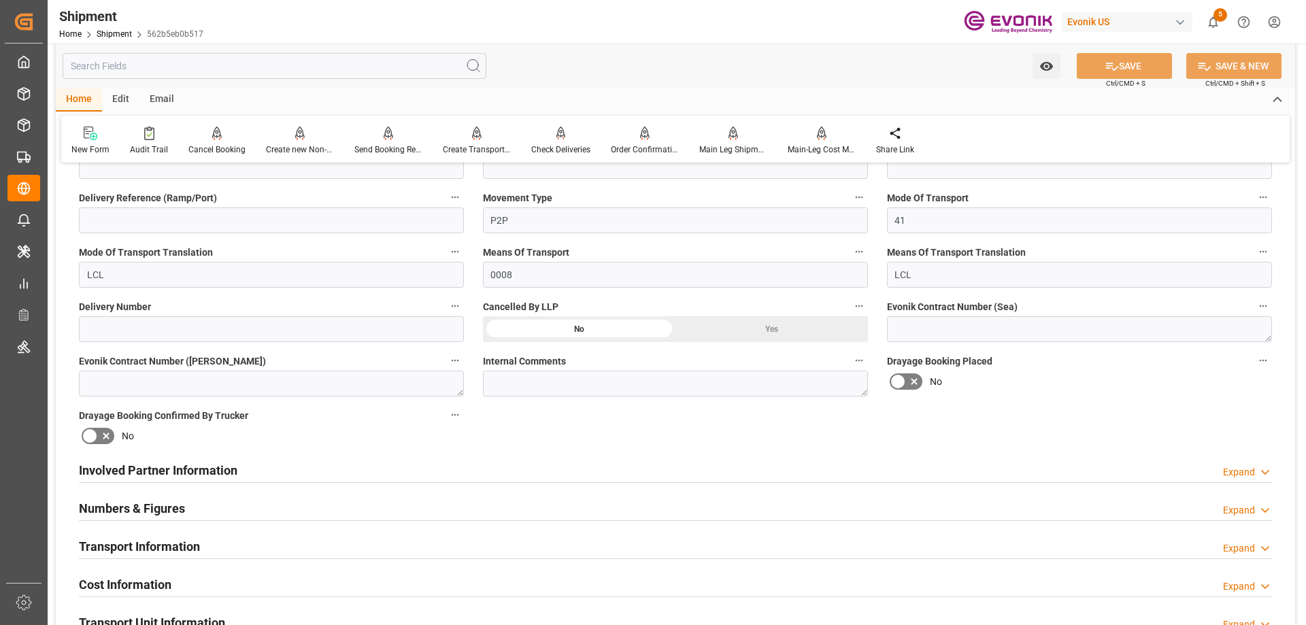
click at [192, 472] on h2 "Involved Partner Information" at bounding box center [158, 470] width 159 height 18
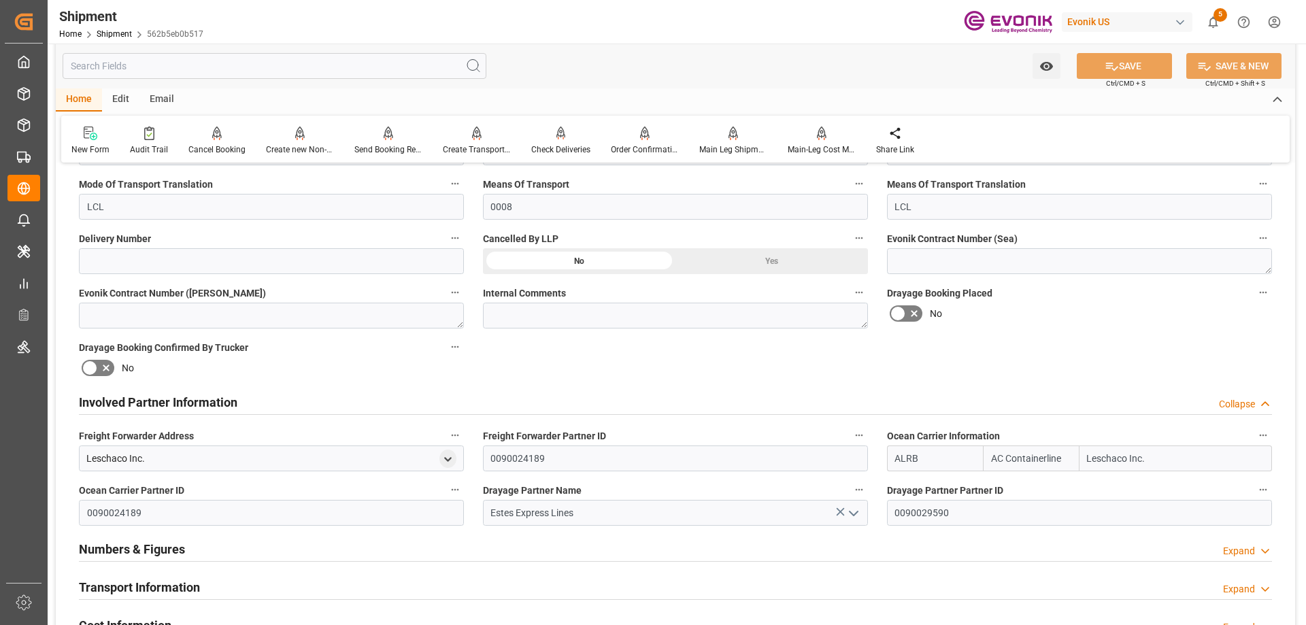
scroll to position [612, 0]
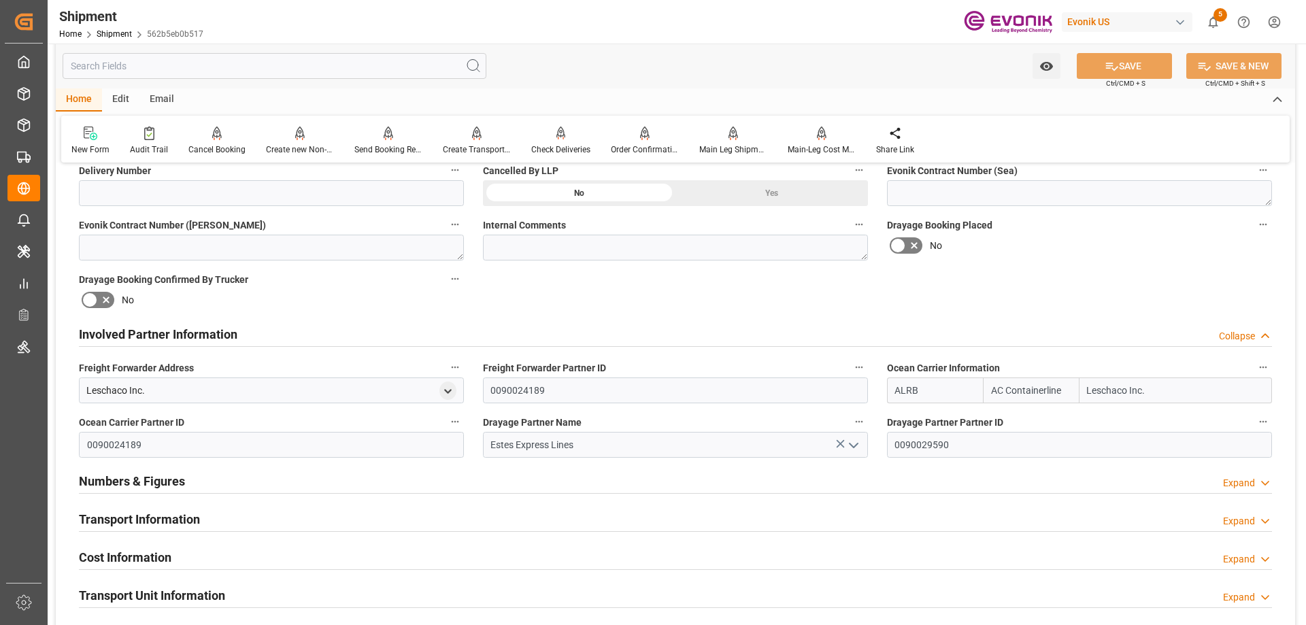
click at [162, 521] on h2 "Transport Information" at bounding box center [139, 519] width 121 height 18
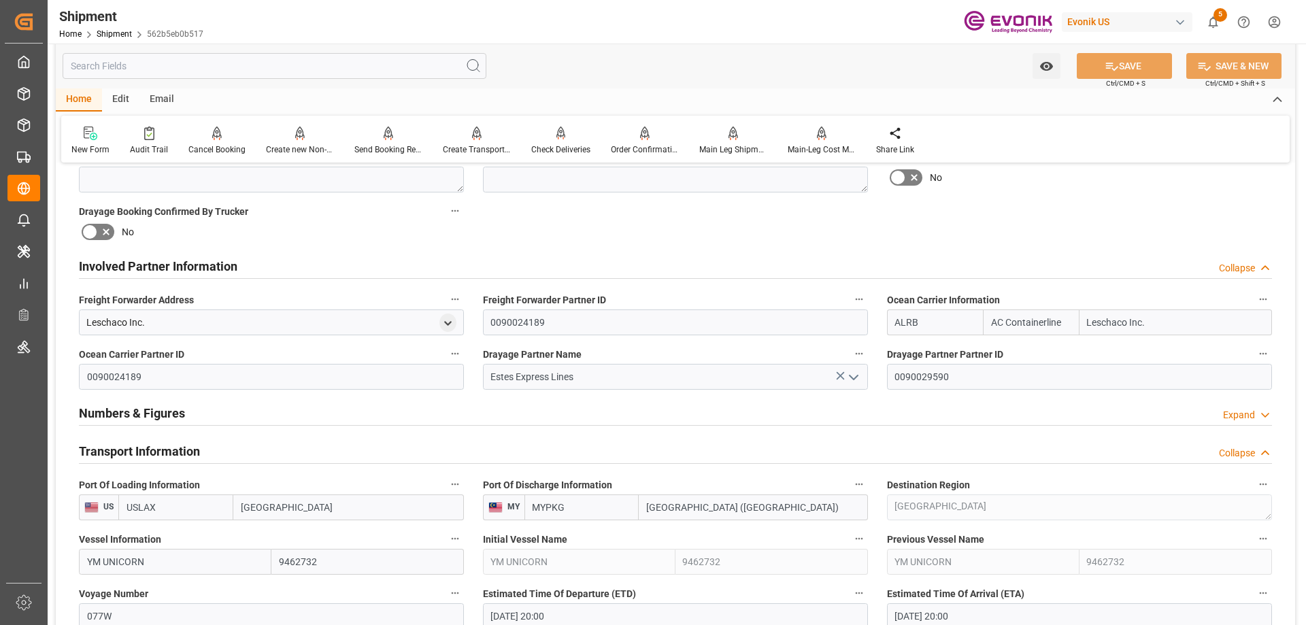
scroll to position [1088, 0]
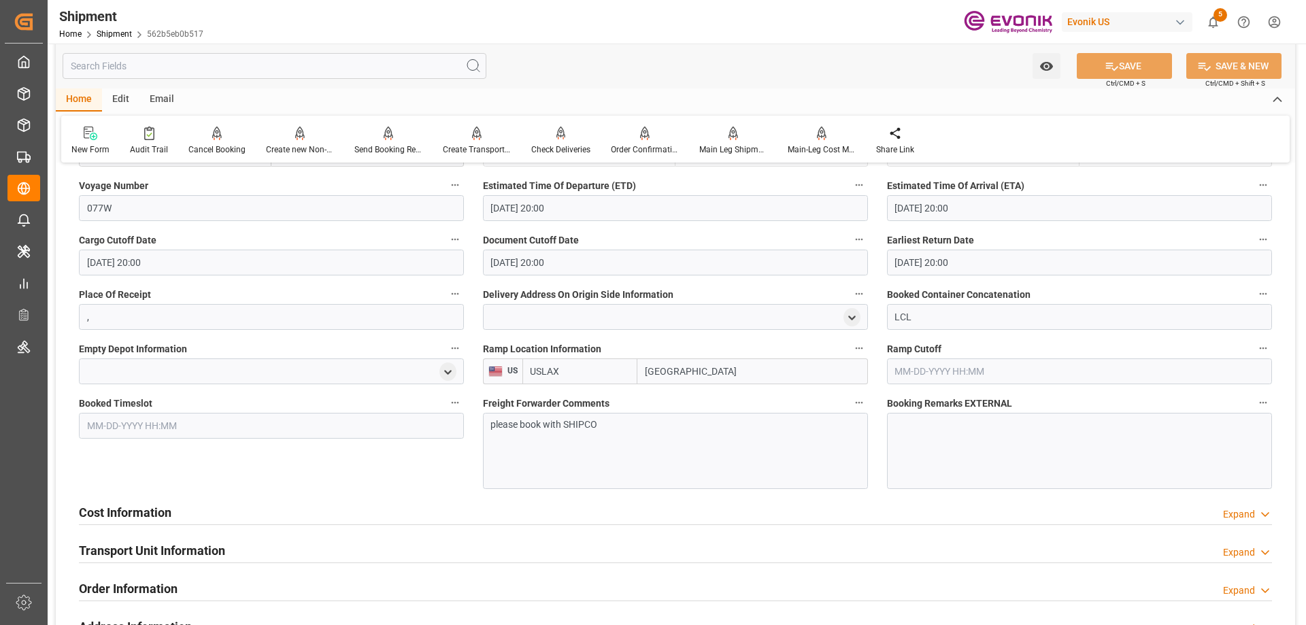
drag, startPoint x: 724, startPoint y: 373, endPoint x: 599, endPoint y: 373, distance: 125.2
click at [599, 373] on div "USLAX Los Angeles" at bounding box center [695, 372] width 346 height 26
type input "chicago"
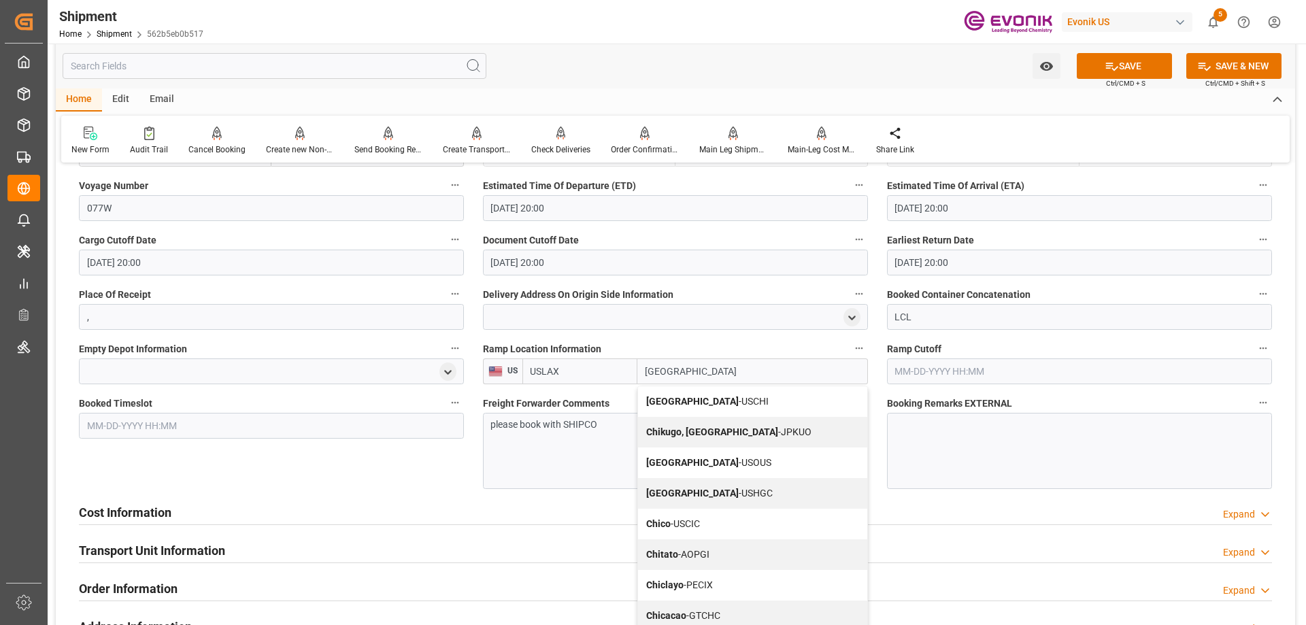
click at [668, 402] on b "Chicago" at bounding box center [692, 401] width 93 height 11
type input "USCHI"
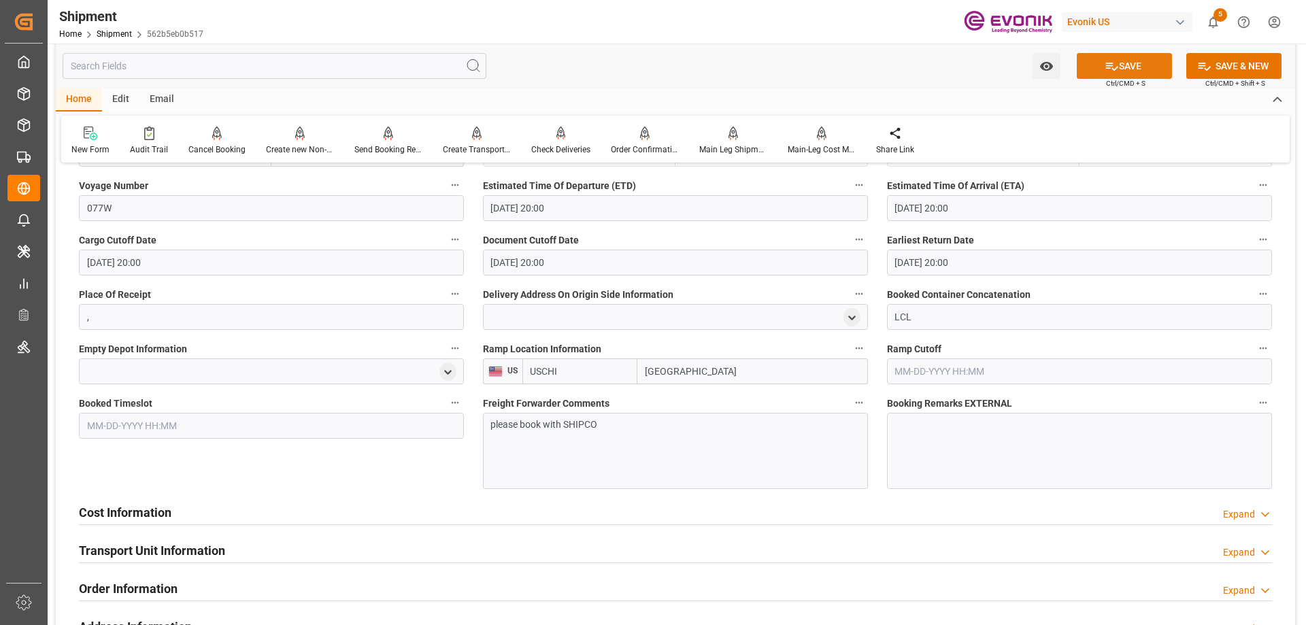
type input "Chicago"
click at [1099, 71] on button "SAVE" at bounding box center [1124, 66] width 95 height 26
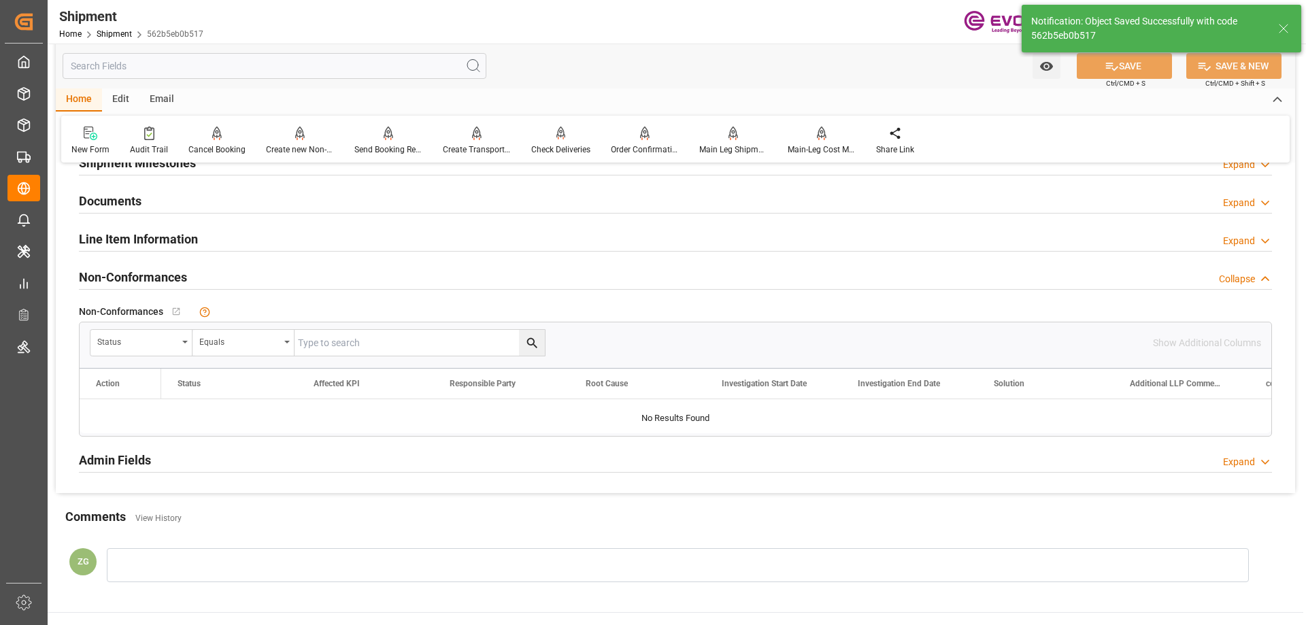
type input "Submitted to FFW for Booking"
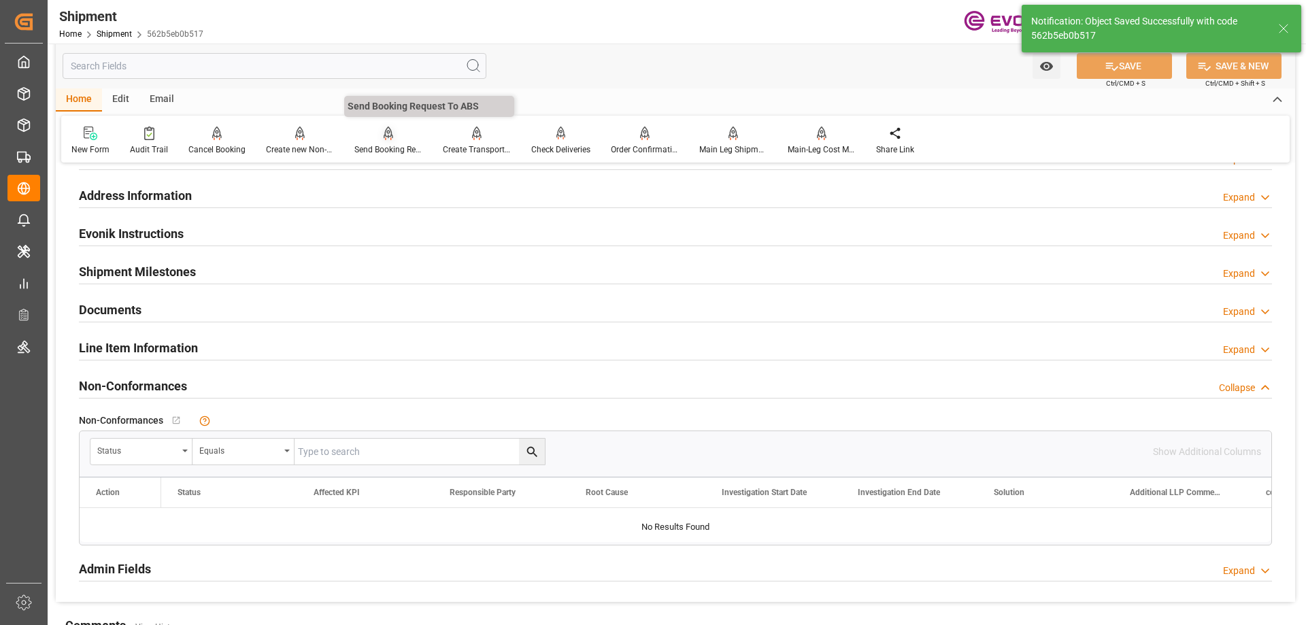
click at [395, 147] on div "Send Booking Request To ABS" at bounding box center [388, 150] width 68 height 12
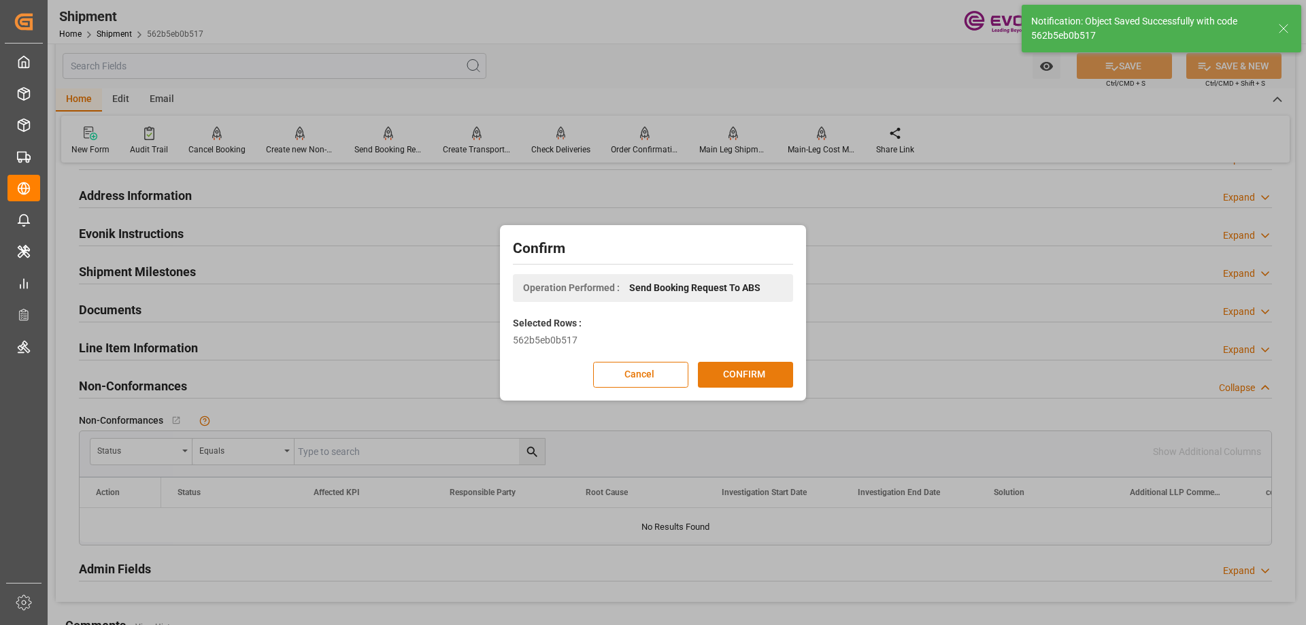
click at [739, 382] on button "CONFIRM" at bounding box center [745, 375] width 95 height 26
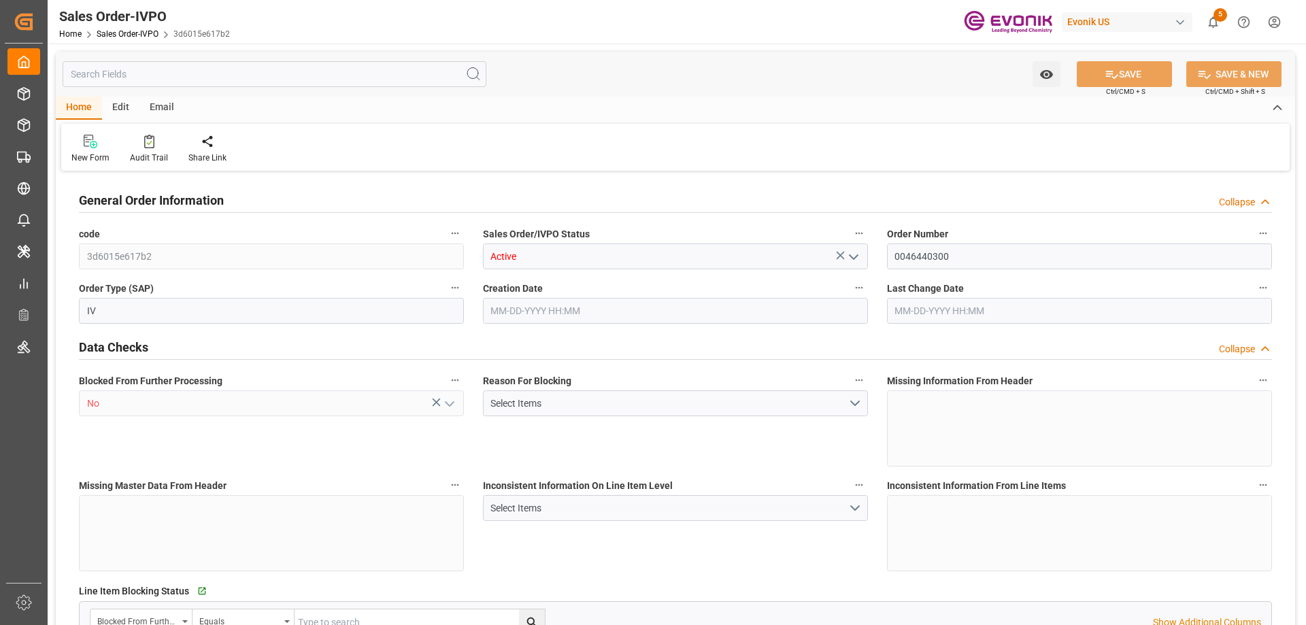
type input "JPNGO"
type input "[EMAIL_ADDRESS] : +81 3-5323-7429Fax [PHONE_NUMBER]"
type input "0"
type input "1"
type input "2"
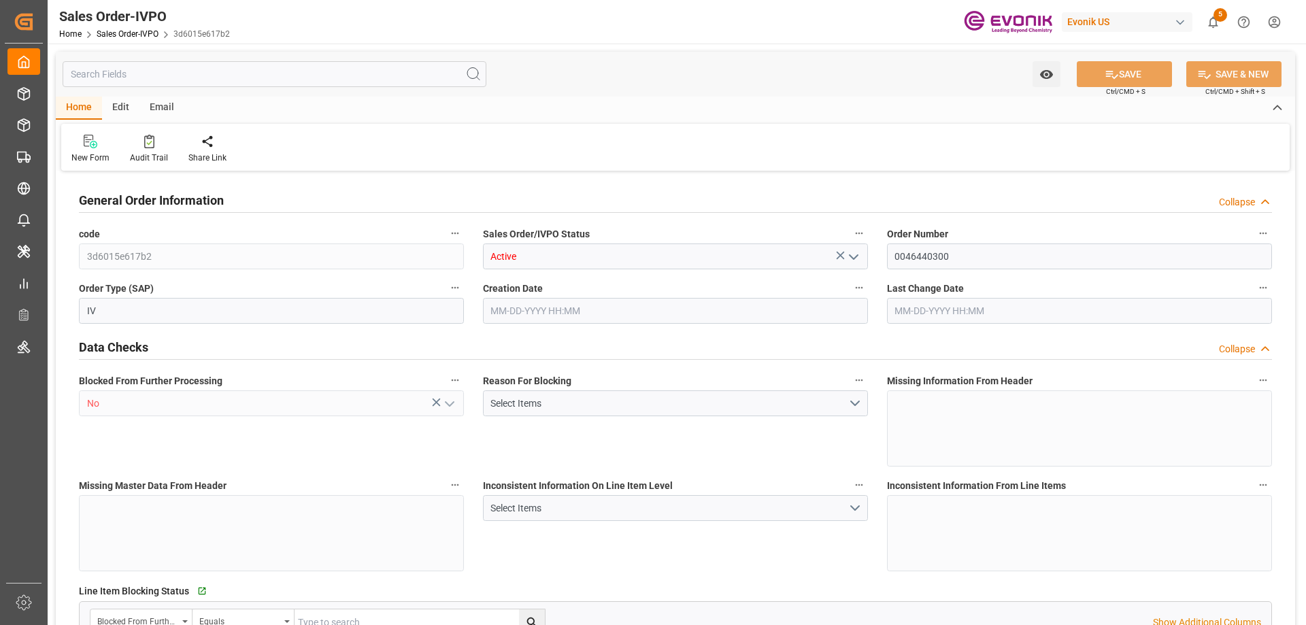
type input "1"
type input "18488"
type input "24.0926"
type input "17000"
type input "30"
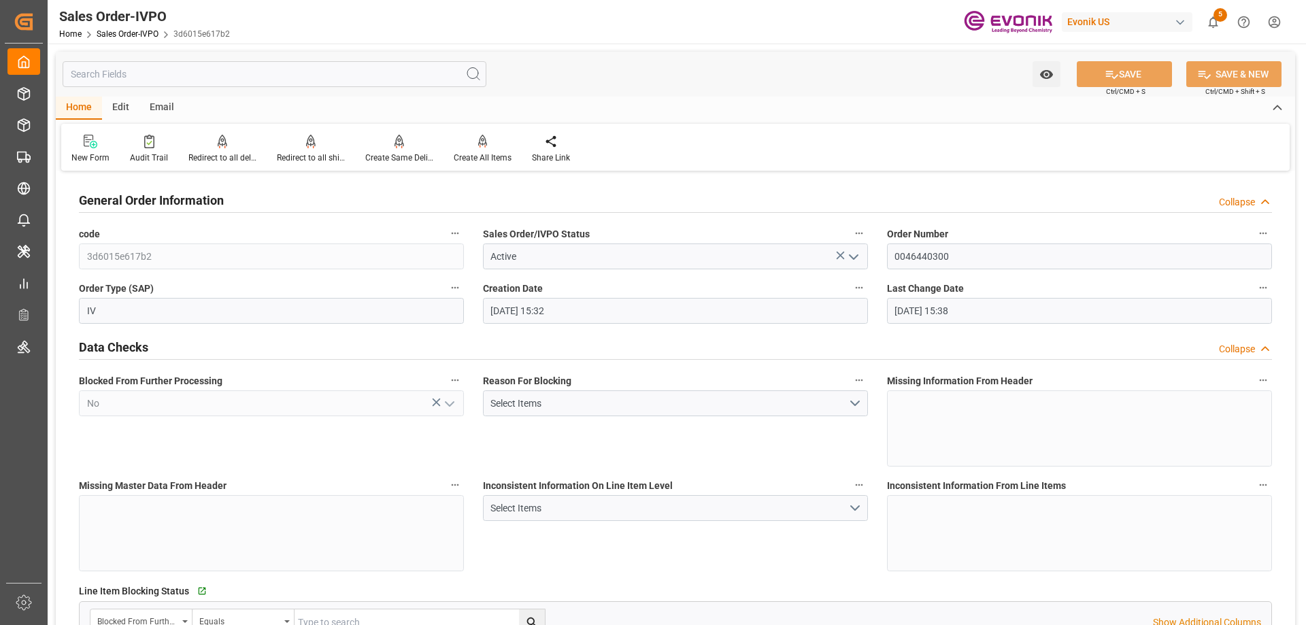
type input "[DATE] 15:32"
type input "[DATE] 15:38"
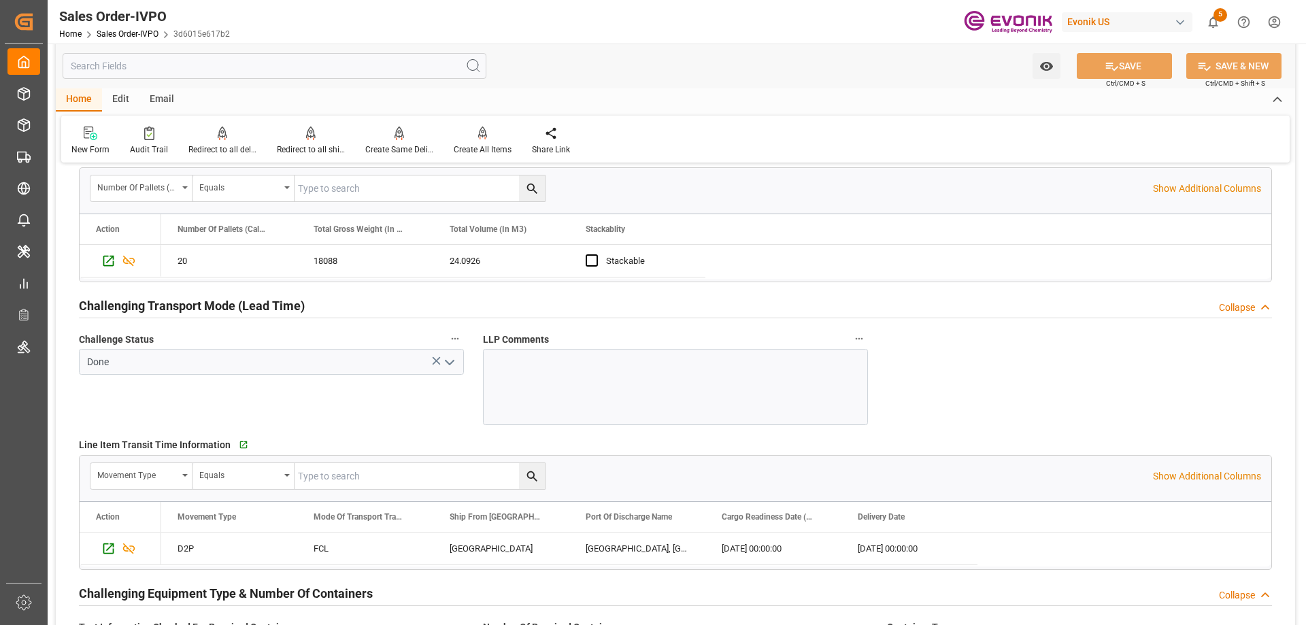
scroll to position [2109, 0]
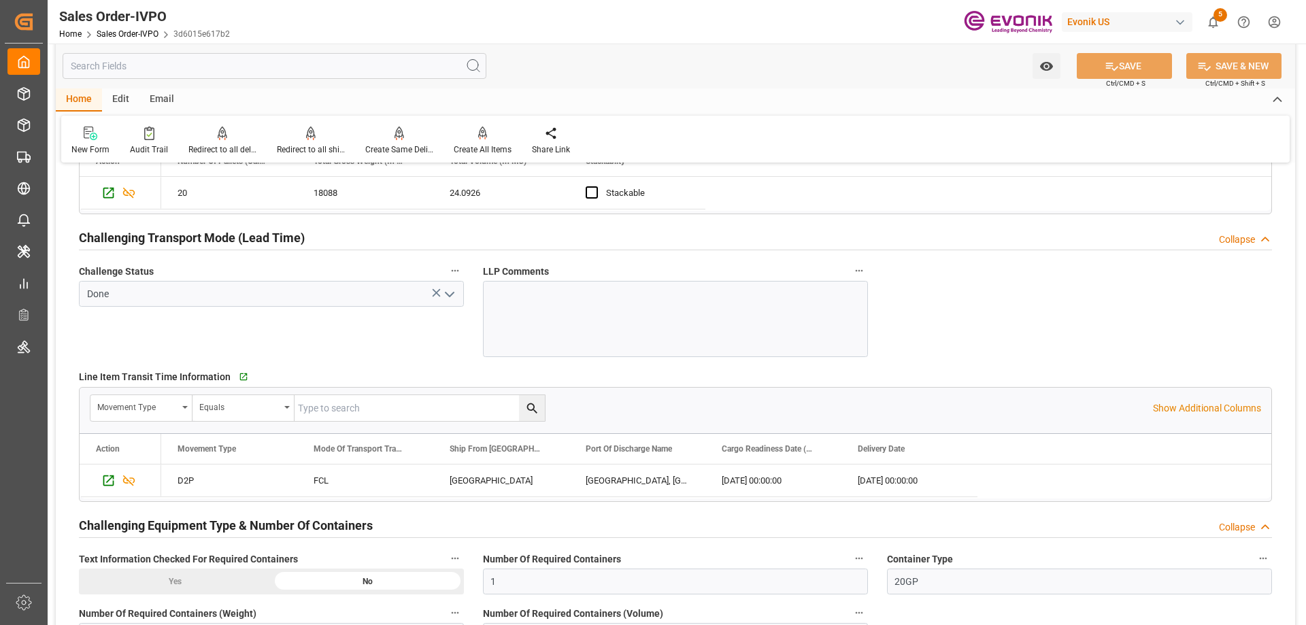
type input "[EMAIL_ADDRESS] : +81 3-5323-7429Fax [PHONE_NUMBER]"
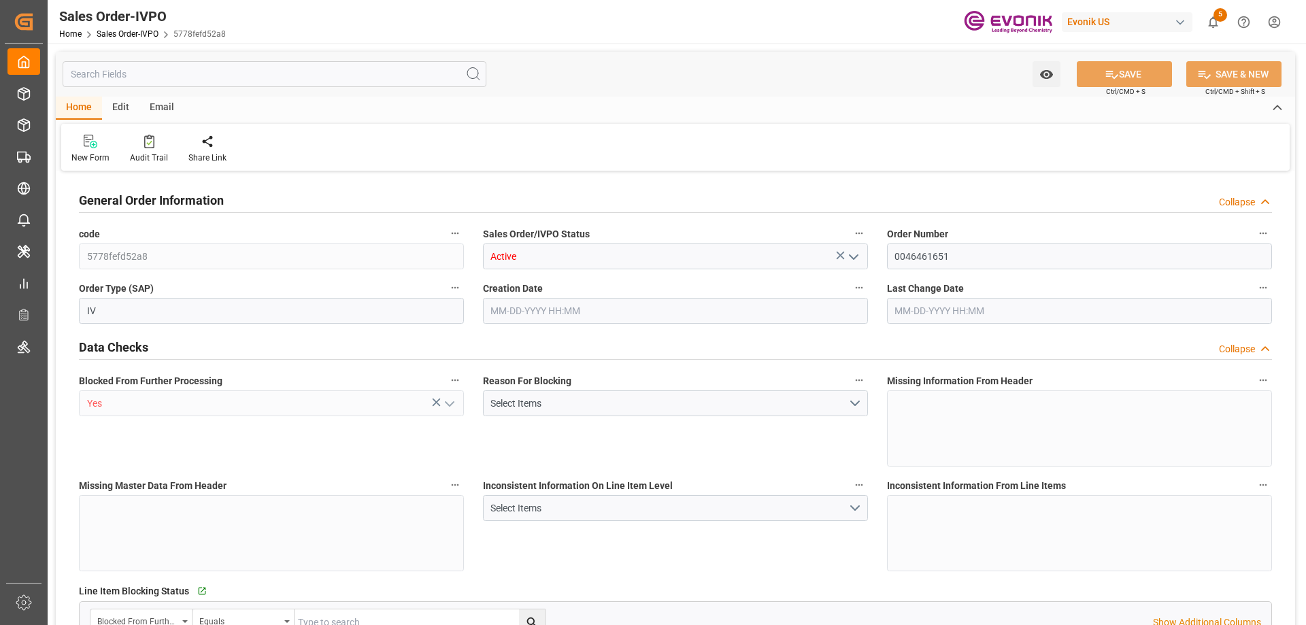
type input "CNHUN"
type input "0"
type input "1"
type input "7013.6"
type input "[DATE] 19:42"
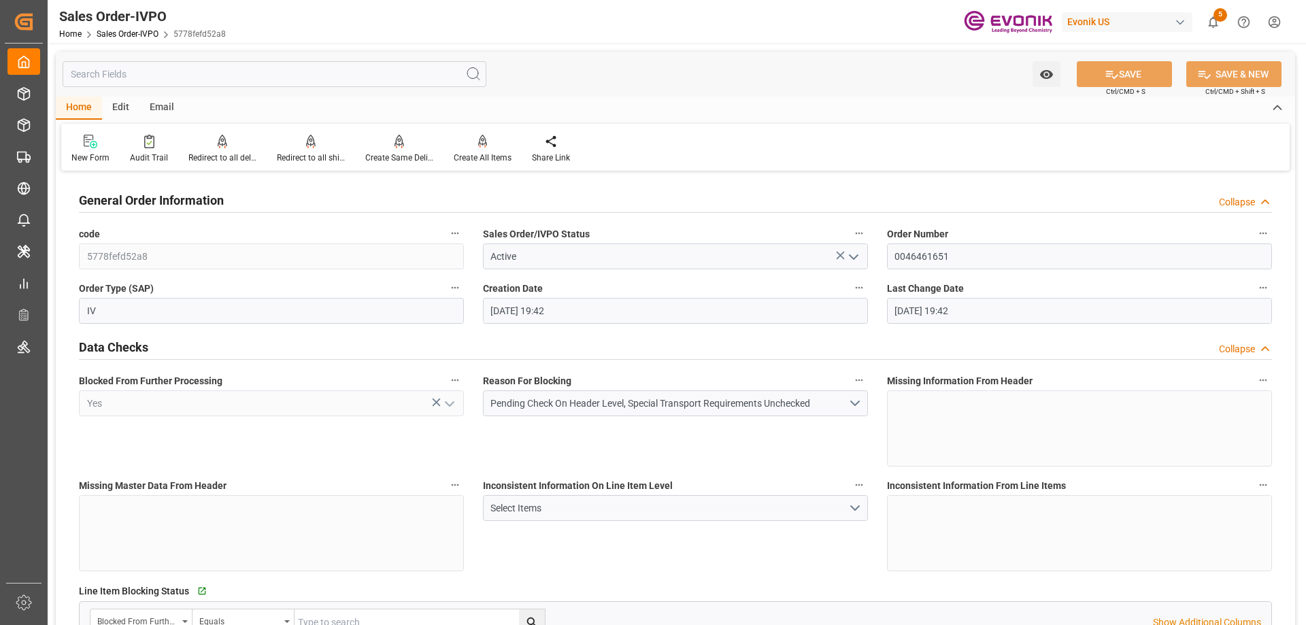
type input "[DATE] 19:42"
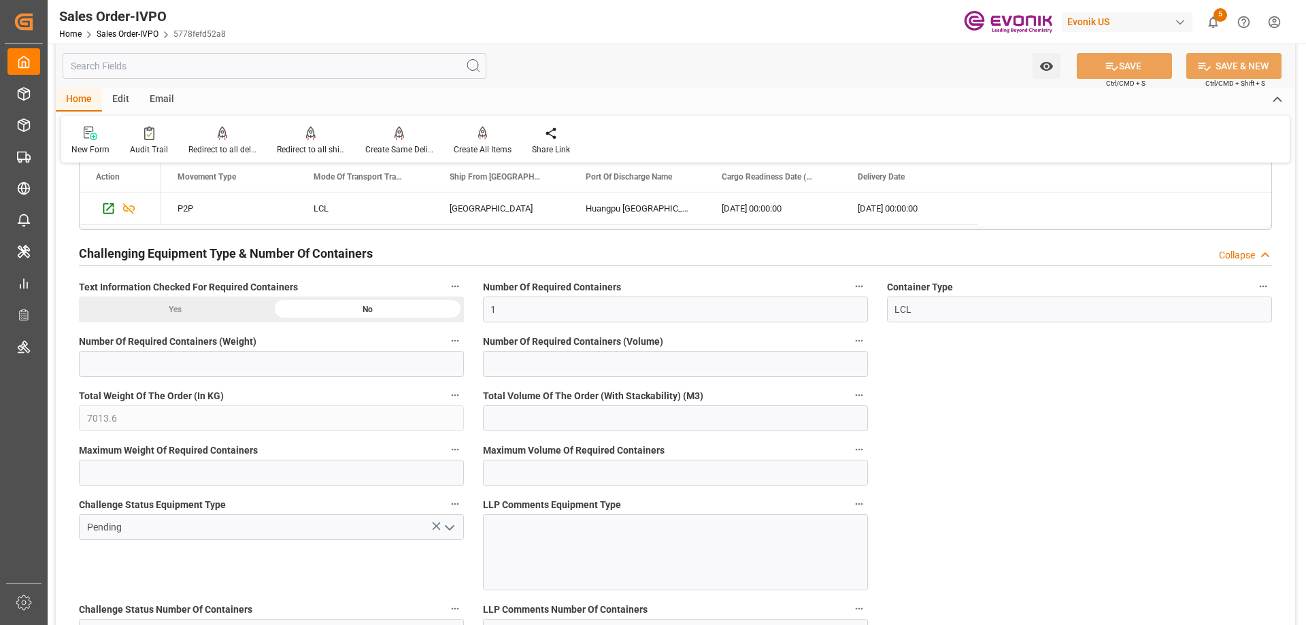
scroll to position [2177, 0]
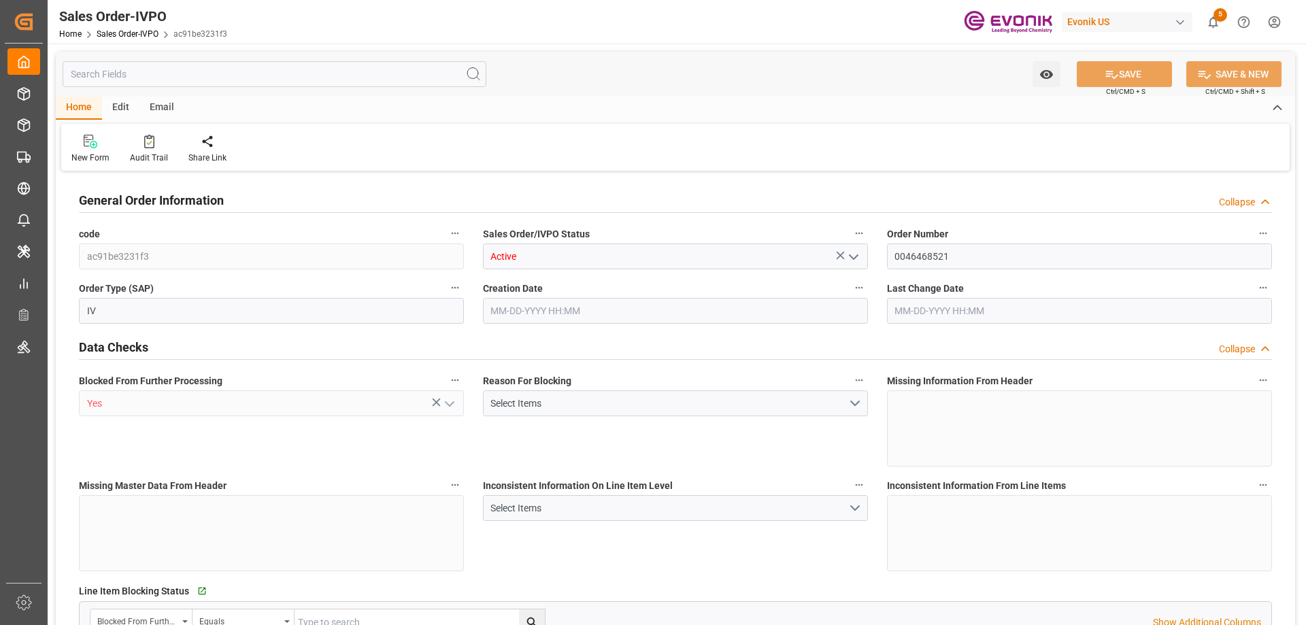
type input "NLRTM"
type input "0"
type input "1"
type input "16200"
type input "[DATE] 12:01"
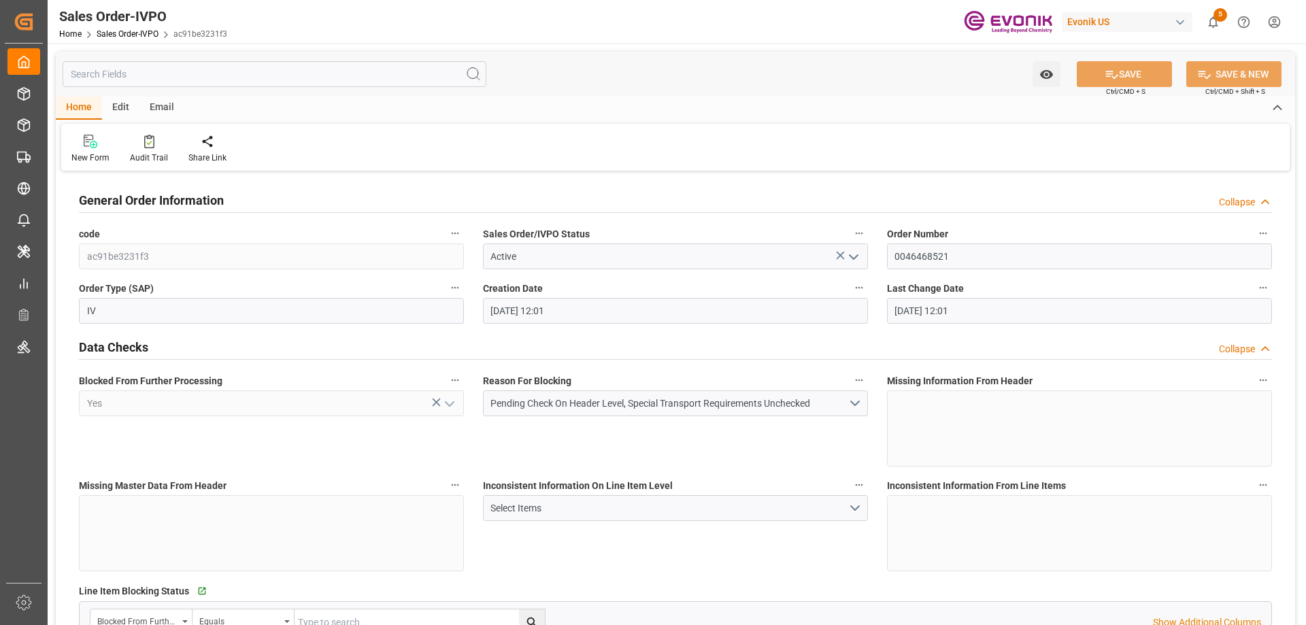
type input "[DATE] 12:01"
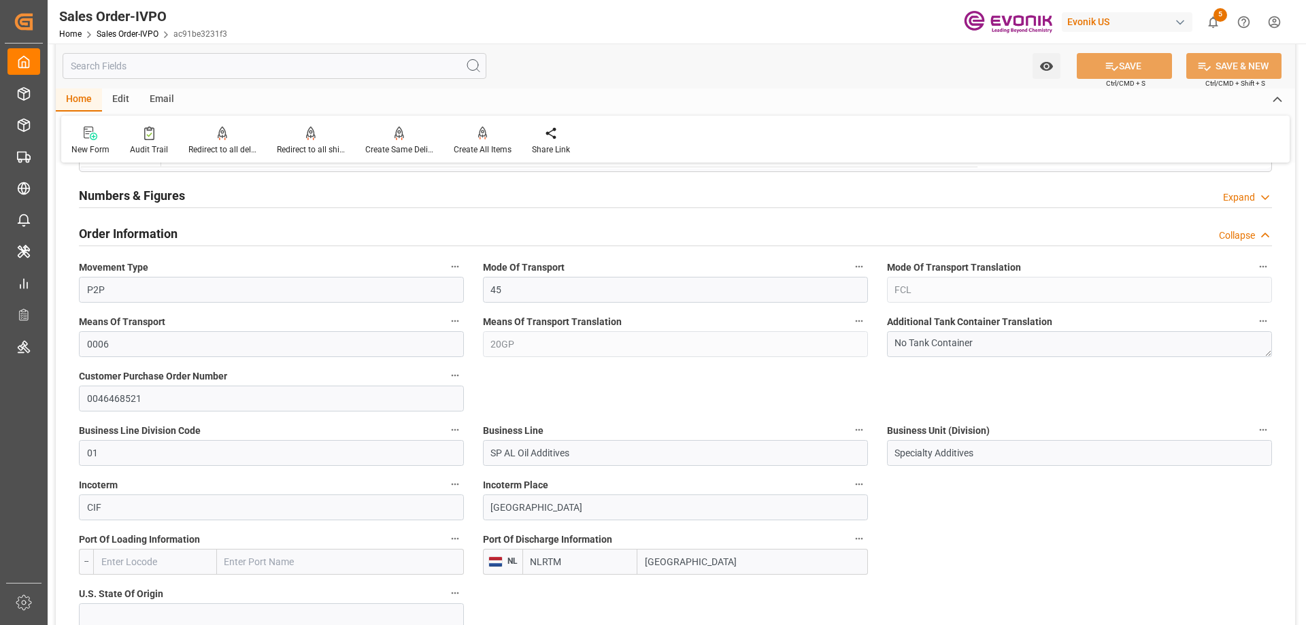
scroll to position [884, 0]
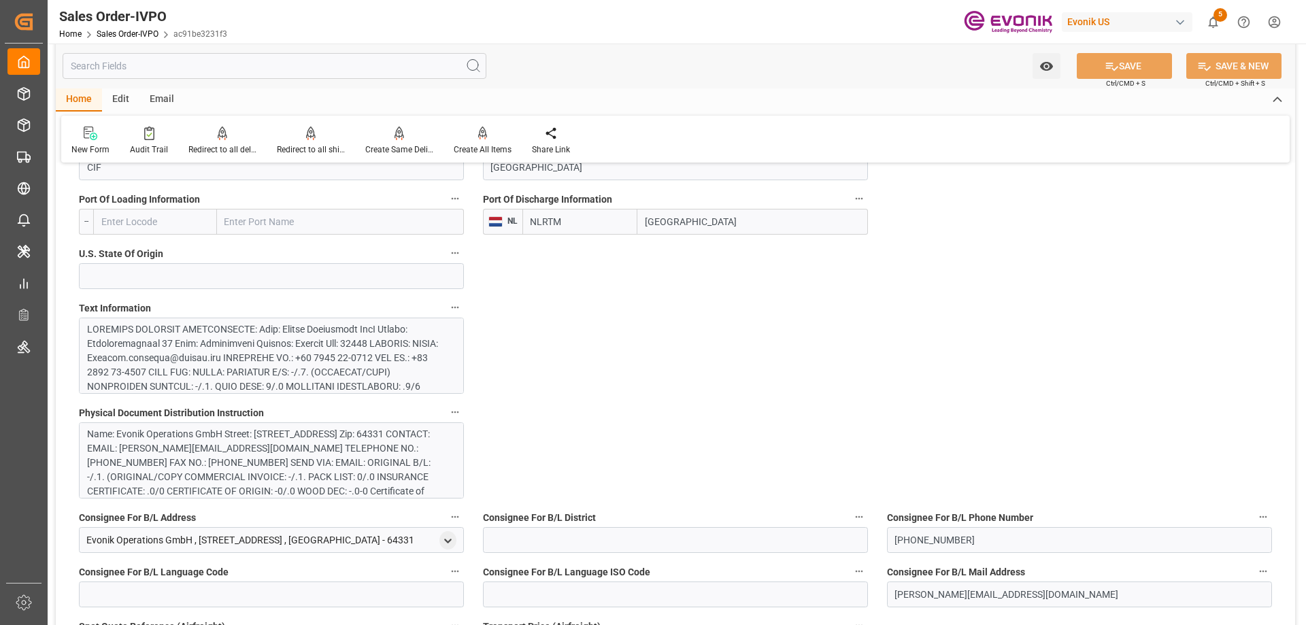
click at [280, 359] on div at bounding box center [266, 450] width 359 height 257
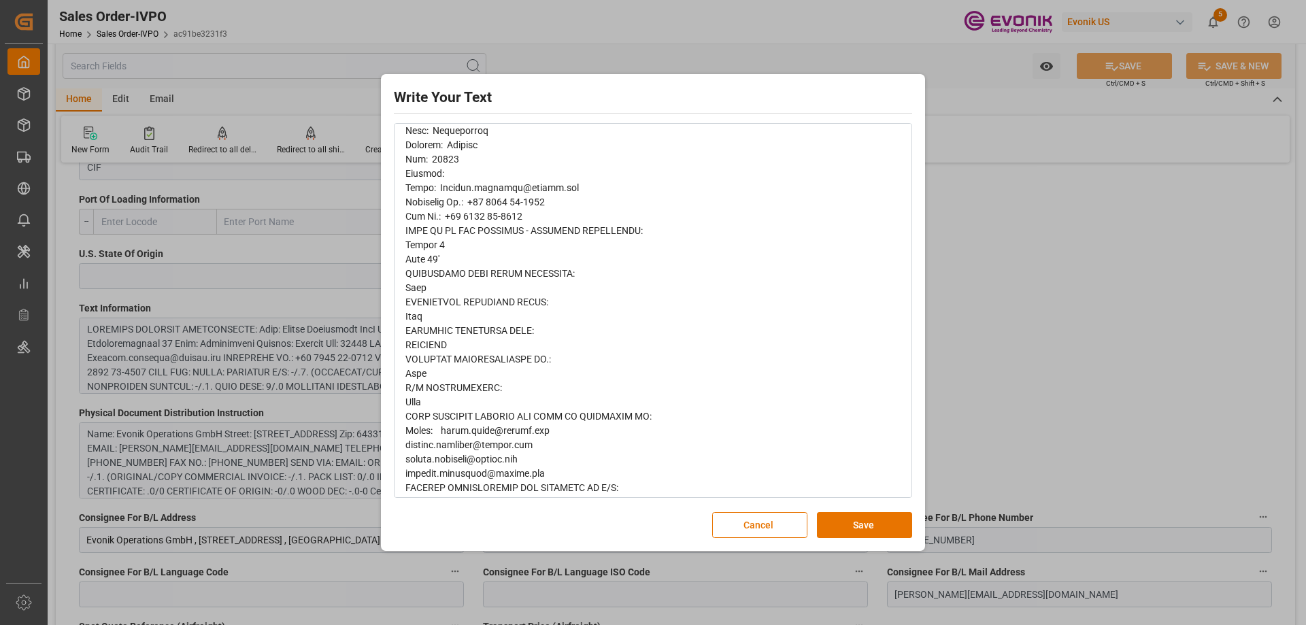
scroll to position [459, 0]
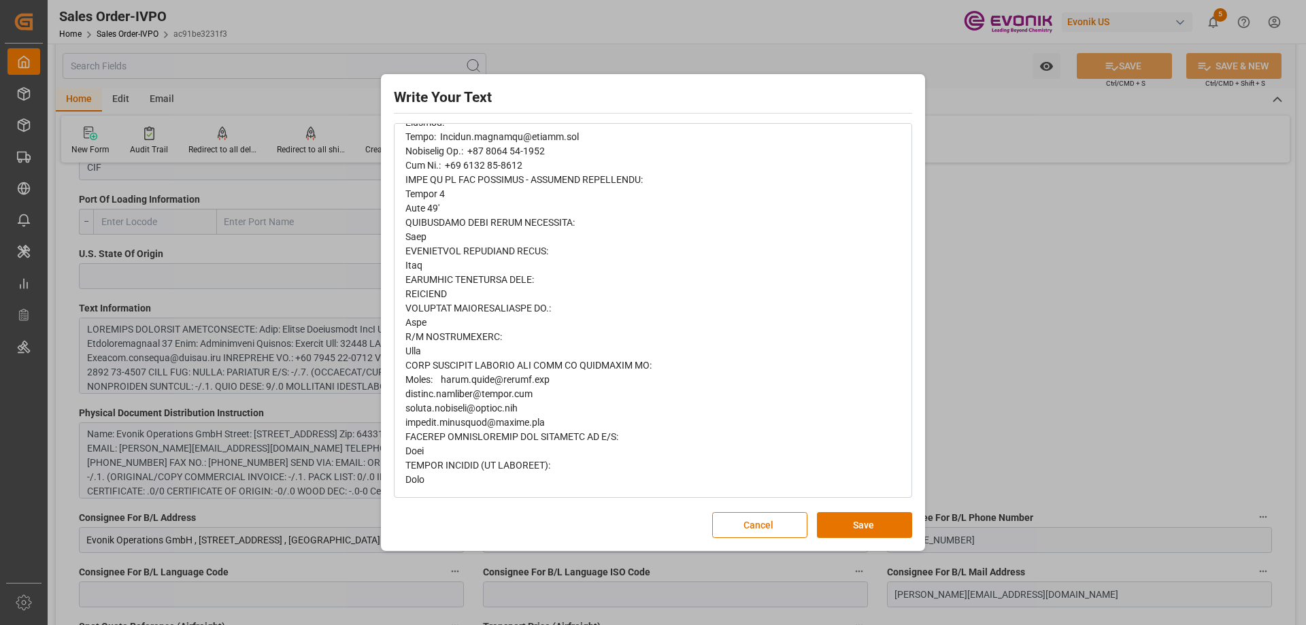
click at [981, 365] on div "Write Your Text Normal 14 Font Cancel Save" at bounding box center [653, 312] width 1306 height 625
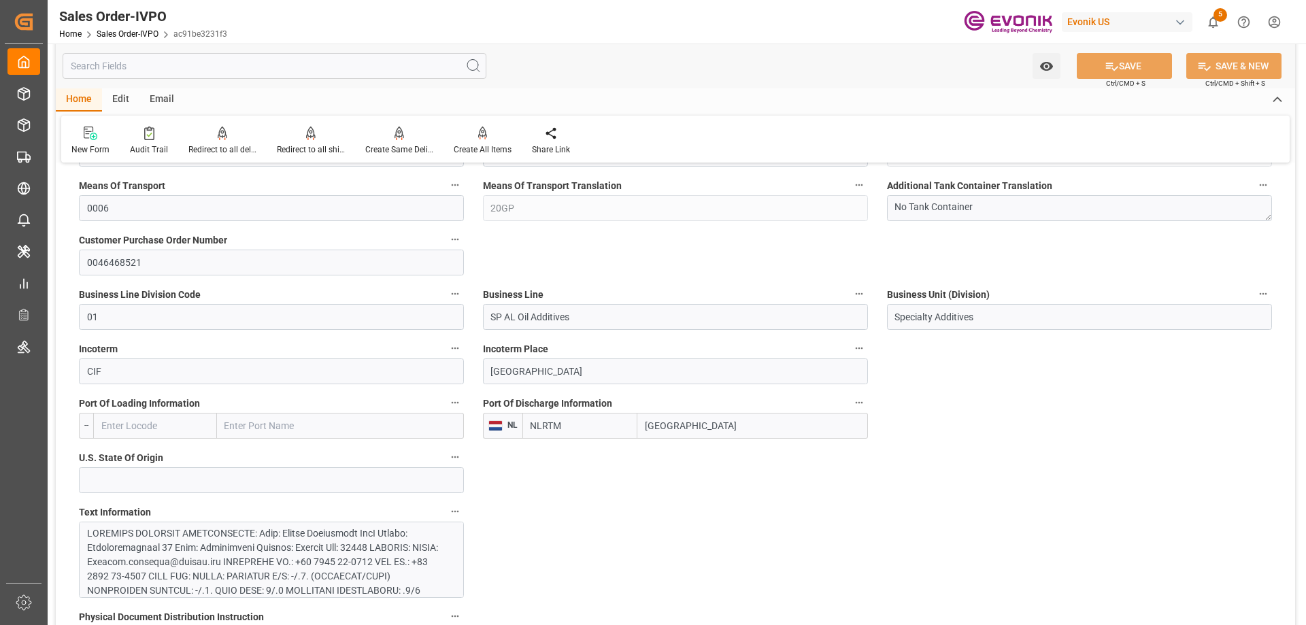
scroll to position [408, 0]
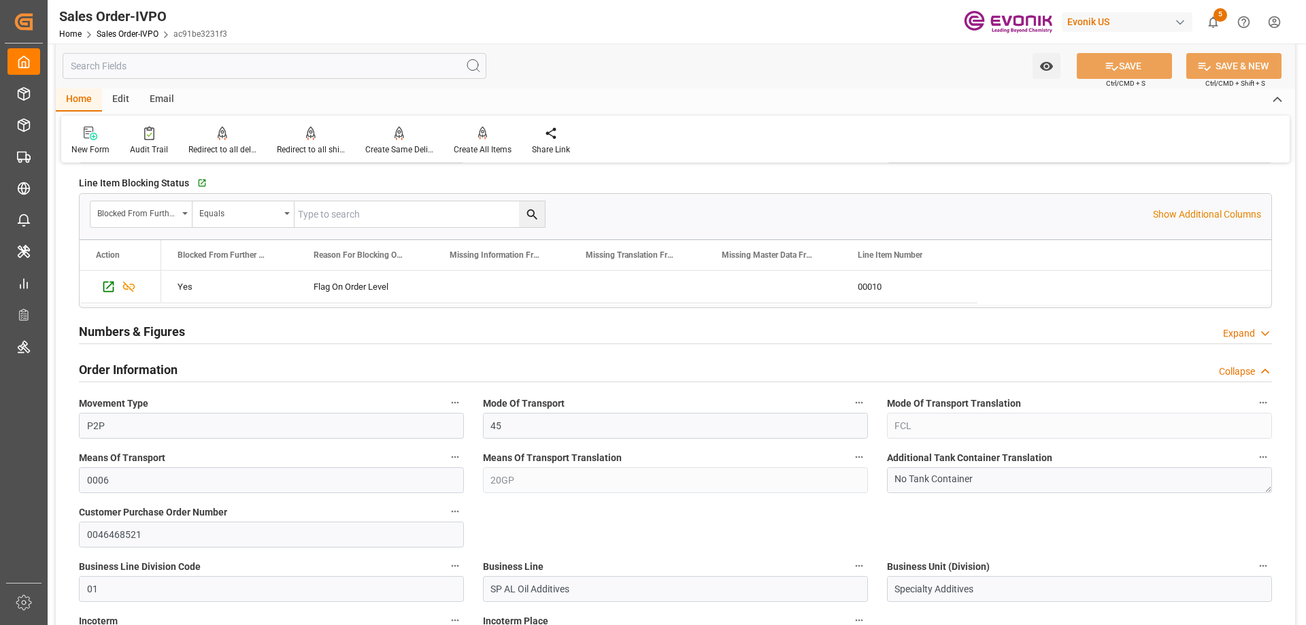
click at [311, 74] on input "text" at bounding box center [275, 66] width 424 height 26
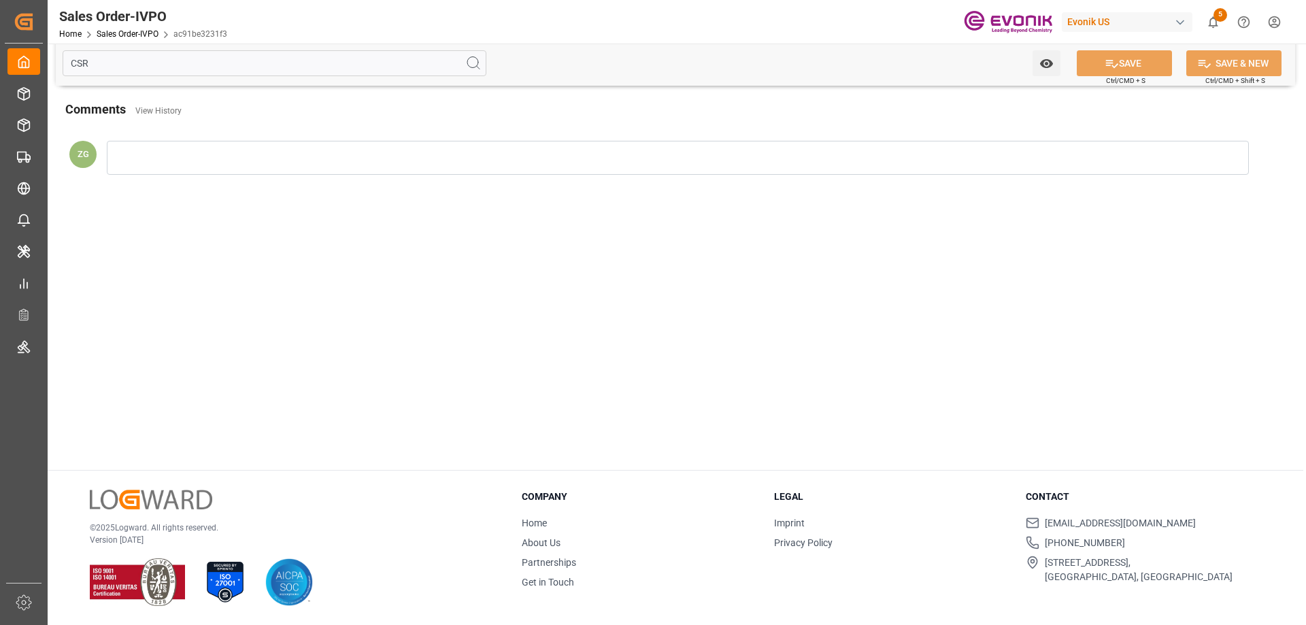
scroll to position [0, 0]
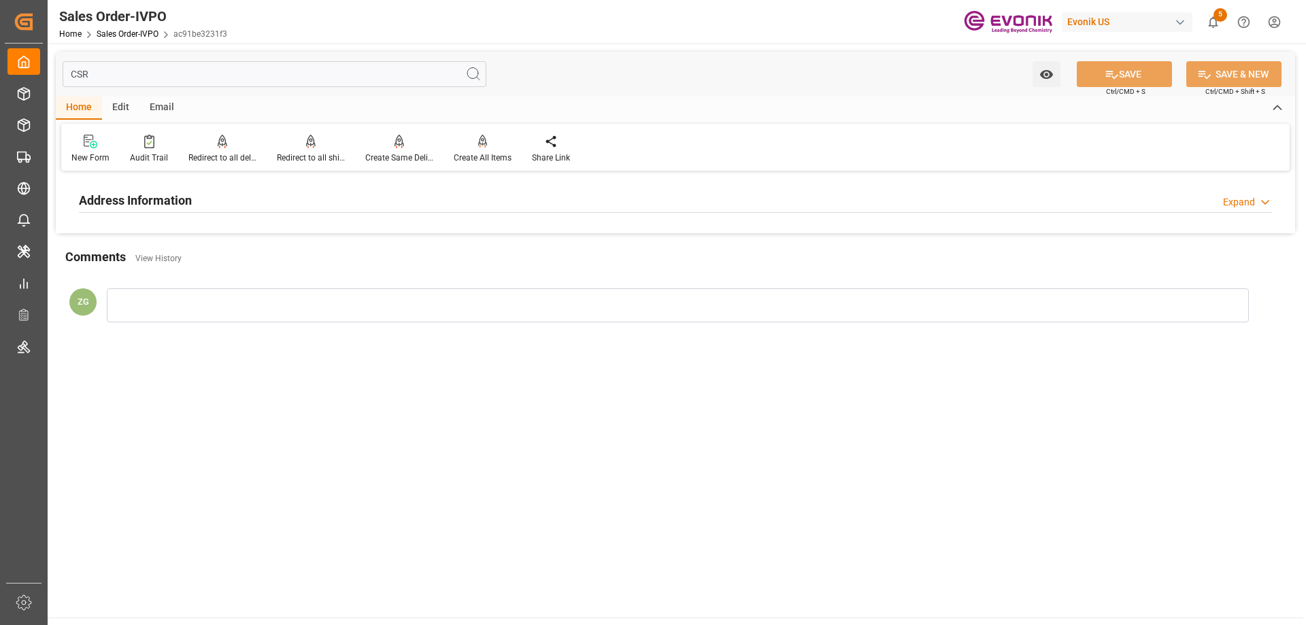
type input "CSR"
click at [184, 196] on h2 "Address Information" at bounding box center [135, 200] width 113 height 18
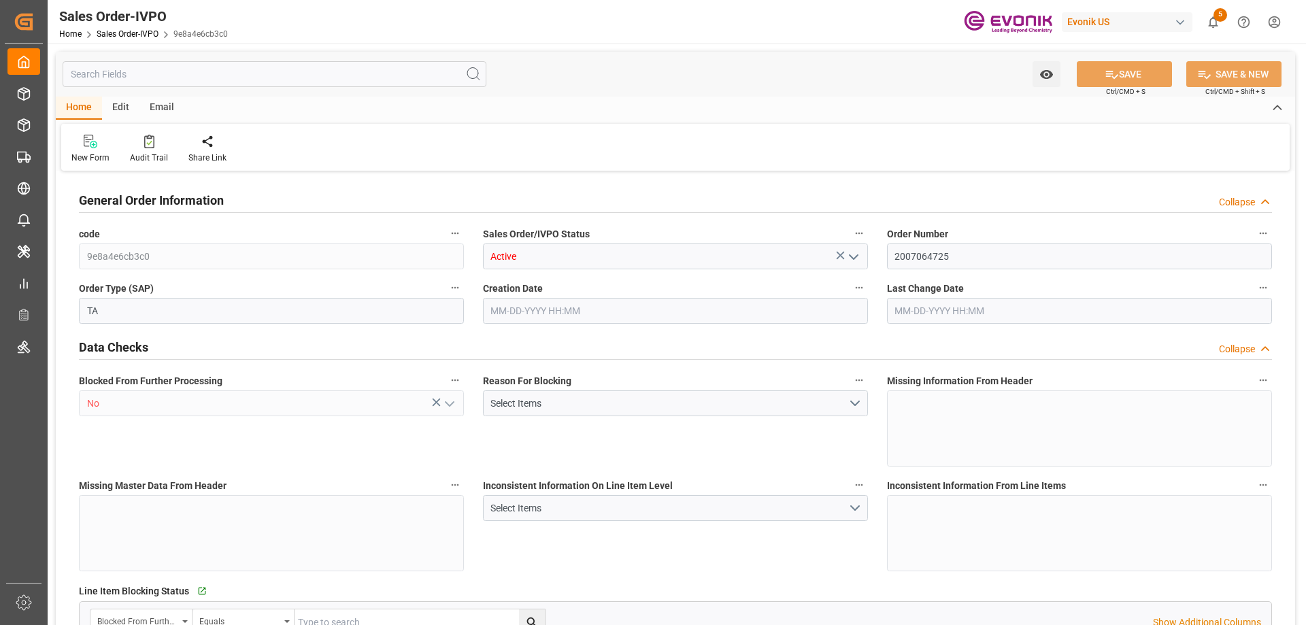
type input "FRLEH"
type input "0"
type input "1"
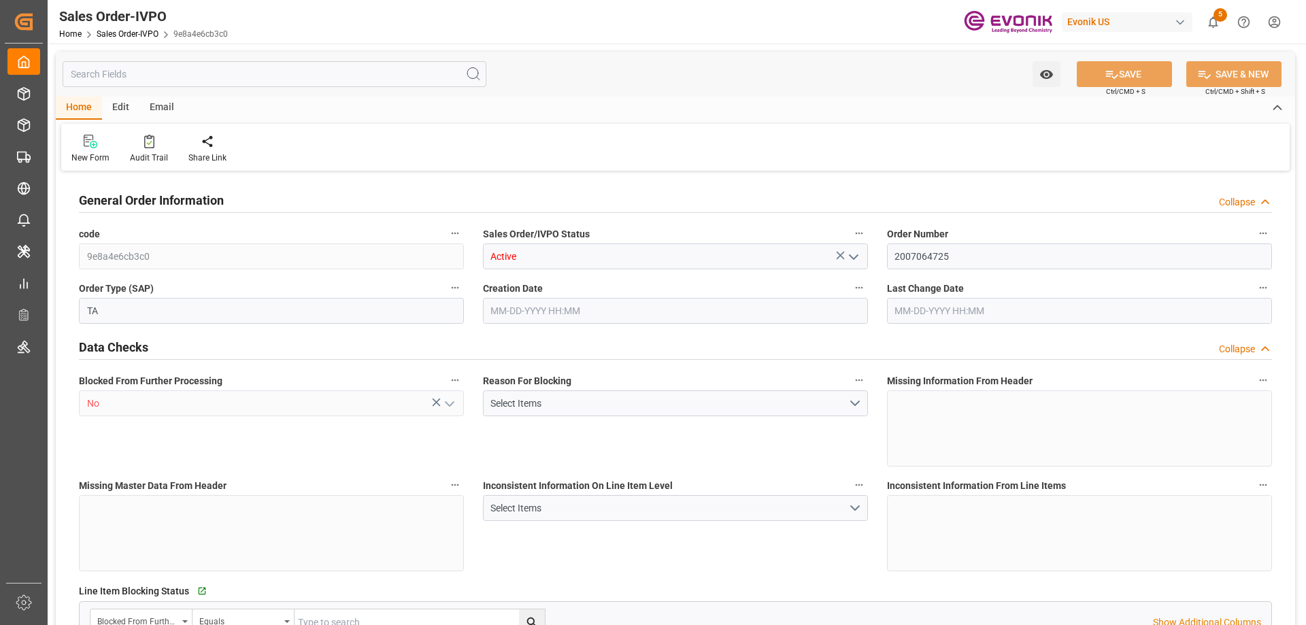
type input "16200"
type input "26.42"
type input "17000"
type input "30"
type input "07-04-2025 16:51"
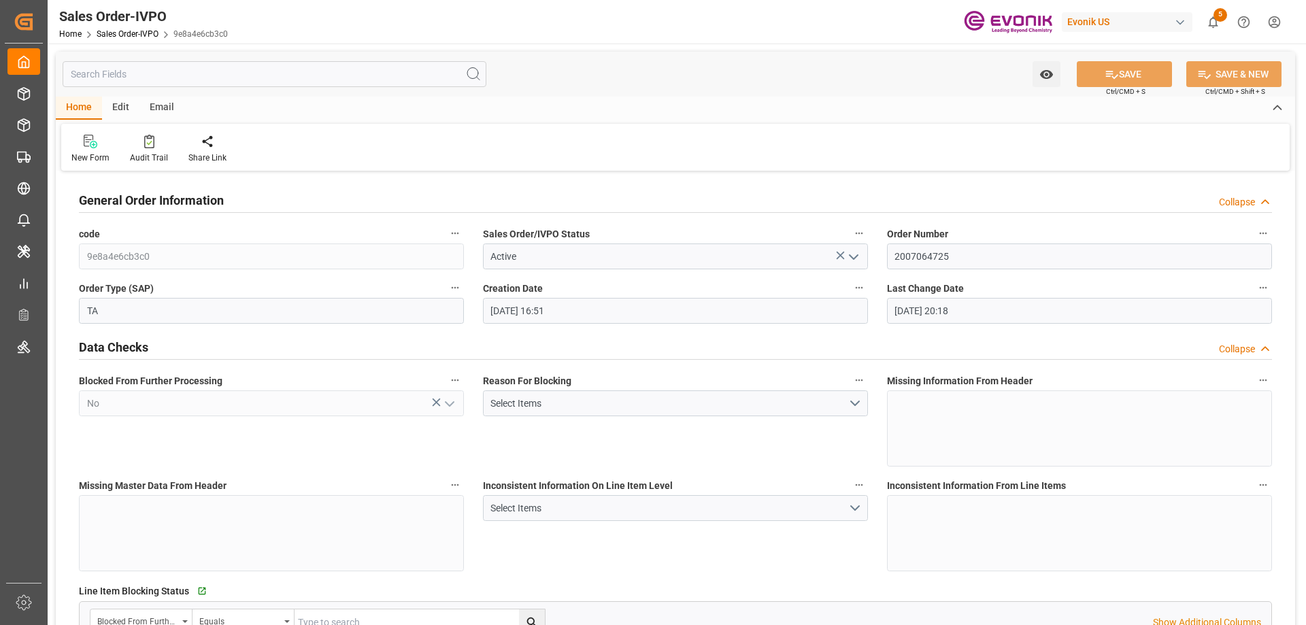
type input "08-04-2025 20:18"
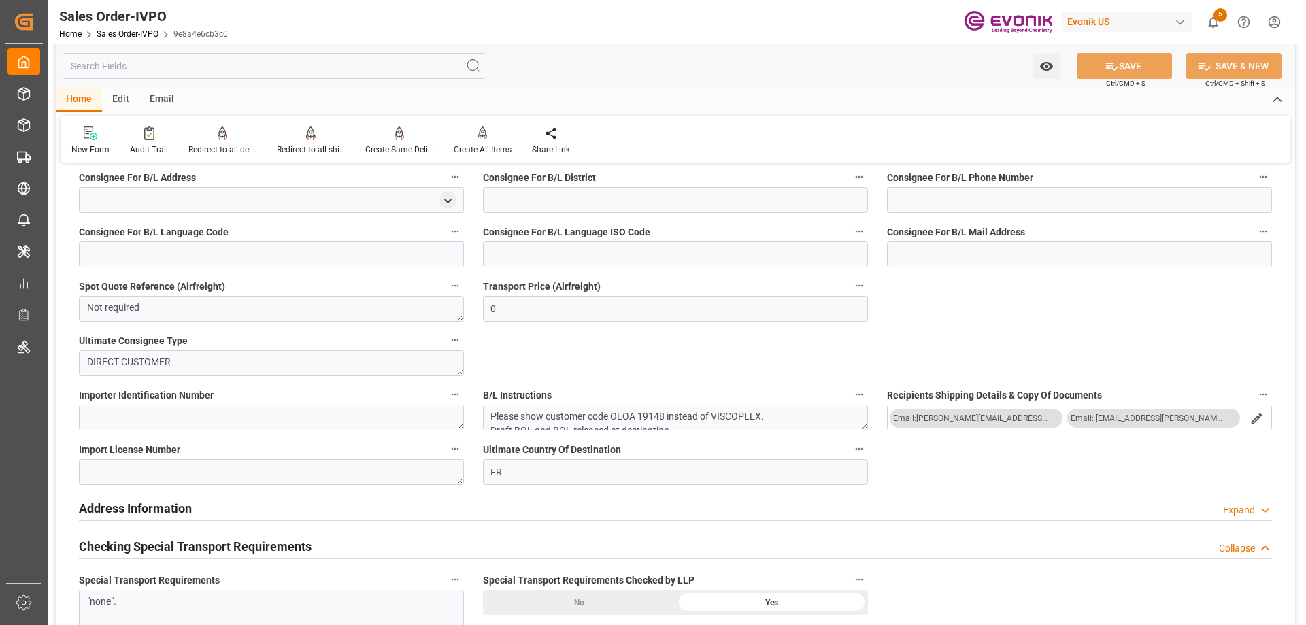
scroll to position [1020, 0]
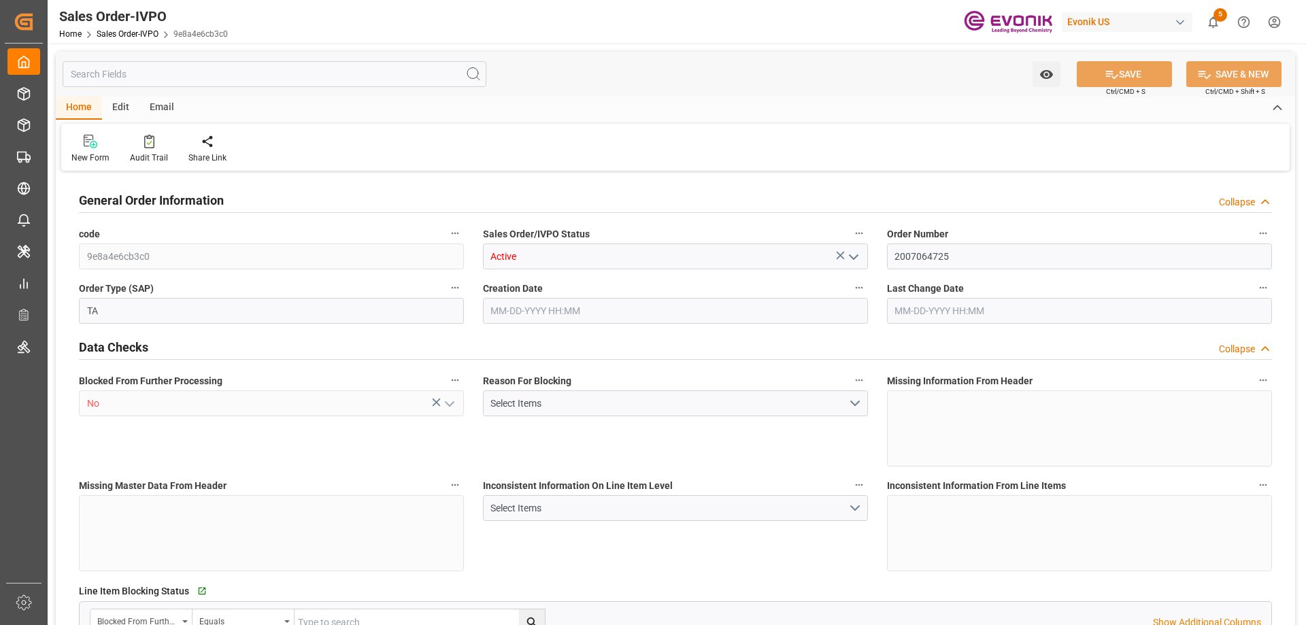
type input "FRLEH"
type input "0"
type input "1"
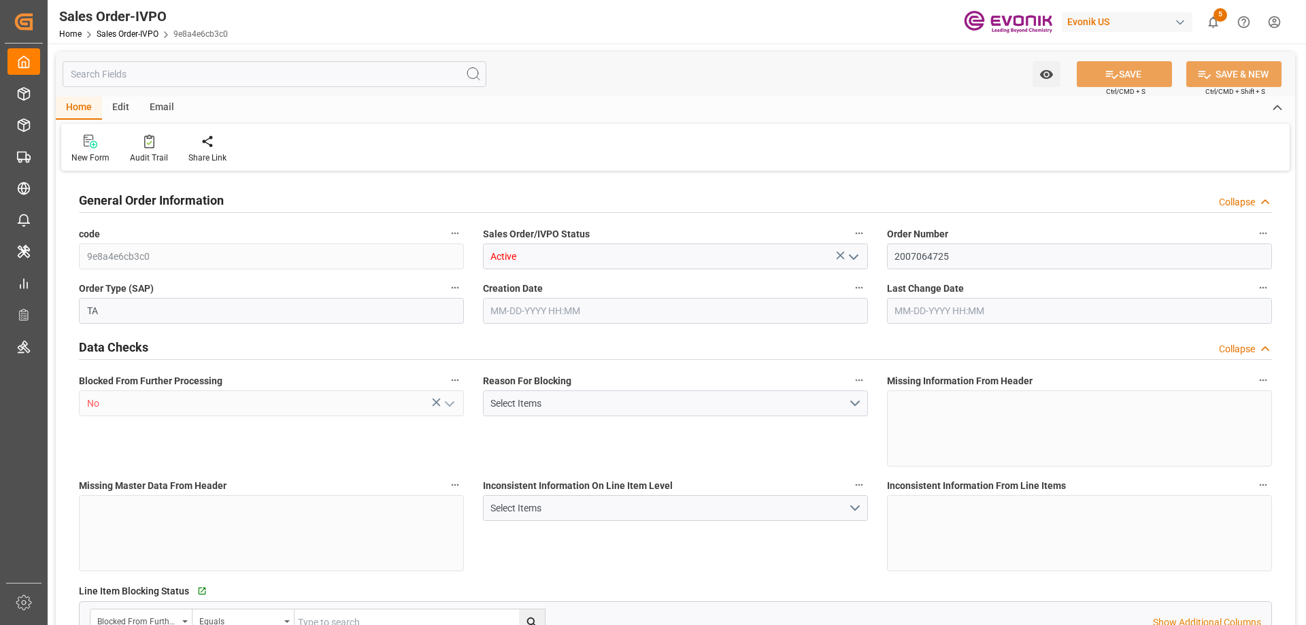
type input "16200"
type input "26.42"
type input "17000"
type input "30"
type input "[DATE] 16:51"
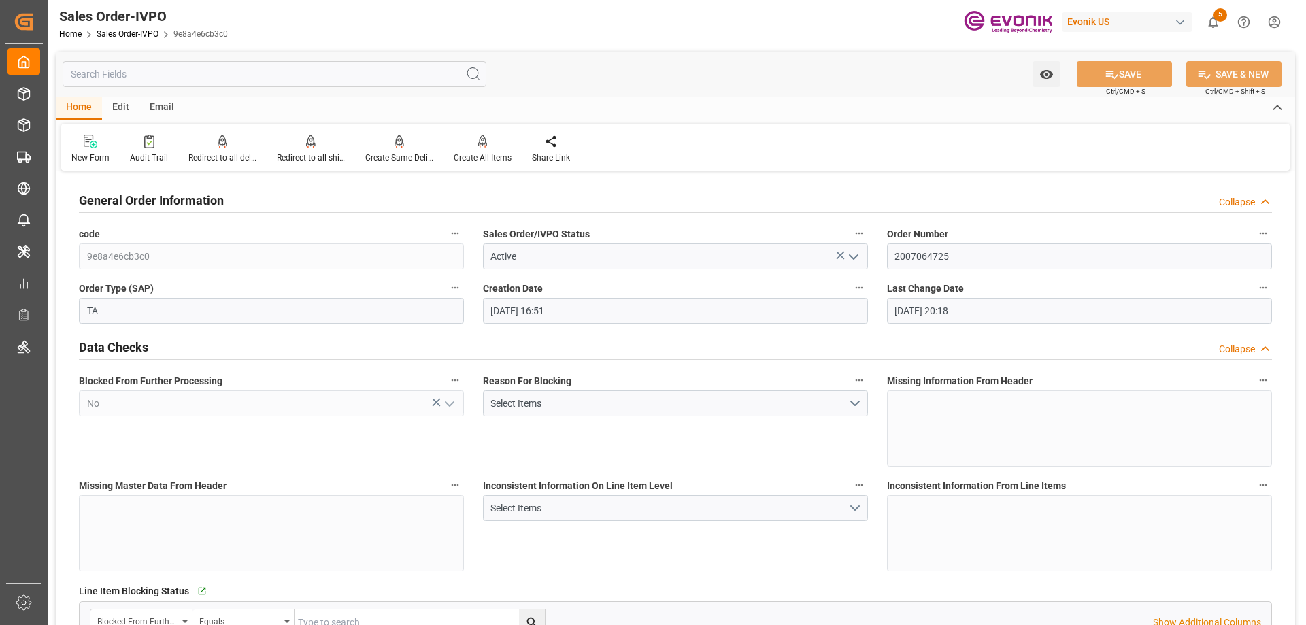
type input "[DATE] 20:18"
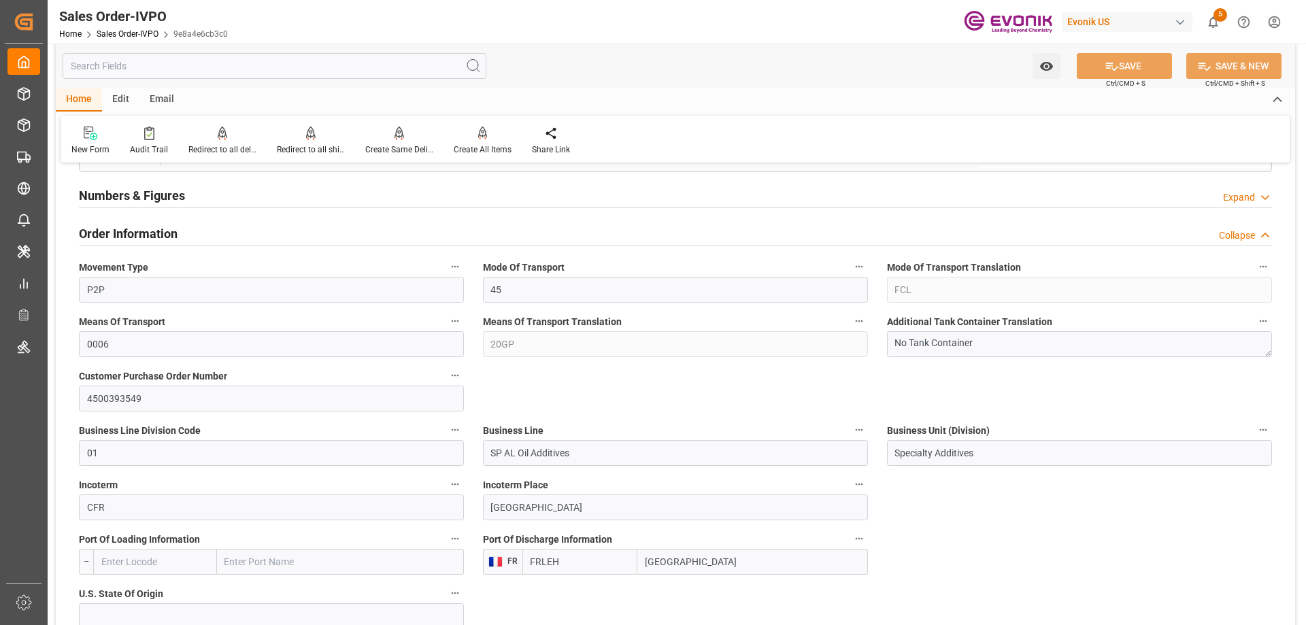
scroll to position [952, 0]
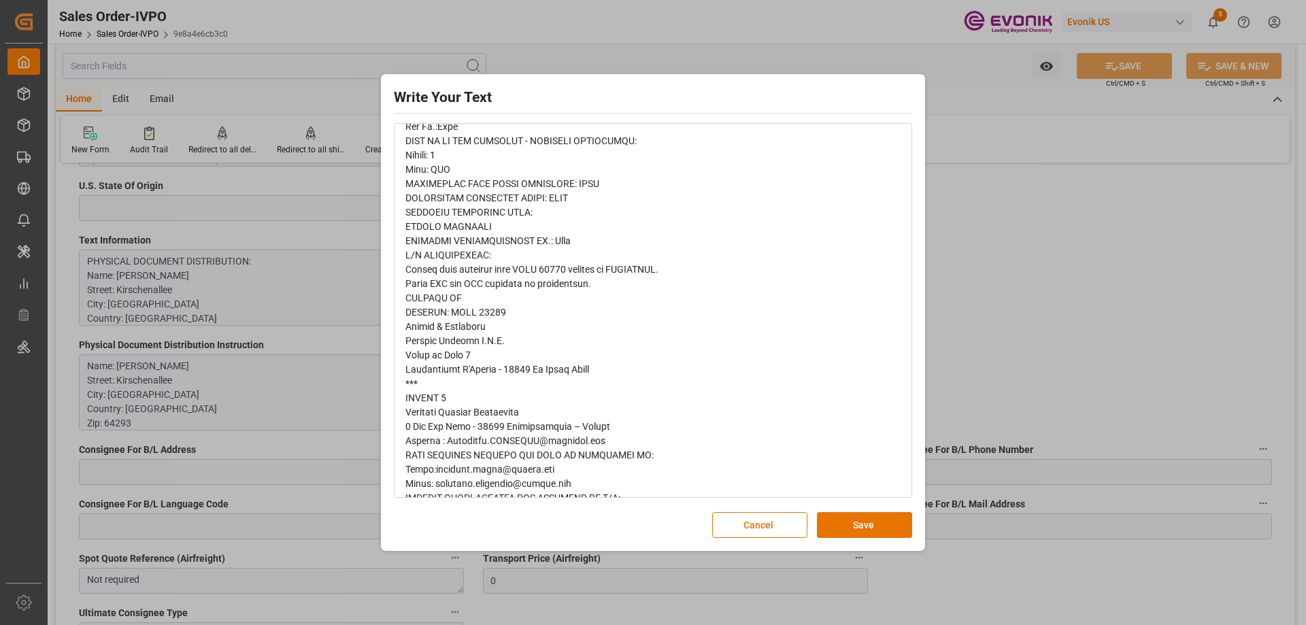
scroll to position [674, 0]
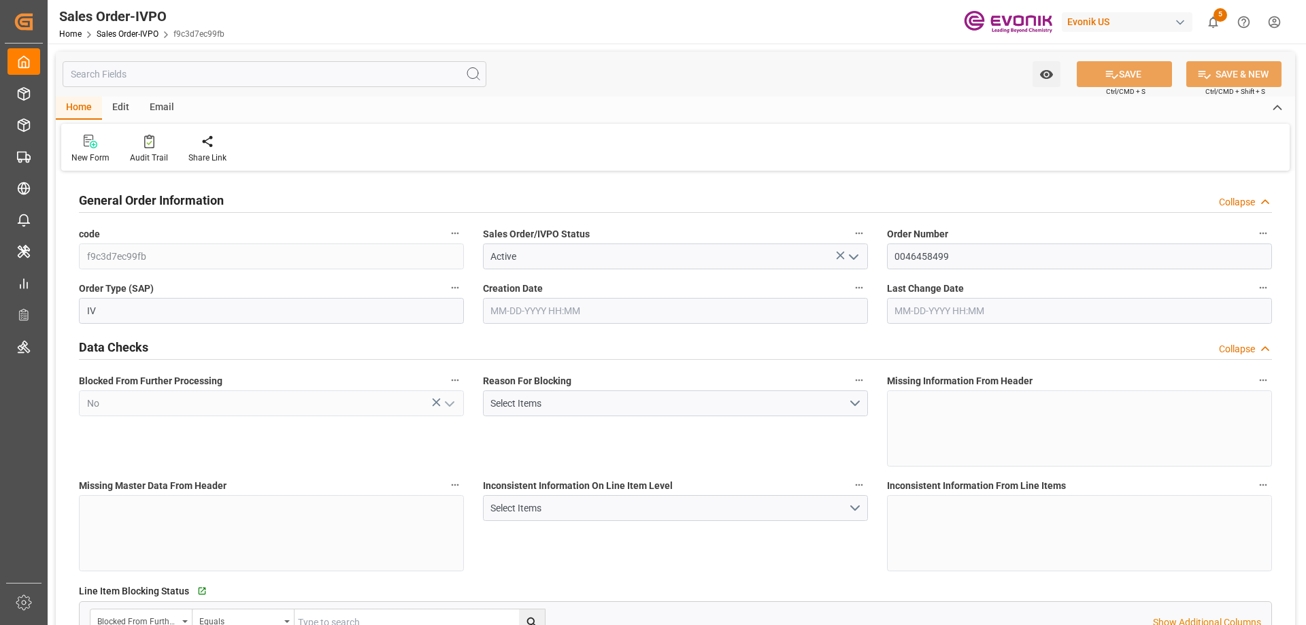
type input "CNSHA"
type input "0"
type input "1"
type input "1689.2"
type input "[DATE] 15:02"
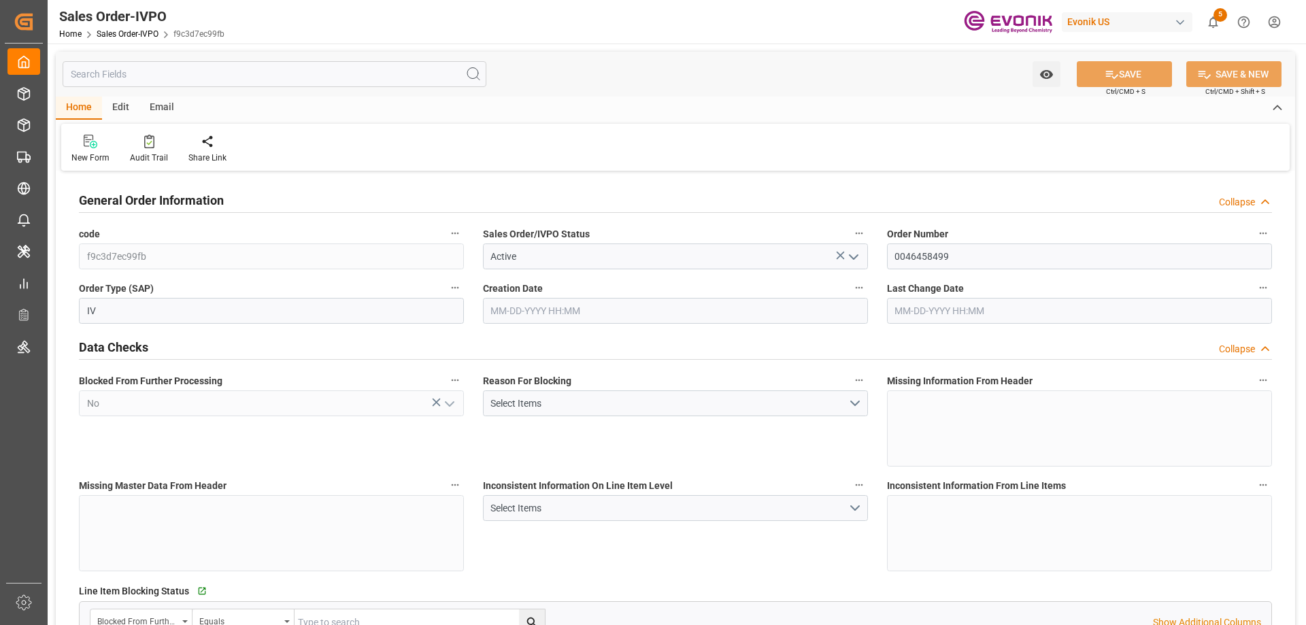
type input "[DATE] 13:34"
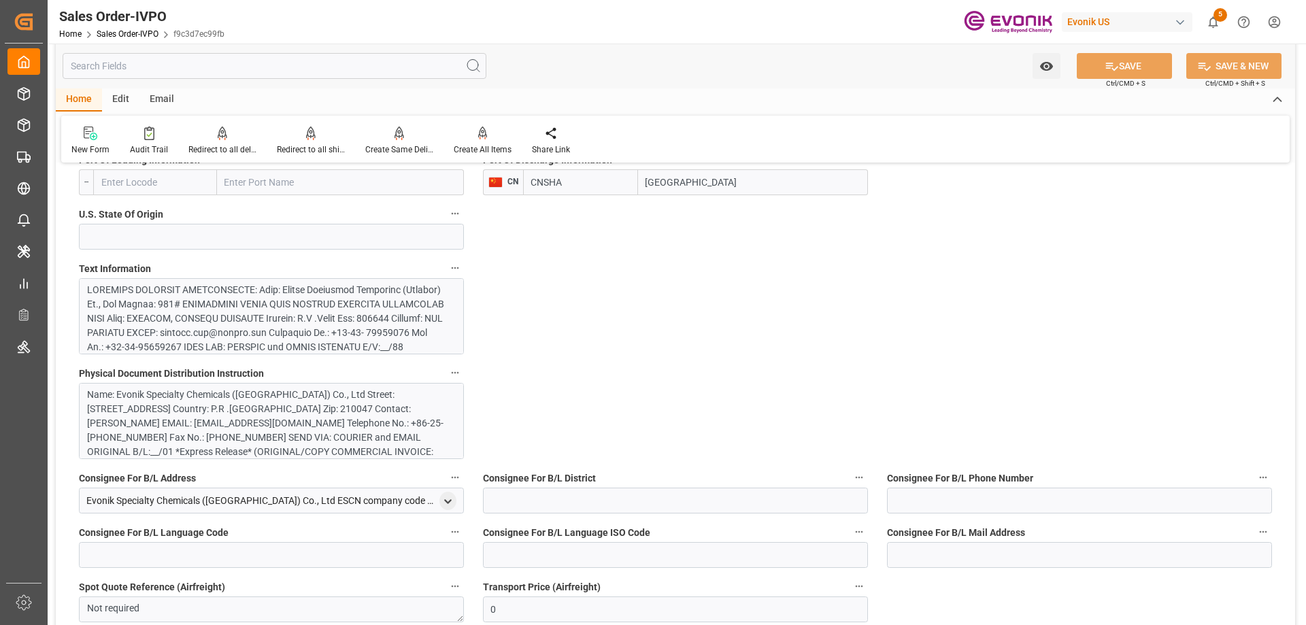
scroll to position [748, 0]
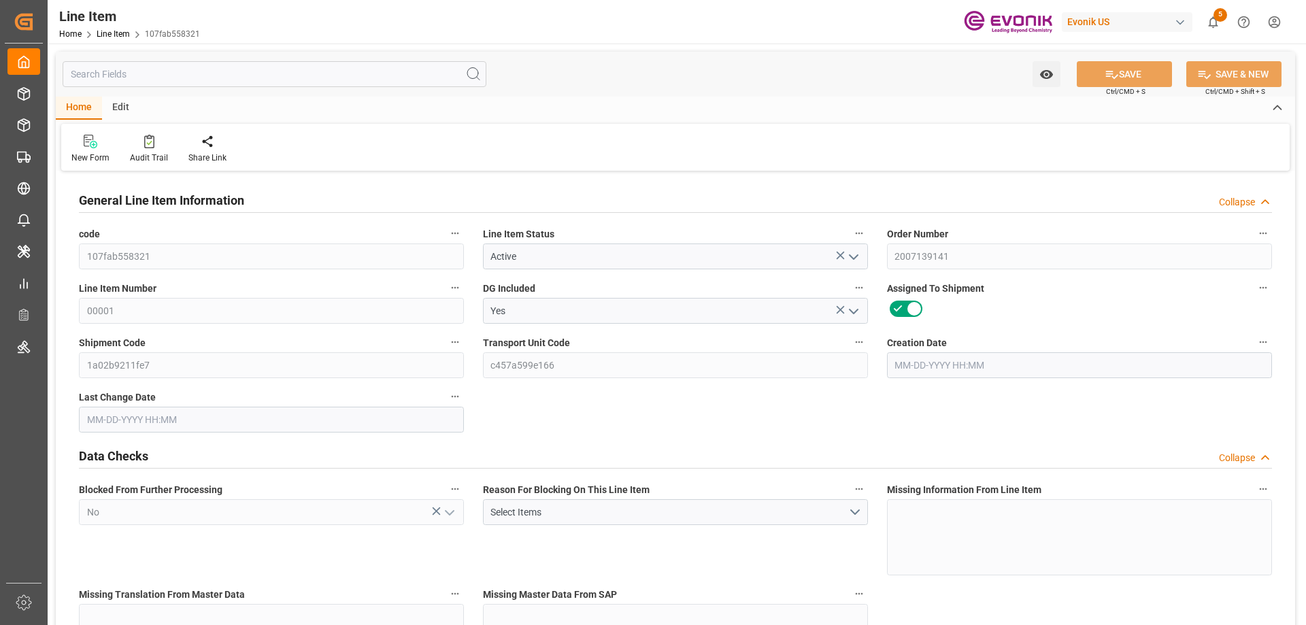
type input "0"
type input "20000"
type input "0"
type input "20000"
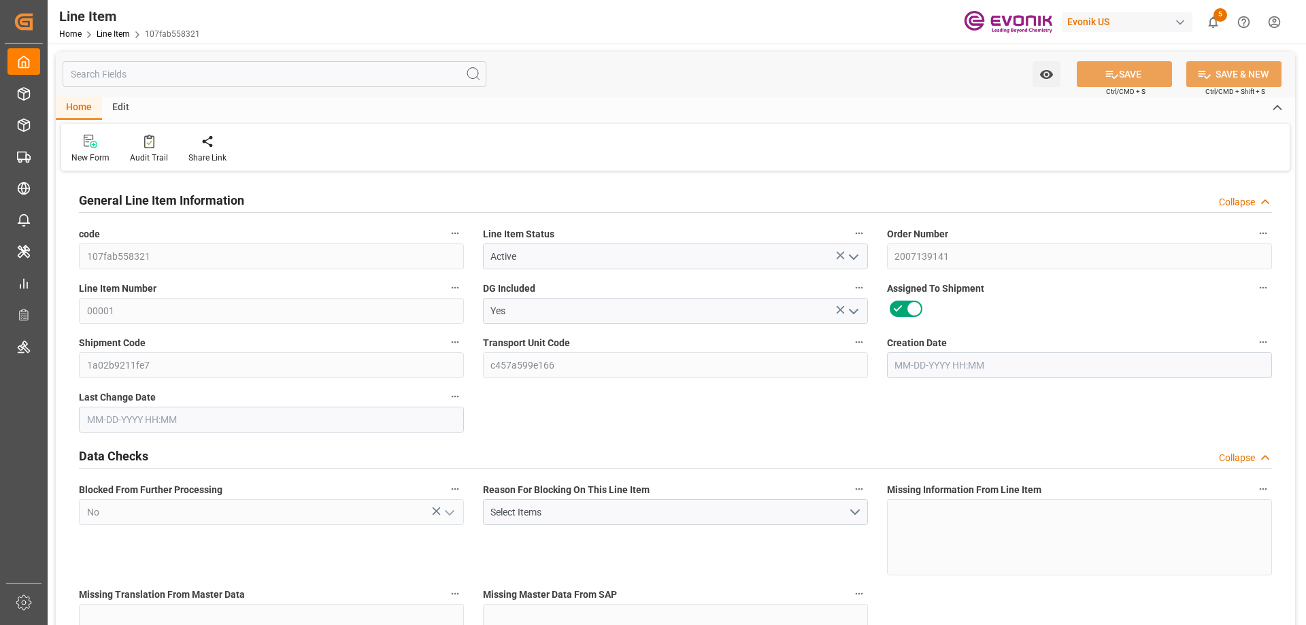
type input "97400"
type input "20000"
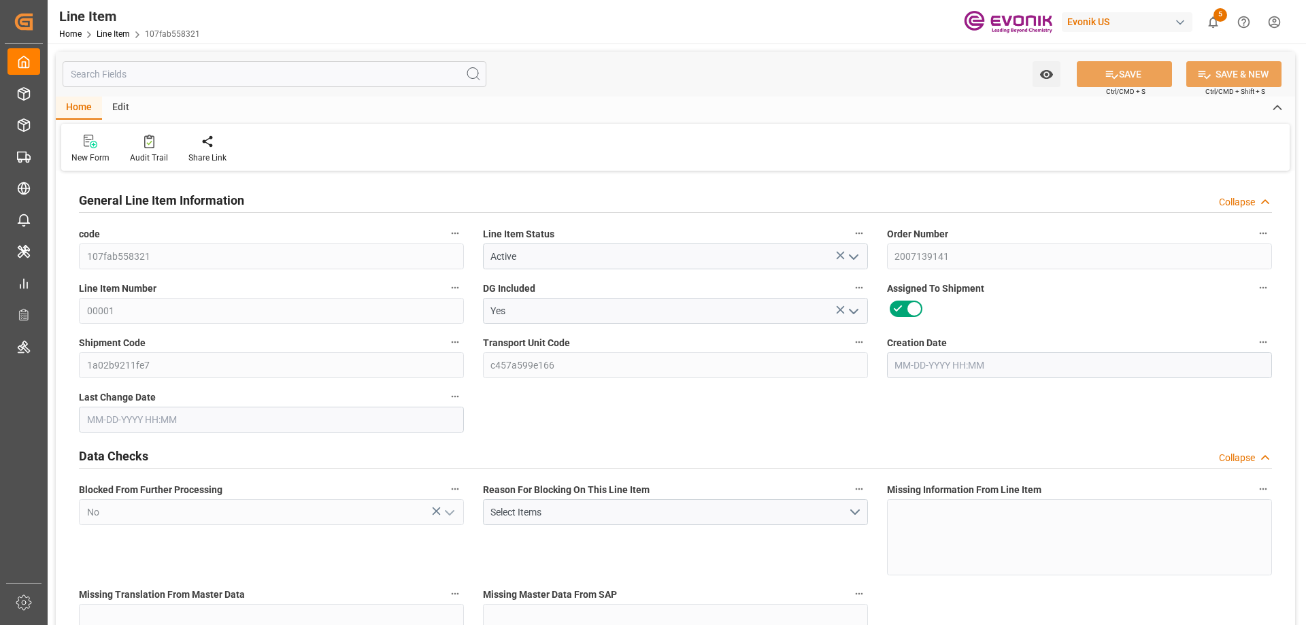
type input "20000"
type input "0"
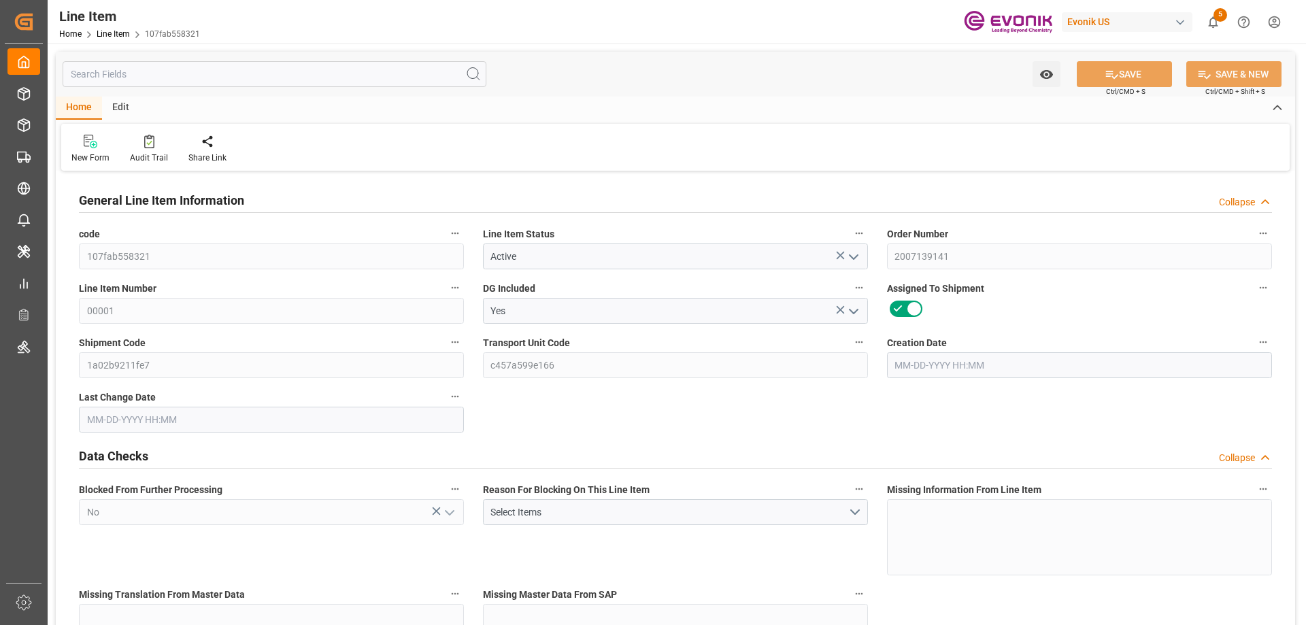
type input "0"
type input "08-13-2025 18:30"
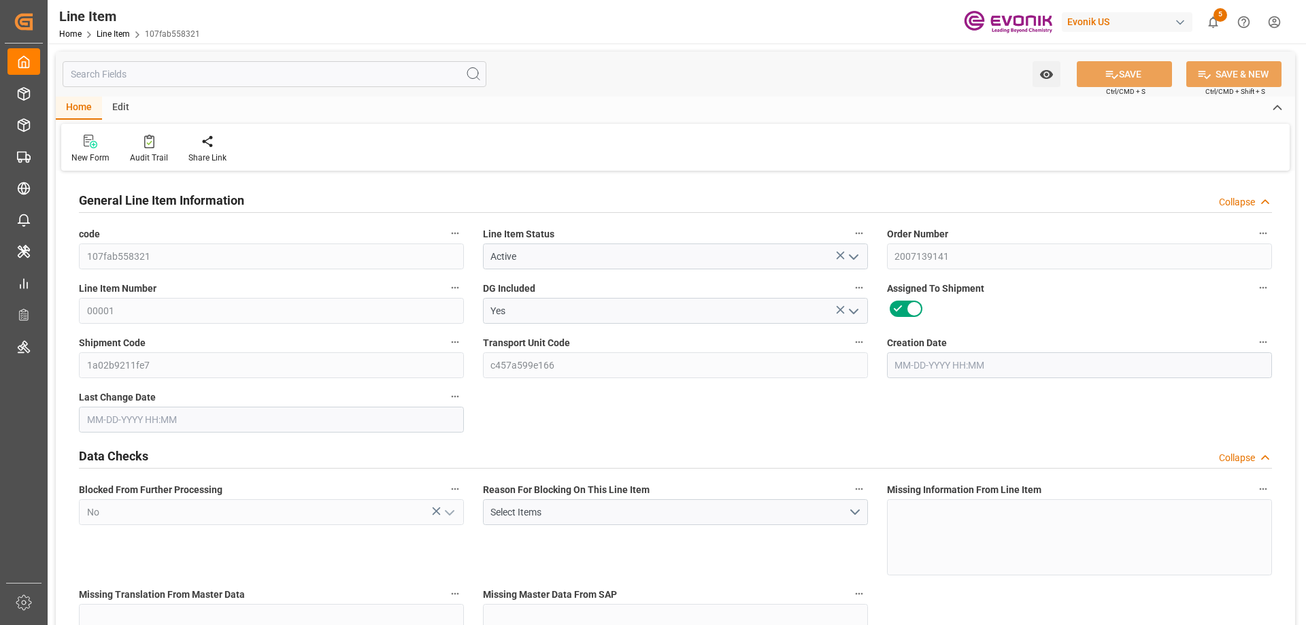
type input "08-14-2025 19:42"
type input "09-30-2025"
type input "08-21-2025"
type input "08-16-2025"
click at [257, 80] on input "text" at bounding box center [275, 74] width 424 height 26
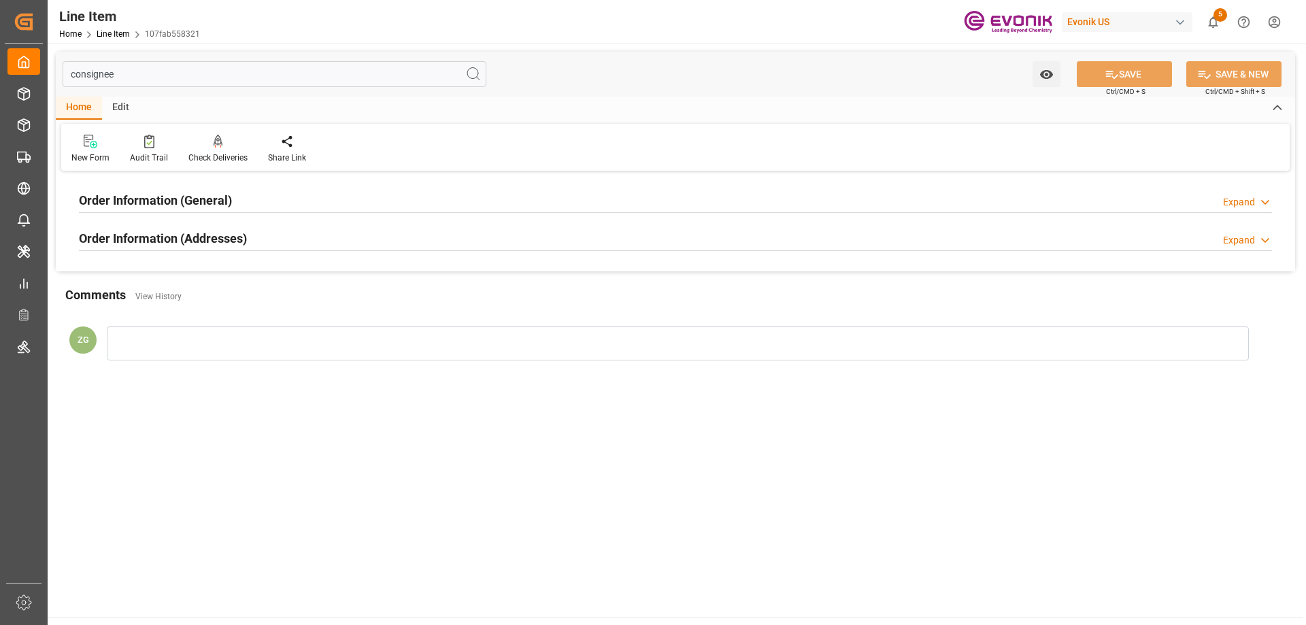
type input "consignee"
click at [214, 235] on h2 "Order Information (Addresses)" at bounding box center [163, 238] width 168 height 18
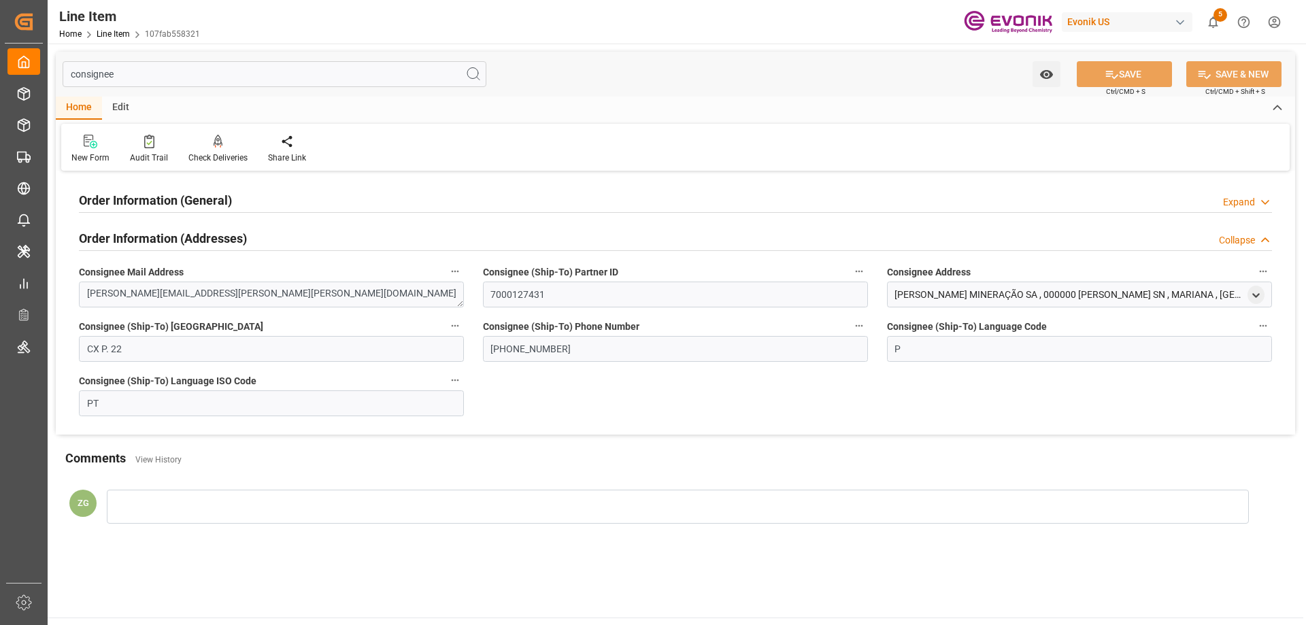
click at [212, 205] on h2 "Order Information (General)" at bounding box center [155, 200] width 153 height 18
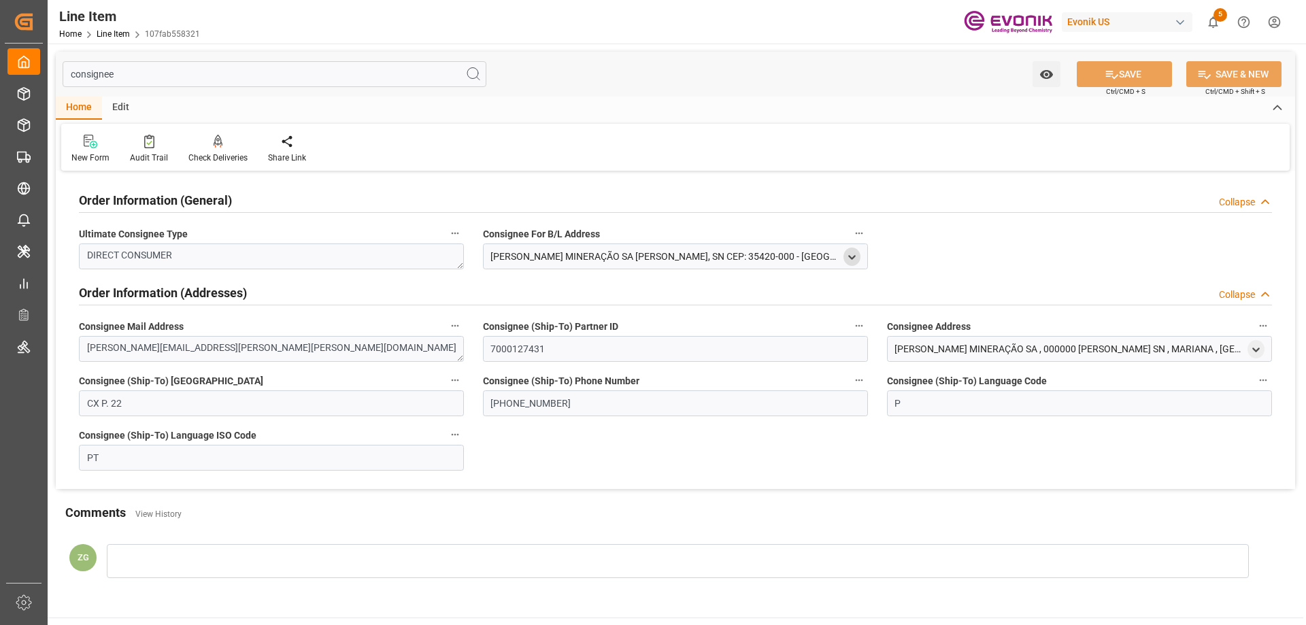
click at [852, 258] on polyline "open menu" at bounding box center [852, 257] width 6 height 3
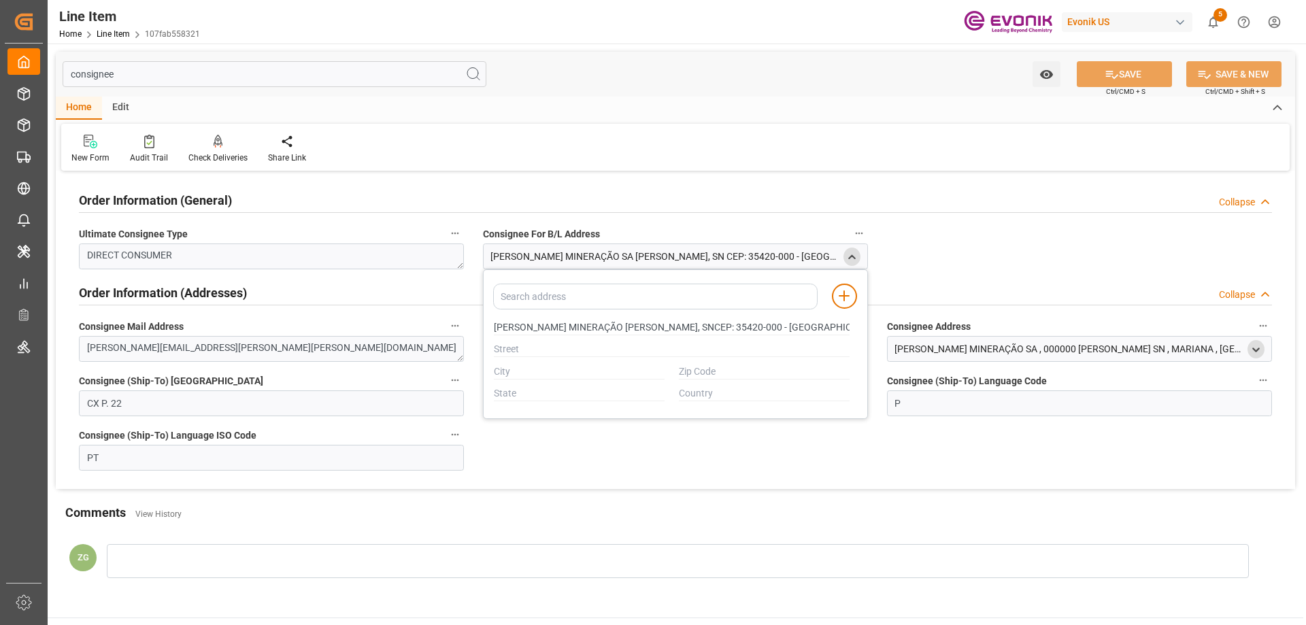
click at [1252, 349] on icon "open menu" at bounding box center [1256, 350] width 12 height 12
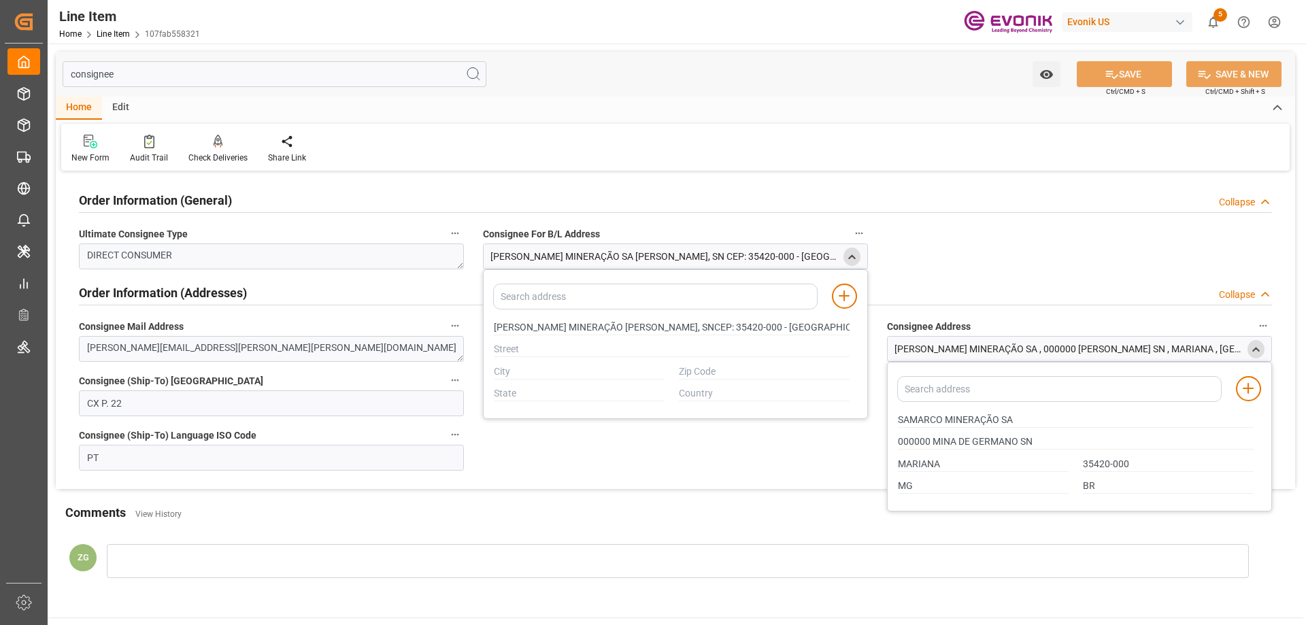
drag, startPoint x: 878, startPoint y: 249, endPoint x: 841, endPoint y: 95, distance: 158.2
click at [841, 95] on div "consignee Watch Option SAVE Ctrl/CMD + S SAVE & NEW Ctrl/CMD + Shift + S" at bounding box center [676, 74] width 1240 height 45
drag, startPoint x: 495, startPoint y: 327, endPoint x: 540, endPoint y: 320, distance: 46.0
click at [540, 320] on input "SAMARCO MINERAÇÃO SAMINA DE GERMANO, SNCEP: 35420-000 - MARIANA-MGCNPJ: 16.628.…" at bounding box center [672, 327] width 356 height 15
click at [692, 325] on input "SAMARCO MINERAÇÃO SAMINA DE GERMANO, SNCEP: 35420-000 - MARIANA-MGCNPJ: 16.628.…" at bounding box center [672, 327] width 356 height 15
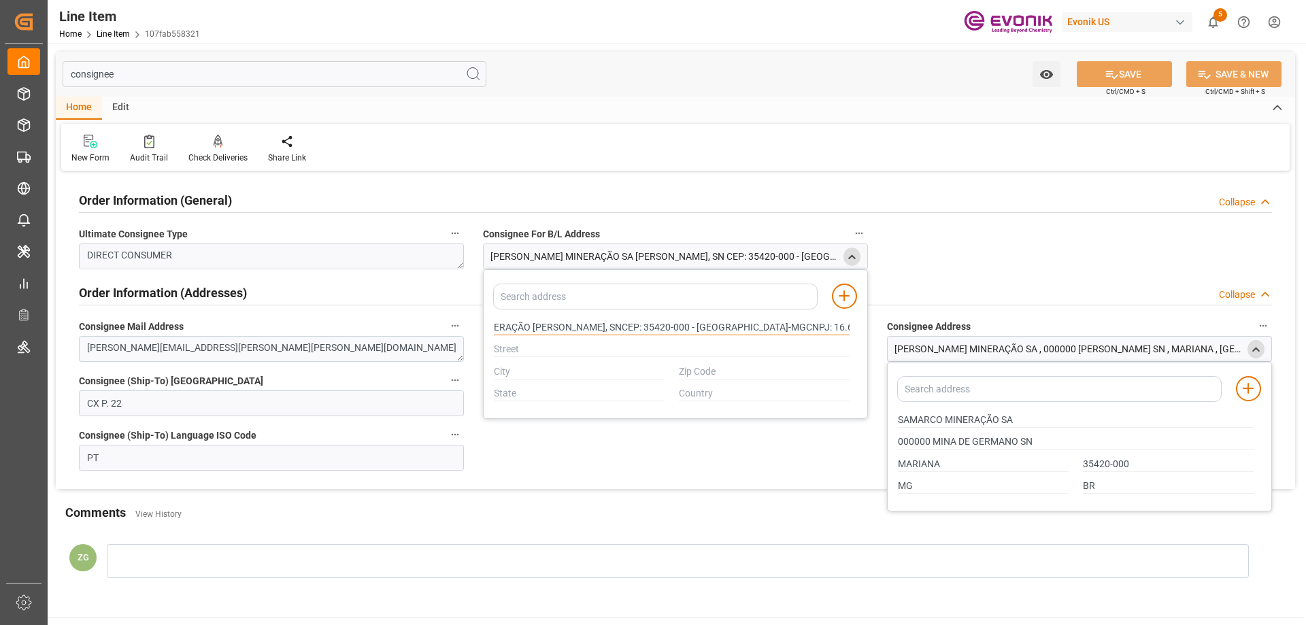
scroll to position [0, 112]
drag, startPoint x: 718, startPoint y: 325, endPoint x: 850, endPoint y: 328, distance: 132.7
click at [869, 328] on div "Order Information (General) Collapse Ultimate Consignee Type DIRECT CONSUMER Co…" at bounding box center [676, 332] width 1240 height 314
click at [778, 328] on input "SAMARCO MINERAÇÃO SAMINA DE GERMANO, SNCEP: 35420-000 - MARIANA-MGCNPJ: 16.628.…" at bounding box center [672, 327] width 356 height 15
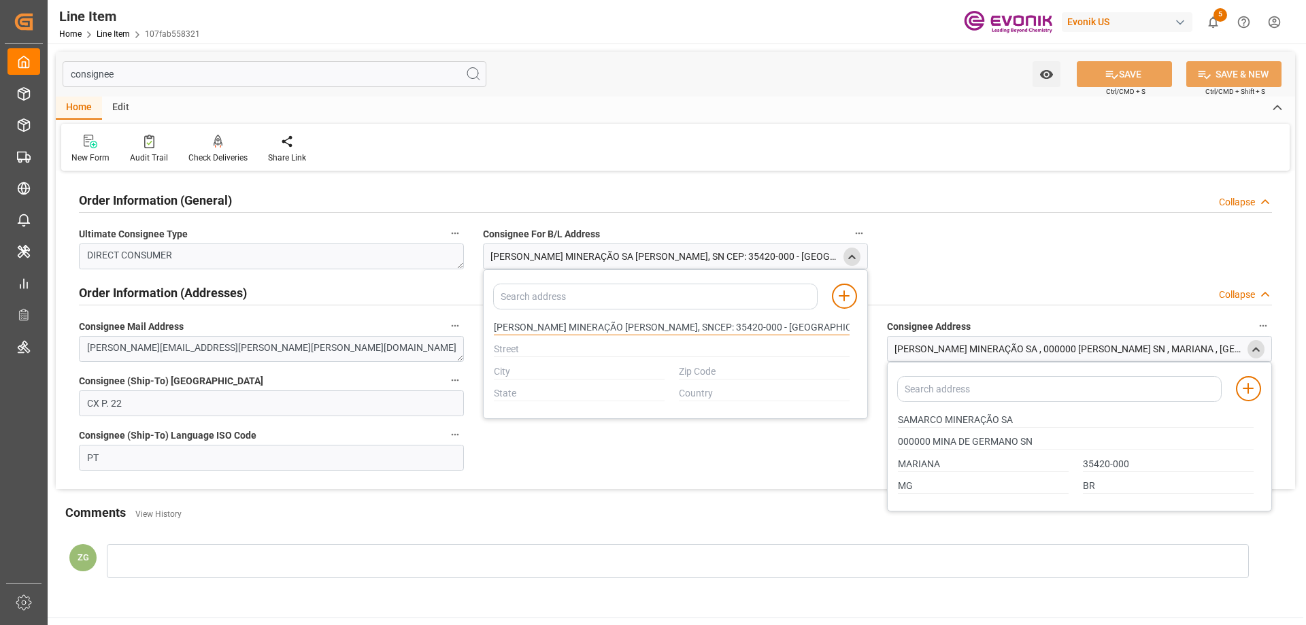
drag, startPoint x: 742, startPoint y: 327, endPoint x: 446, endPoint y: 342, distance: 296.3
click div "Order Information (General) Collapse Ultimate Consignee Type DIRECT CONSUMER Co…"
type input "SAMARCO MINERAÇÃO SAMINA DE GERMANO, SNCEP: 35420-000 - MARIANA-MGCNPJ: 16.628.…"
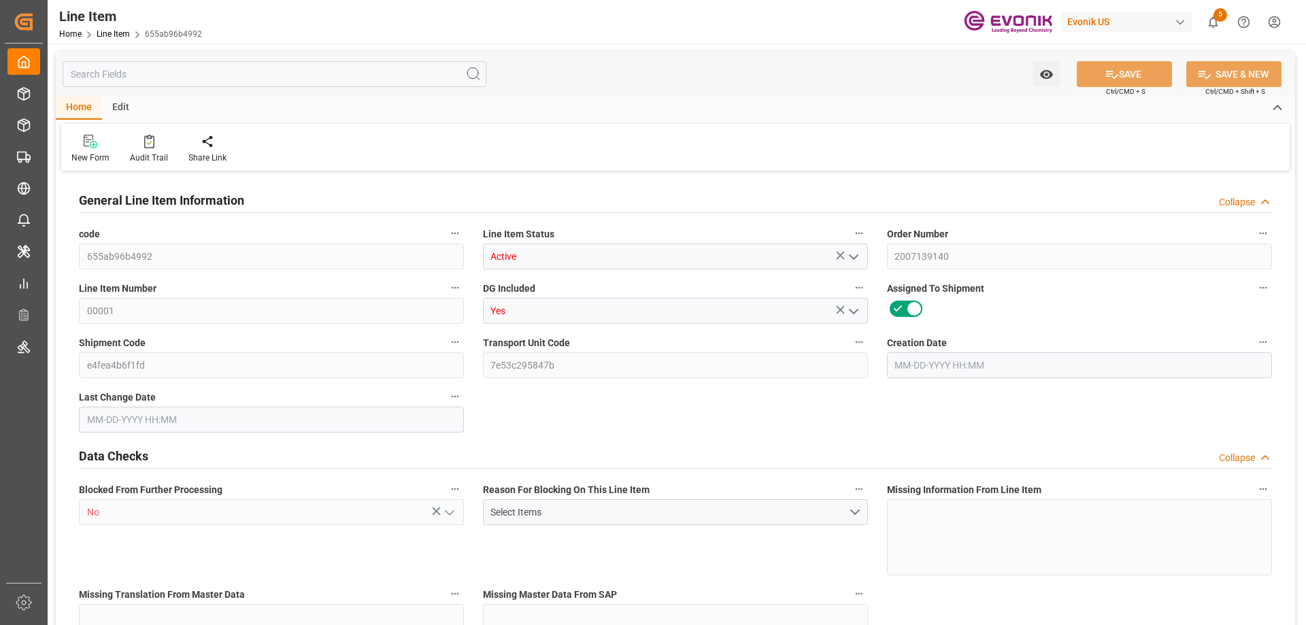
type input "0"
type input "20000"
type input "0"
type input "20000"
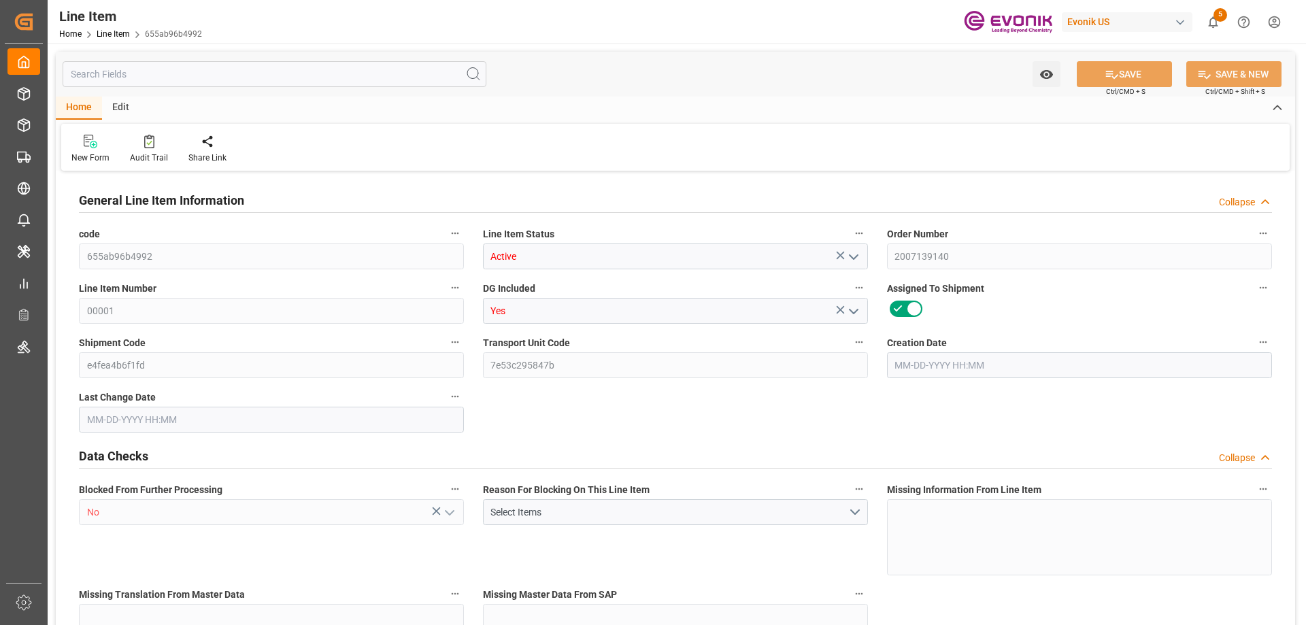
type input "97400"
type input "20000"
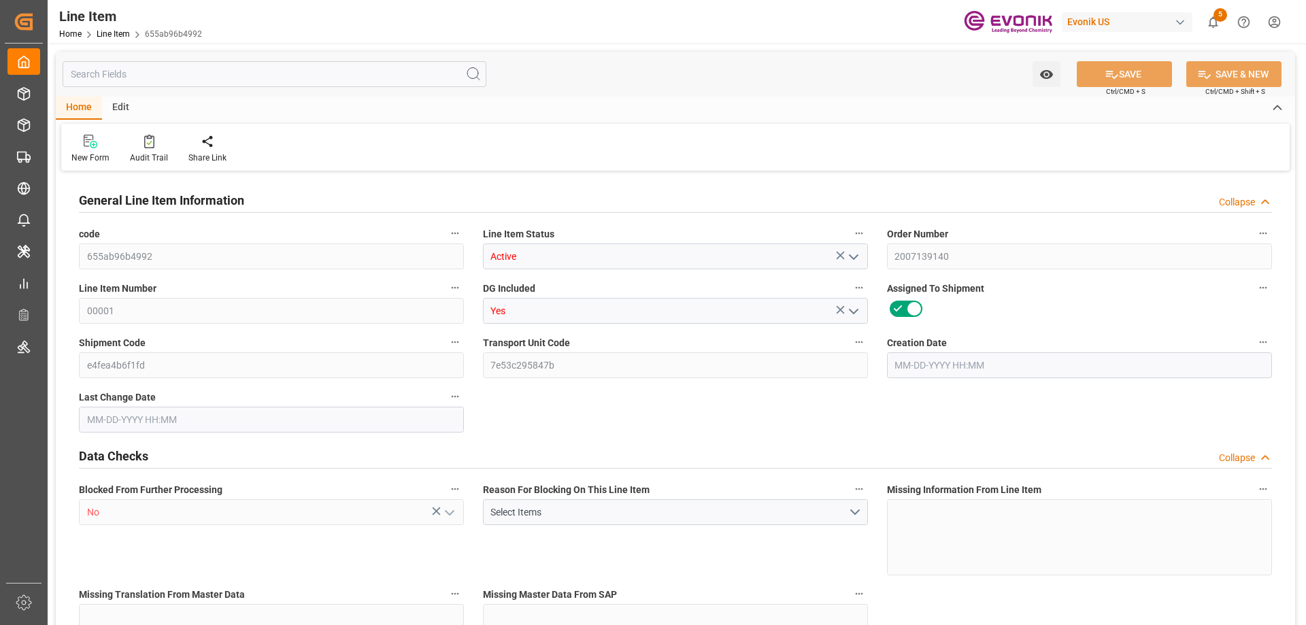
type input "20000"
type input "0"
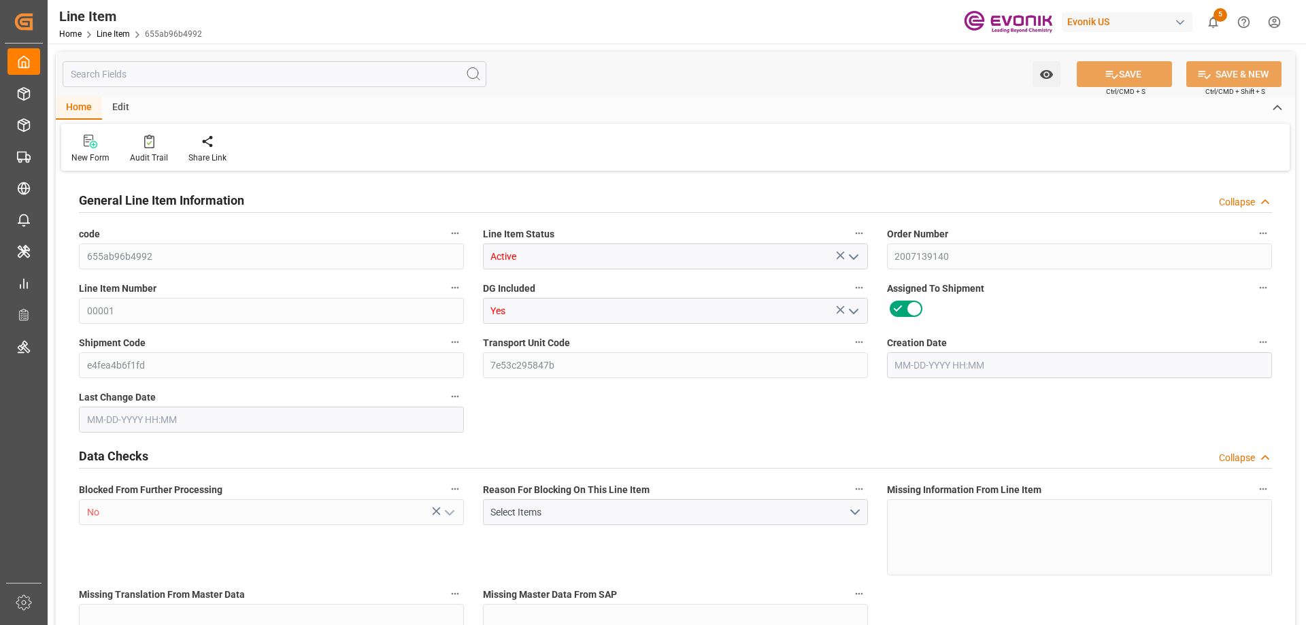
type input "0"
type input "08-13-2025 18:30"
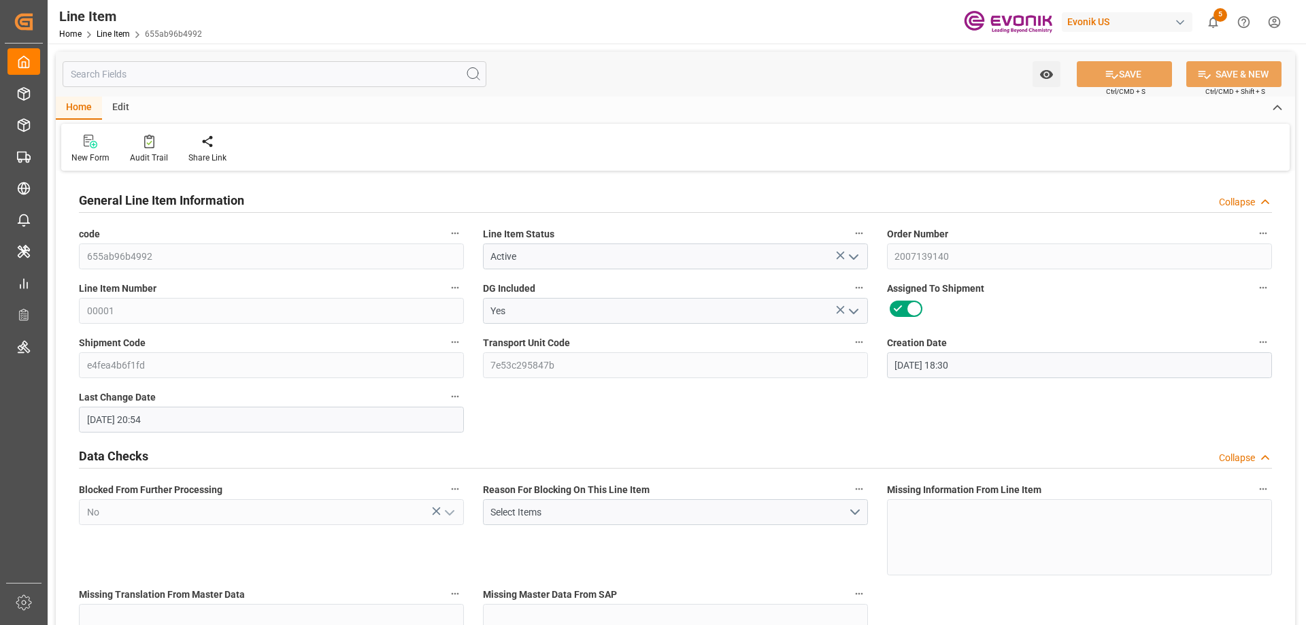
type input "08-14-2025 20:54"
type input "09-30-2025"
type input "08-21-2025"
type input "08-16-2025"
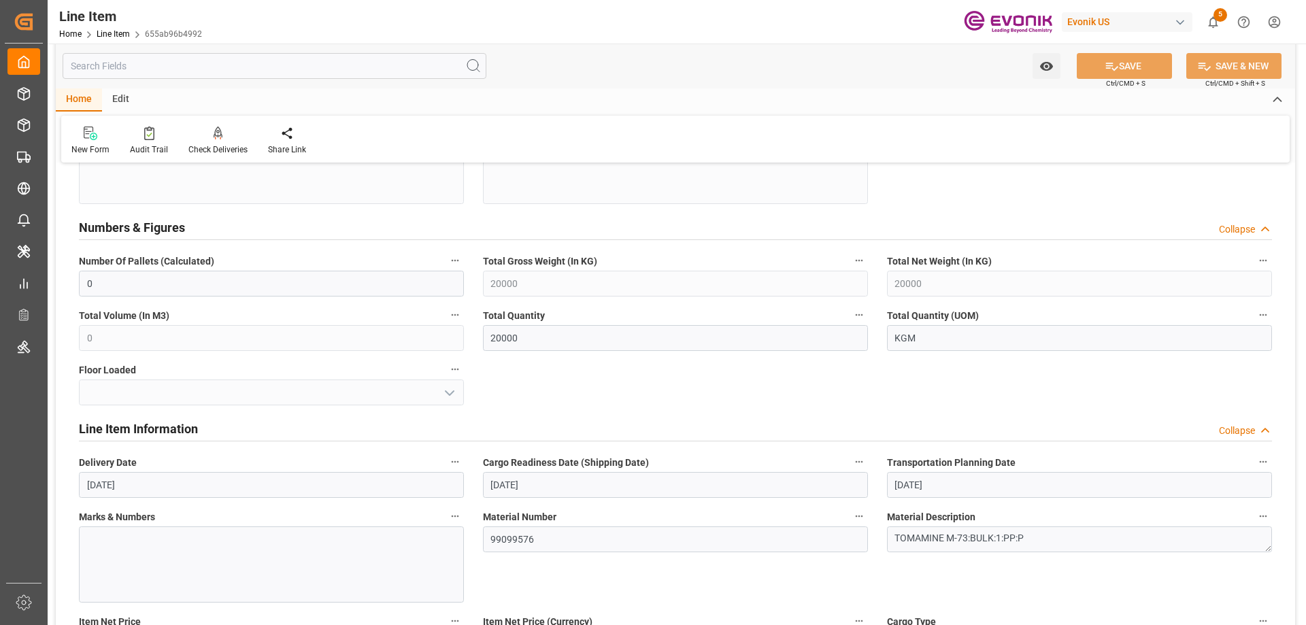
scroll to position [680, 0]
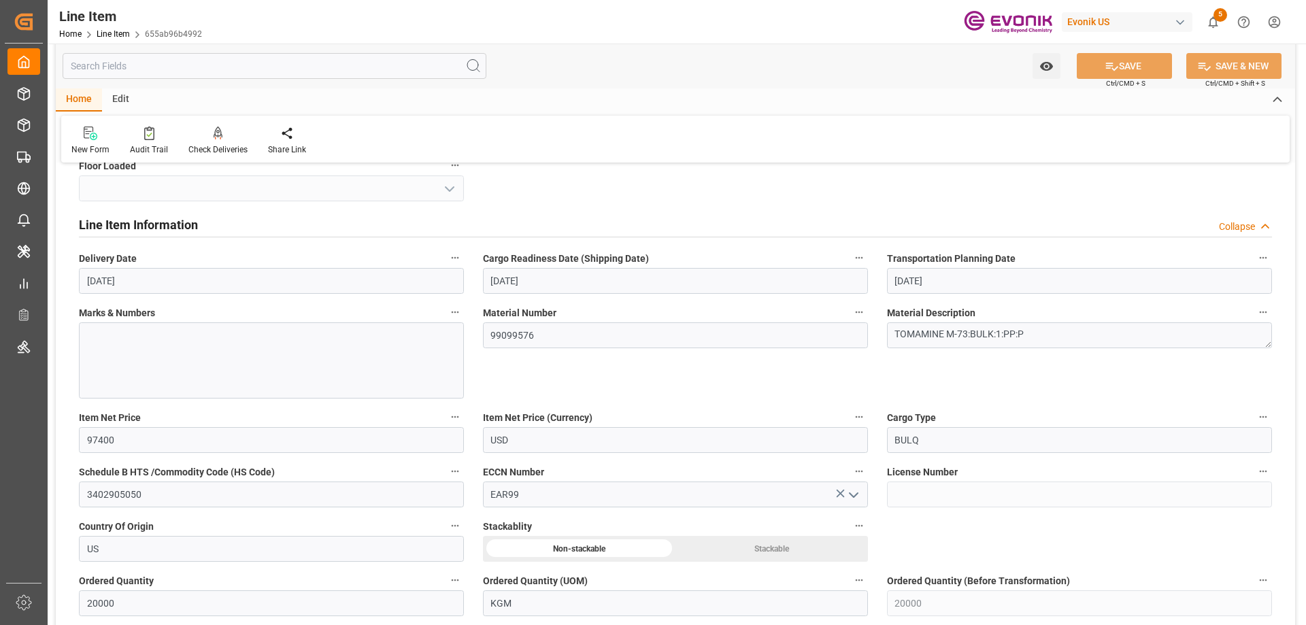
click at [256, 69] on input "text" at bounding box center [275, 66] width 424 height 26
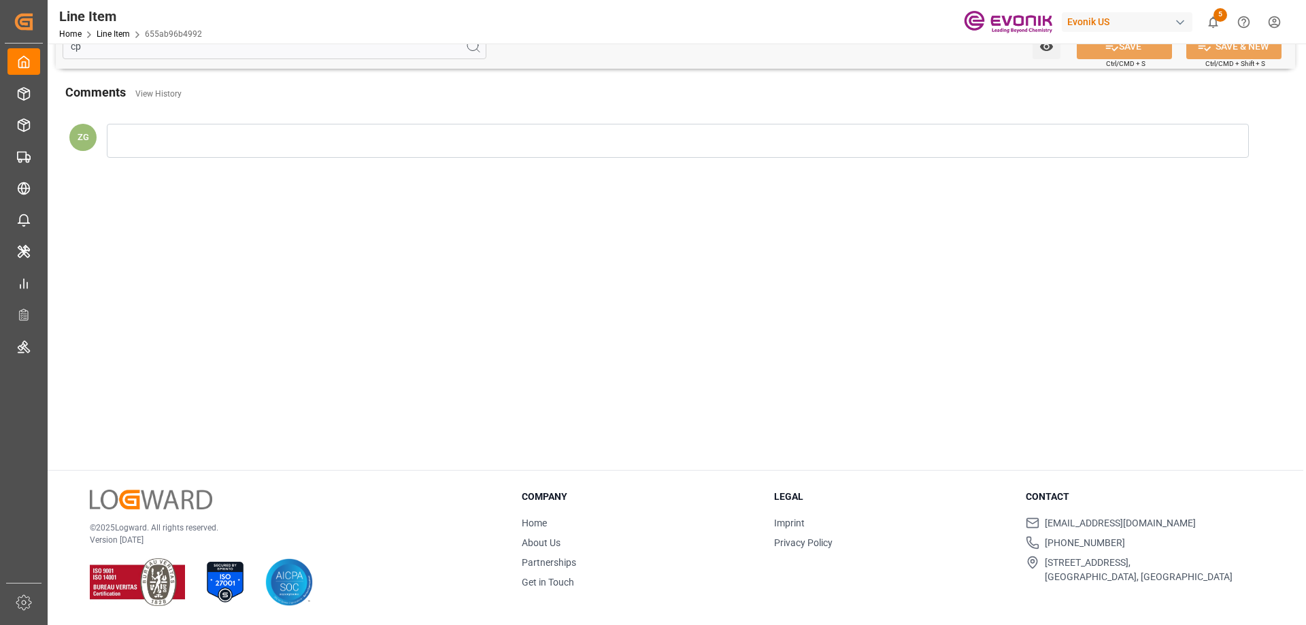
scroll to position [145, 0]
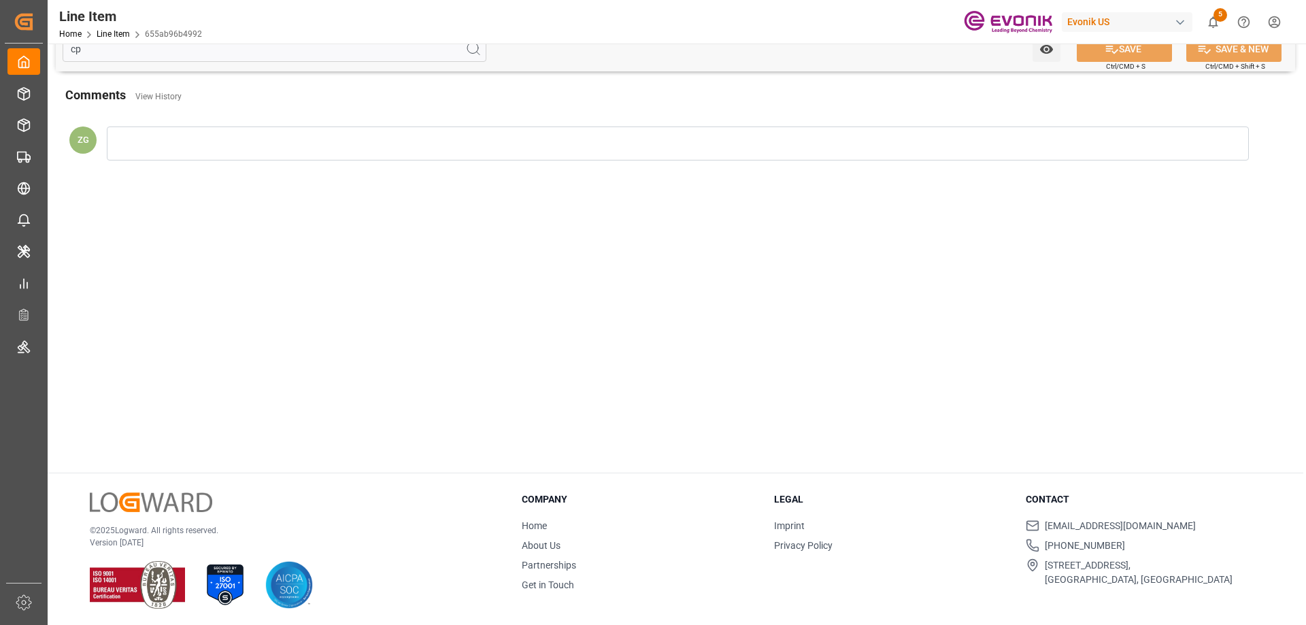
type input "c"
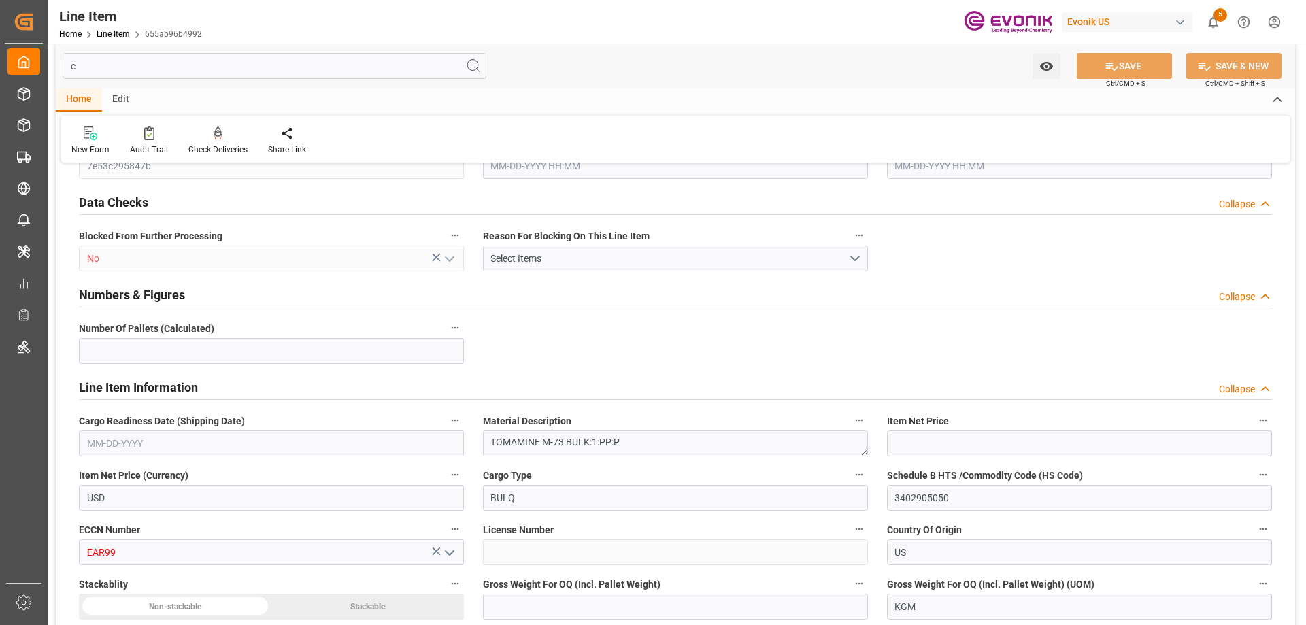
type input "0"
type input "97400"
type input "20000"
type input "08-13-2025 18:30"
type input "08-14-2025 20:54"
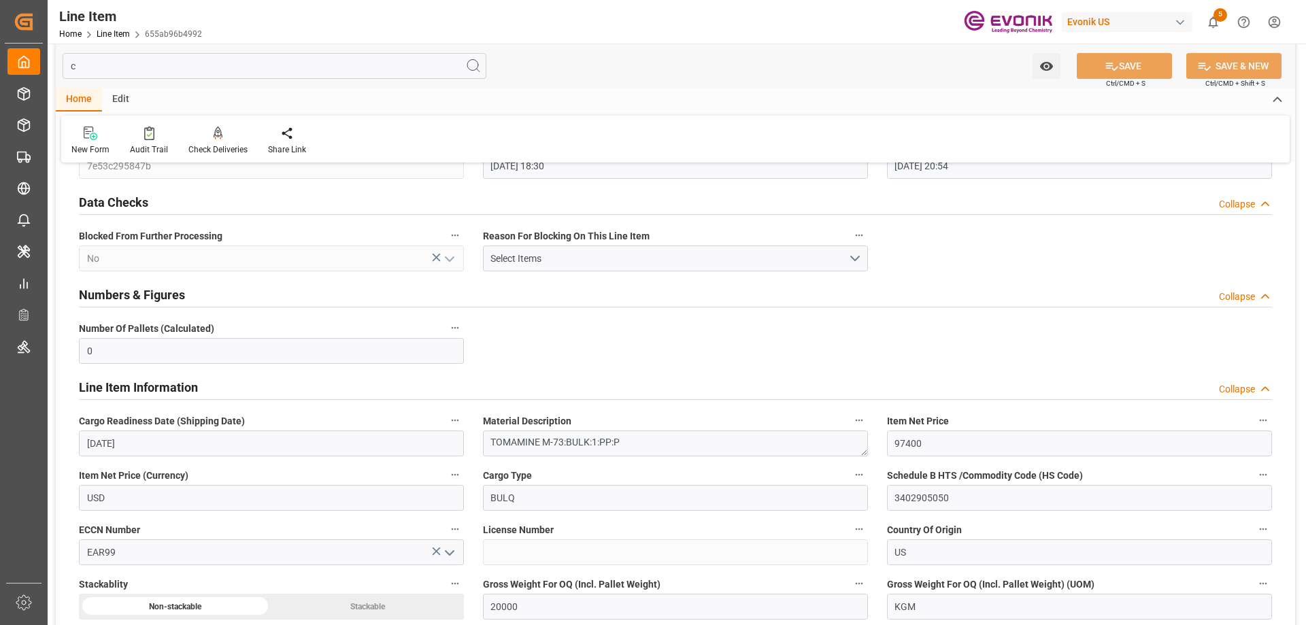
type input "08-21-2025"
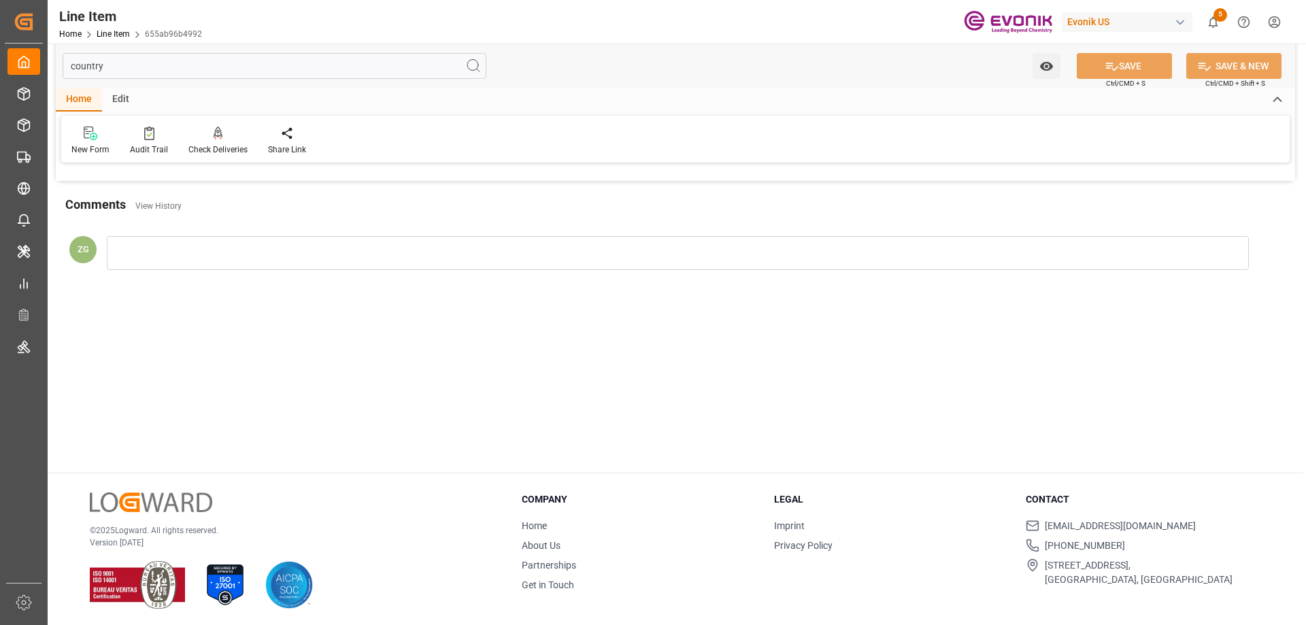
scroll to position [0, 0]
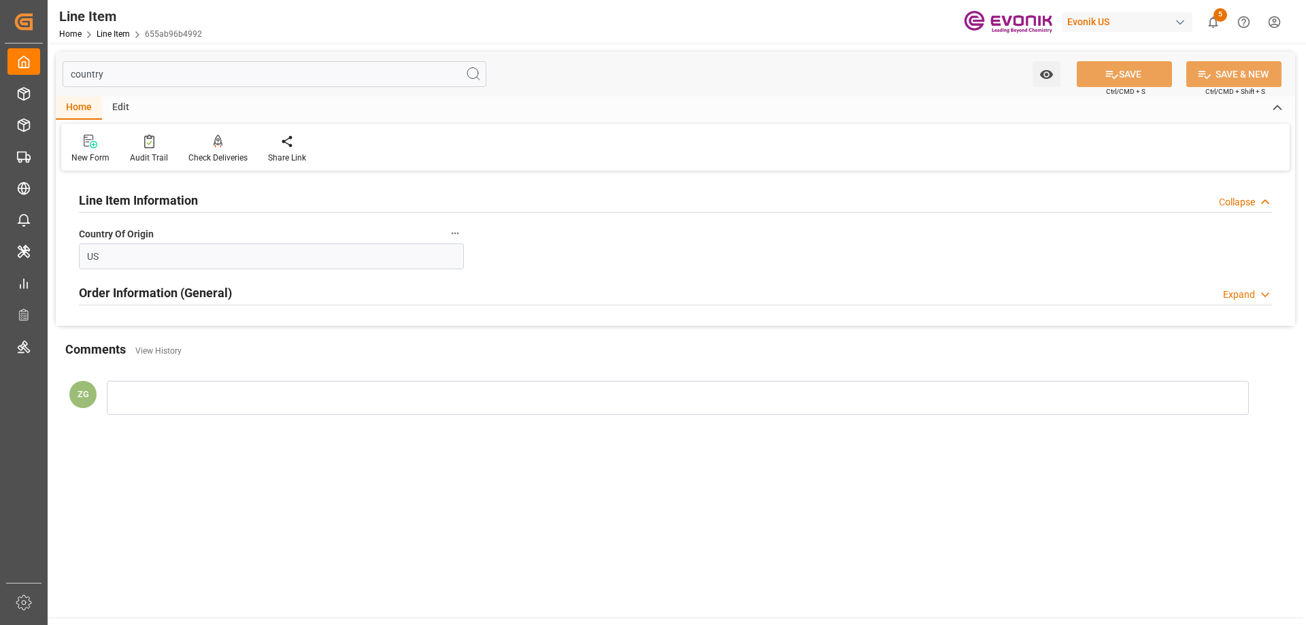
click at [95, 77] on input "country" at bounding box center [275, 74] width 424 height 26
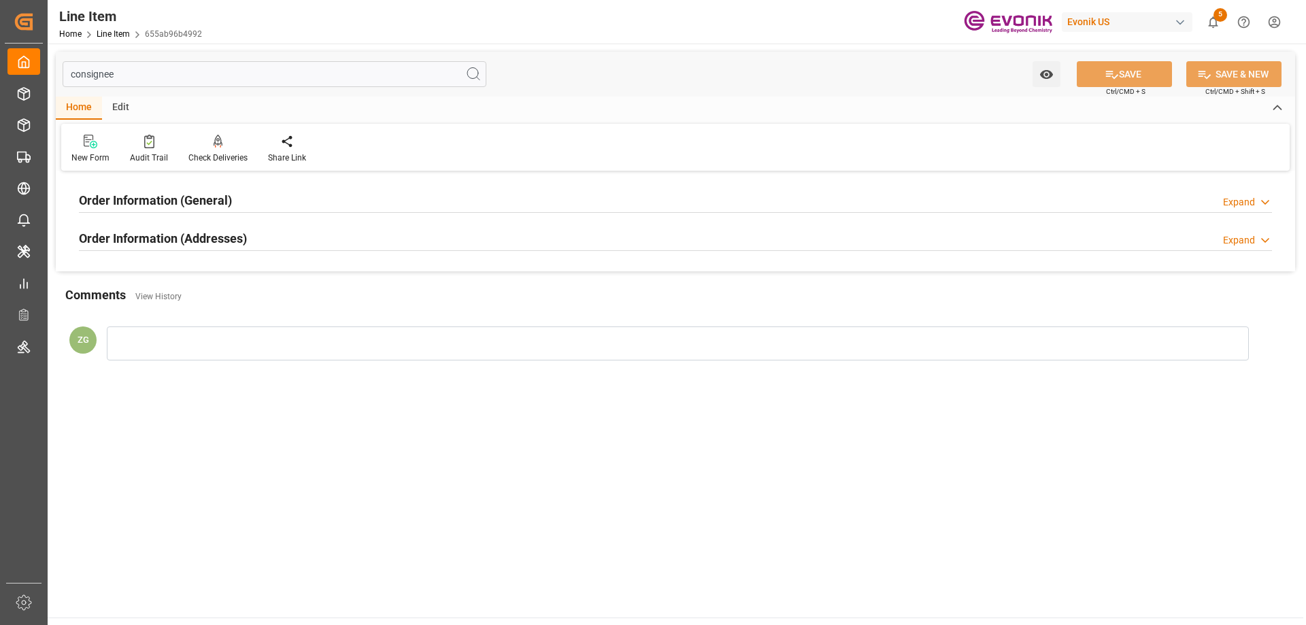
type input "consignee"
drag, startPoint x: 193, startPoint y: 236, endPoint x: 188, endPoint y: 194, distance: 42.4
click at [193, 235] on h2 "Order Information (Addresses)" at bounding box center [163, 238] width 168 height 18
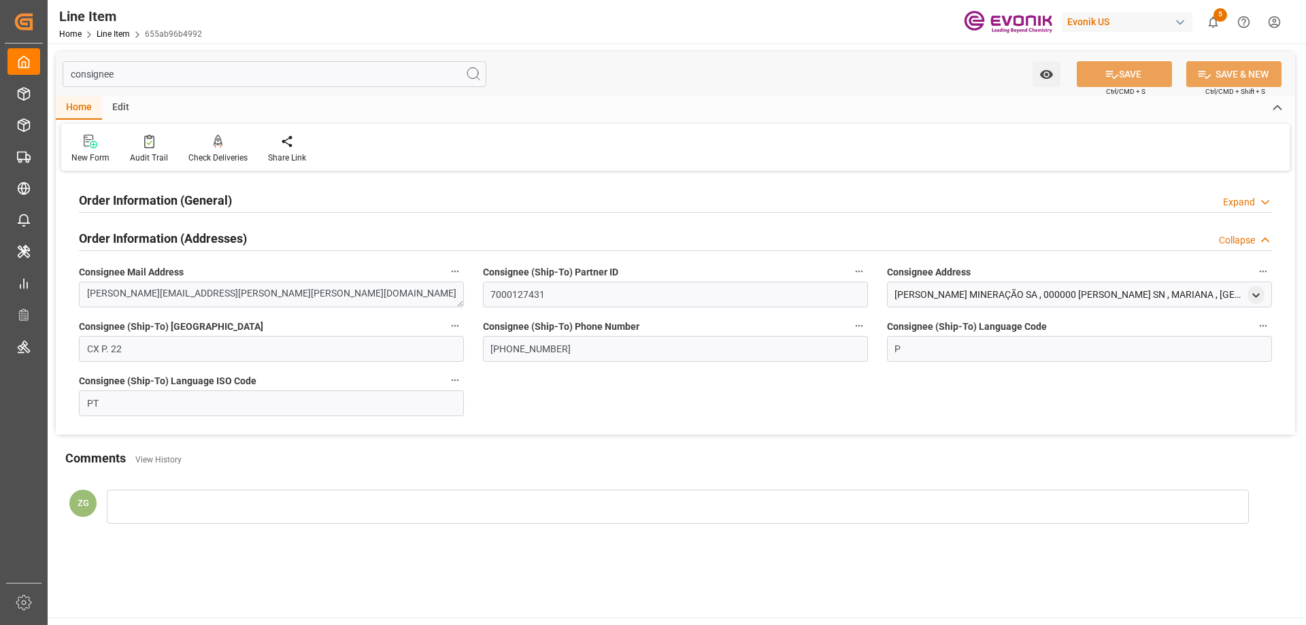
click at [188, 193] on h2 "Order Information (General)" at bounding box center [155, 200] width 153 height 18
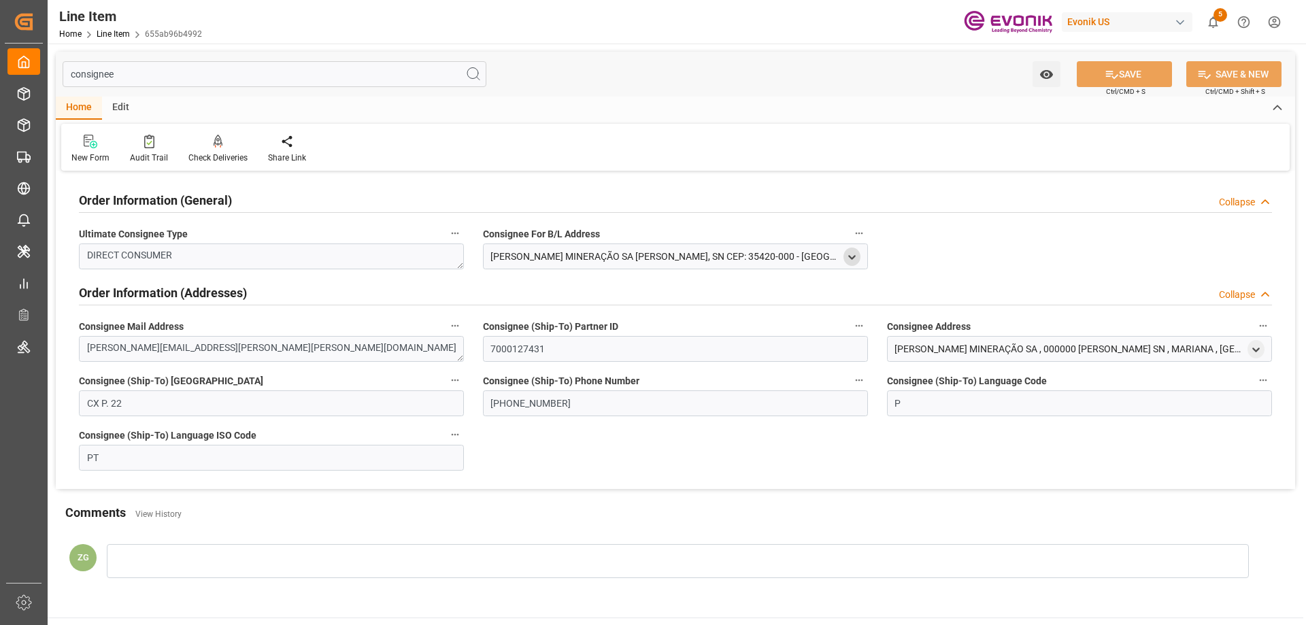
click at [853, 256] on icon "open menu" at bounding box center [852, 258] width 12 height 12
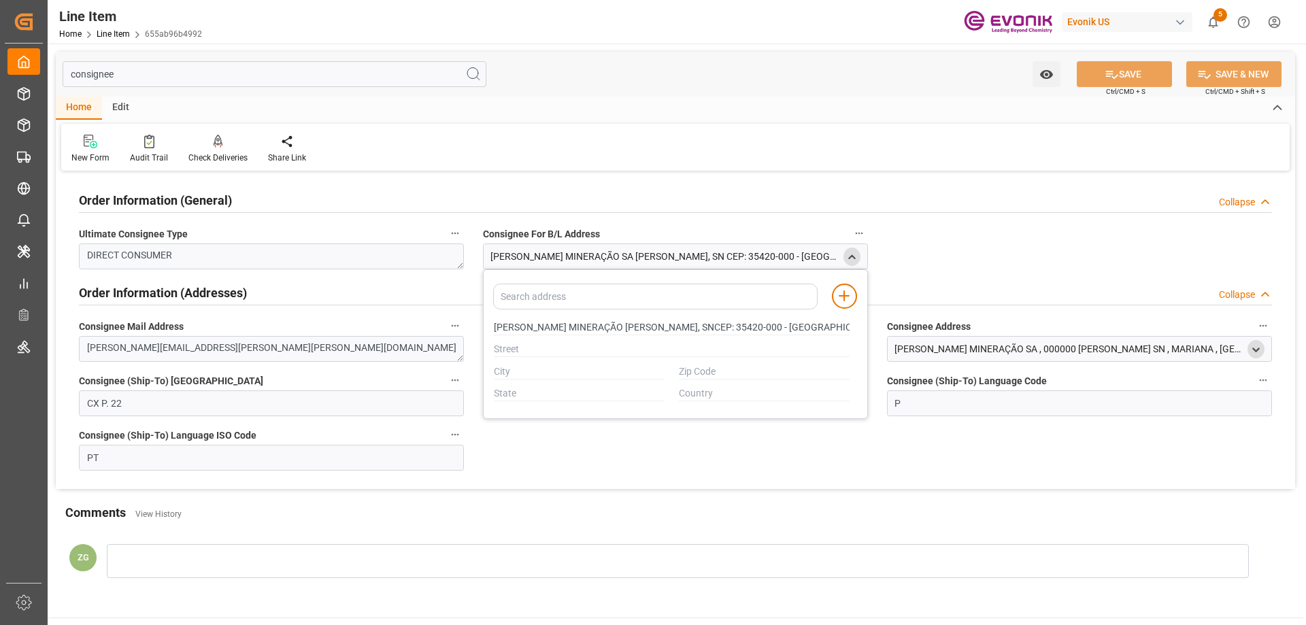
click at [1257, 349] on icon "open menu" at bounding box center [1256, 350] width 12 height 12
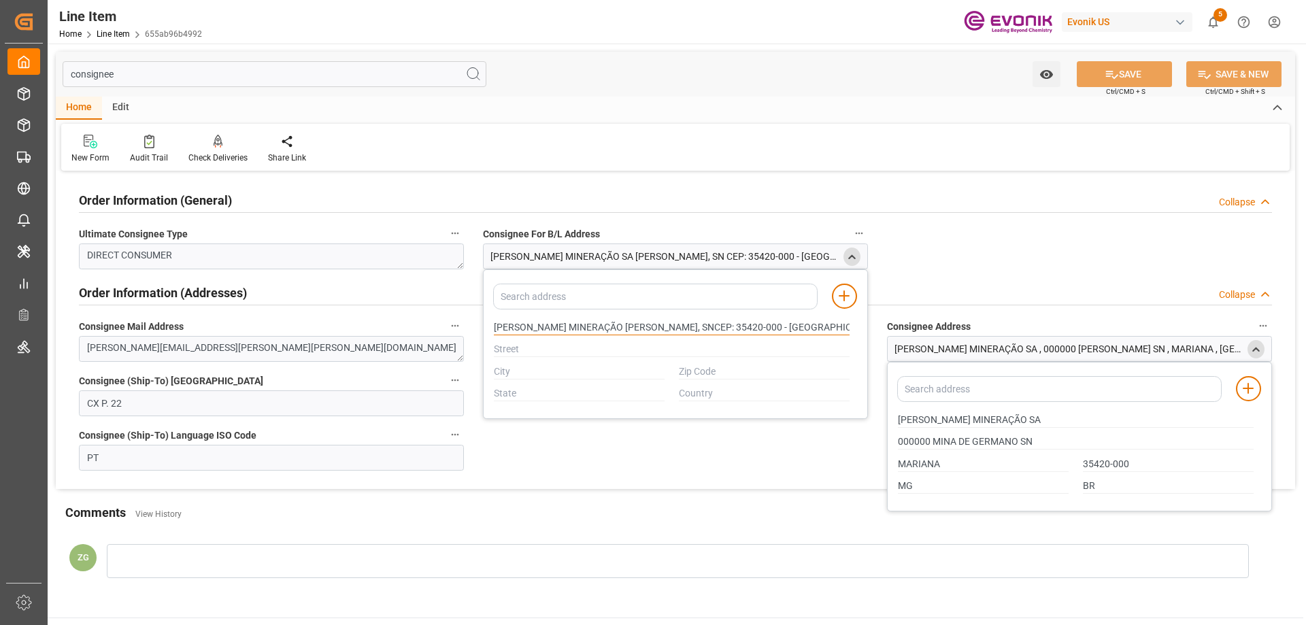
click at [510, 324] on input "[PERSON_NAME] MINERAÇÃO [PERSON_NAME], SNCEP: 35420-000 - [GEOGRAPHIC_DATA]-MGC…" at bounding box center [672, 327] width 356 height 15
type input "[PERSON_NAME] MINERAÇÃO [PERSON_NAME], SNCEP: 35420-000 - [GEOGRAPHIC_DATA]-MGC…"
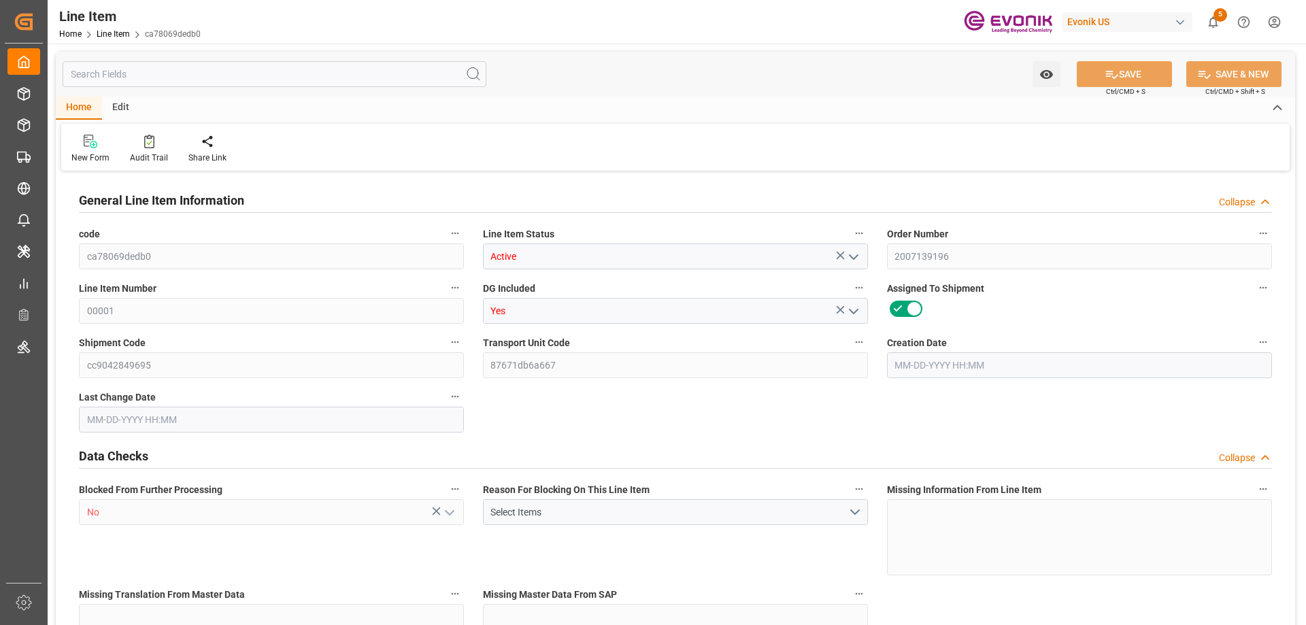
type input "0"
type input "20000"
type input "0"
type input "20000"
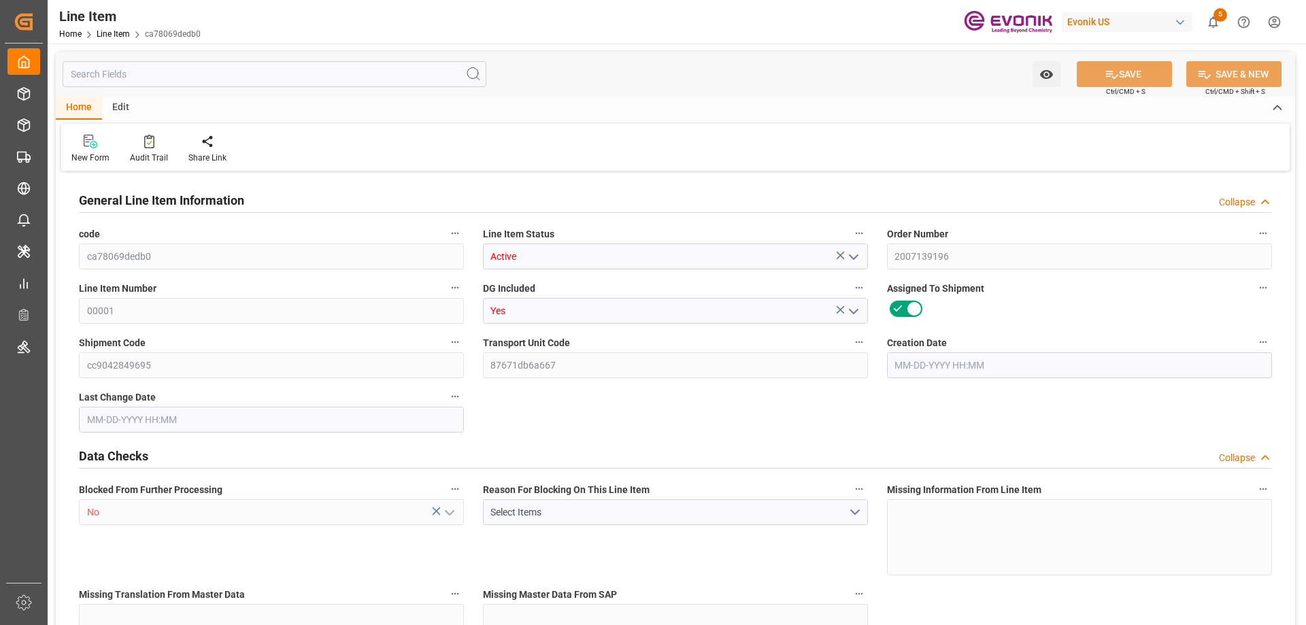
type input "97400"
type input "20000"
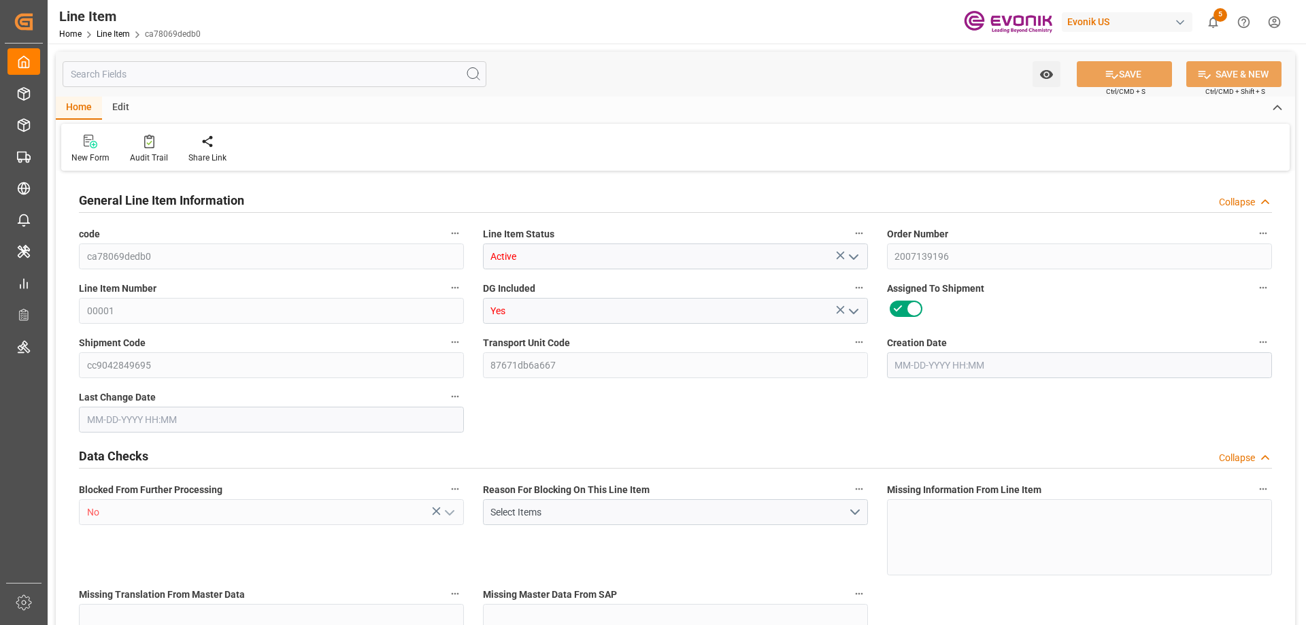
type input "20000"
type input "0"
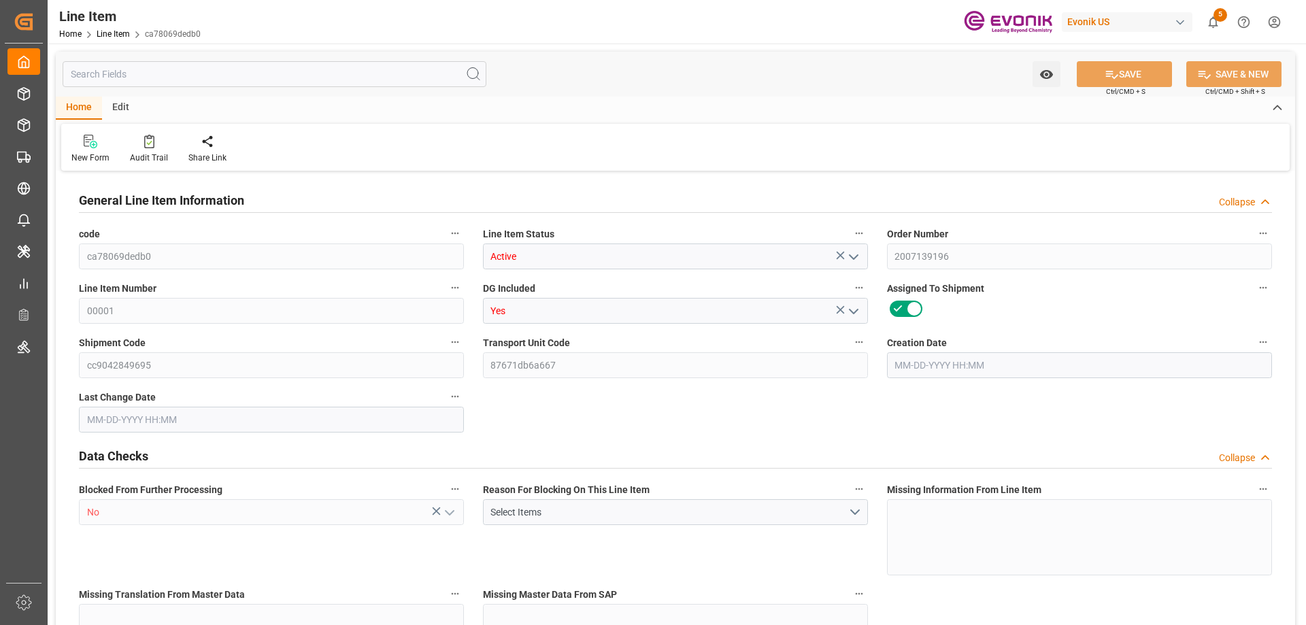
type input "0"
type input "08-13-2025 19:18"
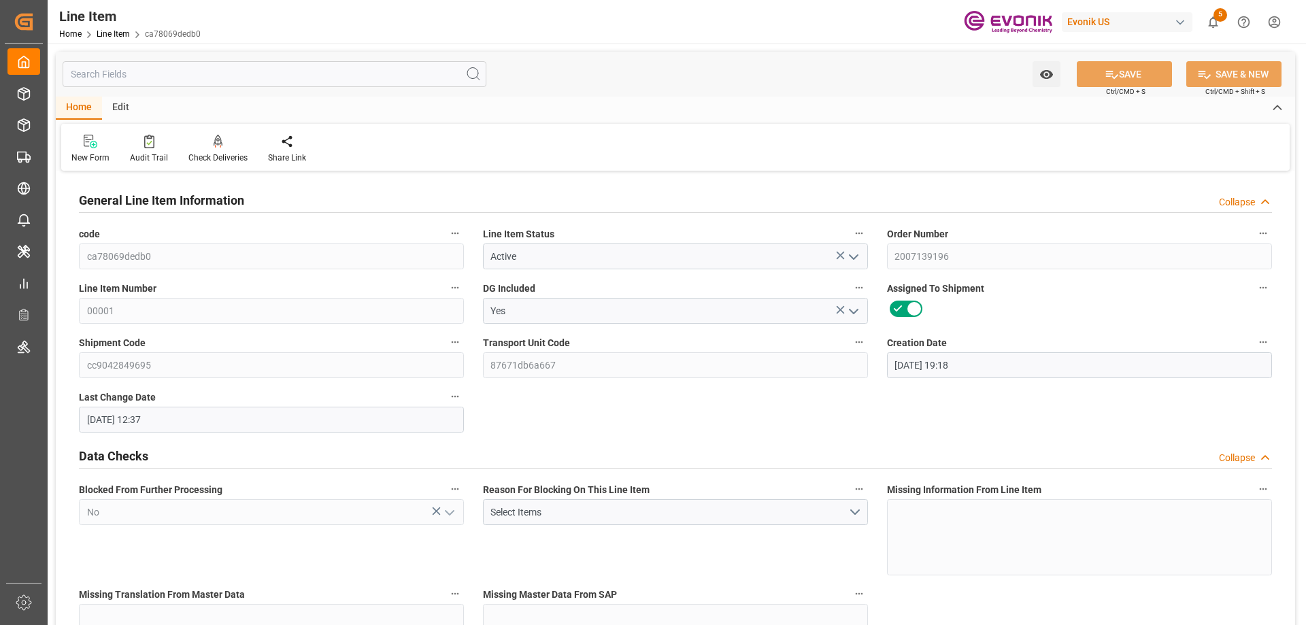
type input "08-15-2025 12:37"
type input "10-01-2025"
type input "08-22-2025"
type input "08-17-2025"
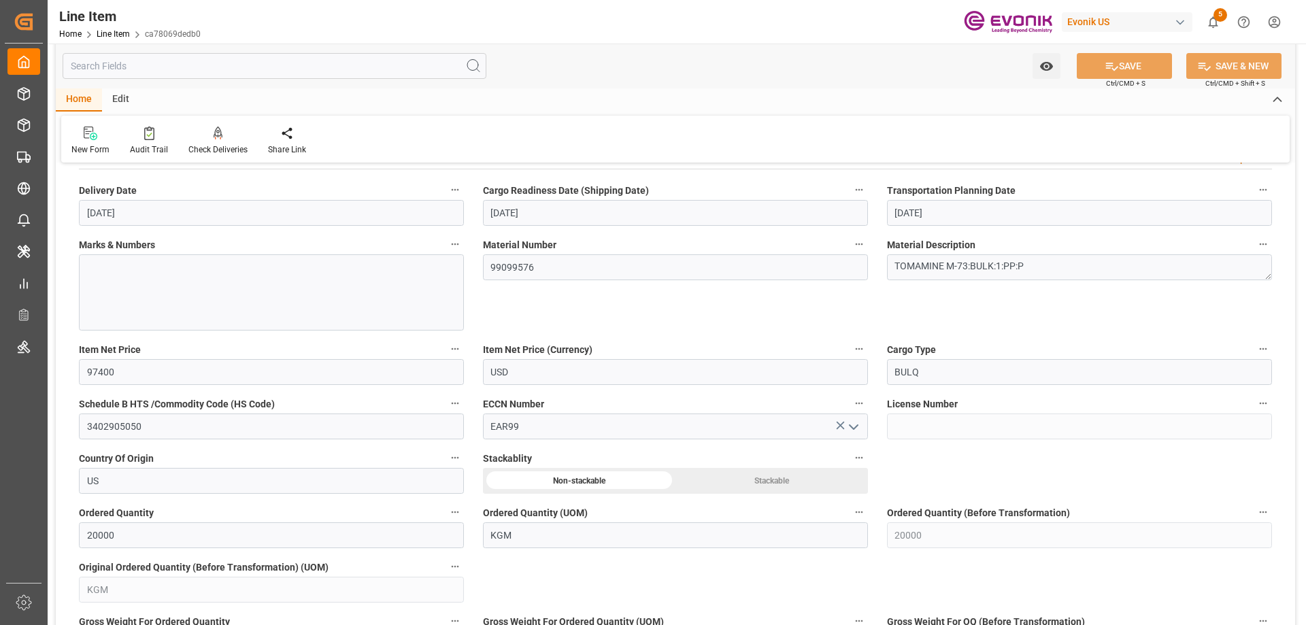
scroll to position [1020, 0]
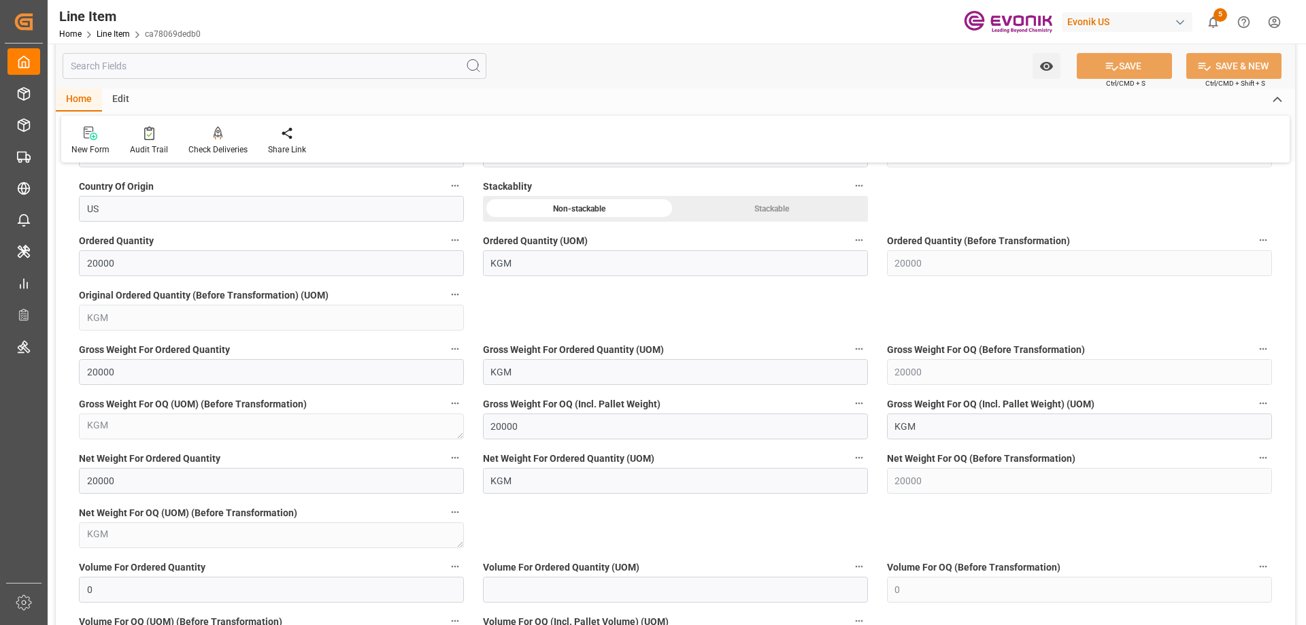
click at [239, 71] on input "text" at bounding box center [275, 66] width 424 height 26
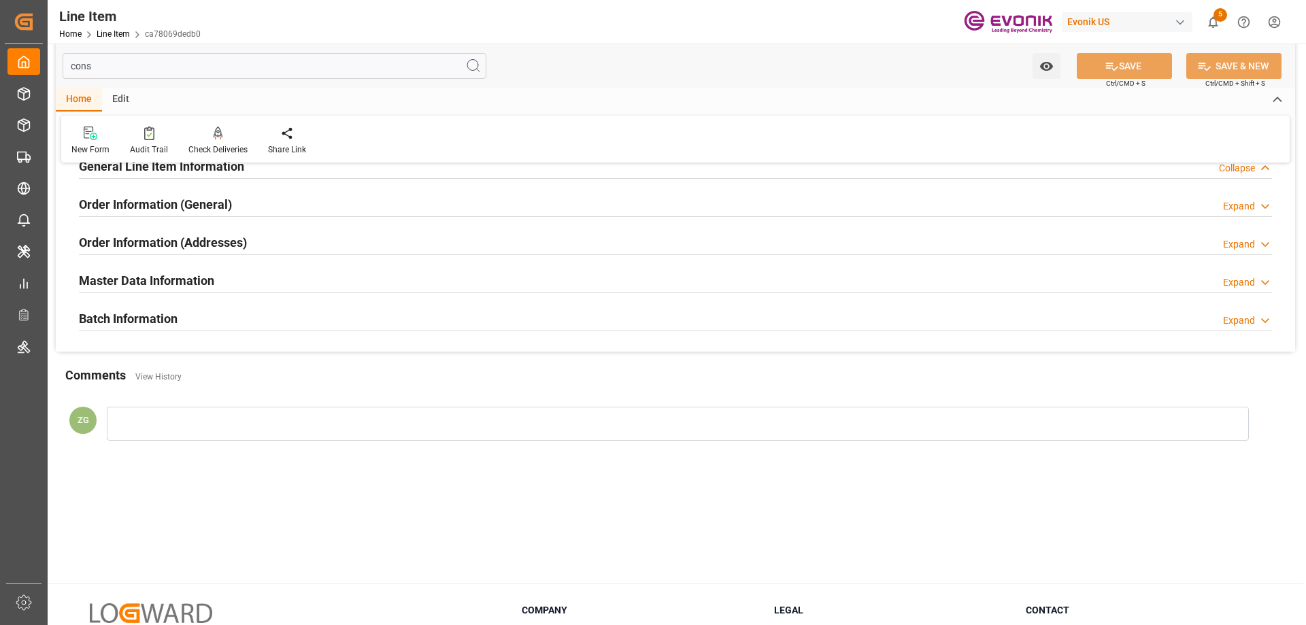
scroll to position [0, 0]
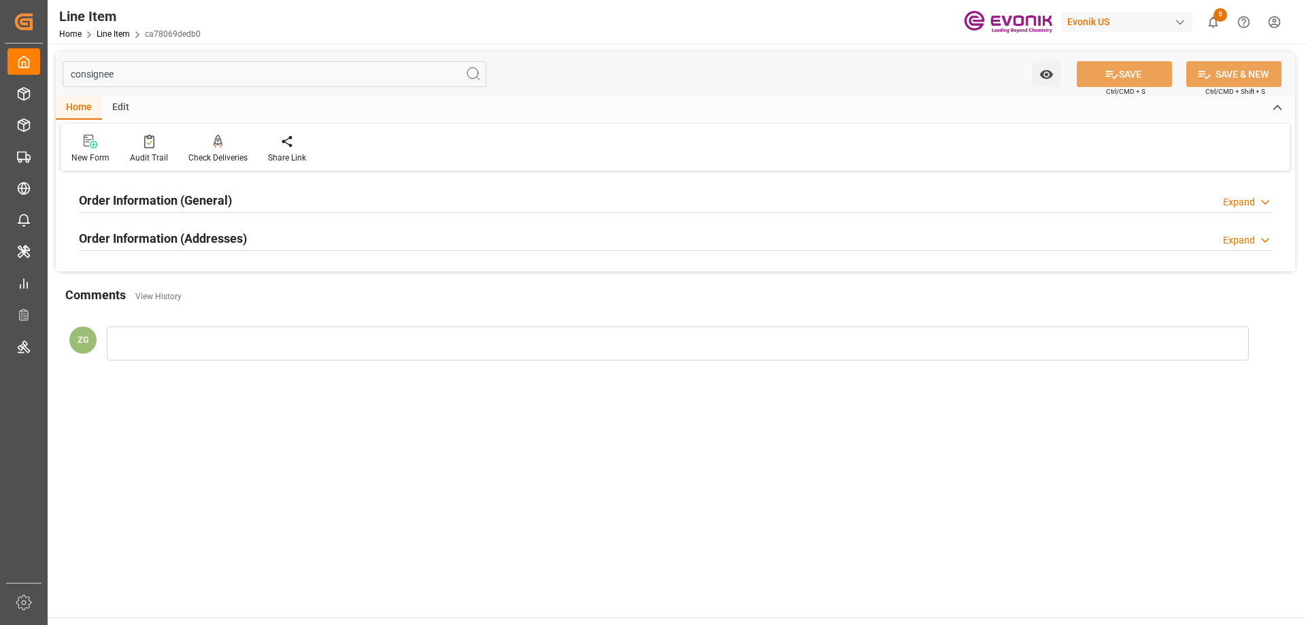
type input "consignee"
click at [216, 245] on h2 "Order Information (Addresses)" at bounding box center [163, 238] width 168 height 18
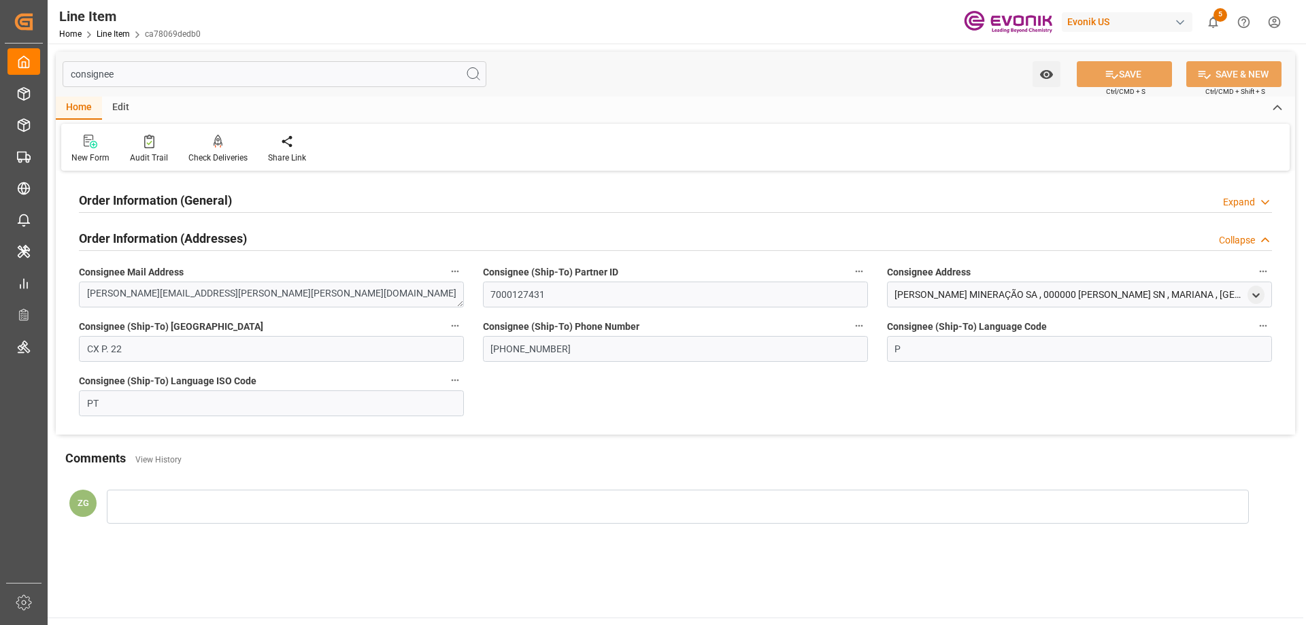
click at [210, 205] on h2 "Order Information (General)" at bounding box center [155, 200] width 153 height 18
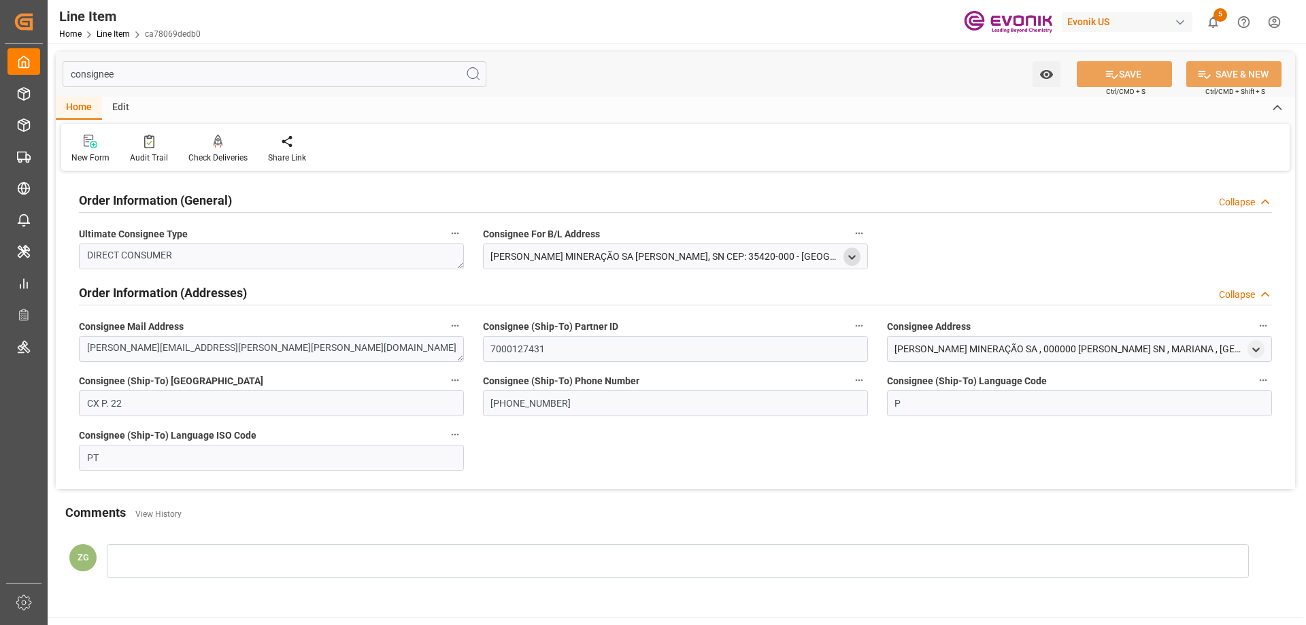
click at [850, 252] on icon "open menu" at bounding box center [852, 258] width 12 height 12
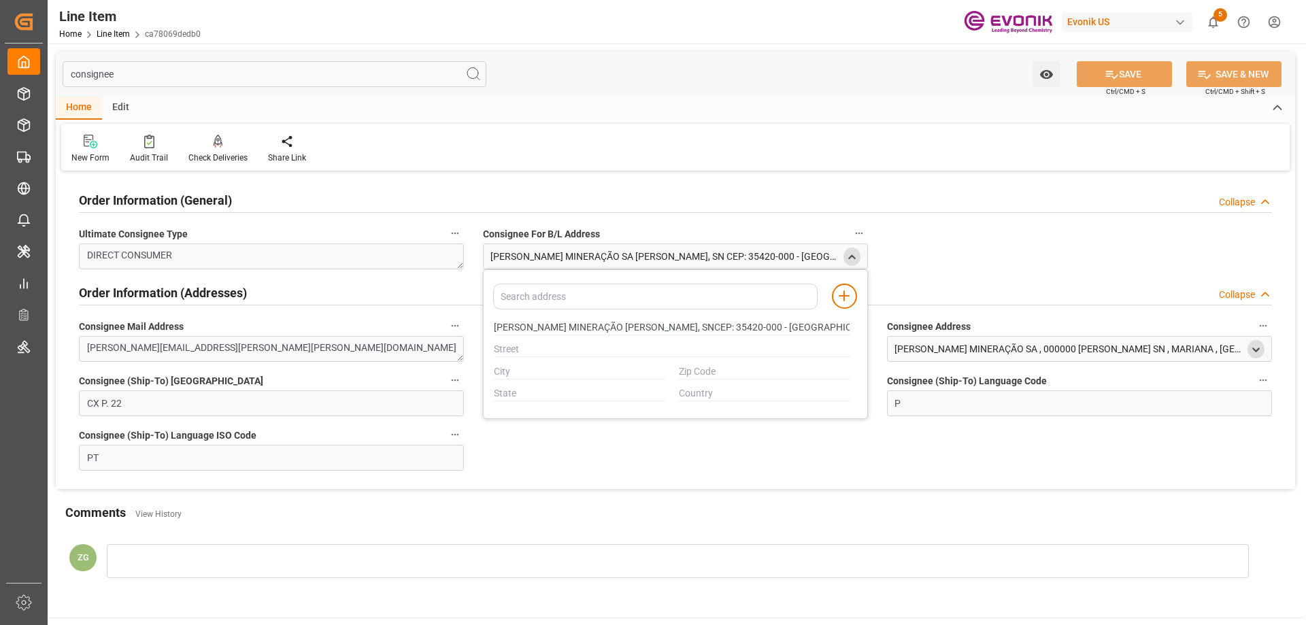
click at [1252, 348] on icon "open menu" at bounding box center [1256, 350] width 12 height 12
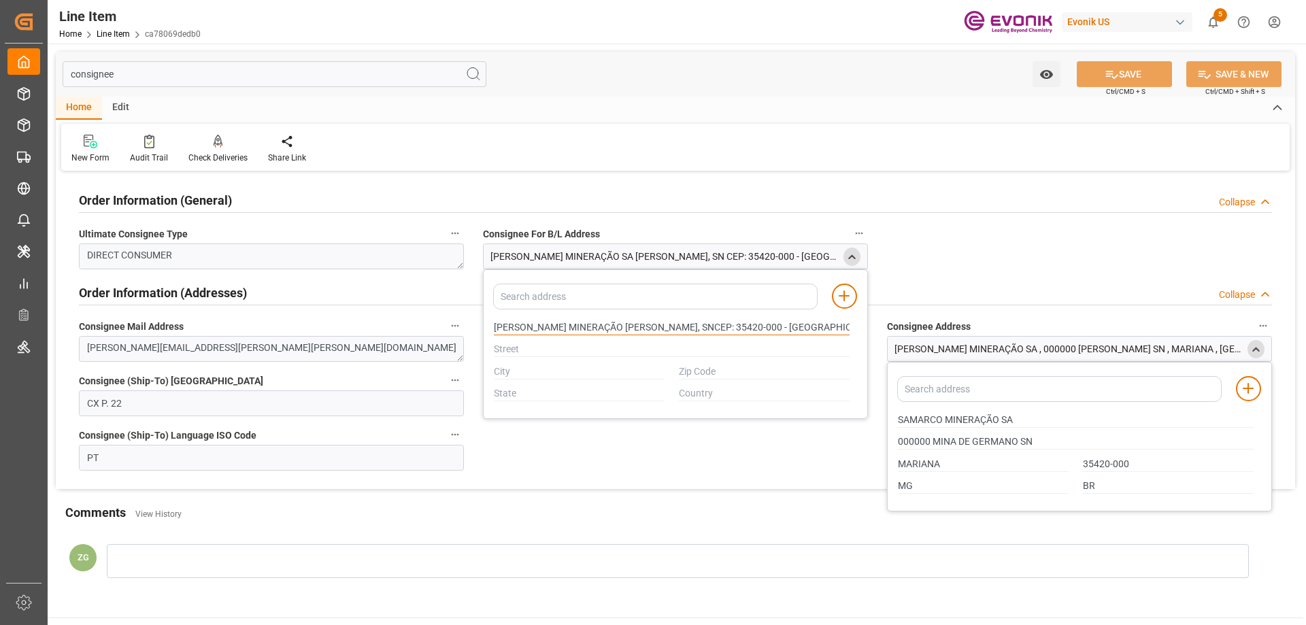
click at [513, 329] on input "SAMARCO MINERAÇÃO SAMINA DE GERMANO, SNCEP: 35420-000 - MARIANA-MGCNPJ: 16.628.…" at bounding box center [672, 327] width 356 height 15
click at [520, 325] on input "SAMARCO MINERAÇÃO SAMINA DE GERMANO, SNCEP: 35420-000 - MARIANA-MGCNPJ: 16.628.…" at bounding box center [672, 327] width 356 height 15
type input "SAMARCO MINERAÇÃO SAMINA DE GERMANO, SNCEP: 35420-000 - MARIANA-MGCNPJ: 16.628.…"
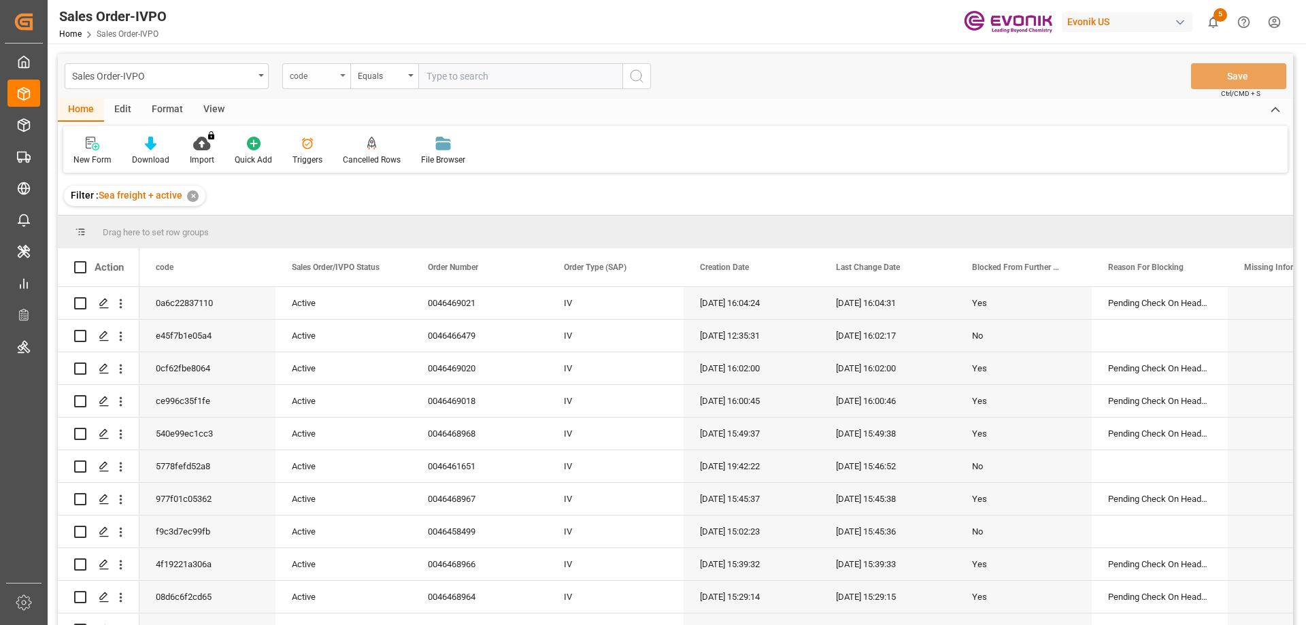
click at [342, 76] on icon "open menu" at bounding box center [342, 75] width 5 height 3
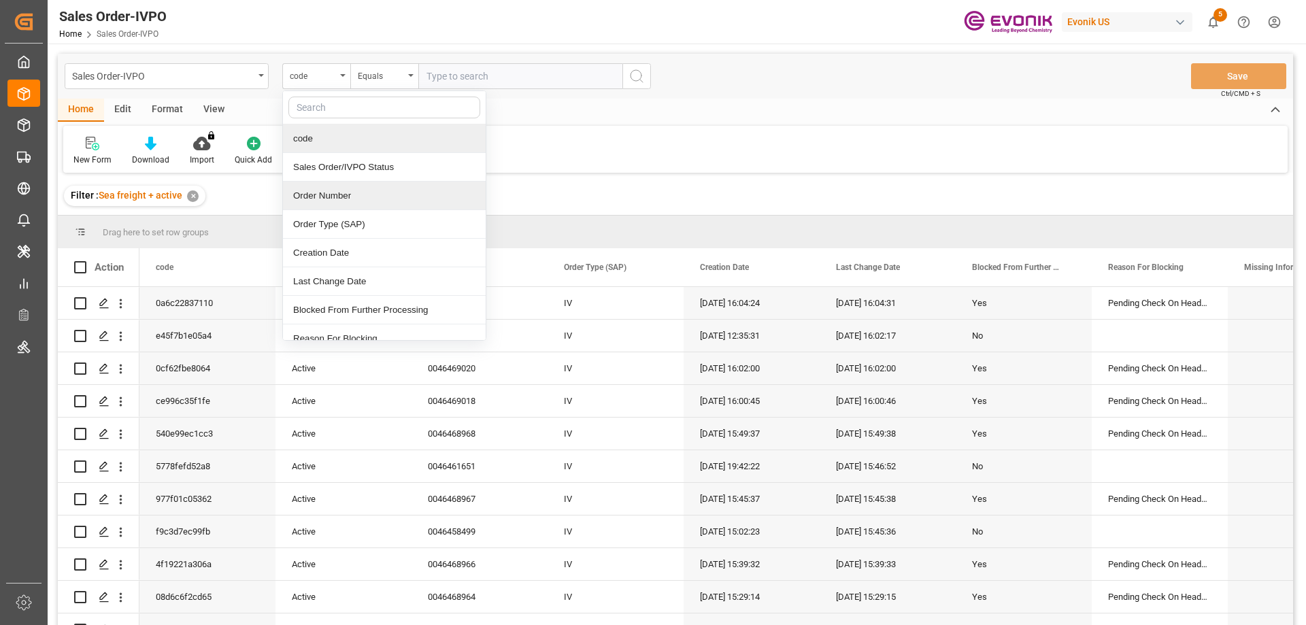
click at [335, 203] on div "Order Number" at bounding box center [384, 196] width 203 height 29
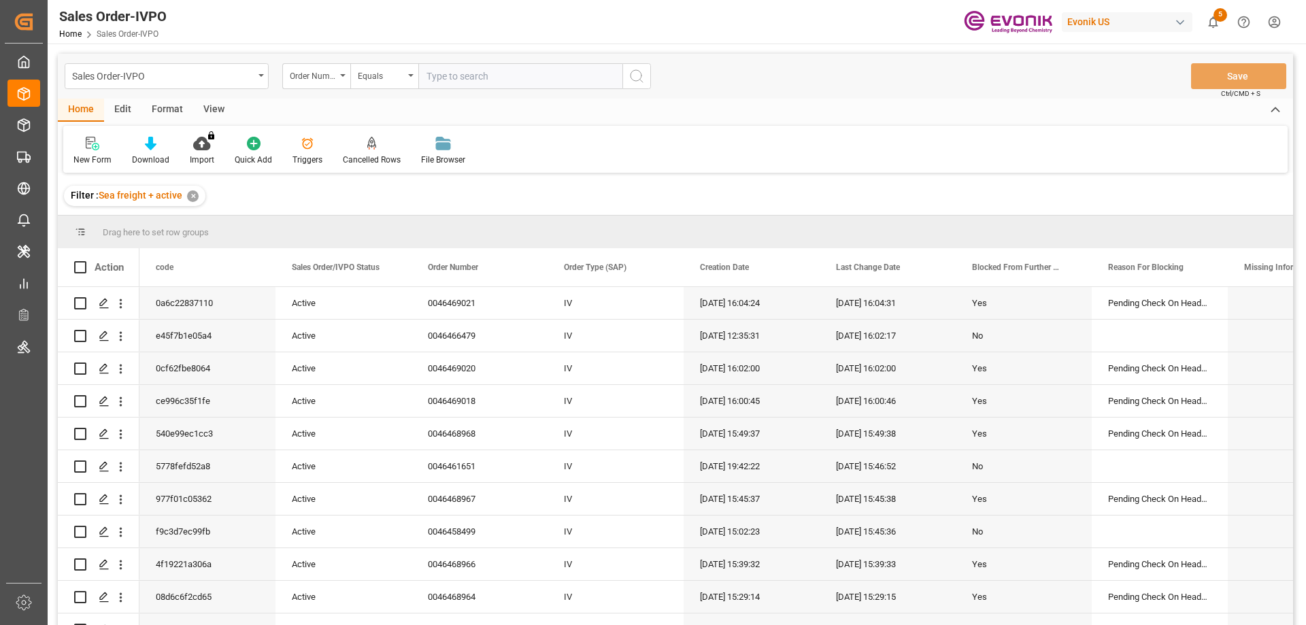
click at [469, 84] on input "text" at bounding box center [520, 76] width 204 height 26
paste input "0046468239"
type input "0046468239"
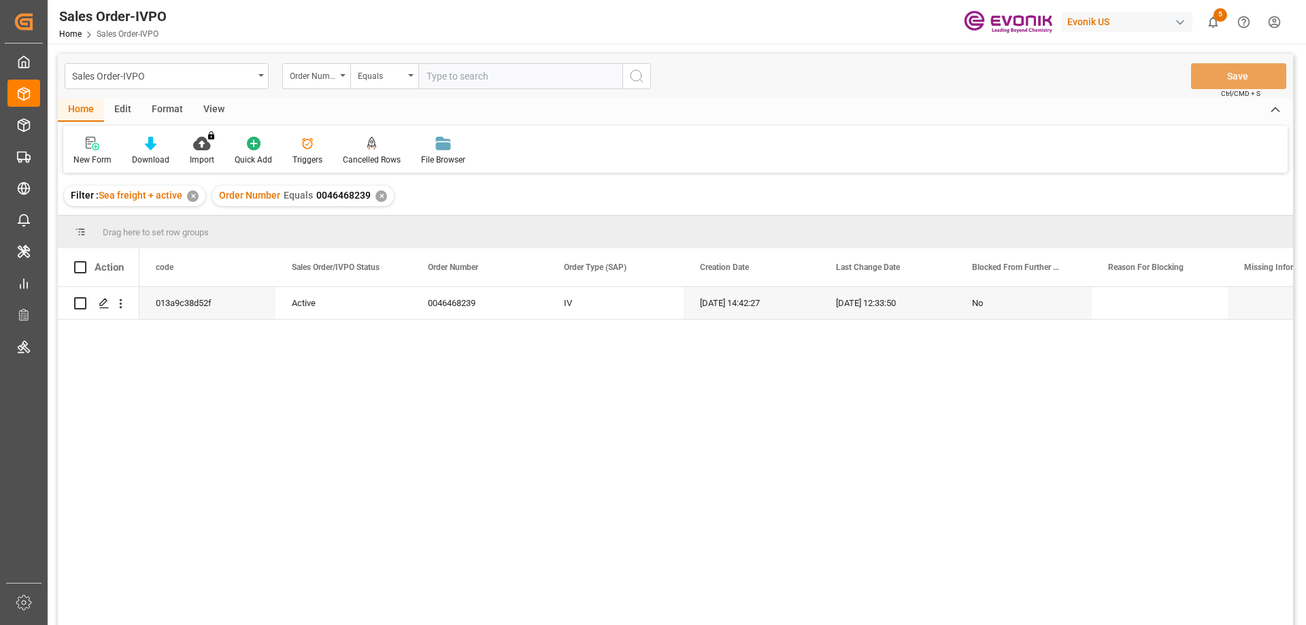
click at [488, 86] on input "text" at bounding box center [520, 76] width 204 height 26
paste input "0046468239"
type input "0046468239"
click at [377, 192] on div "✕" at bounding box center [382, 196] width 12 height 12
click at [124, 306] on icon "open menu" at bounding box center [121, 304] width 14 height 14
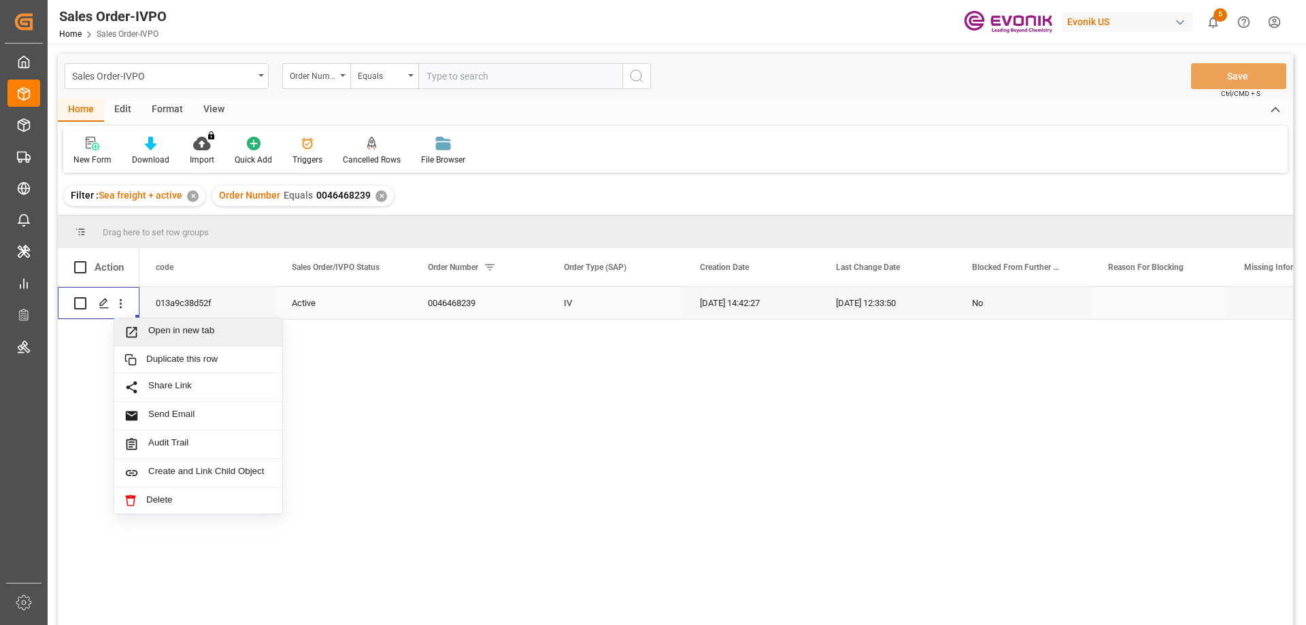
click at [173, 324] on div "Open in new tab" at bounding box center [198, 332] width 168 height 29
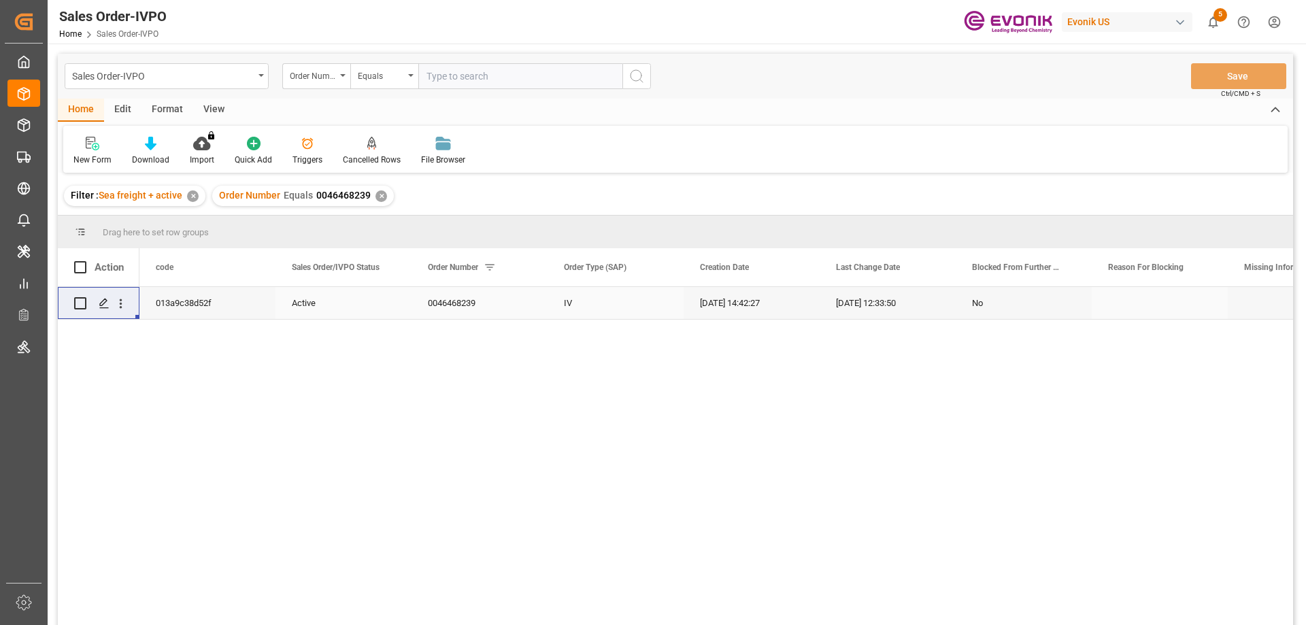
click at [461, 79] on input "text" at bounding box center [520, 76] width 204 height 26
paste input "3011736530"
type input "3011736530"
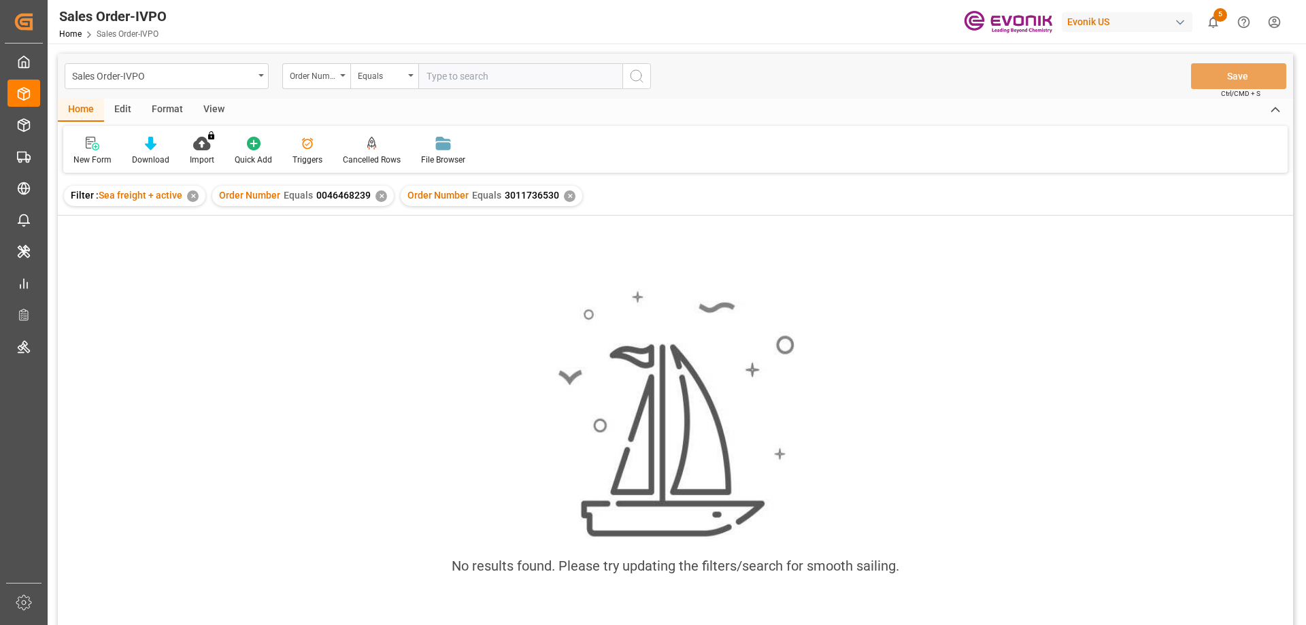
click at [382, 194] on div "✕" at bounding box center [382, 196] width 12 height 12
click at [496, 78] on input "text" at bounding box center [520, 76] width 204 height 26
click at [514, 83] on input "2007" at bounding box center [520, 76] width 204 height 26
type input "2007085121"
click at [499, 71] on input "2007085121" at bounding box center [520, 76] width 204 height 26
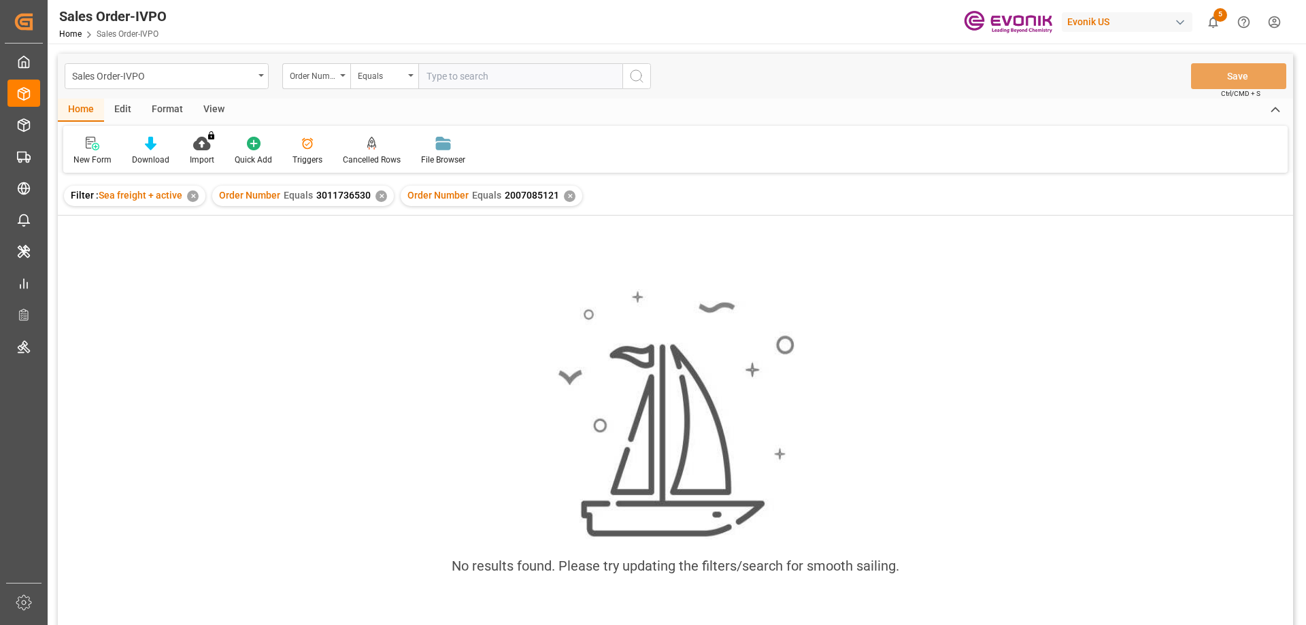
click at [376, 196] on div "✕" at bounding box center [382, 196] width 12 height 12
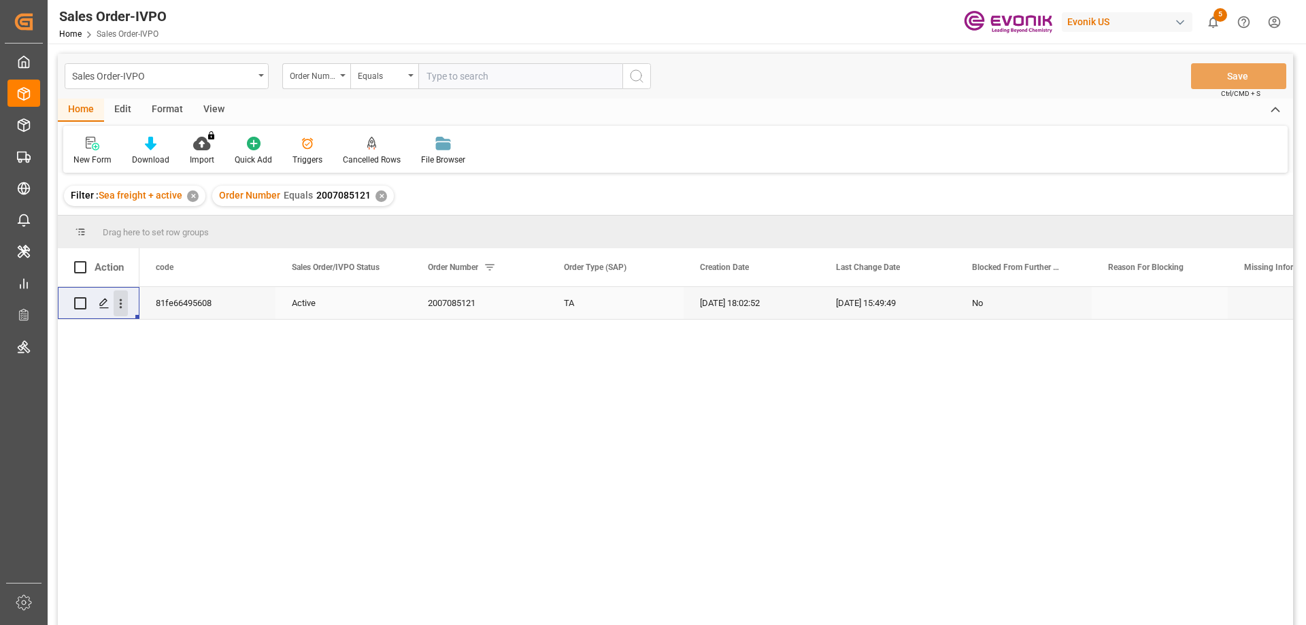
click at [122, 303] on icon "open menu" at bounding box center [121, 304] width 3 height 10
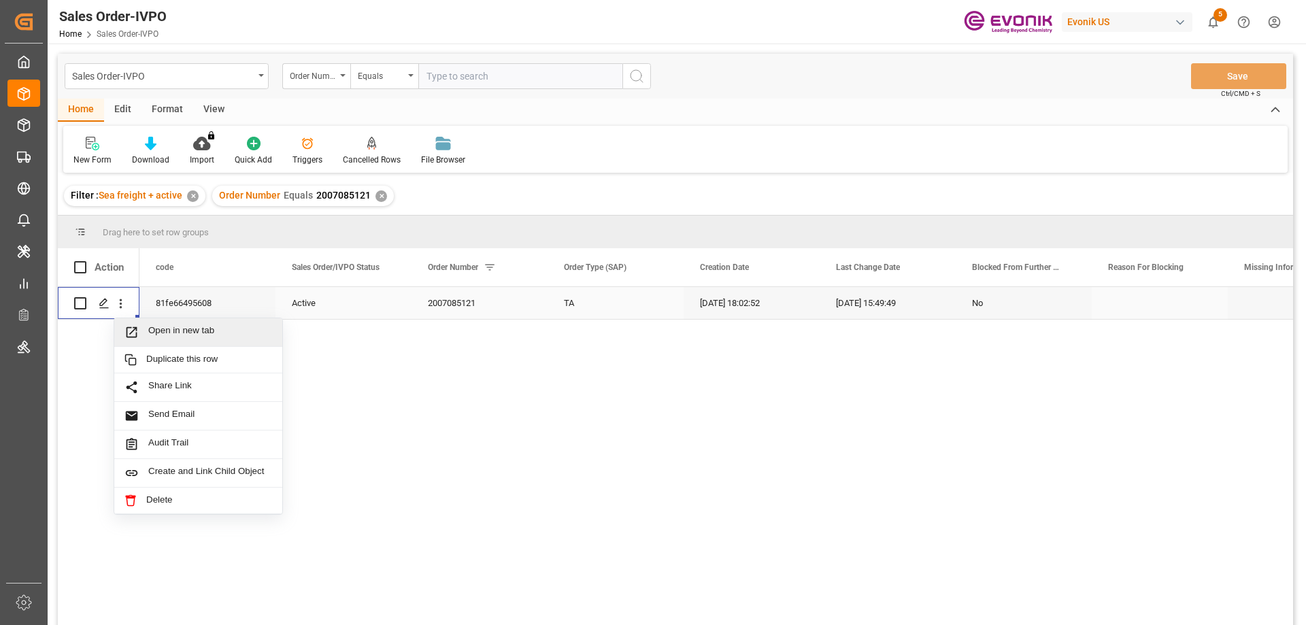
click at [163, 334] on span "Open in new tab" at bounding box center [210, 332] width 124 height 14
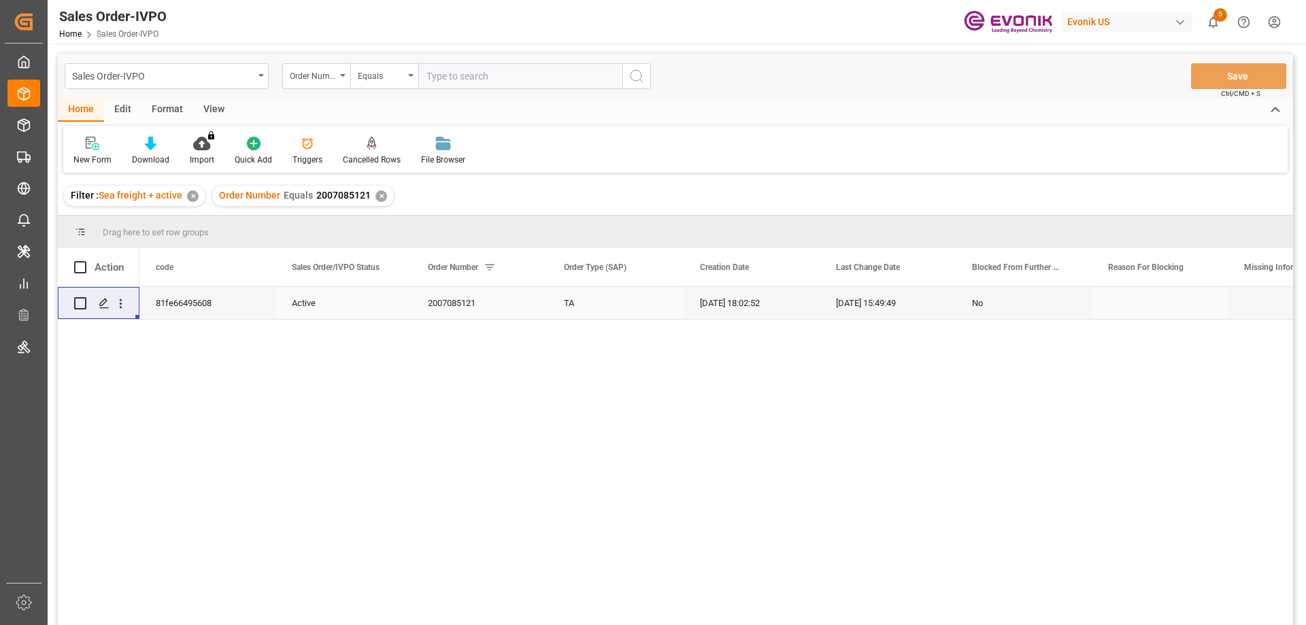
click at [448, 70] on input "text" at bounding box center [520, 76] width 204 height 26
paste input "2007123580"
type input "2007123580"
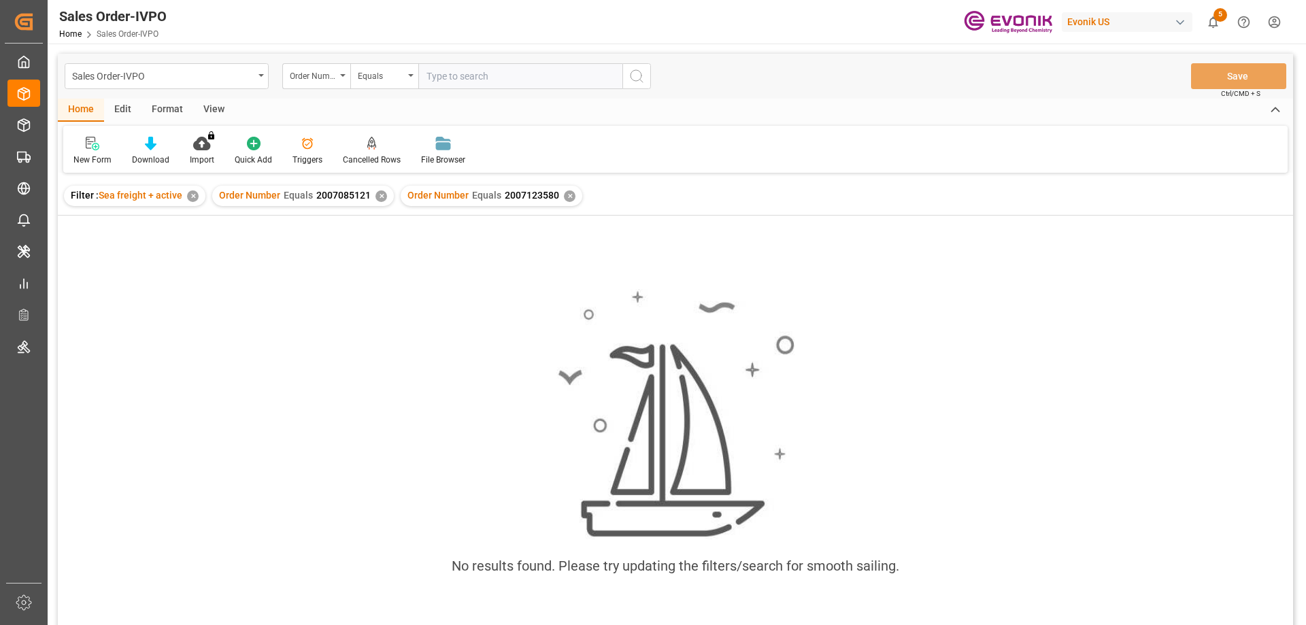
click at [378, 193] on div "✕" at bounding box center [382, 196] width 12 height 12
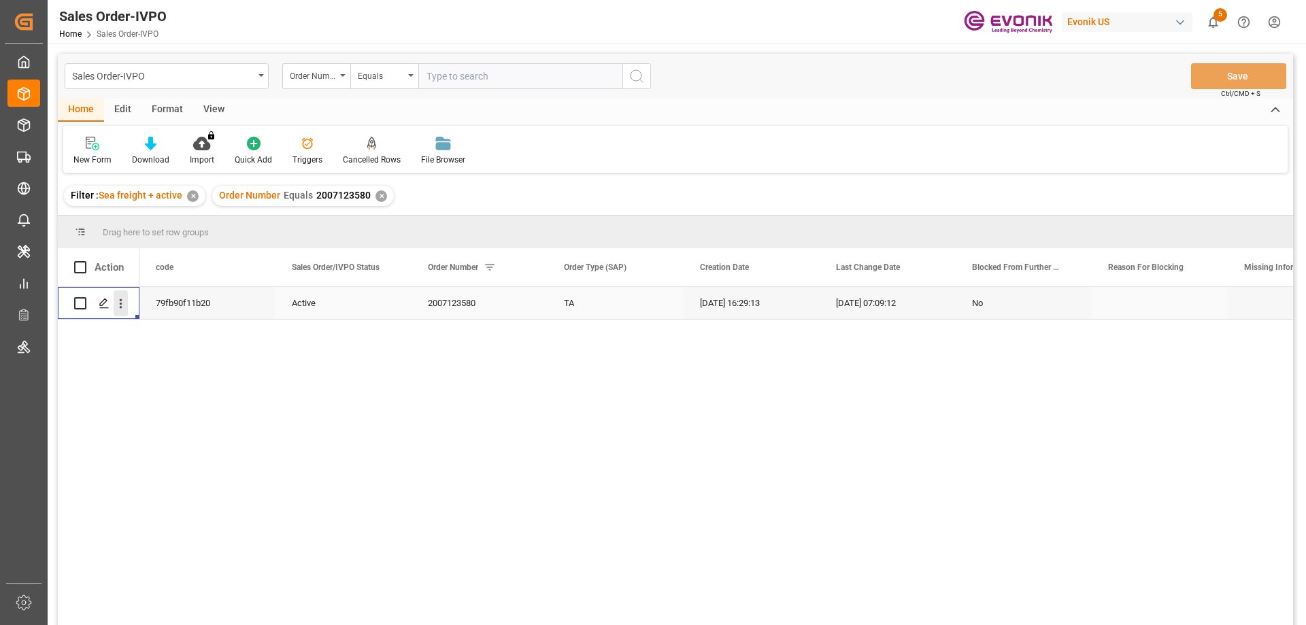
click at [121, 294] on button "open menu" at bounding box center [121, 303] width 14 height 26
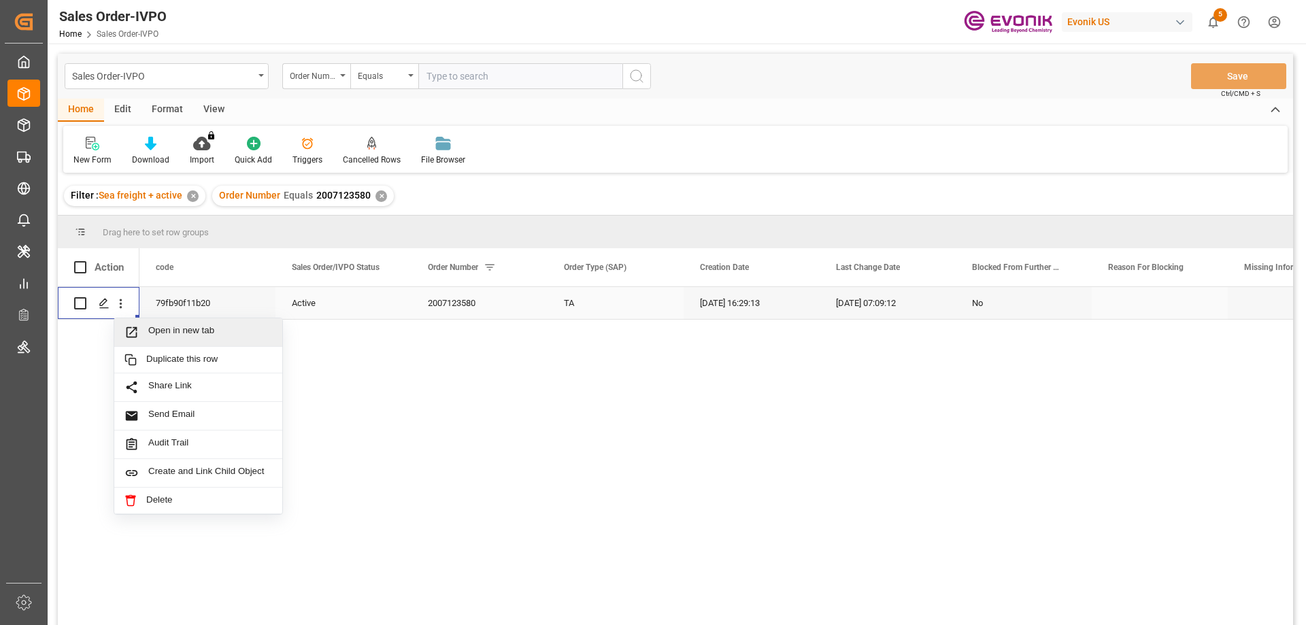
click at [170, 333] on span "Open in new tab" at bounding box center [210, 332] width 124 height 14
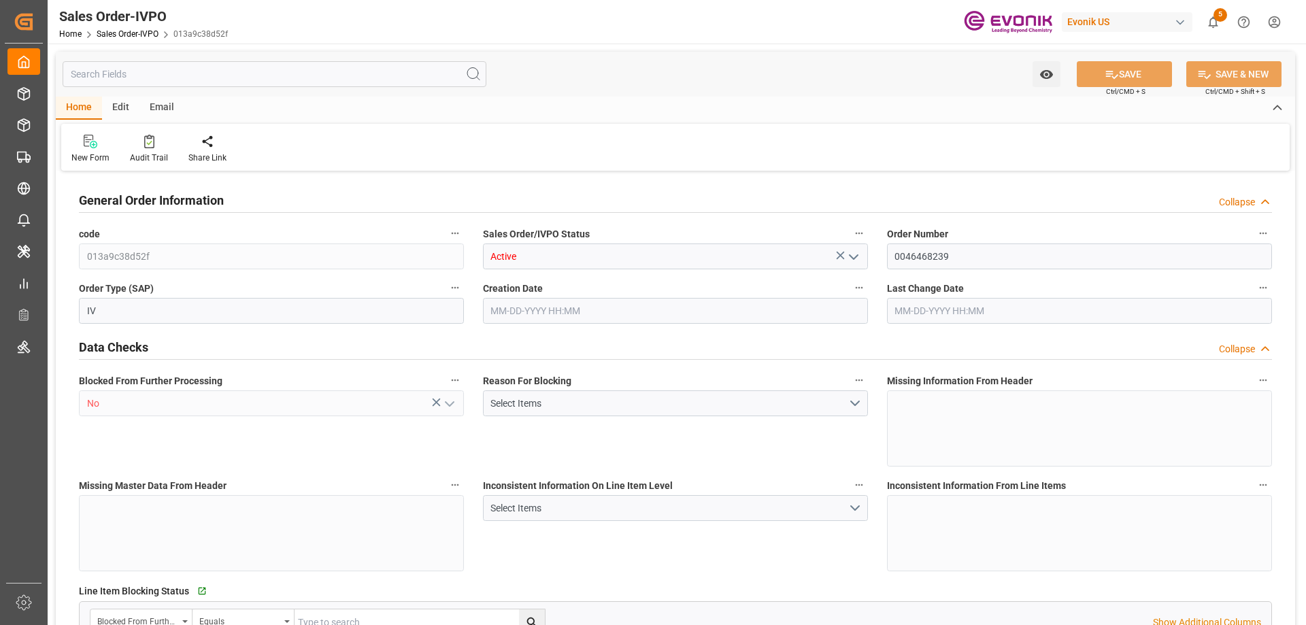
type input "CNSHA"
type input "0"
type input "1"
type input "4383.5"
type input "08-18-2025 14:42"
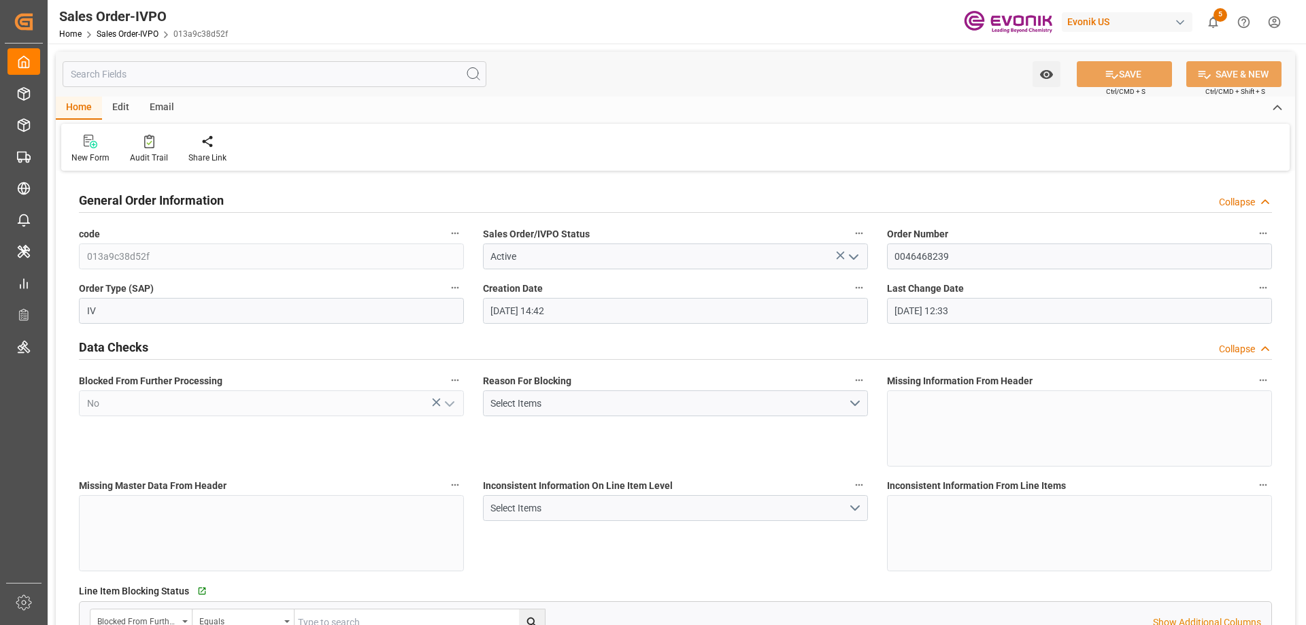
type input "08-20-2025 12:33"
click at [303, 156] on div "Redirect to all shipments" at bounding box center [311, 158] width 68 height 12
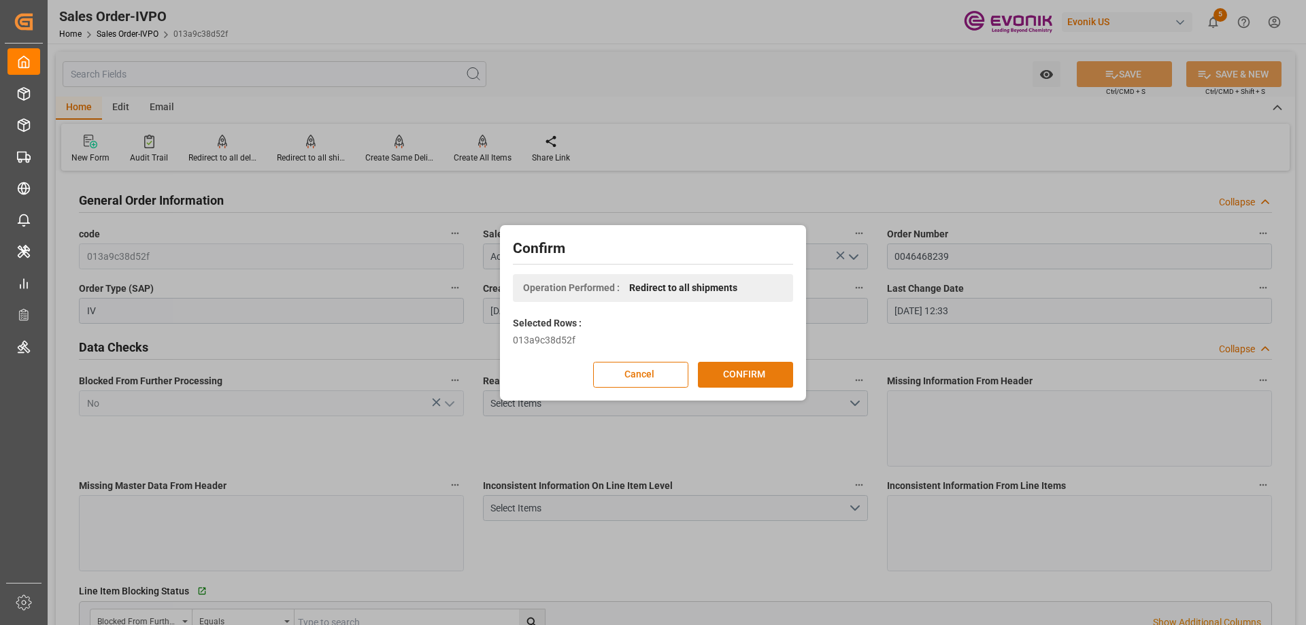
click at [777, 377] on button "CONFIRM" at bounding box center [745, 375] width 95 height 26
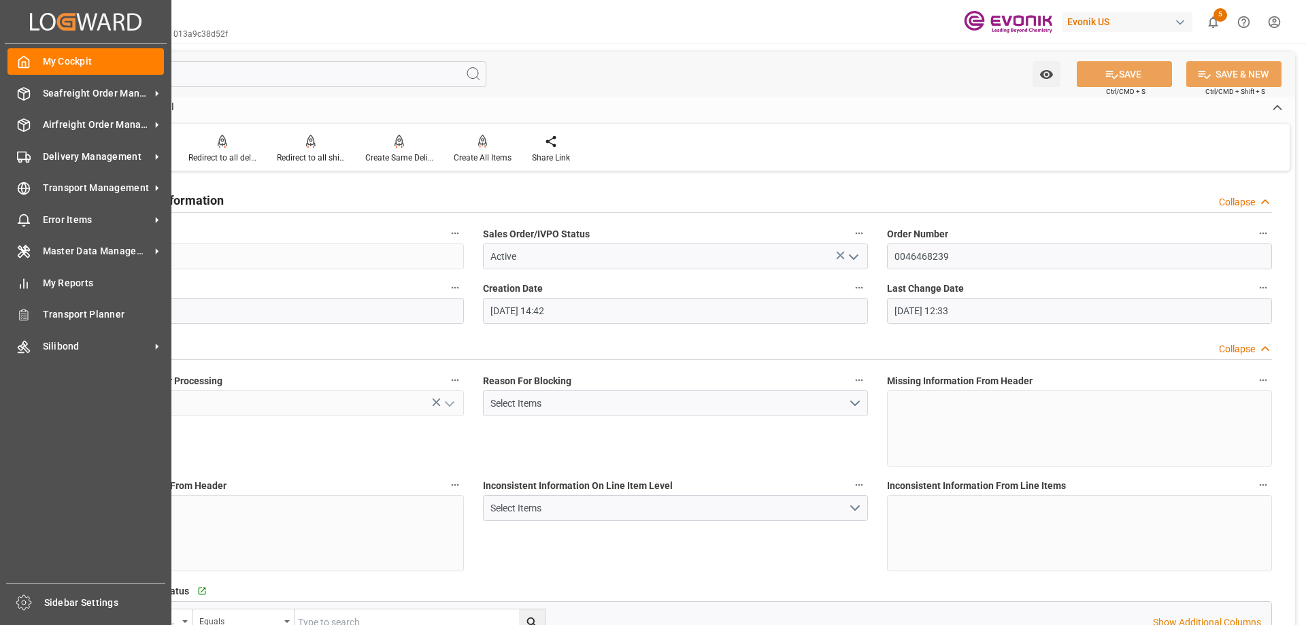
click at [118, 20] on icon "Created by potrace 1.15, written by [PERSON_NAME] [DATE]-[DATE]" at bounding box center [86, 22] width 112 height 22
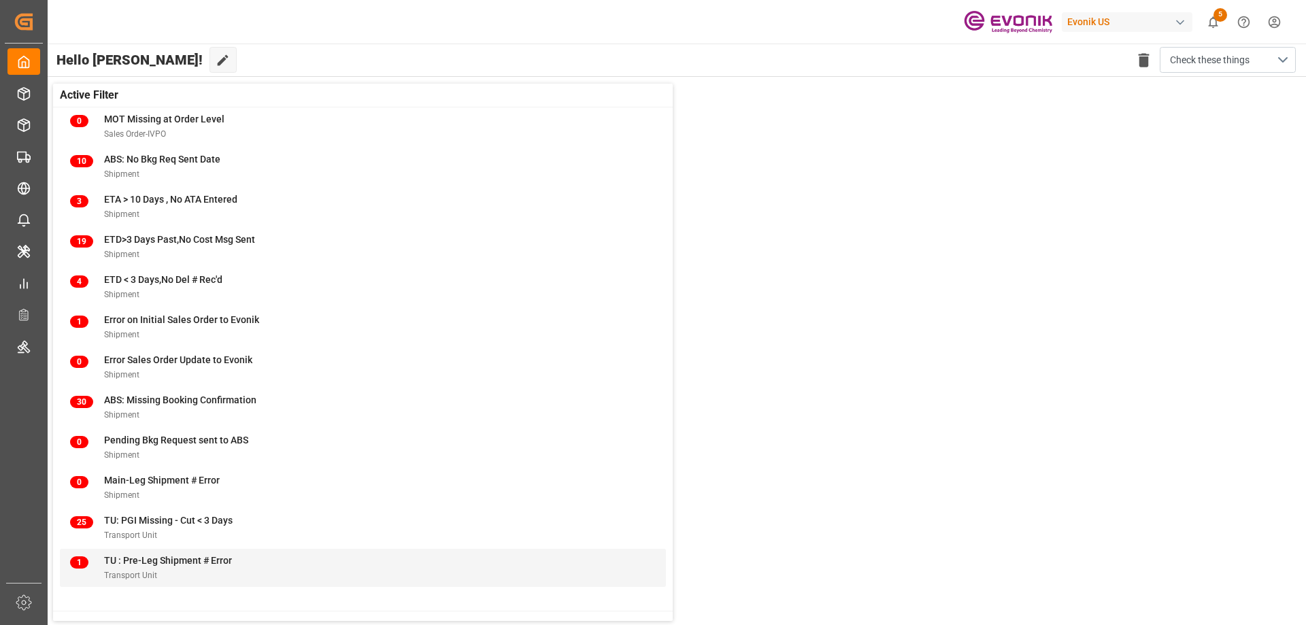
scroll to position [158, 0]
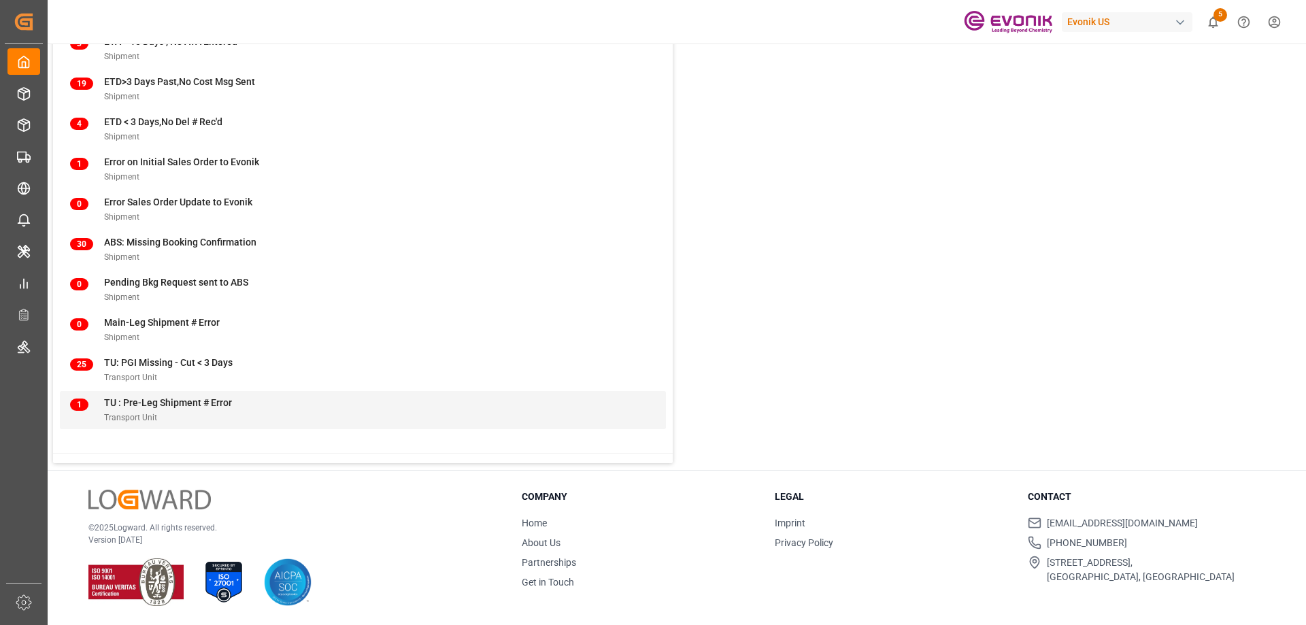
click at [146, 403] on span "TU : Pre-Leg Shipment # Error" at bounding box center [168, 402] width 128 height 11
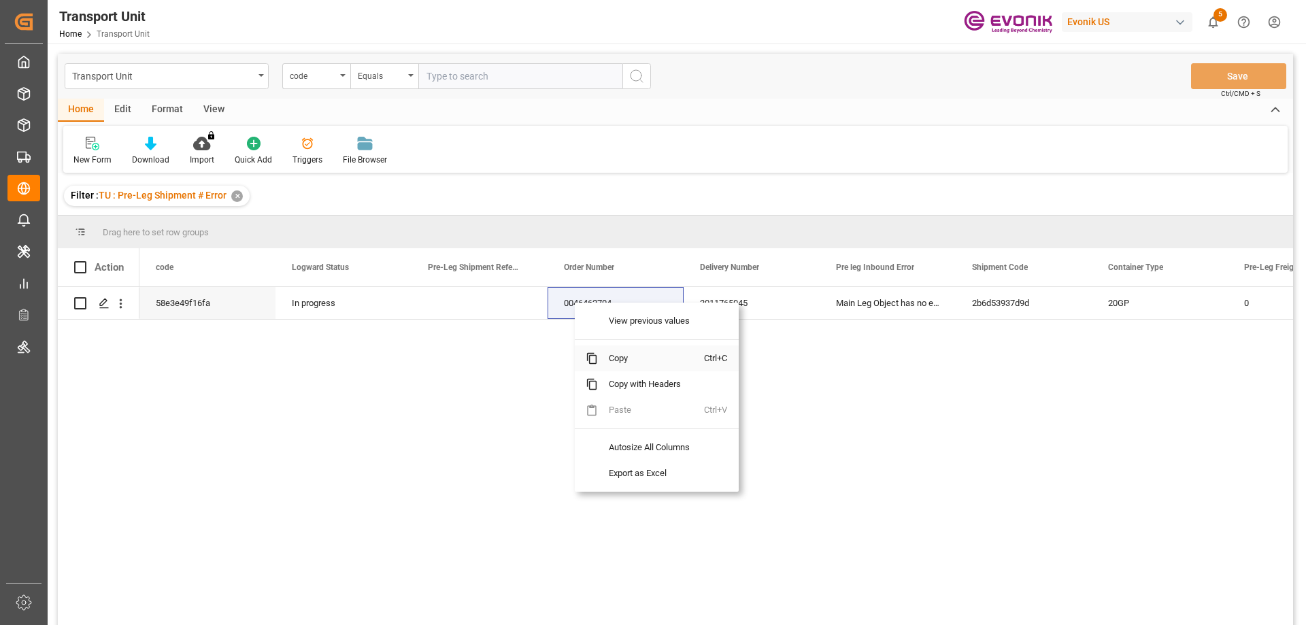
click at [615, 359] on span "Copy" at bounding box center [651, 359] width 106 height 26
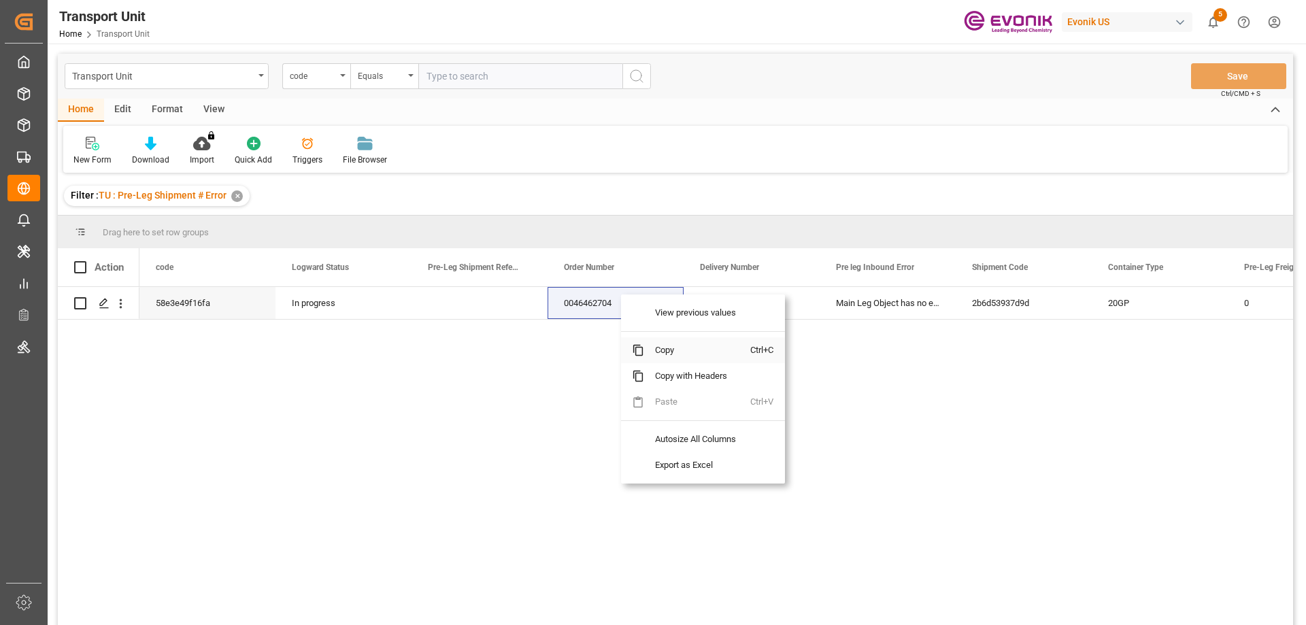
click at [652, 355] on span "Copy" at bounding box center [697, 350] width 106 height 26
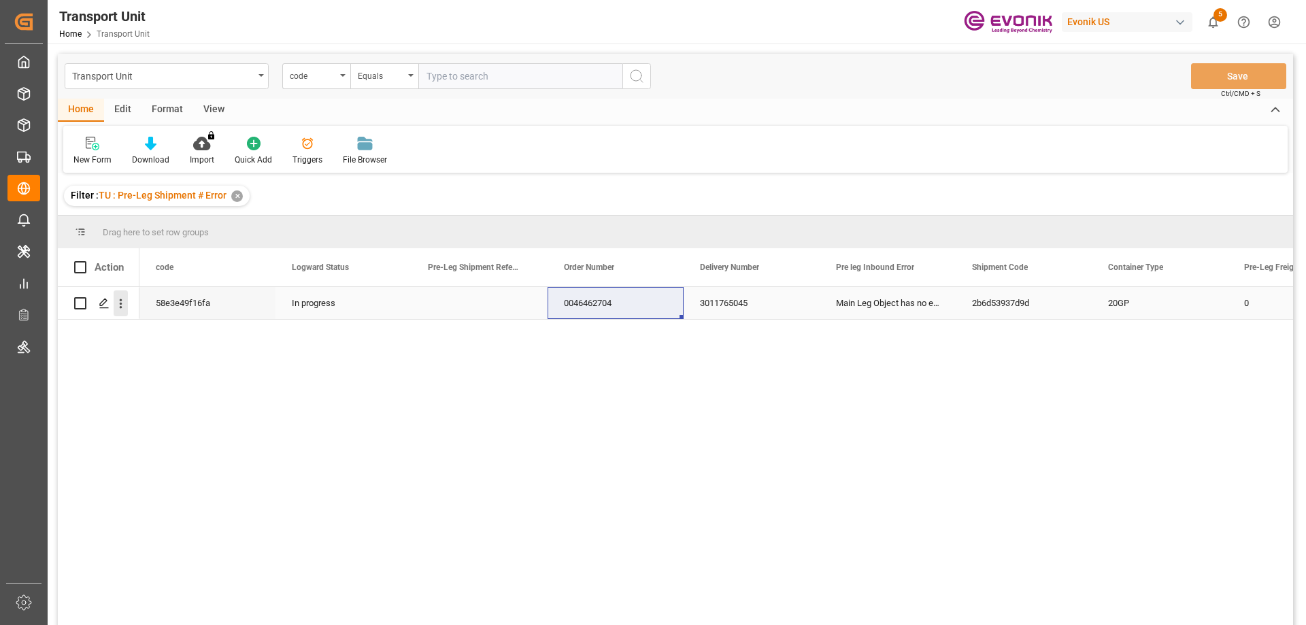
click at [122, 302] on icon "open menu" at bounding box center [121, 304] width 14 height 14
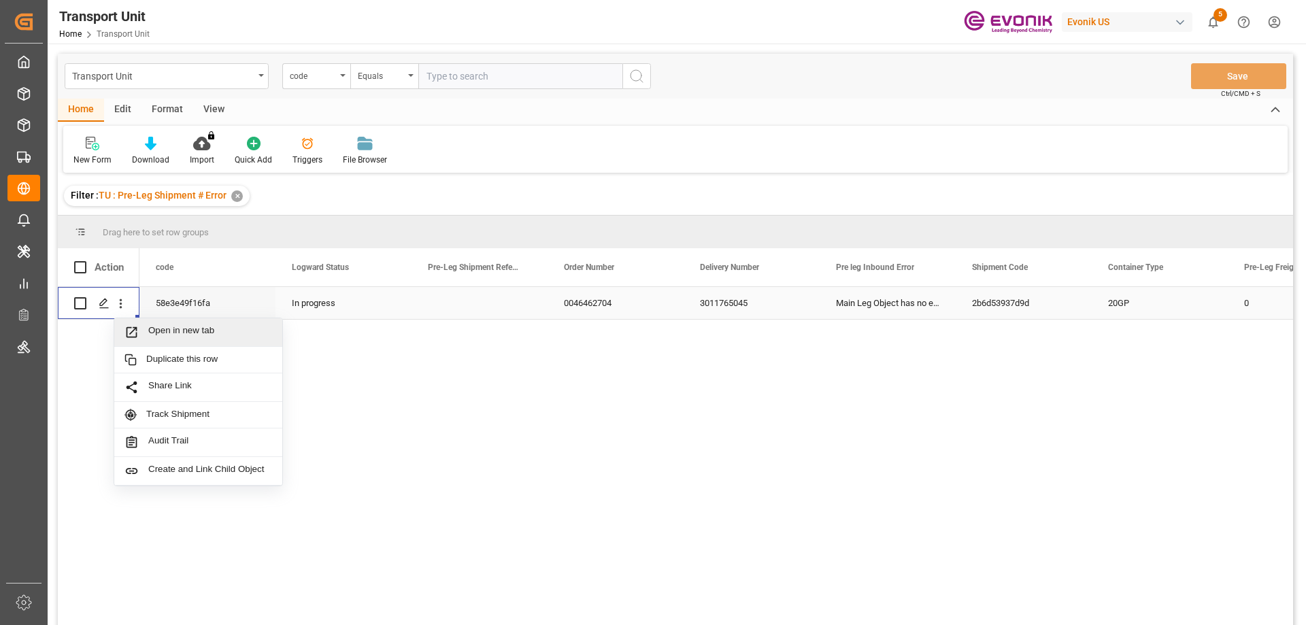
click at [183, 330] on span "Open in new tab" at bounding box center [210, 332] width 124 height 14
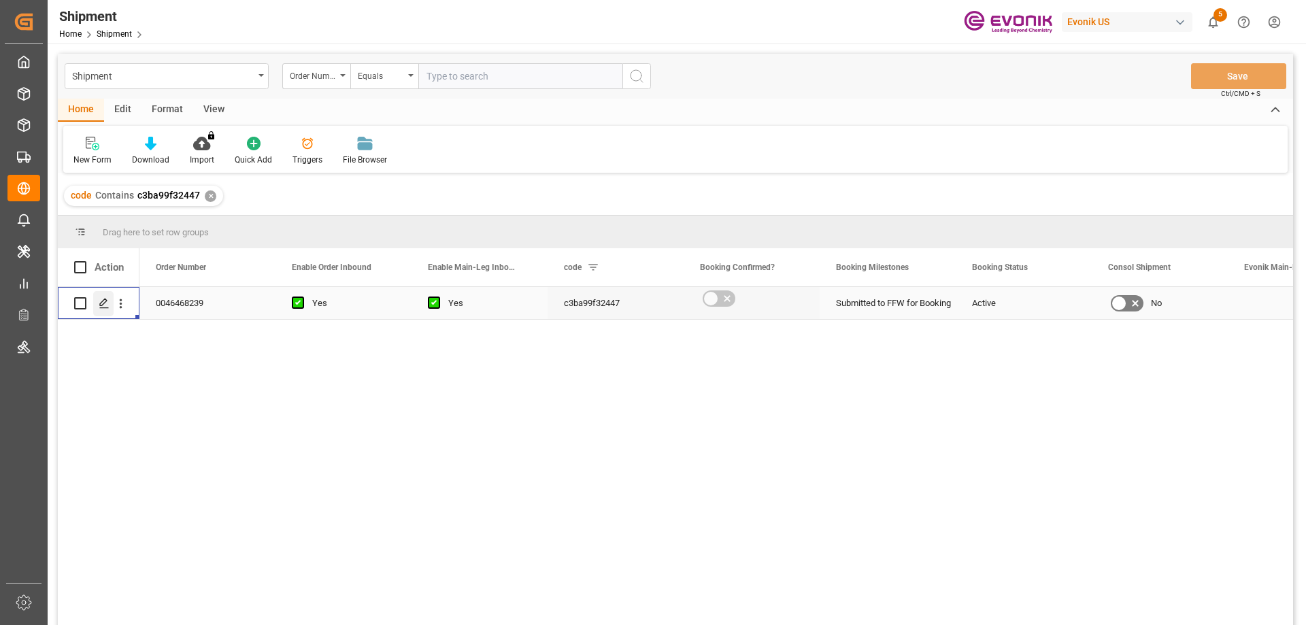
click at [103, 299] on icon "Press SPACE to select this row." at bounding box center [104, 303] width 11 height 11
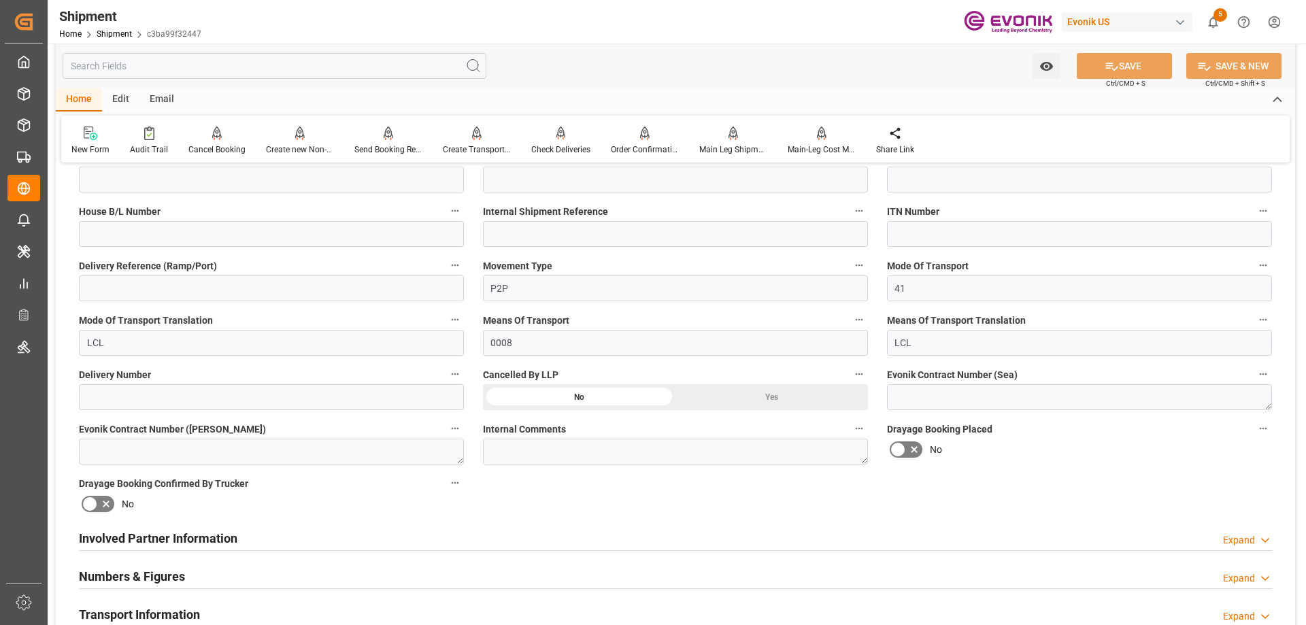
scroll to position [884, 0]
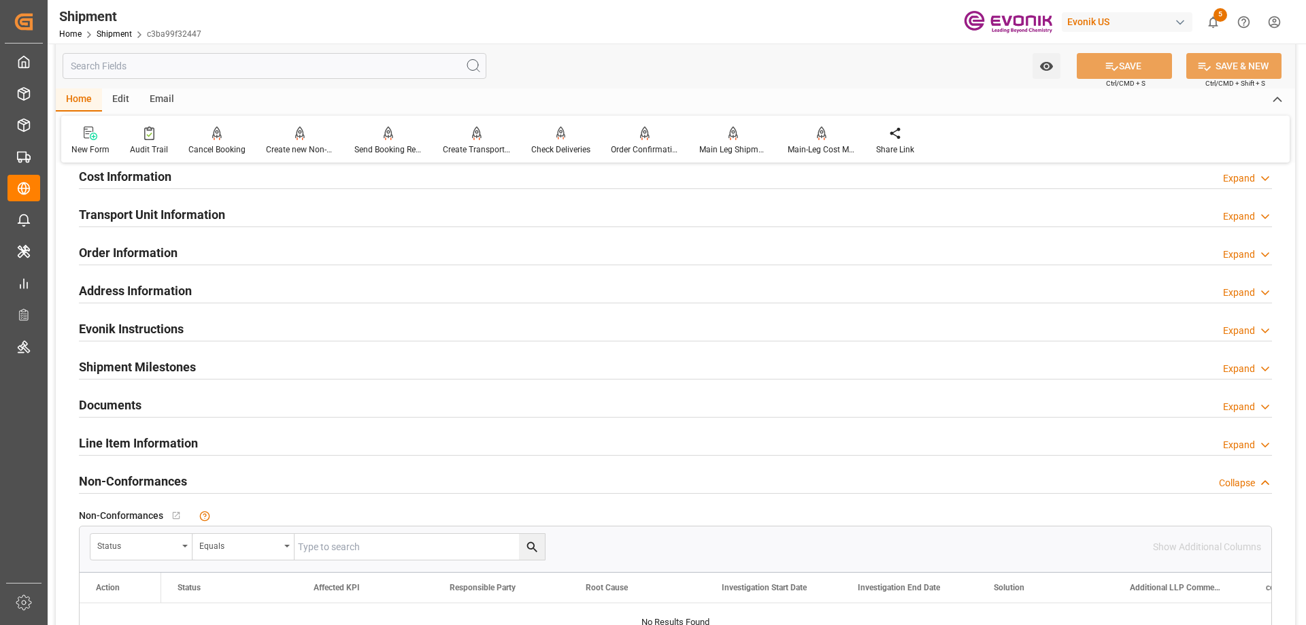
click at [199, 442] on div "Line Item Information Expand" at bounding box center [675, 442] width 1193 height 26
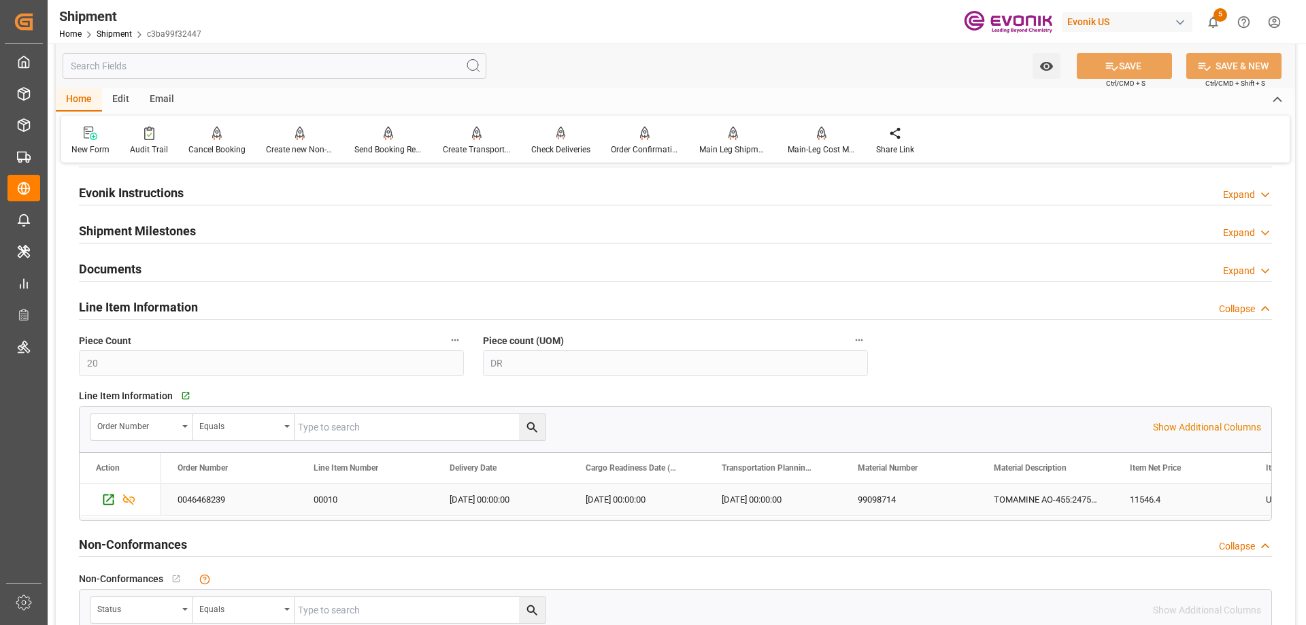
scroll to position [1088, 0]
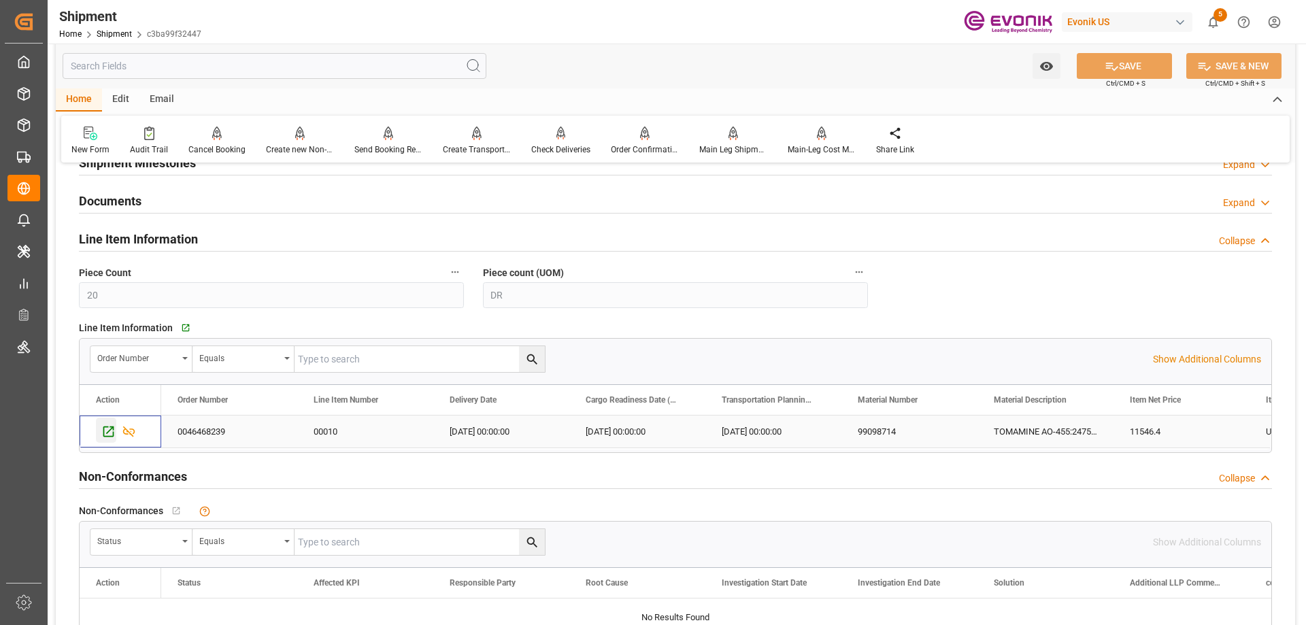
click at [113, 433] on icon "Press SPACE to select this row." at bounding box center [108, 432] width 11 height 11
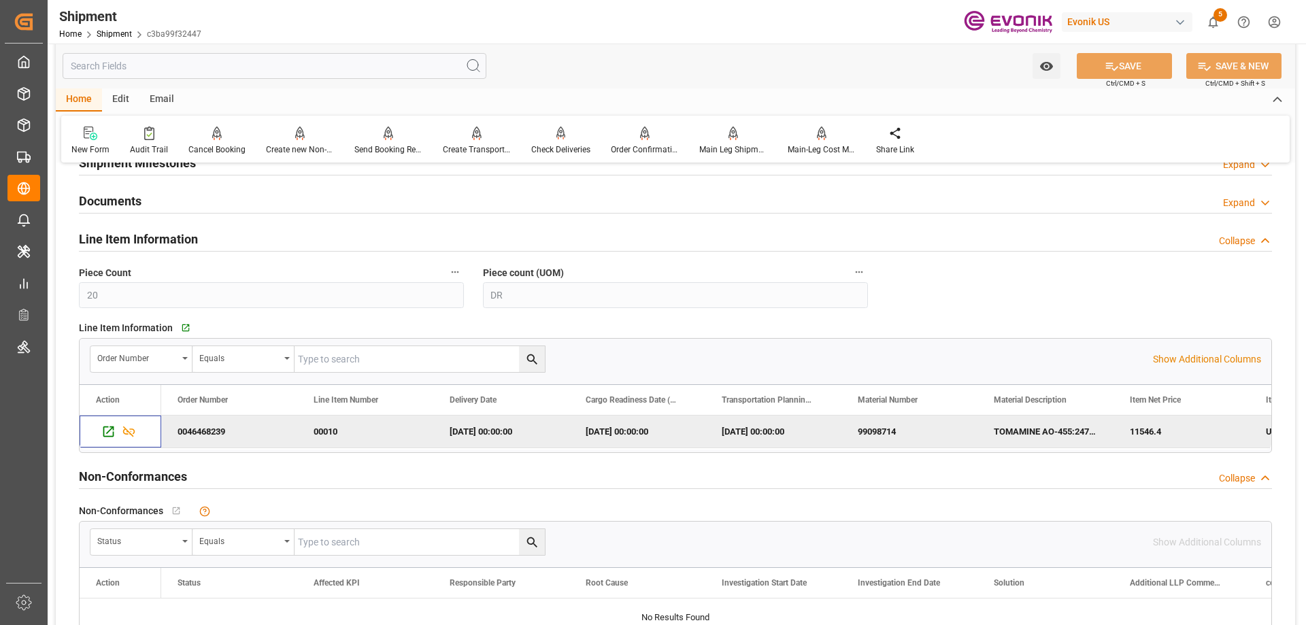
scroll to position [816, 0]
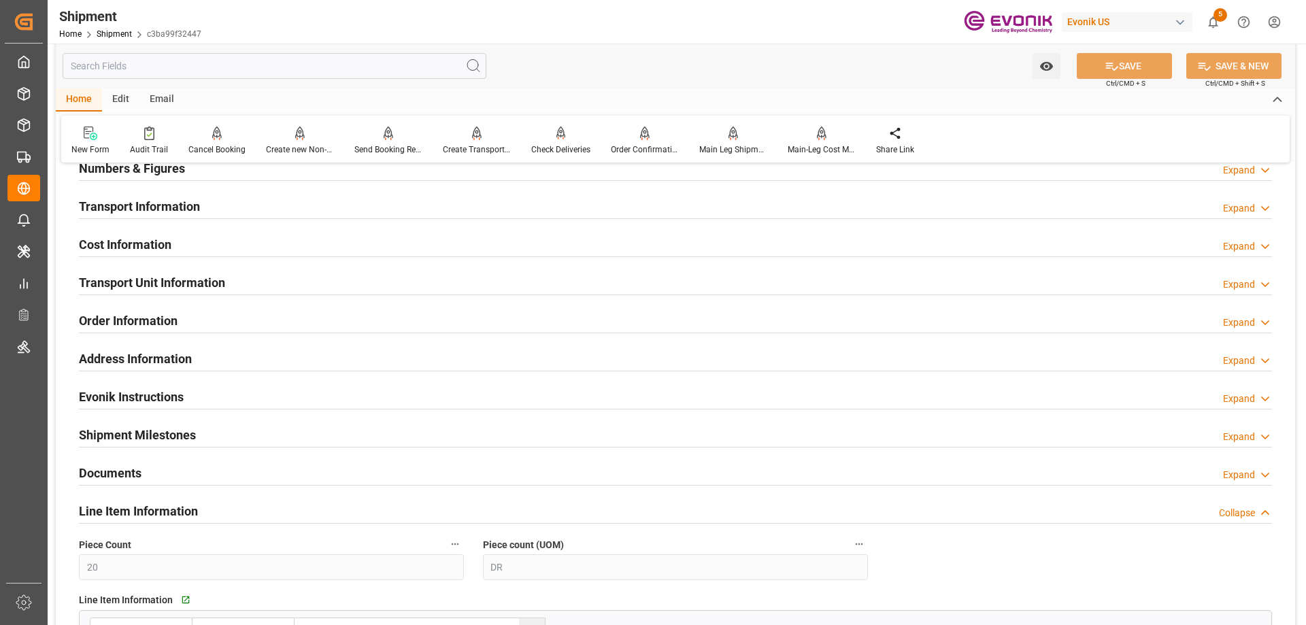
click at [163, 287] on h2 "Transport Unit Information" at bounding box center [152, 282] width 146 height 18
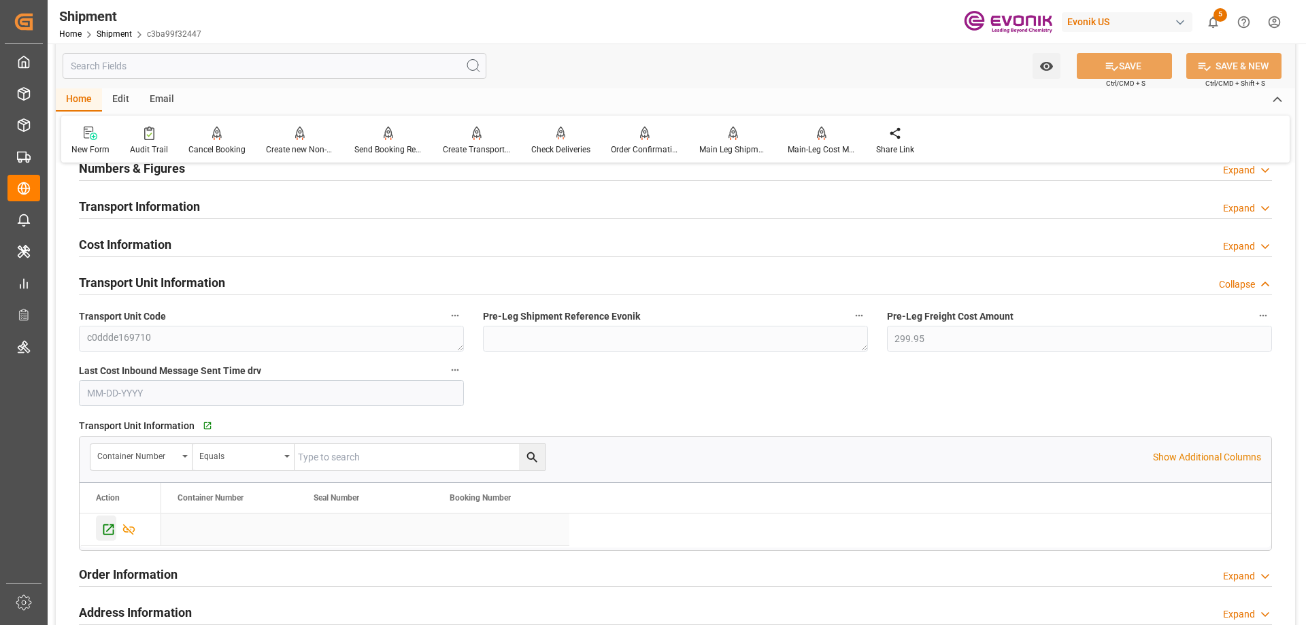
click at [110, 529] on icon "Press SPACE to select this row." at bounding box center [108, 529] width 14 height 14
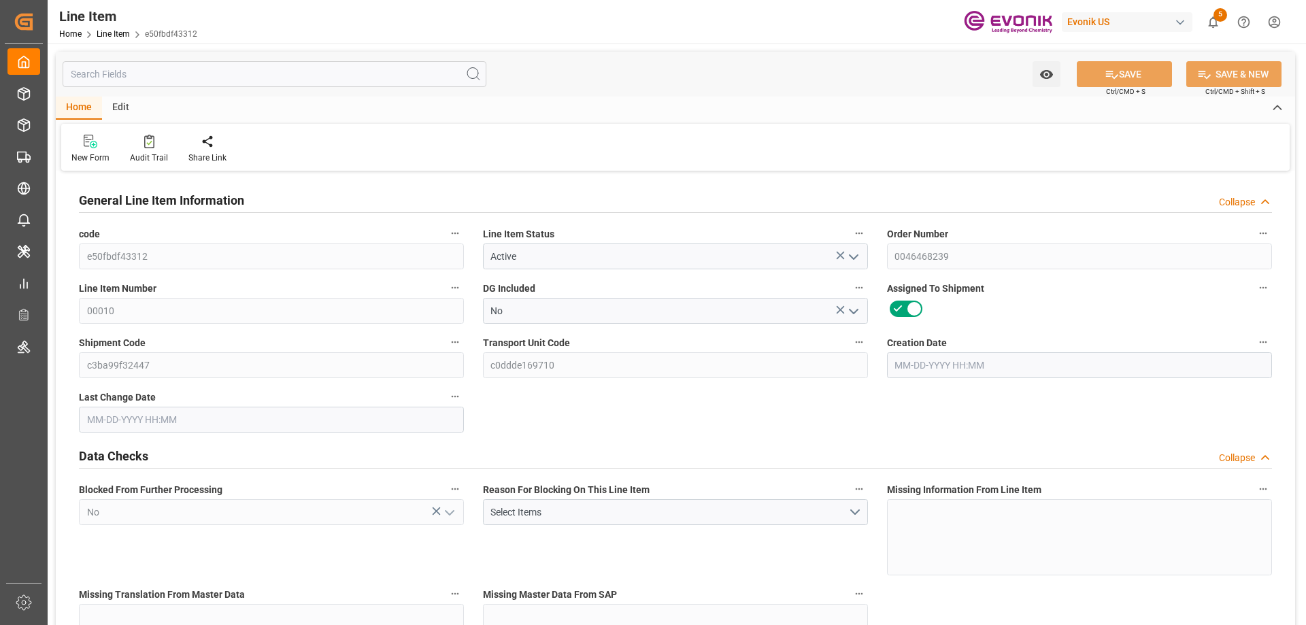
type input "5"
type input "4270"
type input "4080"
type input "5.7745"
type input "20"
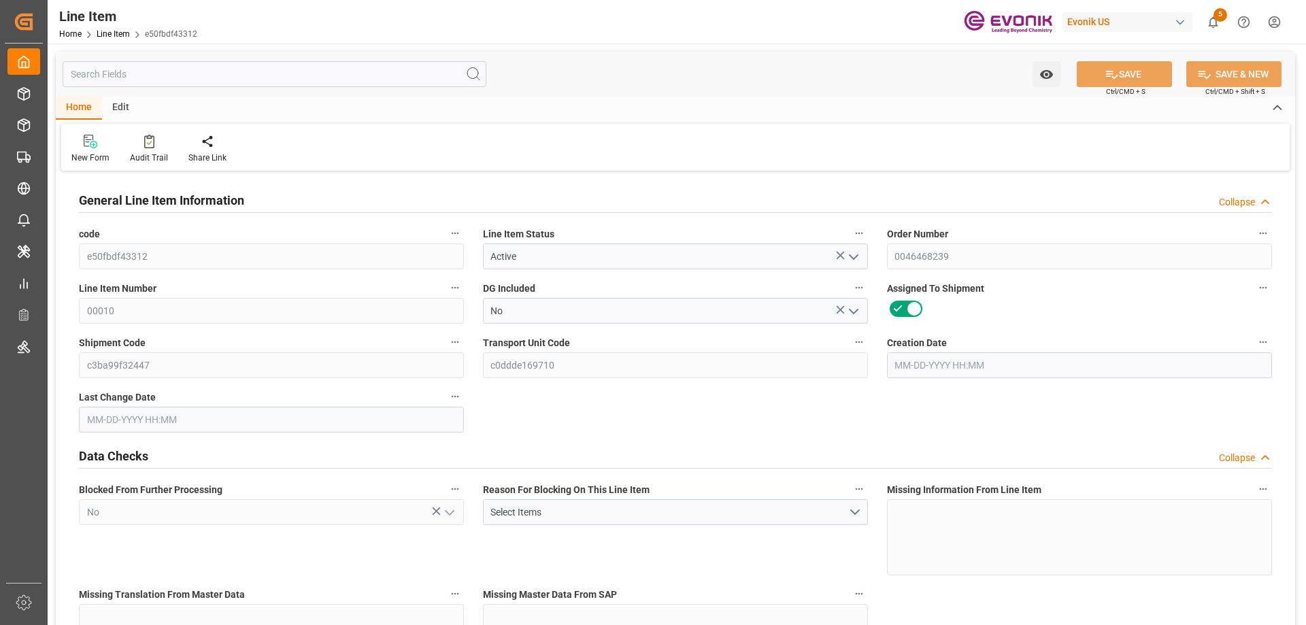
type input "11546.4"
type input "20"
type input "4270"
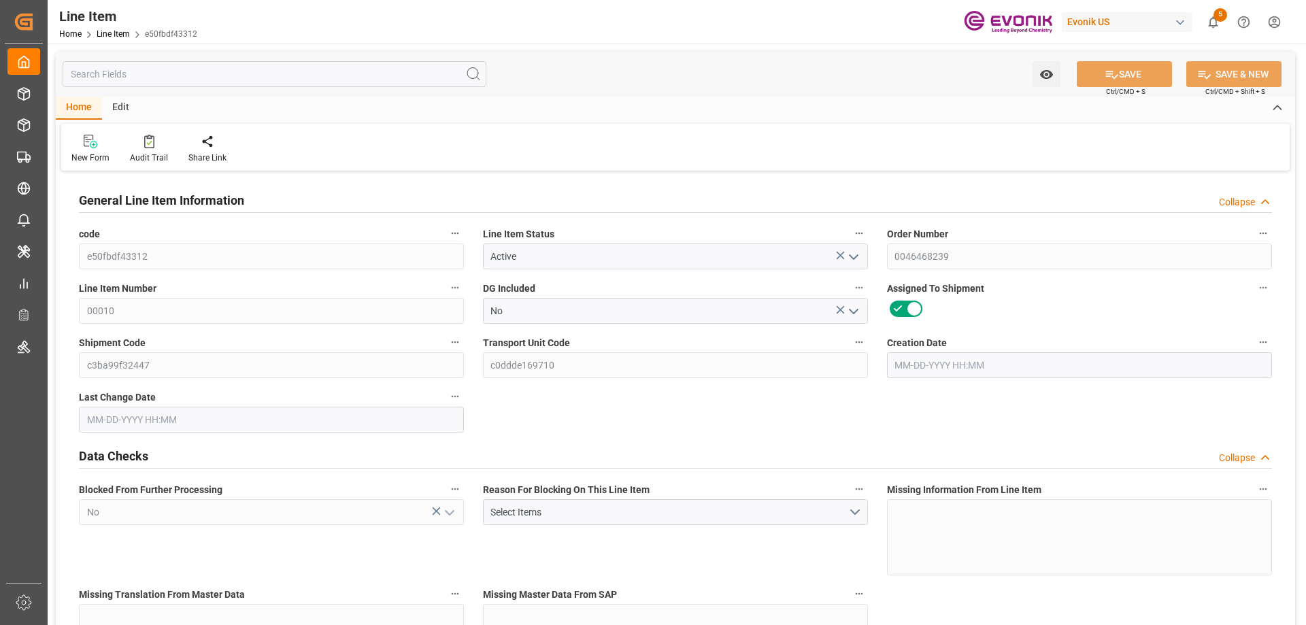
type input "4383.5"
type input "4080"
type input "5.7745"
type input "5774.5"
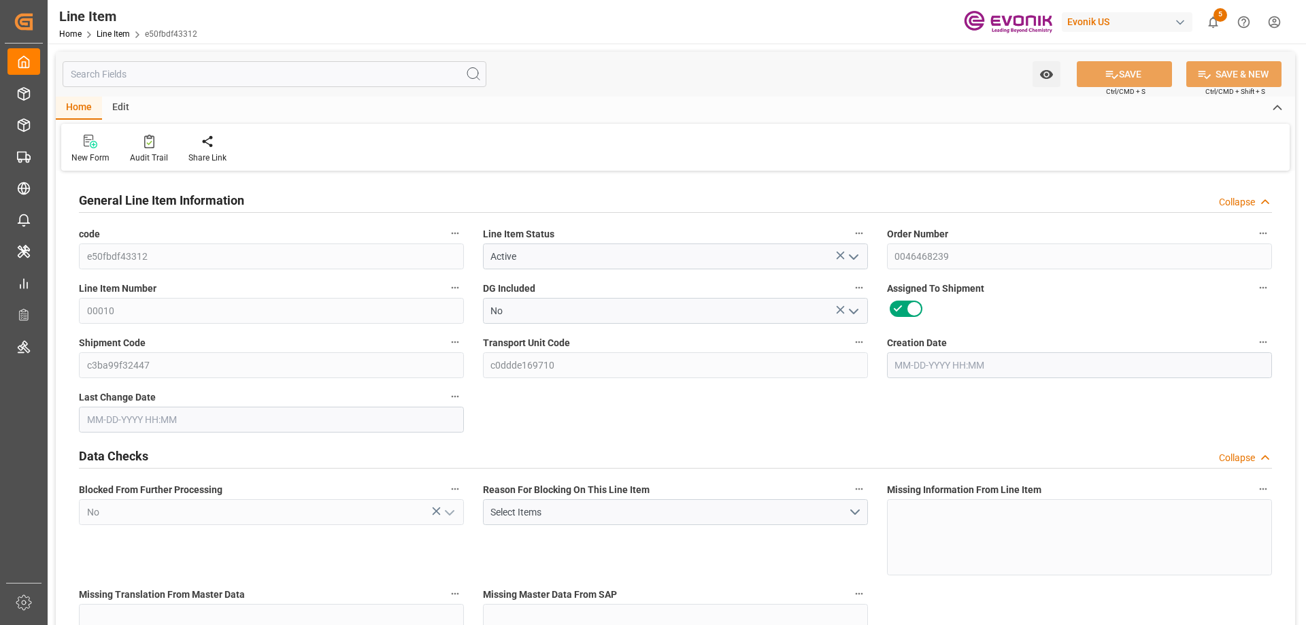
type input "0"
type input "08-18-2025 14:42"
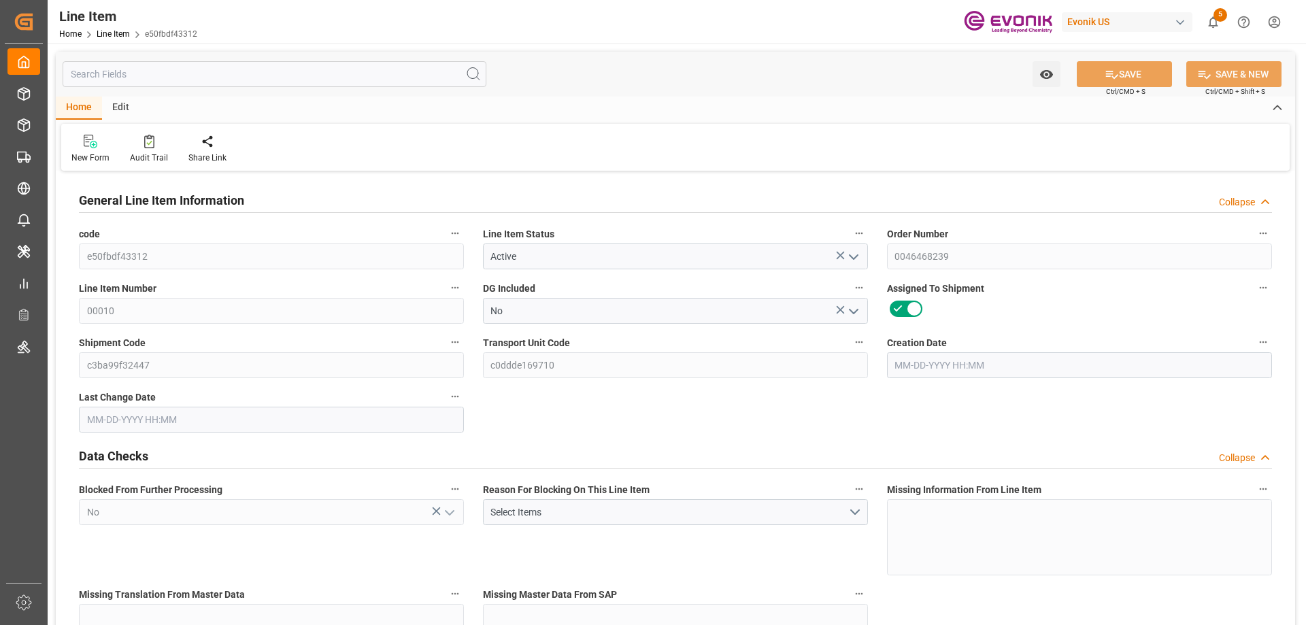
type input "08-20-2025 12:33"
type input "[DATE]"
type input "09-15-2025"
type input "09-08-2025"
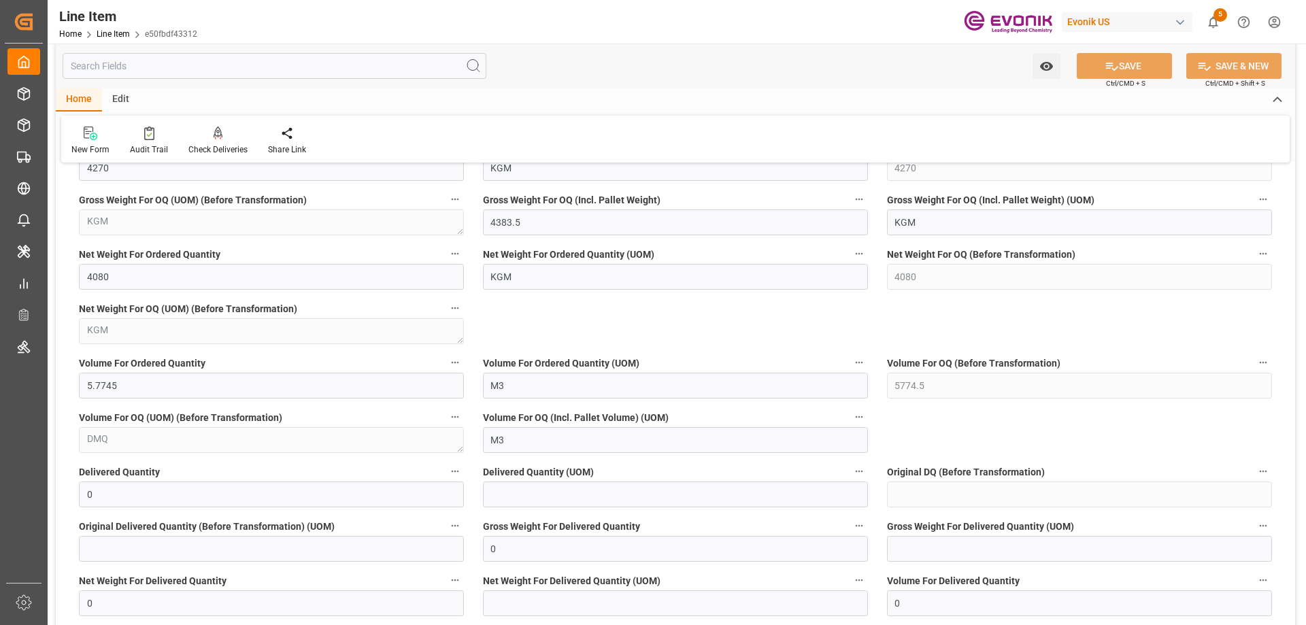
scroll to position [816, 0]
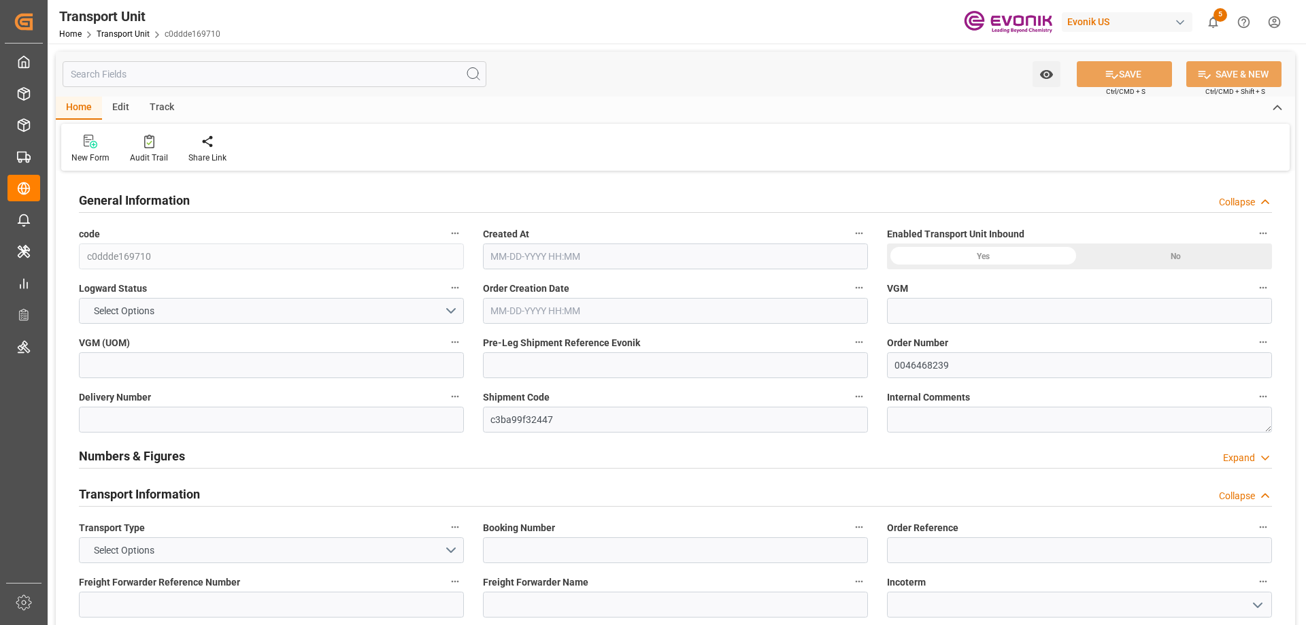
type input "AC Containerline"
type input "Leschaco Inc."
type input "USLGB"
type input "CNSHA"
type input "4383.5"
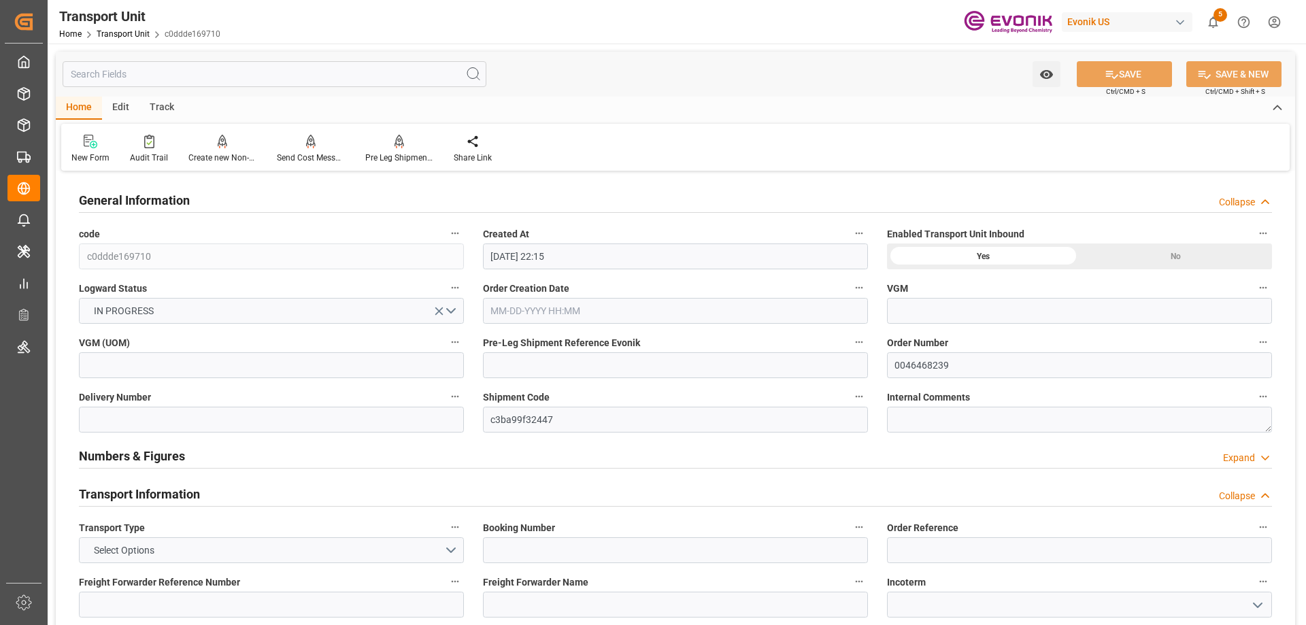
type input "[DATE] 22:15"
type input "[DATE]"
type input "10-19-2025 18:30"
type input "11-12-2025 18:15"
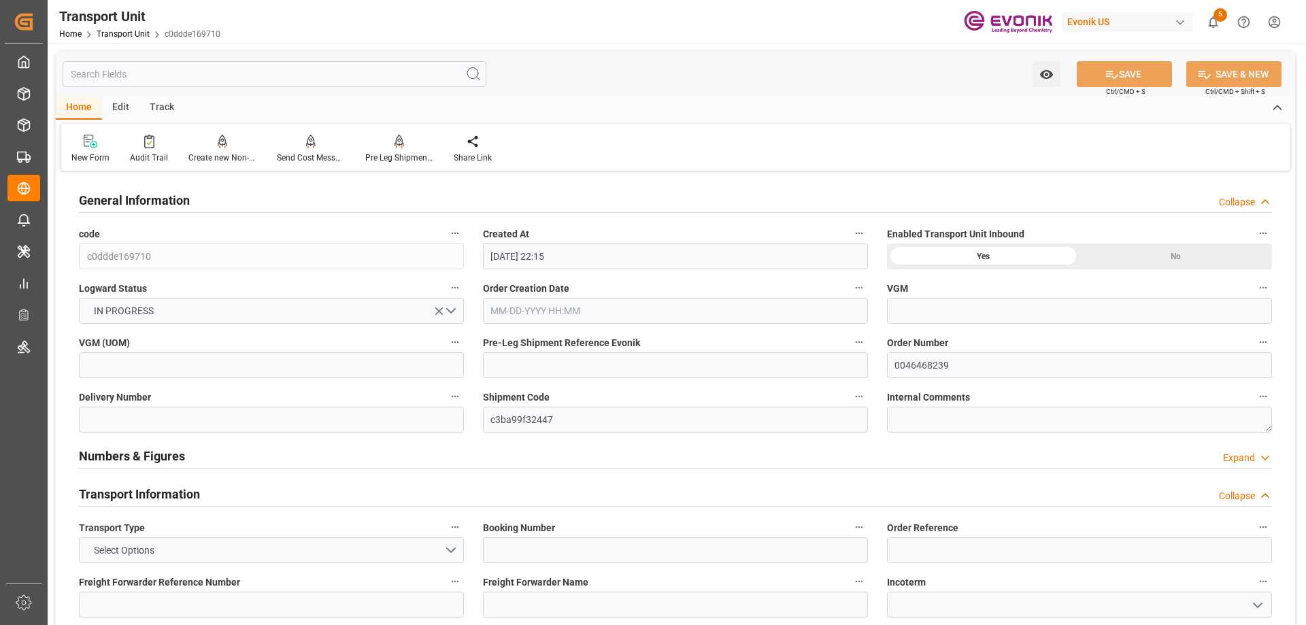
type input "11-12-2025 18:15"
type input "09-22-2025 18:30"
click at [395, 156] on div "Pre Leg Shipment Inbound" at bounding box center [399, 158] width 68 height 12
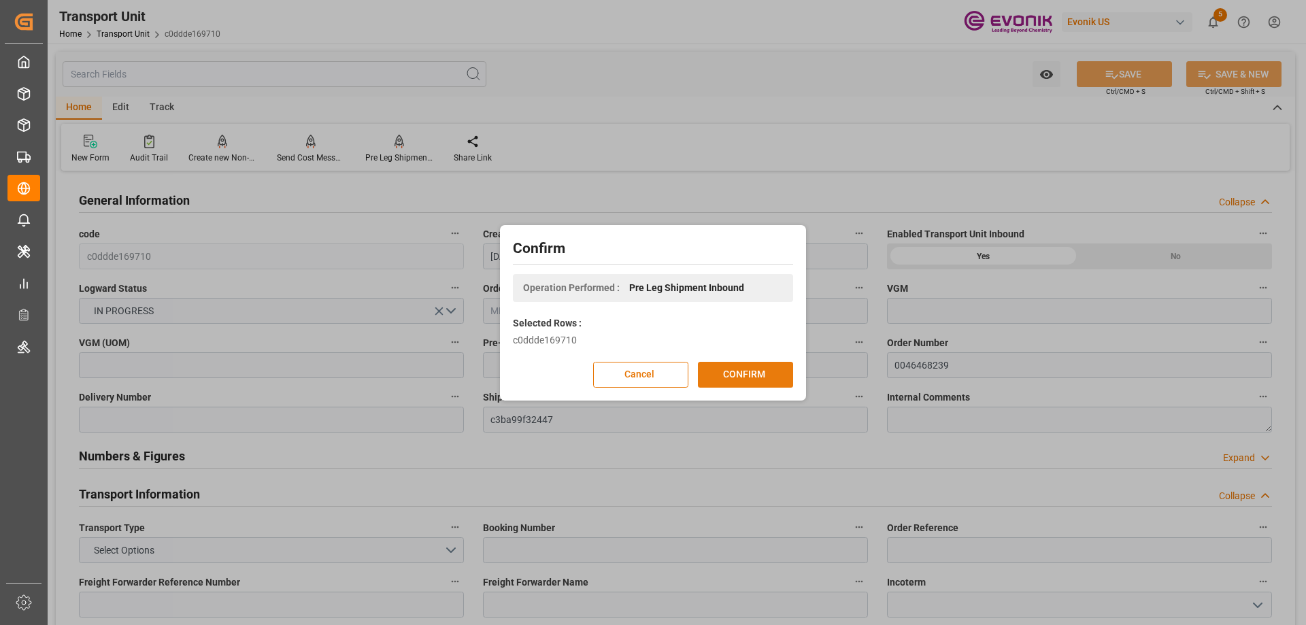
click at [725, 369] on button "CONFIRM" at bounding box center [745, 375] width 95 height 26
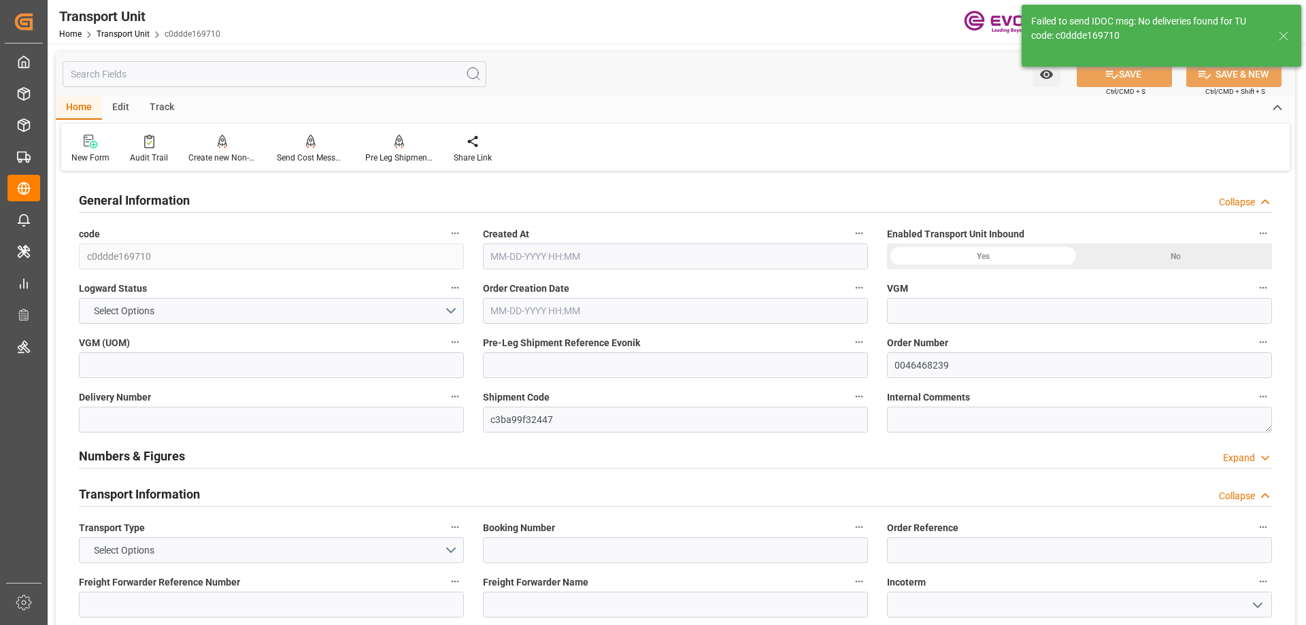
type input "AC Containerline"
type input "Leschaco Inc."
type input "USLGB"
type input "CNSHA"
type input "4383.5"
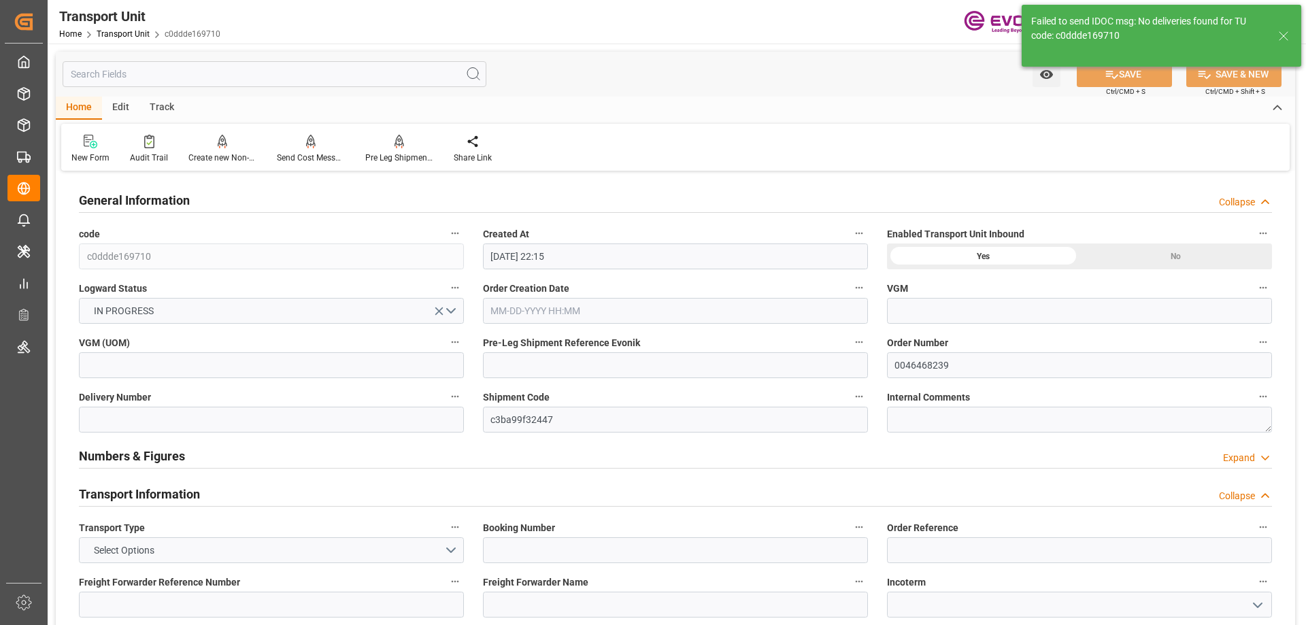
type input "08-19-2025 22:15"
type input "10-30-2025"
type input "10-19-2025 18:30"
type input "11-12-2025 18:15"
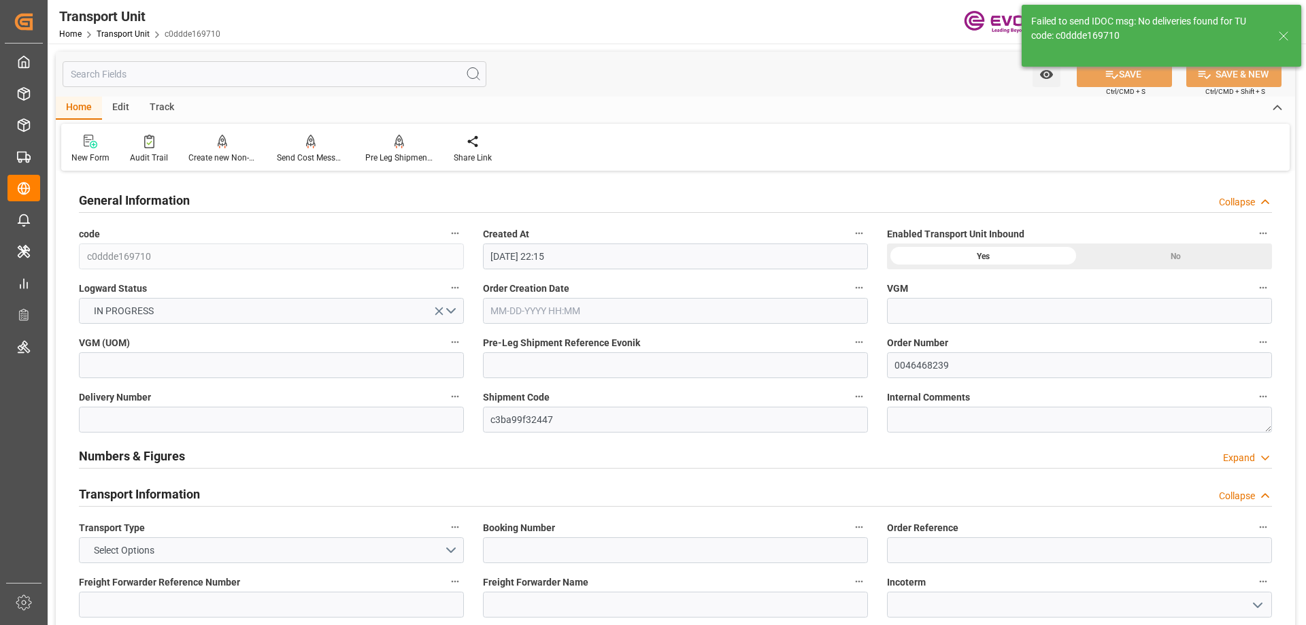
type input "11-12-2025 18:15"
type input "09-22-2025 18:30"
click at [165, 71] on input "text" at bounding box center [275, 74] width 424 height 26
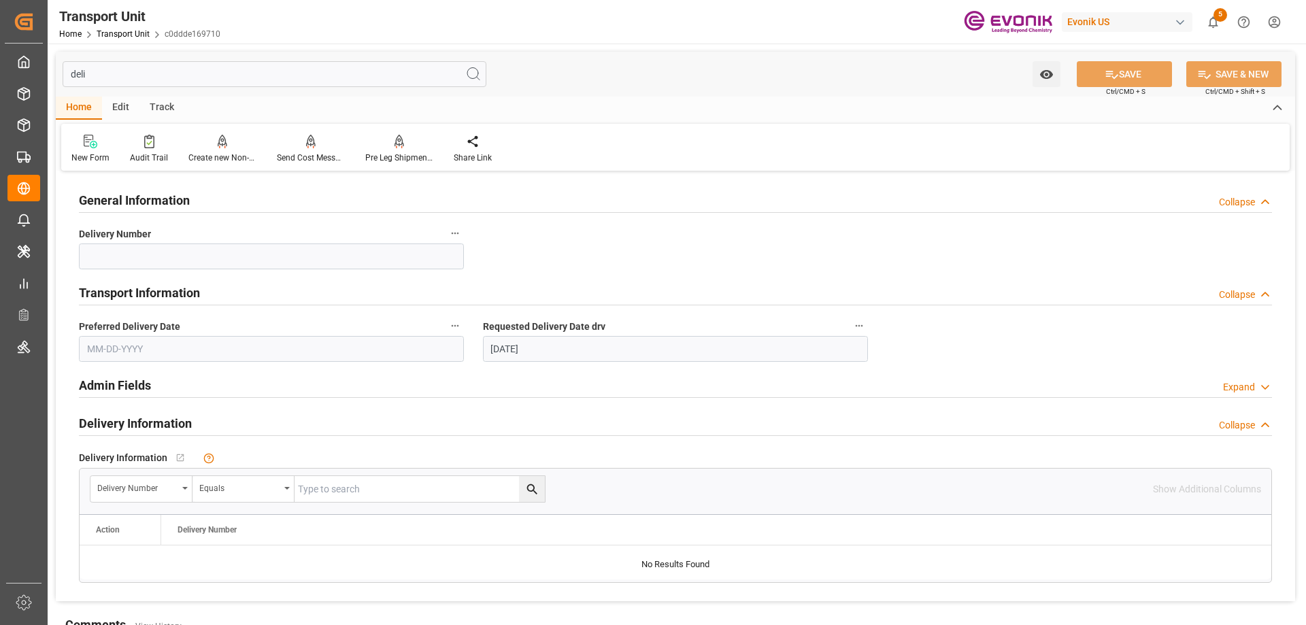
type input "deli"
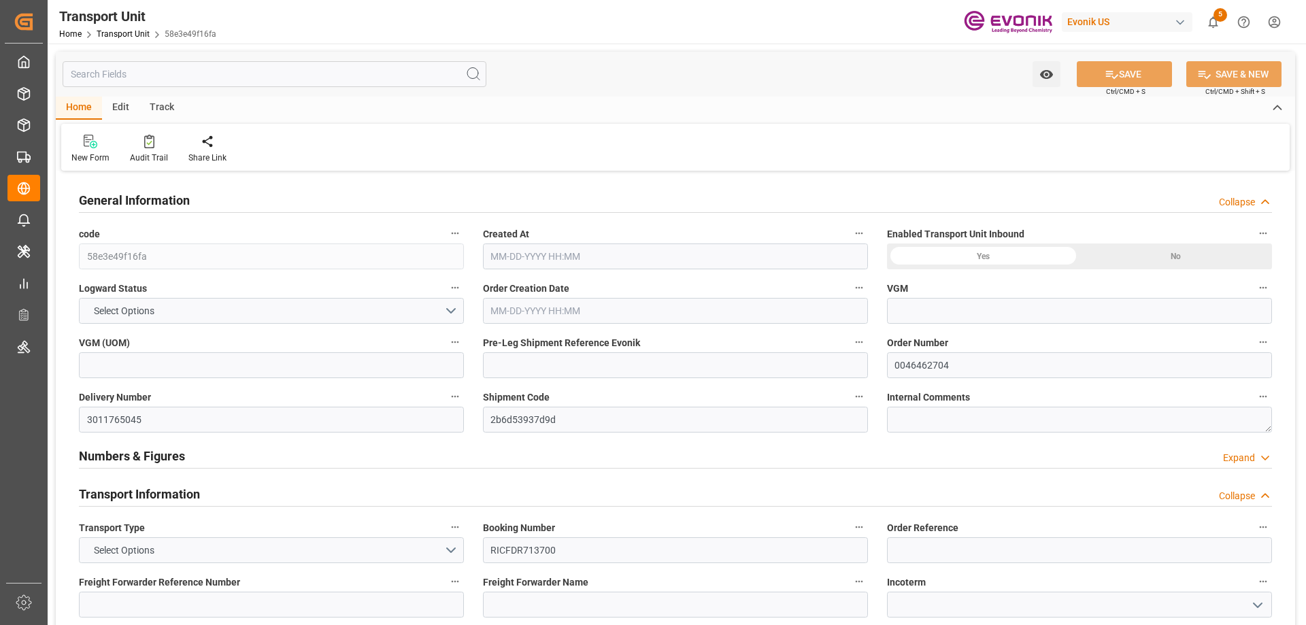
type input "ONE"
type input "Ocean Network Express"
type input "USORF"
type input "BEANR"
type input "12512"
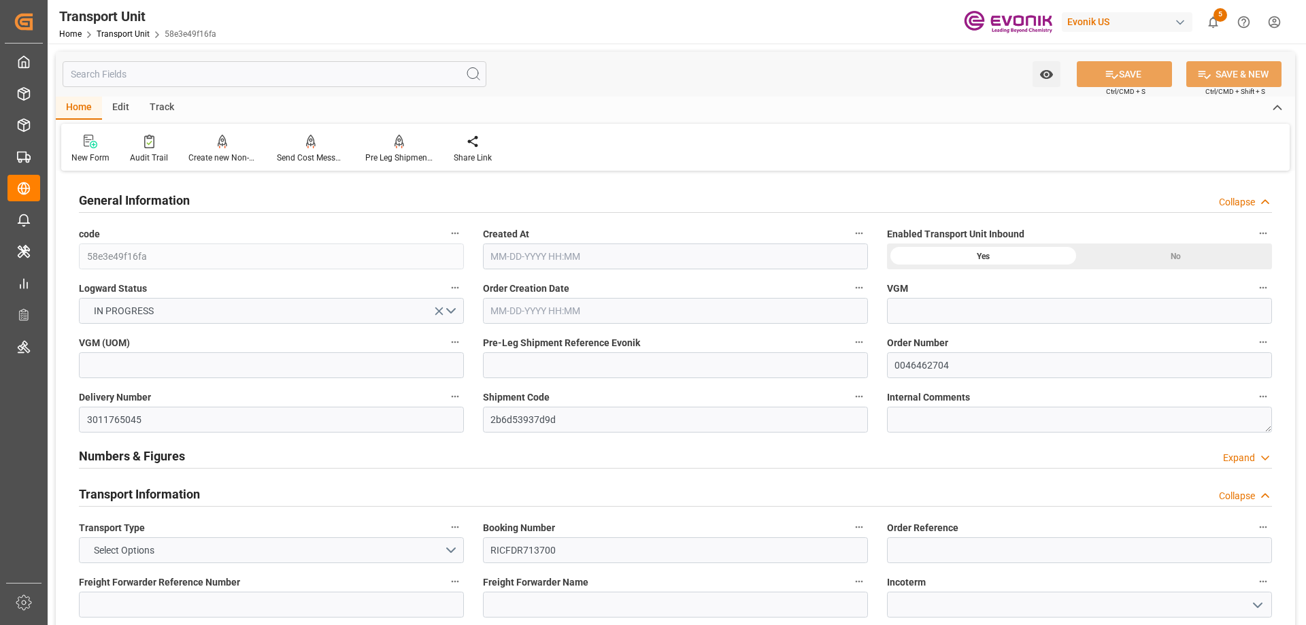
type input "[DATE] 02:28"
type input "[DATE]"
type input "[DATE] 00:00"
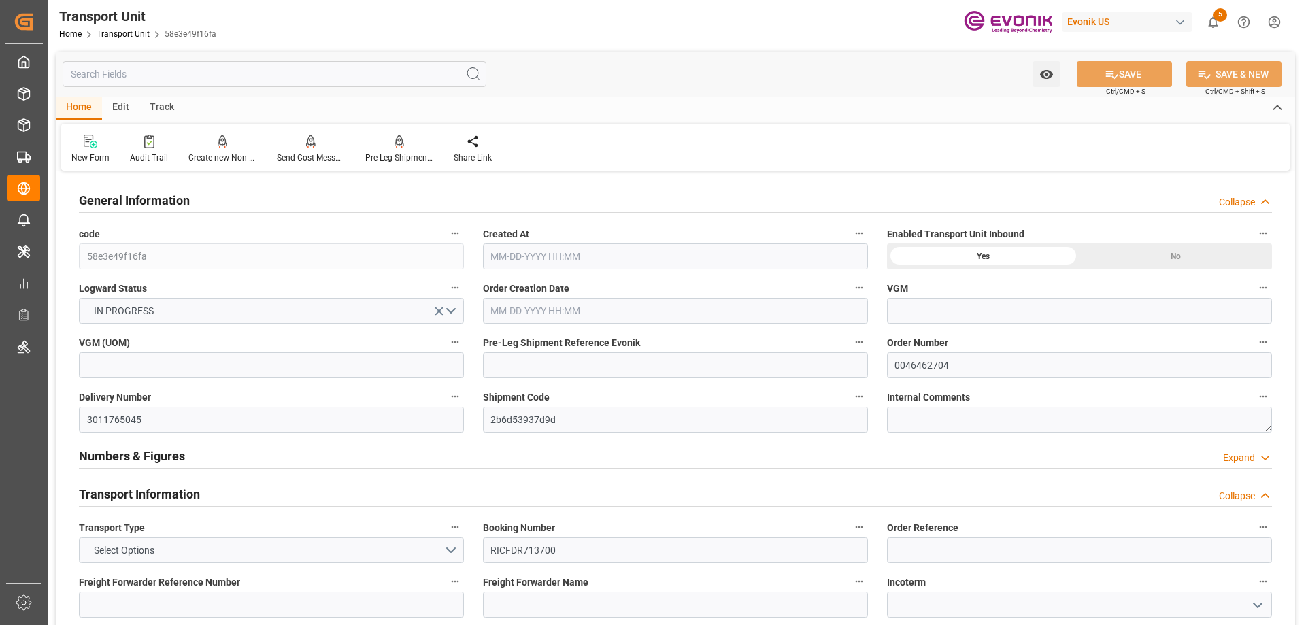
type input "09-24-2025 00:00"
type input "[DATE] 16:00"
click at [861, 401] on icon "button" at bounding box center [859, 396] width 11 height 11
click at [889, 417] on li "Open Parent Object" at bounding box center [912, 419] width 125 height 22
click at [347, 68] on div at bounding box center [653, 312] width 1306 height 625
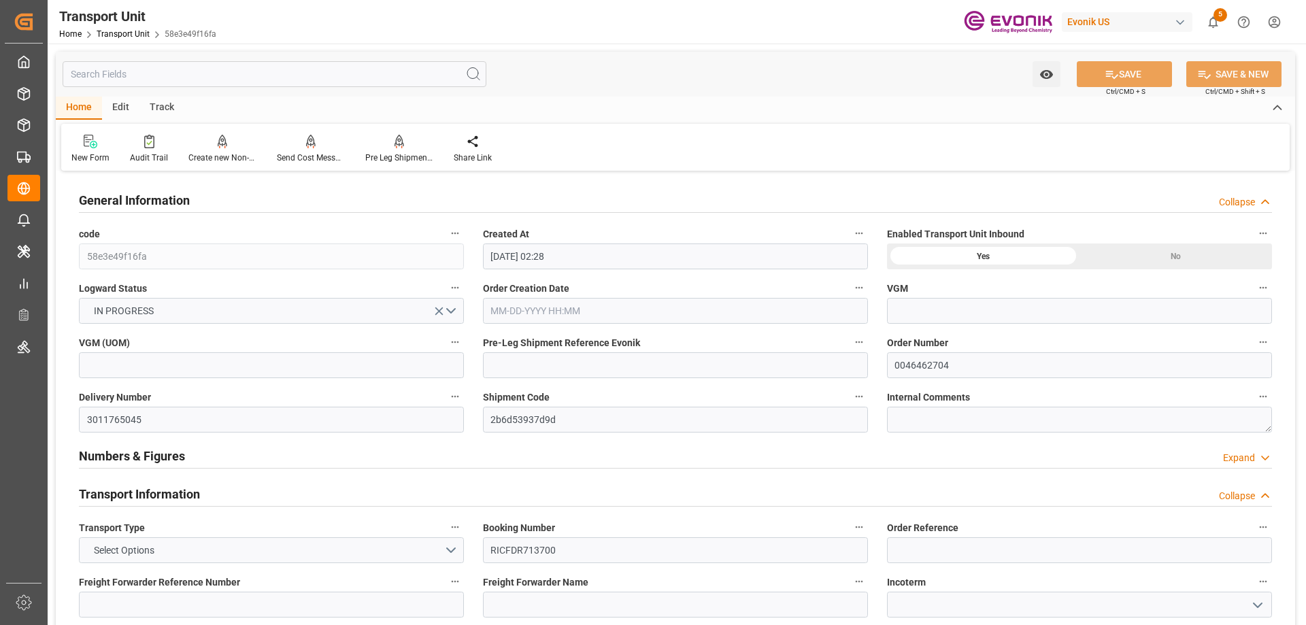
click at [114, 82] on input "text" at bounding box center [275, 74] width 424 height 26
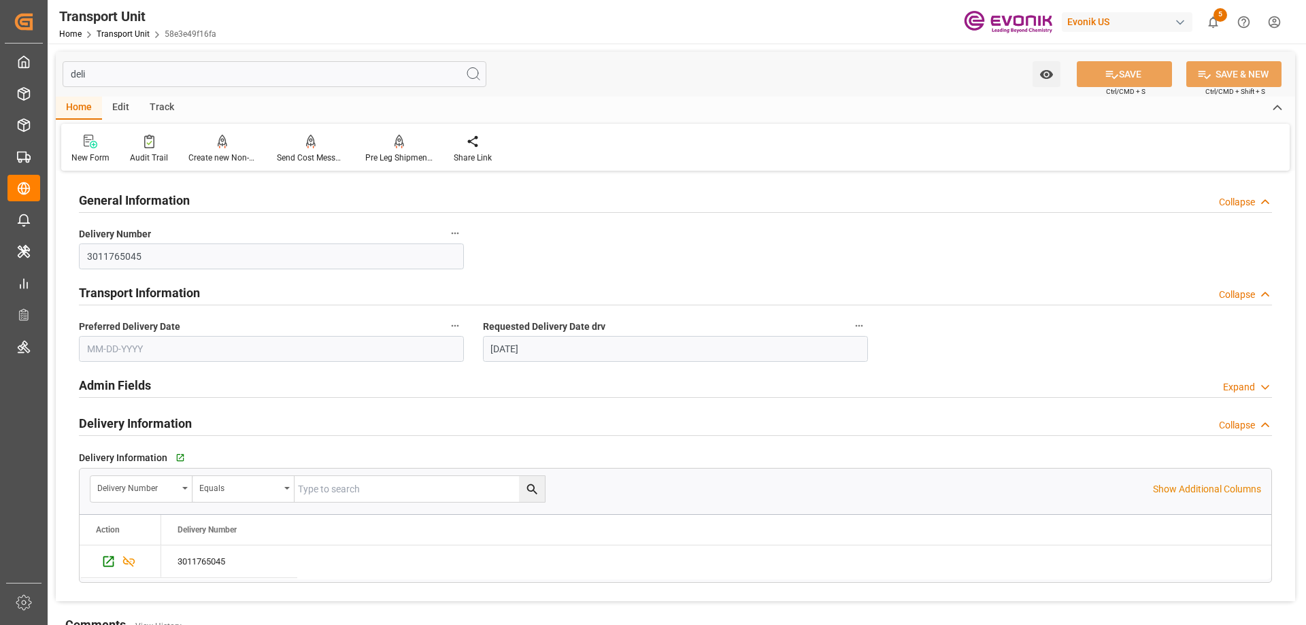
type input "deli"
click at [390, 152] on div "Pre Leg Shipment Inbound" at bounding box center [399, 158] width 68 height 12
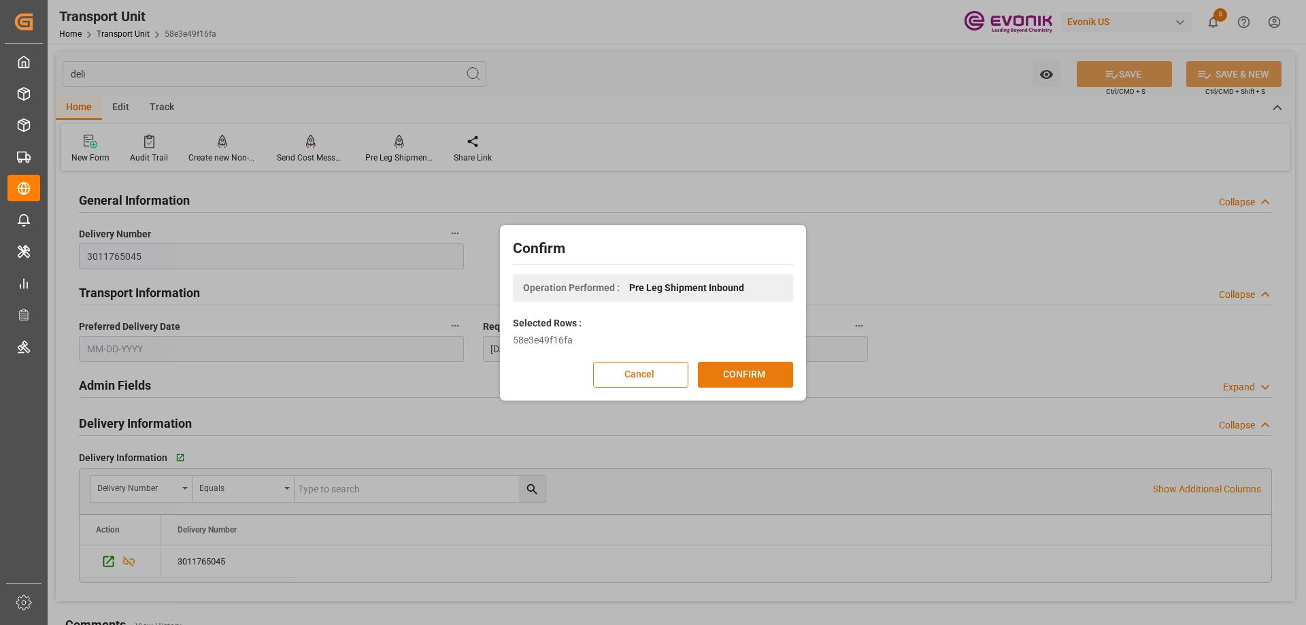
click at [722, 366] on button "CONFIRM" at bounding box center [745, 375] width 95 height 26
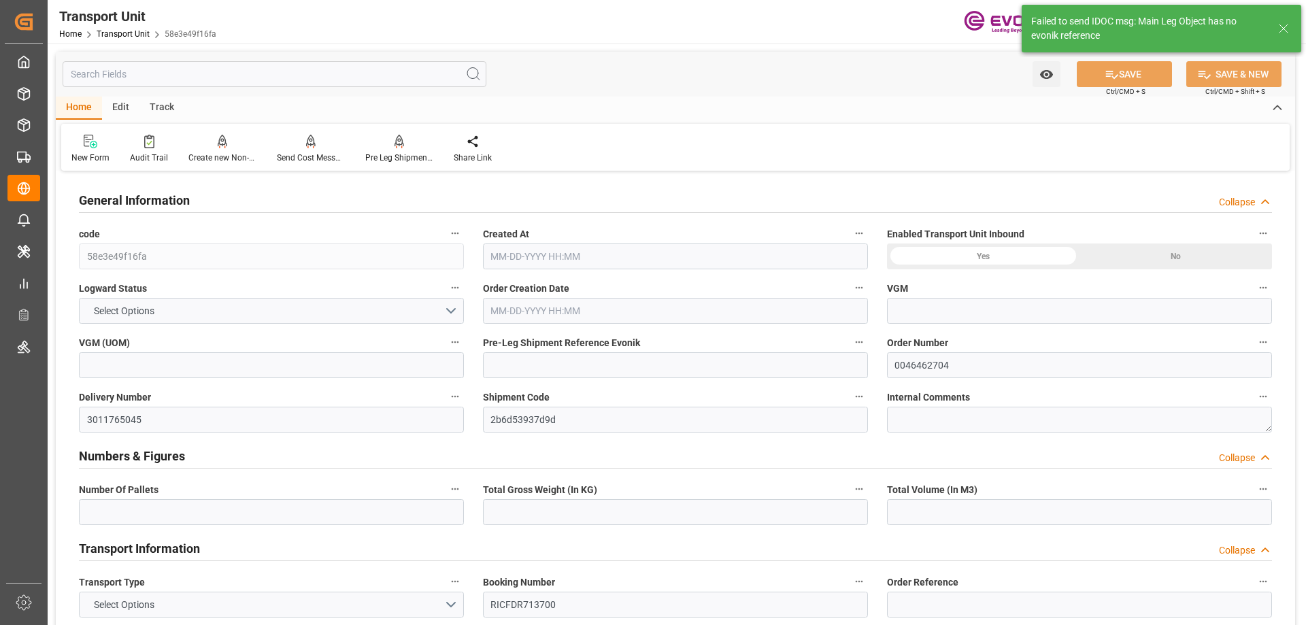
type input "16"
type input "12512"
type input "20.88"
type input "ONE"
type input "Ocean Network Express"
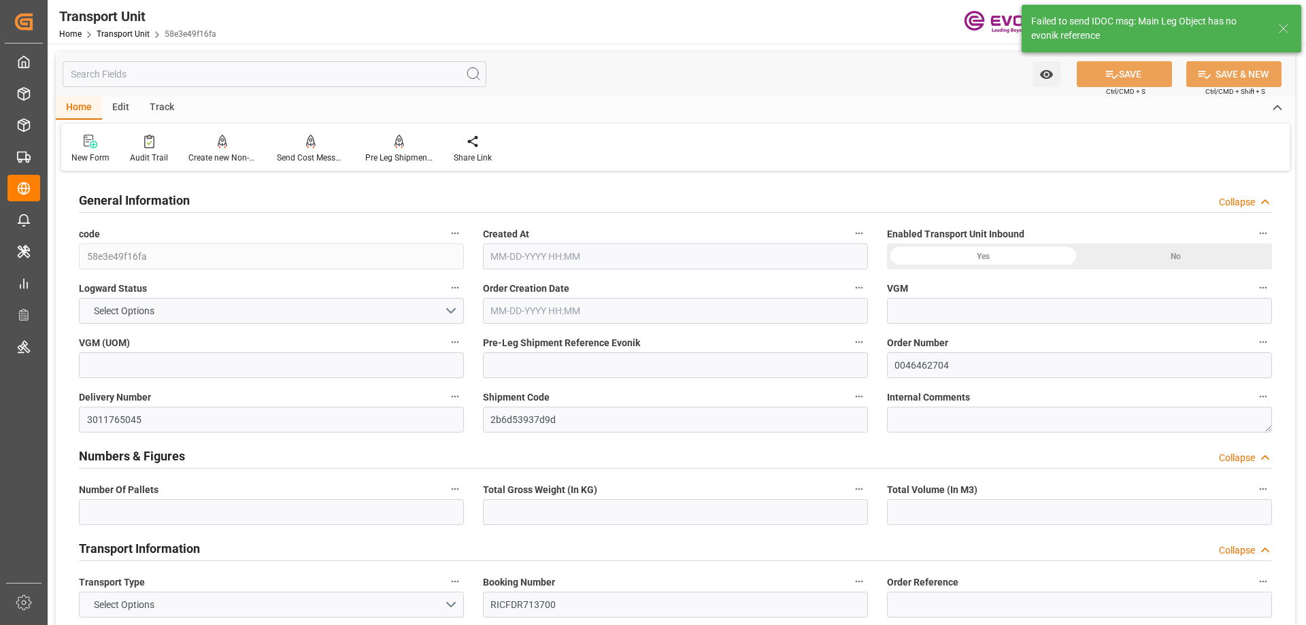
type input "USORF"
type input "BEANR"
type input "0"
type input "12512"
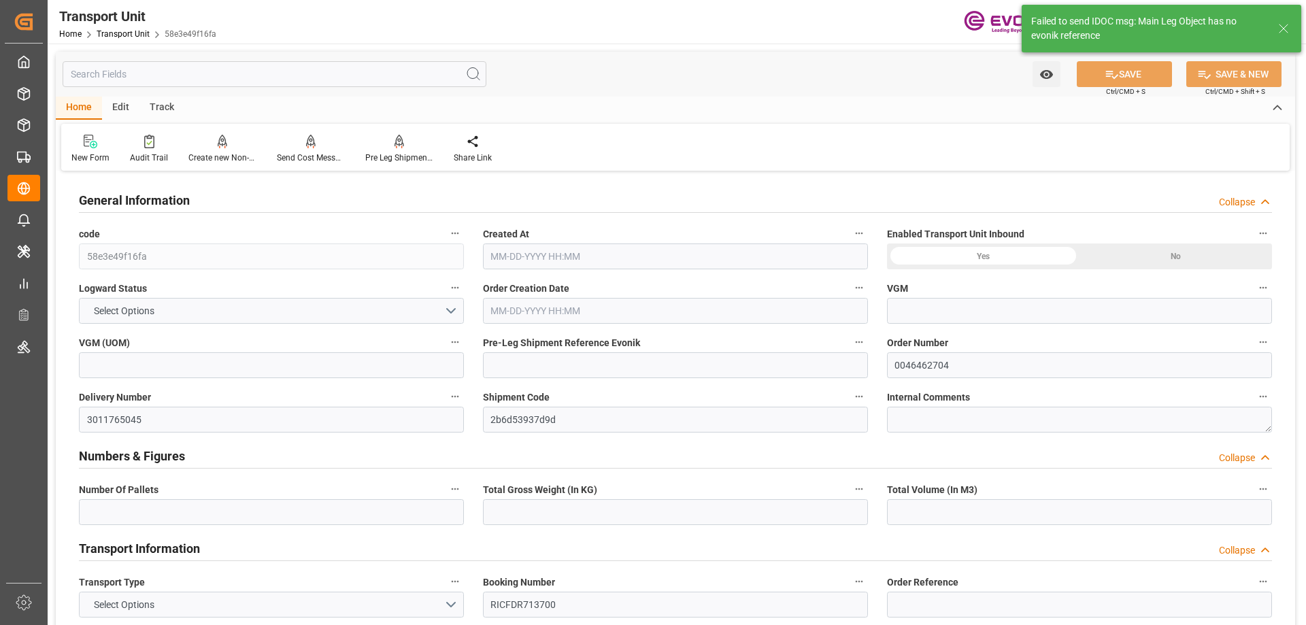
type input "400"
type input "16"
type input "400"
type input "12112"
type input "12512"
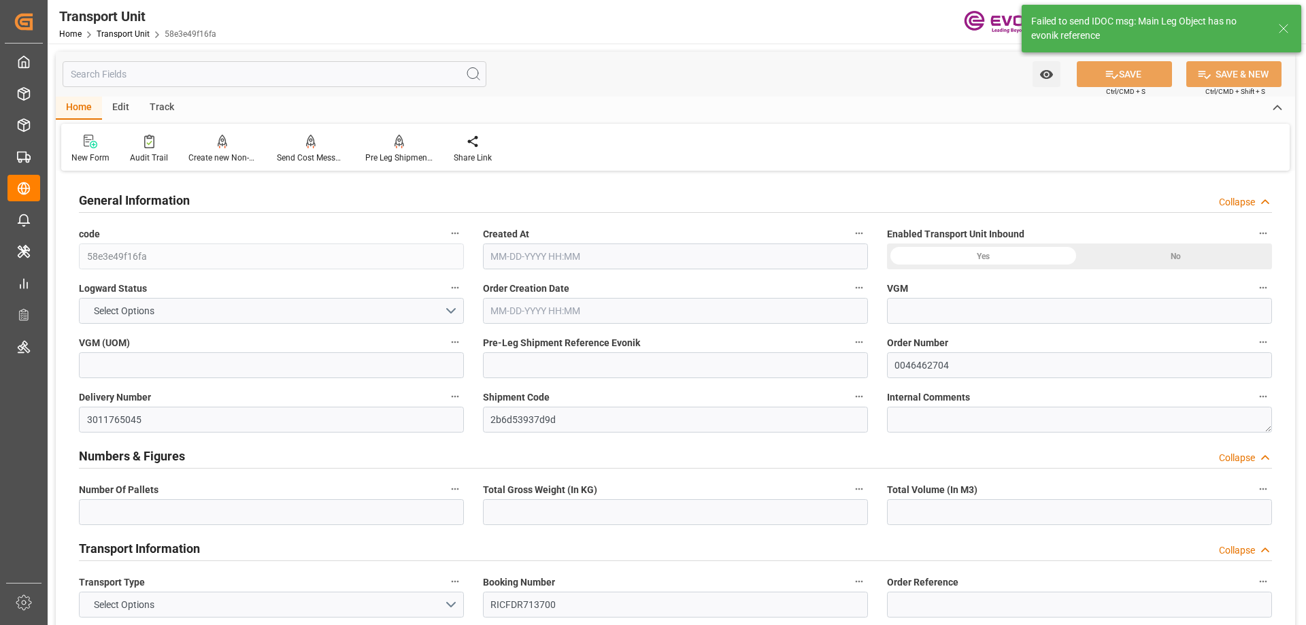
type input "0"
type input "16"
type input "18.5009"
type input "20.88"
type input "0"
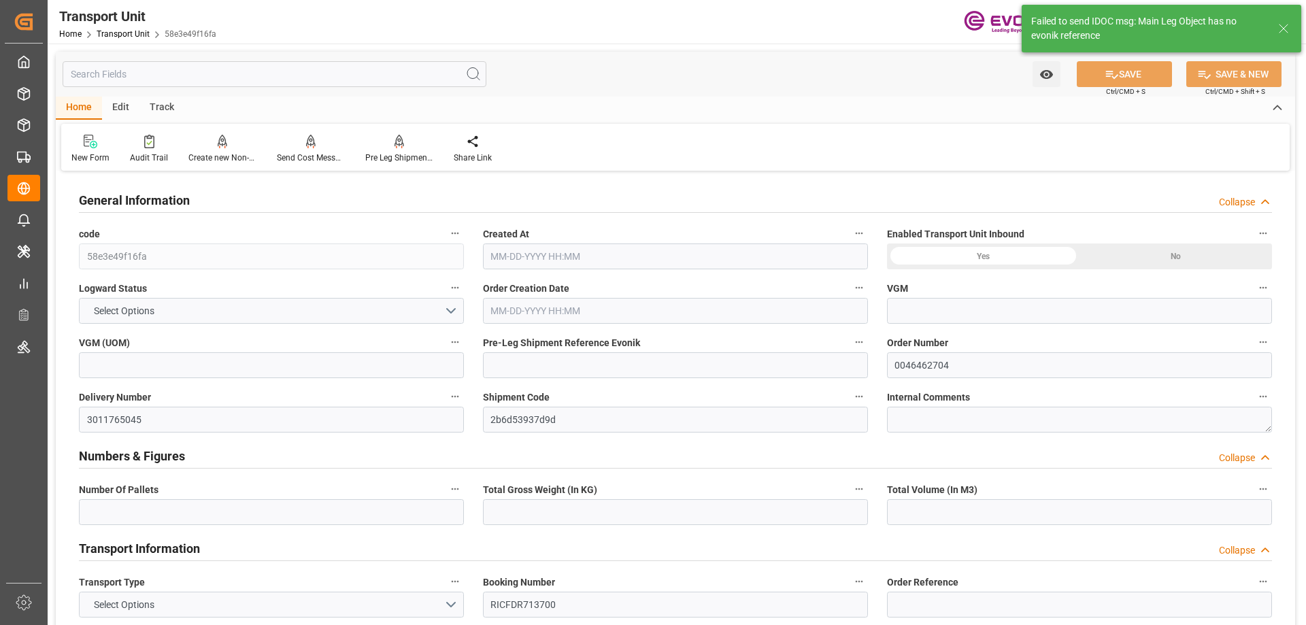
type input "400"
type input "12512"
type input "07-17-2025 02:28"
type input "09-26-2025"
type input "09-01-2025 00:00"
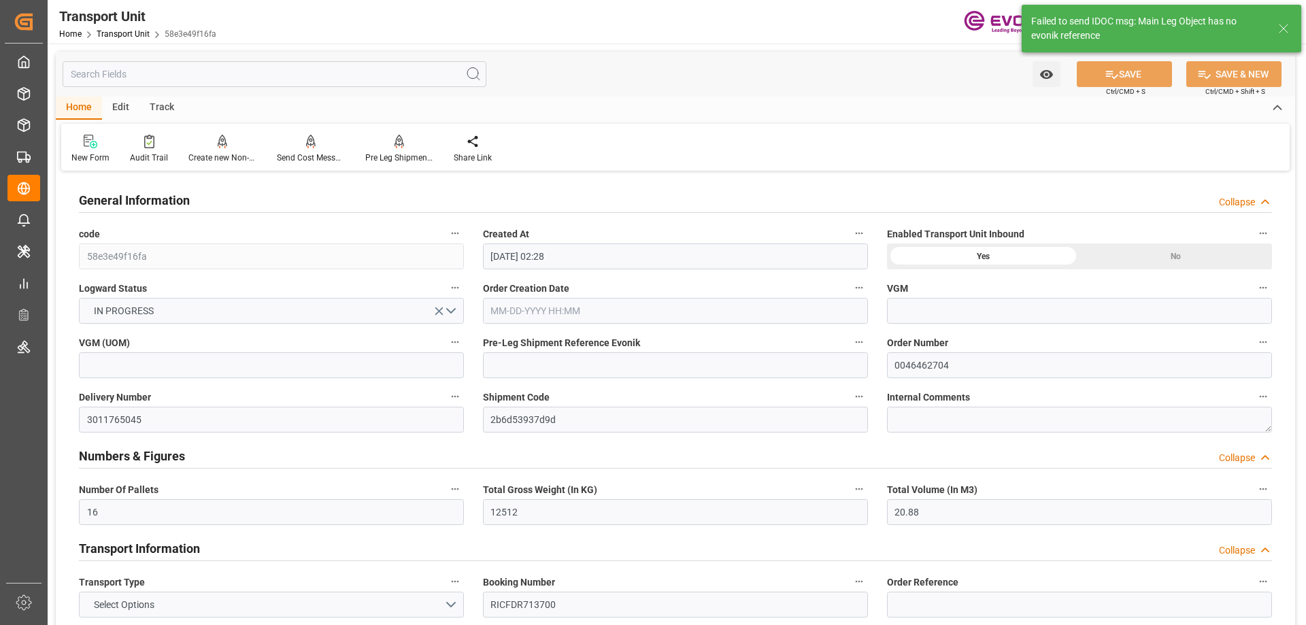
type input "09-01-2025 00:00"
type input "09-21-2025 00:00"
type input "09-24-2025 00:00"
type input "08-27-2025 16:00"
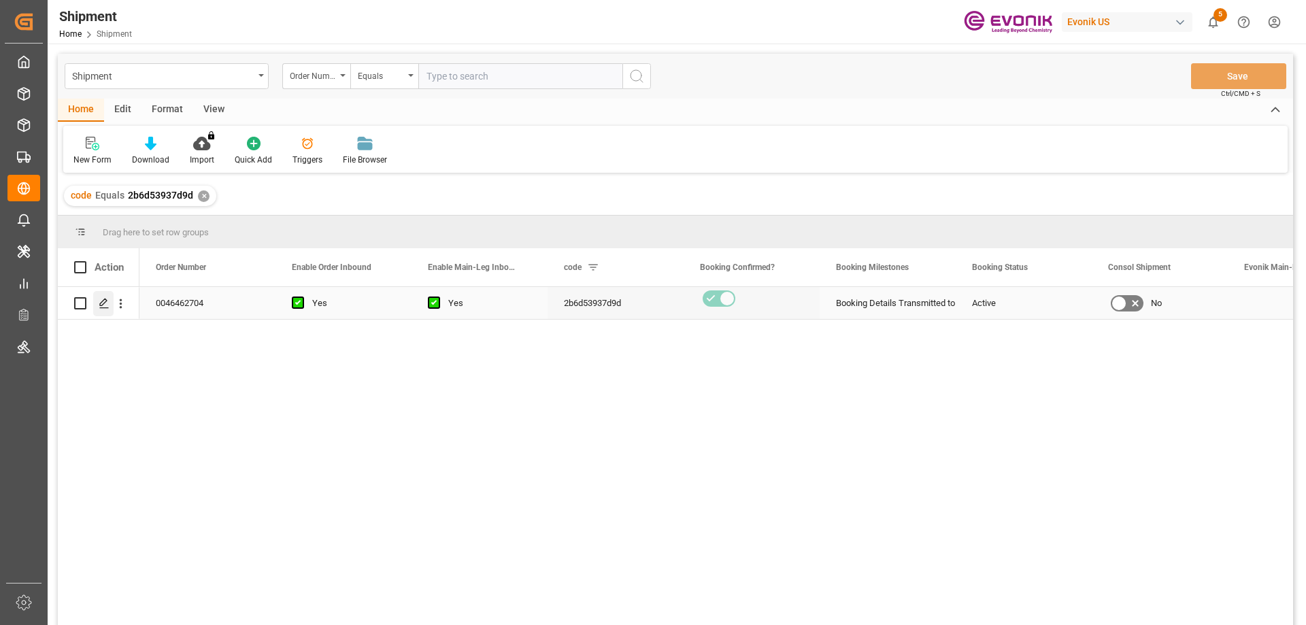
click at [97, 301] on div "Press SPACE to select this row." at bounding box center [103, 303] width 20 height 25
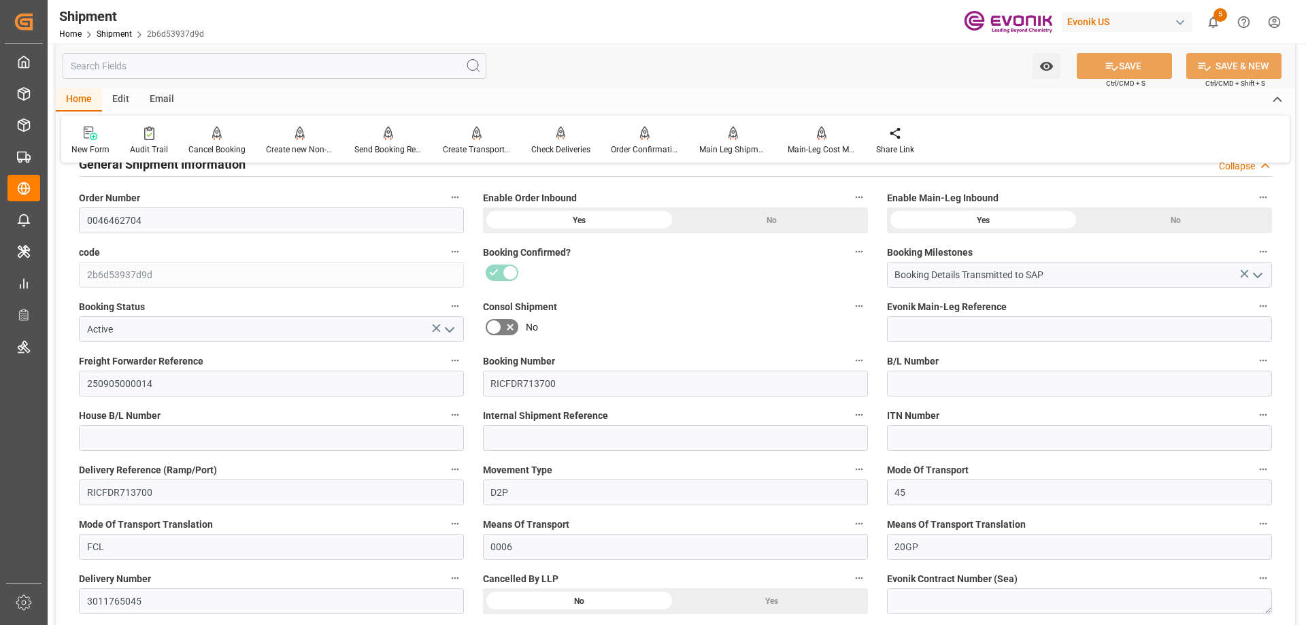
scroll to position [272, 0]
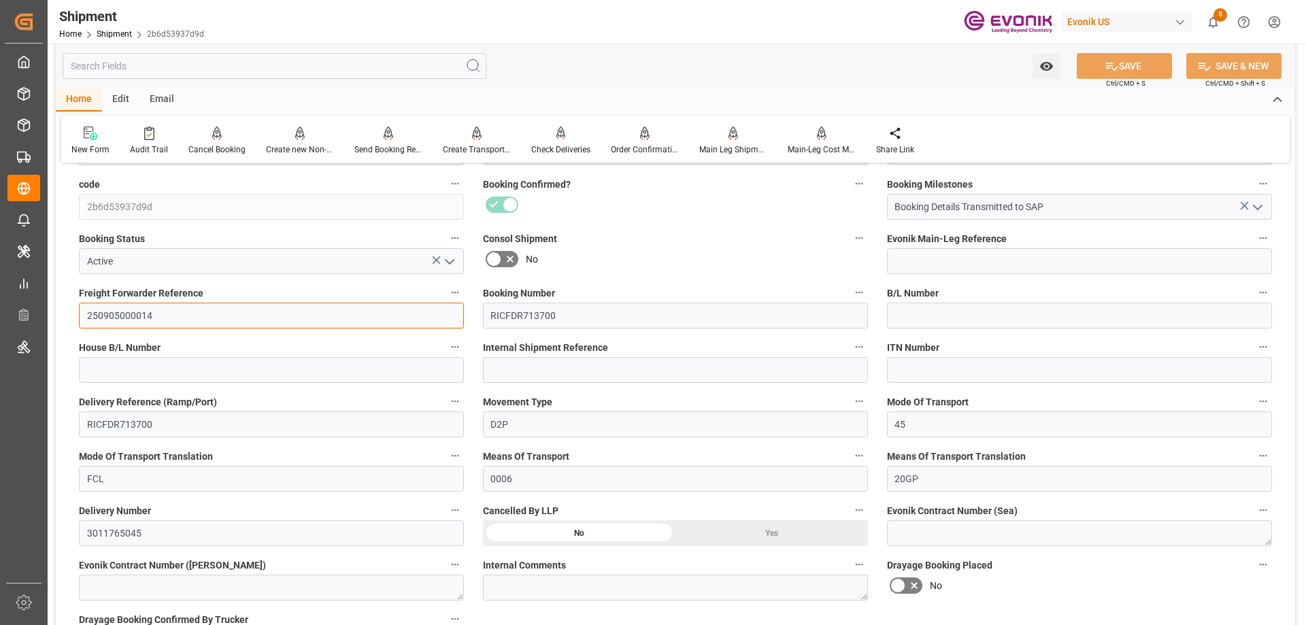
click at [124, 313] on input "250905000014" at bounding box center [271, 316] width 385 height 26
click at [146, 140] on icon at bounding box center [149, 134] width 10 height 14
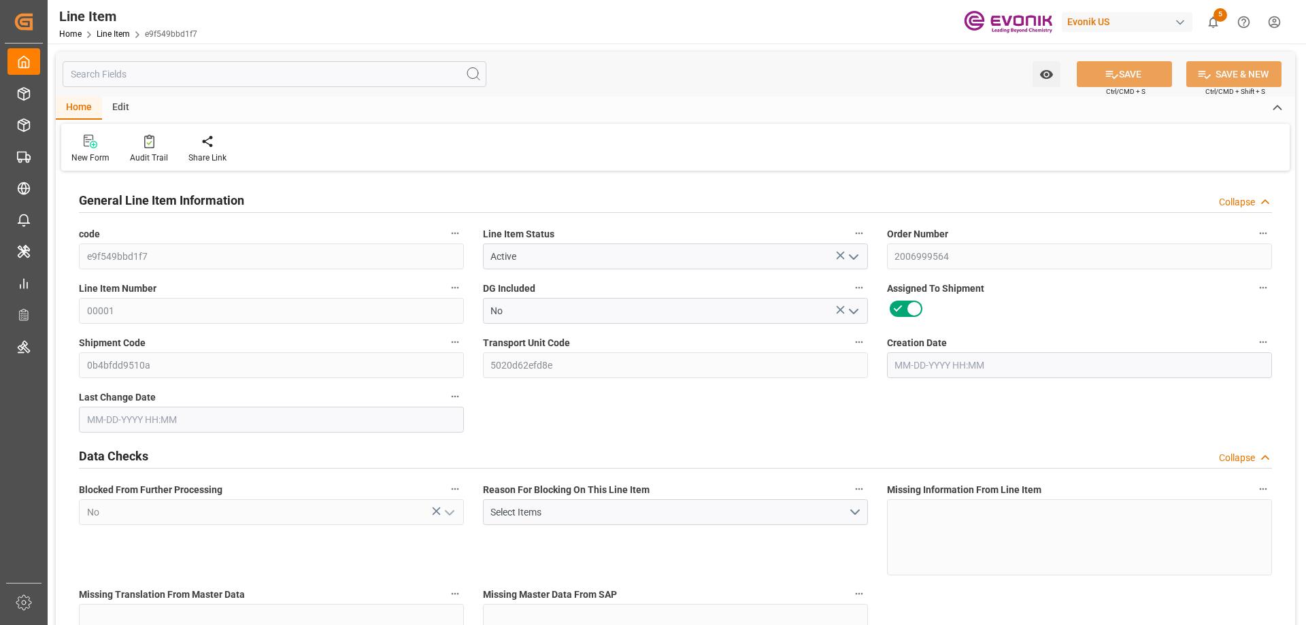
type input "8"
type input "7275.744"
type input "7257.6"
type input "15.2282"
type input "8"
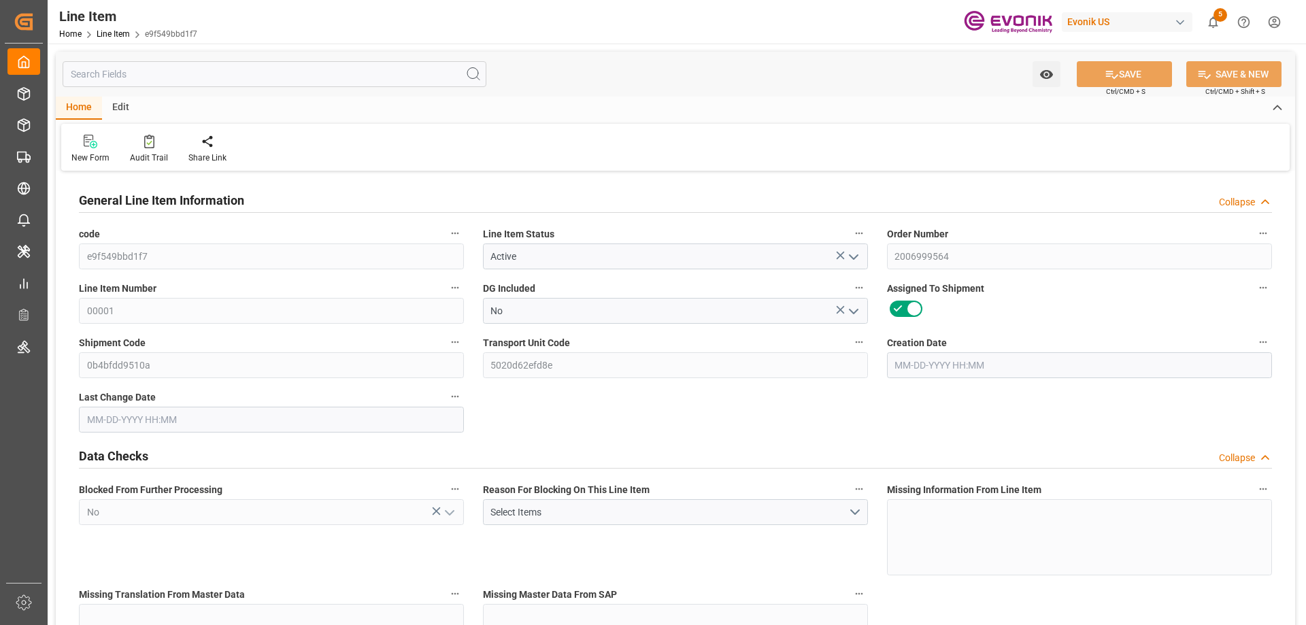
type input "40207.1"
type input "8"
type input "7257.6"
type input "7275.744"
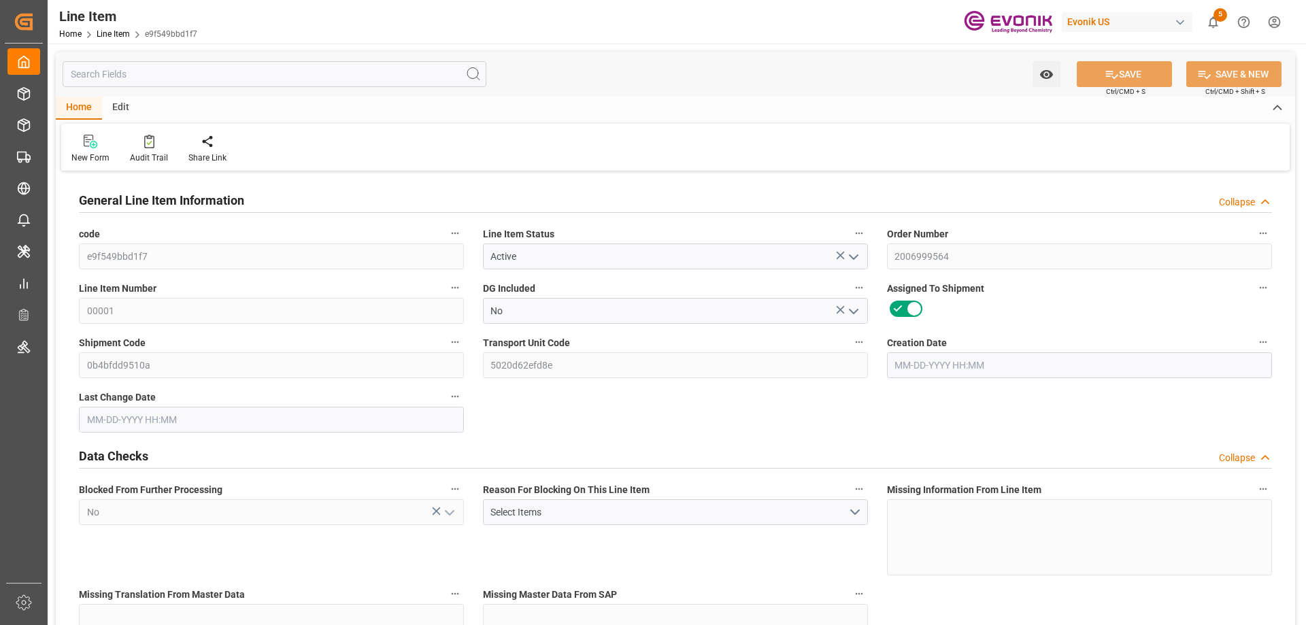
type input "7474.944"
type input "7257.6"
type input "15.2282"
type input "15228.168"
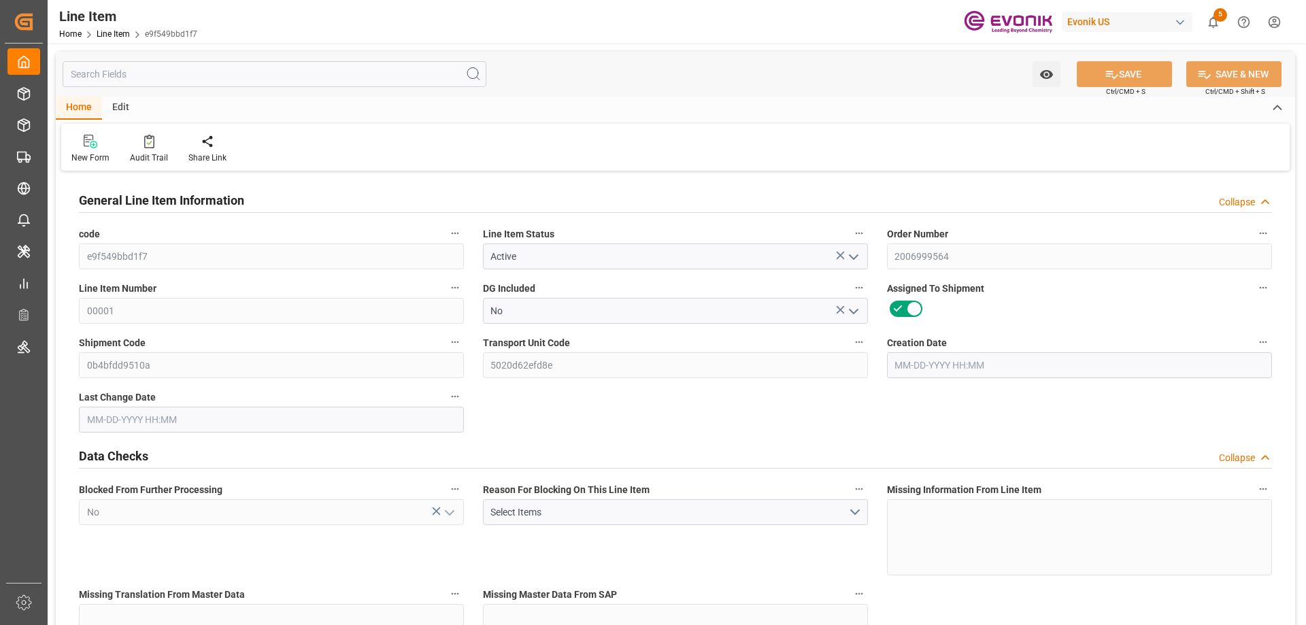
type input "8"
type input "7275.744"
type input "7257.6"
type input "15.2282"
type input "[DATE] 21:12"
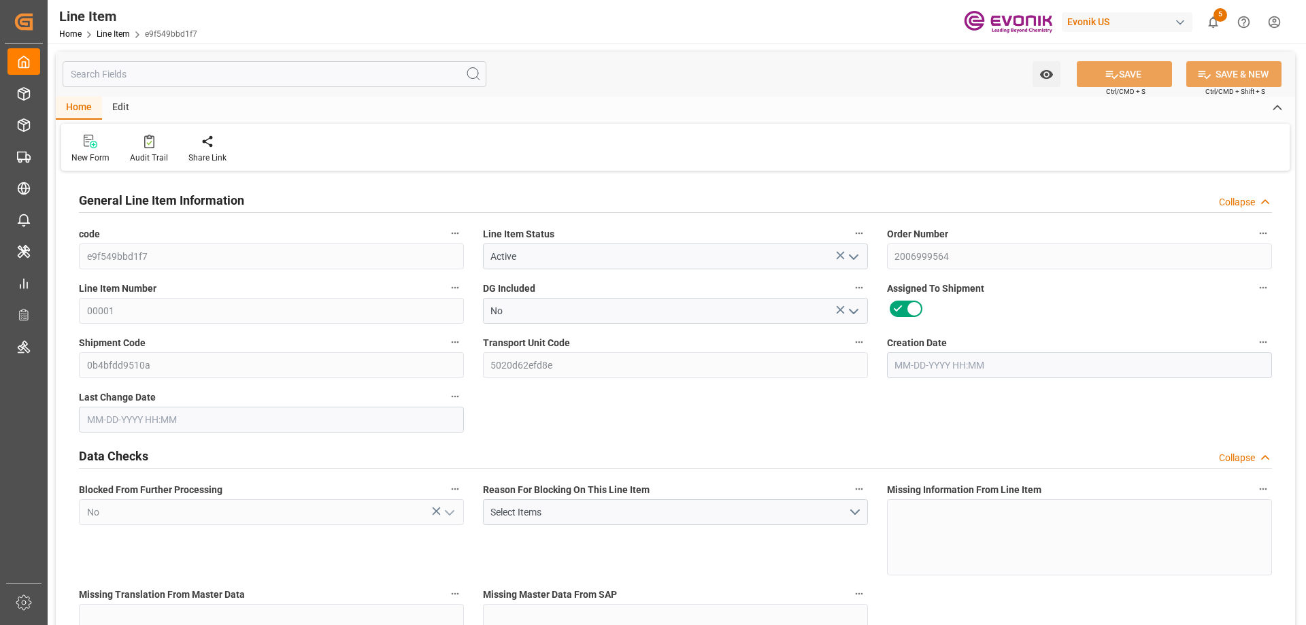
type input "[DATE] 12:16"
type input "[DATE]"
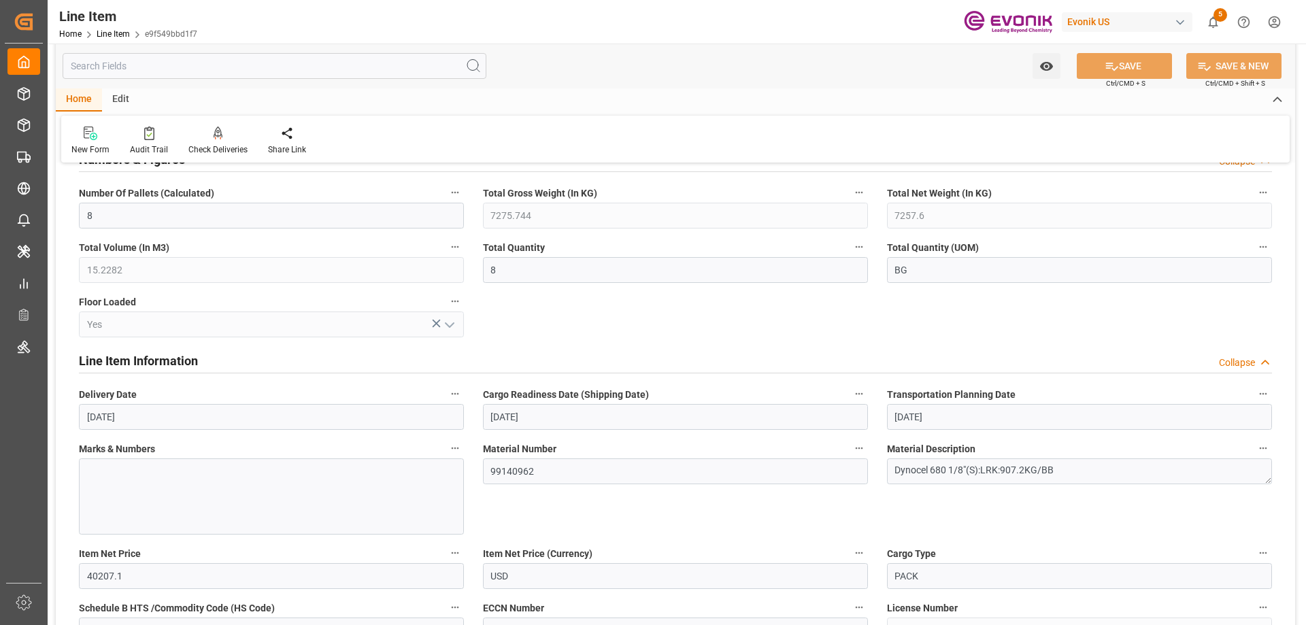
scroll to position [1088, 0]
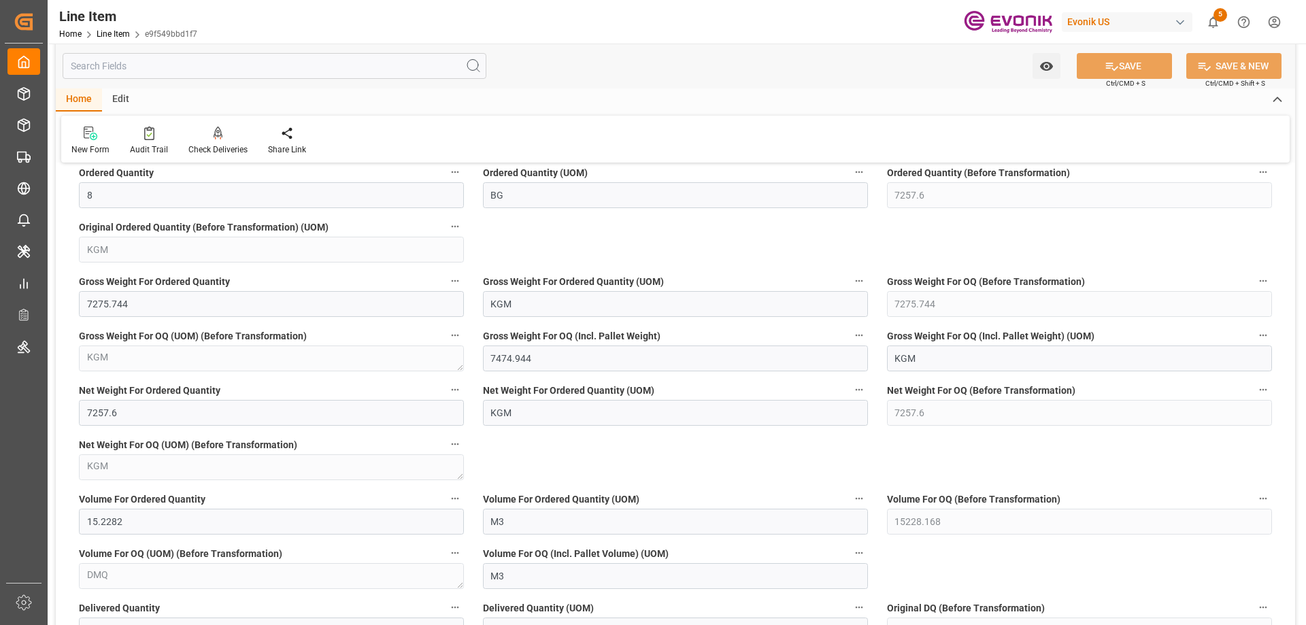
click at [269, 65] on input "text" at bounding box center [275, 66] width 424 height 26
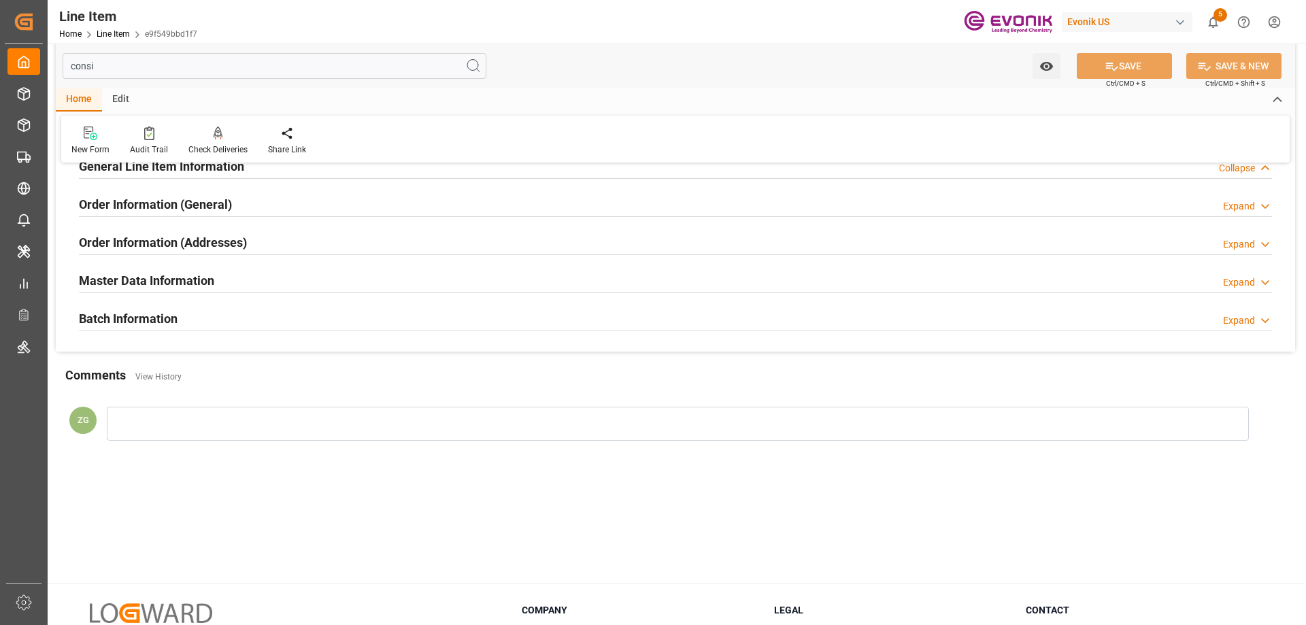
scroll to position [0, 0]
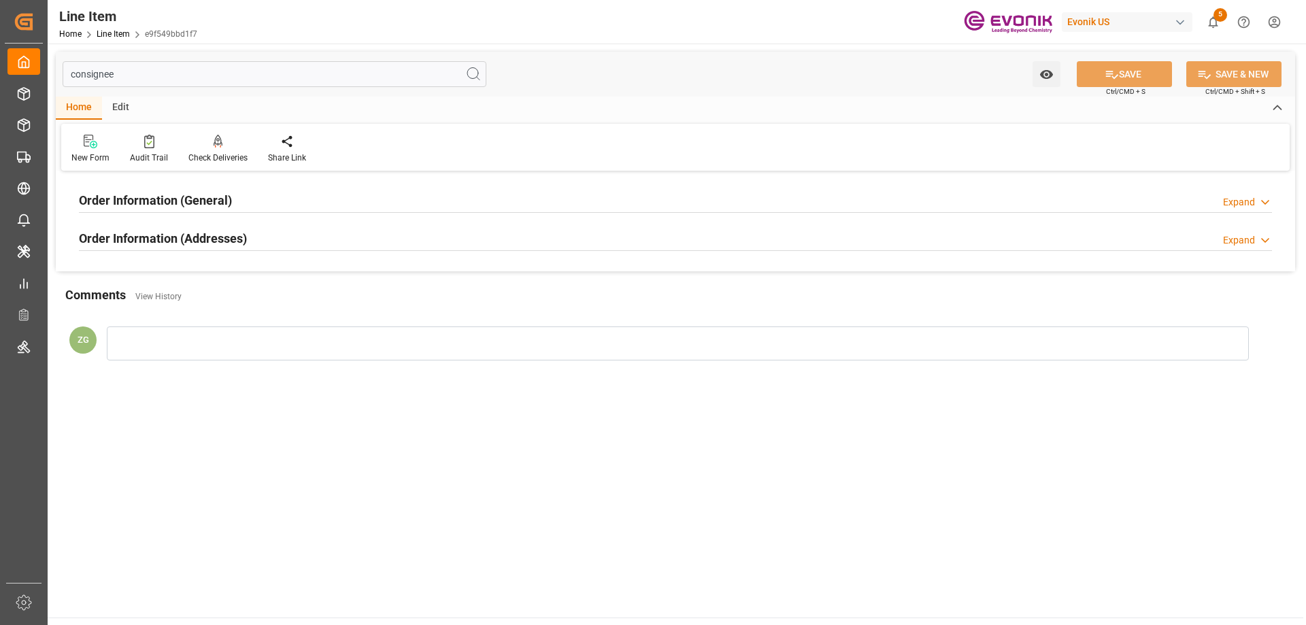
type input "consignee"
click at [197, 238] on h2 "Order Information (Addresses)" at bounding box center [163, 238] width 168 height 18
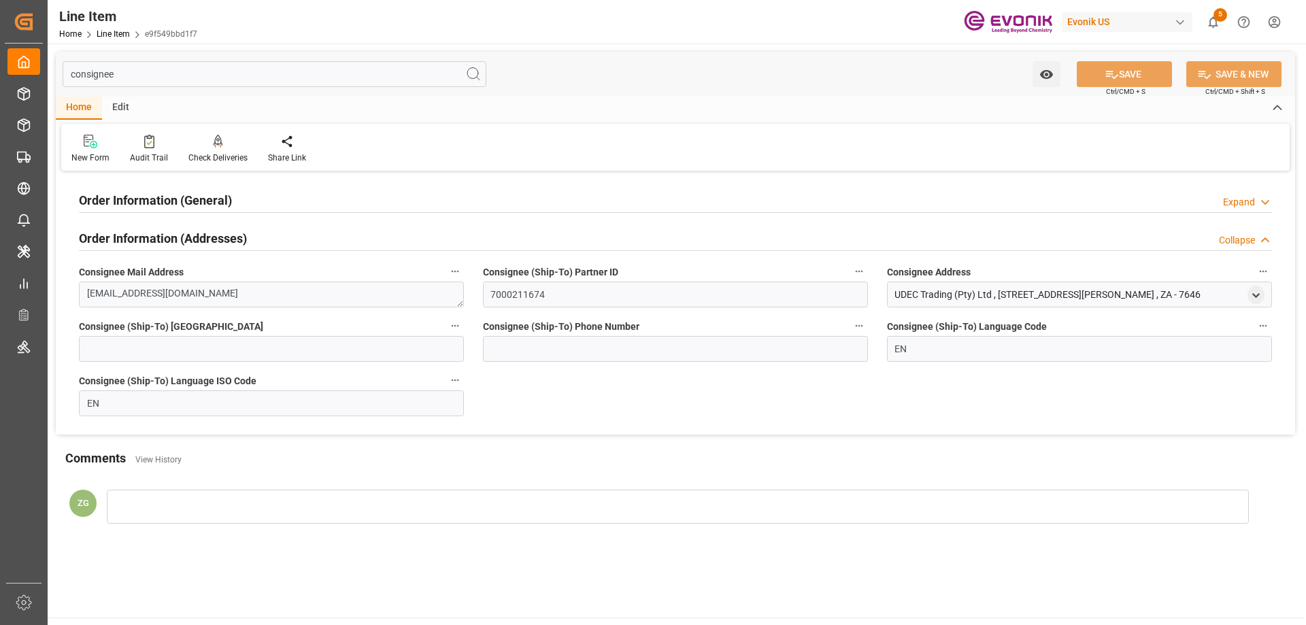
click at [203, 202] on h2 "Order Information (General)" at bounding box center [155, 200] width 153 height 18
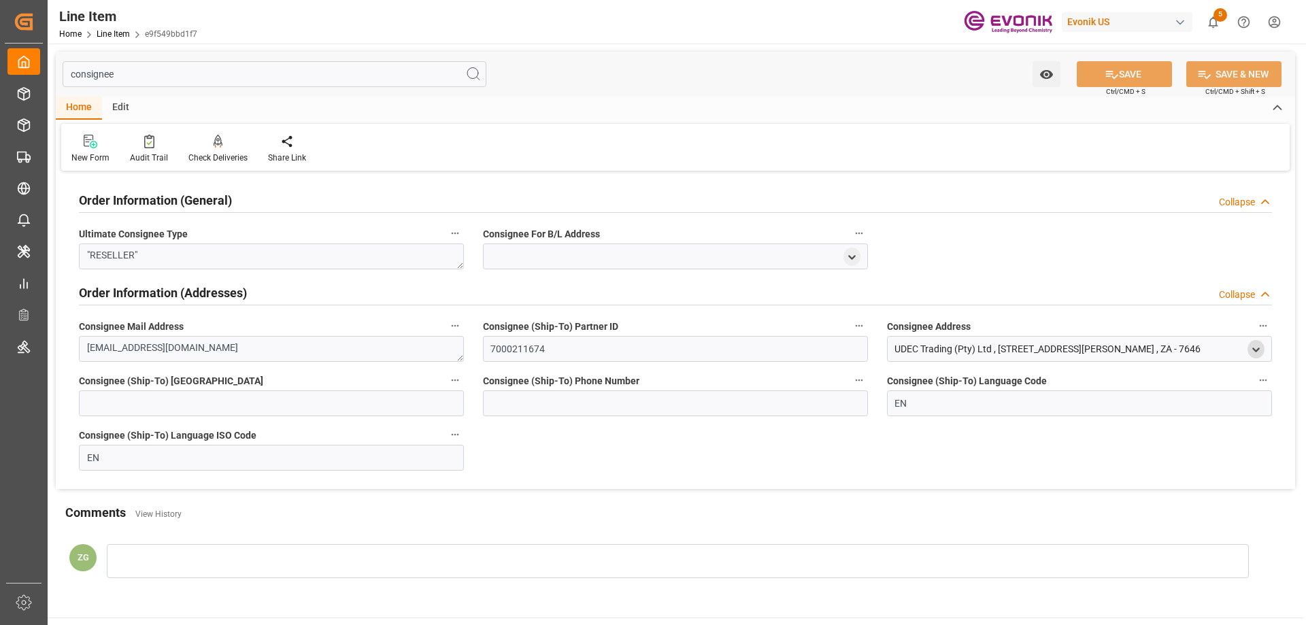
click at [1248, 346] on div "open menu" at bounding box center [1256, 349] width 17 height 18
click at [1254, 346] on icon "open menu" at bounding box center [1256, 350] width 12 height 12
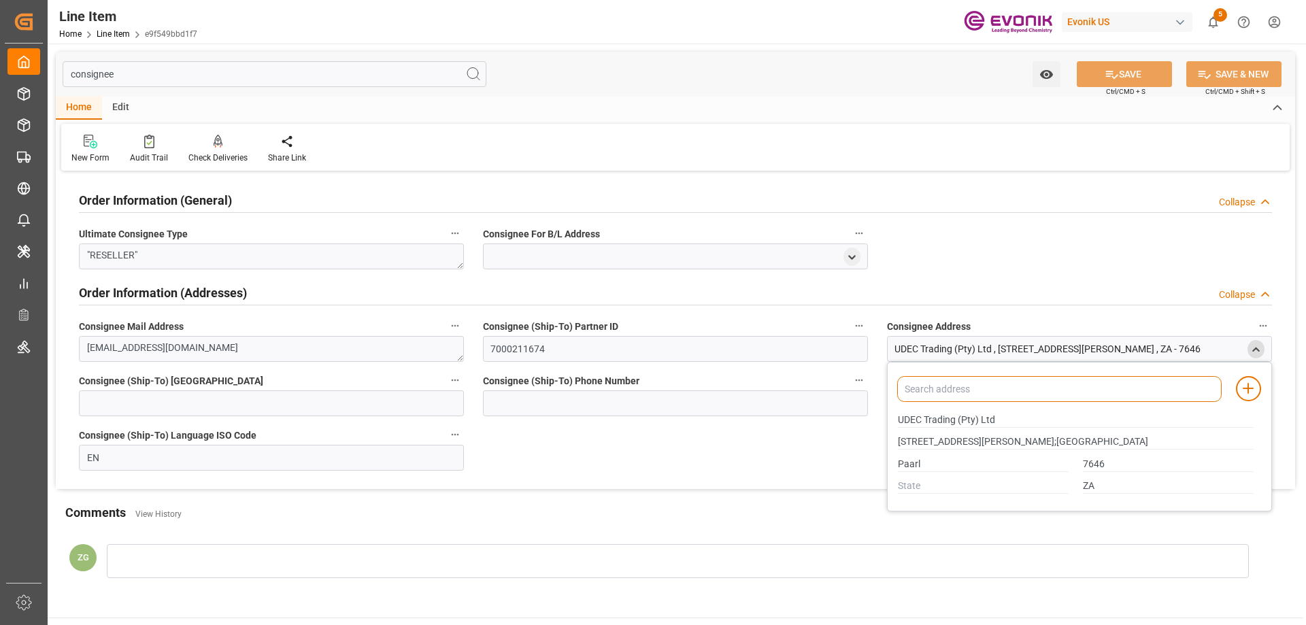
drag, startPoint x: 988, startPoint y: 389, endPoint x: 1001, endPoint y: 401, distance: 16.8
click at [1001, 401] on input at bounding box center [1059, 389] width 325 height 26
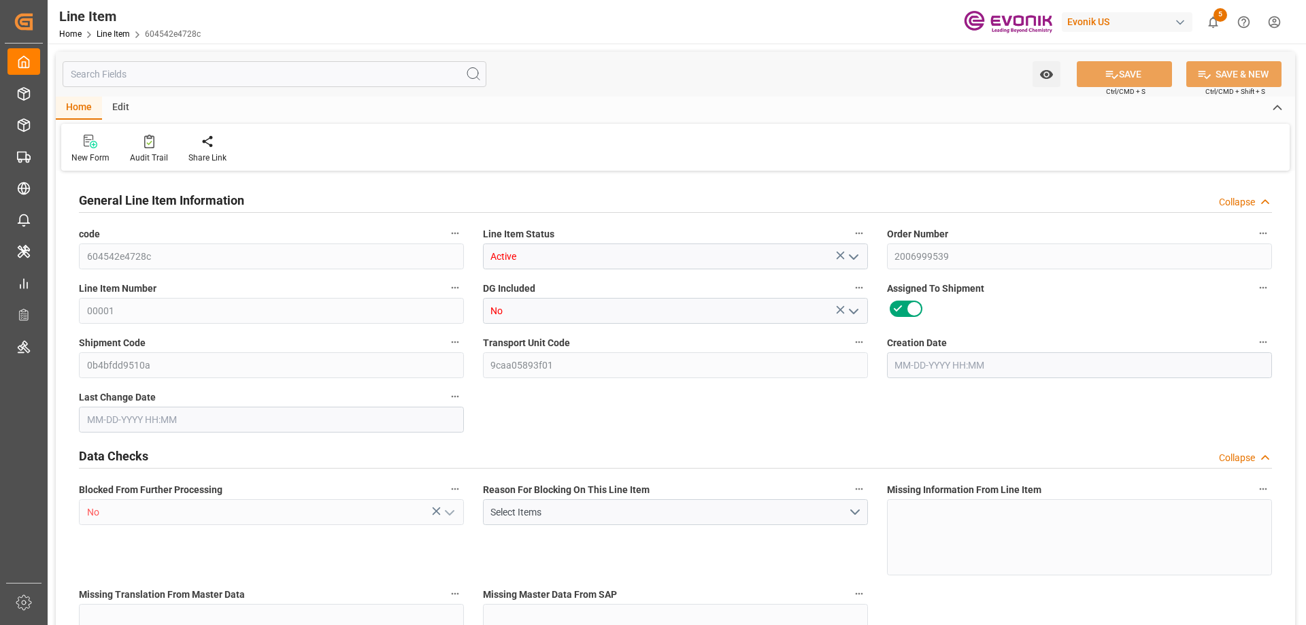
type input "18"
type input "16370.424"
type input "16329.6"
type input "34.2634"
type input "18"
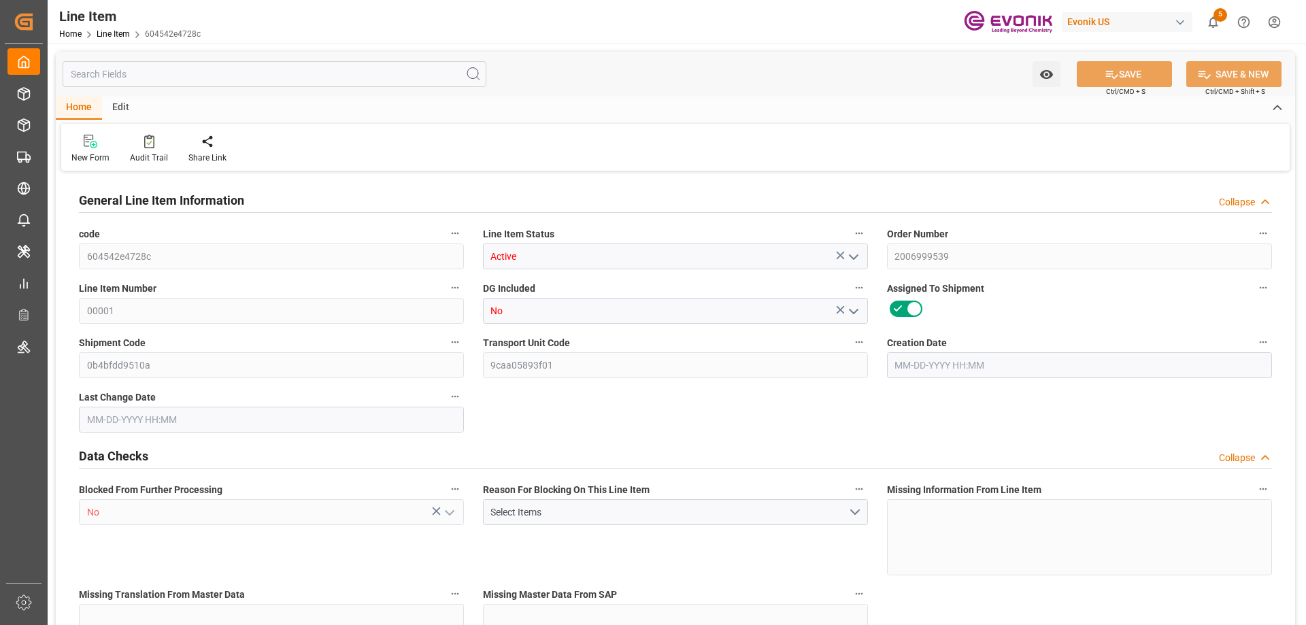
type input "90465.98"
type input "18"
type input "16329.6"
type input "16370.424"
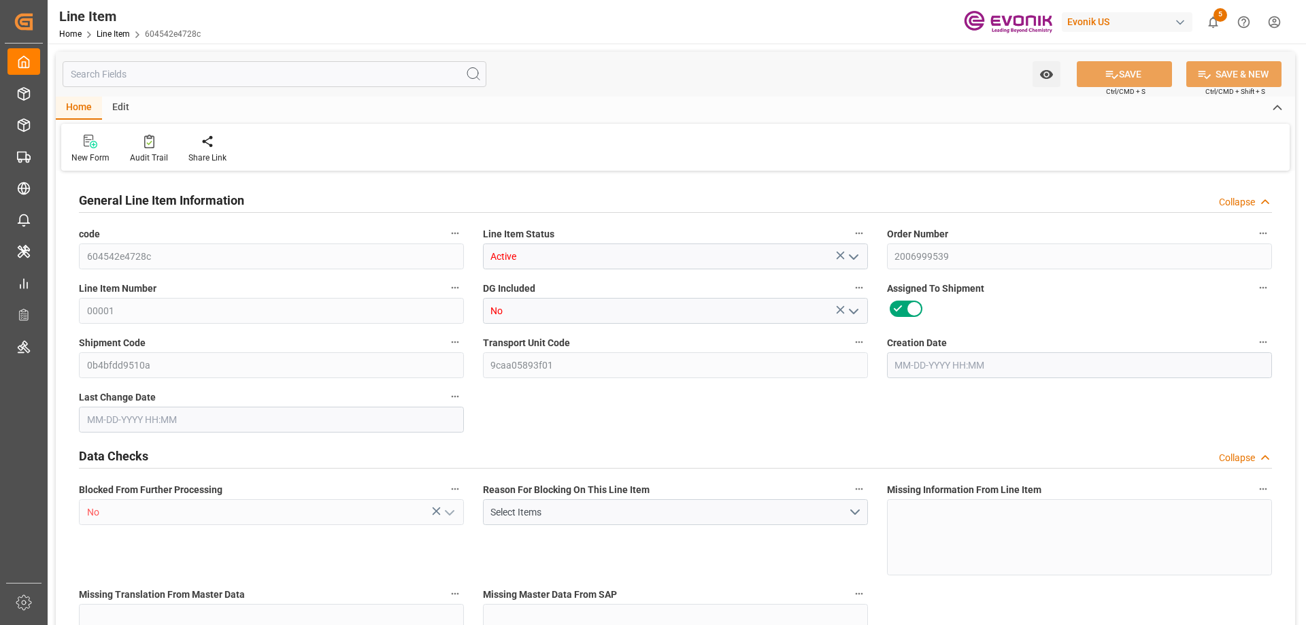
type input "16818.624"
type input "16329.6"
type input "34.2634"
type input "34263.378"
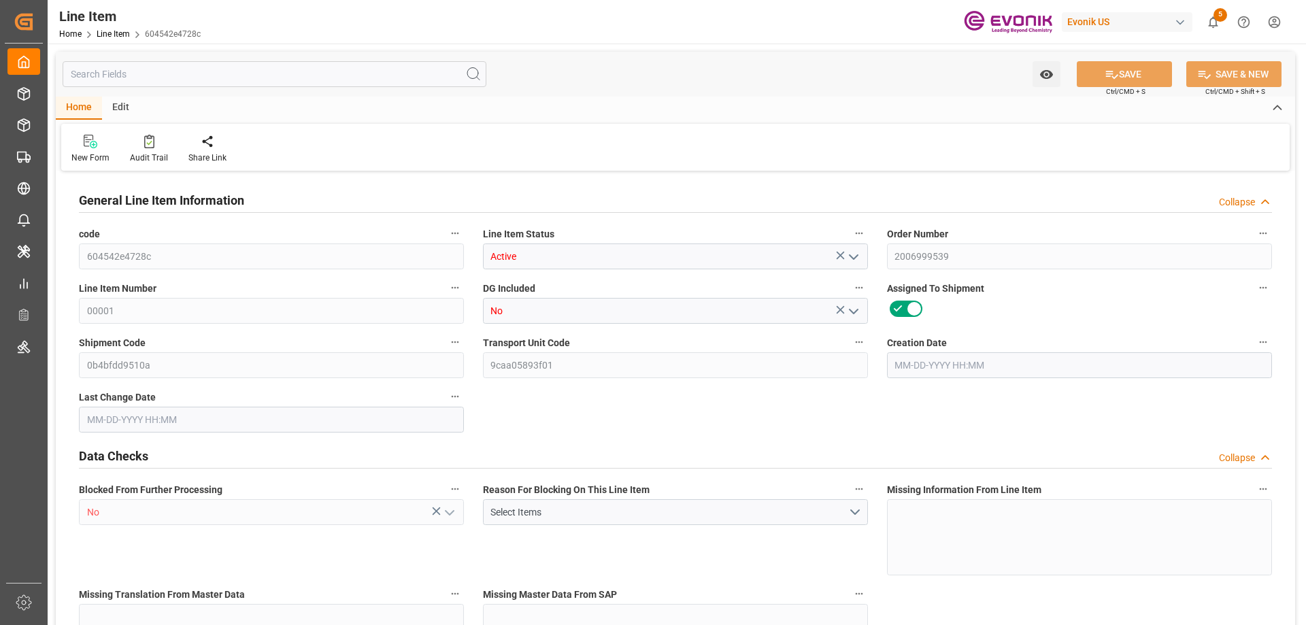
type input "18"
type input "16370.424"
type input "16329.6"
type input "34.2633"
type input "[DATE] 21:12"
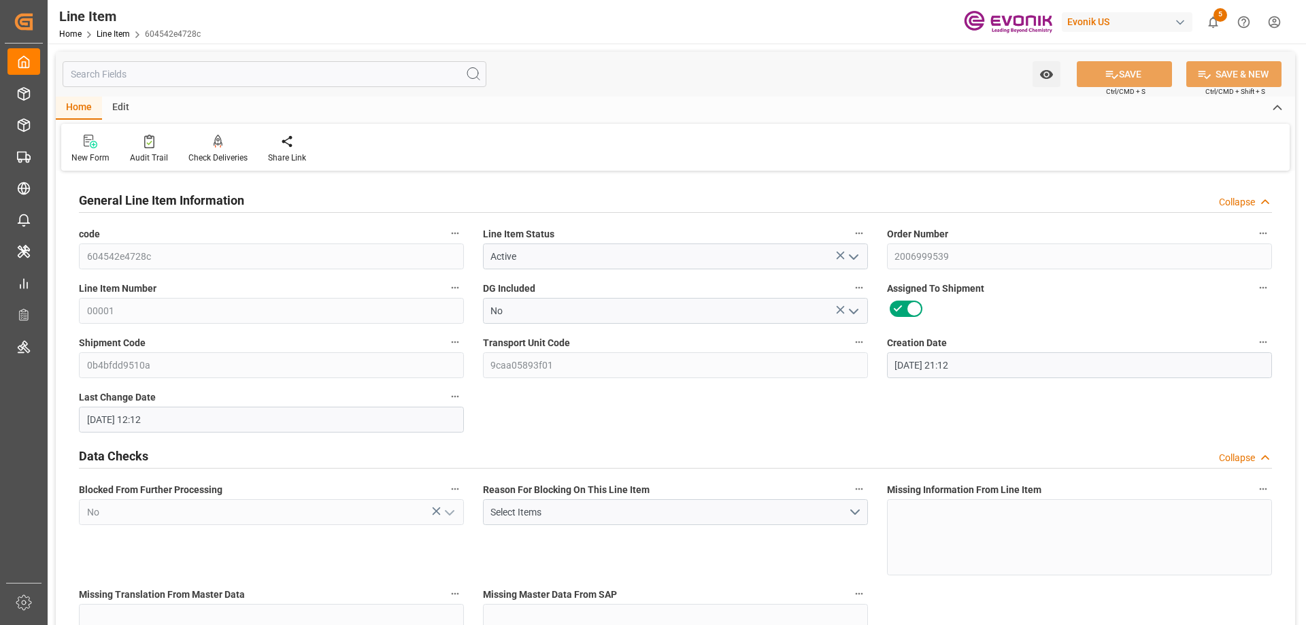
type input "[DATE] 12:12"
type input "[DATE]"
click at [210, 76] on input "text" at bounding box center [275, 74] width 424 height 26
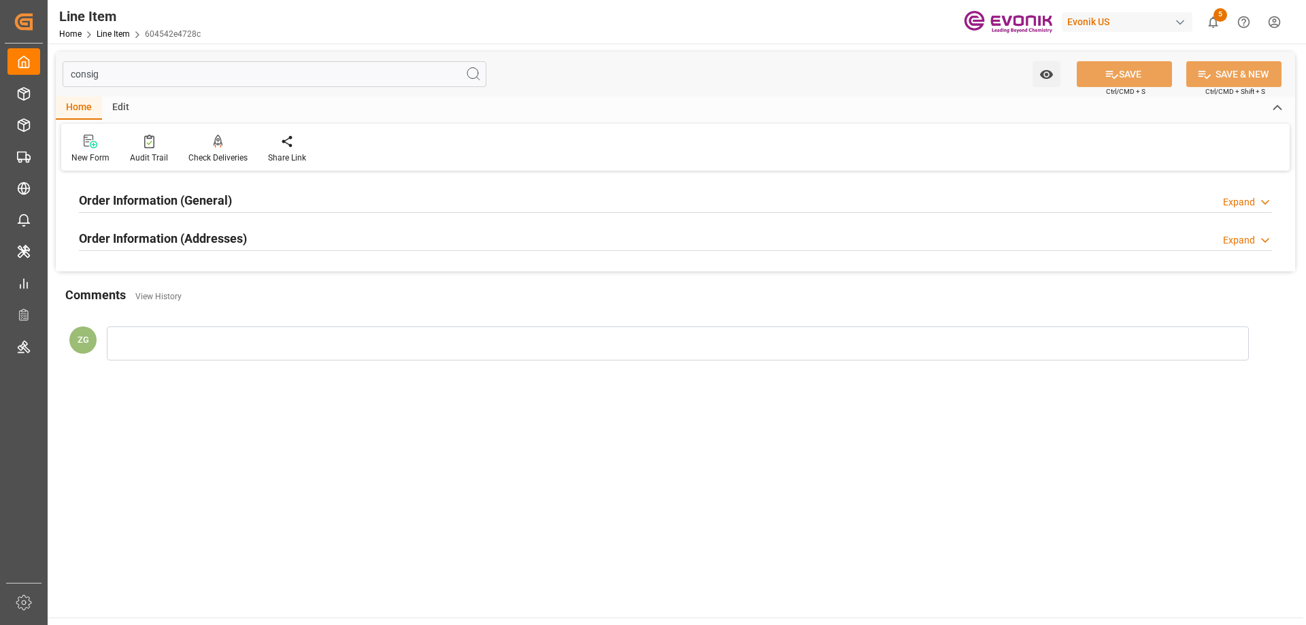
type input "consig"
click at [174, 234] on h2 "Order Information (Addresses)" at bounding box center [163, 238] width 168 height 18
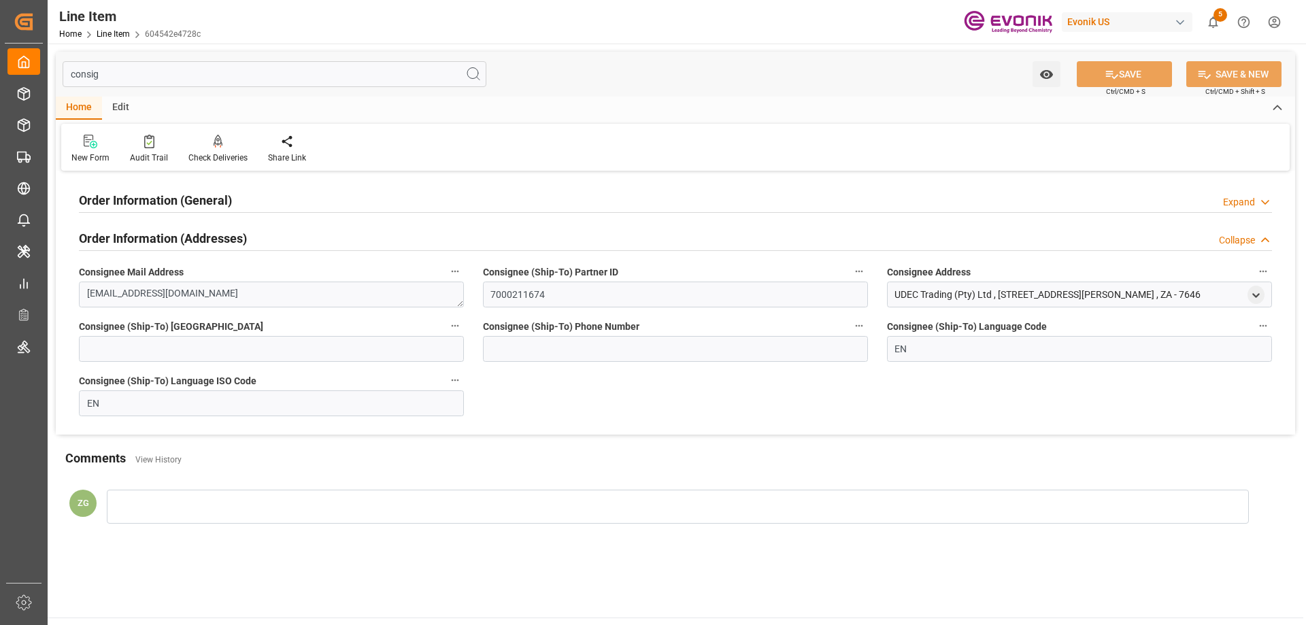
click at [168, 190] on div "Order Information (General)" at bounding box center [155, 199] width 153 height 26
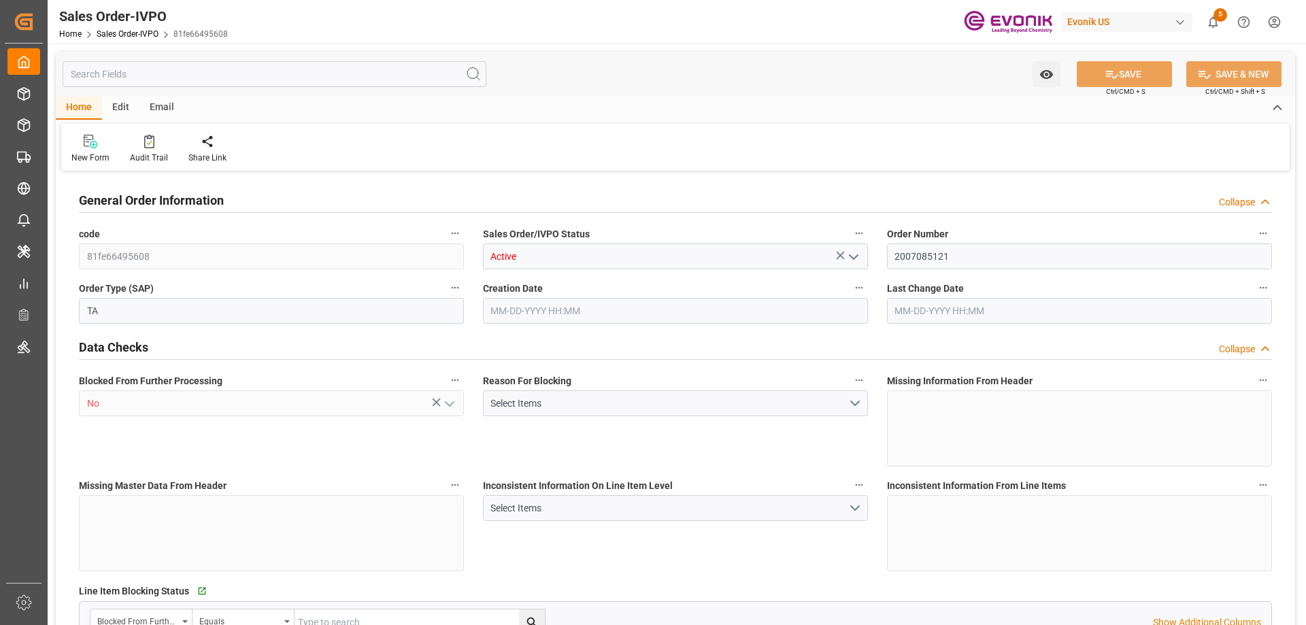
type input "CALIV"
type input "0"
type input "1"
type input "2"
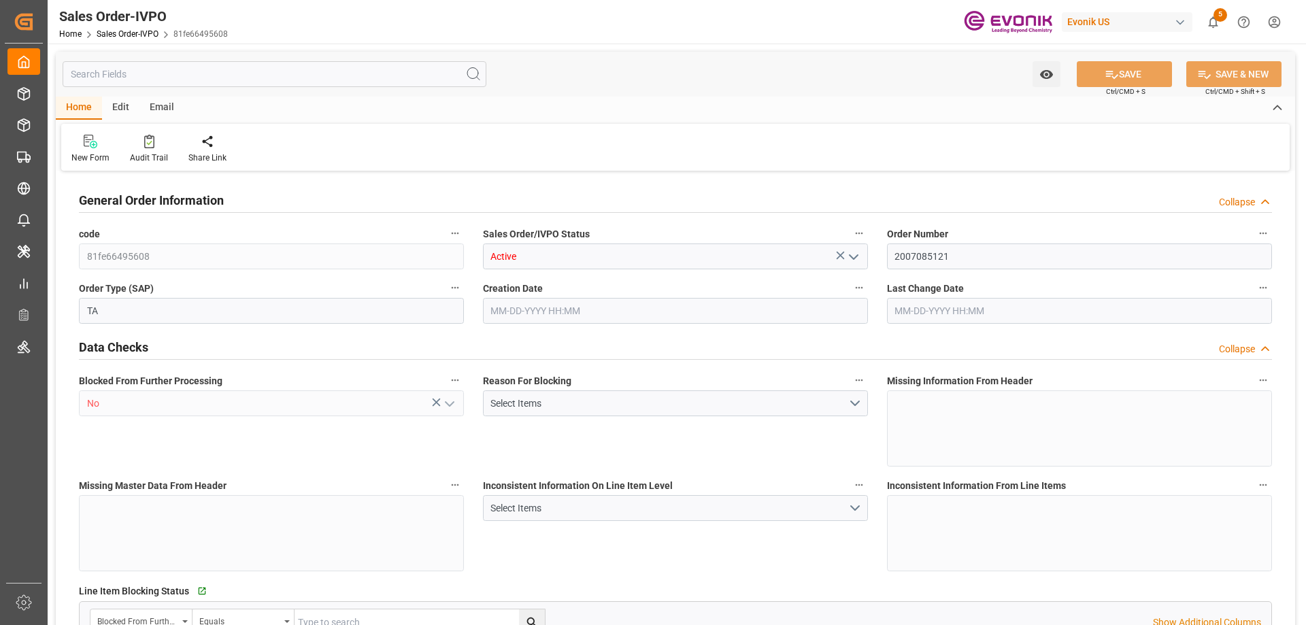
type input "18687.36"
type input "76.1408"
type input "19000"
type input "60"
type input "07-31-2025 18:02"
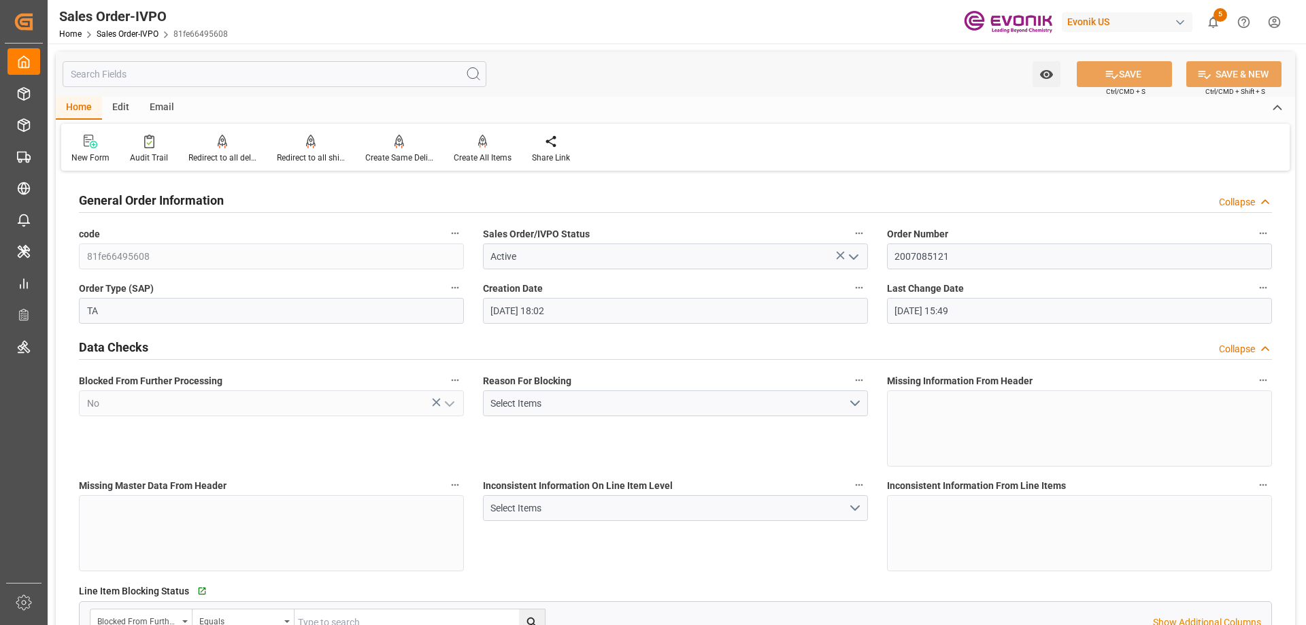
type input "08-07-2025 15:49"
click at [322, 146] on div at bounding box center [311, 141] width 68 height 14
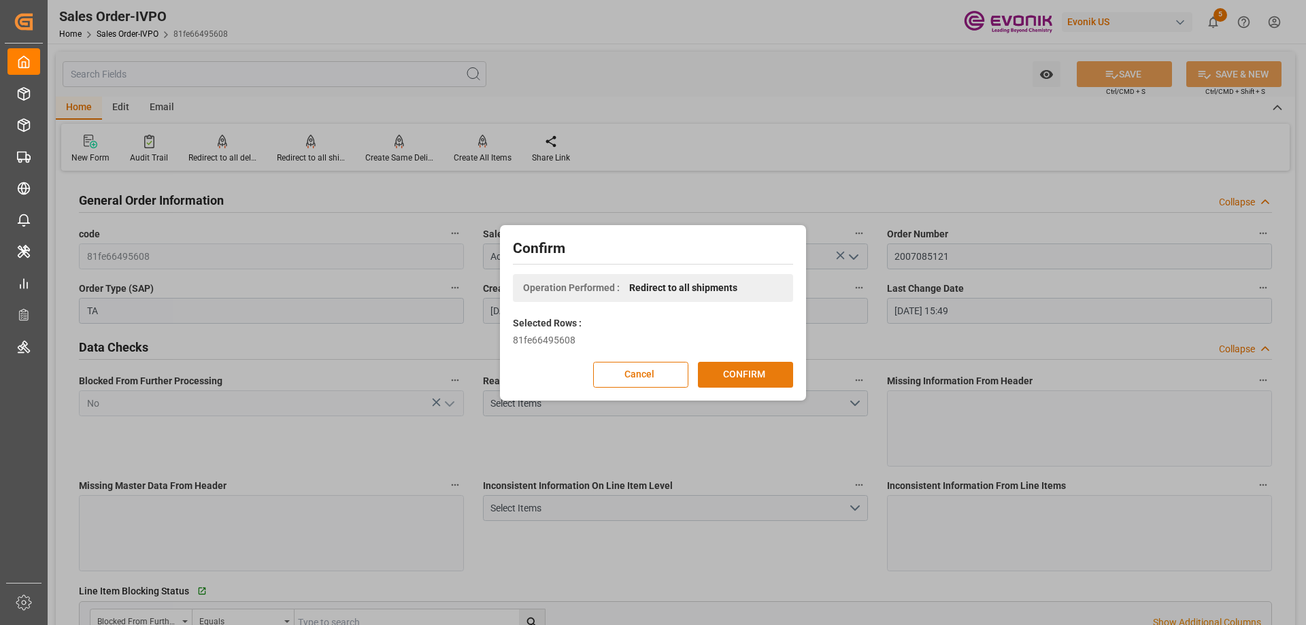
click at [765, 382] on button "CONFIRM" at bounding box center [745, 375] width 95 height 26
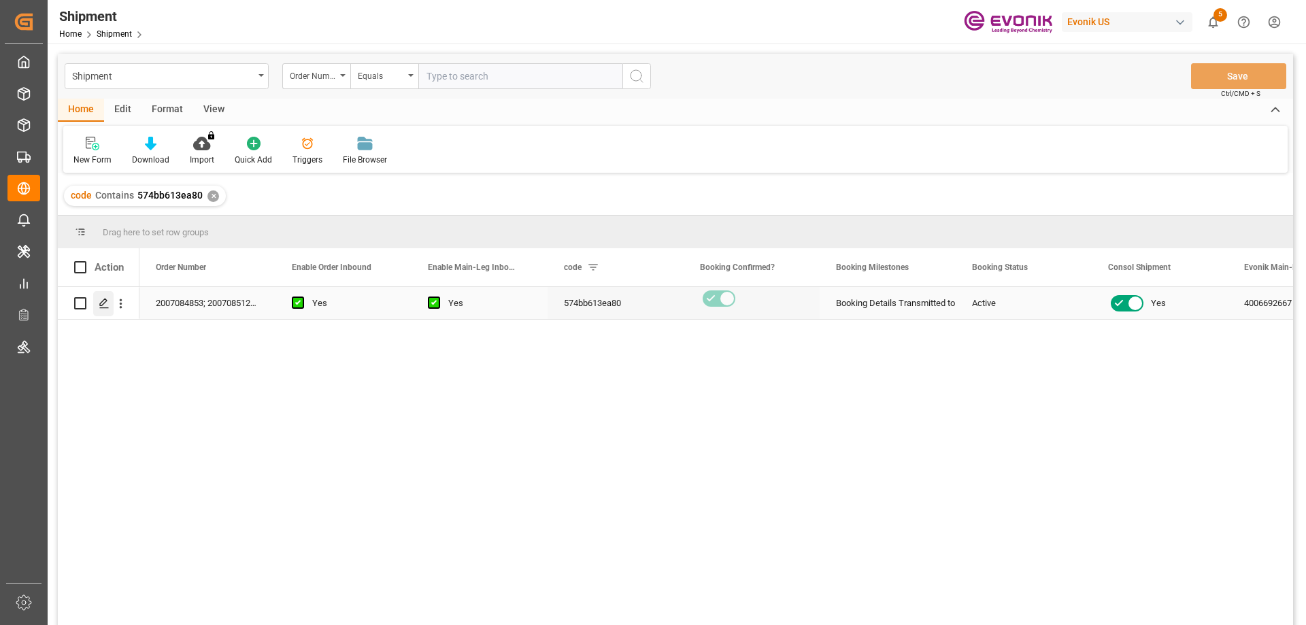
click at [103, 303] on icon "Press SPACE to select this row." at bounding box center [104, 303] width 11 height 11
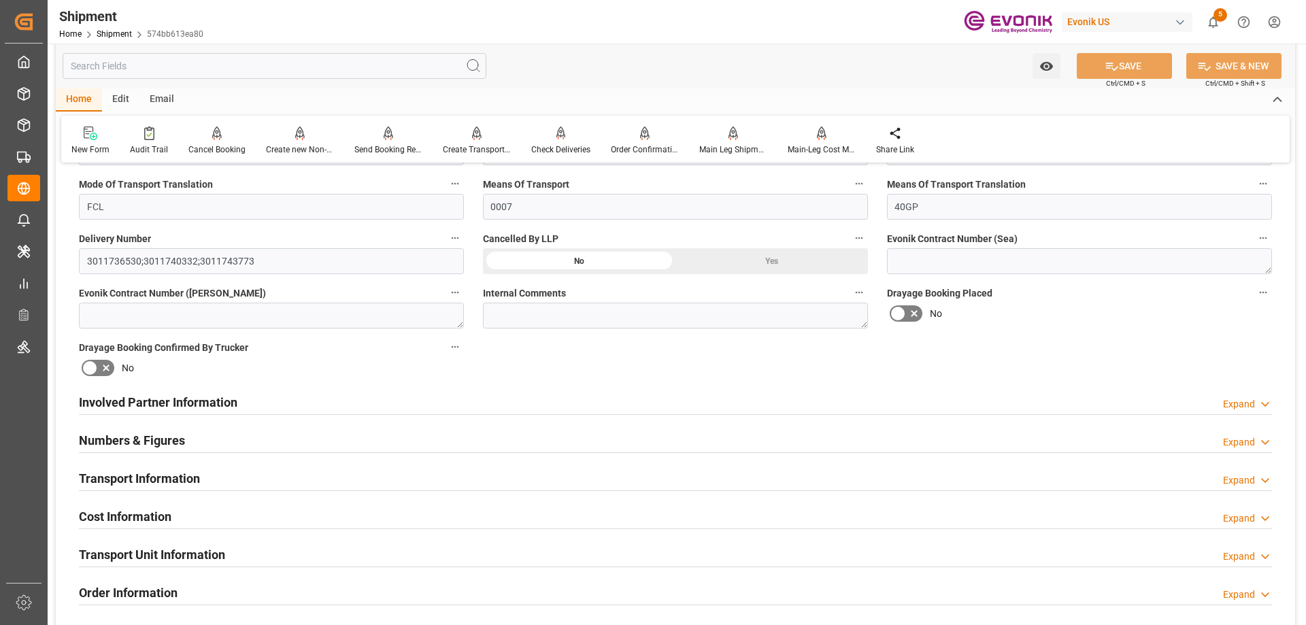
scroll to position [884, 0]
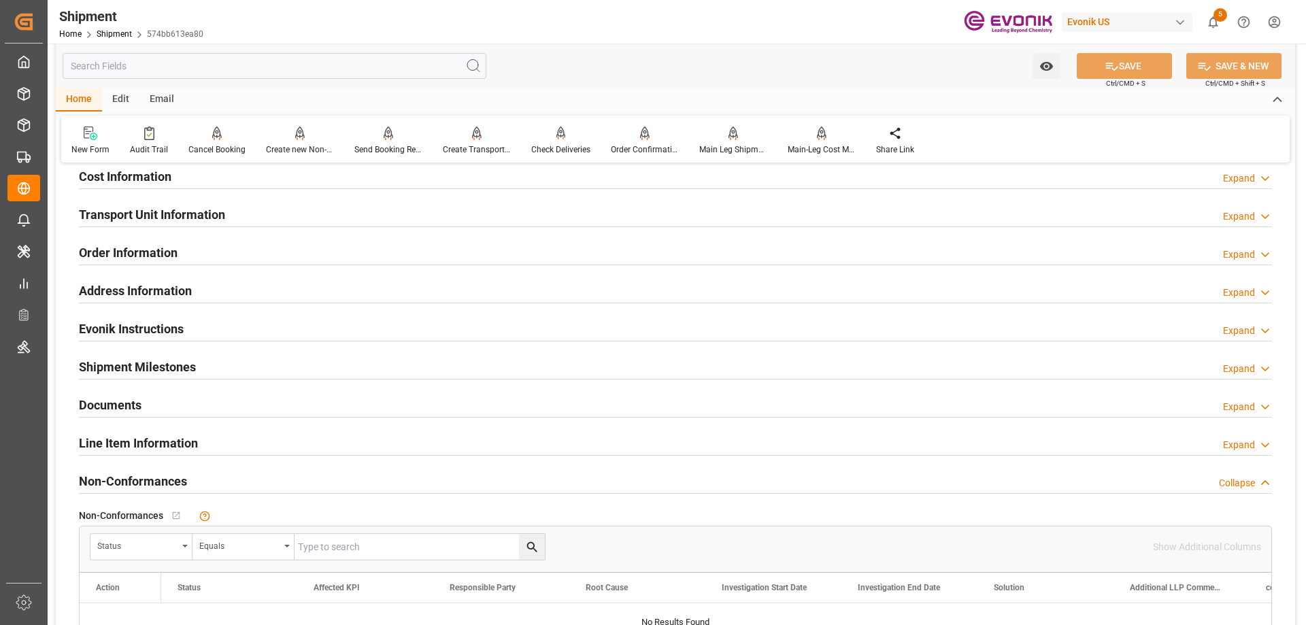
click at [134, 218] on h2 "Transport Unit Information" at bounding box center [152, 214] width 146 height 18
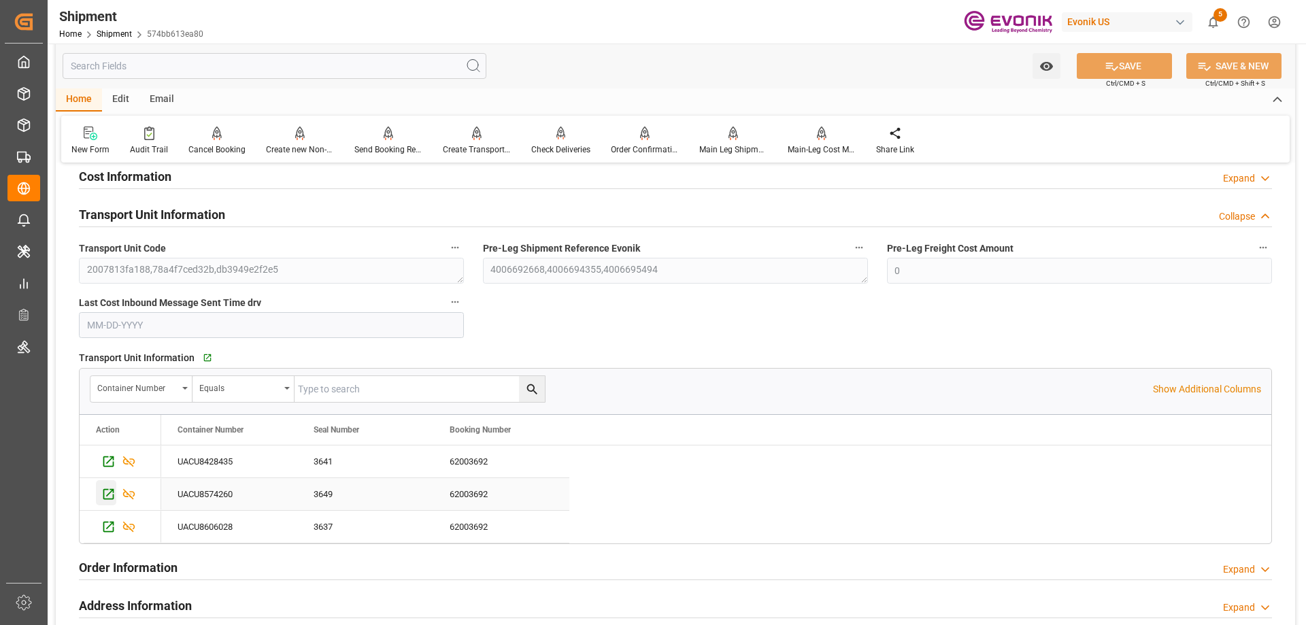
click at [112, 490] on icon "Press SPACE to select this row." at bounding box center [108, 494] width 14 height 14
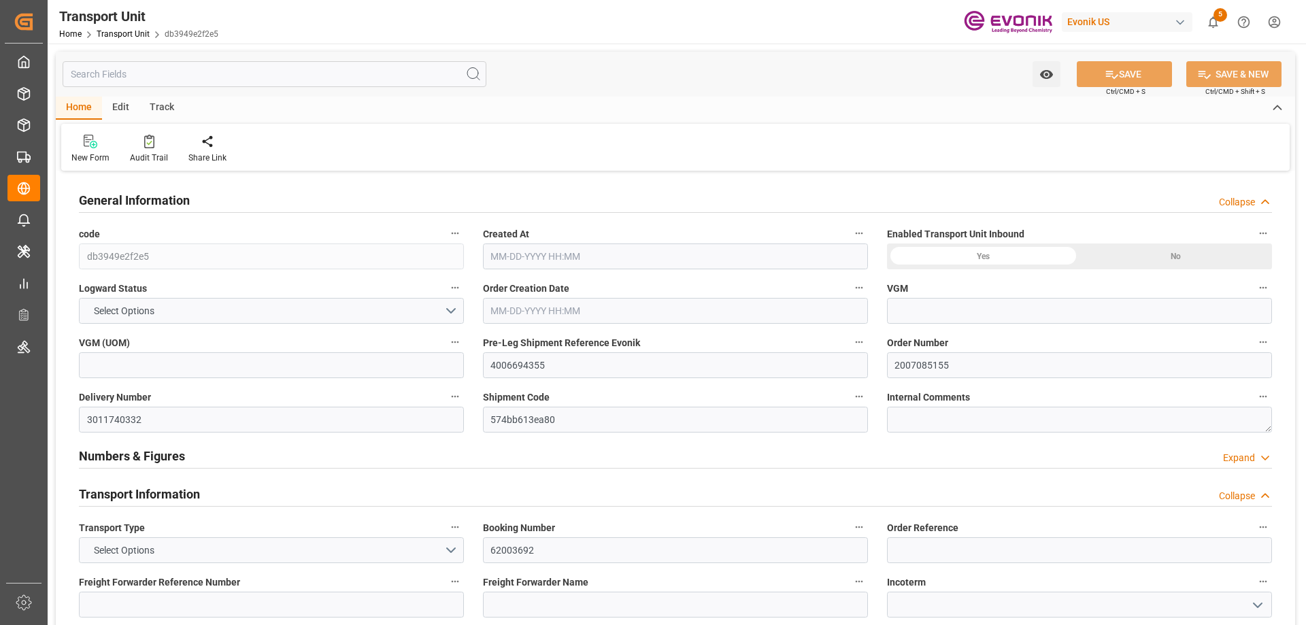
click at [267, 63] on input "text" at bounding box center [275, 74] width 424 height 26
type input "22289.82"
type input "AC Containerline"
type input "AC Containerline GmbH"
type input "USSAV"
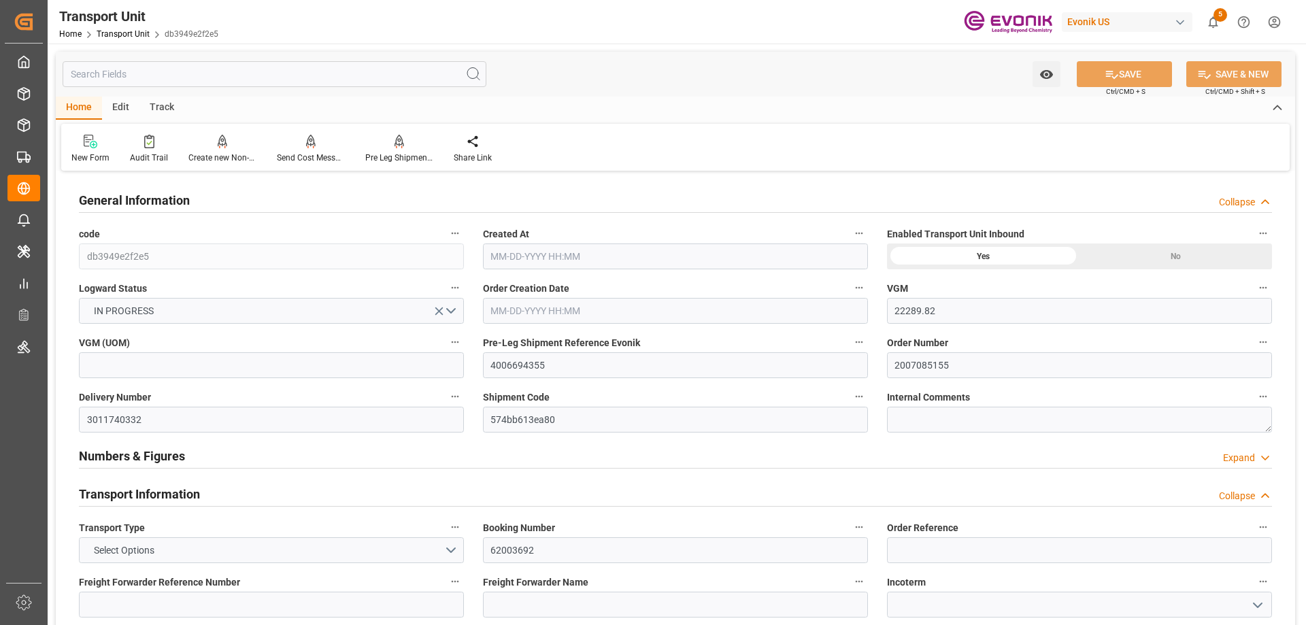
type input "CALIV"
type input "18688.3"
type input "08-01-2025 12:39"
type input "09-17-2025"
type input "08-24-2025 00:00"
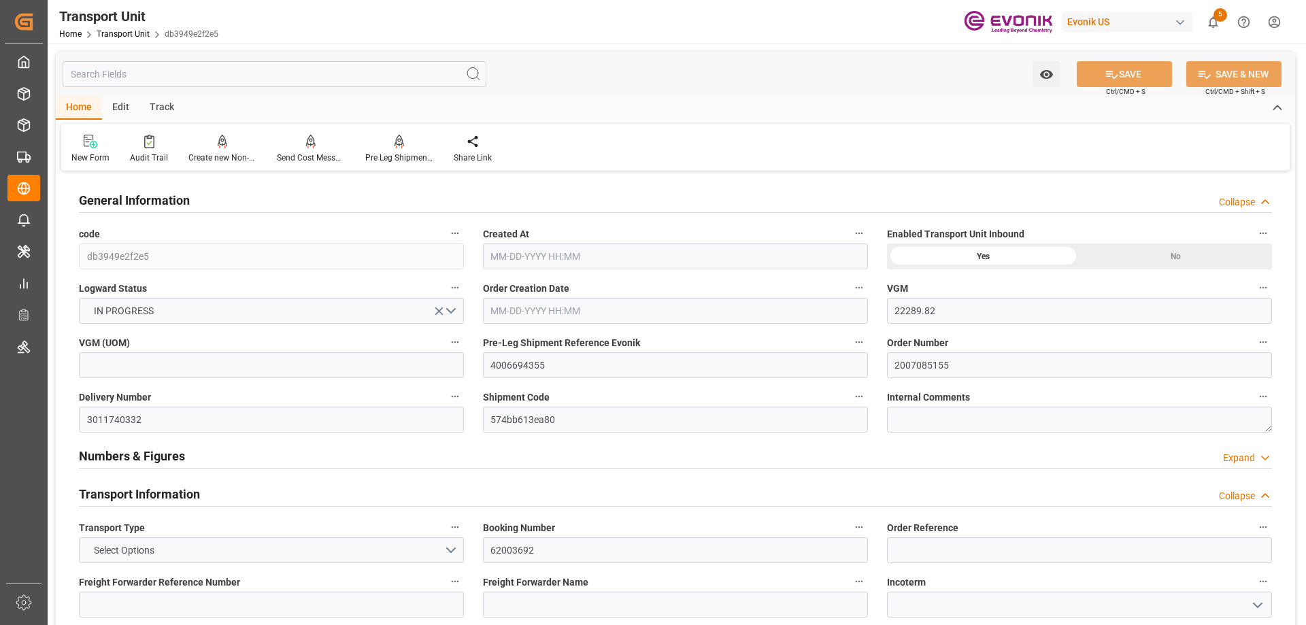
type input "08-17-2025 00:00"
type input "09-12-2025 00:00"
type input "09-08-2025 00:00"
type input "08-20-2025 17:00"
click at [262, 71] on input "text" at bounding box center [275, 74] width 424 height 26
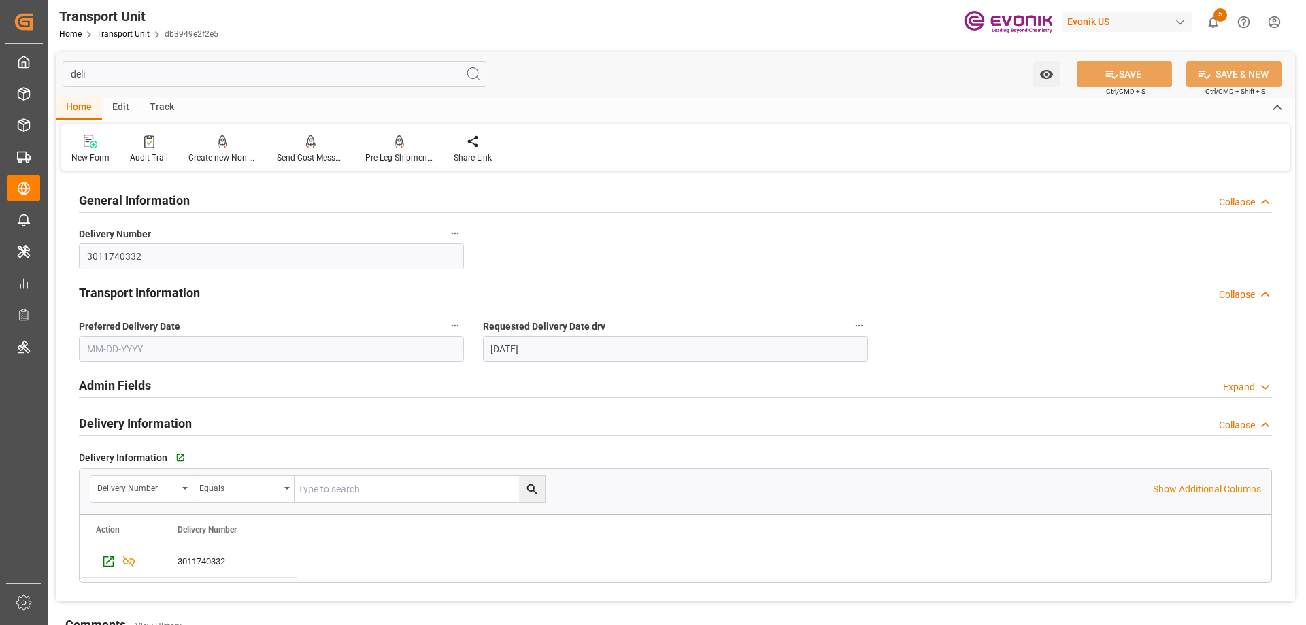
type input "deli"
drag, startPoint x: 227, startPoint y: 248, endPoint x: 82, endPoint y: 254, distance: 144.3
click at [82, 254] on input "3011740332" at bounding box center [271, 257] width 385 height 26
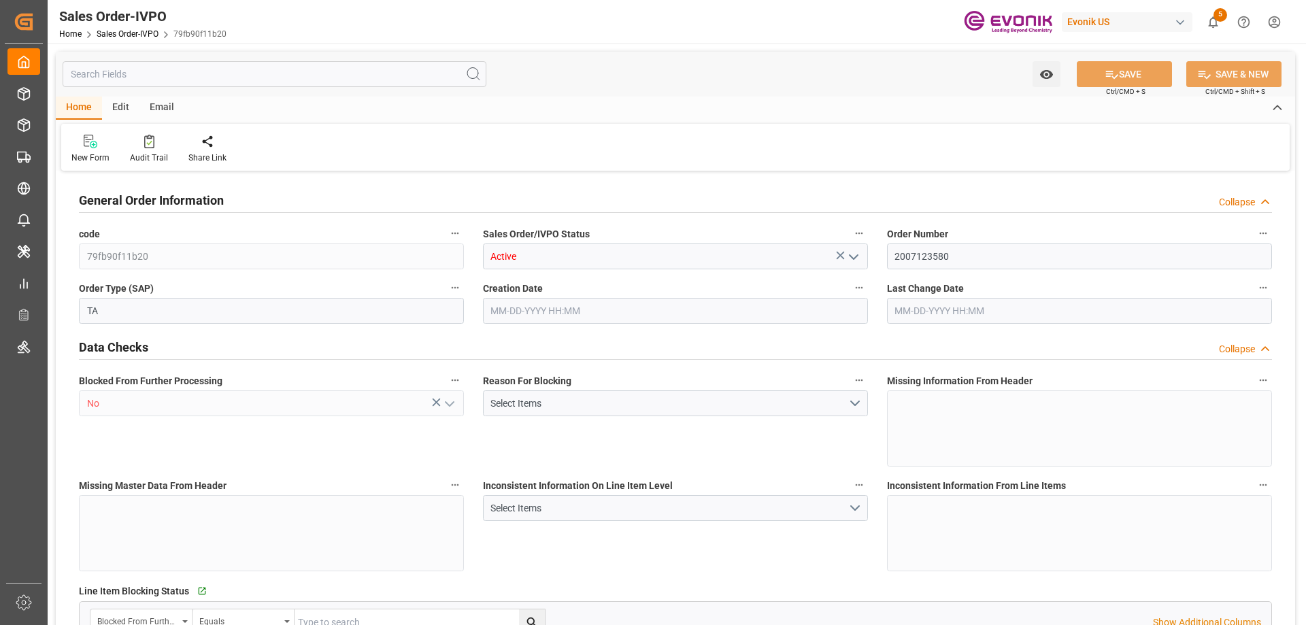
type input "DOCAU"
type input "0"
type input "1"
type input "2"
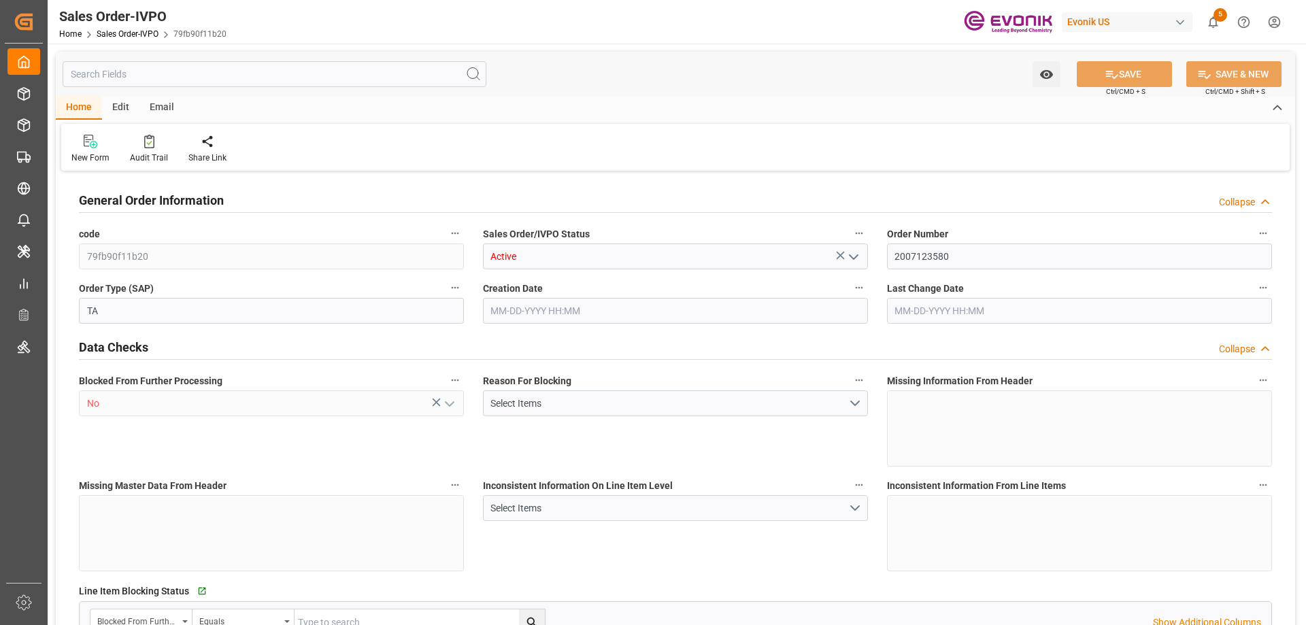
type input "4612.32"
type input "45.8938"
type input "17000"
type input "30"
type input "[DATE] 16:29"
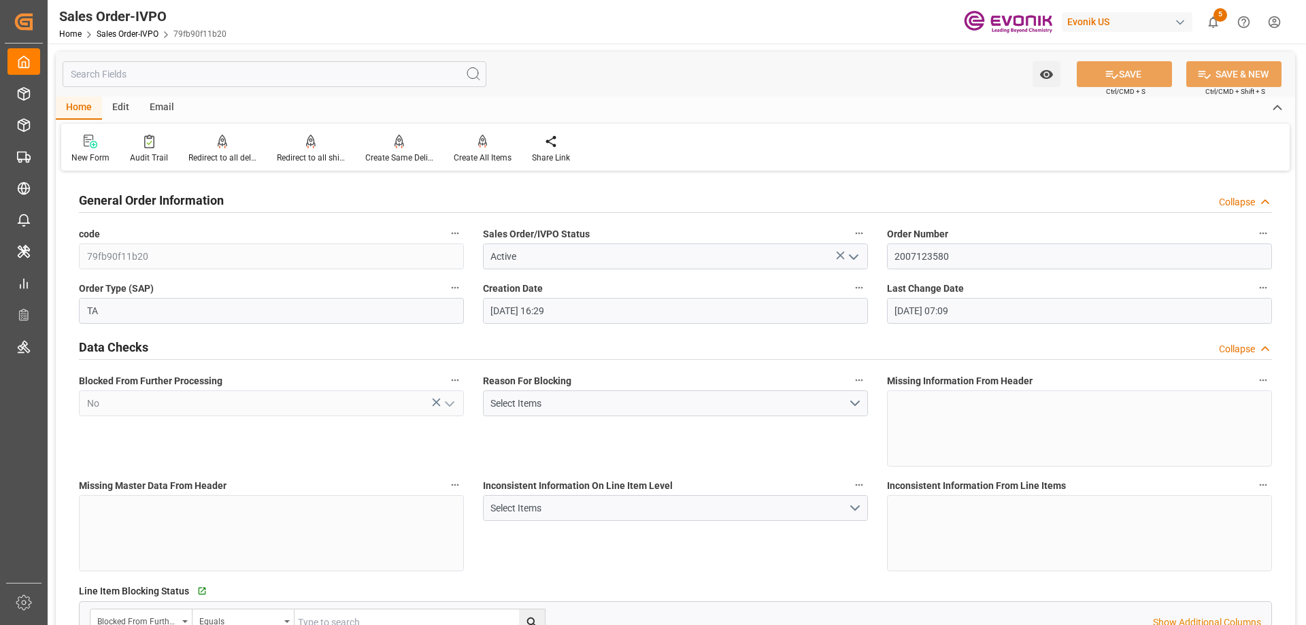
type input "[DATE] 07:09"
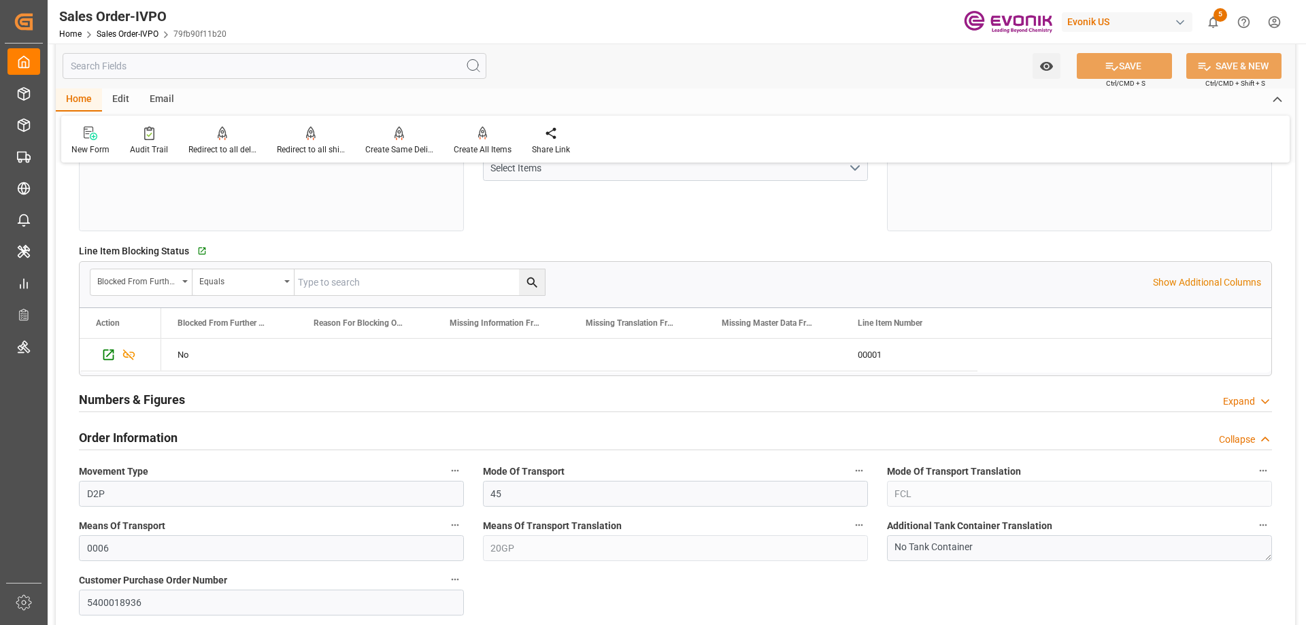
scroll to position [544, 0]
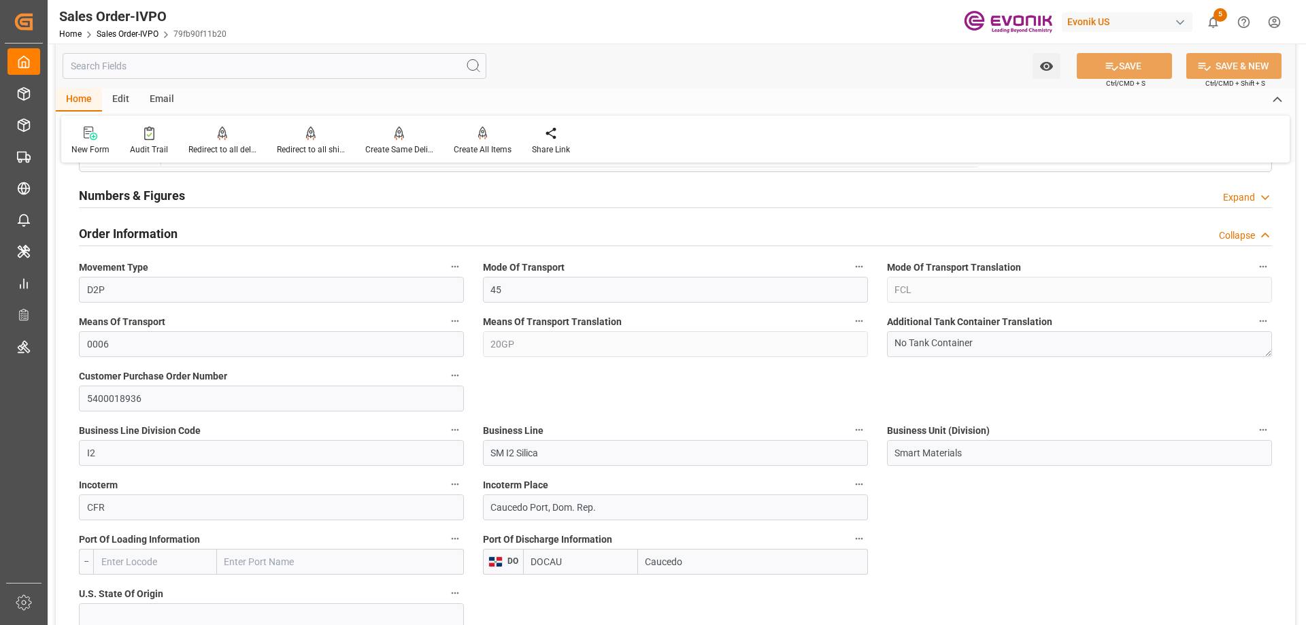
click at [229, 69] on input "text" at bounding box center [275, 66] width 424 height 26
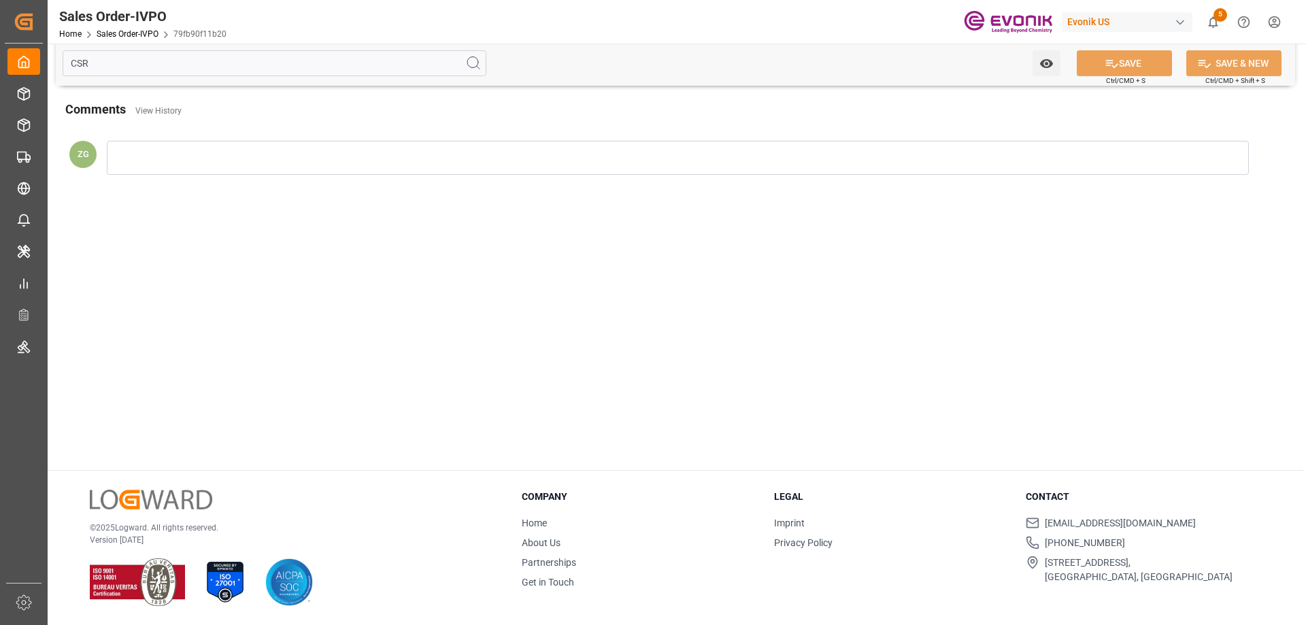
scroll to position [0, 0]
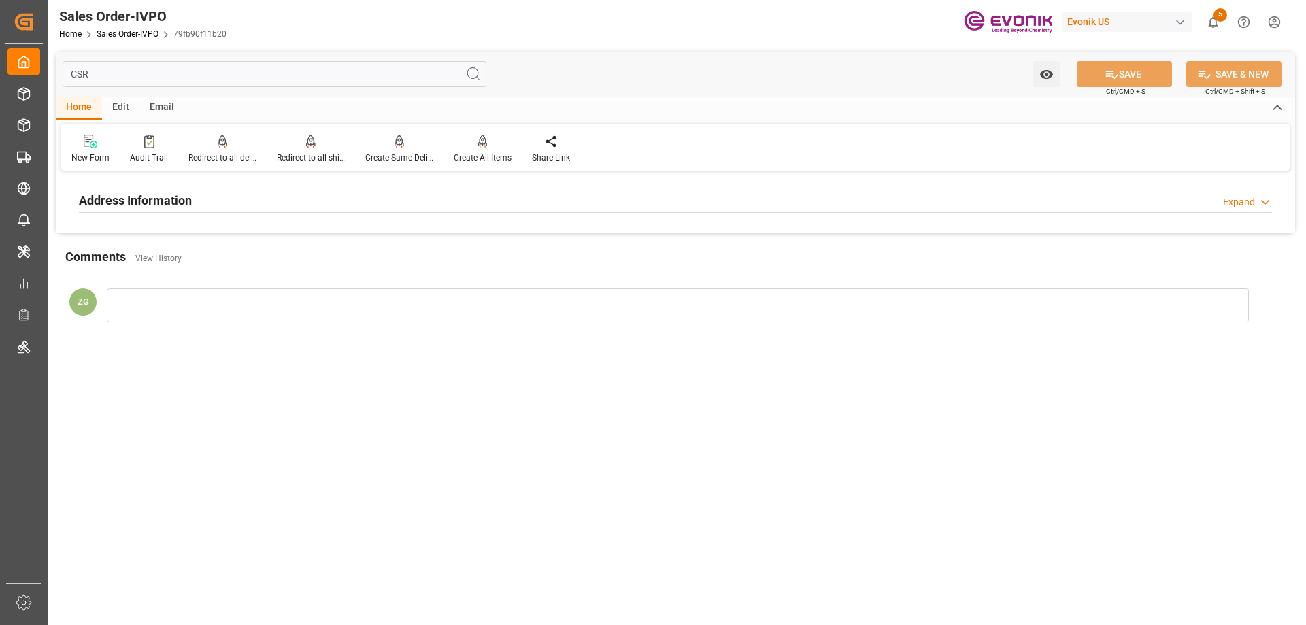
type input "CSR"
click at [141, 200] on h2 "Address Information" at bounding box center [135, 200] width 113 height 18
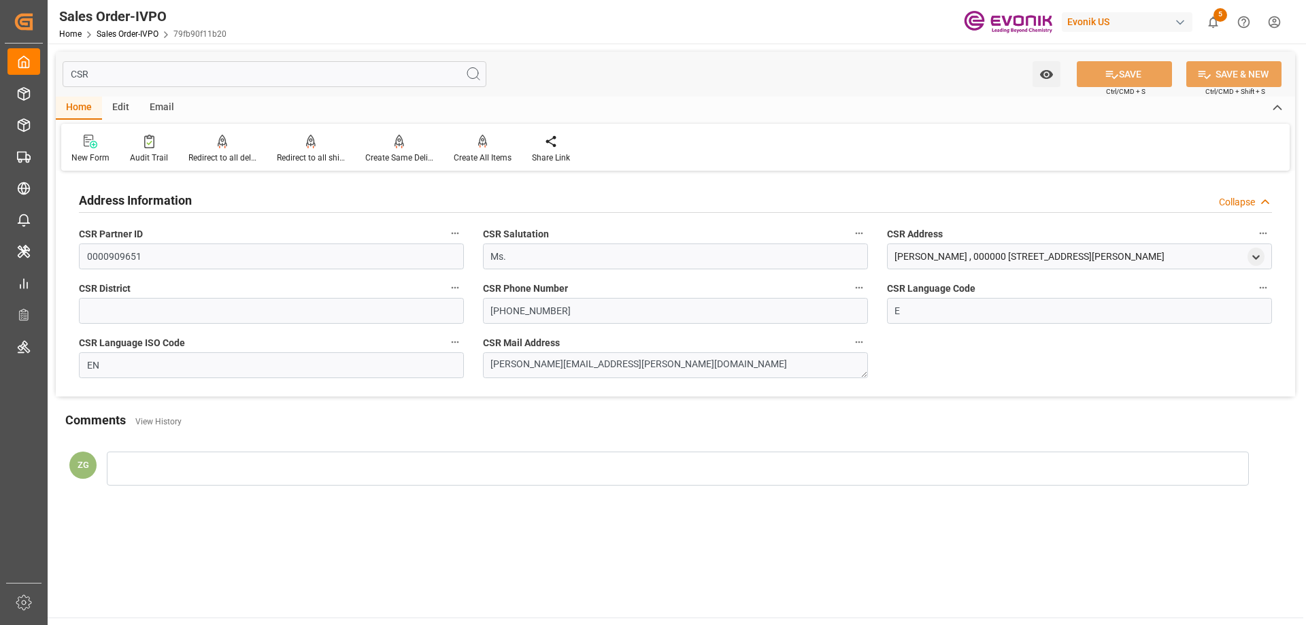
click at [116, 71] on input "CSR" at bounding box center [275, 74] width 424 height 26
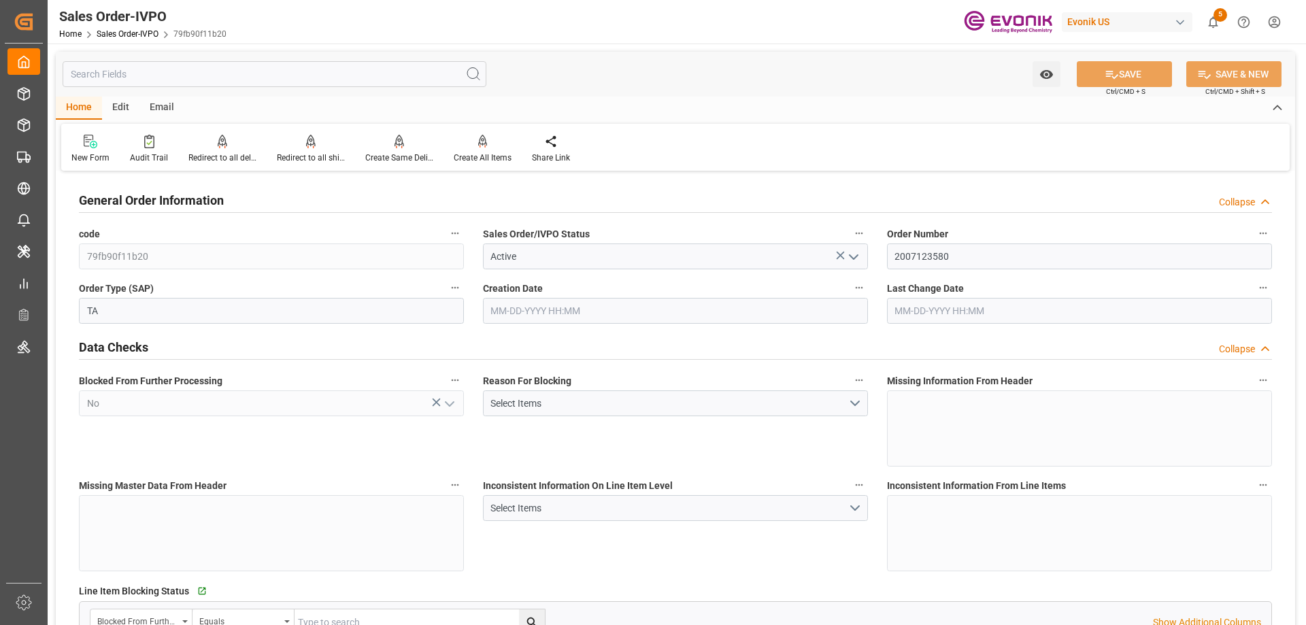
type input "DOCAU"
type input "0"
type input "1"
type input "2"
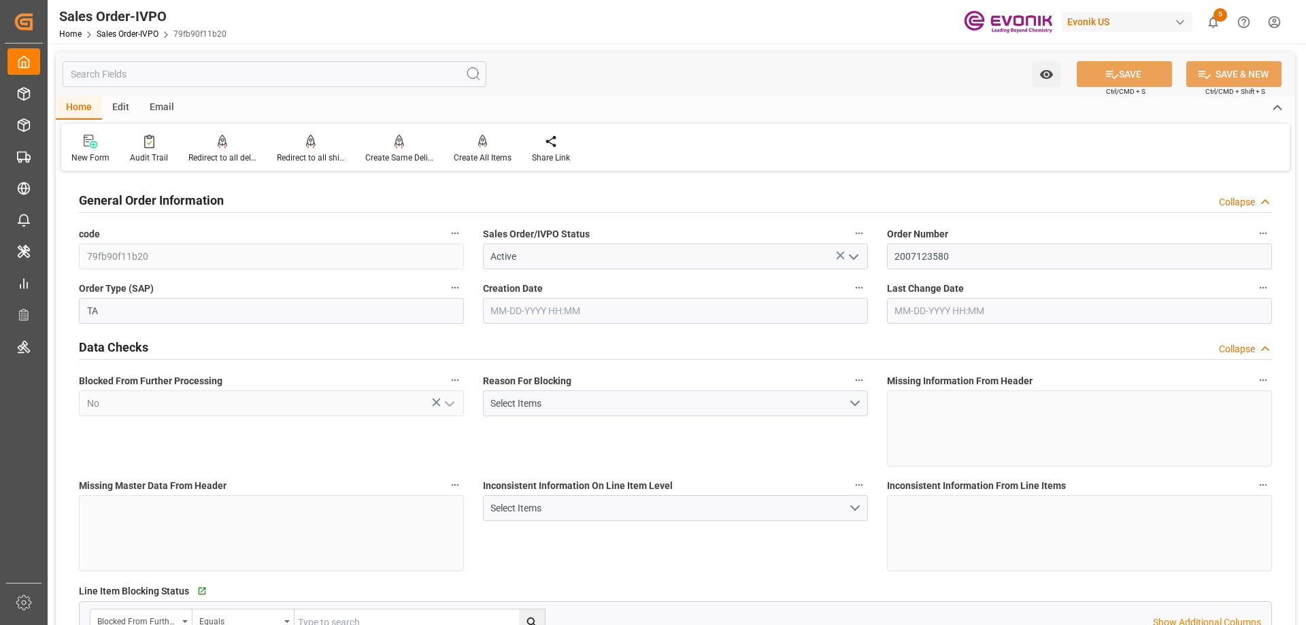
type input "4612.32"
type input "45.8938"
type input "17000"
type input "30"
type input "[DATE] 16:29"
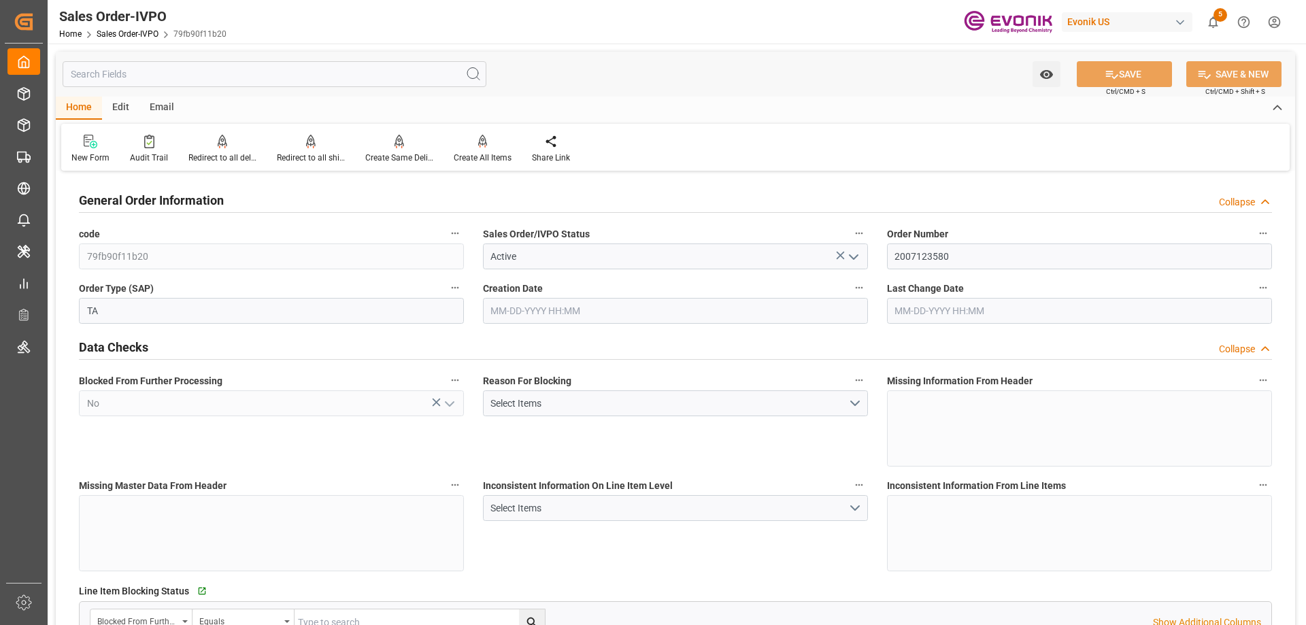
type input "[DATE] 07:09"
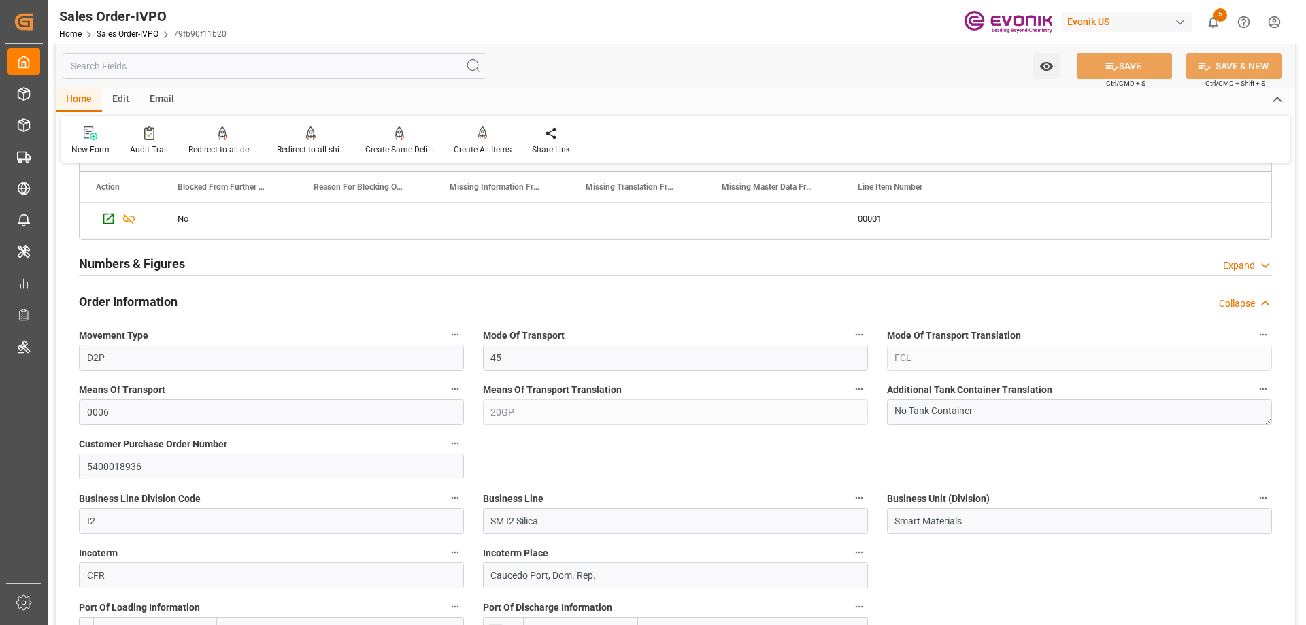
scroll to position [748, 0]
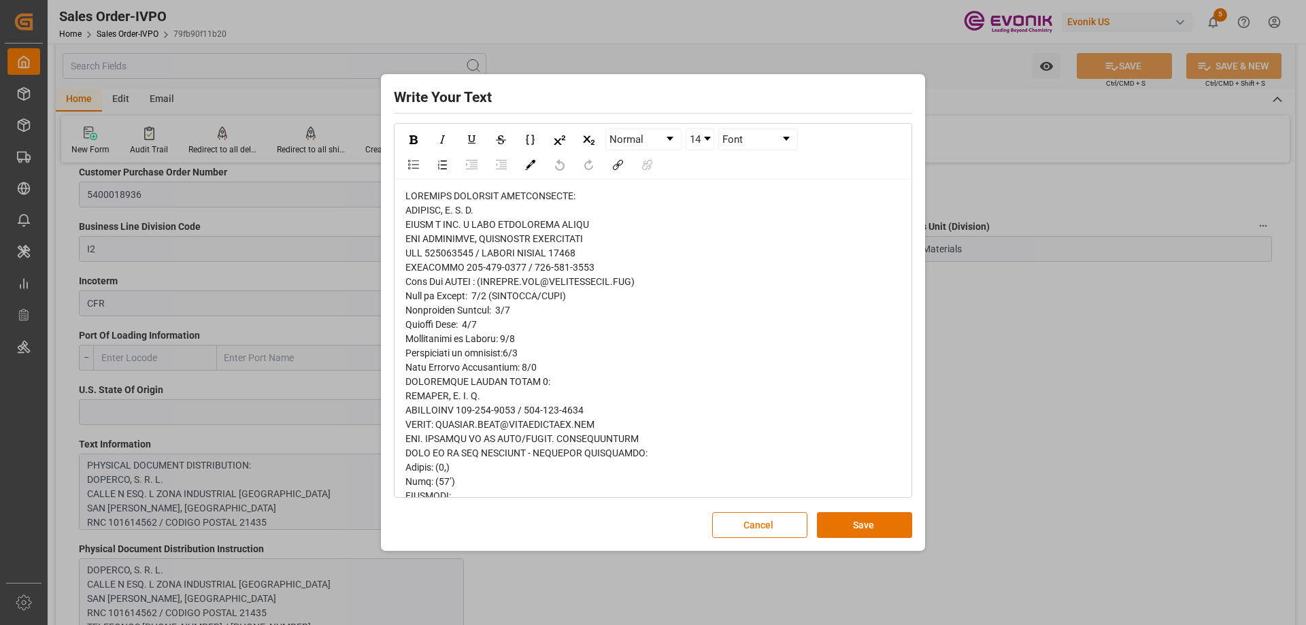
scroll to position [288, 0]
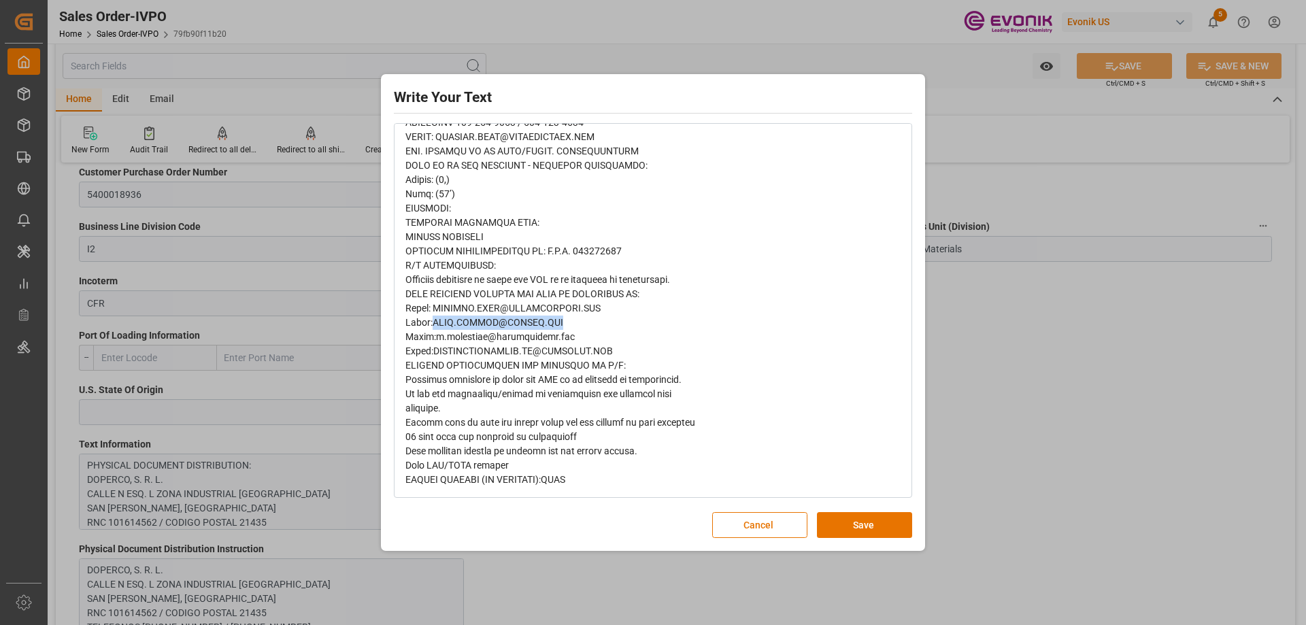
drag, startPoint x: 564, startPoint y: 319, endPoint x: 433, endPoint y: 320, distance: 131.3
click at [433, 320] on div "rdw-editor" at bounding box center [653, 194] width 496 height 586
copy span "[PERSON_NAME][EMAIL_ADDRESS][PERSON_NAME][DOMAIN_NAME]"
click at [1031, 326] on div "Write Your Text Normal 14 Font Cancel Save" at bounding box center [653, 312] width 1306 height 625
